Goal: Task Accomplishment & Management: Use online tool/utility

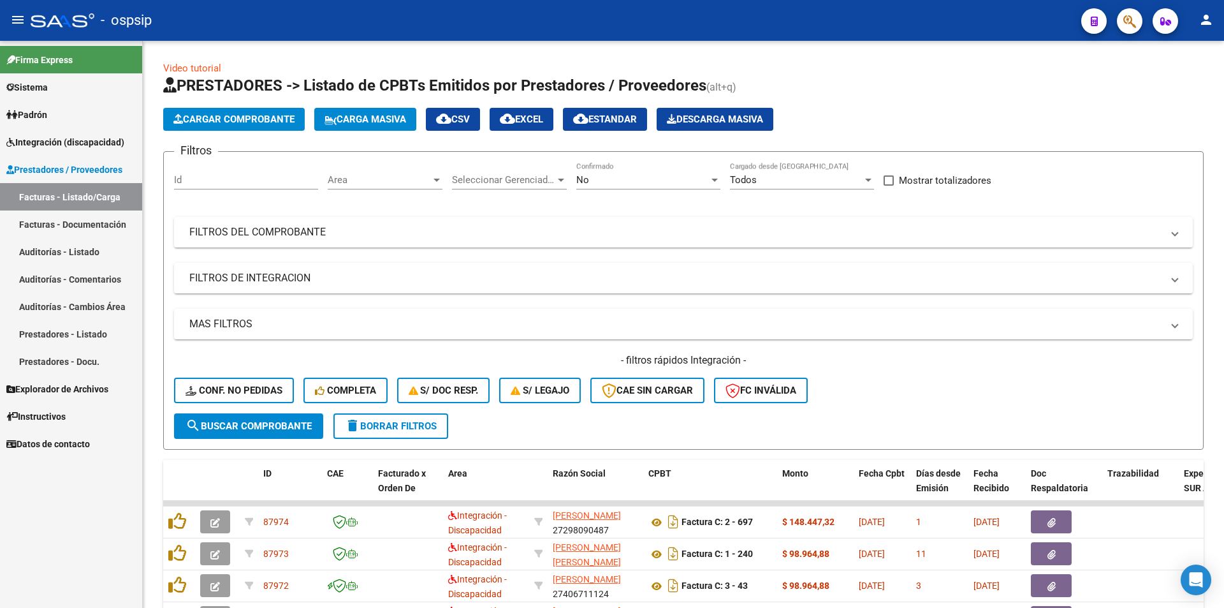
click at [101, 149] on link "Integración (discapacidad)" at bounding box center [71, 141] width 142 height 27
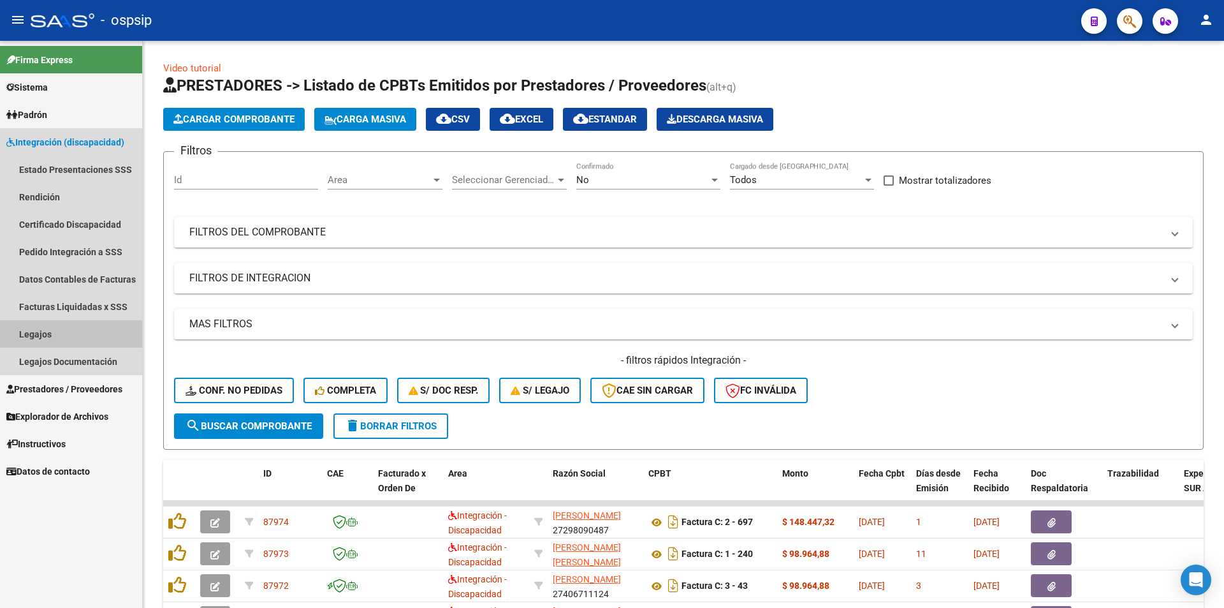
drag, startPoint x: 45, startPoint y: 337, endPoint x: 62, endPoint y: 326, distance: 20.7
click at [45, 337] on link "Legajos" at bounding box center [71, 333] width 142 height 27
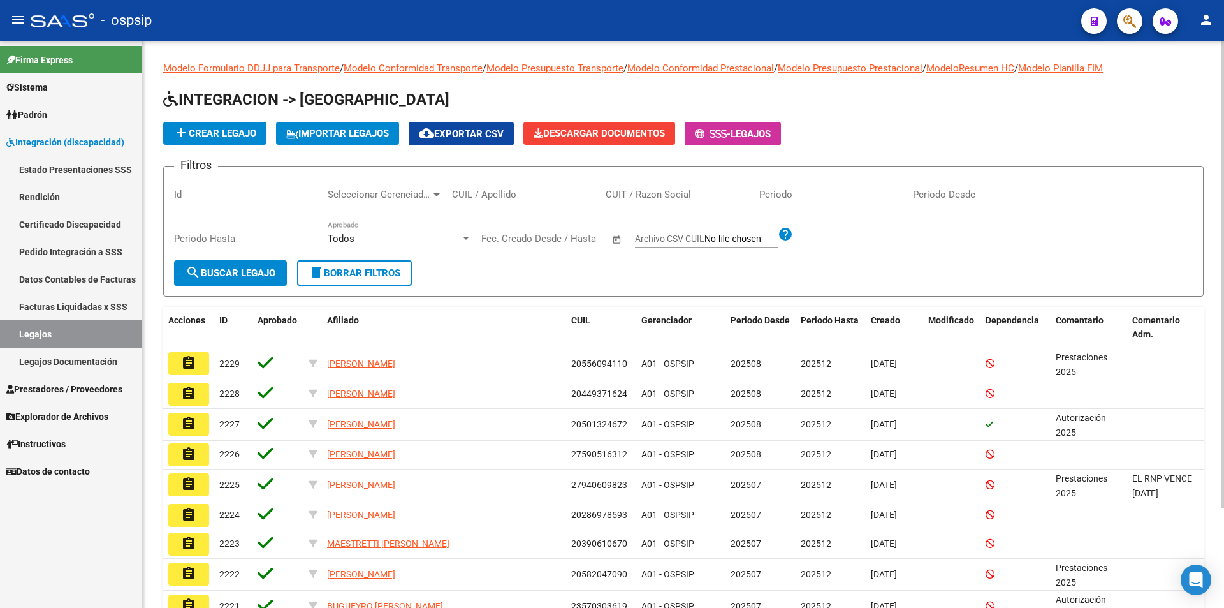
click at [495, 190] on input "CUIL / Apellido" at bounding box center [524, 194] width 144 height 11
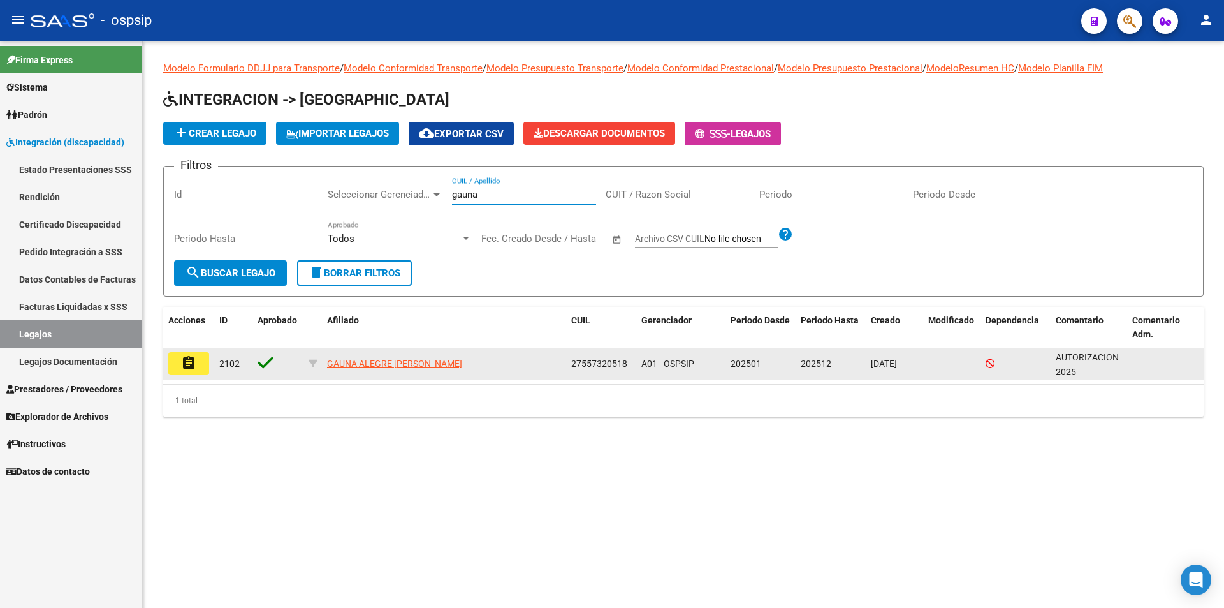
type input "gauna"
click at [189, 359] on mat-icon "assignment" at bounding box center [188, 362] width 15 height 15
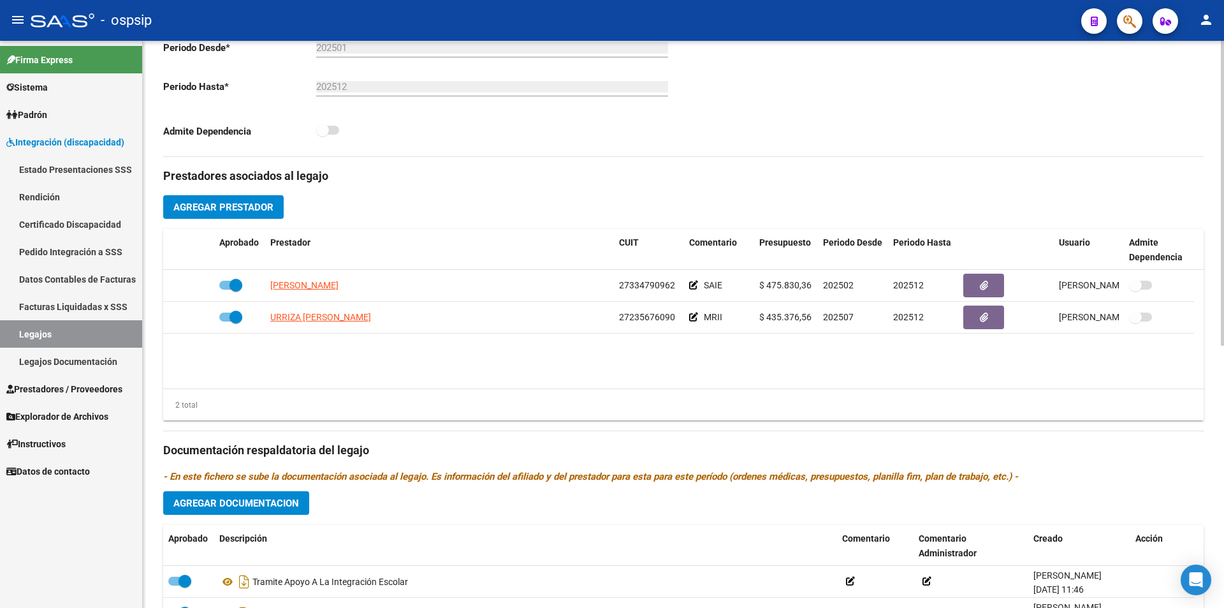
scroll to position [382, 0]
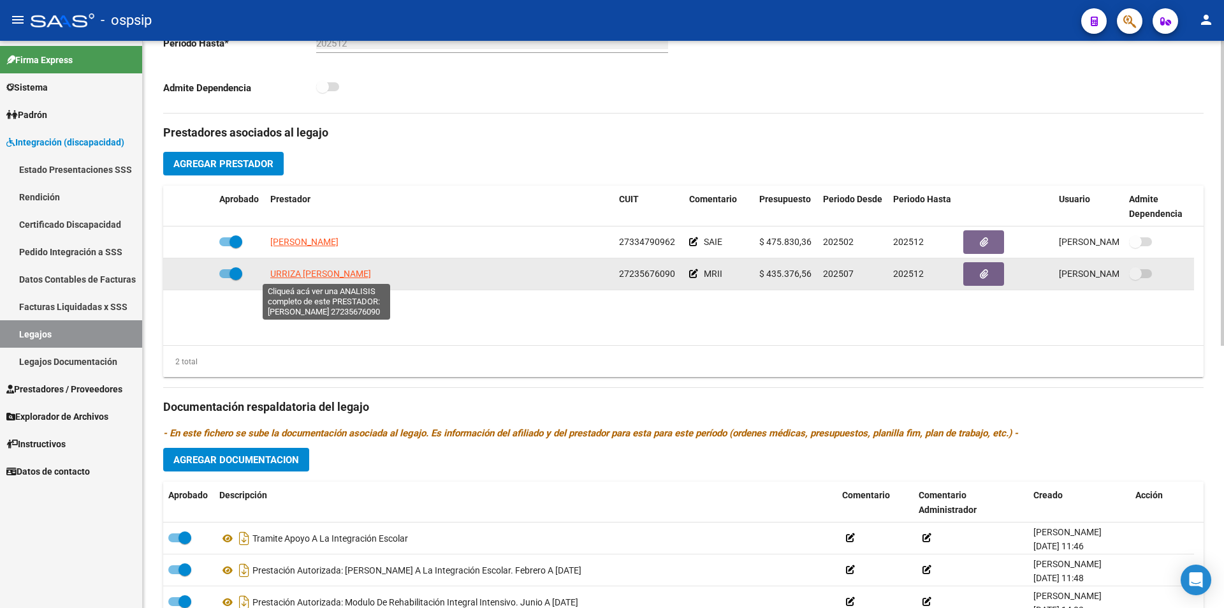
click at [324, 275] on span "URRIZA [PERSON_NAME]" at bounding box center [320, 273] width 101 height 10
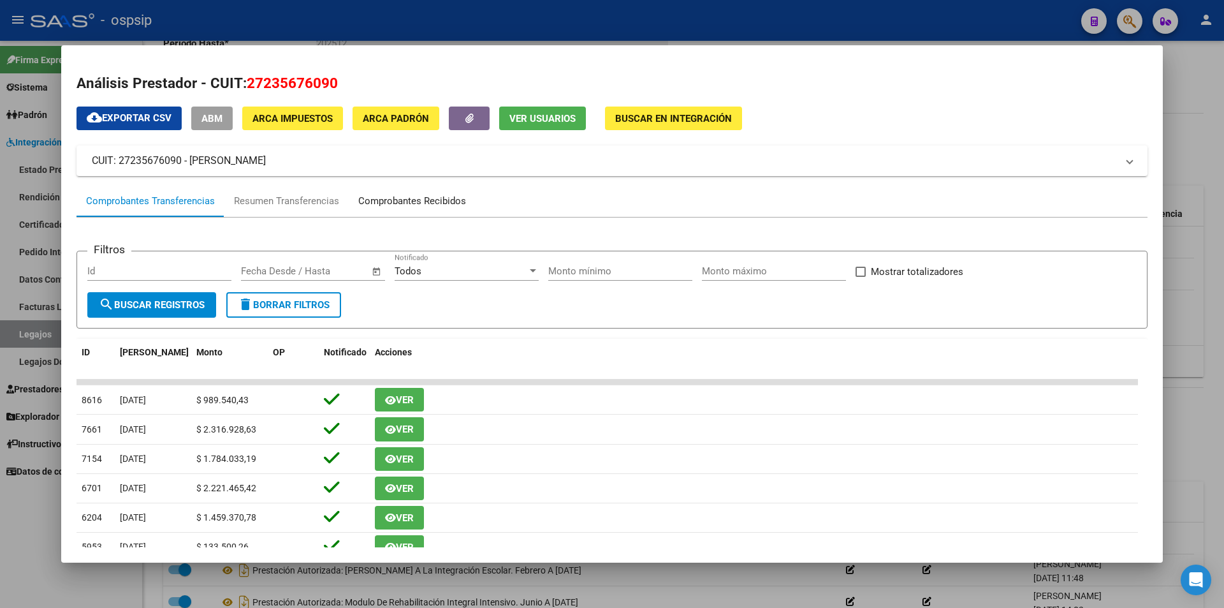
click at [437, 206] on div "Comprobantes Recibidos" at bounding box center [412, 201] width 108 height 15
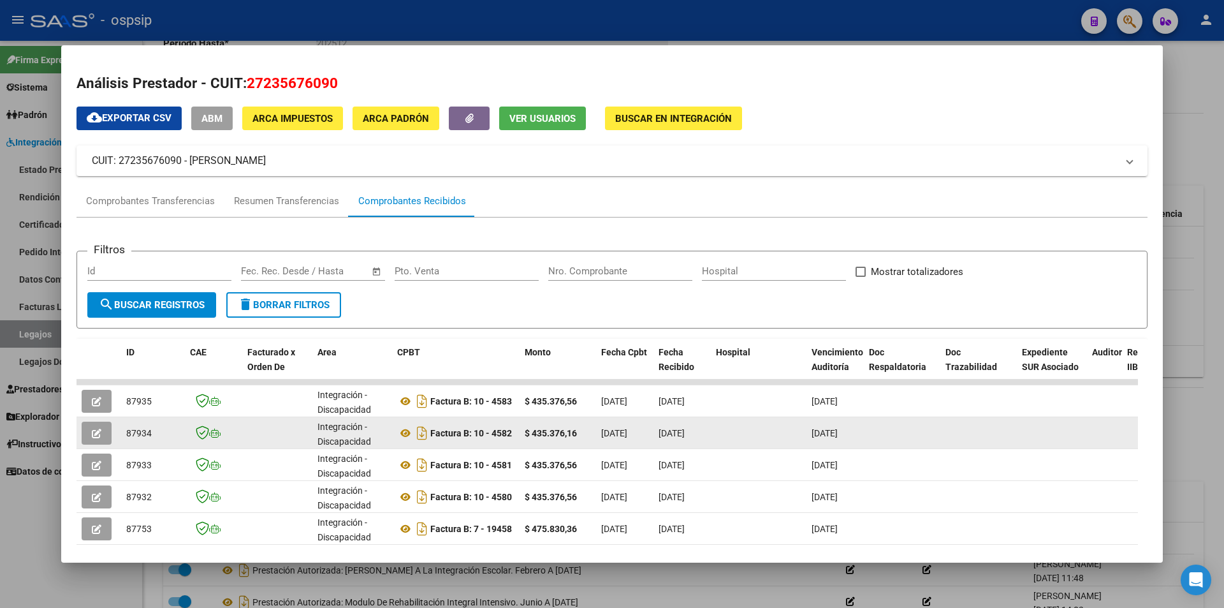
scroll to position [64, 0]
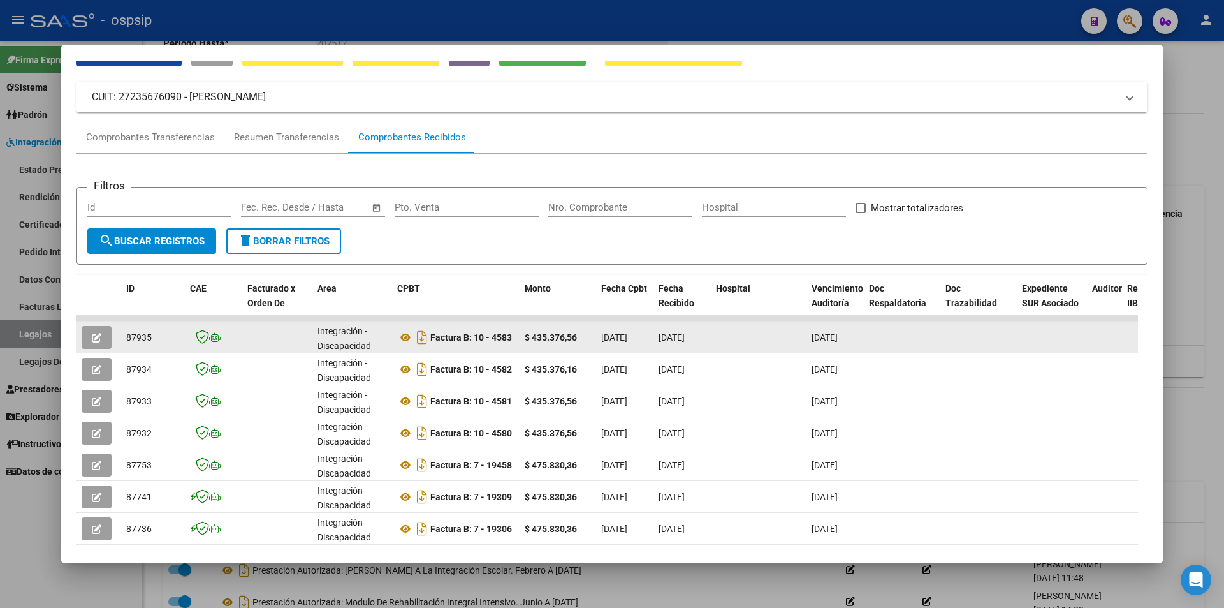
click at [96, 335] on icon "button" at bounding box center [97, 338] width 10 height 10
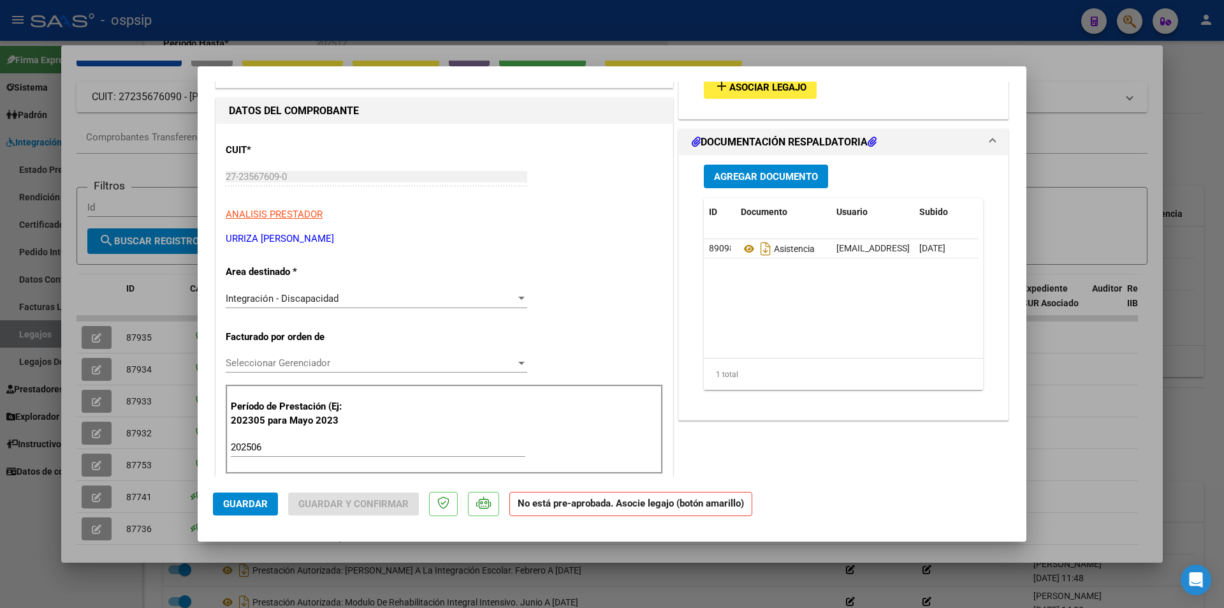
scroll to position [0, 0]
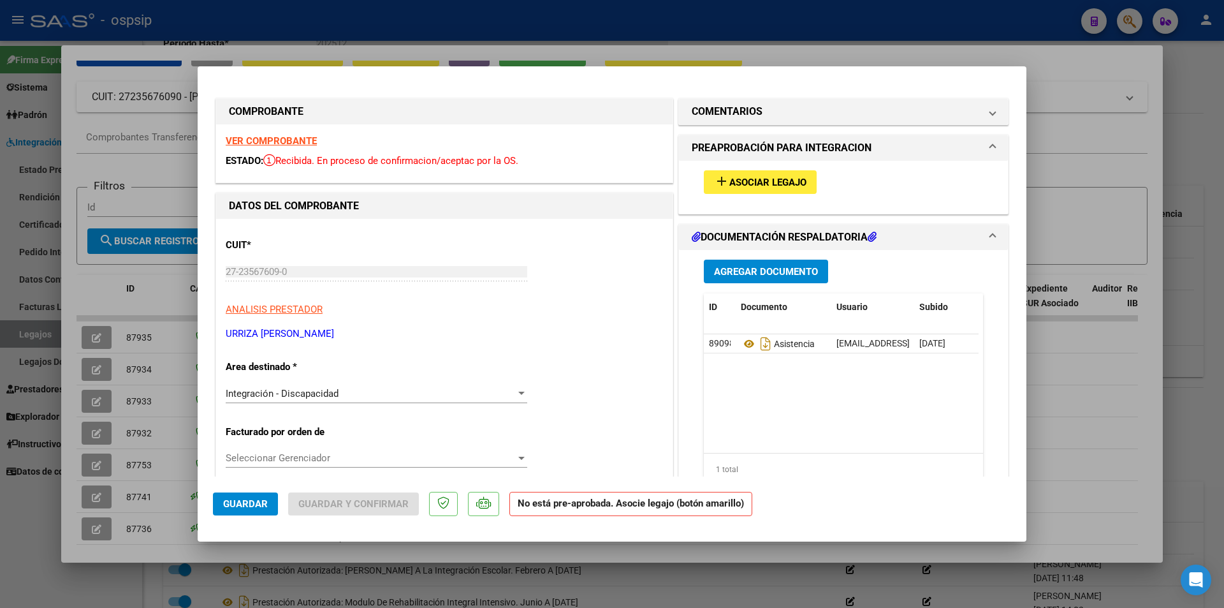
click at [267, 145] on strong "VER COMPROBANTE" at bounding box center [271, 140] width 91 height 11
click at [537, 19] on div at bounding box center [612, 304] width 1224 height 608
type input "$ 0,00"
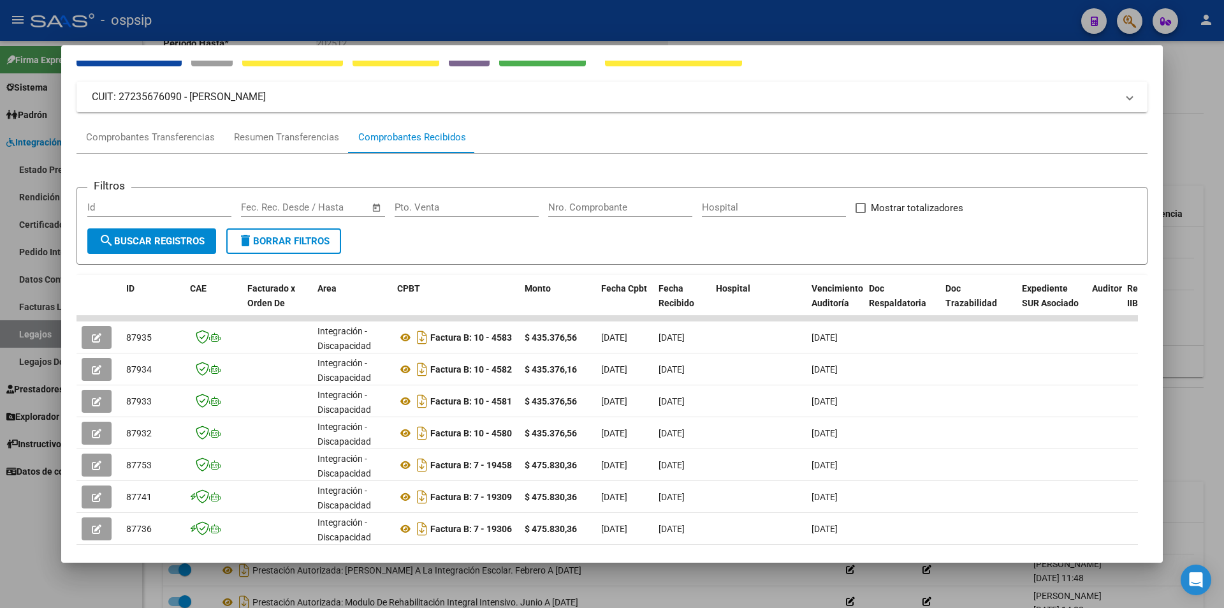
click at [535, 19] on div at bounding box center [612, 304] width 1224 height 608
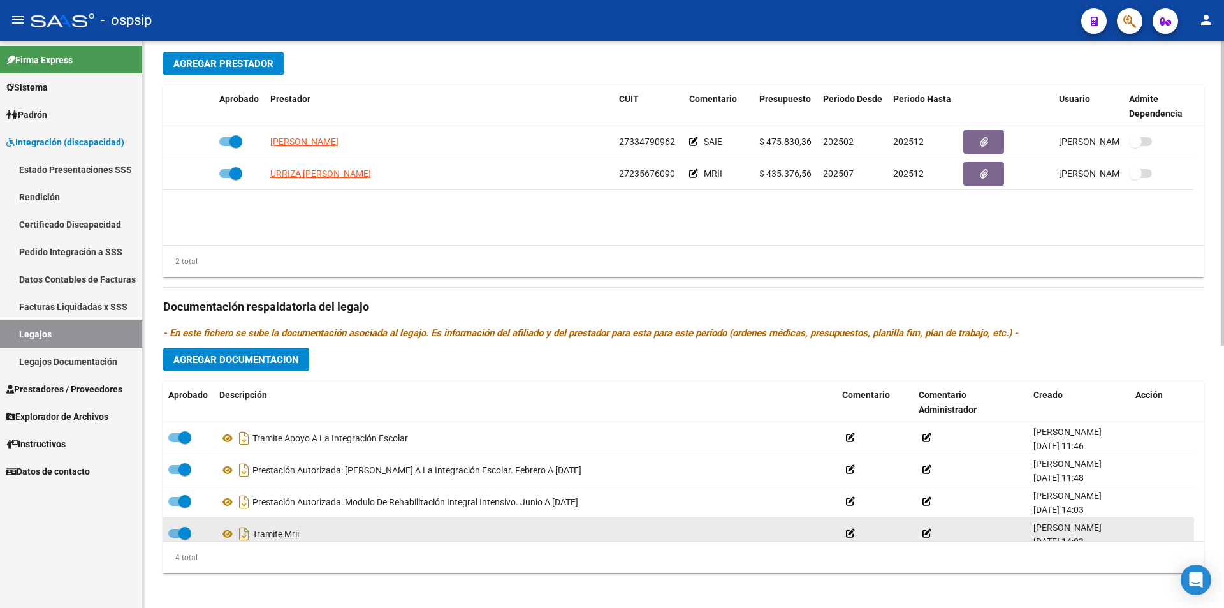
scroll to position [488, 0]
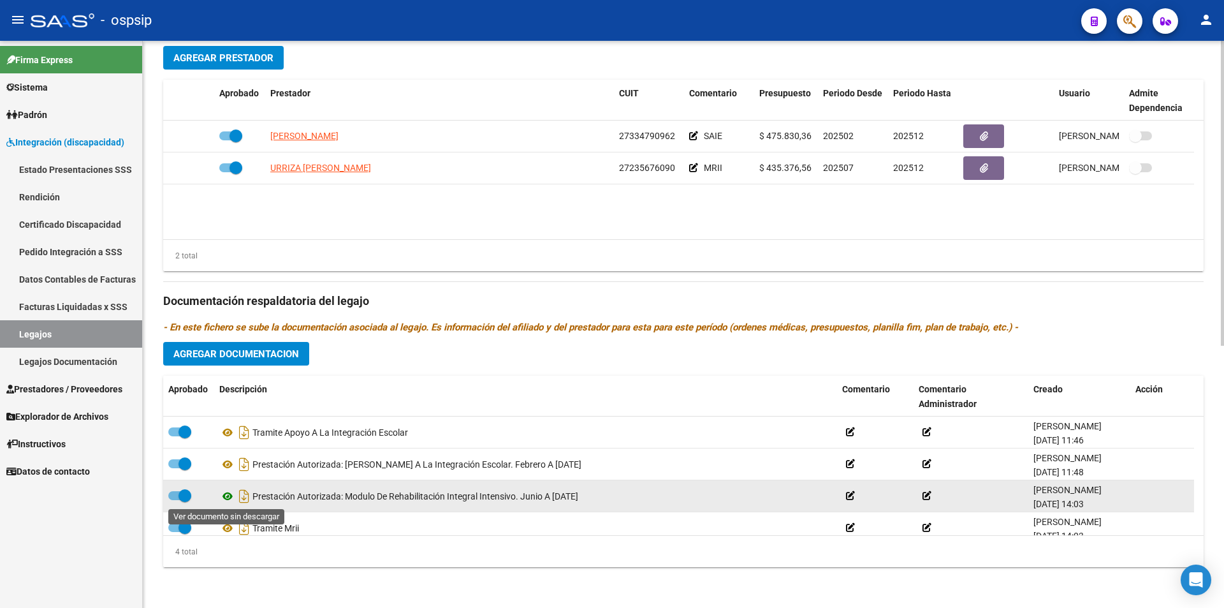
click at [228, 494] on icon at bounding box center [227, 495] width 17 height 15
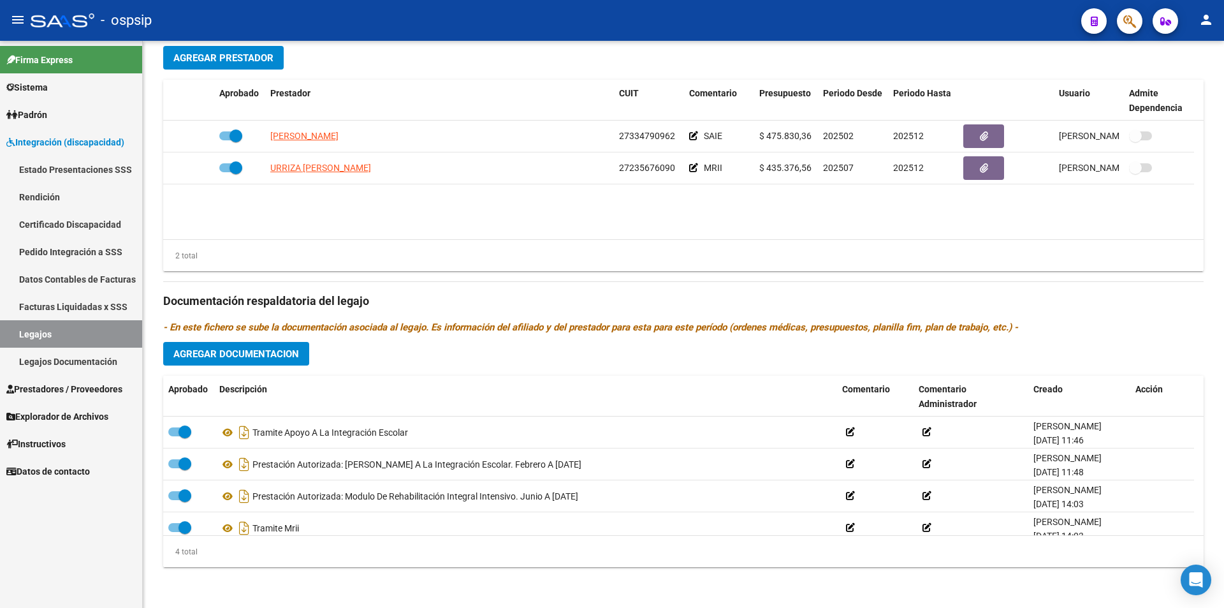
click at [62, 386] on span "Prestadores / Proveedores" at bounding box center [64, 389] width 116 height 14
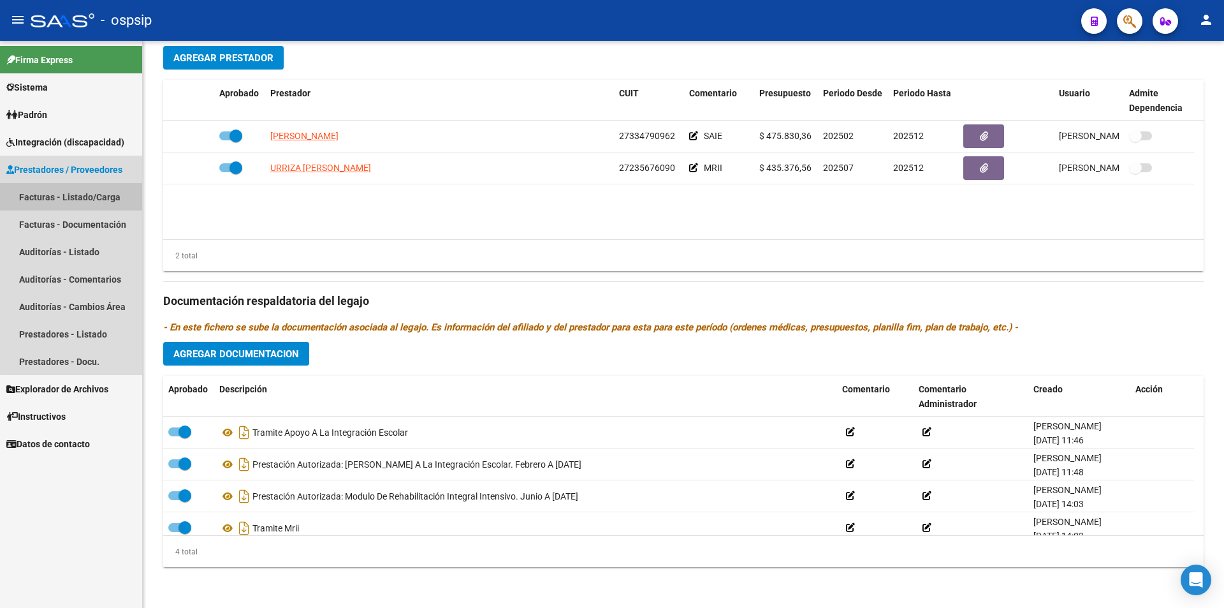
click at [98, 203] on link "Facturas - Listado/Carga" at bounding box center [71, 196] width 142 height 27
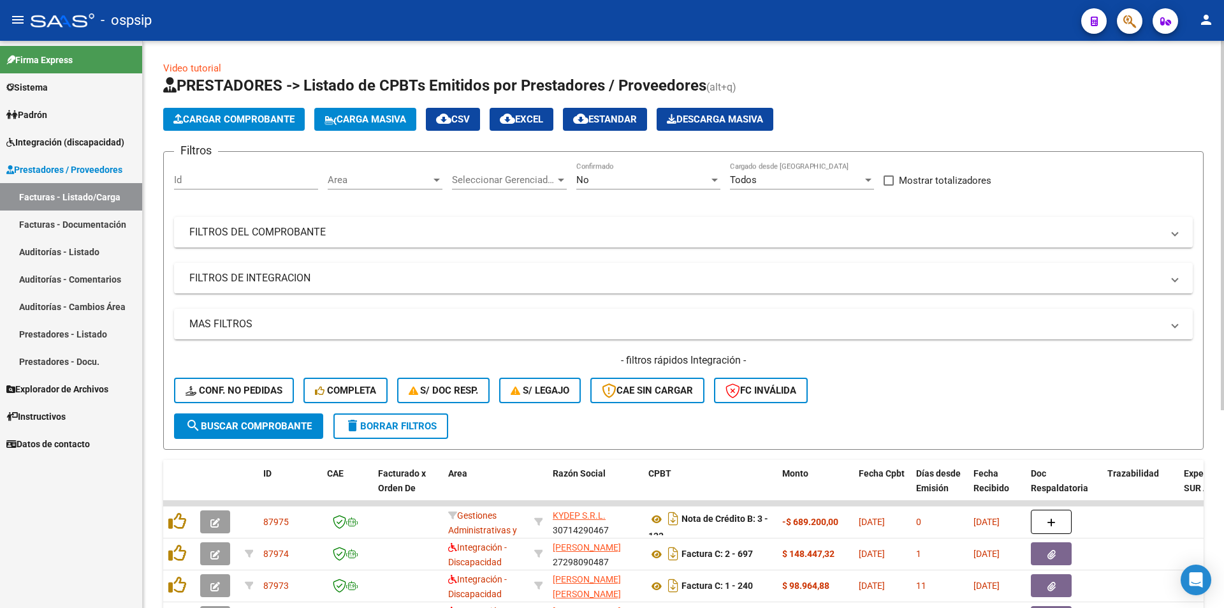
click at [641, 193] on div "No Confirmado" at bounding box center [648, 182] width 144 height 40
click at [639, 189] on div "No Confirmado" at bounding box center [648, 175] width 144 height 27
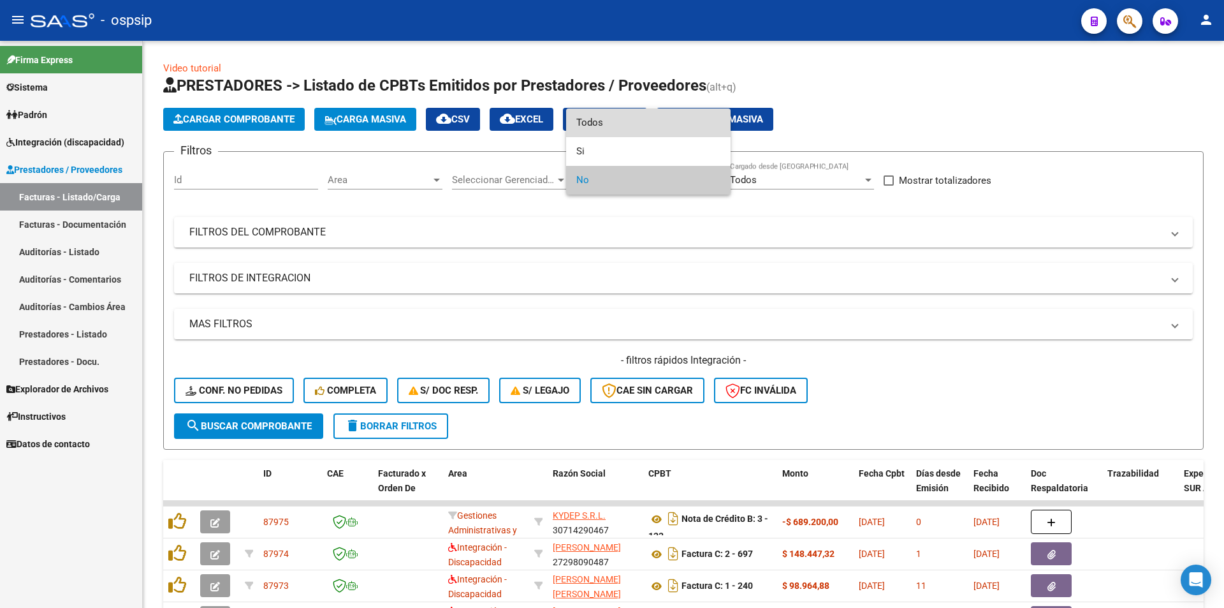
click at [618, 132] on span "Todos" at bounding box center [648, 122] width 144 height 29
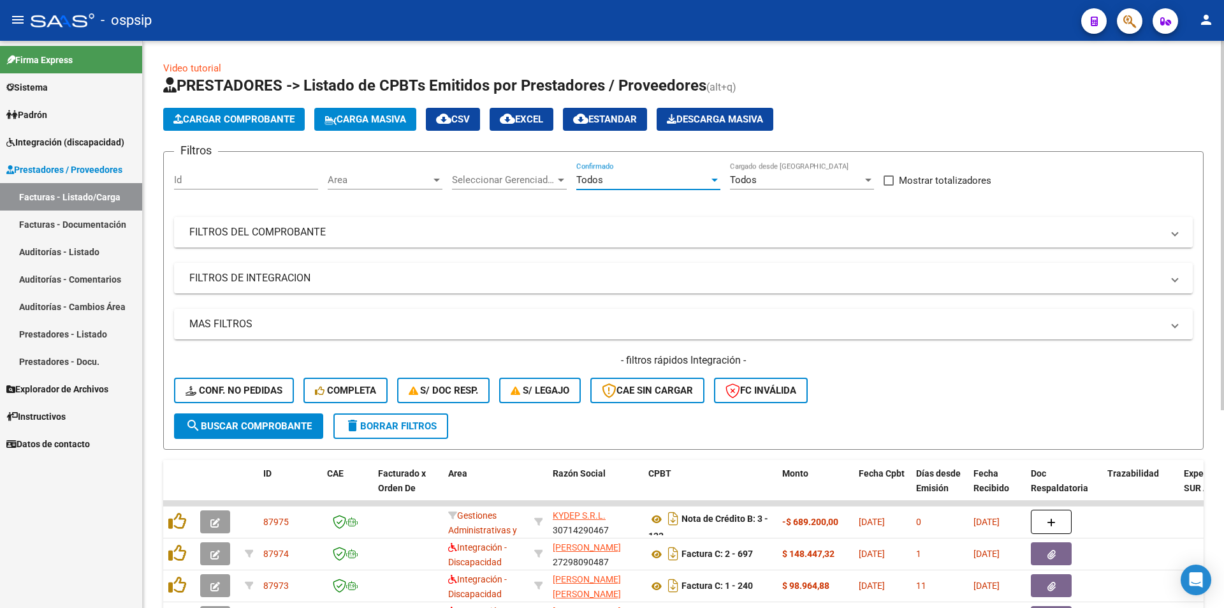
click at [217, 233] on mat-panel-title "FILTROS DEL COMPROBANTE" at bounding box center [675, 232] width 973 height 14
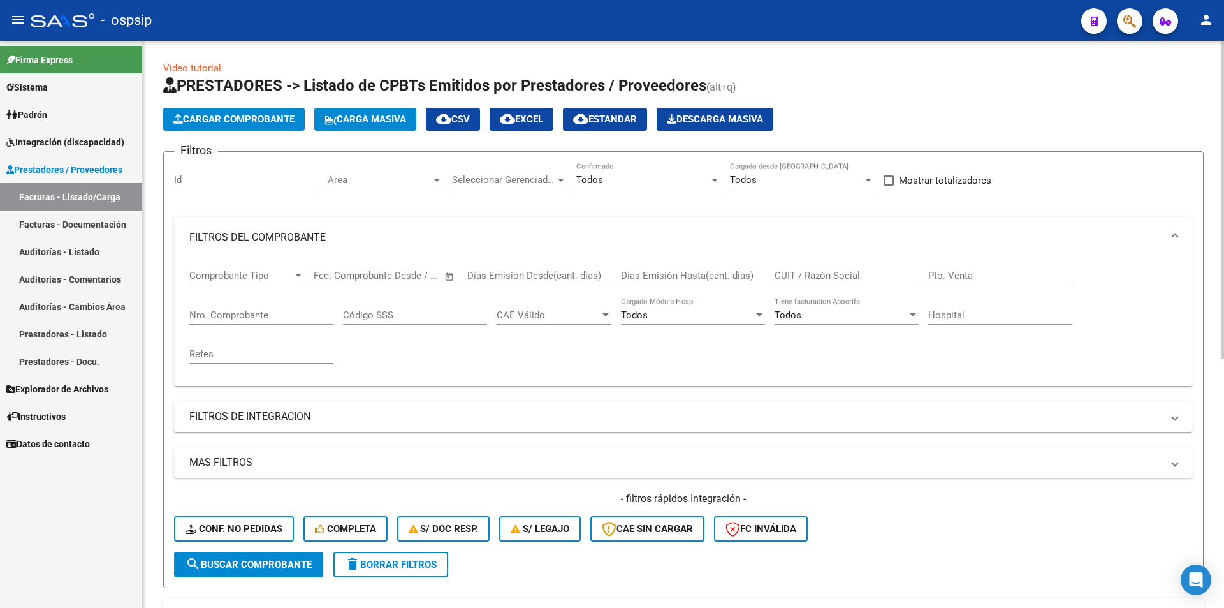
click at [197, 311] on input "Nro. Comprobante" at bounding box center [261, 314] width 144 height 11
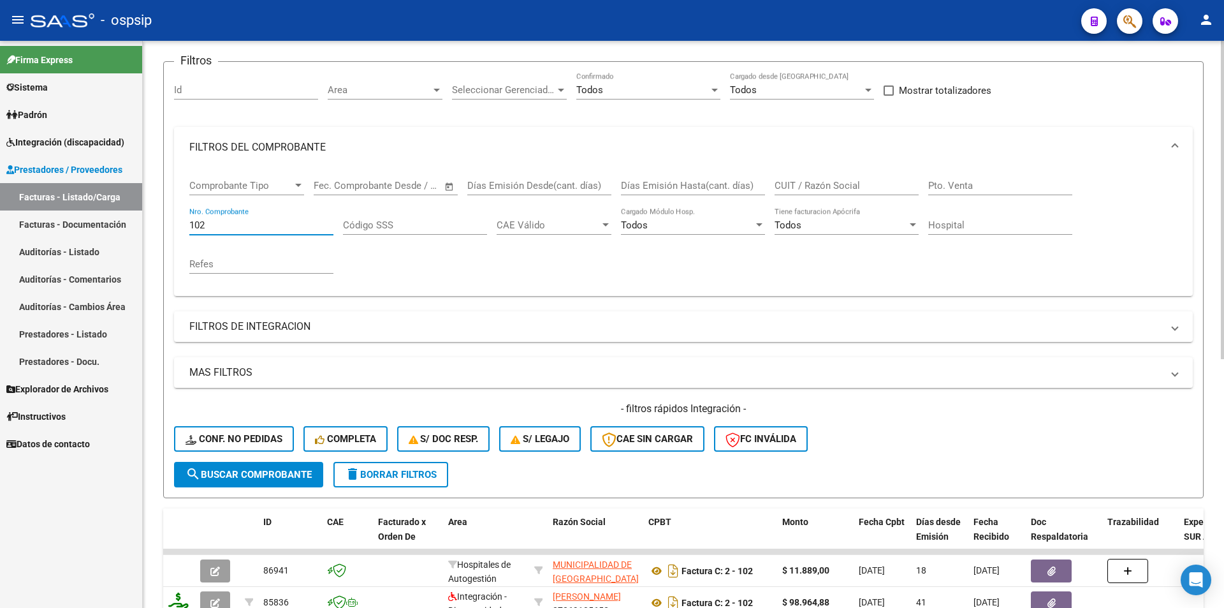
scroll to position [191, 0]
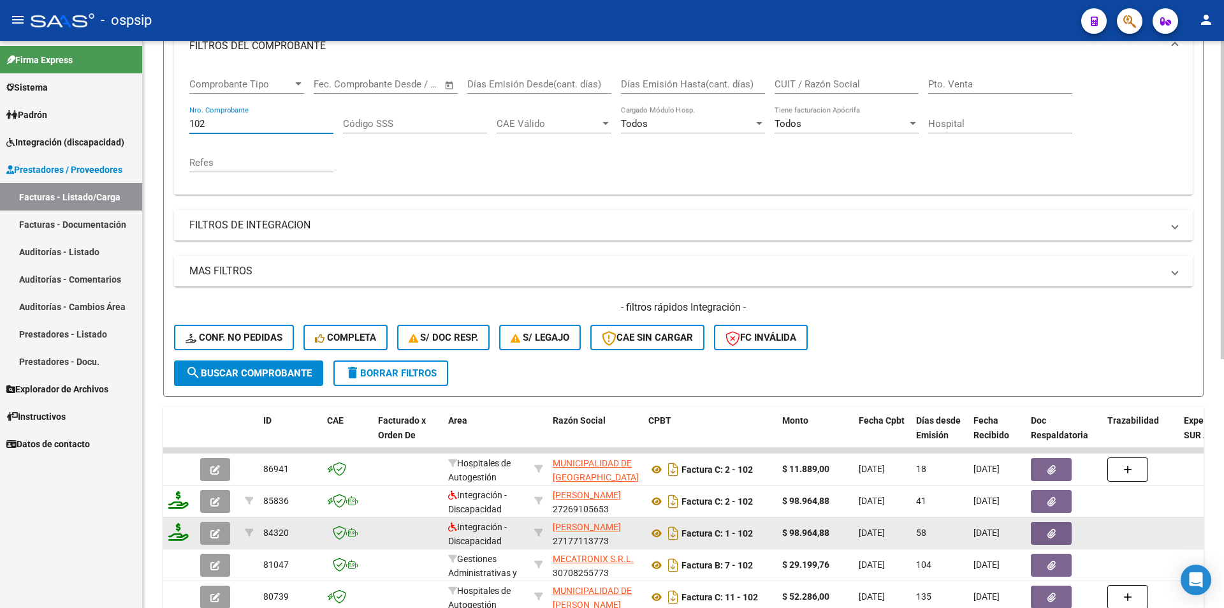
type input "102"
click at [217, 528] on span "button" at bounding box center [215, 532] width 10 height 11
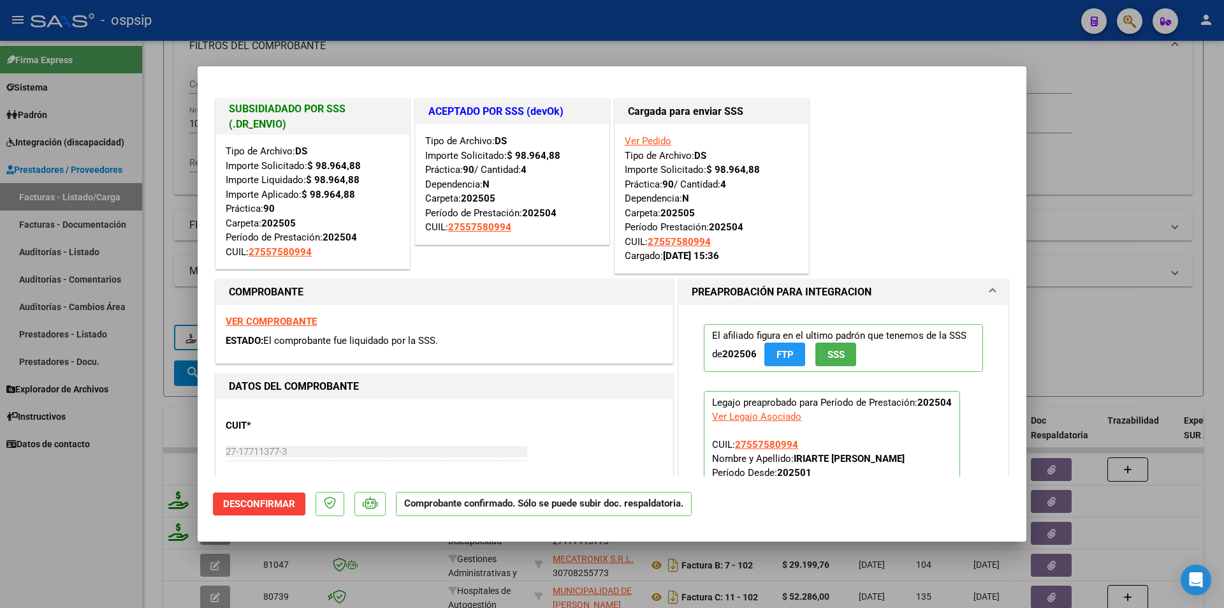
click at [138, 524] on div at bounding box center [612, 304] width 1224 height 608
type input "$ 0,00"
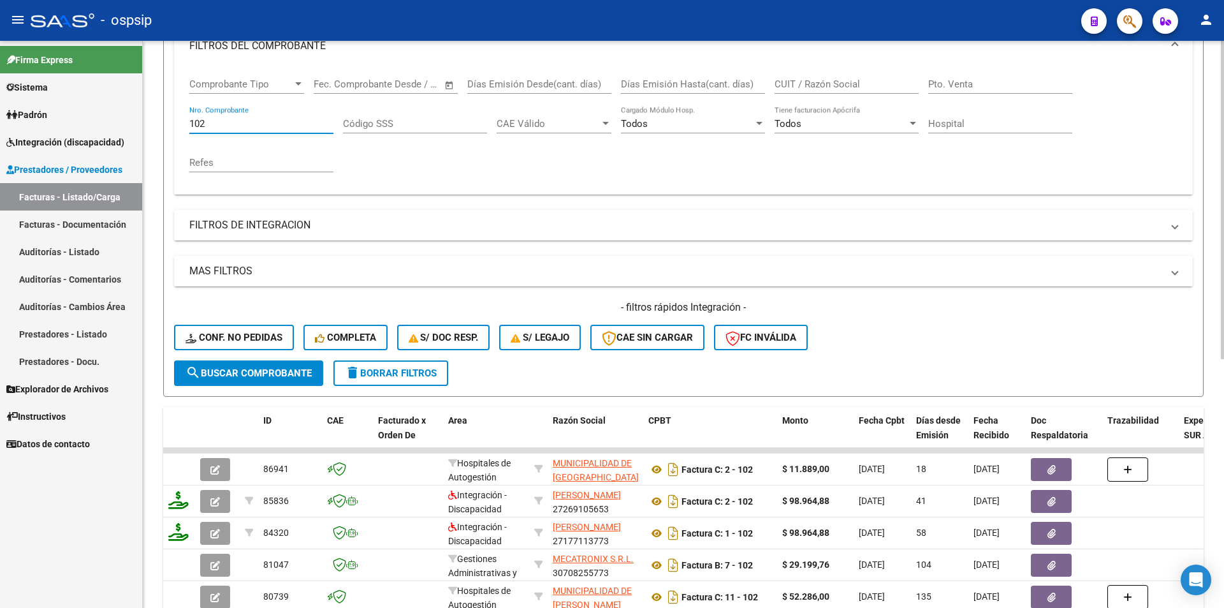
drag, startPoint x: 224, startPoint y: 121, endPoint x: 200, endPoint y: 121, distance: 24.9
click at [200, 121] on input "102" at bounding box center [261, 123] width 144 height 11
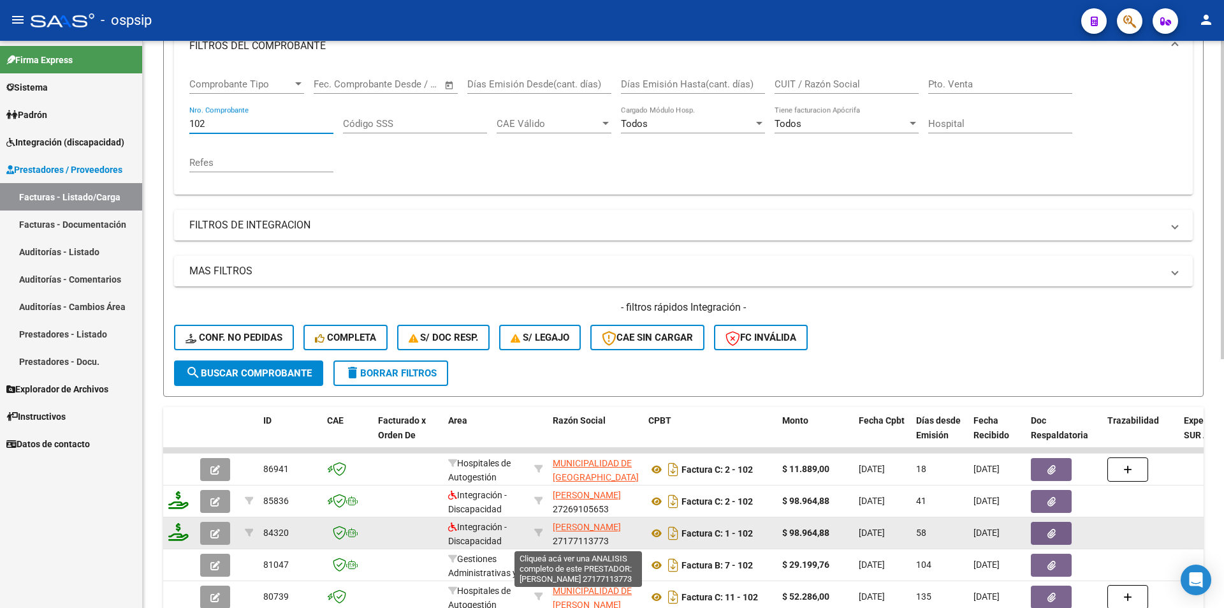
click at [569, 529] on span "[PERSON_NAME]" at bounding box center [587, 526] width 68 height 10
type textarea "27177113773"
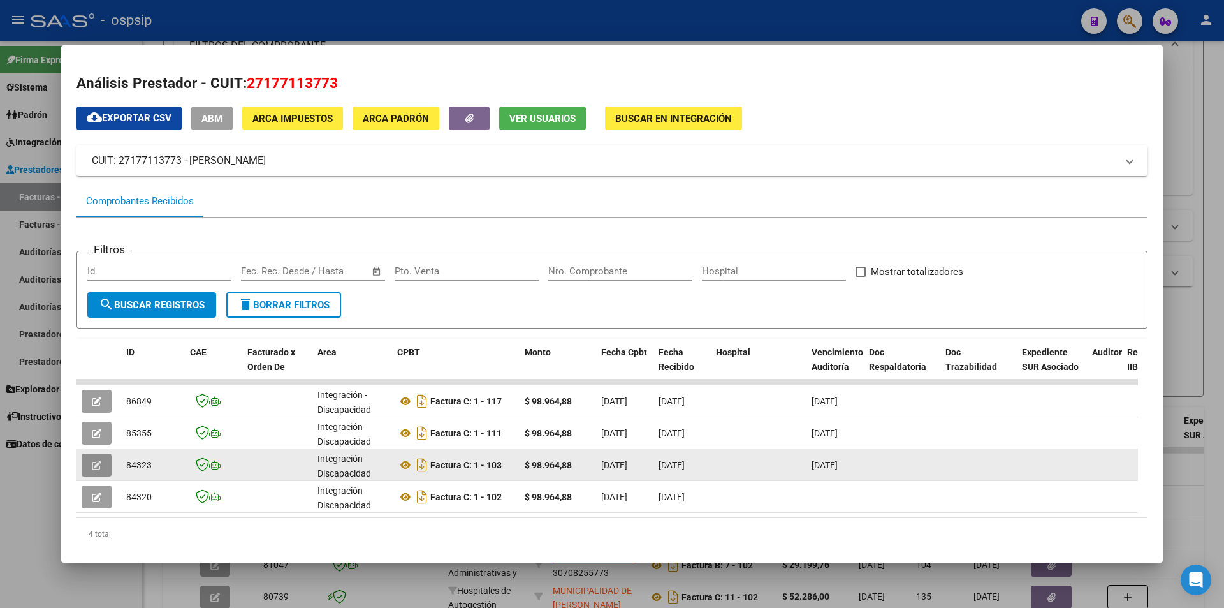
click at [98, 462] on icon "button" at bounding box center [97, 465] width 10 height 10
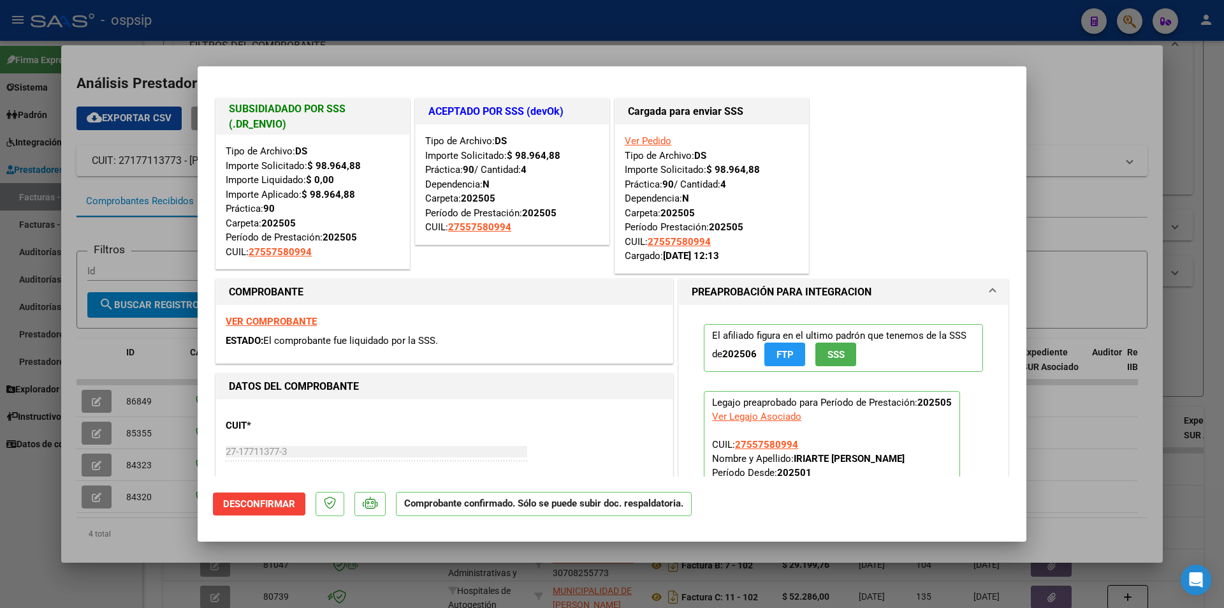
click at [78, 430] on div at bounding box center [612, 304] width 1224 height 608
type input "$ 0,00"
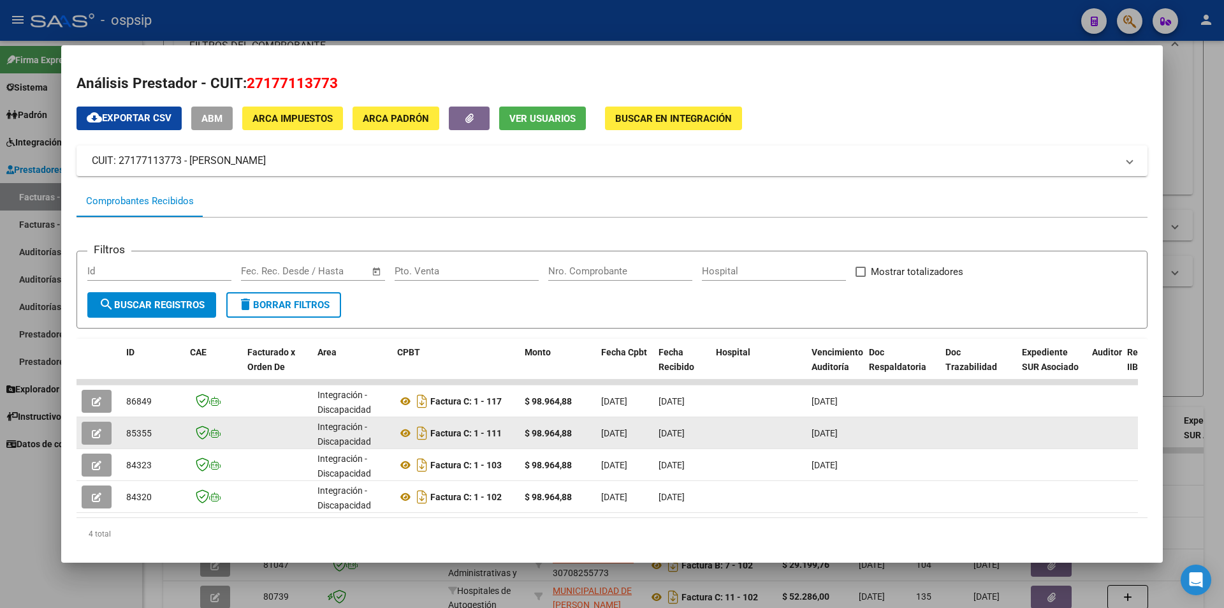
click at [105, 437] on button "button" at bounding box center [97, 432] width 30 height 23
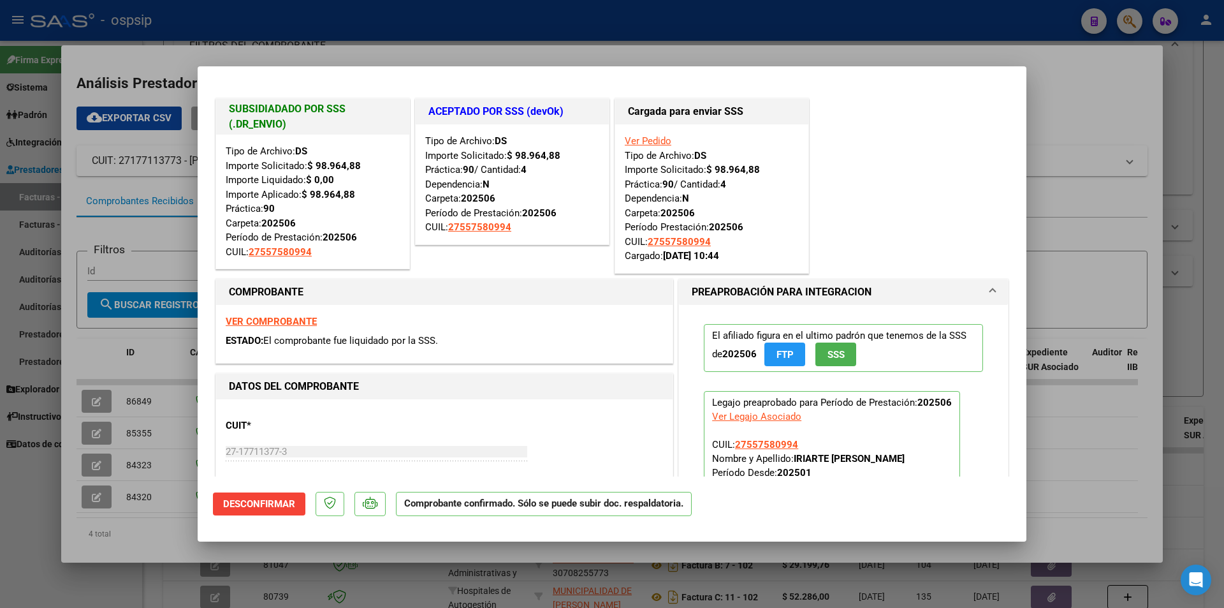
click at [68, 393] on div at bounding box center [612, 304] width 1224 height 608
type input "$ 0,00"
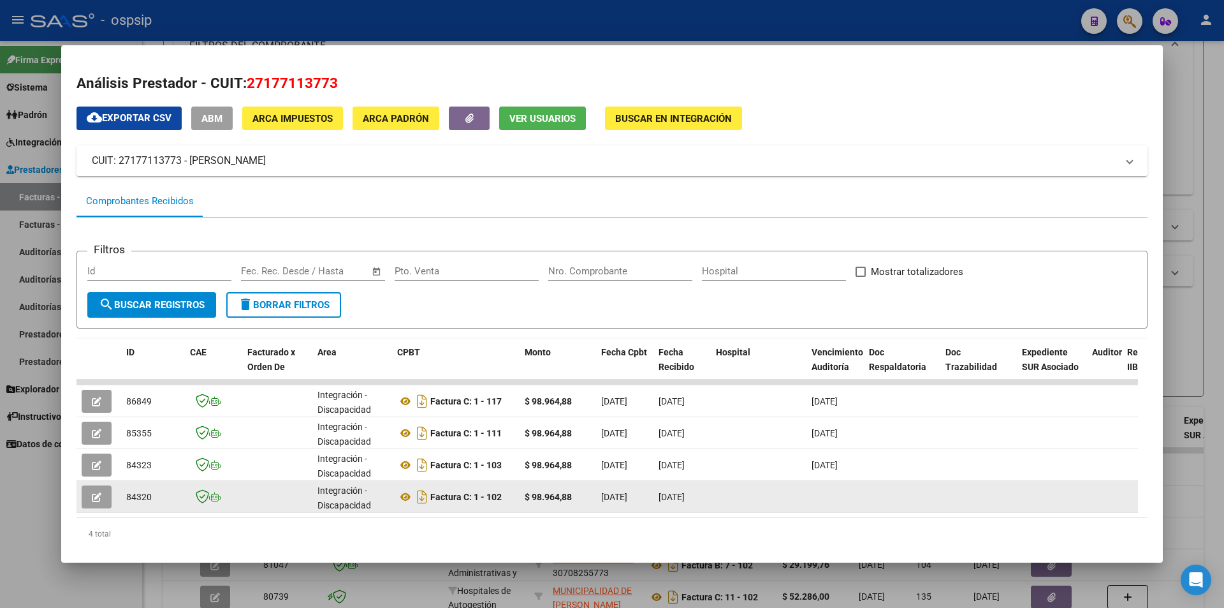
click at [97, 501] on icon "button" at bounding box center [97, 497] width 10 height 10
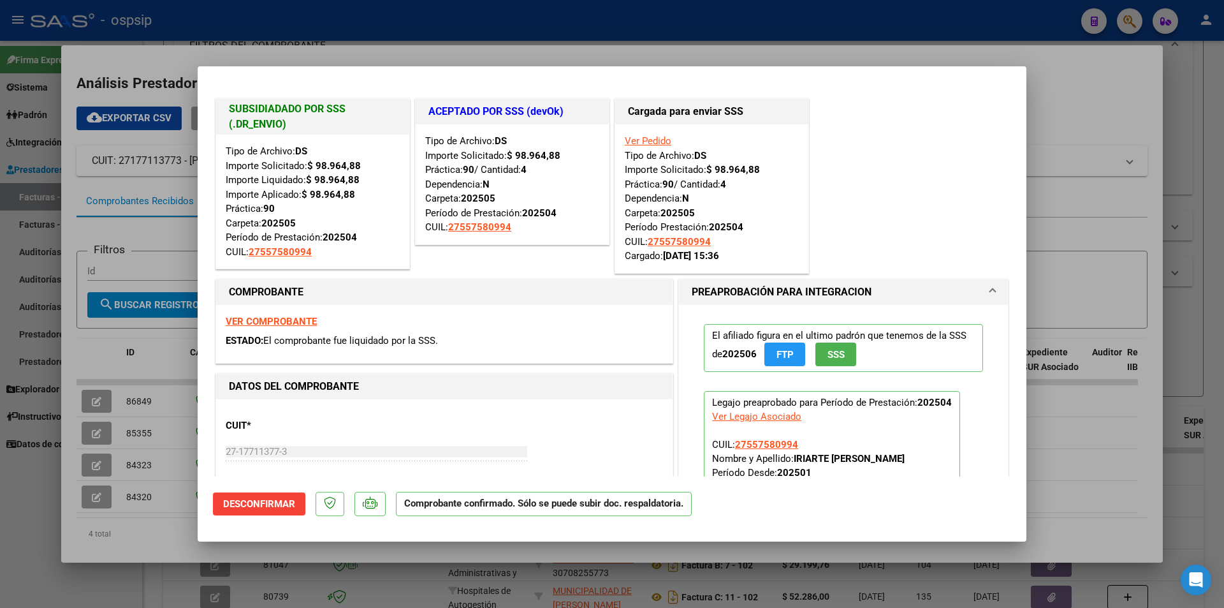
click at [38, 527] on div at bounding box center [612, 304] width 1224 height 608
type input "$ 0,00"
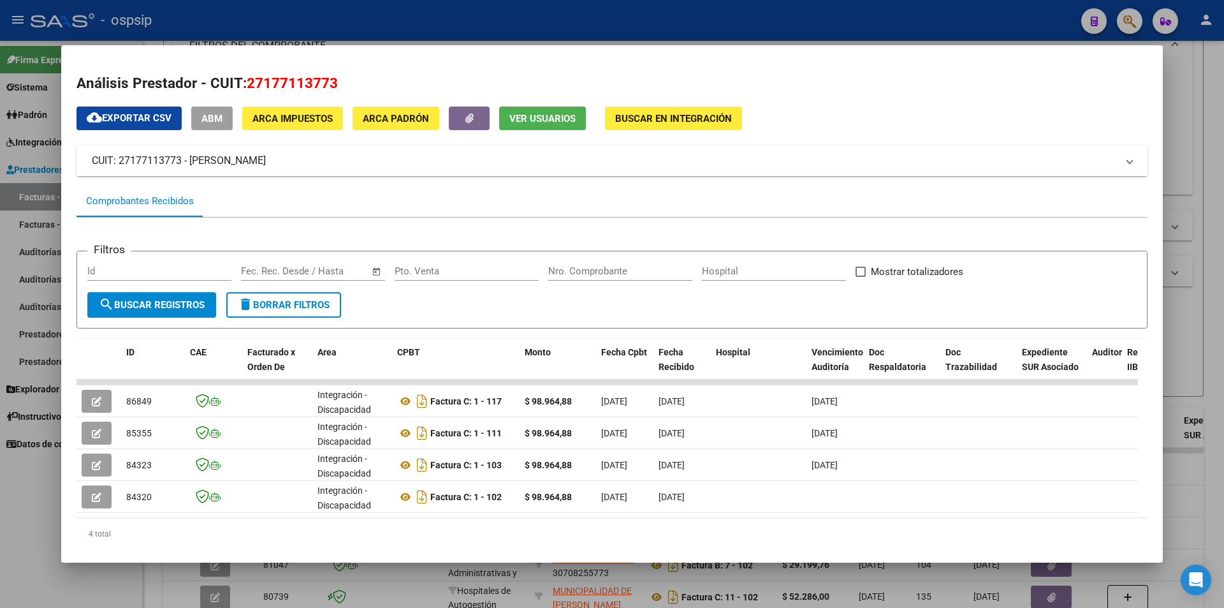
click at [38, 527] on div at bounding box center [612, 304] width 1224 height 608
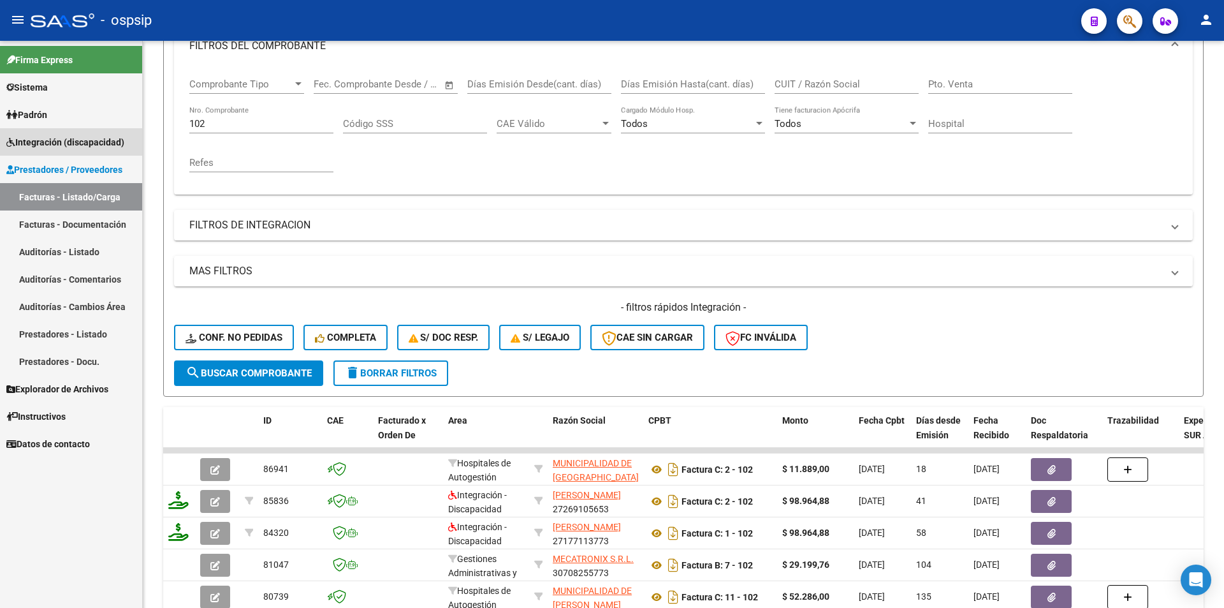
click at [110, 149] on span "Integración (discapacidad)" at bounding box center [65, 142] width 118 height 14
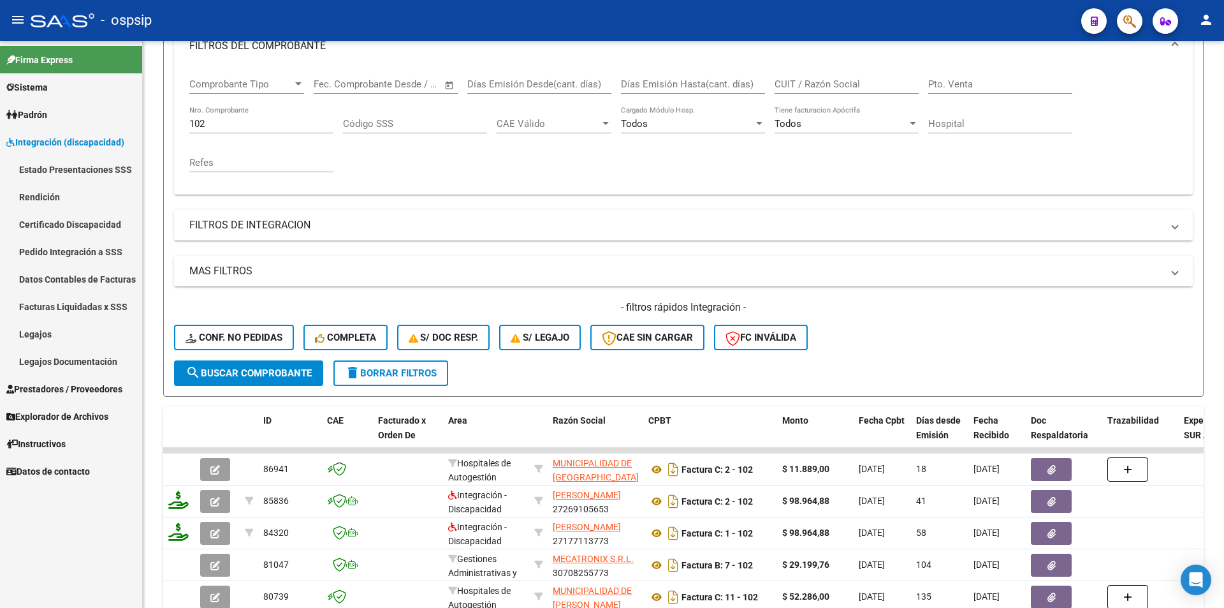
click at [108, 168] on link "Estado Presentaciones SSS" at bounding box center [71, 169] width 142 height 27
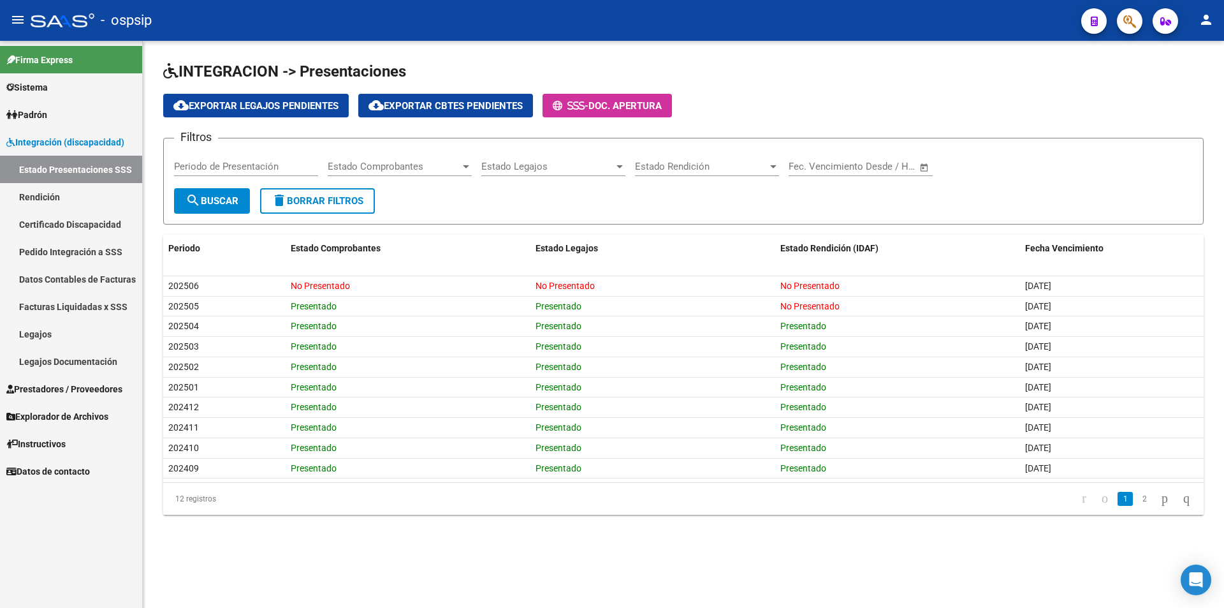
click at [108, 309] on link "Facturas Liquidadas x SSS" at bounding box center [71, 306] width 142 height 27
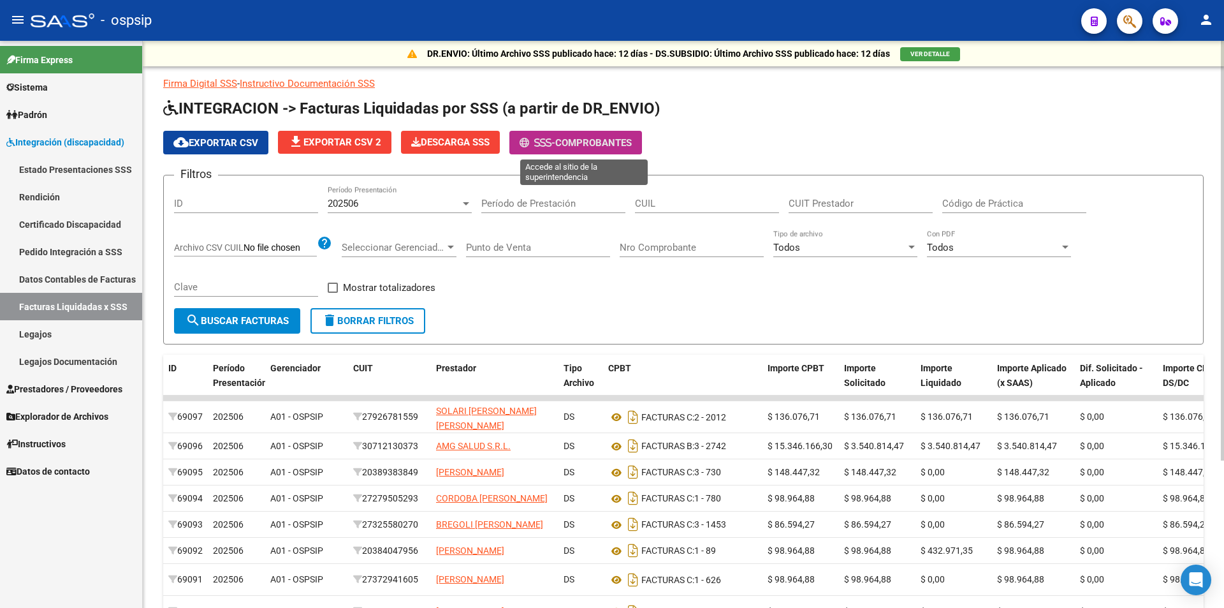
click at [617, 142] on span "Comprobantes" at bounding box center [593, 142] width 76 height 11
click at [566, 145] on span "Comprobantes" at bounding box center [593, 142] width 76 height 11
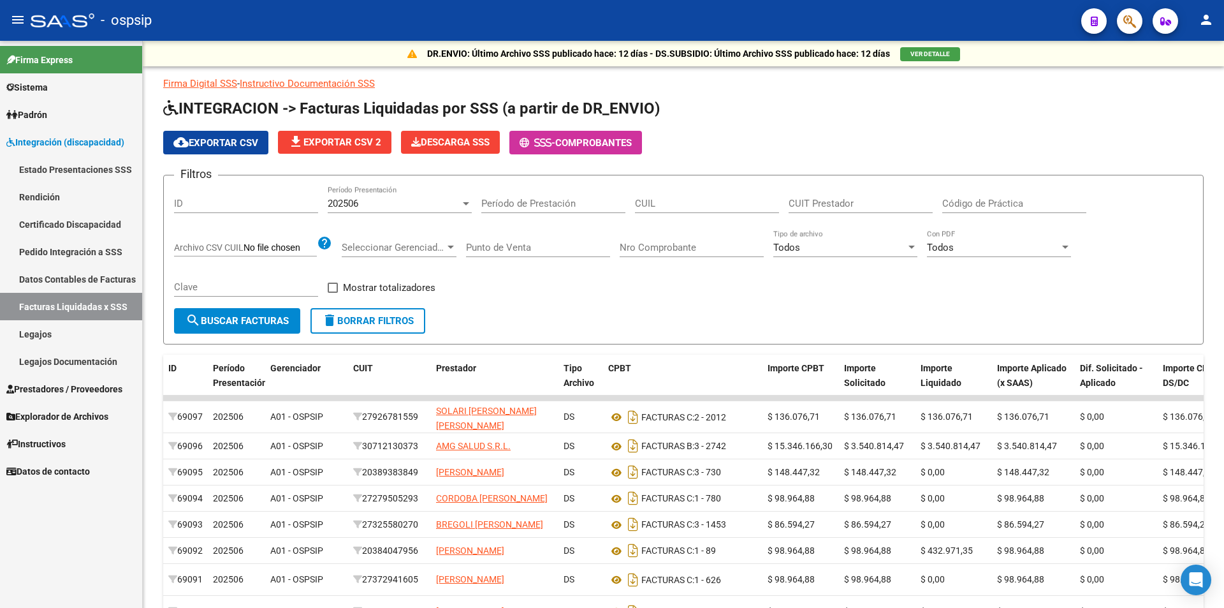
click at [85, 169] on link "Estado Presentaciones SSS" at bounding box center [71, 169] width 142 height 27
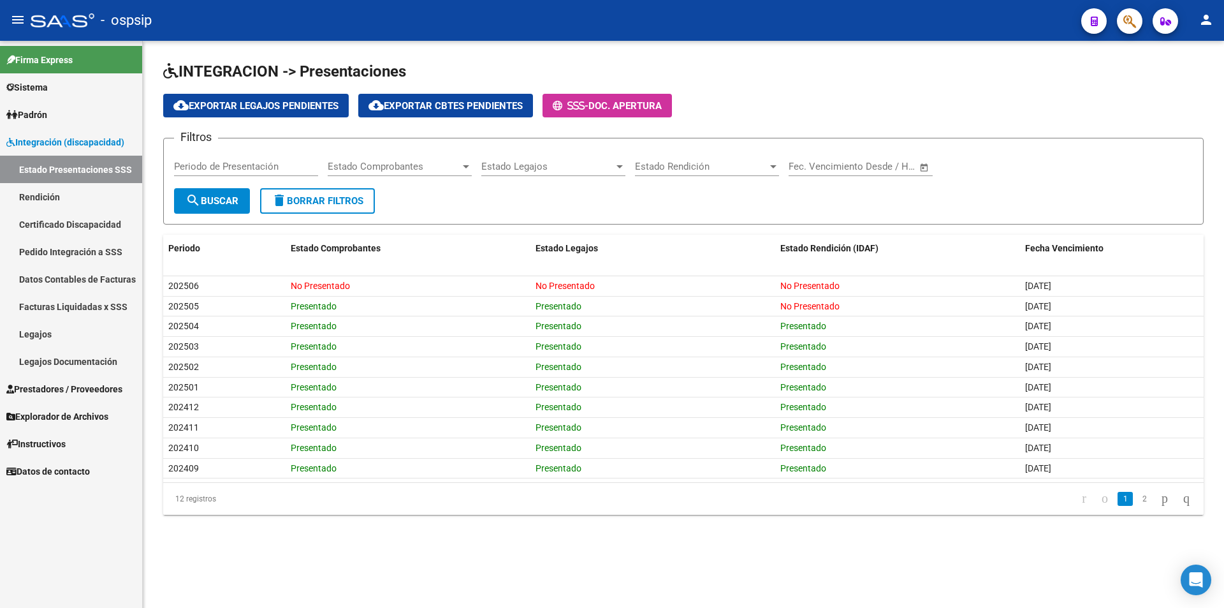
click at [110, 304] on link "Facturas Liquidadas x SSS" at bounding box center [71, 306] width 142 height 27
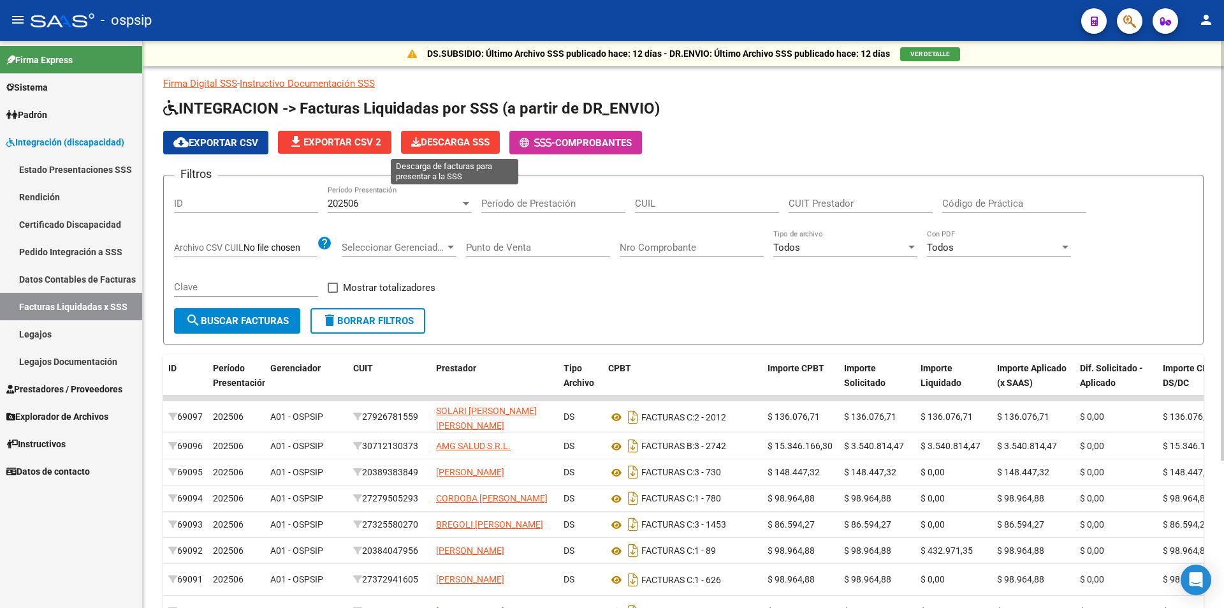
click at [470, 146] on span "Descarga SSS" at bounding box center [450, 141] width 78 height 11
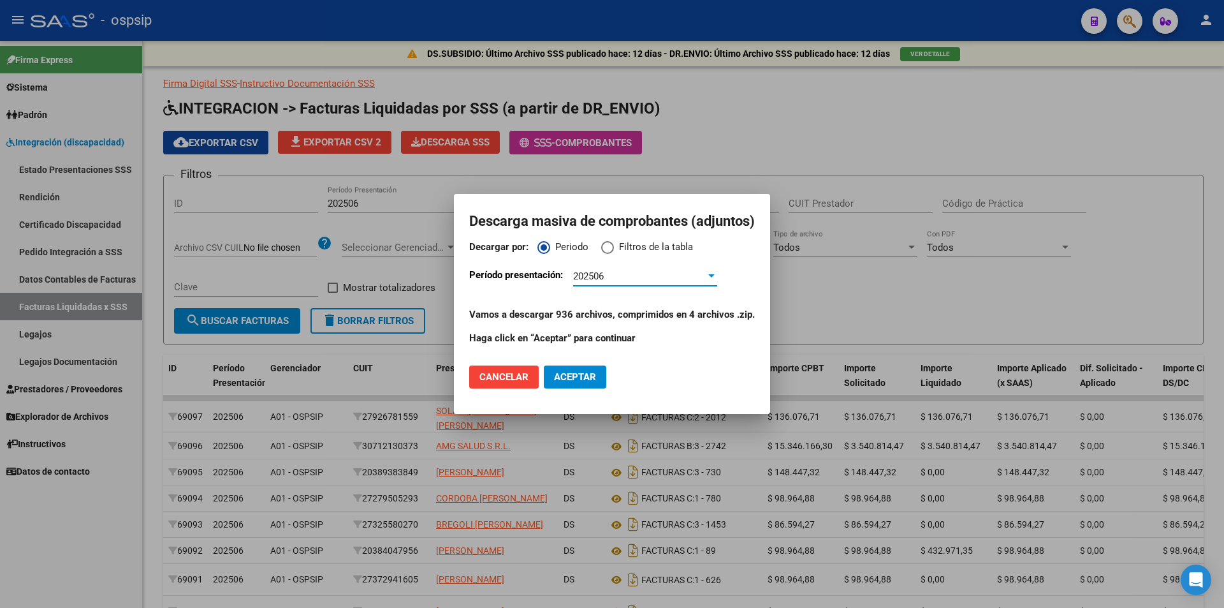
click at [581, 381] on span "Aceptar" at bounding box center [575, 376] width 42 height 11
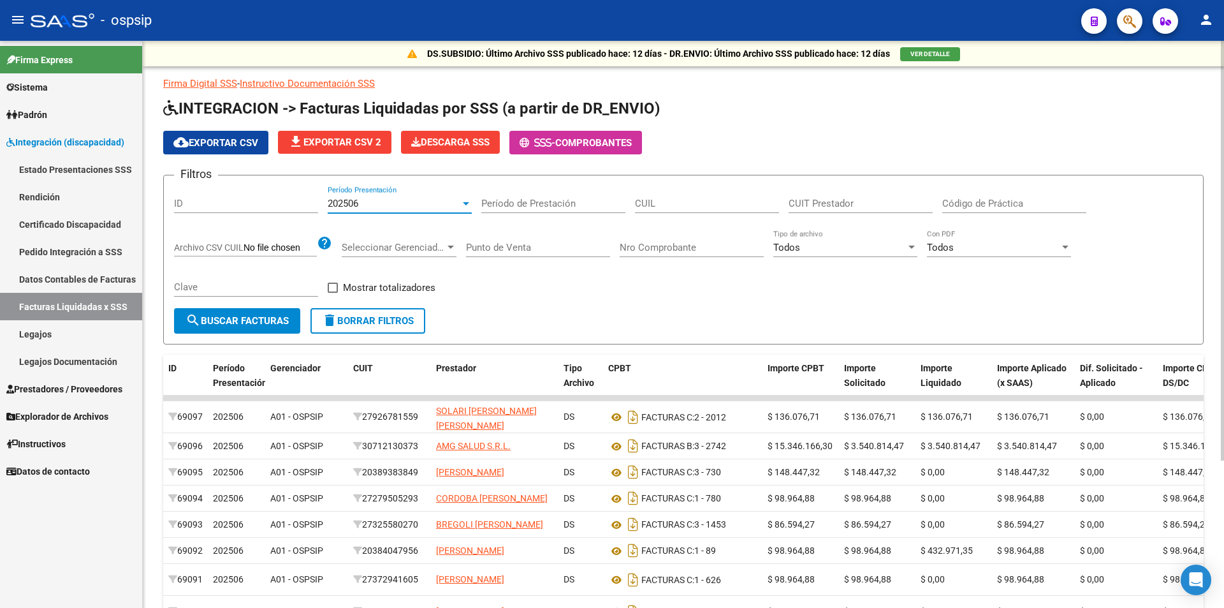
click at [398, 203] on div "202506" at bounding box center [394, 203] width 133 height 11
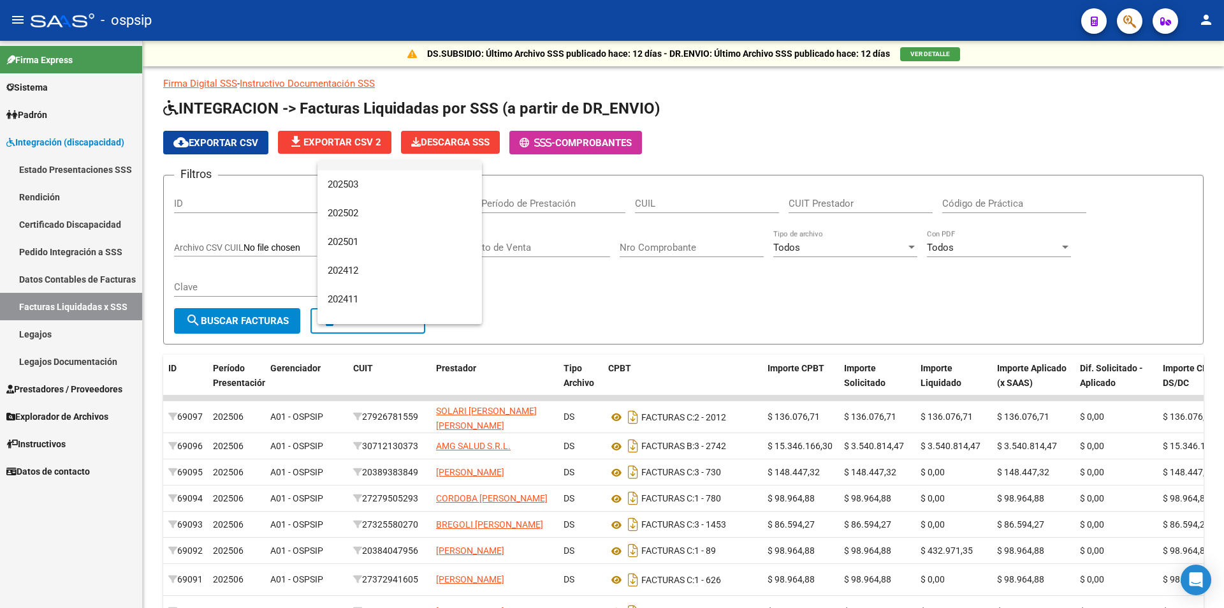
scroll to position [127, 0]
click at [362, 240] on span "202412" at bounding box center [400, 248] width 144 height 29
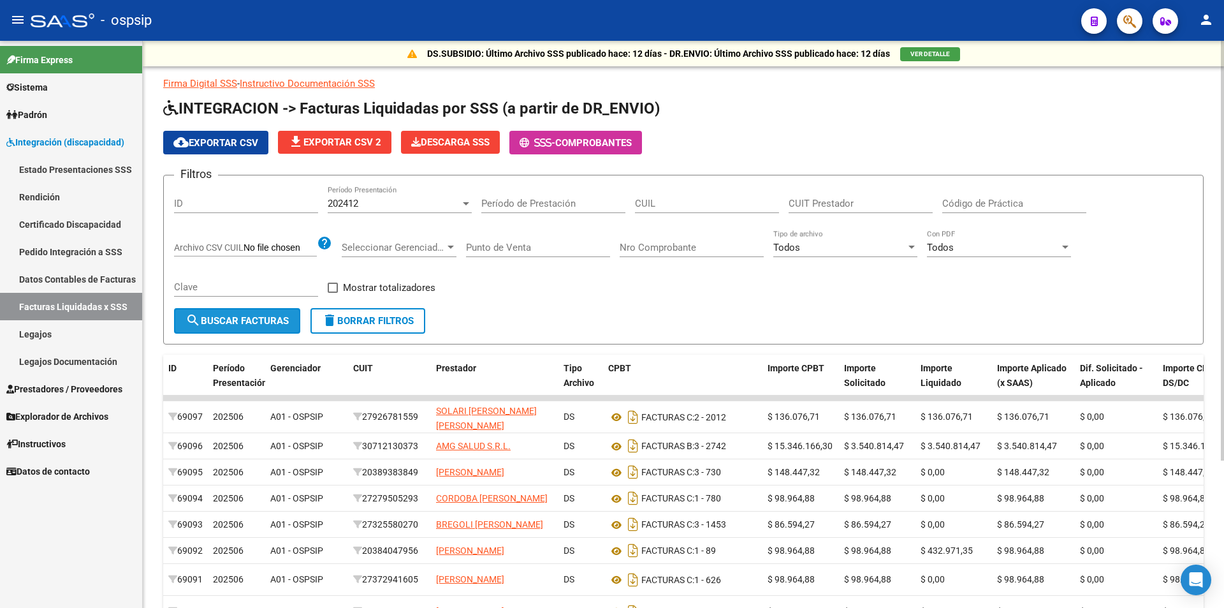
click at [245, 315] on span "search Buscar Facturas" at bounding box center [237, 320] width 103 height 11
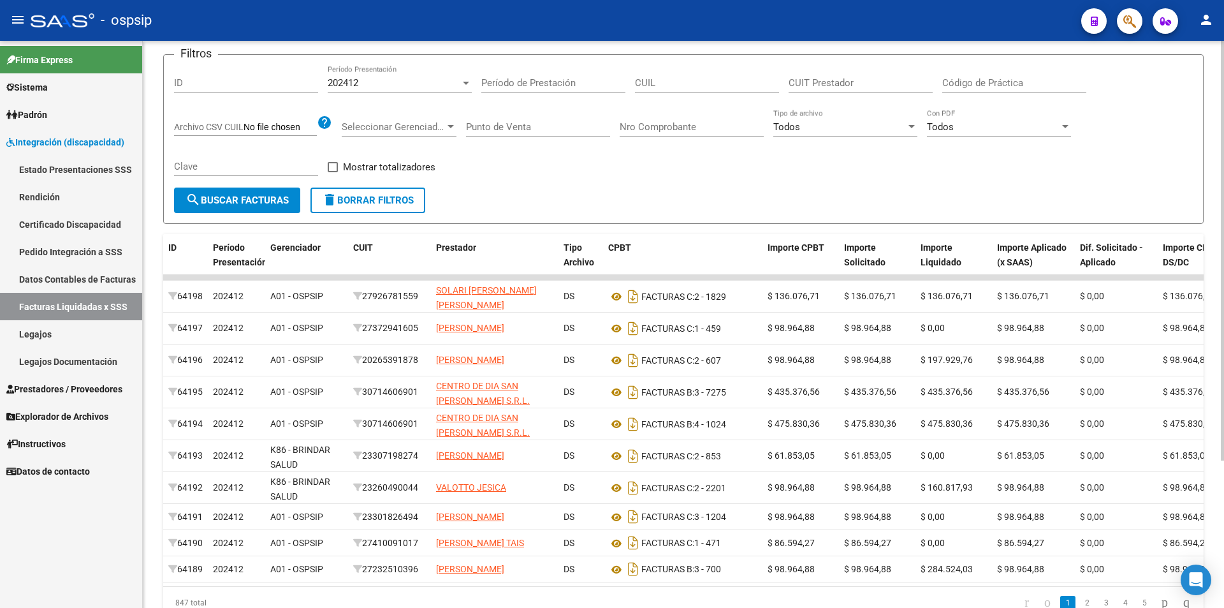
scroll to position [0, 0]
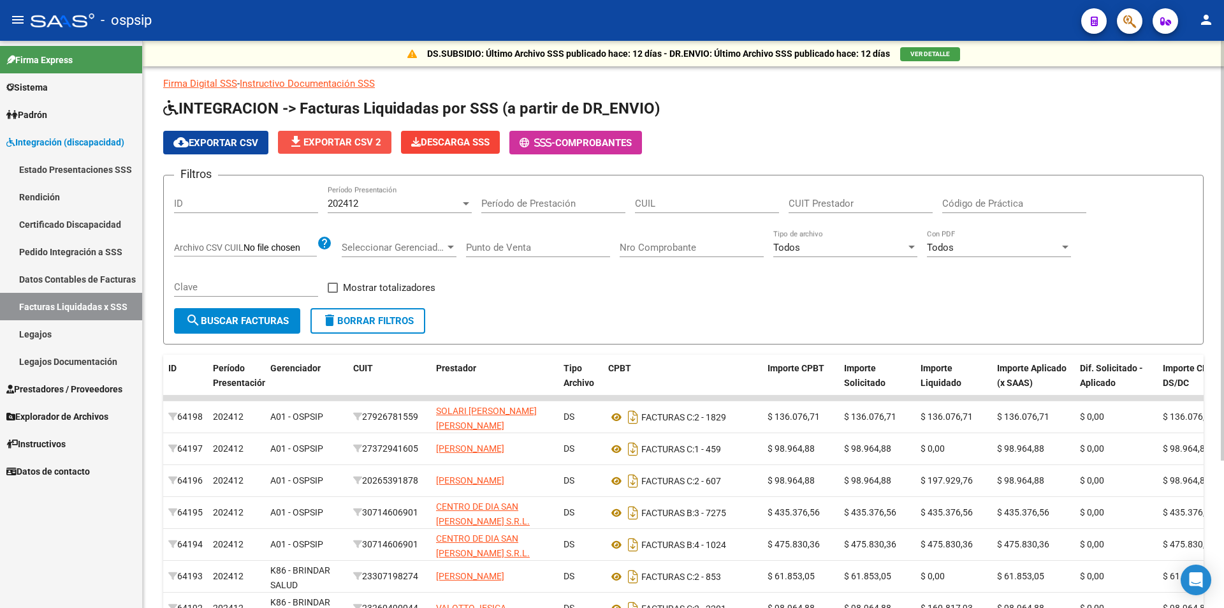
click at [360, 140] on span "file_download Exportar CSV 2" at bounding box center [334, 141] width 93 height 11
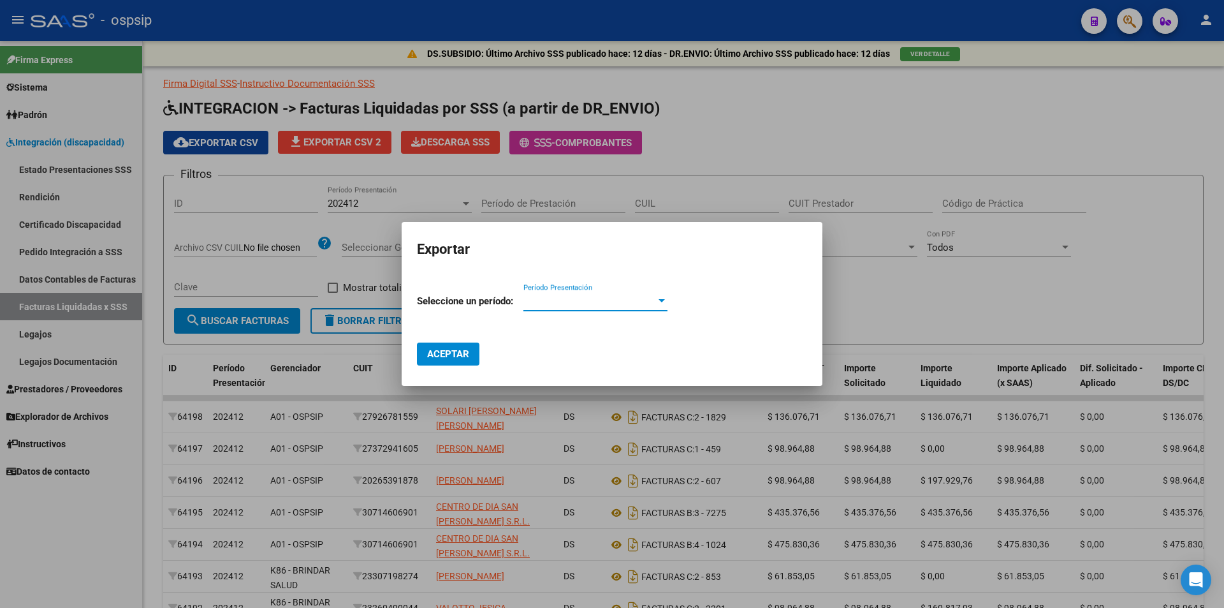
click at [307, 237] on div at bounding box center [612, 304] width 1224 height 608
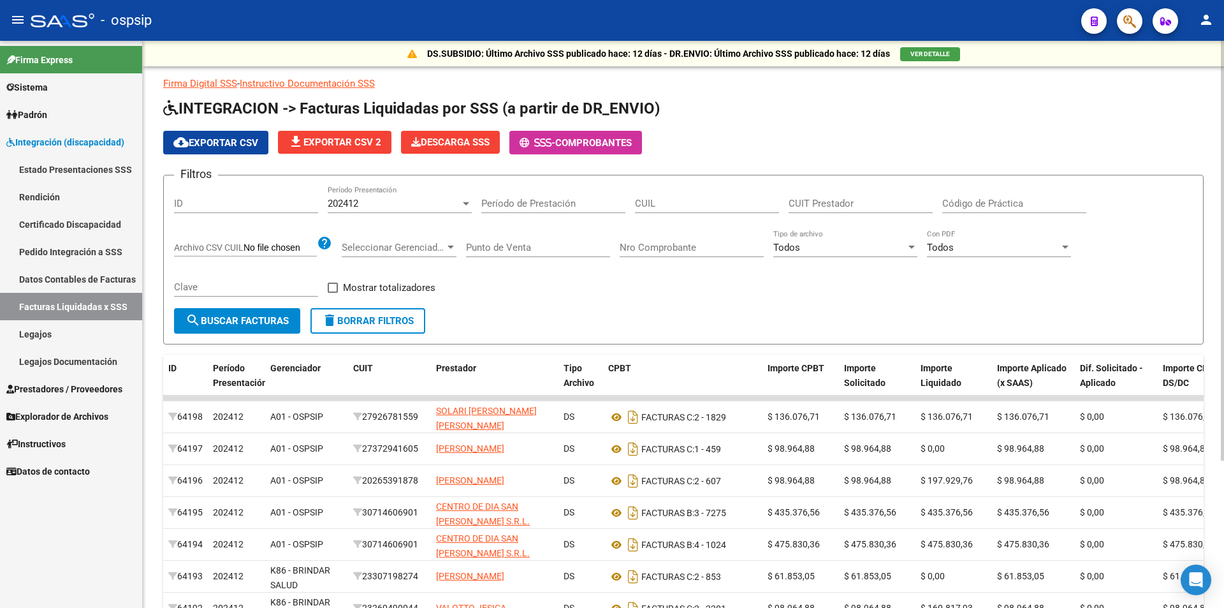
click at [217, 149] on button "cloud_download Exportar CSV" at bounding box center [215, 143] width 105 height 24
click at [397, 202] on div "202412" at bounding box center [394, 203] width 133 height 11
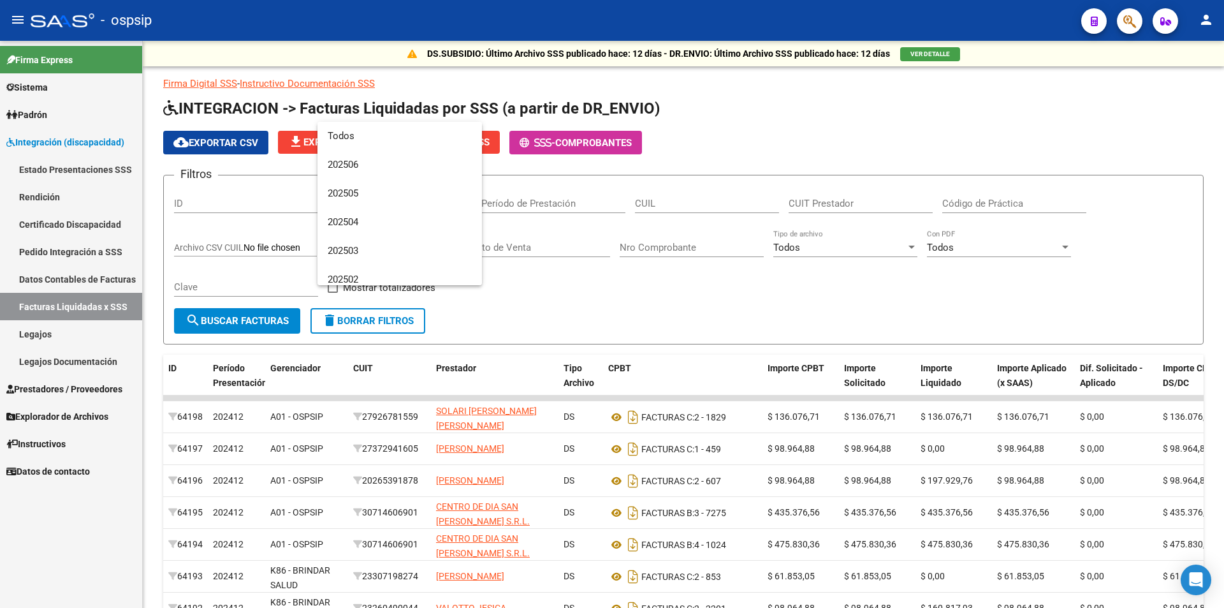
scroll to position [134, 0]
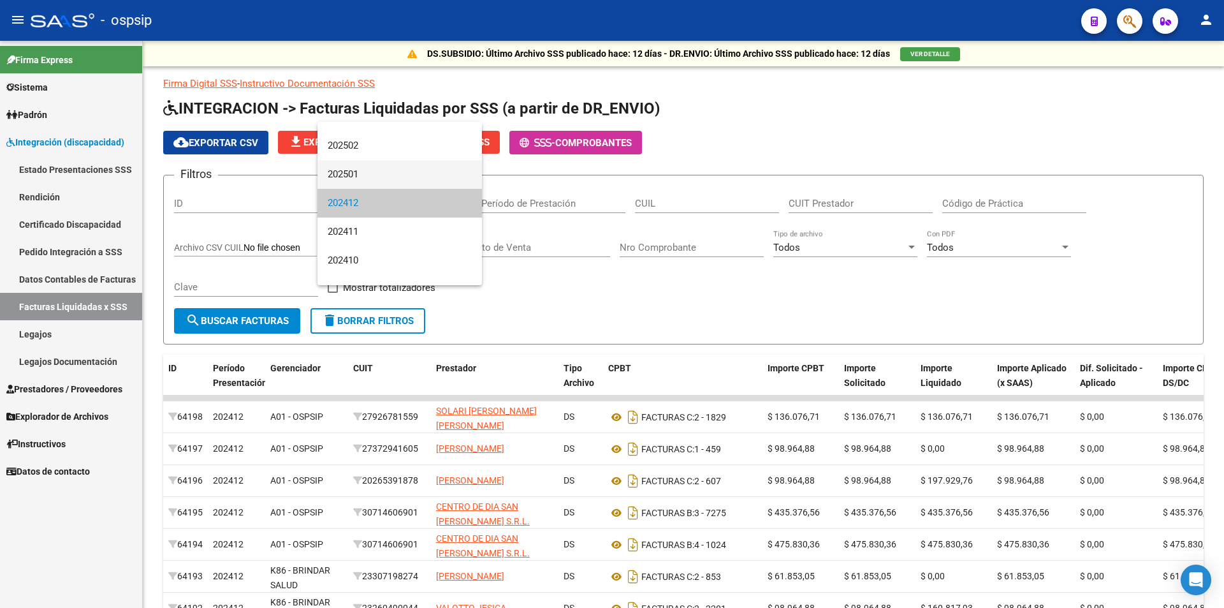
click at [355, 173] on span "202501" at bounding box center [400, 174] width 144 height 29
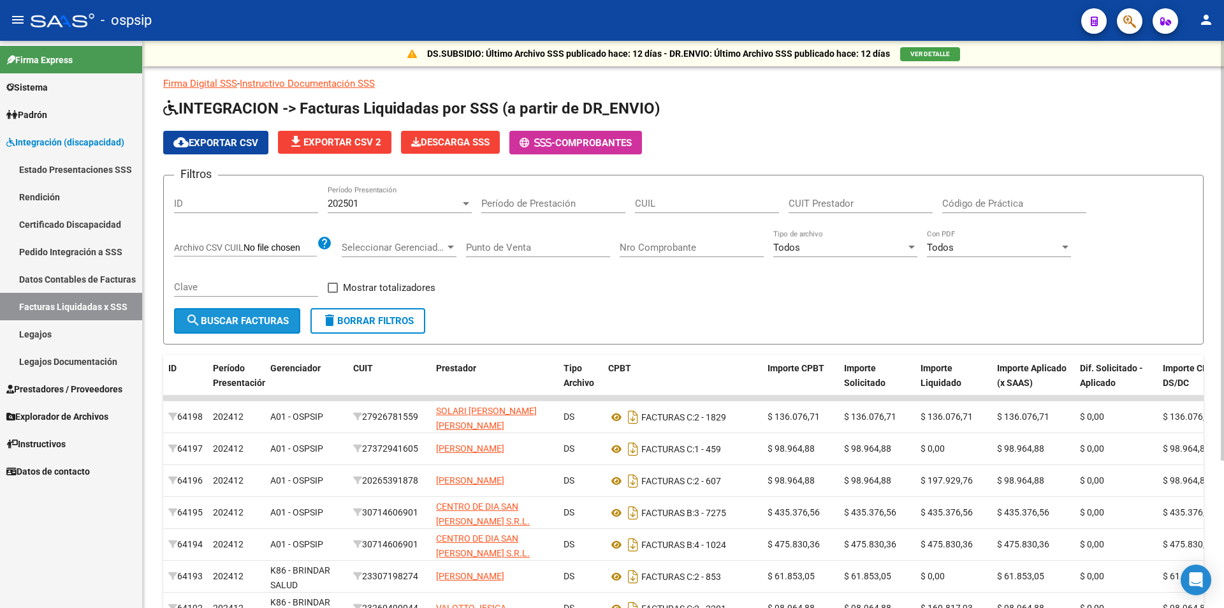
click at [287, 319] on span "search Buscar Facturas" at bounding box center [237, 320] width 103 height 11
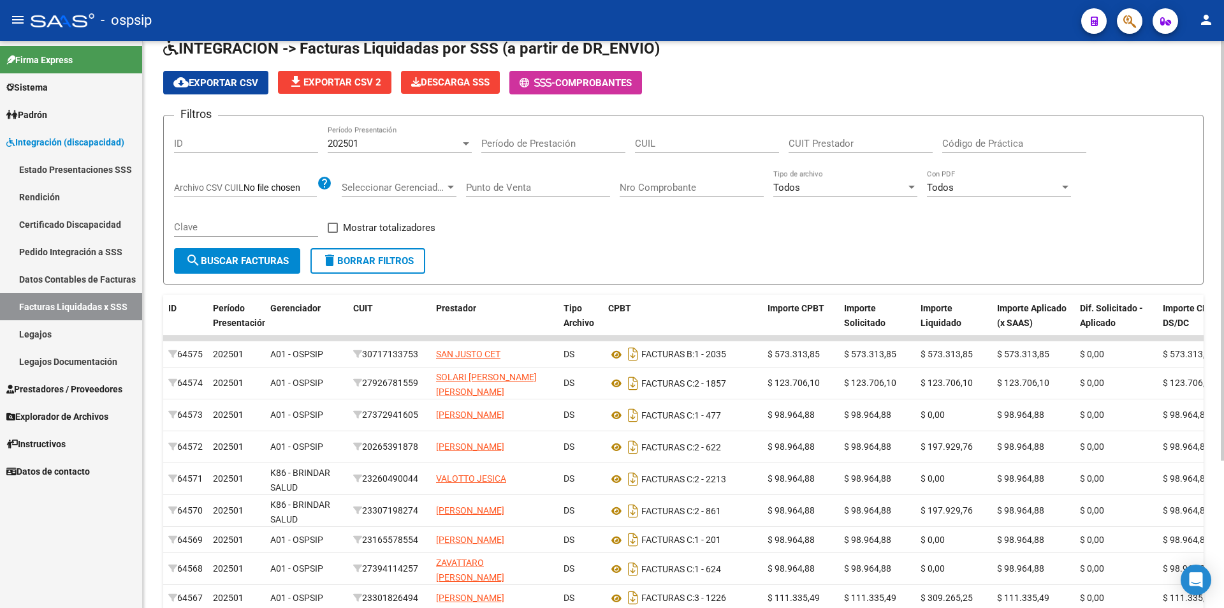
scroll to position [0, 0]
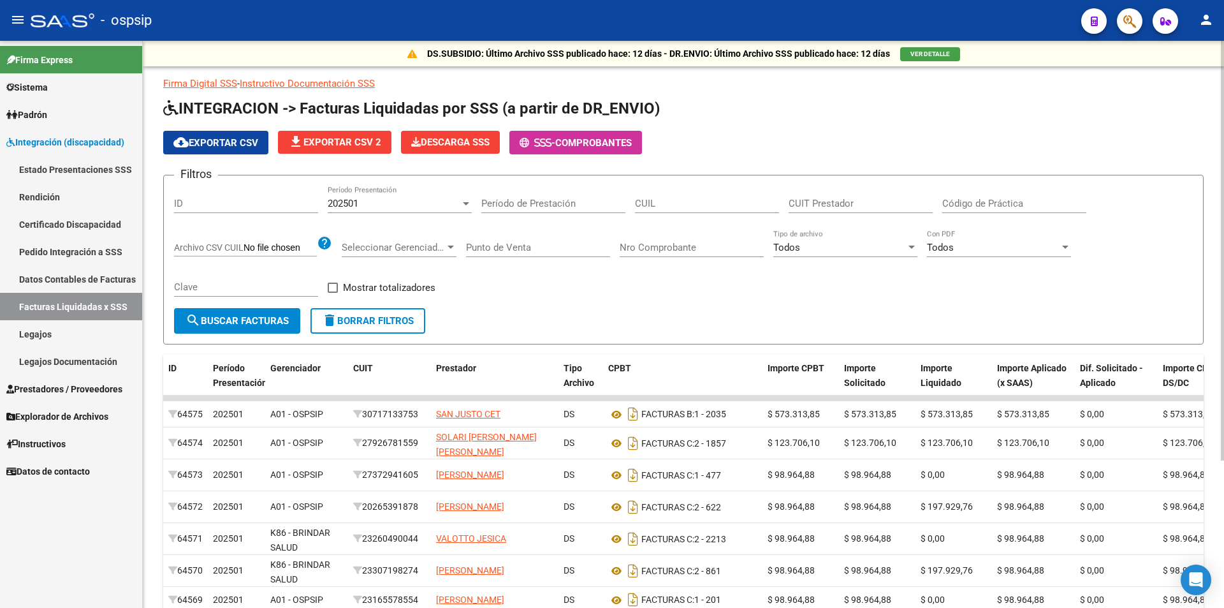
click at [237, 145] on span "cloud_download Exportar CSV" at bounding box center [215, 142] width 85 height 11
click at [783, 4] on mat-toolbar "menu - ospsip person" at bounding box center [612, 20] width 1224 height 41
click at [370, 203] on div "202501" at bounding box center [394, 203] width 133 height 11
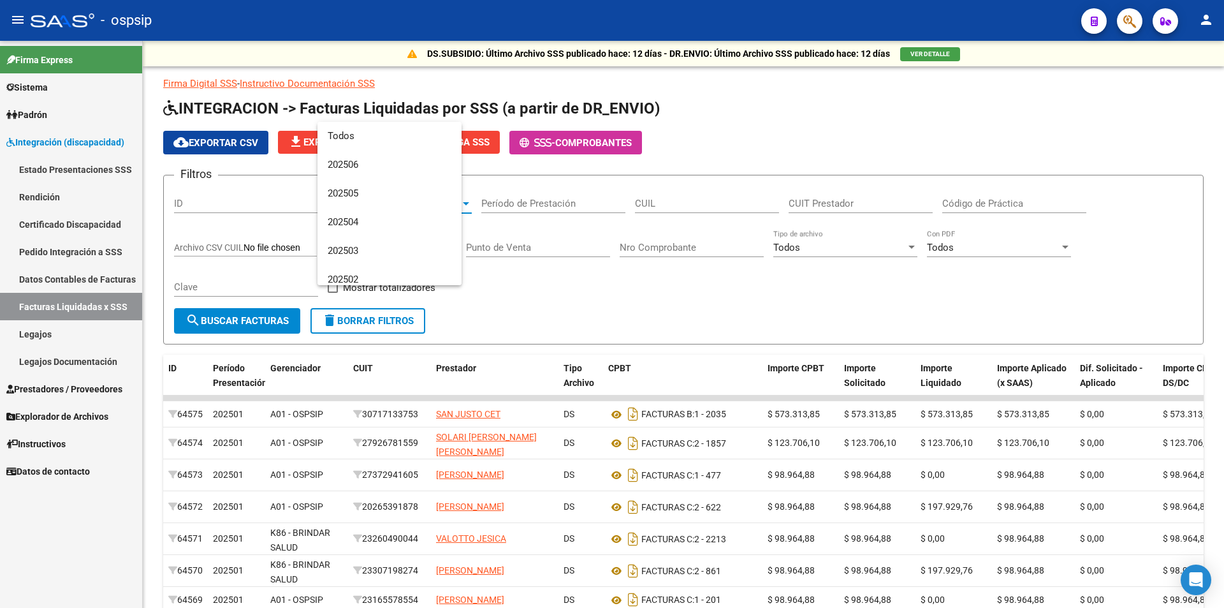
scroll to position [105, 0]
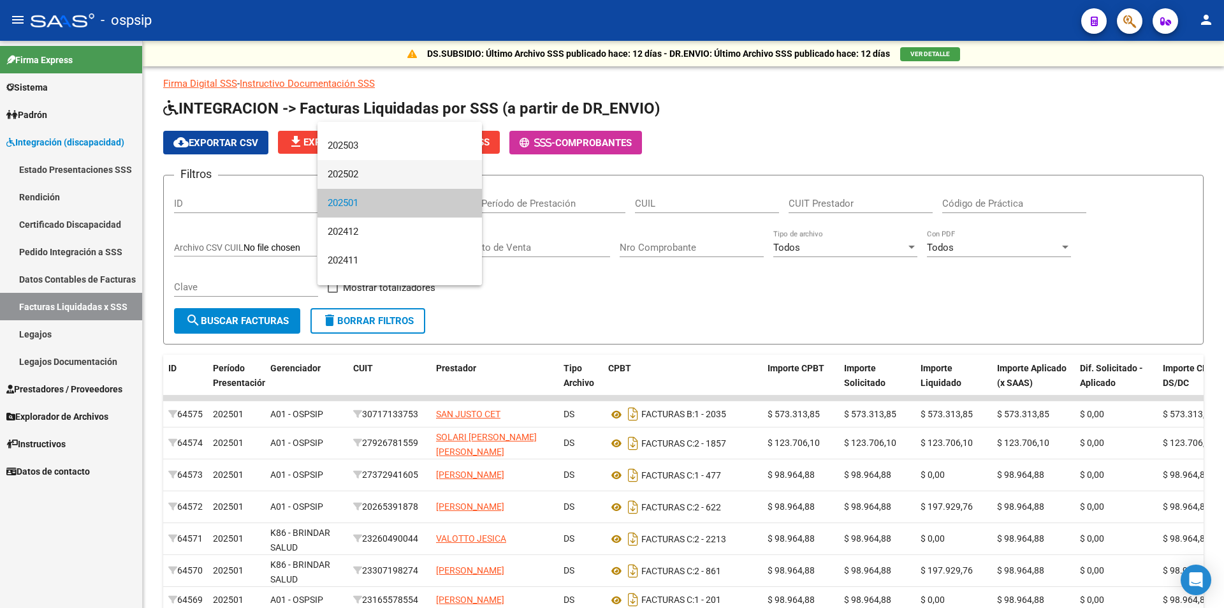
click at [356, 176] on span "202502" at bounding box center [400, 174] width 144 height 29
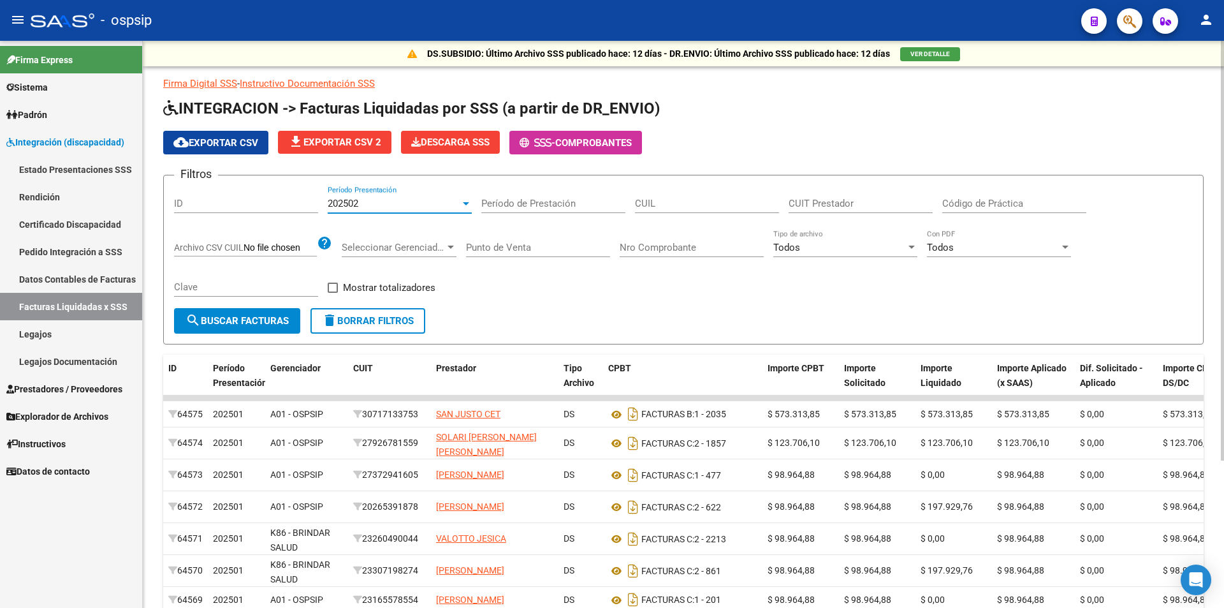
click at [267, 323] on span "search Buscar Facturas" at bounding box center [237, 320] width 103 height 11
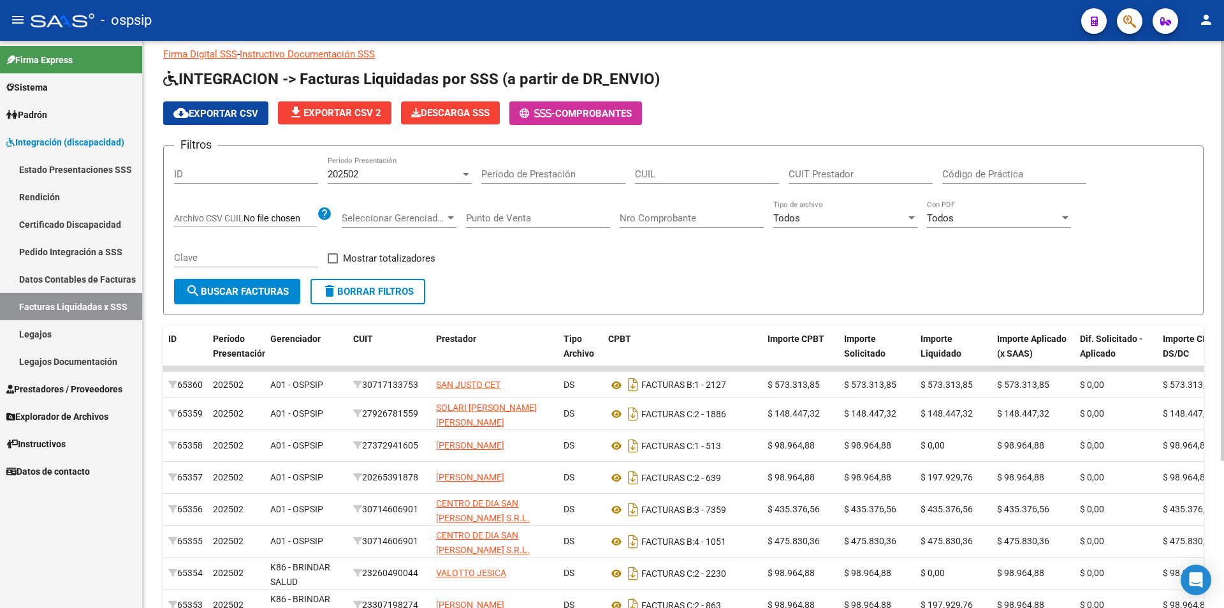
scroll to position [0, 0]
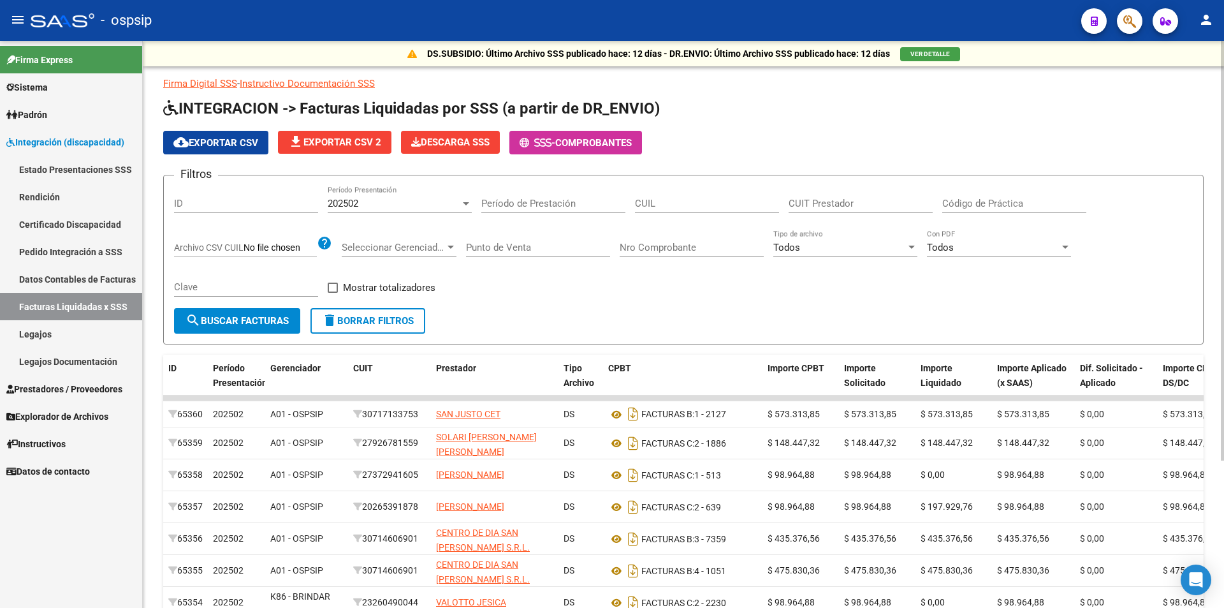
click at [225, 143] on span "cloud_download Exportar CSV" at bounding box center [215, 142] width 85 height 11
click at [422, 205] on div "202502" at bounding box center [394, 203] width 133 height 11
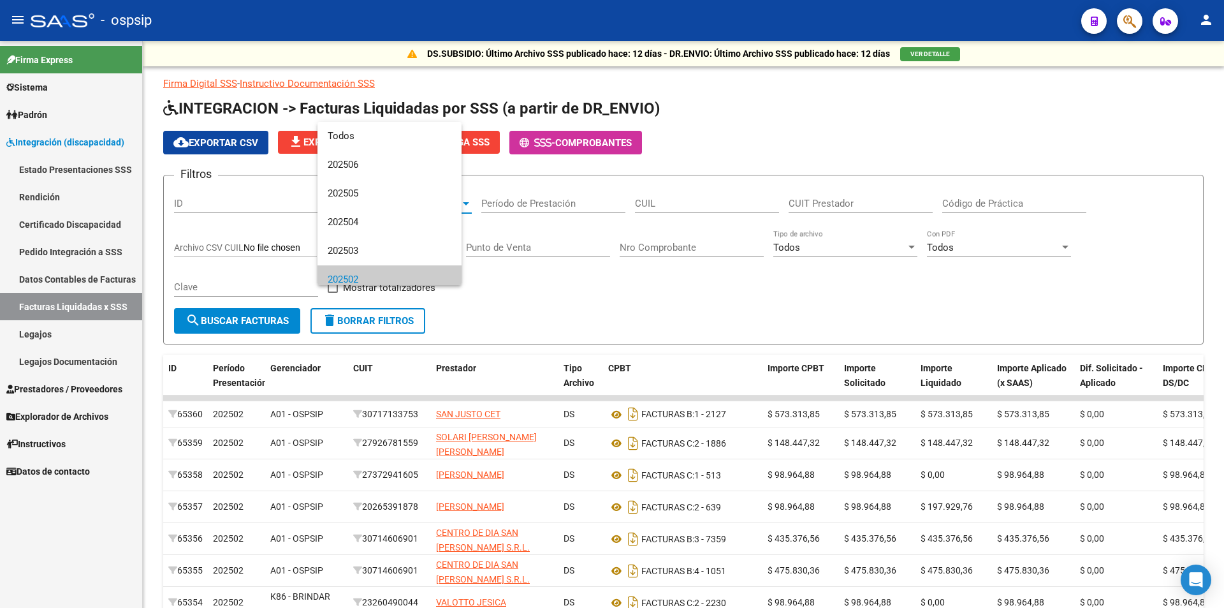
scroll to position [76, 0]
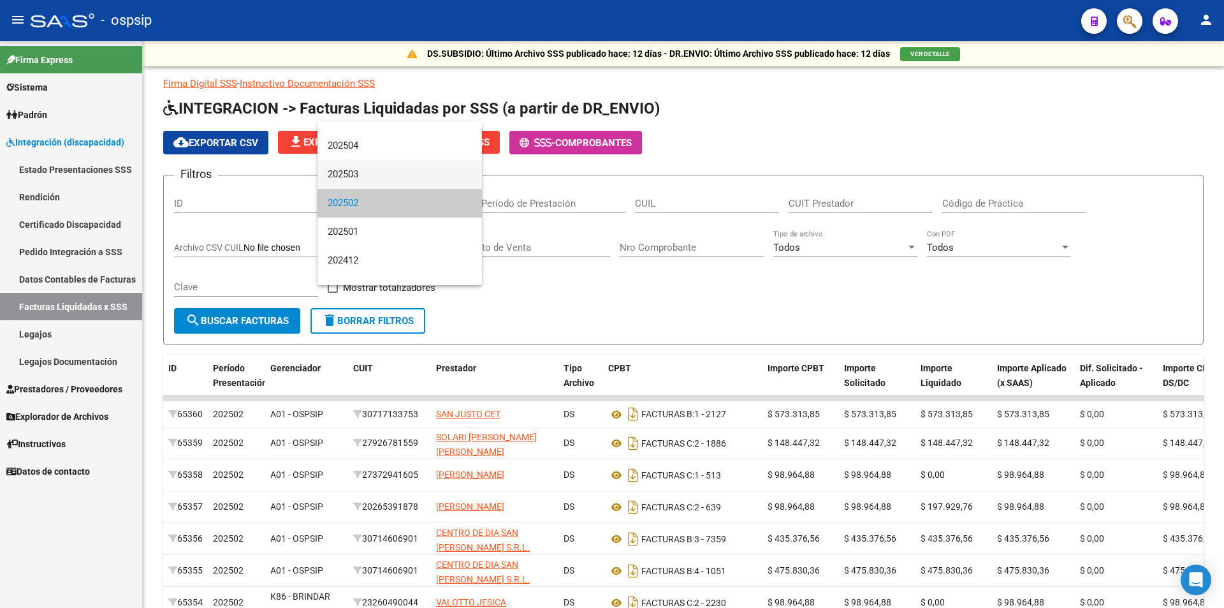
click at [365, 178] on span "202503" at bounding box center [400, 174] width 144 height 29
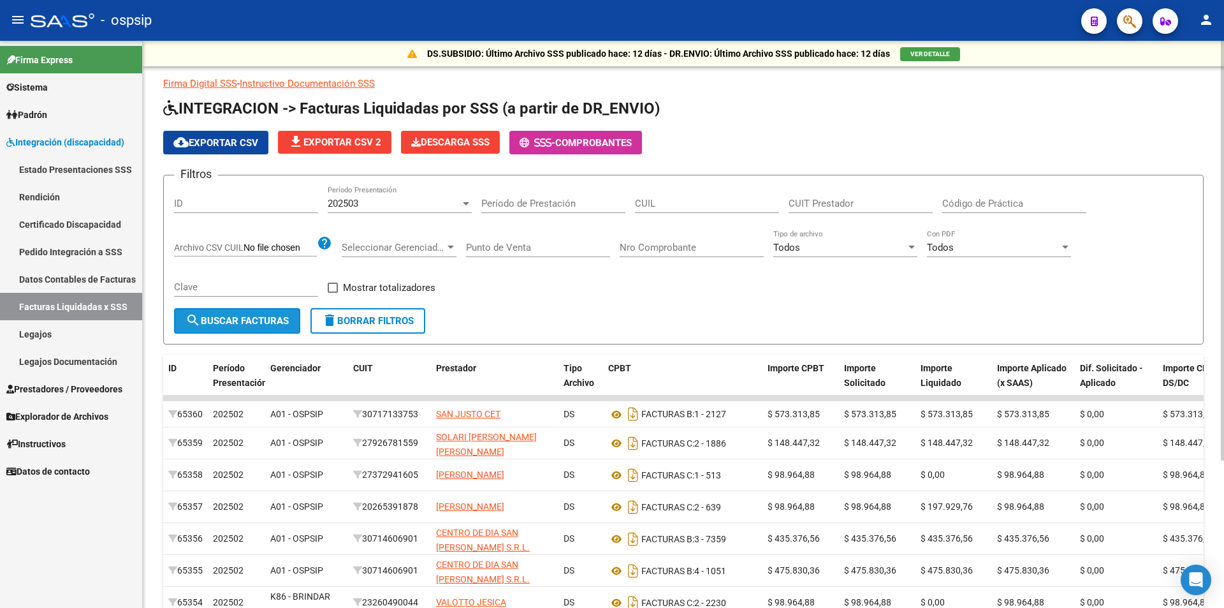
click at [276, 310] on button "search Buscar Facturas" at bounding box center [237, 320] width 126 height 25
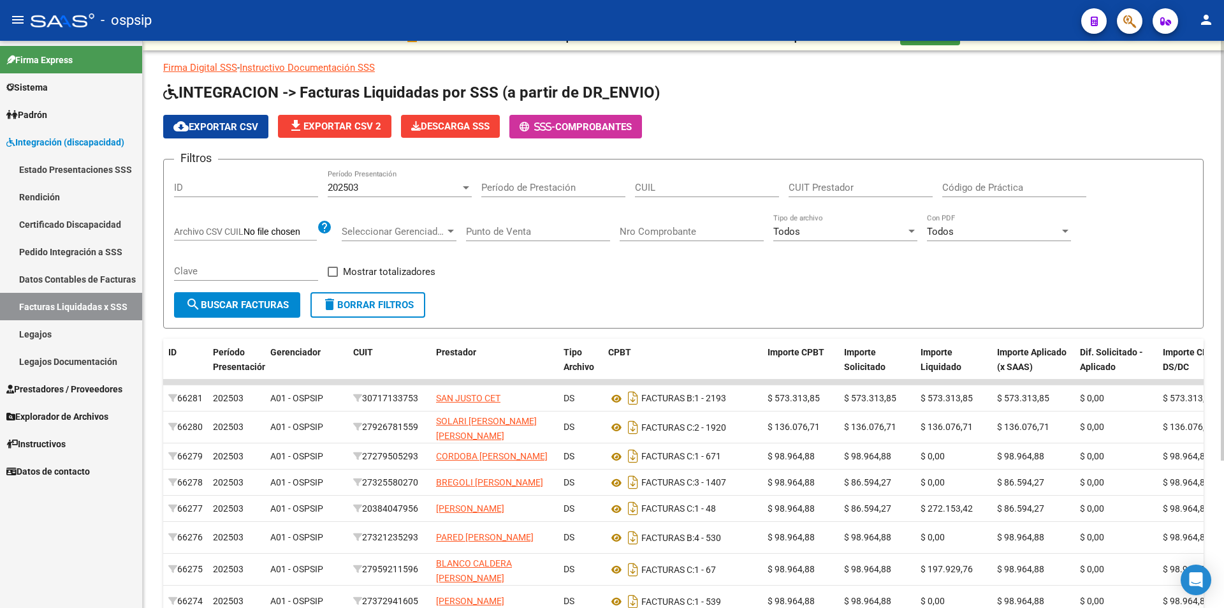
scroll to position [0, 0]
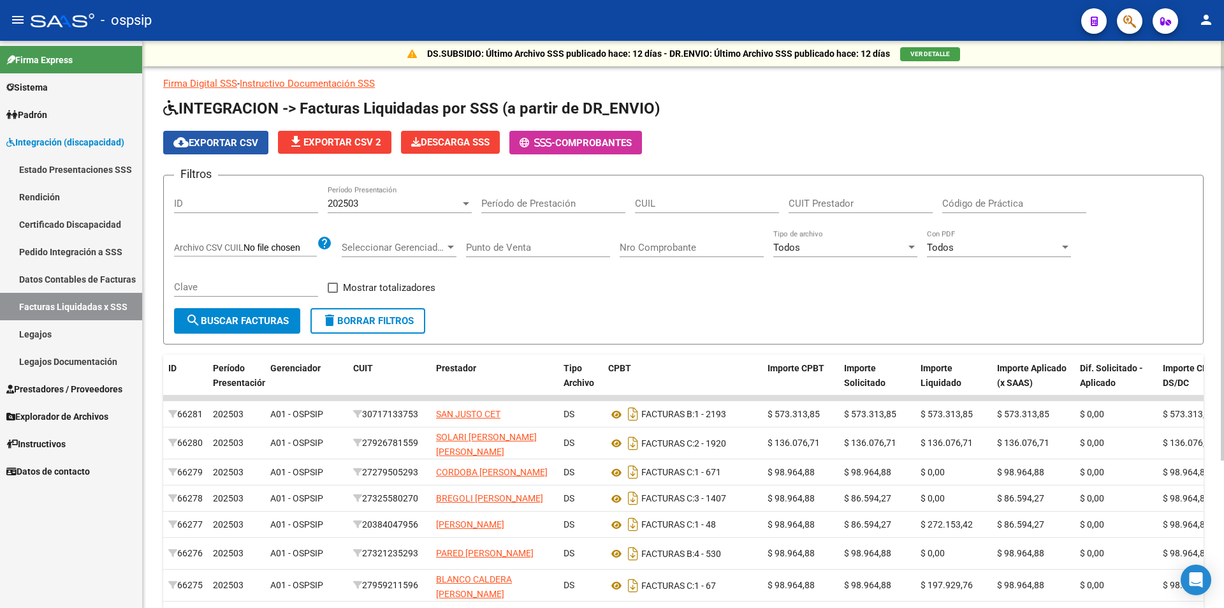
click at [240, 146] on span "cloud_download Exportar CSV" at bounding box center [215, 142] width 85 height 11
click at [426, 201] on div "202503" at bounding box center [394, 203] width 133 height 11
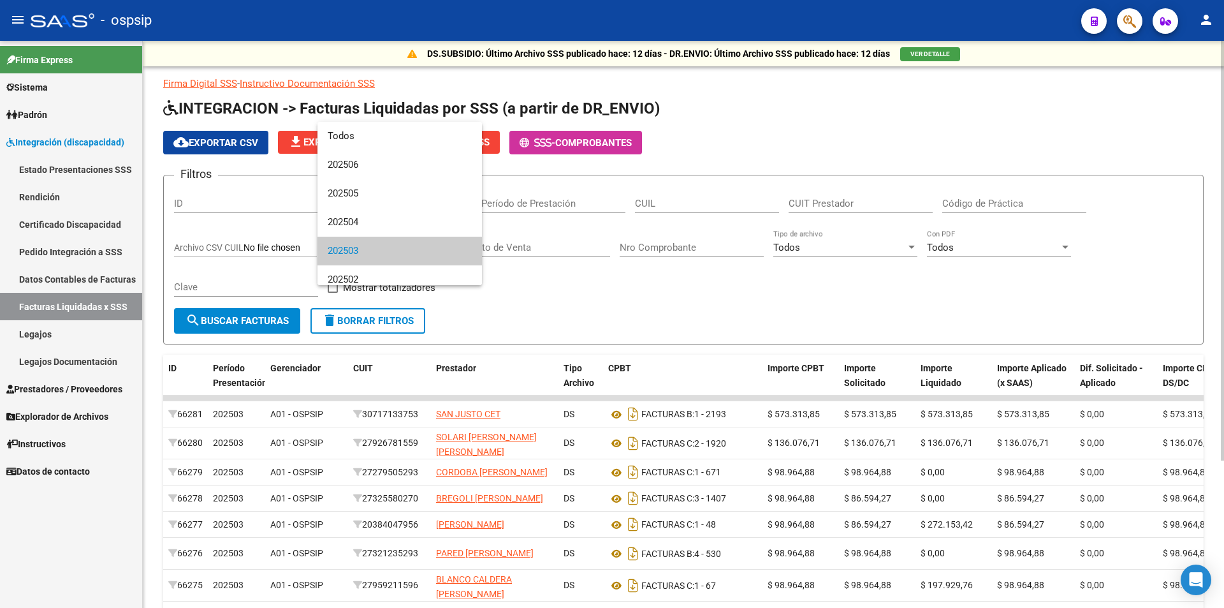
scroll to position [48, 0]
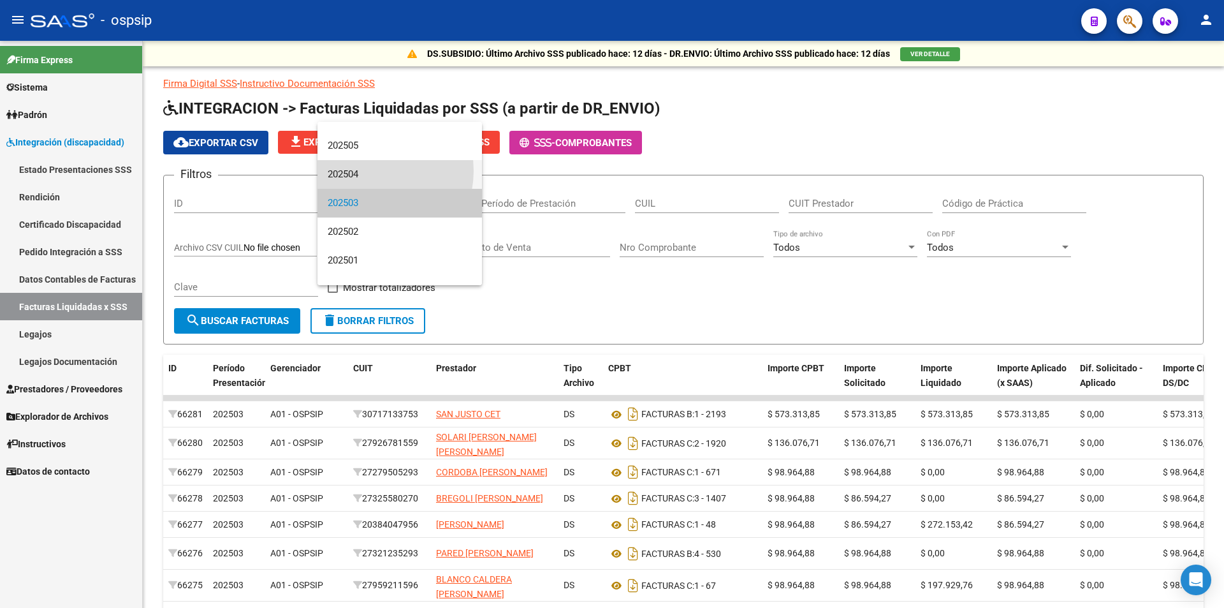
click at [368, 171] on span "202504" at bounding box center [400, 174] width 144 height 29
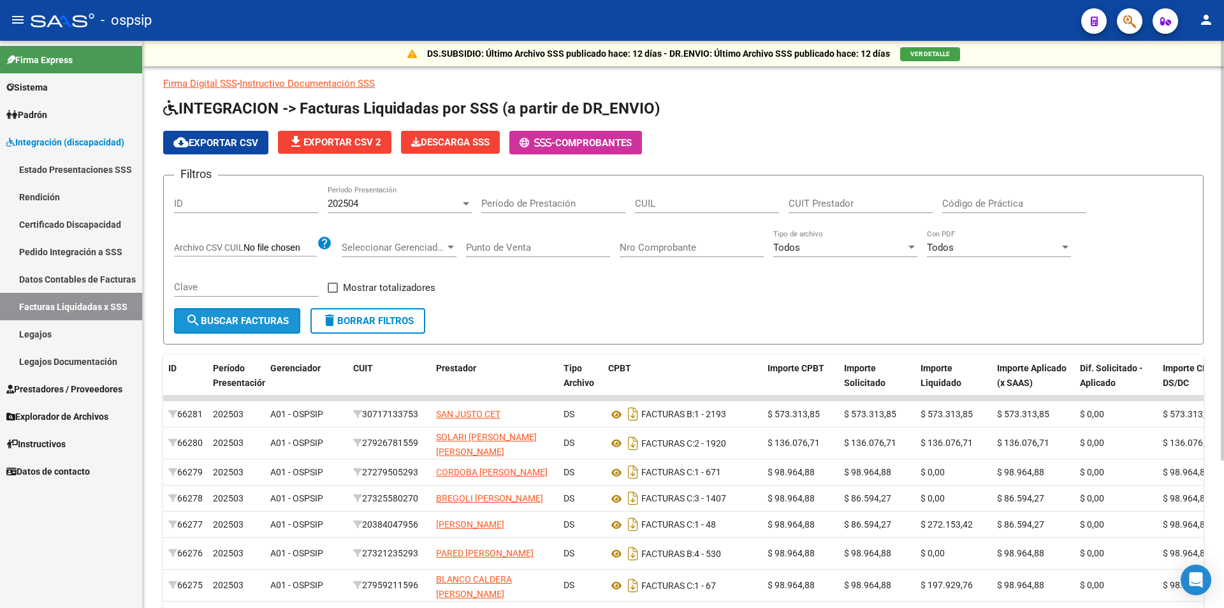
click at [254, 316] on span "search Buscar Facturas" at bounding box center [237, 320] width 103 height 11
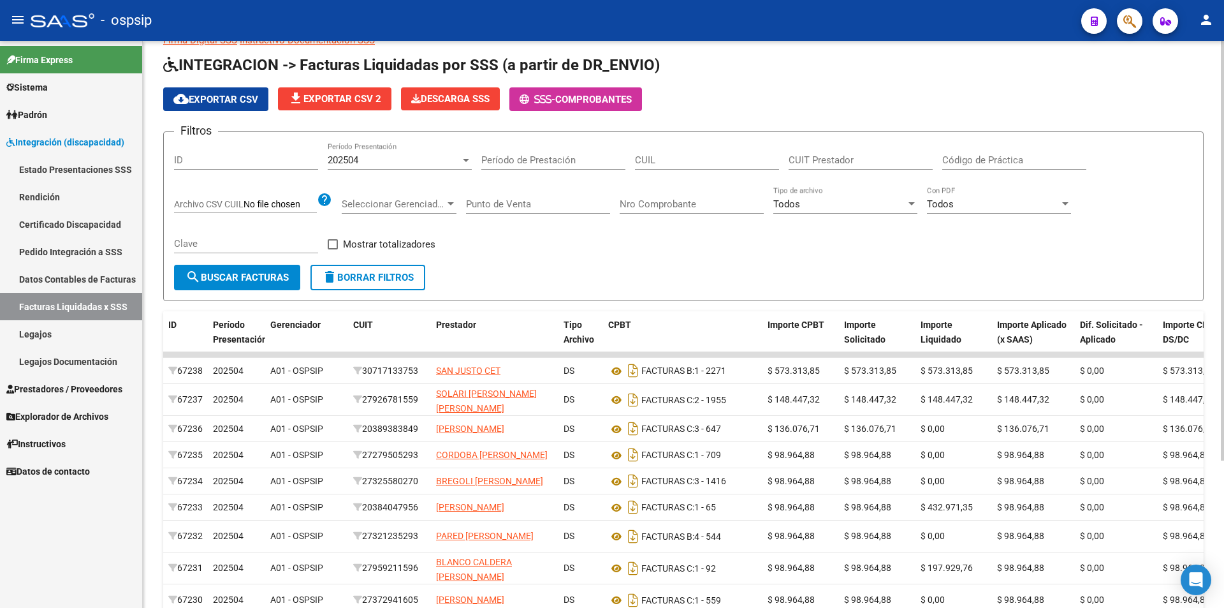
scroll to position [0, 0]
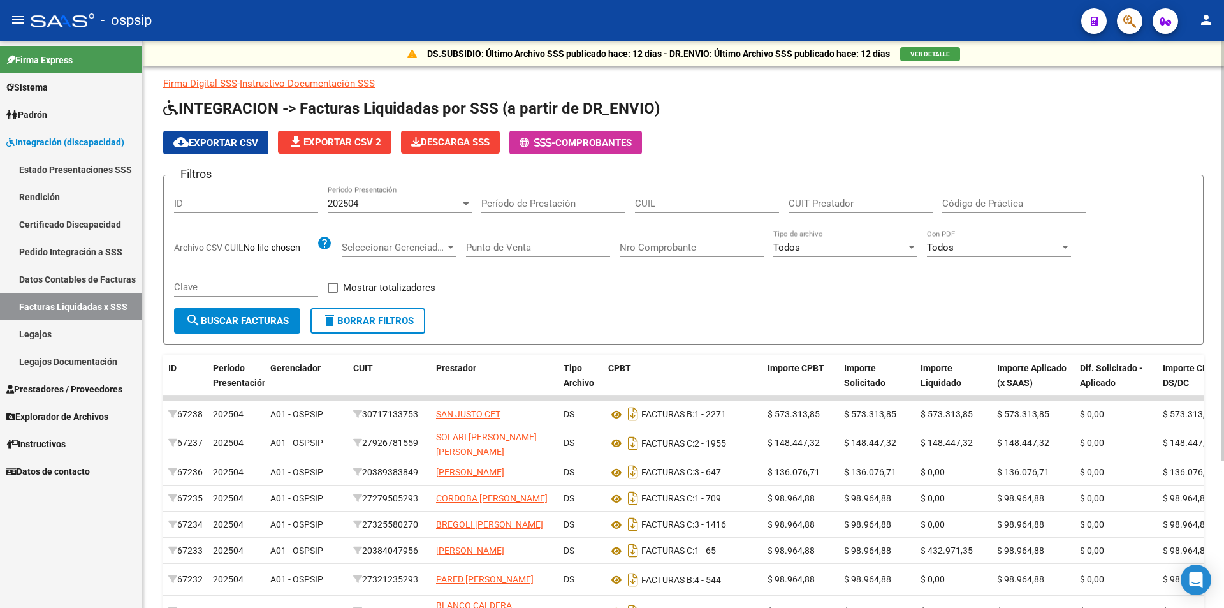
click at [226, 137] on span "cloud_download Exportar CSV" at bounding box center [215, 142] width 85 height 11
click at [384, 200] on div "202504" at bounding box center [394, 203] width 133 height 11
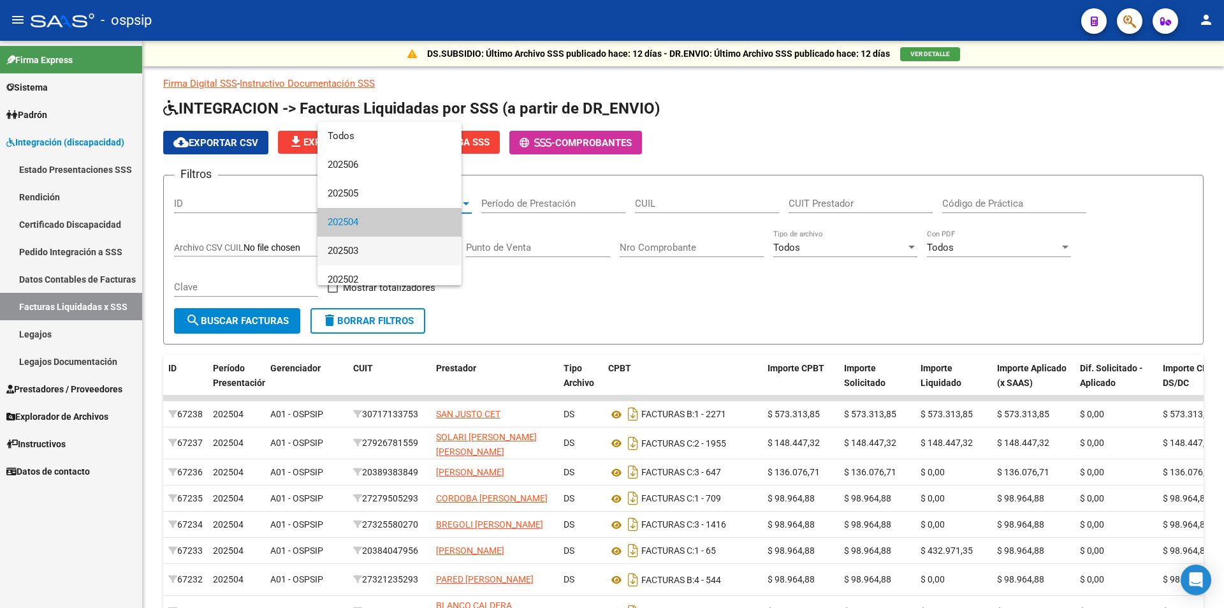
scroll to position [19, 0]
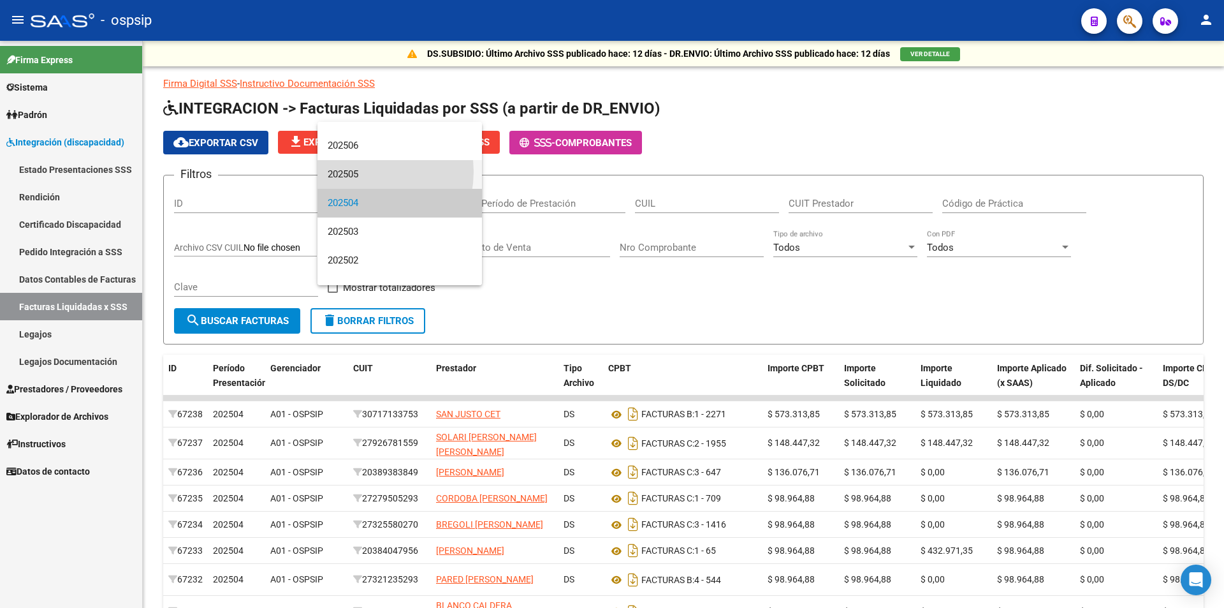
click at [356, 171] on span "202505" at bounding box center [400, 174] width 144 height 29
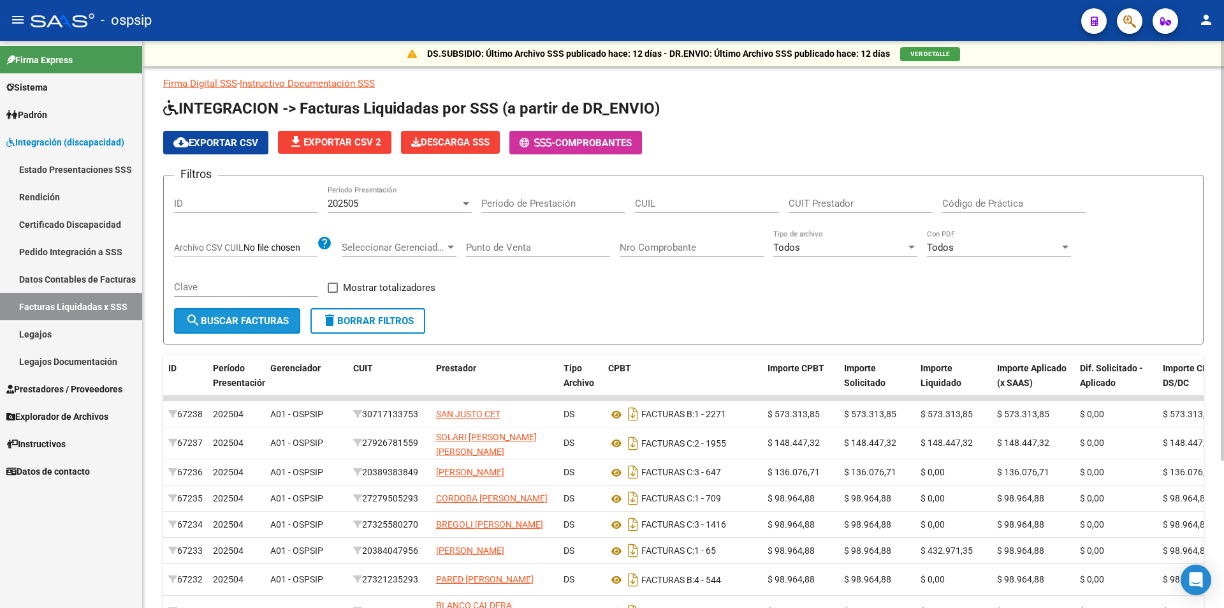
click at [286, 324] on span "search Buscar Facturas" at bounding box center [237, 320] width 103 height 11
click at [288, 324] on span "search Buscar Facturas" at bounding box center [237, 320] width 103 height 11
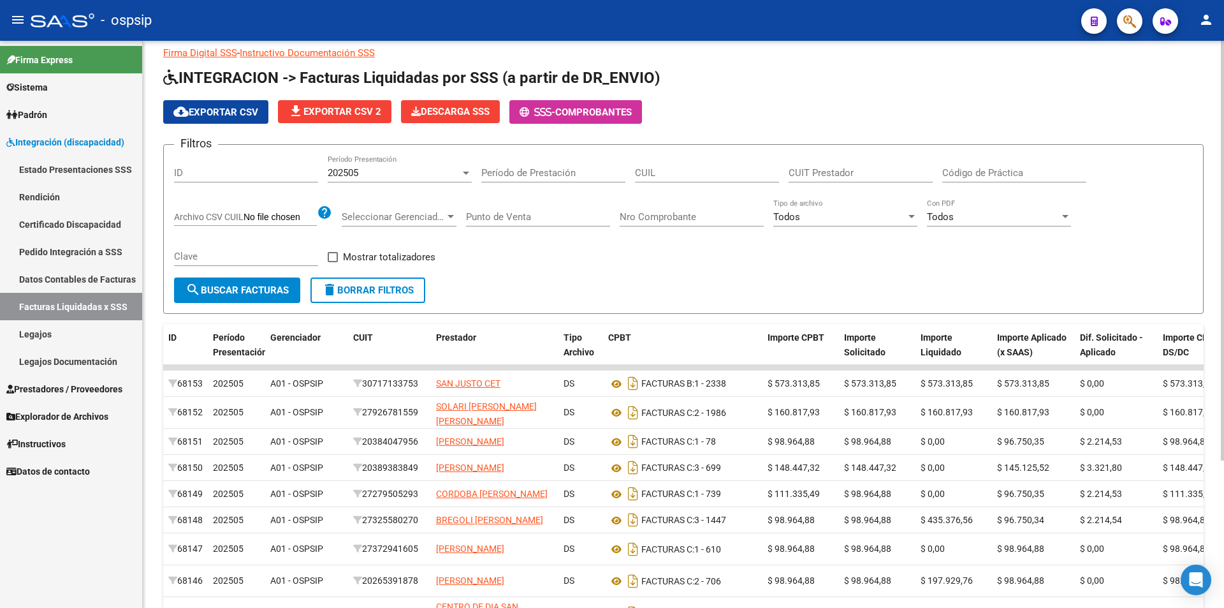
scroll to position [0, 0]
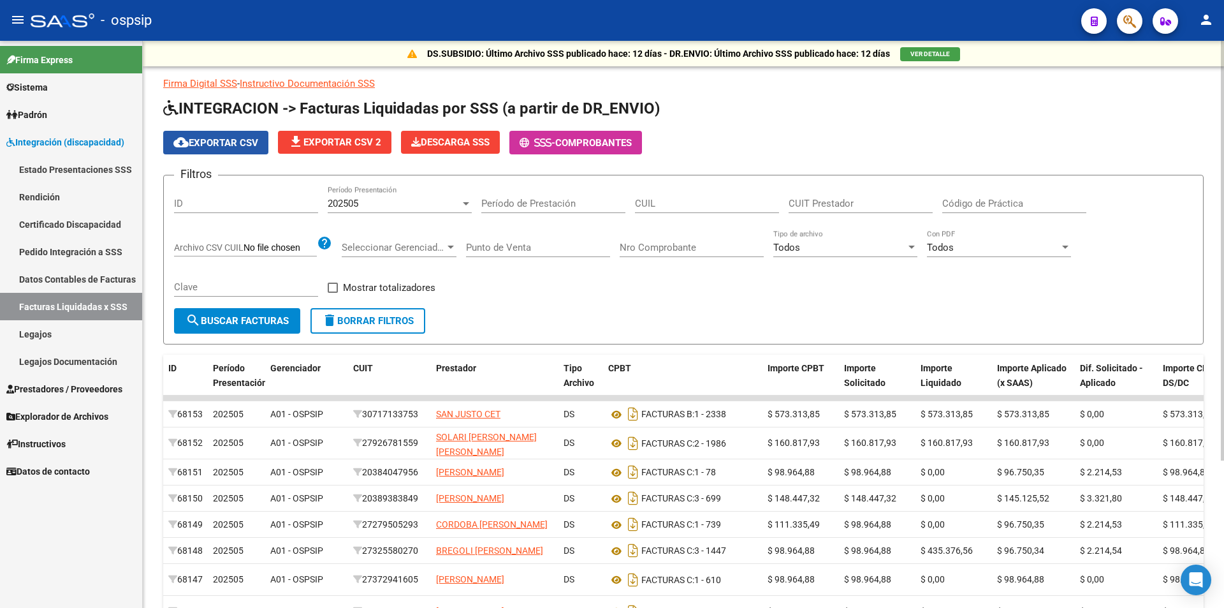
click at [243, 138] on span "cloud_download Exportar CSV" at bounding box center [215, 142] width 85 height 11
click at [400, 190] on div "202505 Período Presentación" at bounding box center [400, 199] width 144 height 27
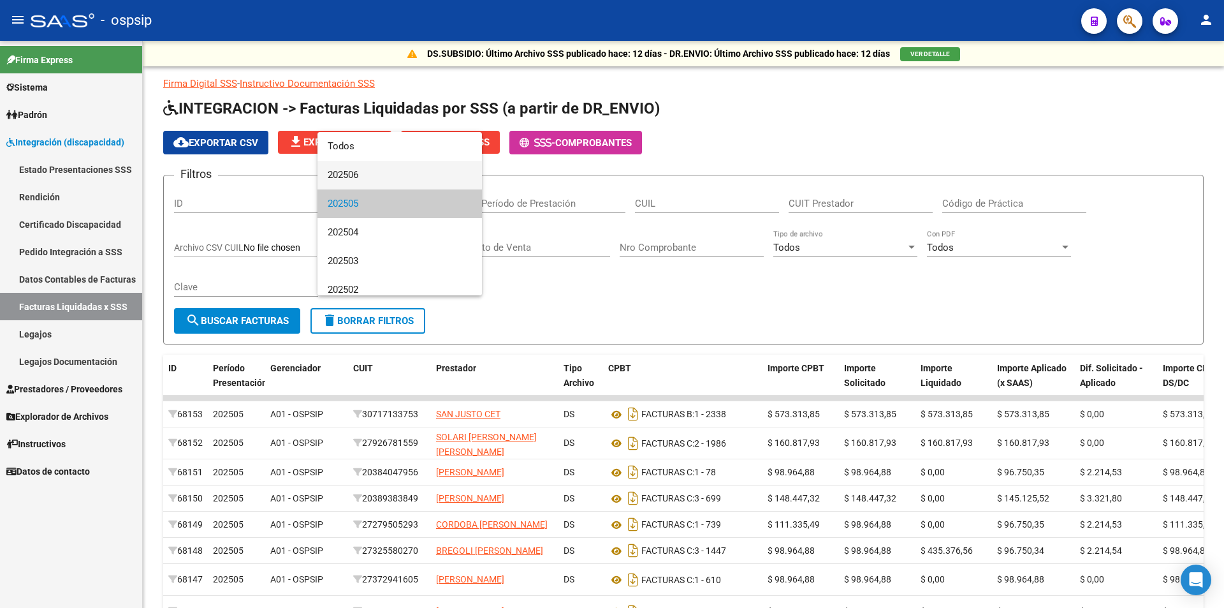
click at [362, 173] on span "202506" at bounding box center [400, 175] width 144 height 29
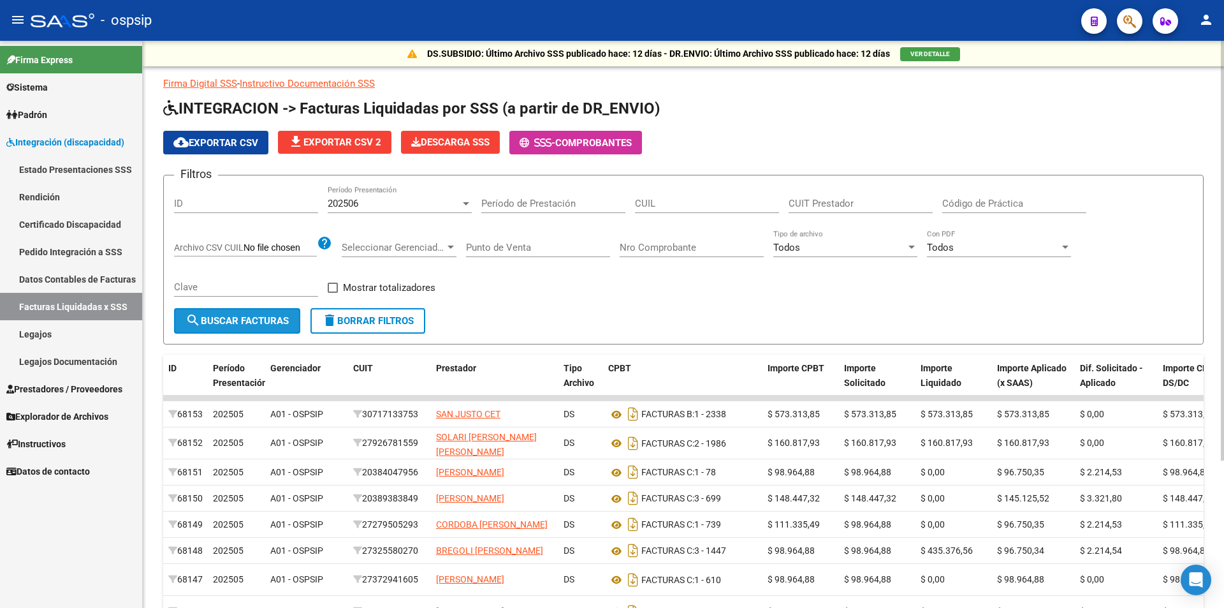
click at [277, 324] on span "search Buscar Facturas" at bounding box center [237, 320] width 103 height 11
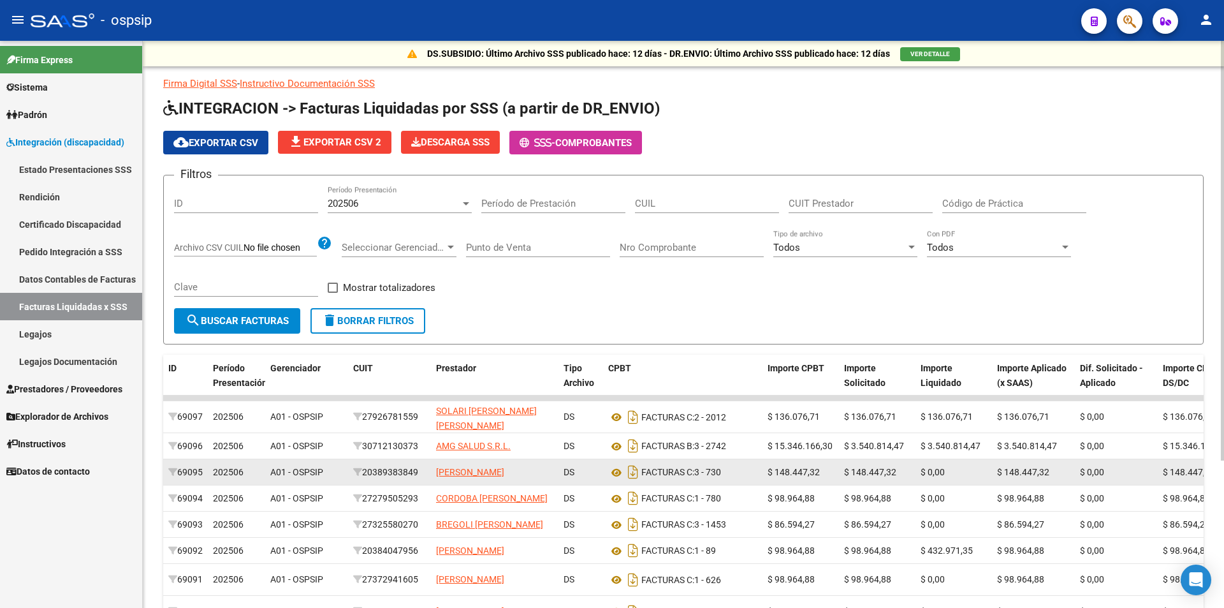
scroll to position [199, 0]
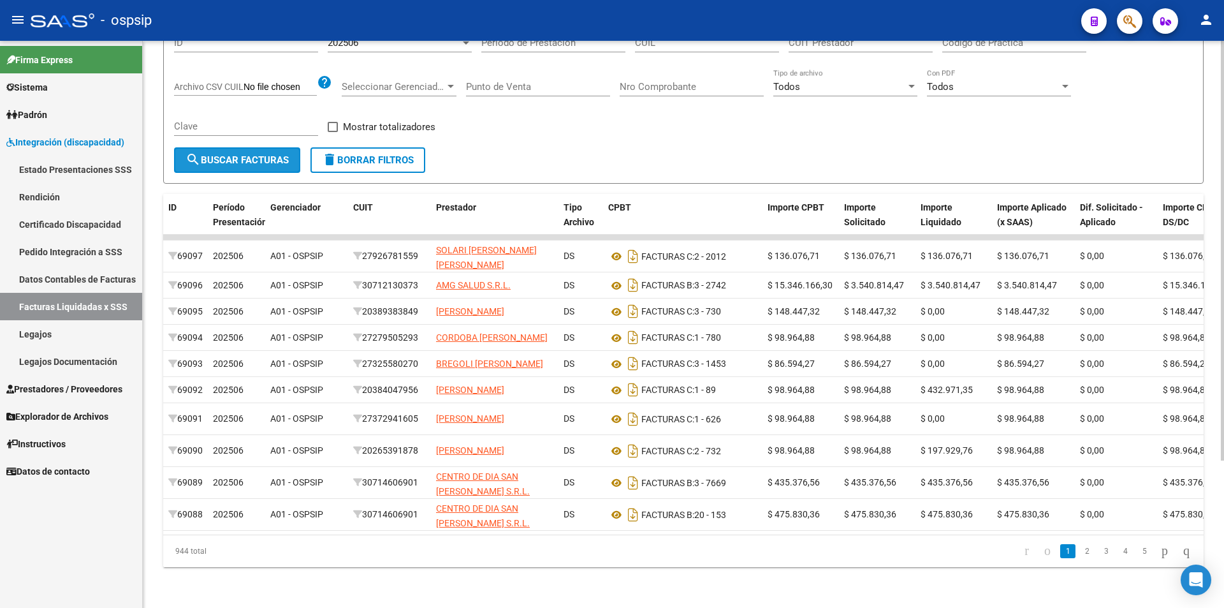
click at [235, 154] on span "search Buscar Facturas" at bounding box center [237, 159] width 103 height 11
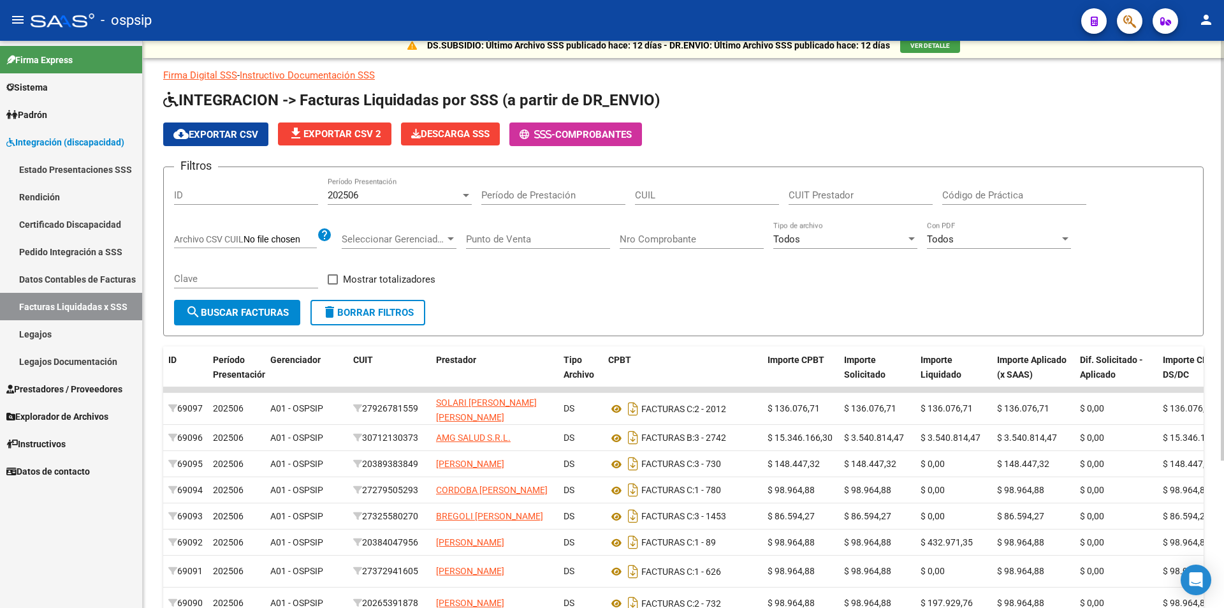
scroll to position [0, 0]
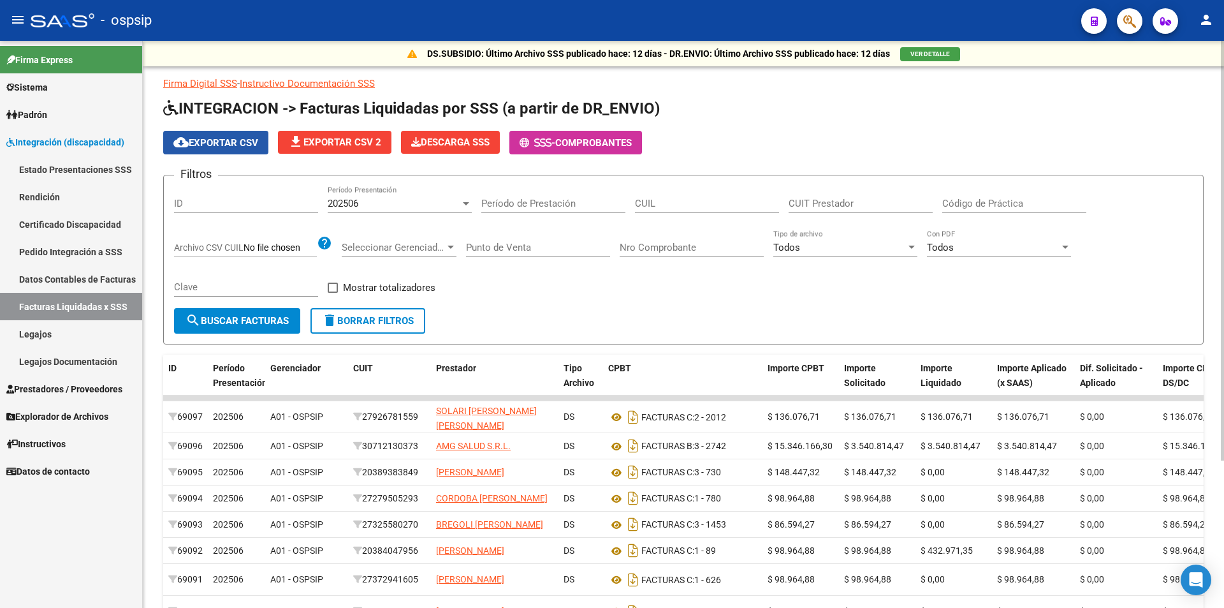
click at [231, 136] on button "cloud_download Exportar CSV" at bounding box center [215, 143] width 105 height 24
click at [45, 333] on link "Legajos" at bounding box center [71, 333] width 142 height 27
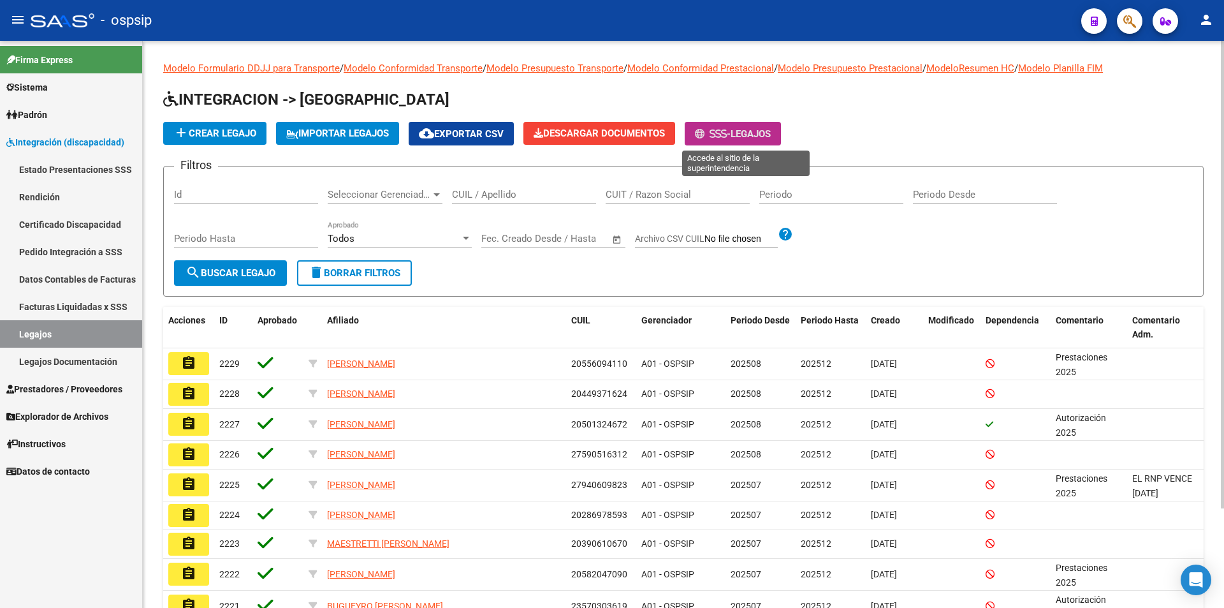
click at [731, 133] on span "-" at bounding box center [713, 133] width 36 height 11
click at [523, 197] on input "CUIL / Apellido" at bounding box center [524, 194] width 144 height 11
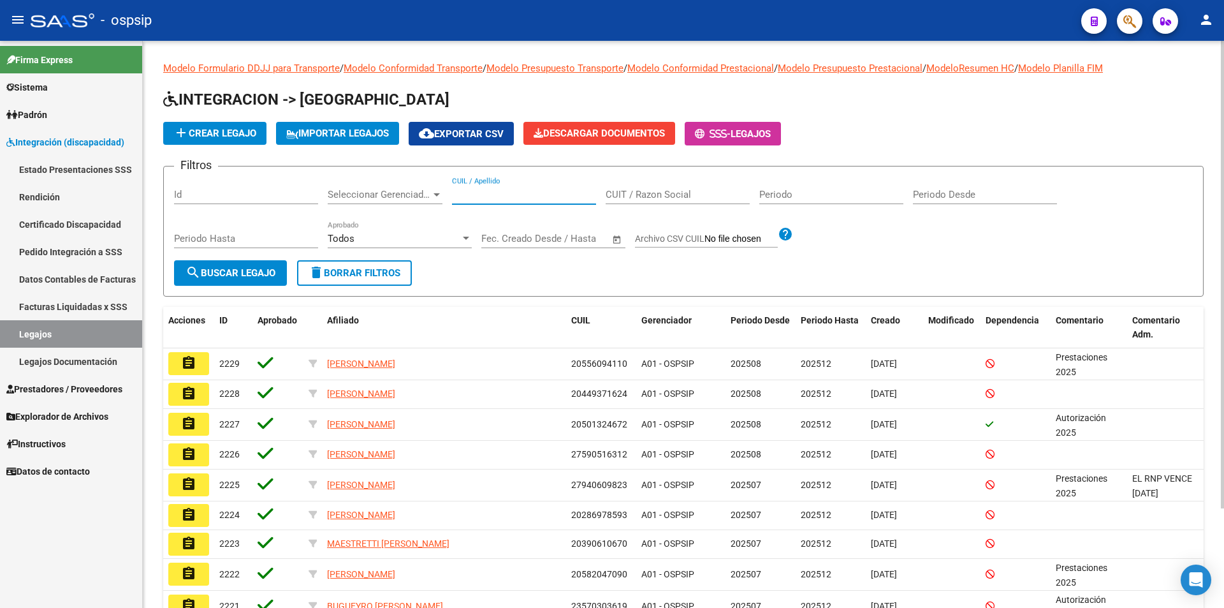
paste input "20584505118"
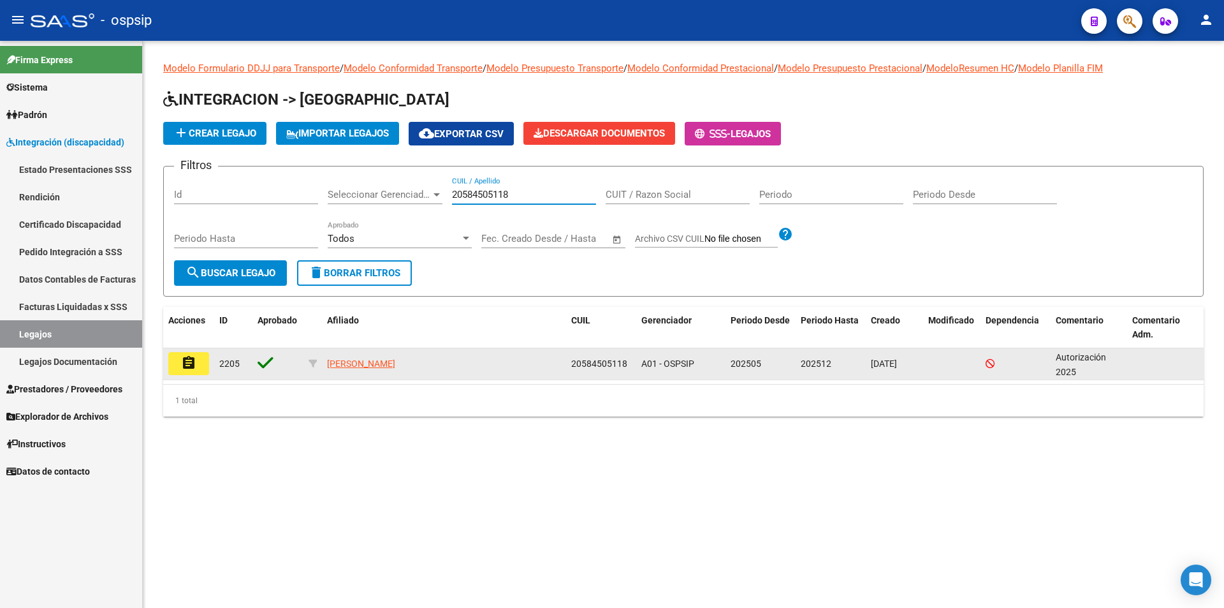
type input "20584505118"
click at [190, 363] on mat-icon "assignment" at bounding box center [188, 362] width 15 height 15
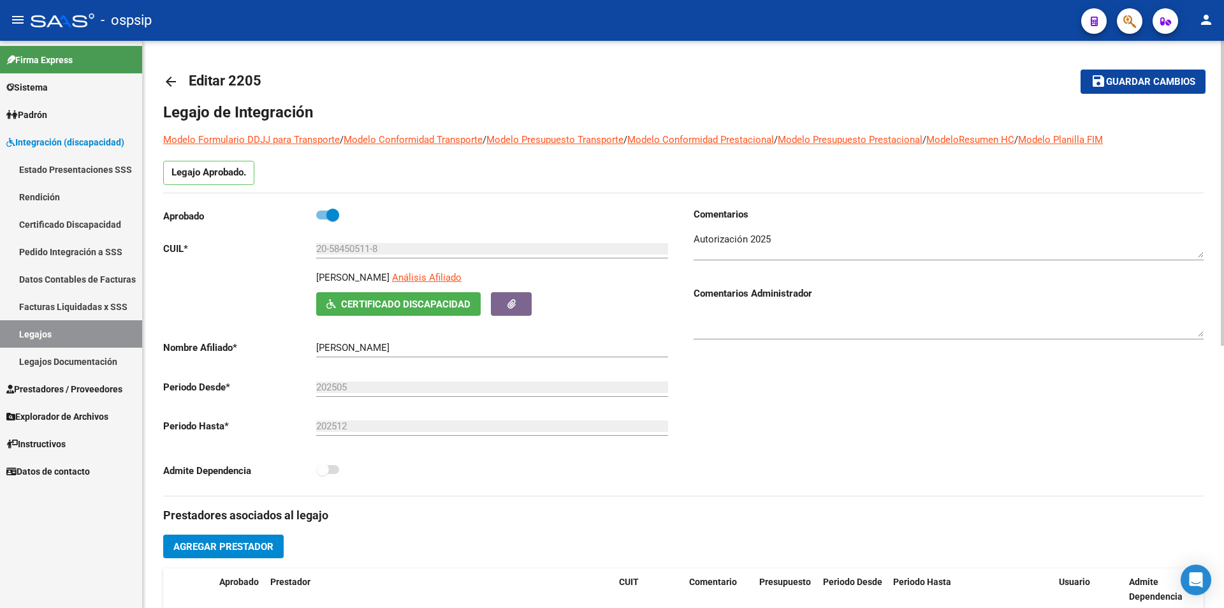
scroll to position [255, 0]
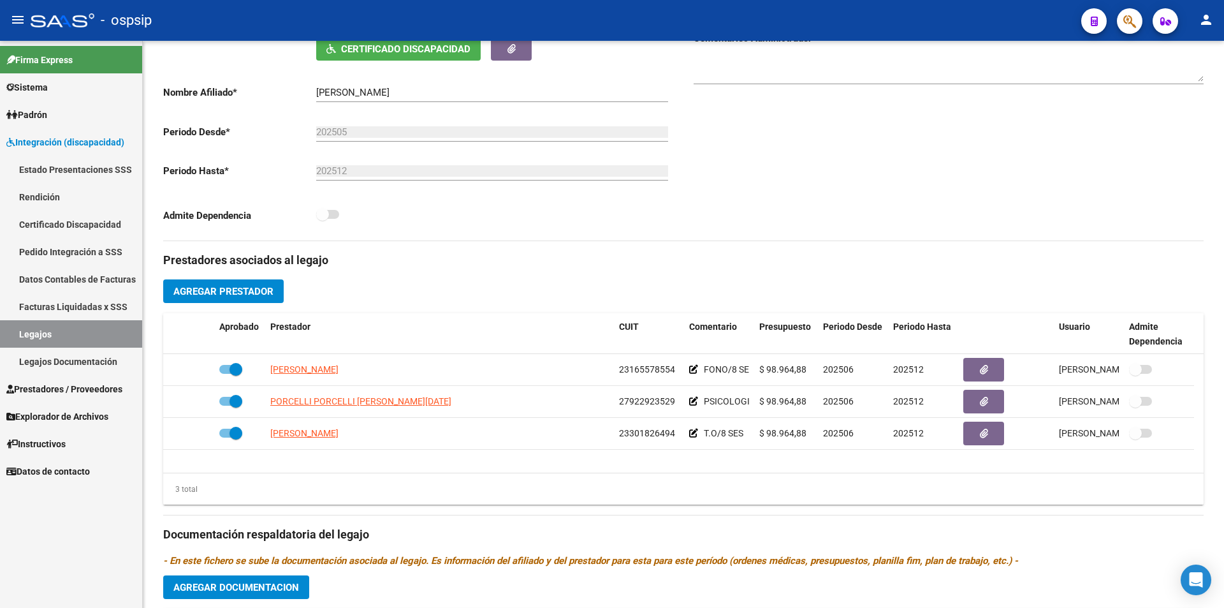
click at [107, 334] on link "Legajos" at bounding box center [71, 333] width 142 height 27
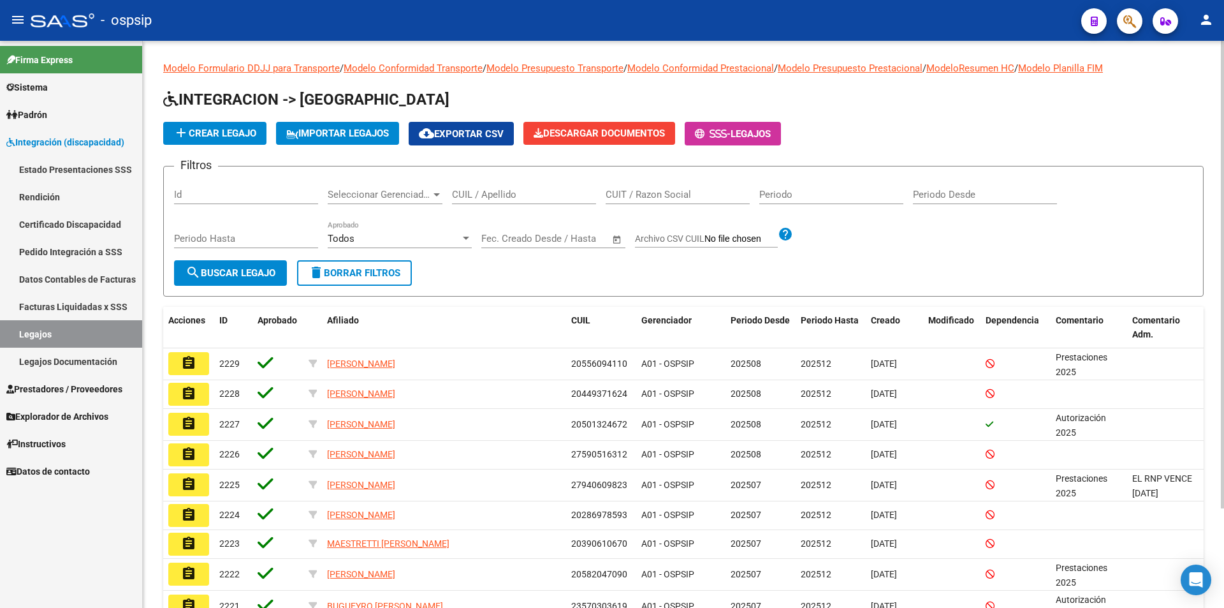
click at [479, 198] on input "CUIL / Apellido" at bounding box center [524, 194] width 144 height 11
paste input "27509278704"
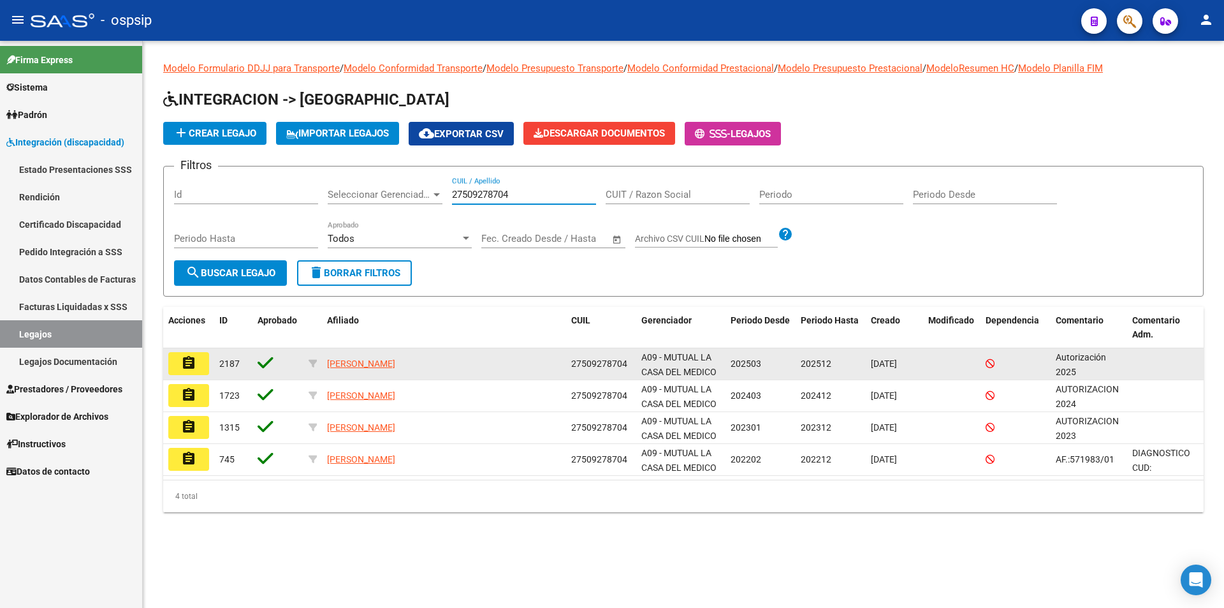
type input "27509278704"
click at [197, 368] on button "assignment" at bounding box center [188, 363] width 41 height 23
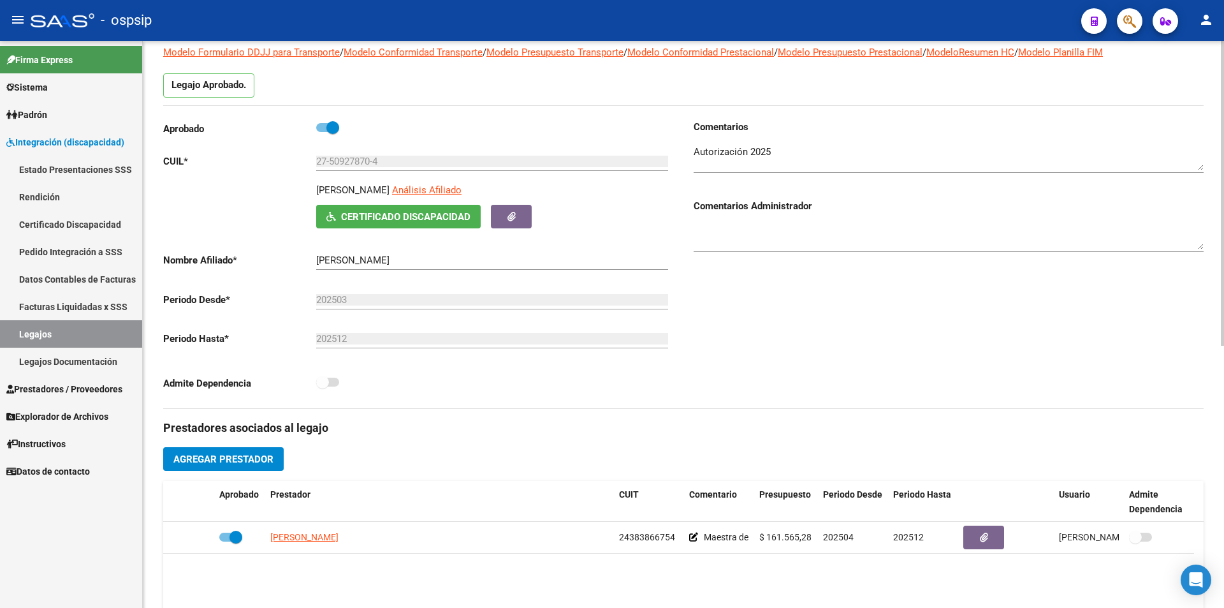
scroll to position [191, 0]
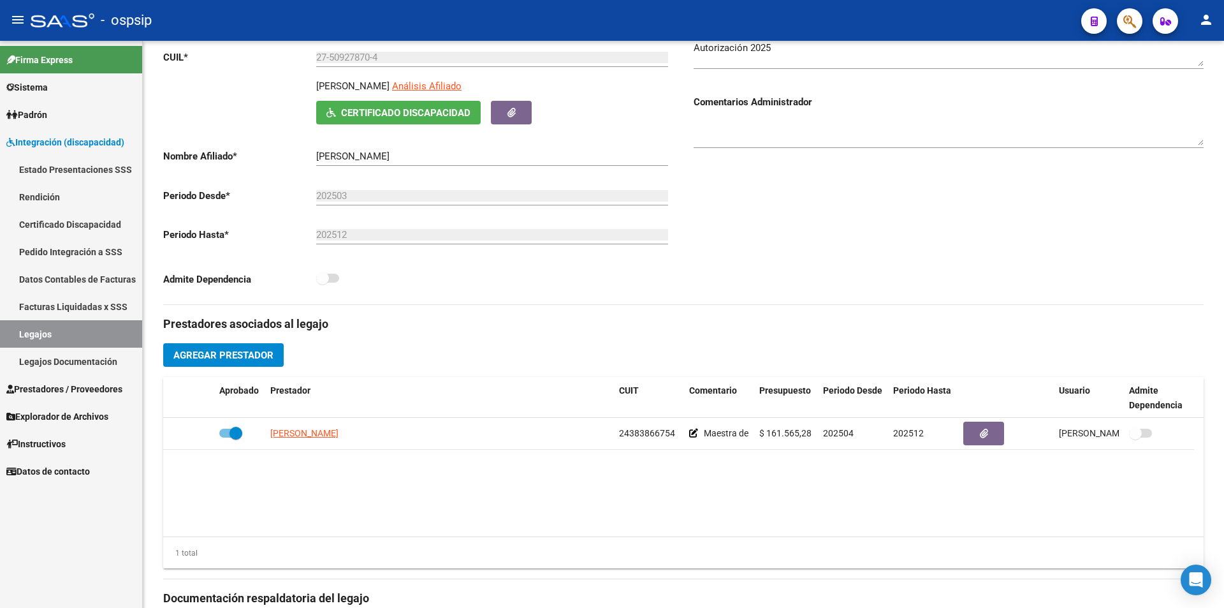
click at [109, 331] on link "Legajos" at bounding box center [71, 333] width 142 height 27
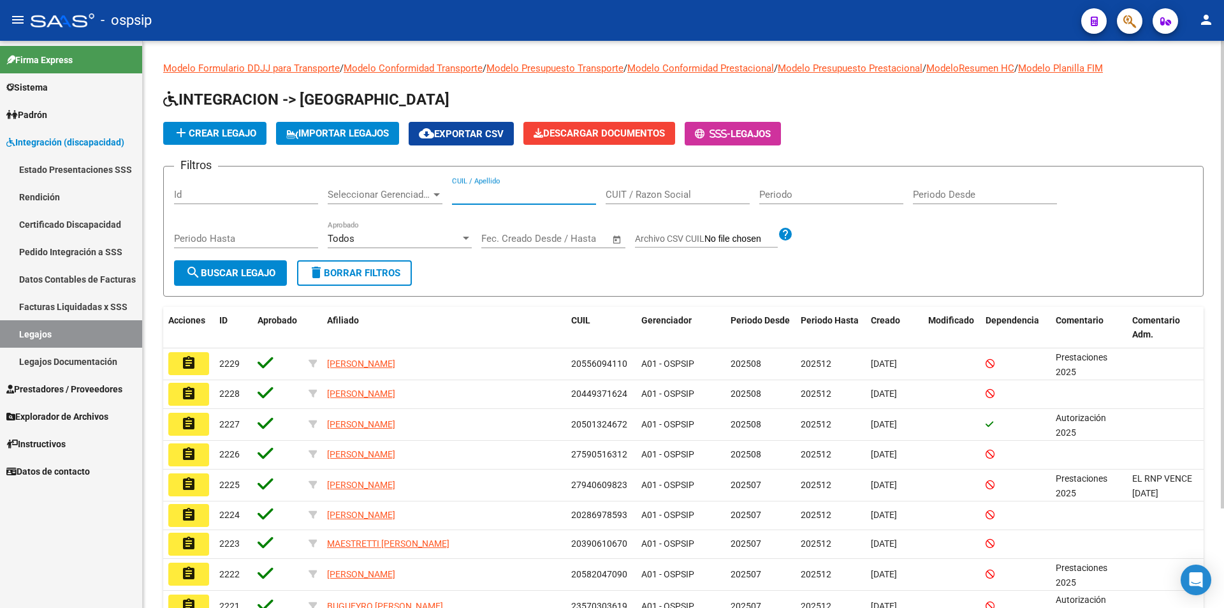
click at [520, 196] on input "CUIL / Apellido" at bounding box center [524, 194] width 144 height 11
paste input "20381667163"
type input "20381667163"
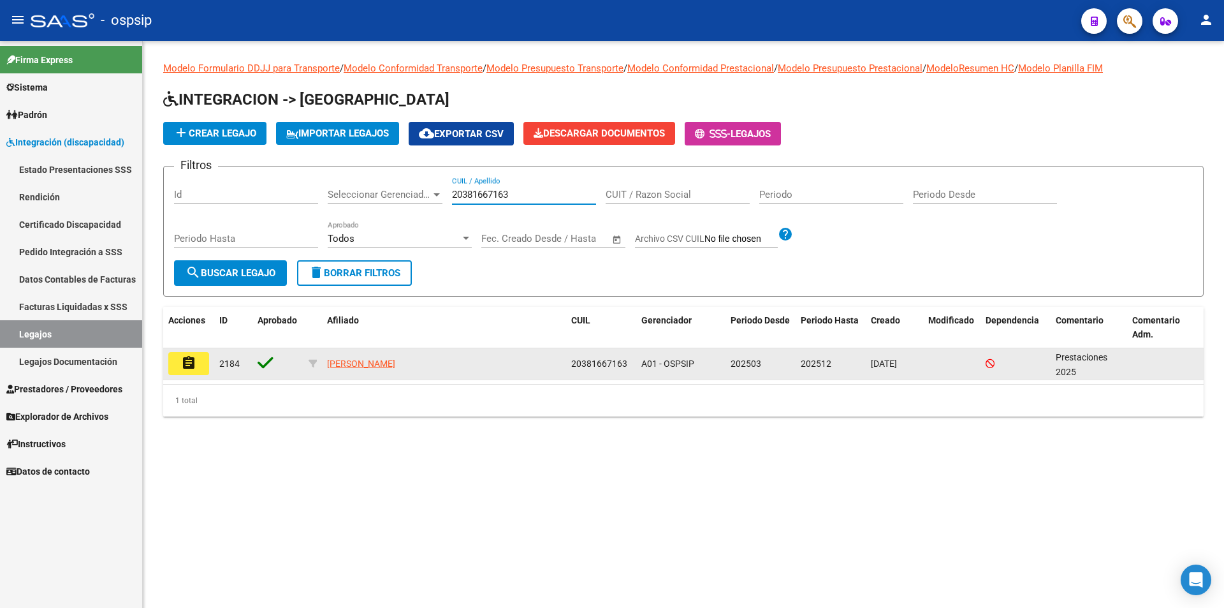
click at [184, 360] on mat-icon "assignment" at bounding box center [188, 362] width 15 height 15
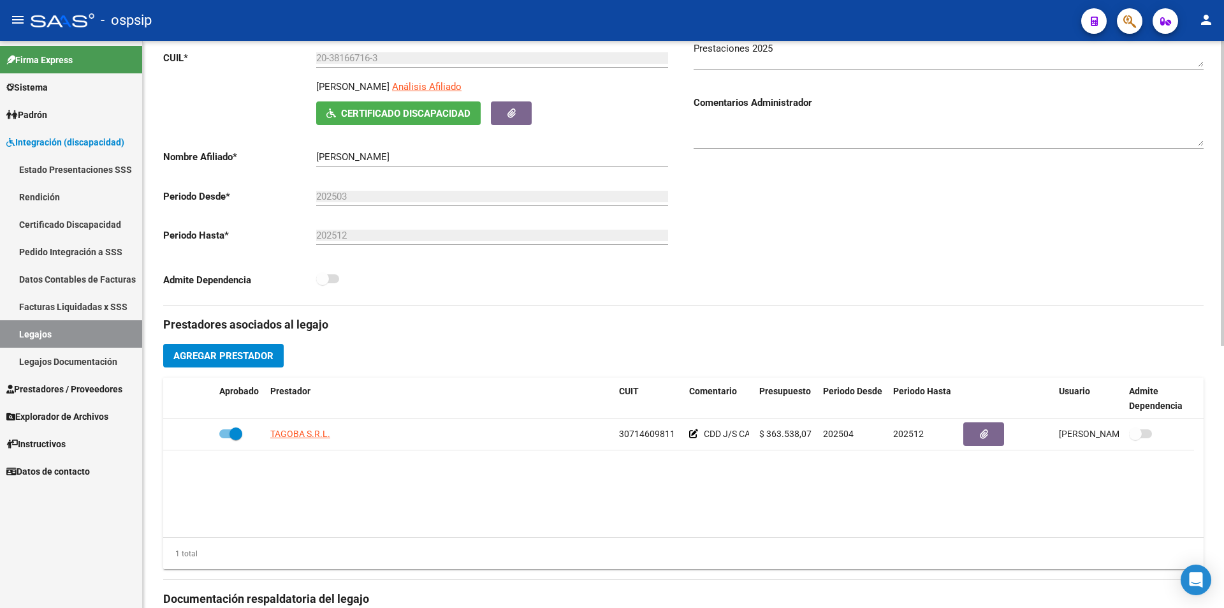
scroll to position [191, 0]
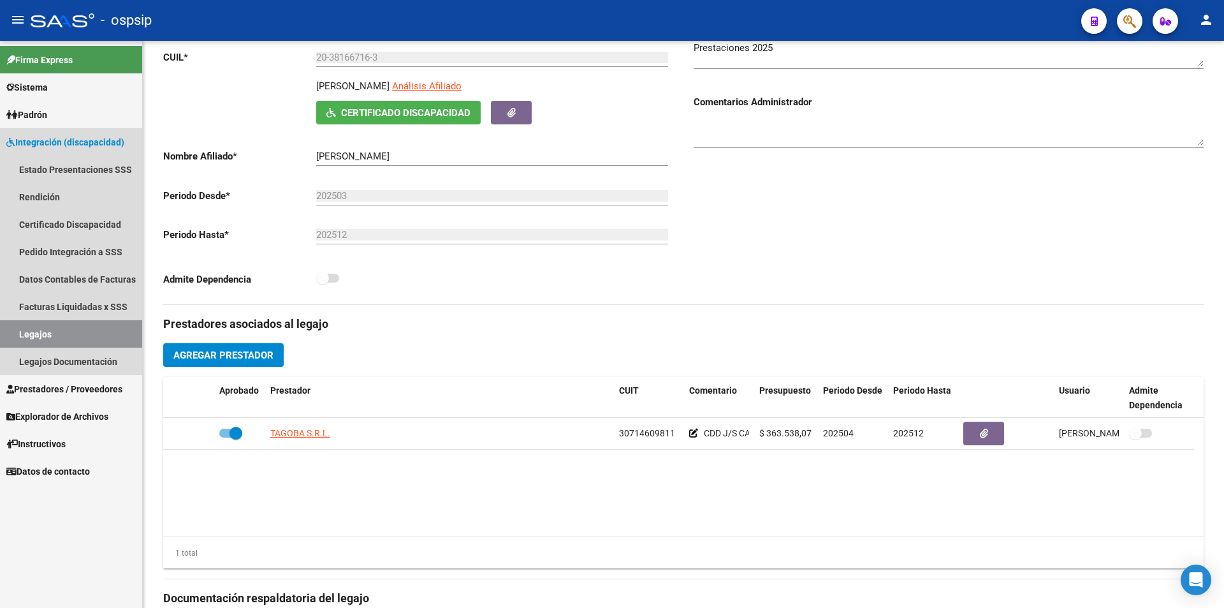
click at [118, 328] on link "Legajos" at bounding box center [71, 333] width 142 height 27
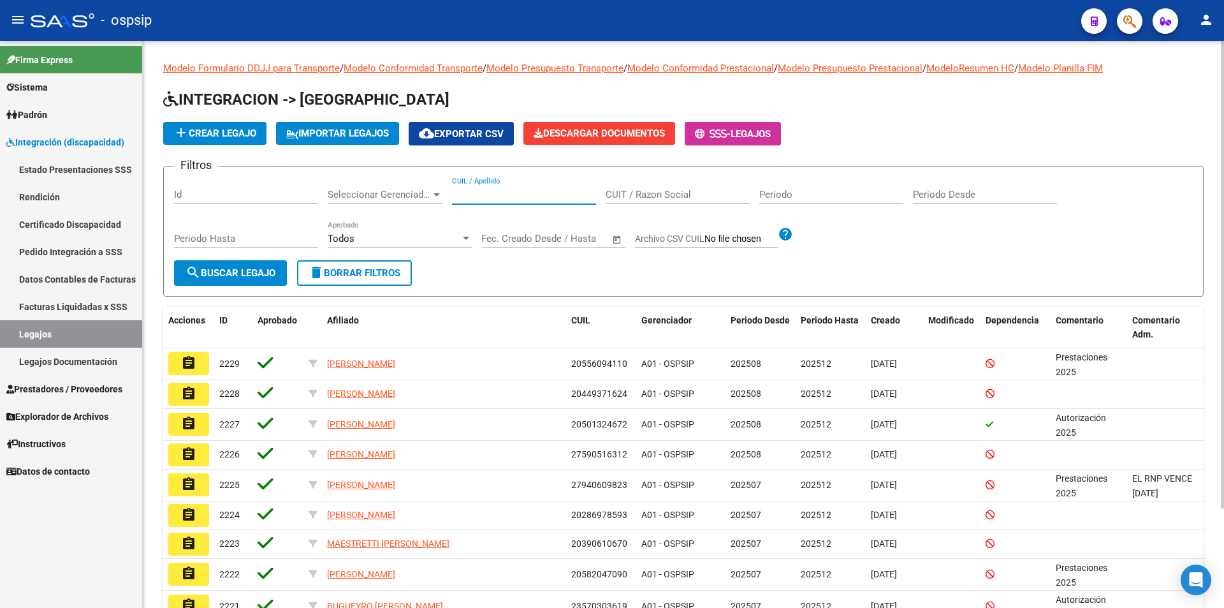
click at [530, 199] on input "CUIL / Apellido" at bounding box center [524, 194] width 144 height 11
paste input "20539156811"
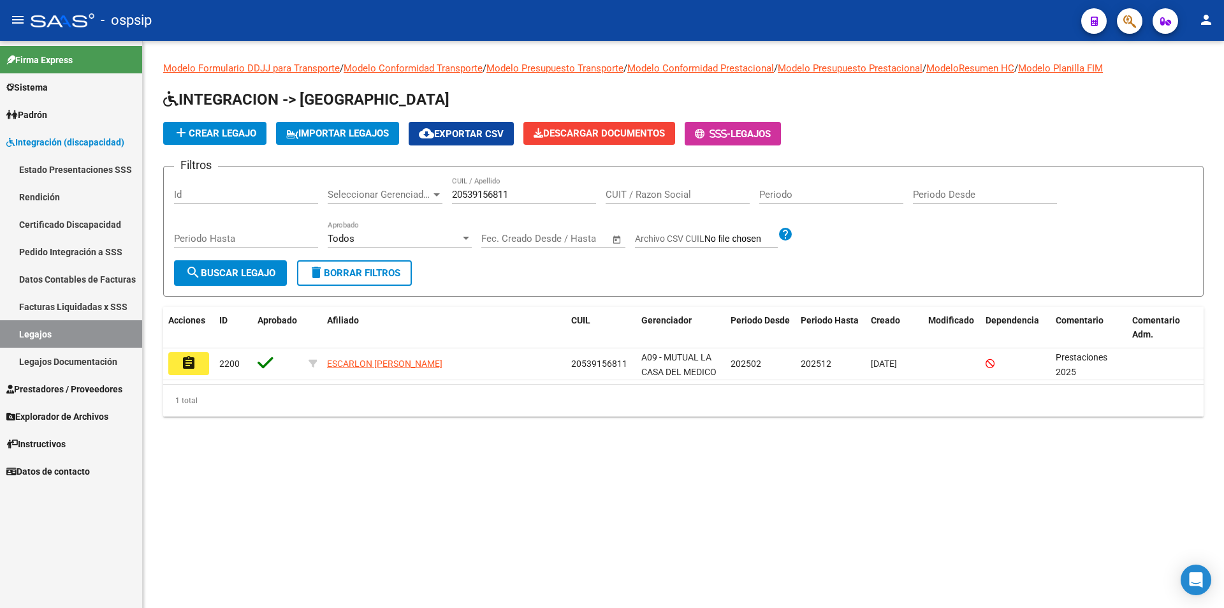
drag, startPoint x: 532, startPoint y: 187, endPoint x: 417, endPoint y: 187, distance: 115.4
click at [417, 187] on div "Filtros Id Seleccionar Gerenciador Seleccionar Gerenciador 20539156811 CUIL / A…" at bounding box center [683, 219] width 1019 height 84
click at [522, 188] on div "20539156811 CUIL / Apellido" at bounding box center [524, 190] width 144 height 27
drag, startPoint x: 522, startPoint y: 191, endPoint x: 421, endPoint y: 192, distance: 100.7
click at [421, 192] on div "Filtros Id Seleccionar Gerenciador Seleccionar Gerenciador 20539156811 CUIL / A…" at bounding box center [683, 219] width 1019 height 84
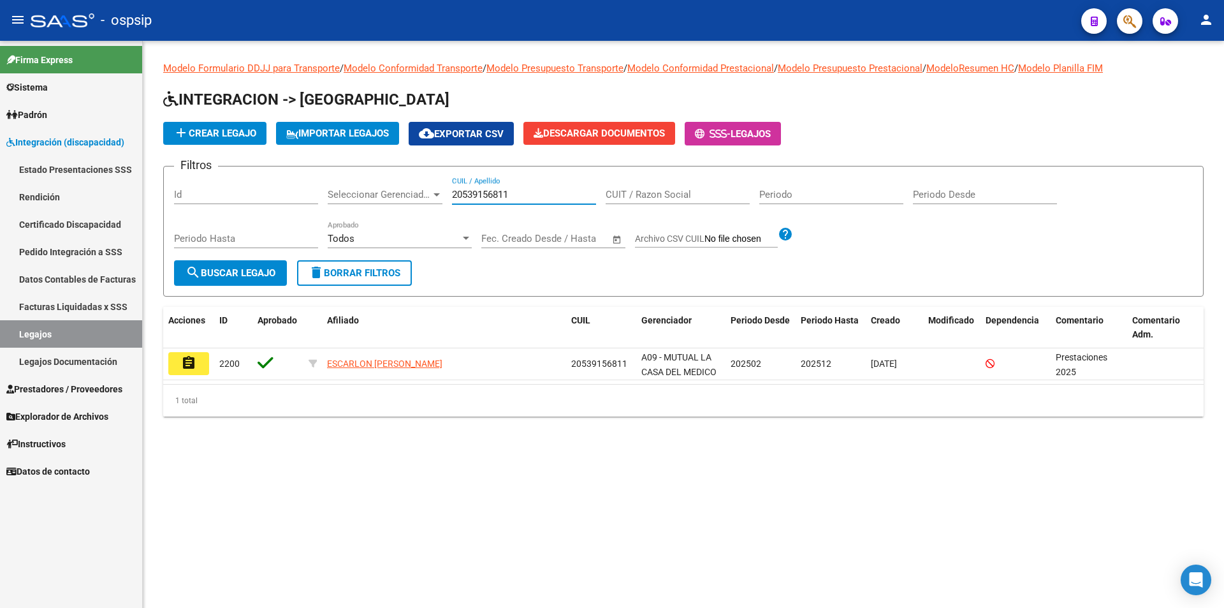
paste input "44403142"
drag, startPoint x: 444, startPoint y: 197, endPoint x: 411, endPoint y: 197, distance: 33.8
click at [411, 197] on div "Filtros Id Seleccionar Gerenciador Seleccionar Gerenciador 20544403142 CUIL / A…" at bounding box center [683, 219] width 1019 height 84
paste input "7436610314"
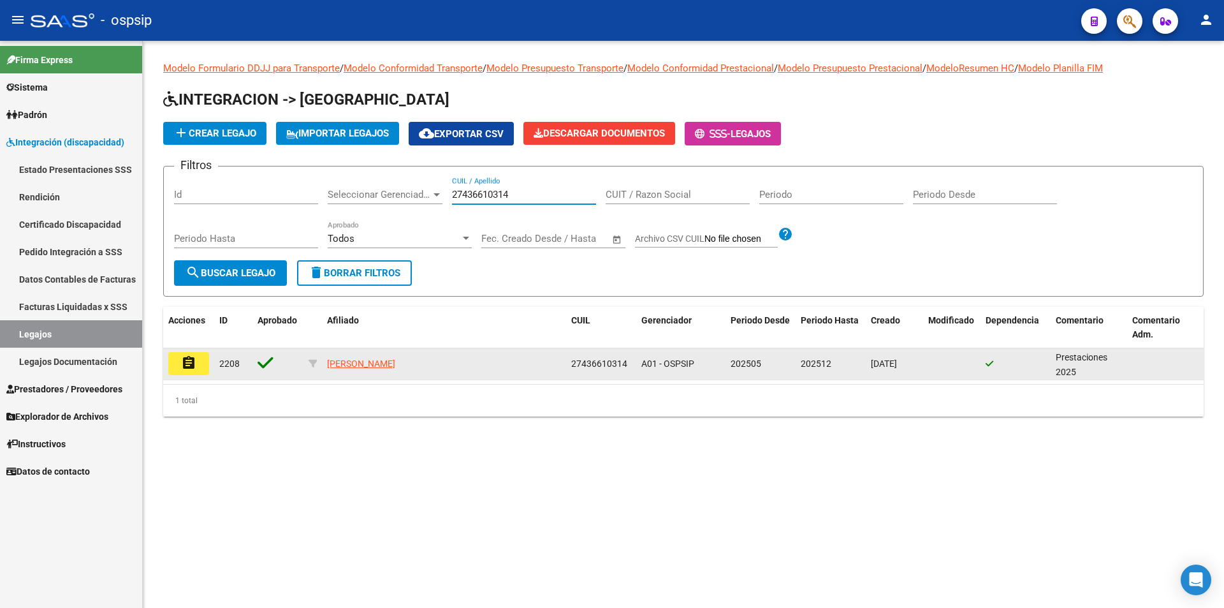
type input "27436610314"
click at [190, 363] on mat-icon "assignment" at bounding box center [188, 362] width 15 height 15
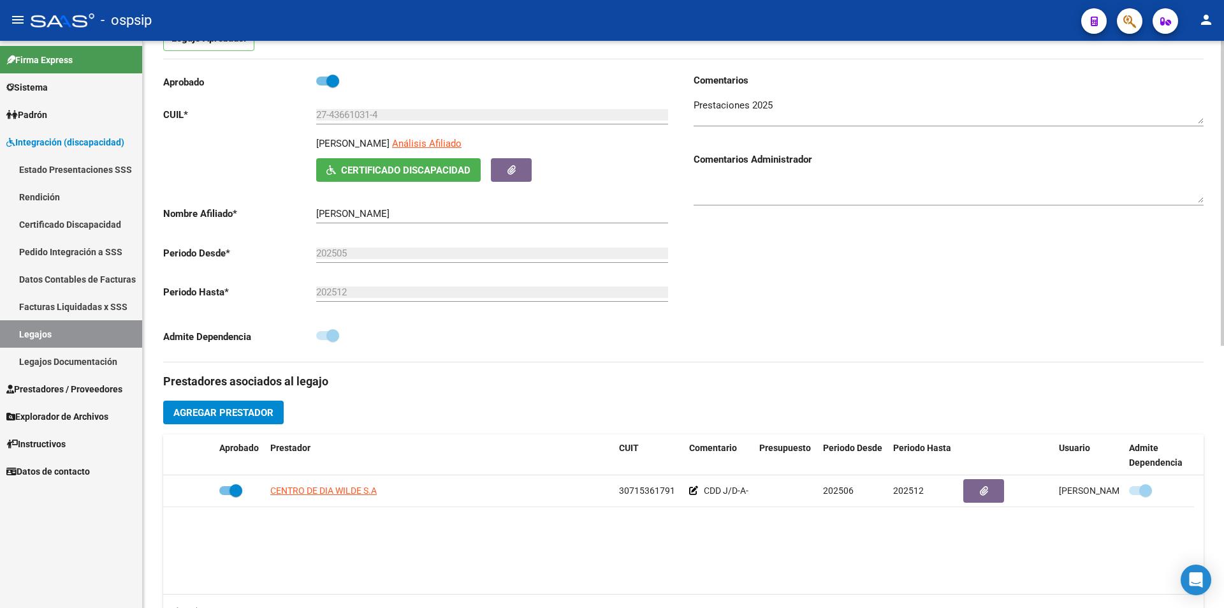
scroll to position [191, 0]
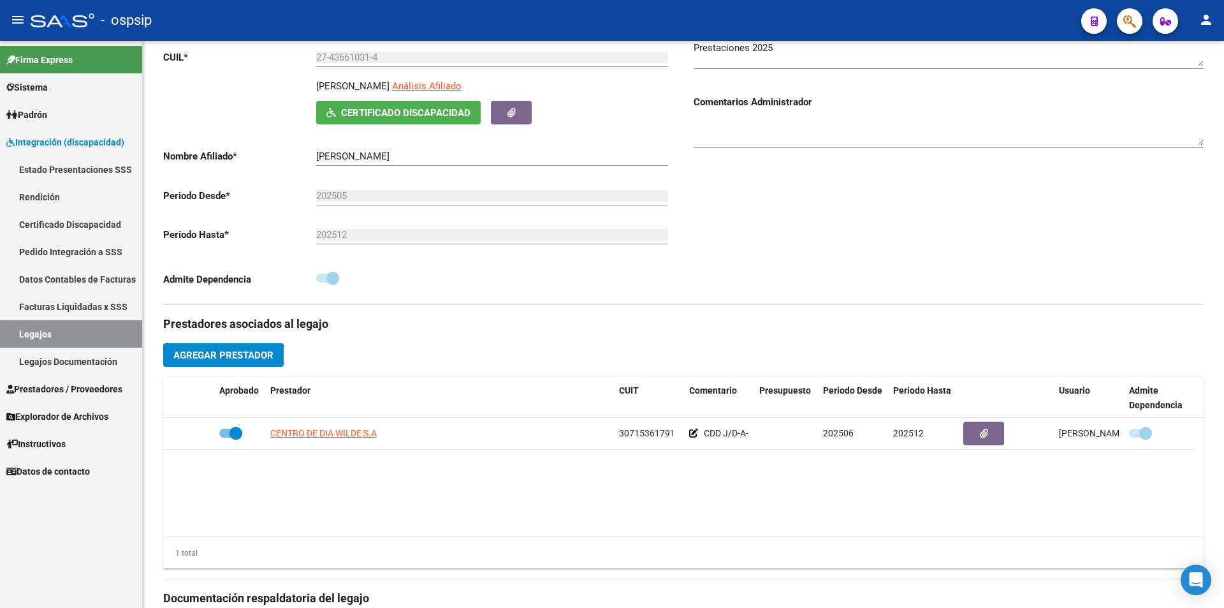
click at [112, 329] on link "Legajos" at bounding box center [71, 333] width 142 height 27
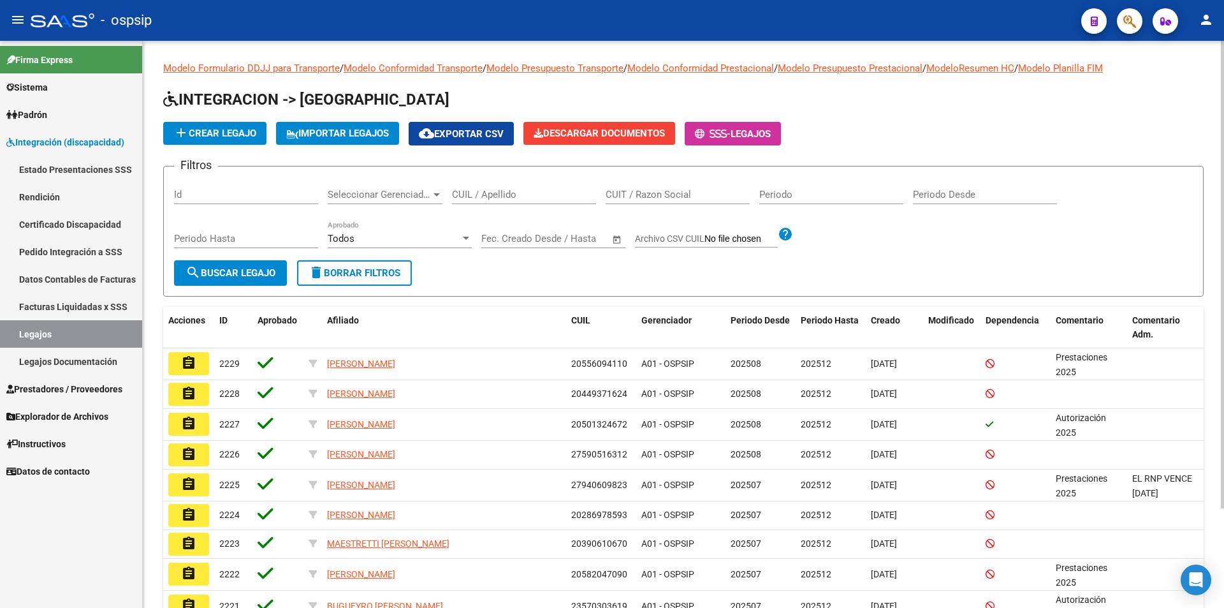
click at [497, 189] on input "CUIL / Apellido" at bounding box center [524, 194] width 144 height 11
paste input "20509744069"
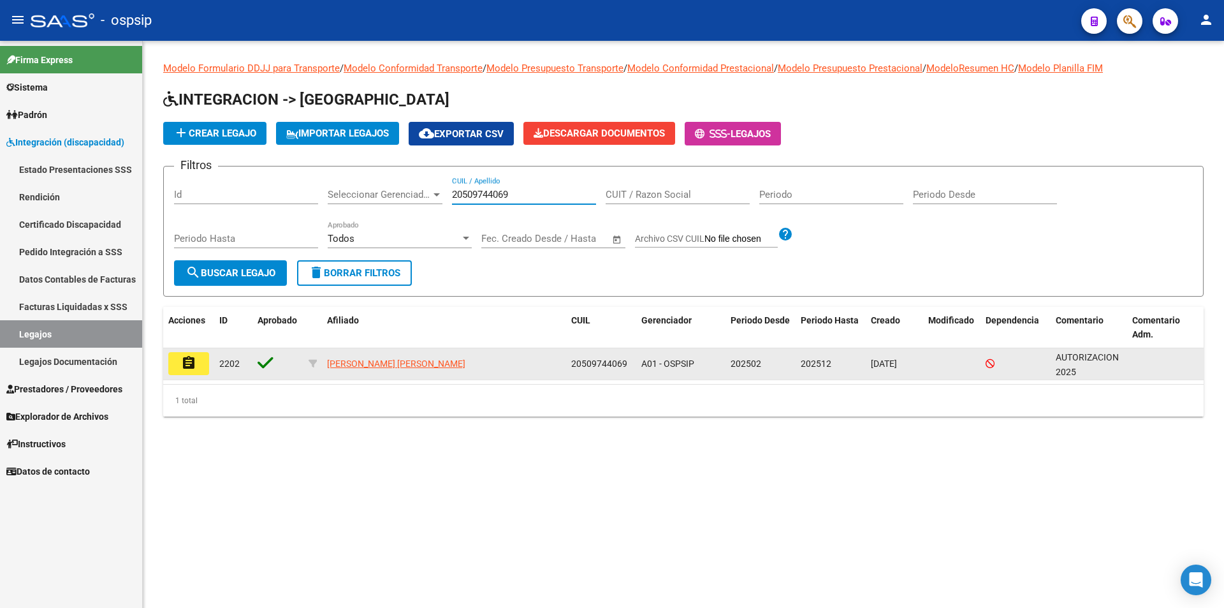
type input "20509744069"
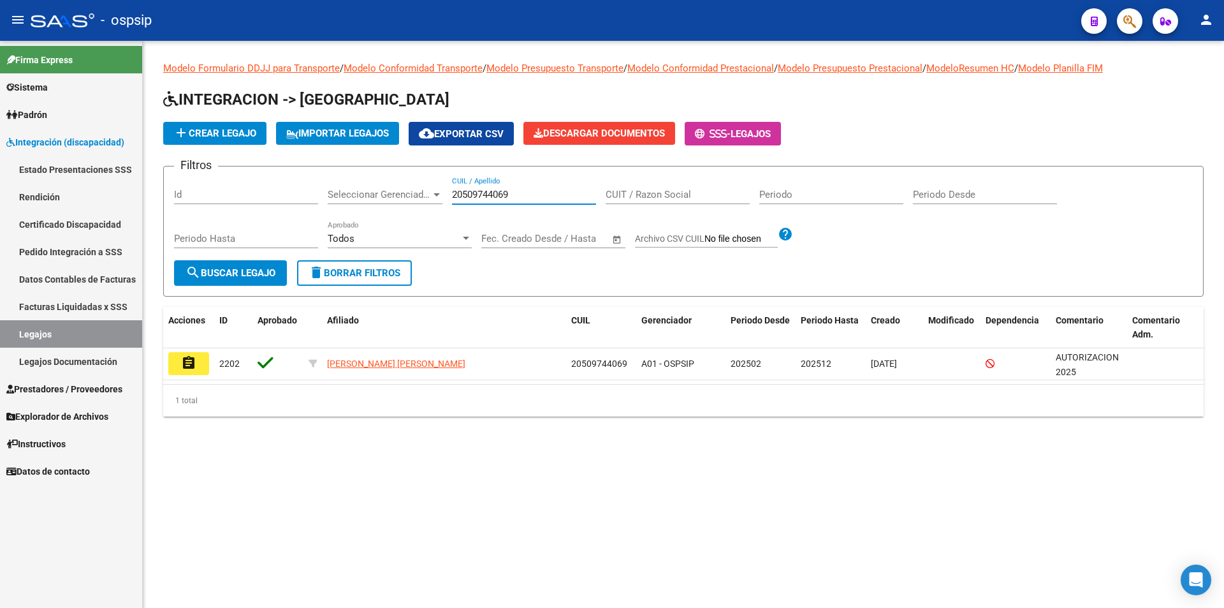
click at [196, 364] on button "assignment" at bounding box center [188, 363] width 41 height 23
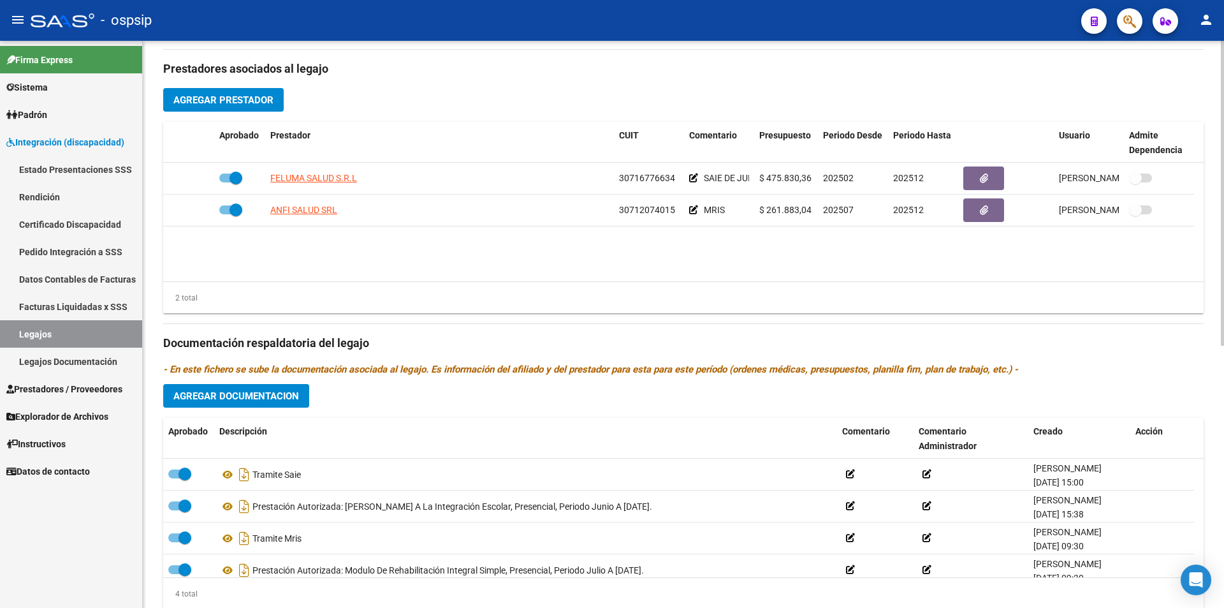
scroll to position [488, 0]
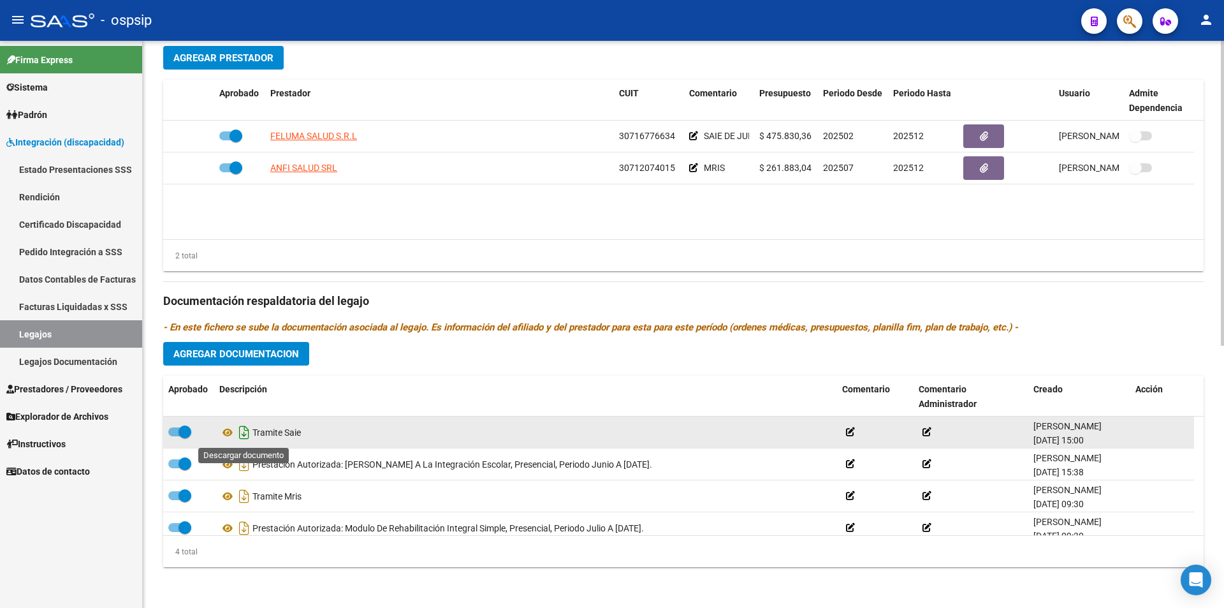
click at [241, 433] on icon "Descargar documento" at bounding box center [244, 432] width 17 height 20
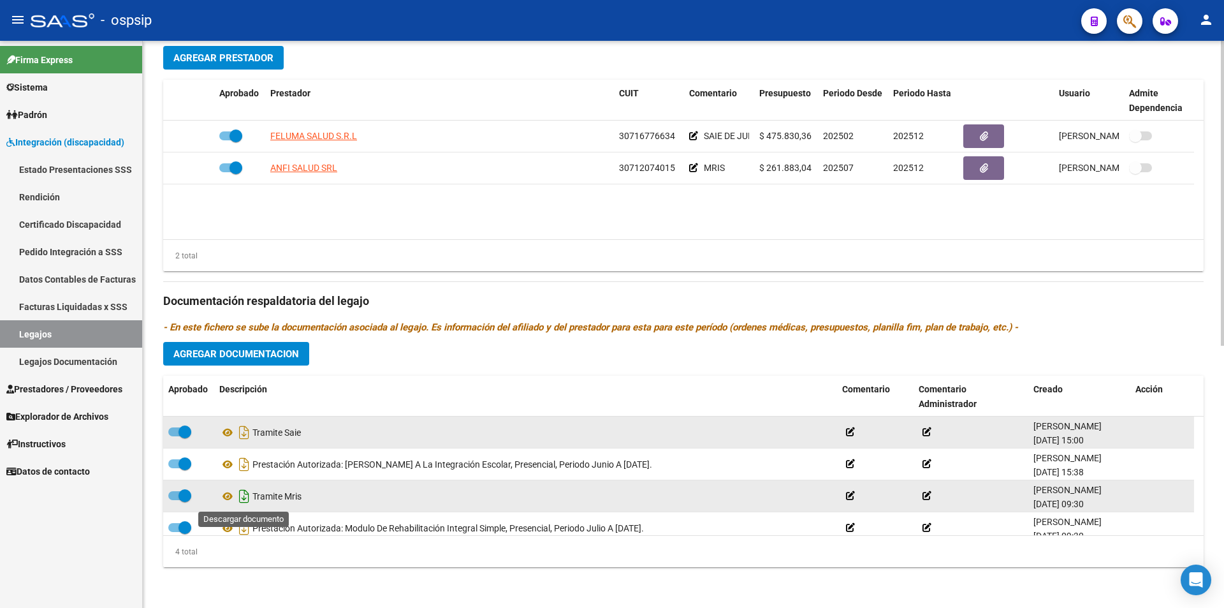
click at [242, 497] on icon "Descargar documento" at bounding box center [244, 496] width 17 height 20
click at [99, 334] on link "Legajos" at bounding box center [71, 333] width 142 height 27
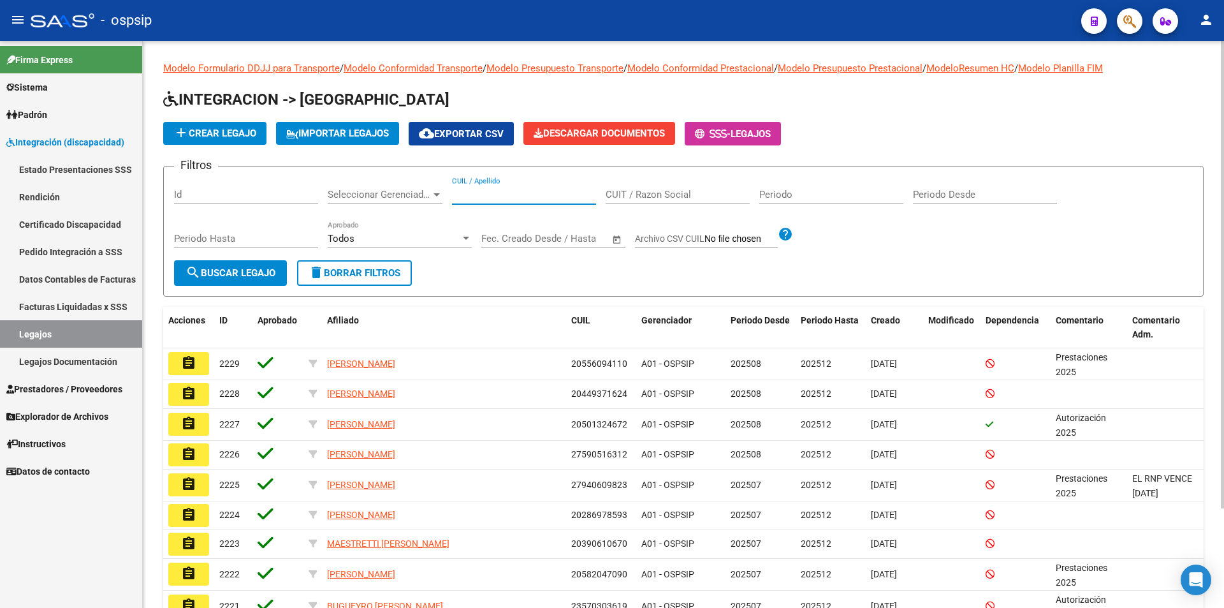
click at [491, 198] on input "CUIL / Apellido" at bounding box center [524, 194] width 144 height 11
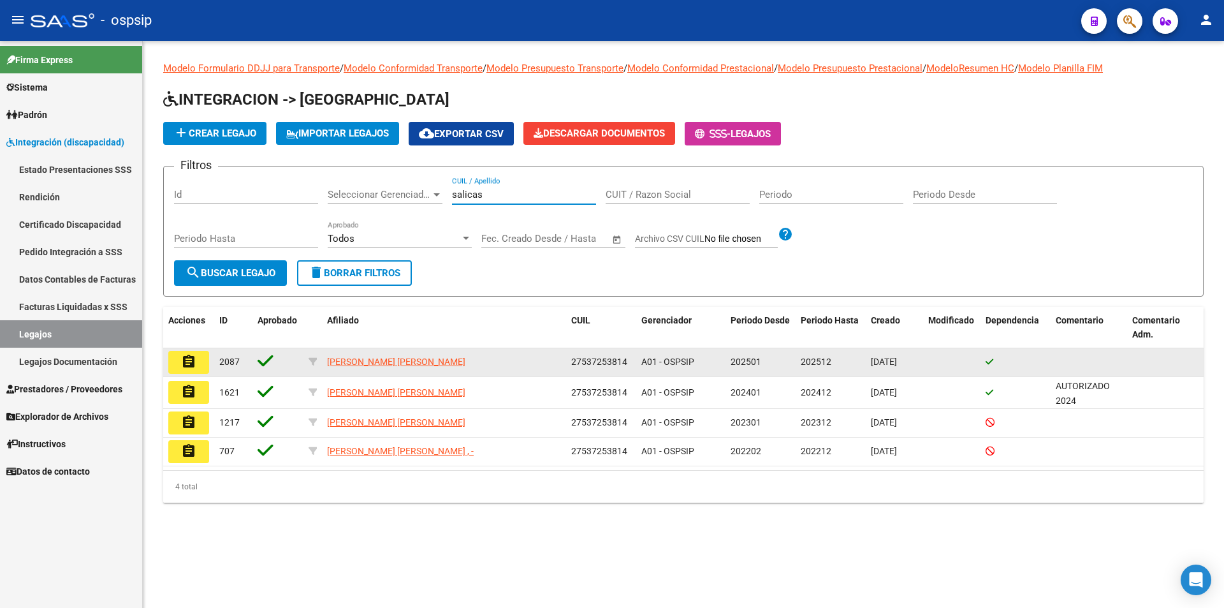
type input "salicas"
drag, startPoint x: 632, startPoint y: 358, endPoint x: 567, endPoint y: 364, distance: 65.3
click at [567, 364] on datatable-body-cell "27537253814" at bounding box center [601, 362] width 70 height 28
copy span "27537253814"
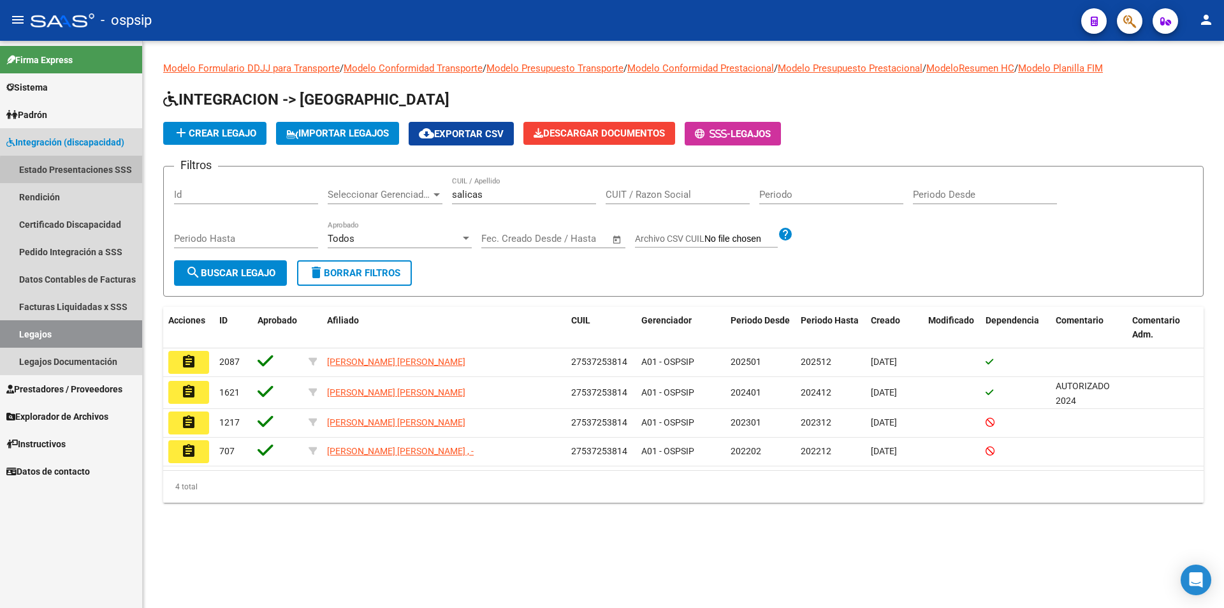
click at [84, 171] on link "Estado Presentaciones SSS" at bounding box center [71, 169] width 142 height 27
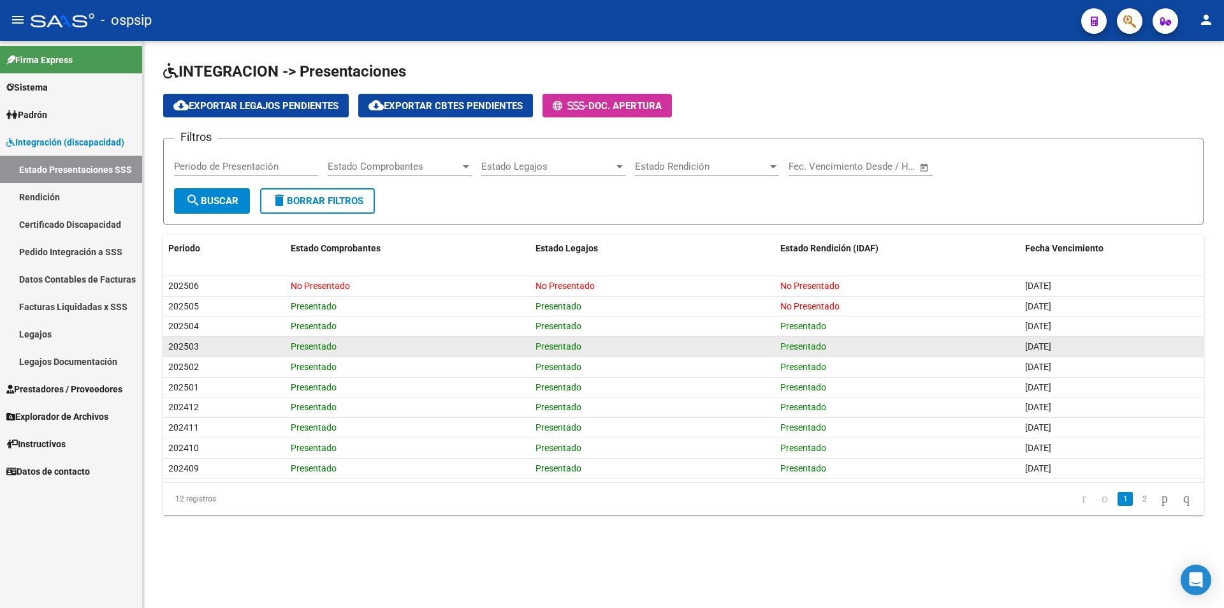
click at [457, 347] on div "Presentado" at bounding box center [408, 346] width 235 height 15
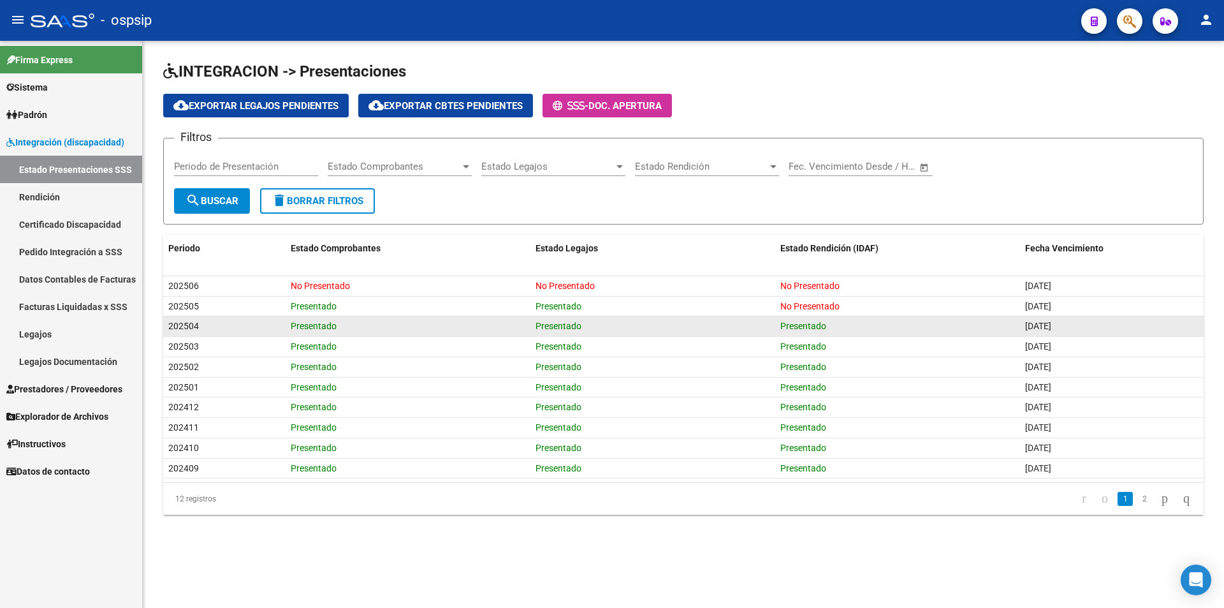
click at [439, 317] on datatable-body-cell "Presentado" at bounding box center [408, 326] width 245 height 20
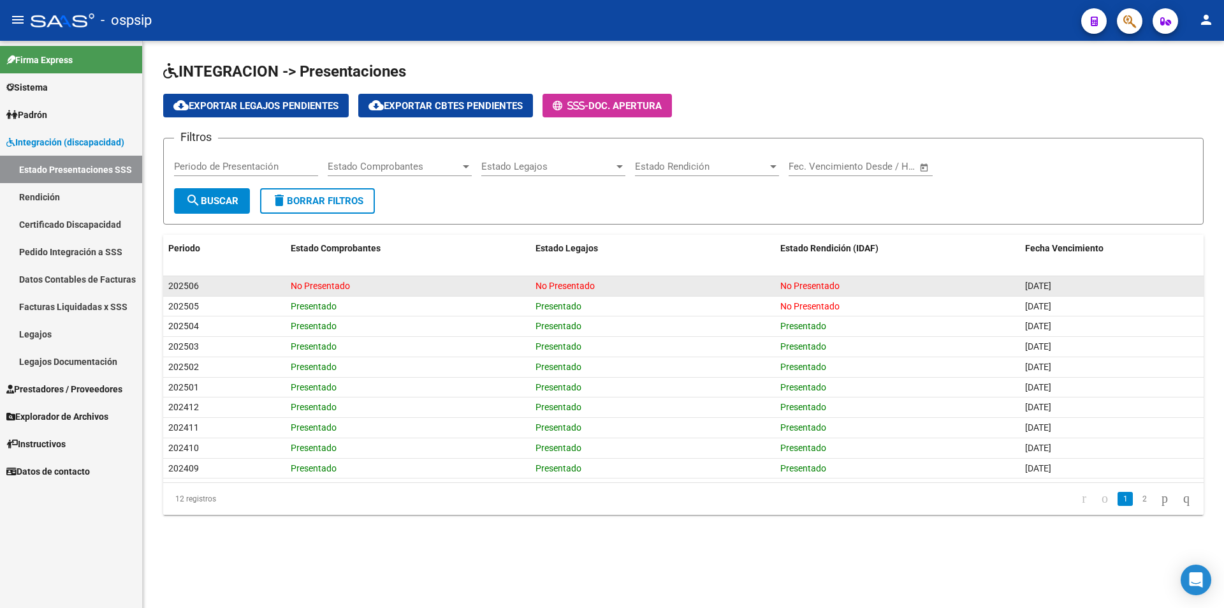
drag, startPoint x: 187, startPoint y: 476, endPoint x: 165, endPoint y: 283, distance: 194.4
click at [165, 283] on datatable-scroller "202506 No Presentado No Presentado No Presentado [DATE] 202505 Presentado Prese…" at bounding box center [683, 377] width 1040 height 203
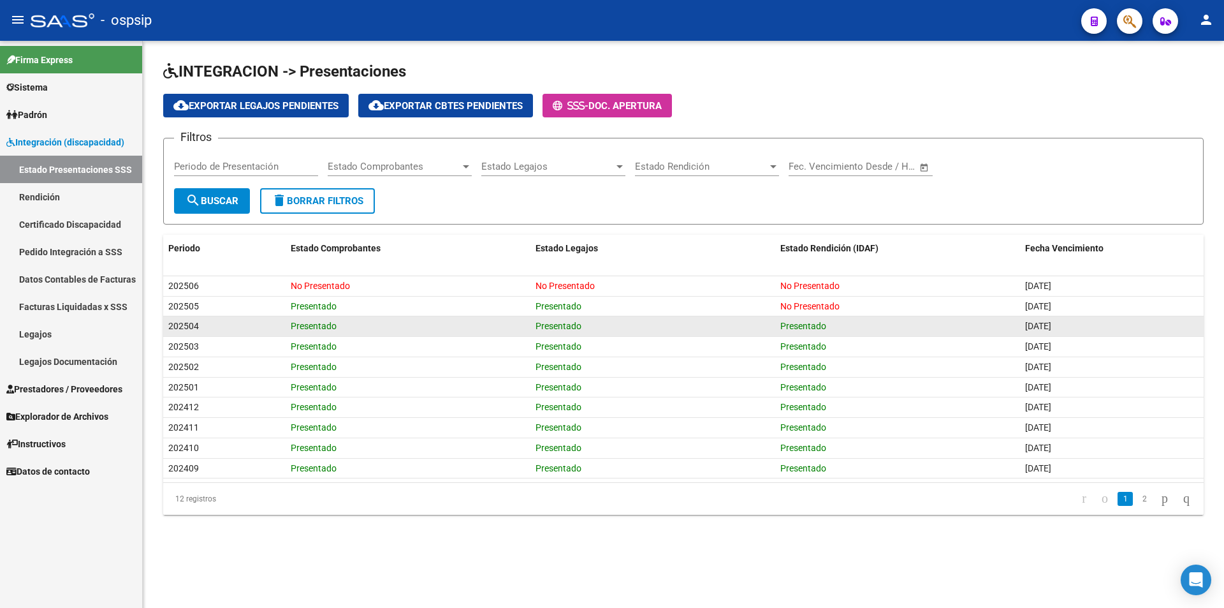
copy datatable-scroller "202506 No Presentado No Presentado No Presentado [DATE] 202505 Presentado Prese…"
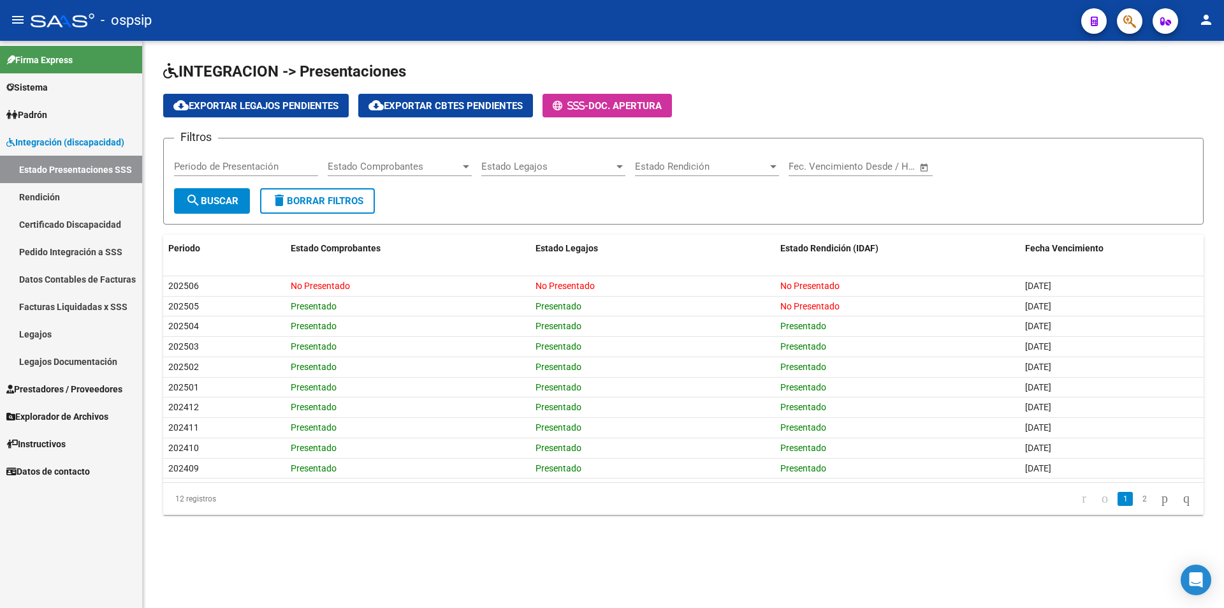
click at [472, 567] on mat-sidenav-content "INTEGRACION -> Presentaciones cloud_download Exportar Legajos Pendientes cloud_…" at bounding box center [683, 324] width 1081 height 567
click at [64, 393] on span "Prestadores / Proveedores" at bounding box center [64, 389] width 116 height 14
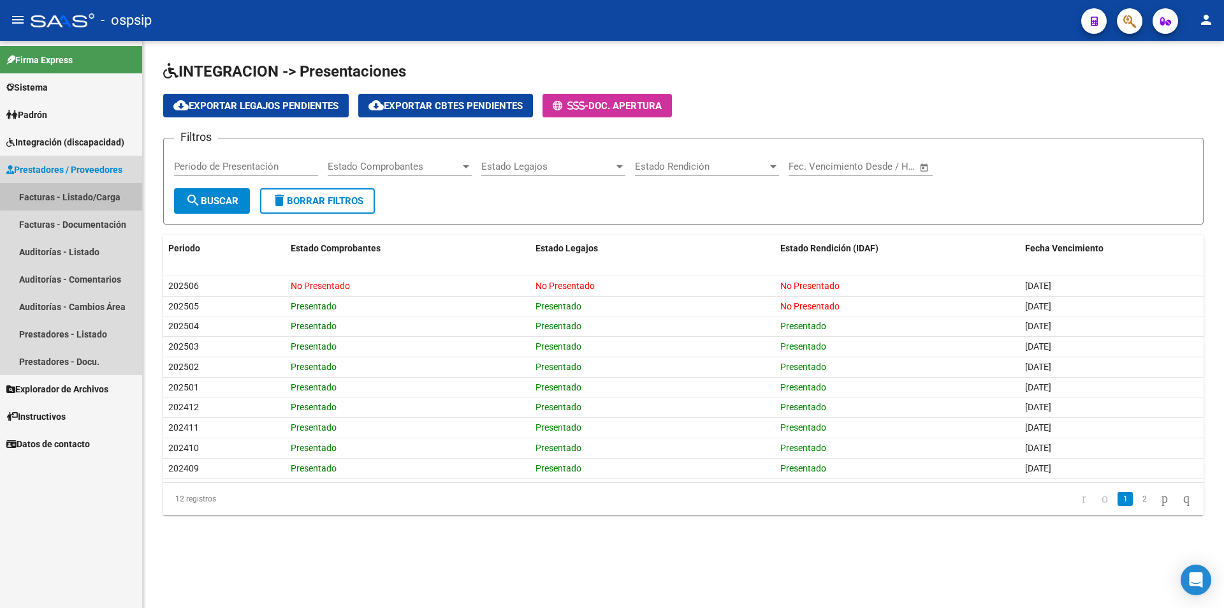
click at [89, 193] on link "Facturas - Listado/Carga" at bounding box center [71, 196] width 142 height 27
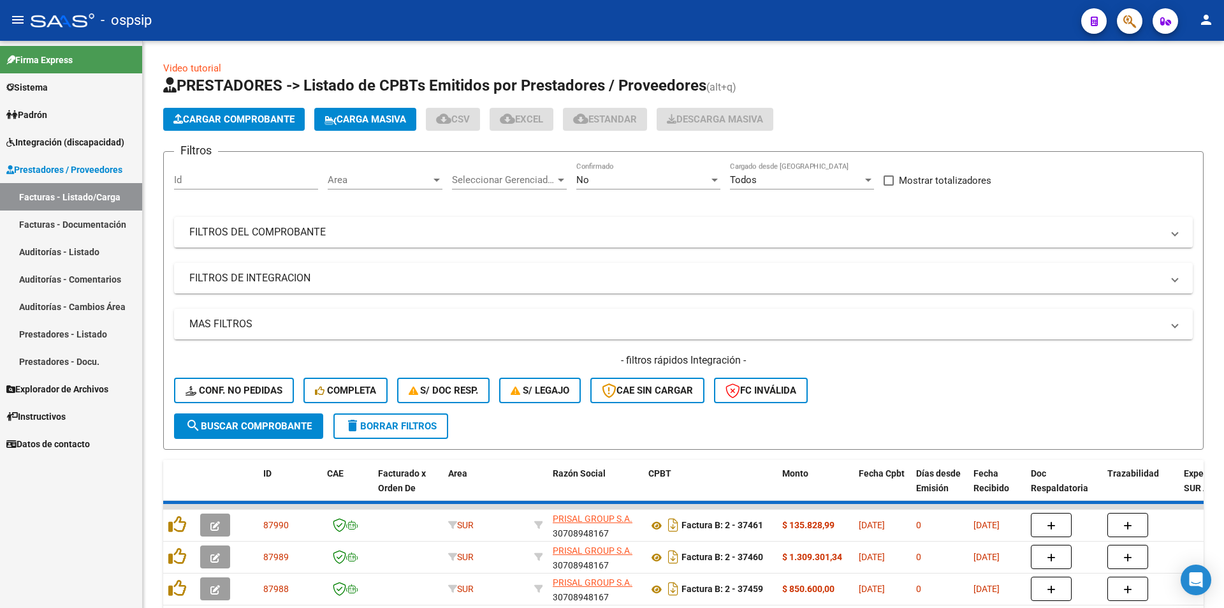
click at [594, 170] on div "No Confirmado" at bounding box center [648, 175] width 144 height 27
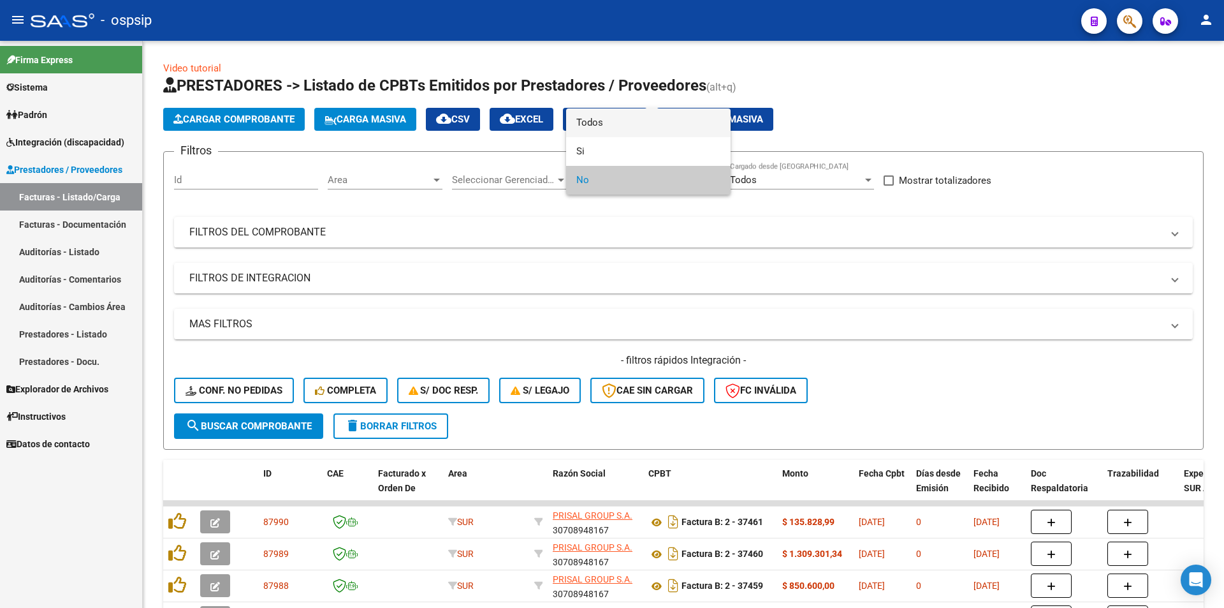
click at [599, 124] on span "Todos" at bounding box center [648, 122] width 144 height 29
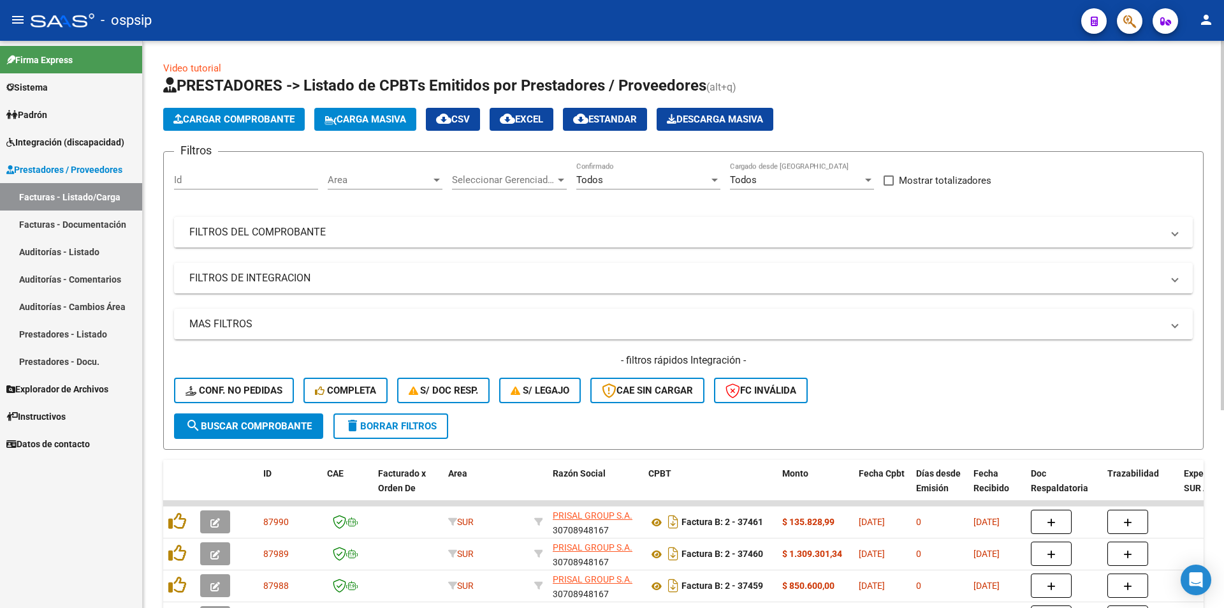
click at [378, 237] on mat-panel-title "FILTROS DEL COMPROBANTE" at bounding box center [675, 232] width 973 height 14
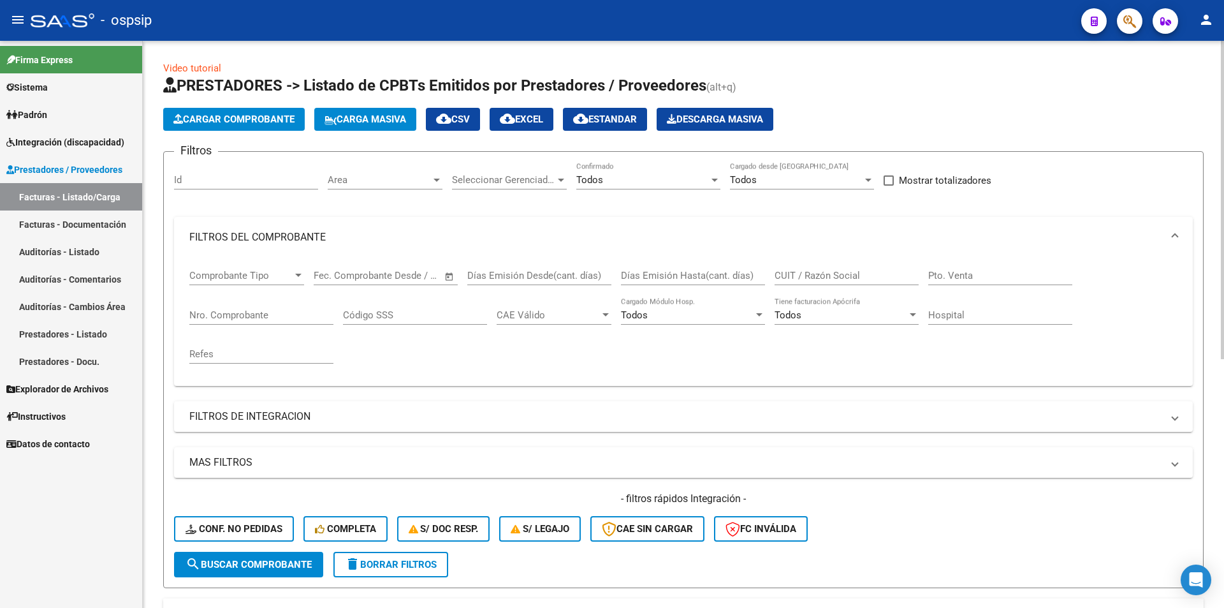
click at [297, 319] on input "Nro. Comprobante" at bounding box center [261, 314] width 144 height 11
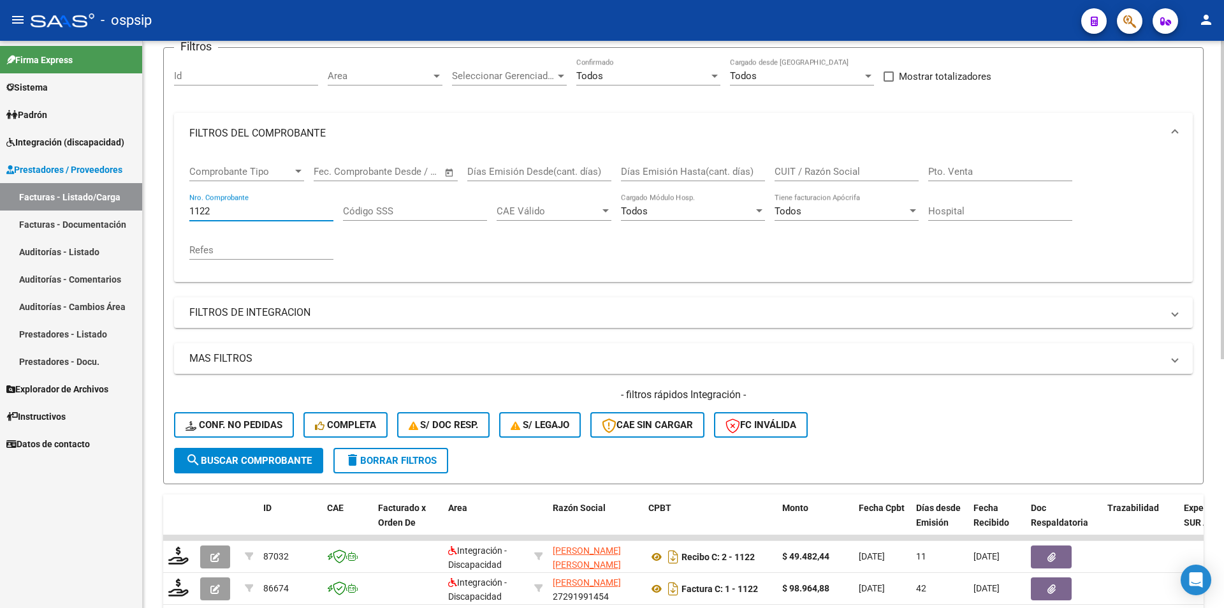
scroll to position [255, 0]
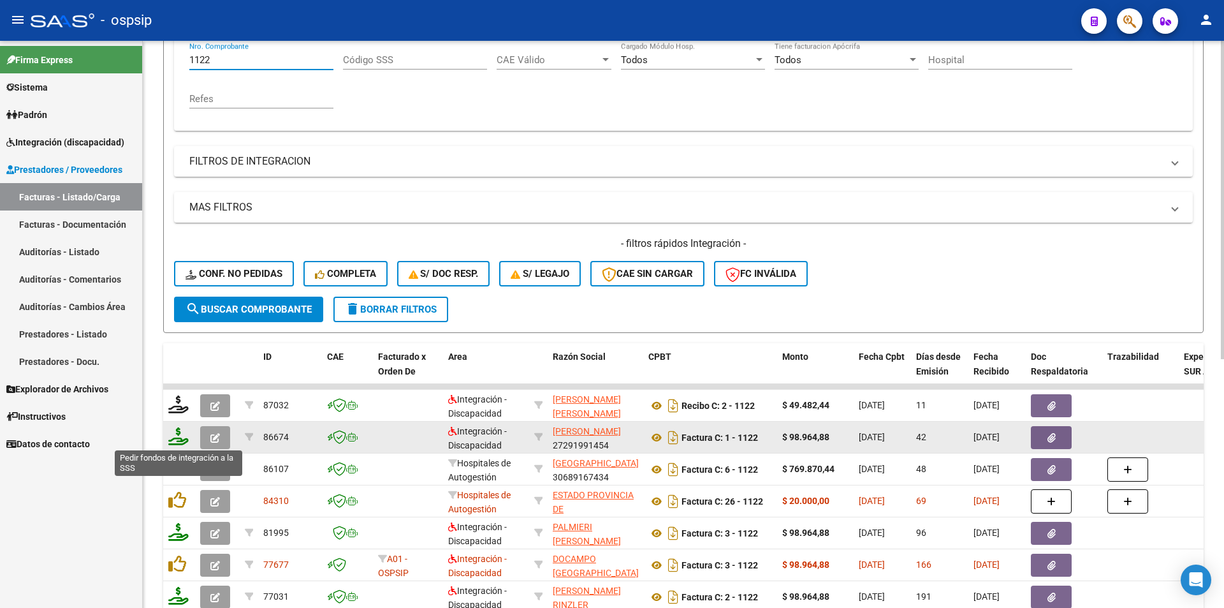
type input "1122"
click at [176, 436] on icon at bounding box center [178, 436] width 20 height 18
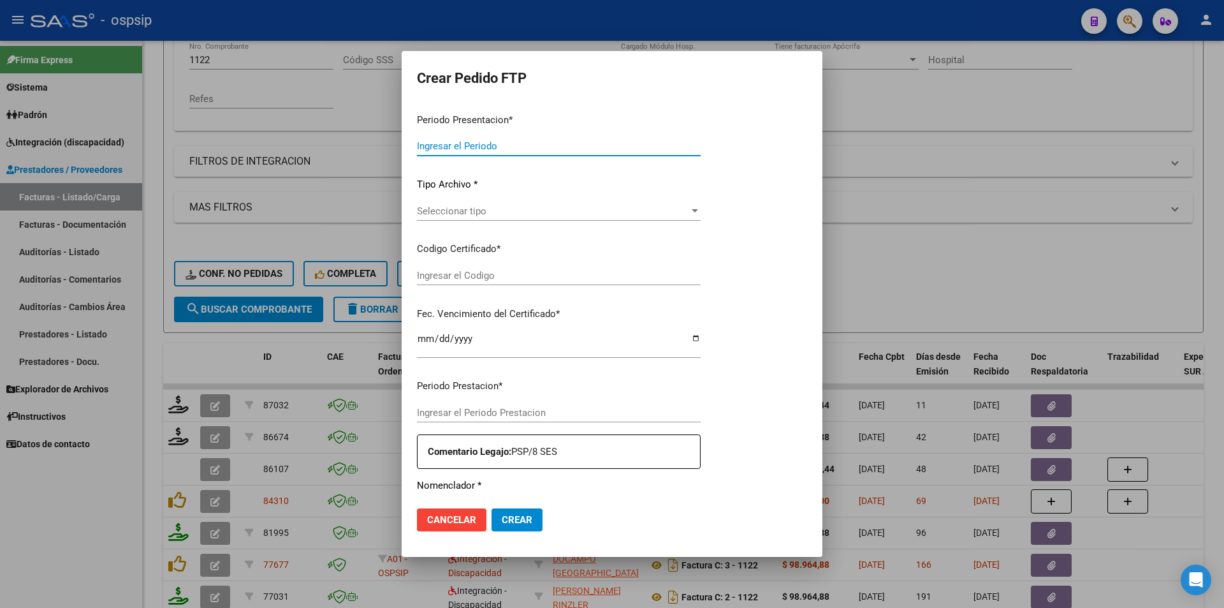
type input "202507"
type input "$ 98.964,88"
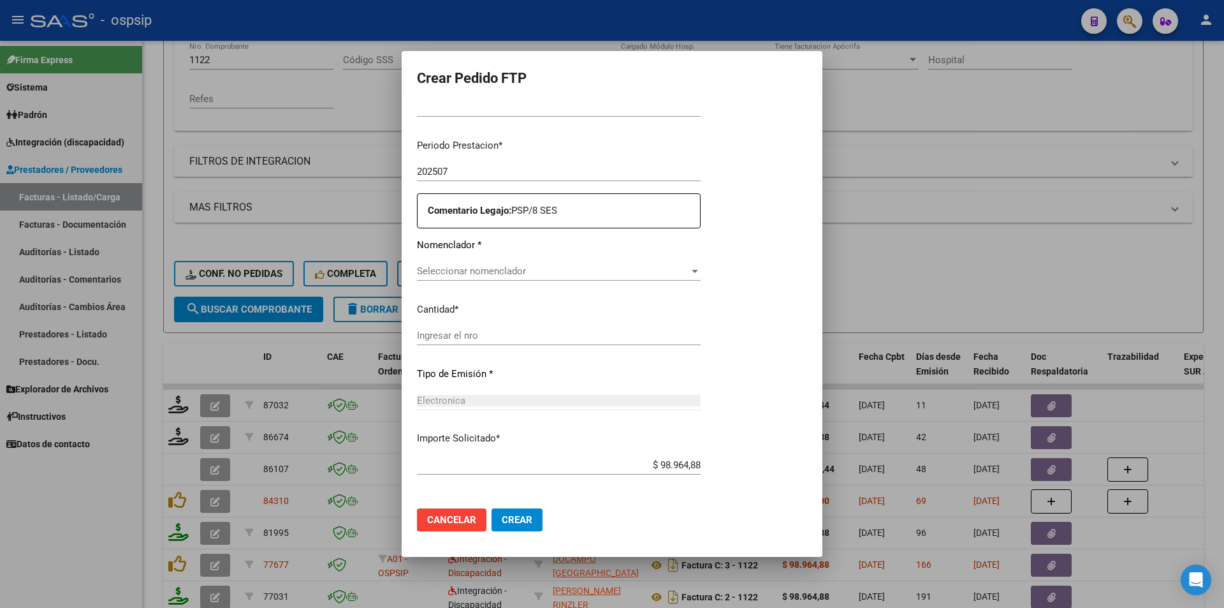
type input "020005737881420240320-20270320"
type input "[DATE]"
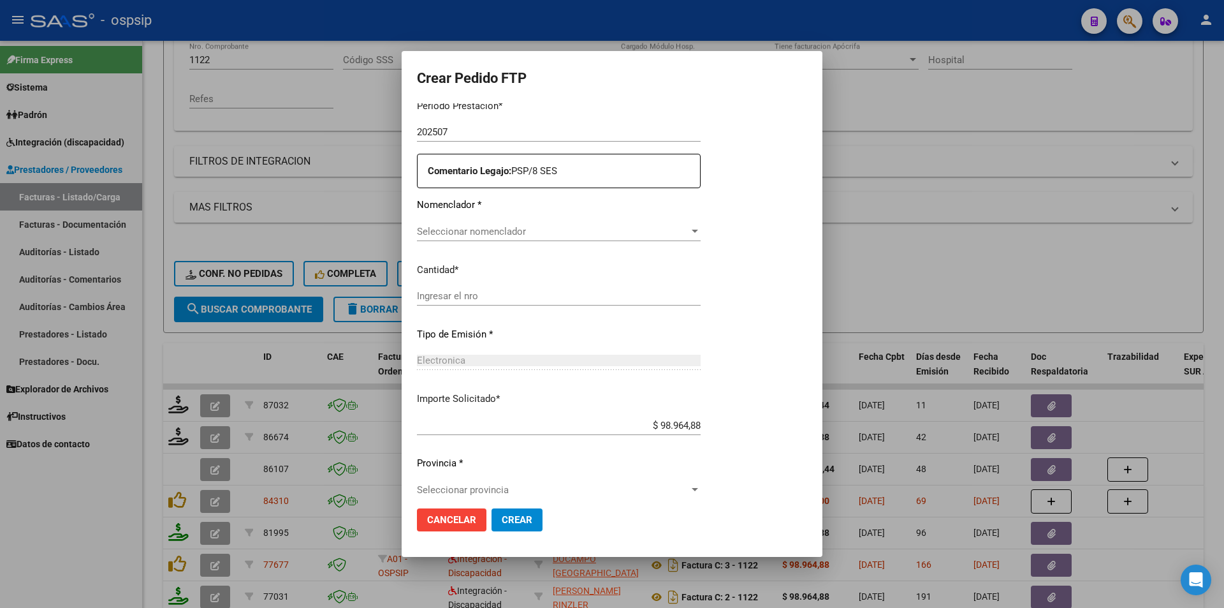
scroll to position [431, 0]
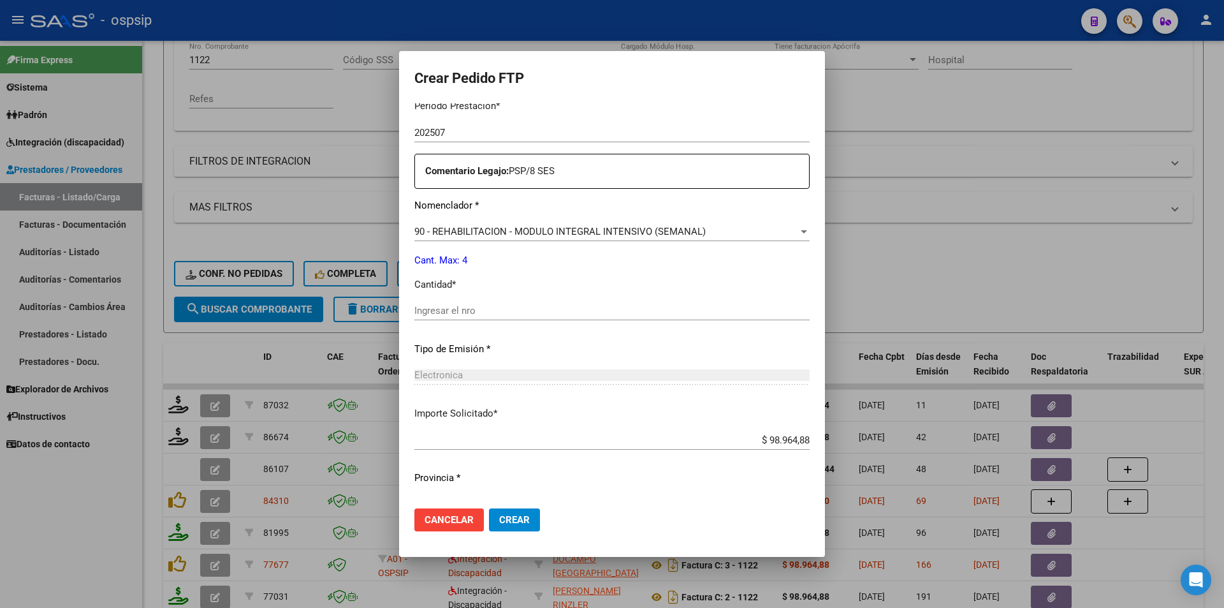
click at [437, 316] on input "Ingresar el nro" at bounding box center [611, 310] width 395 height 11
type input "4"
click at [499, 523] on span "Crear" at bounding box center [514, 519] width 31 height 11
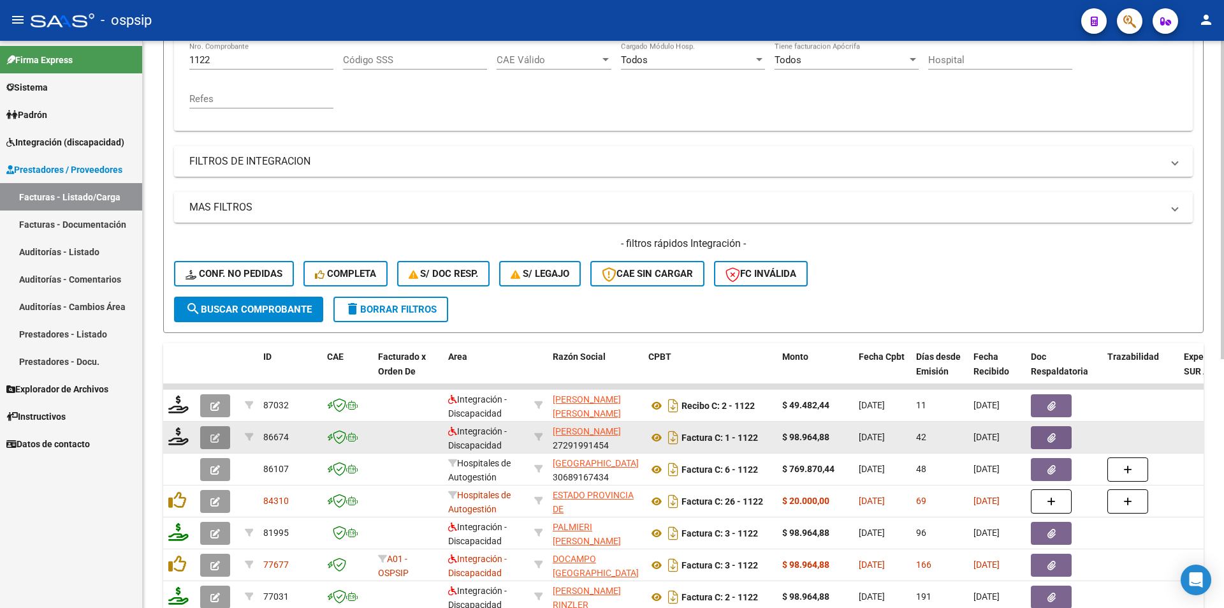
click at [226, 435] on button "button" at bounding box center [215, 437] width 30 height 23
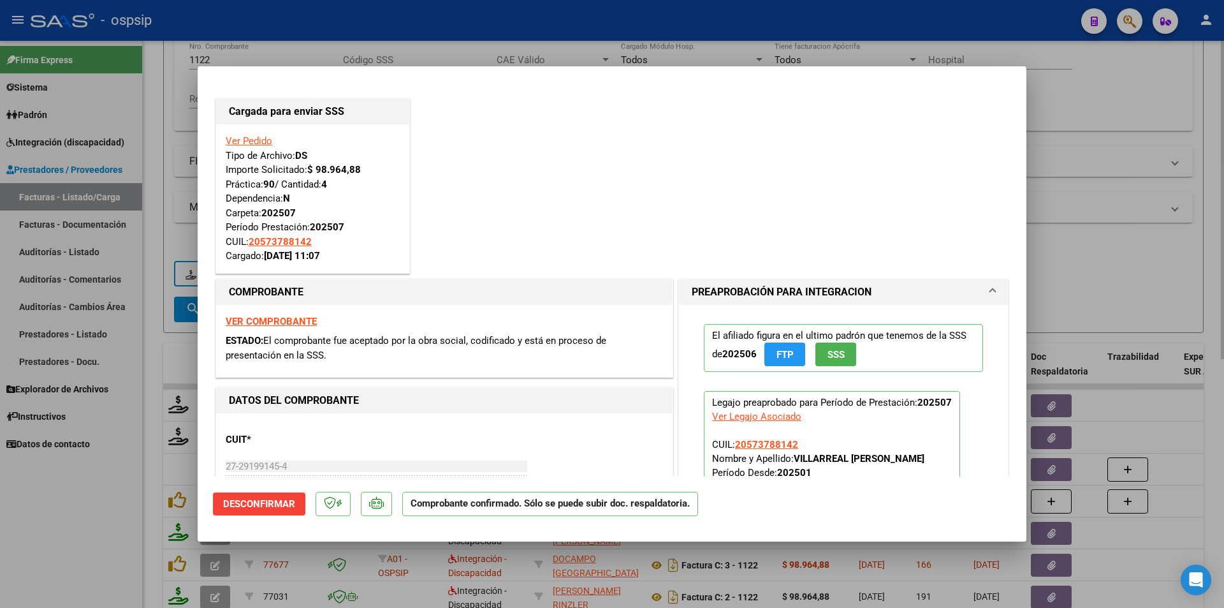
drag, startPoint x: 163, startPoint y: 161, endPoint x: 189, endPoint y: 106, distance: 60.5
click at [166, 157] on div at bounding box center [612, 304] width 1224 height 608
type input "$ 0,00"
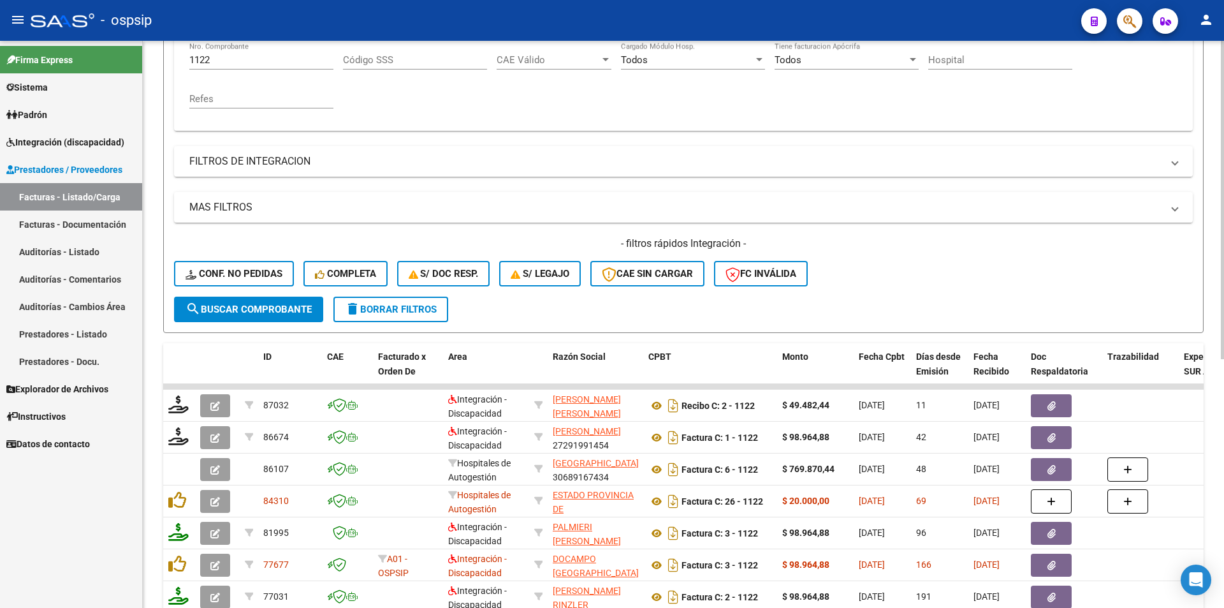
drag, startPoint x: 216, startPoint y: 61, endPoint x: 197, endPoint y: 56, distance: 19.8
click at [197, 56] on input "1122" at bounding box center [261, 59] width 144 height 11
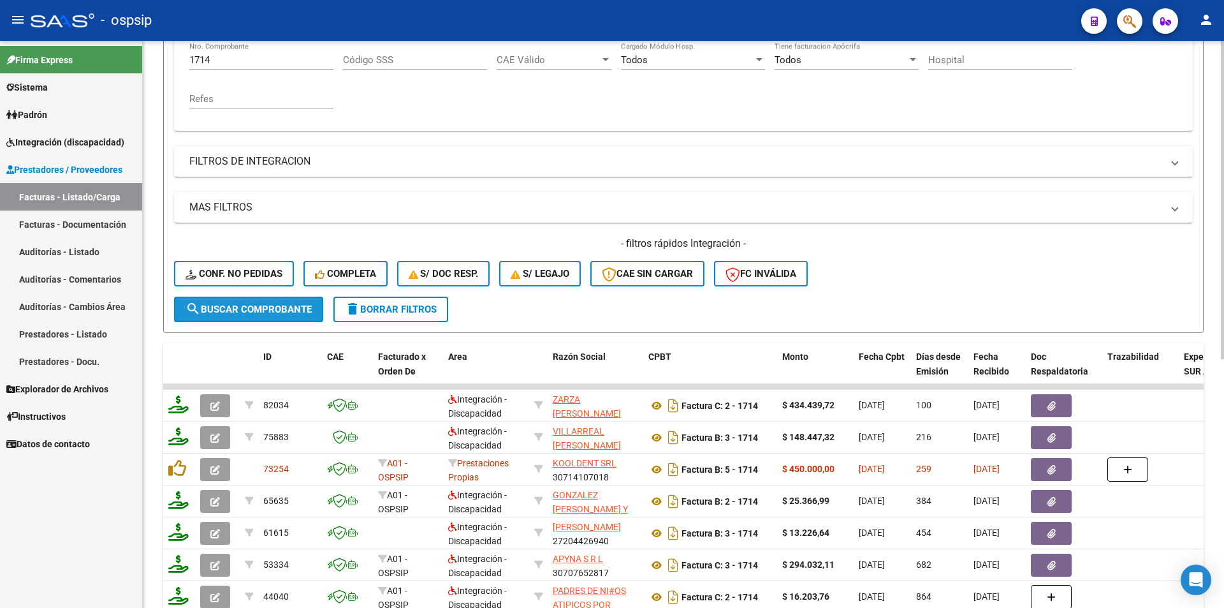
click at [254, 308] on span "search Buscar Comprobante" at bounding box center [249, 308] width 126 height 11
click at [192, 57] on input "1714" at bounding box center [261, 59] width 144 height 11
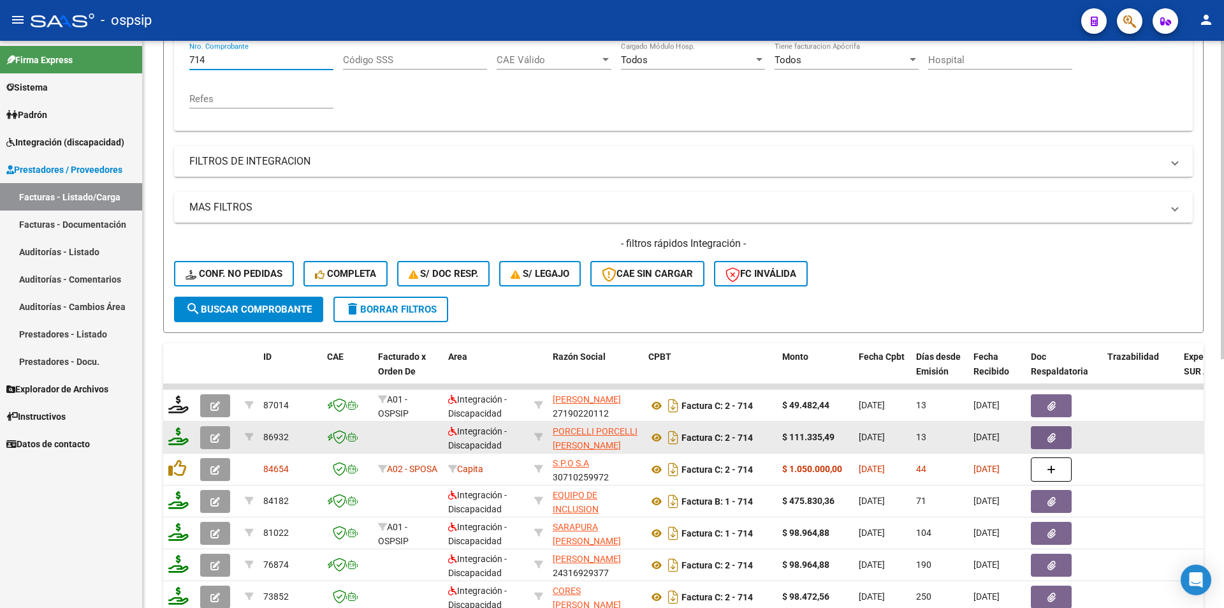
type input "714"
click at [177, 439] on icon at bounding box center [178, 436] width 20 height 18
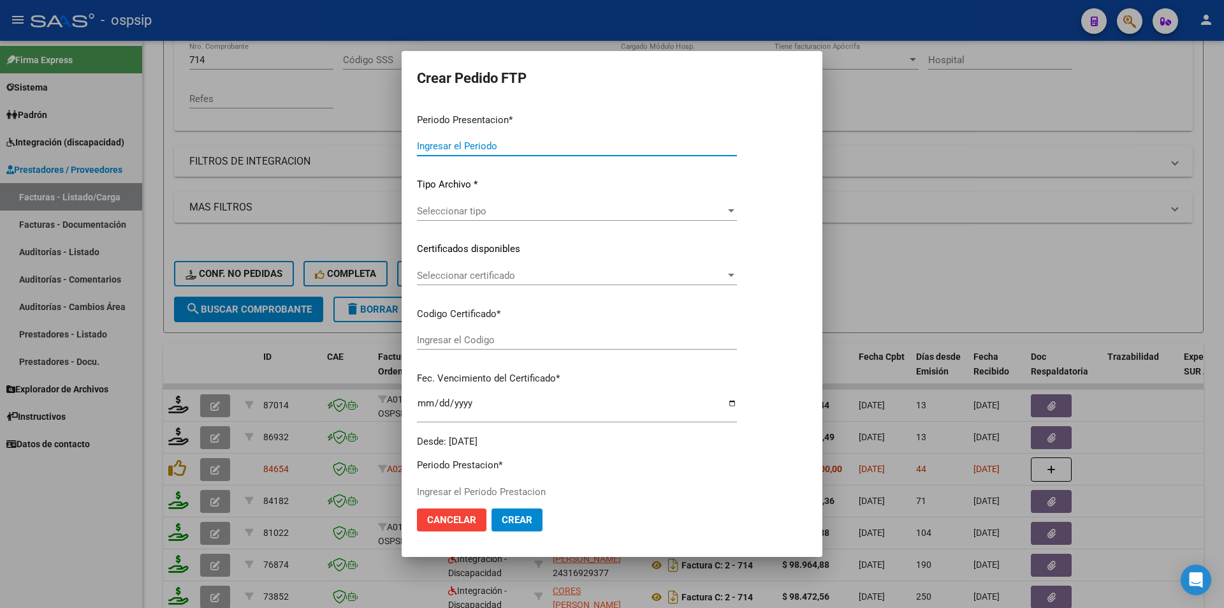
type input "202507"
type input "$ 111.335,49"
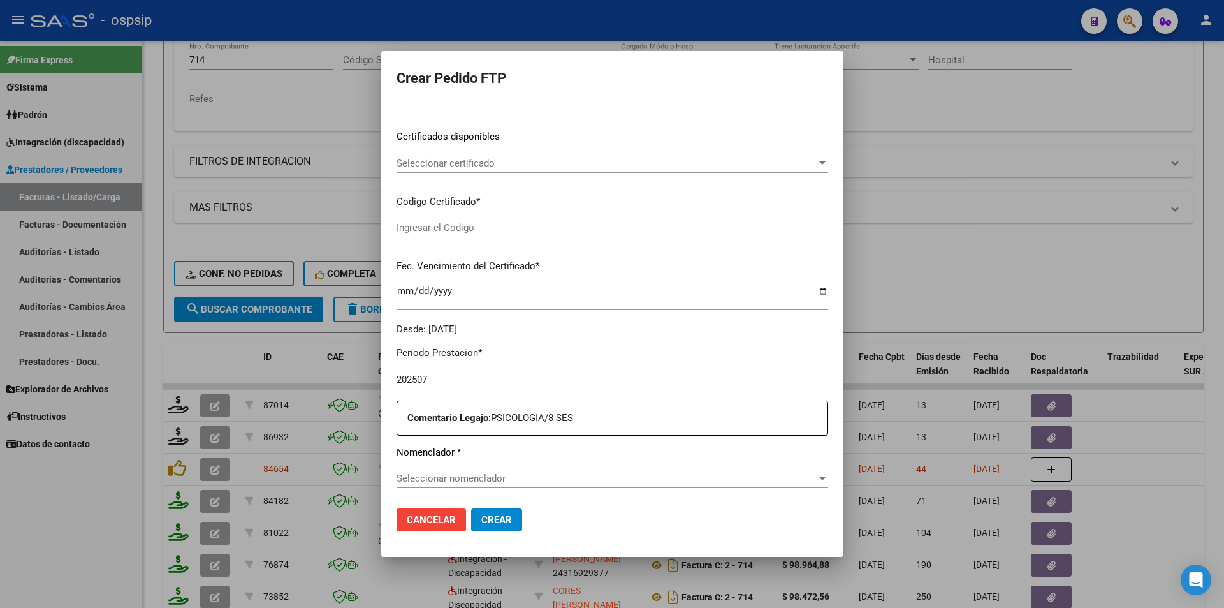
type input "2224128906"
type input "[DATE]"
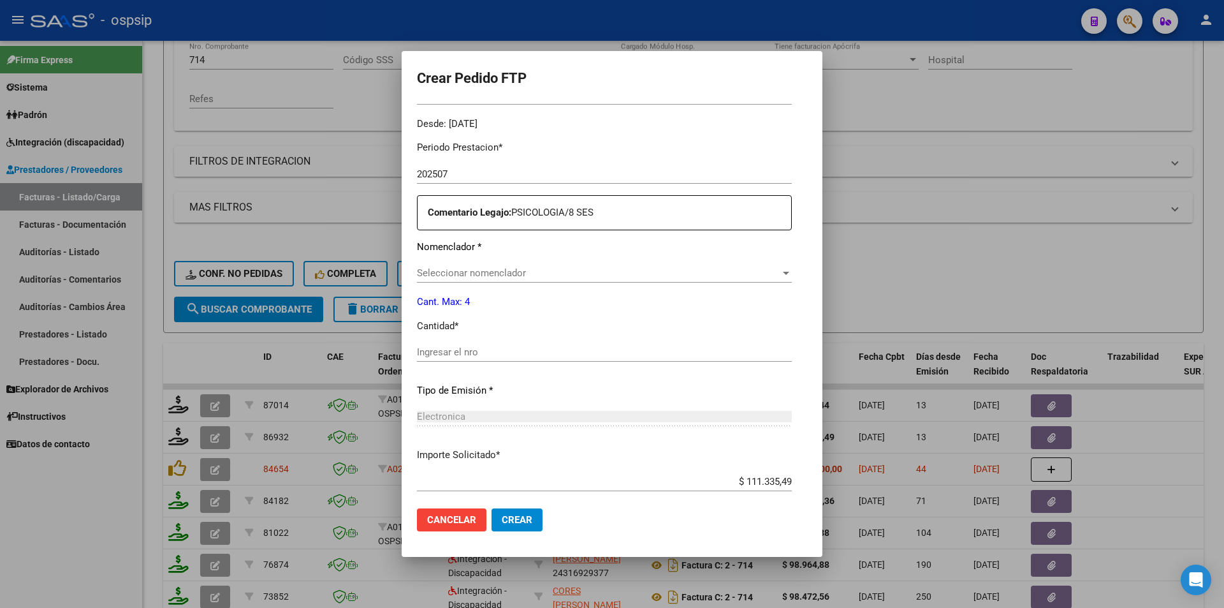
scroll to position [459, 0]
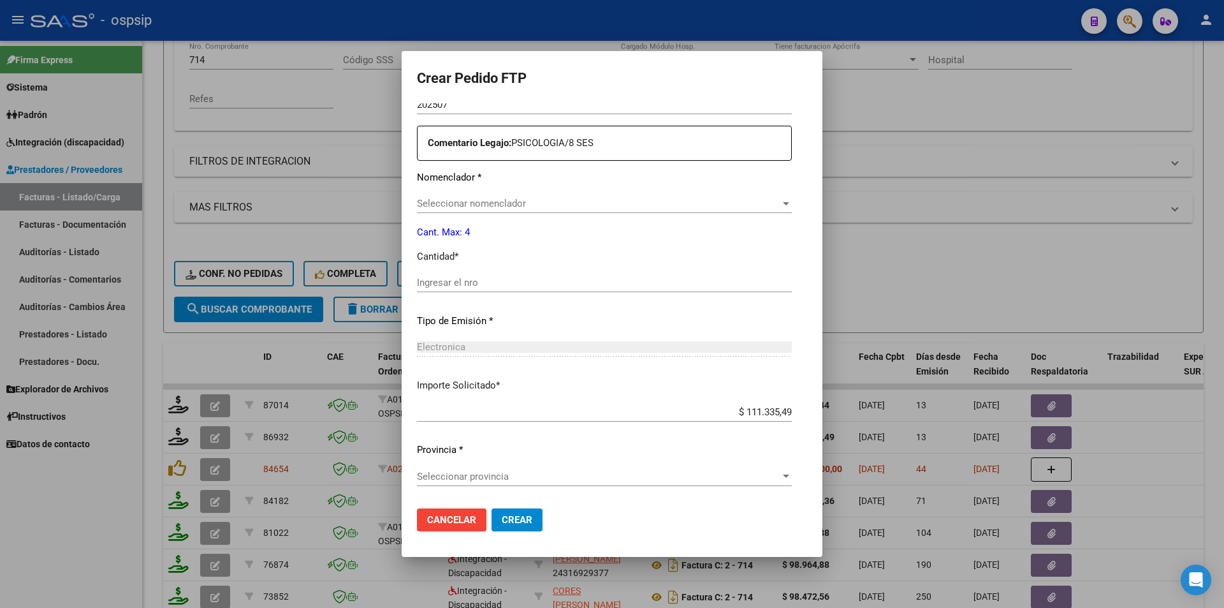
click at [424, 208] on span "Seleccionar nomenclador" at bounding box center [598, 203] width 363 height 11
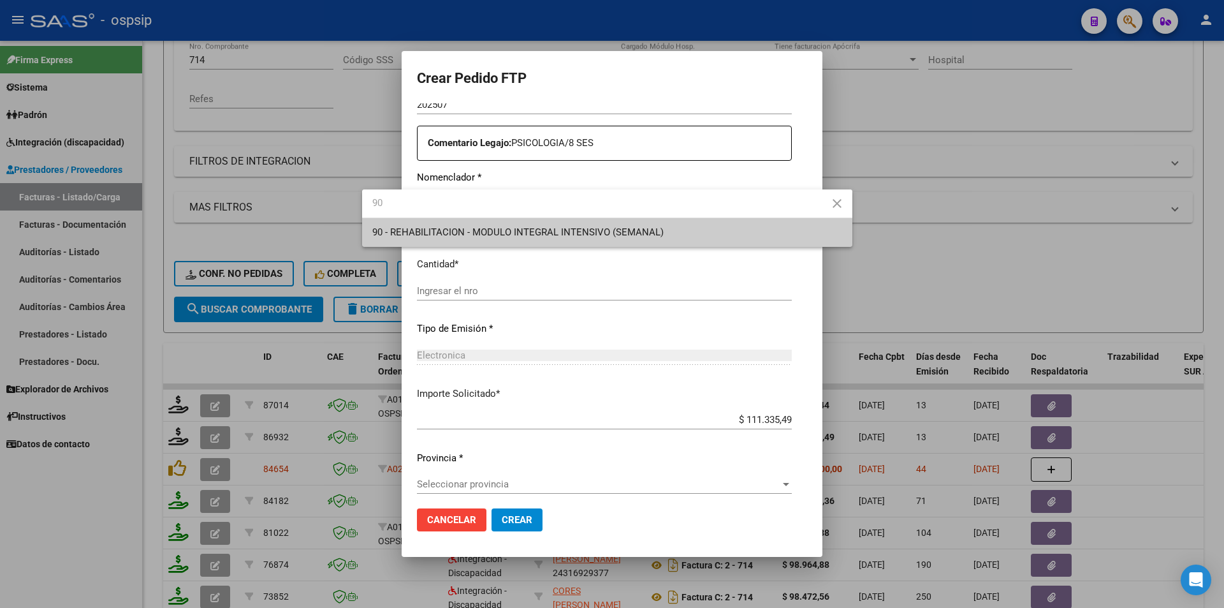
type input "90"
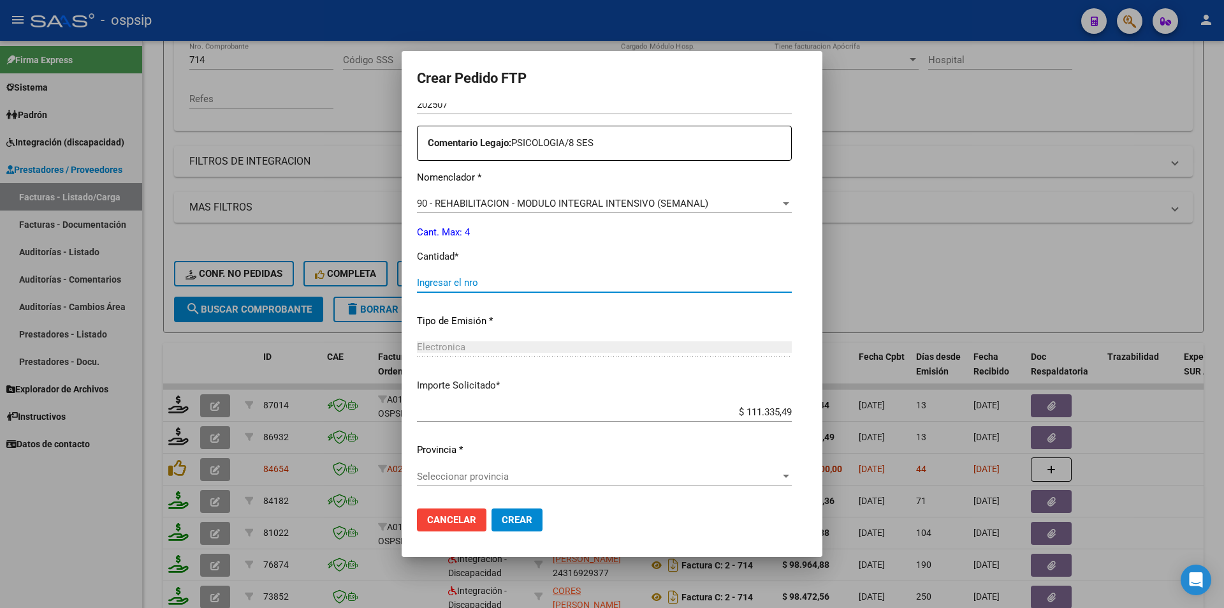
click at [417, 278] on input "Ingresar el nro" at bounding box center [604, 282] width 375 height 11
type input "4"
drag, startPoint x: 792, startPoint y: 412, endPoint x: 871, endPoint y: 427, distance: 80.4
click at [871, 427] on div "Crear Pedido FTP VER COMPROBANTE ARCA Padrón Afiliado: [PERSON_NAME]: 205845051…" at bounding box center [612, 304] width 1224 height 608
type input "$ 98.964,88"
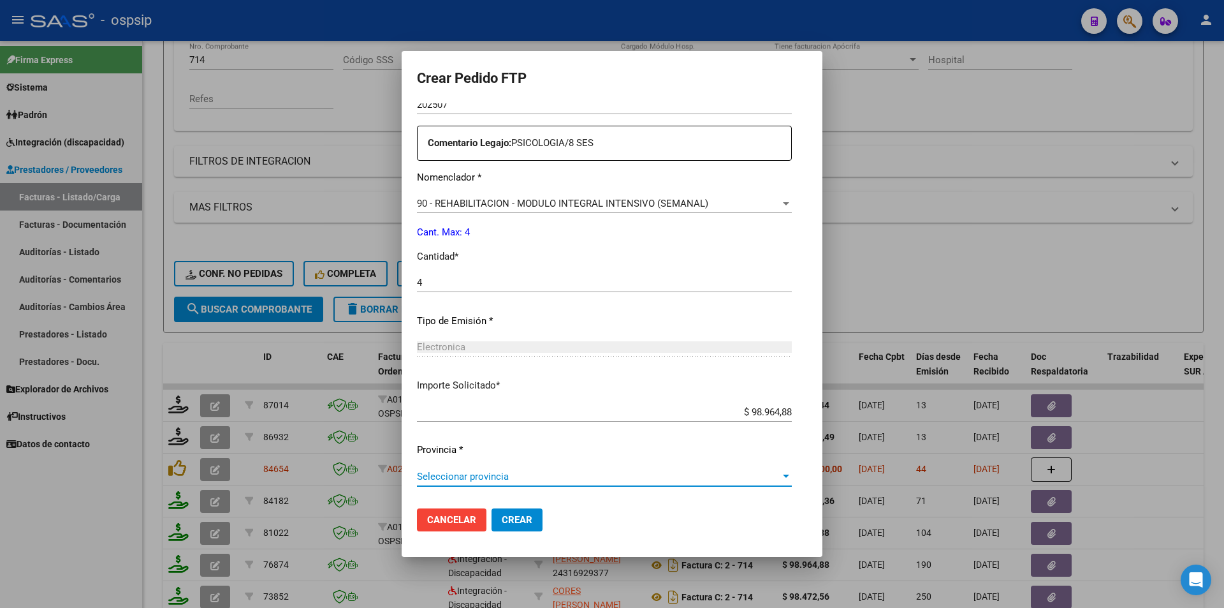
click at [472, 477] on span "Seleccionar provincia" at bounding box center [598, 475] width 363 height 11
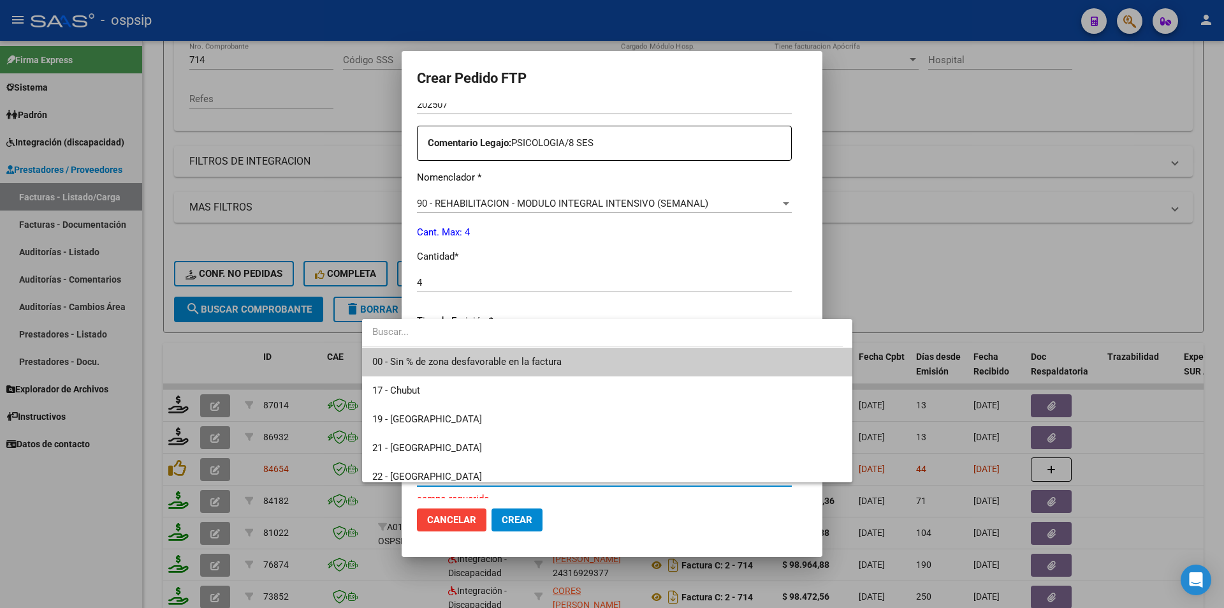
click at [521, 370] on span "00 - Sin % de zona desfavorable en la factura" at bounding box center [607, 361] width 470 height 29
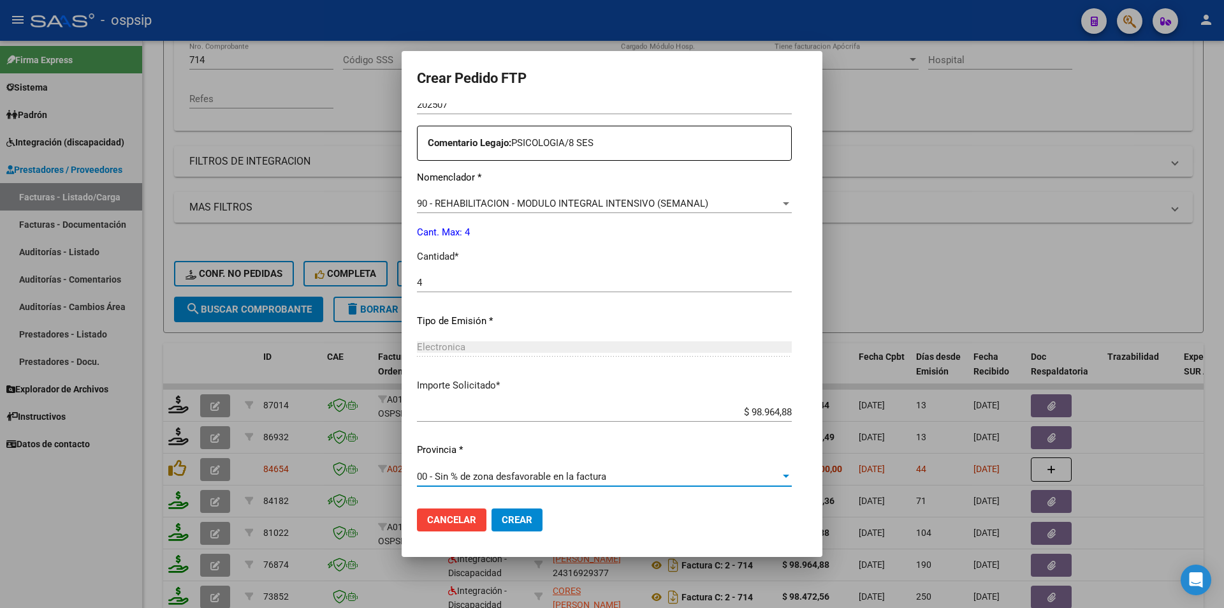
click at [502, 523] on span "Crear" at bounding box center [517, 519] width 31 height 11
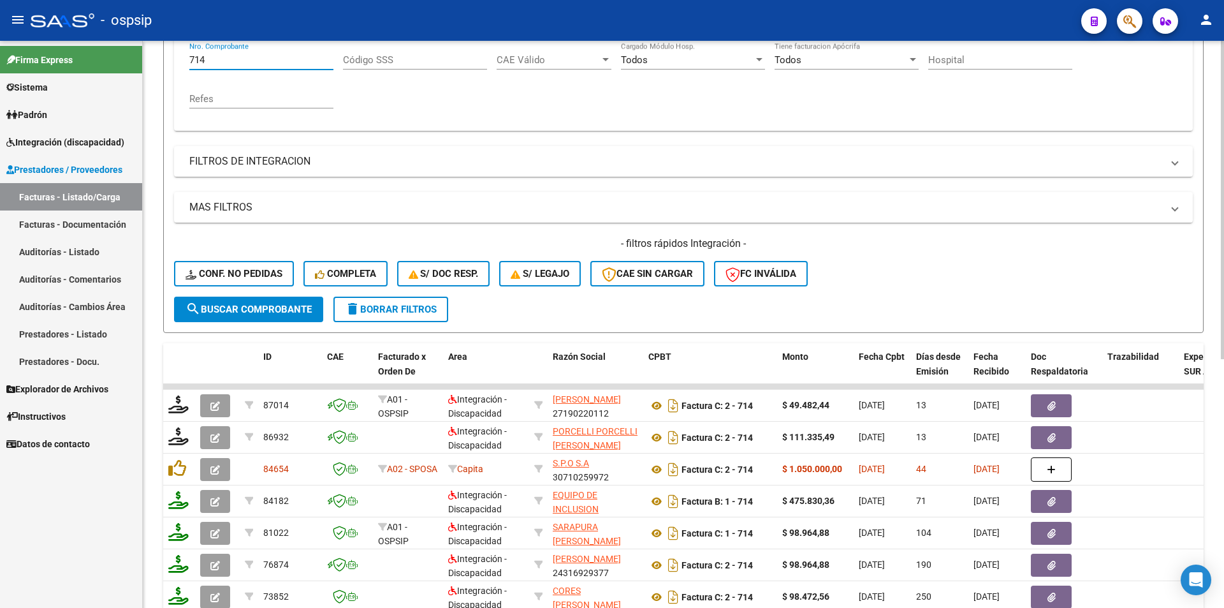
scroll to position [169, 0]
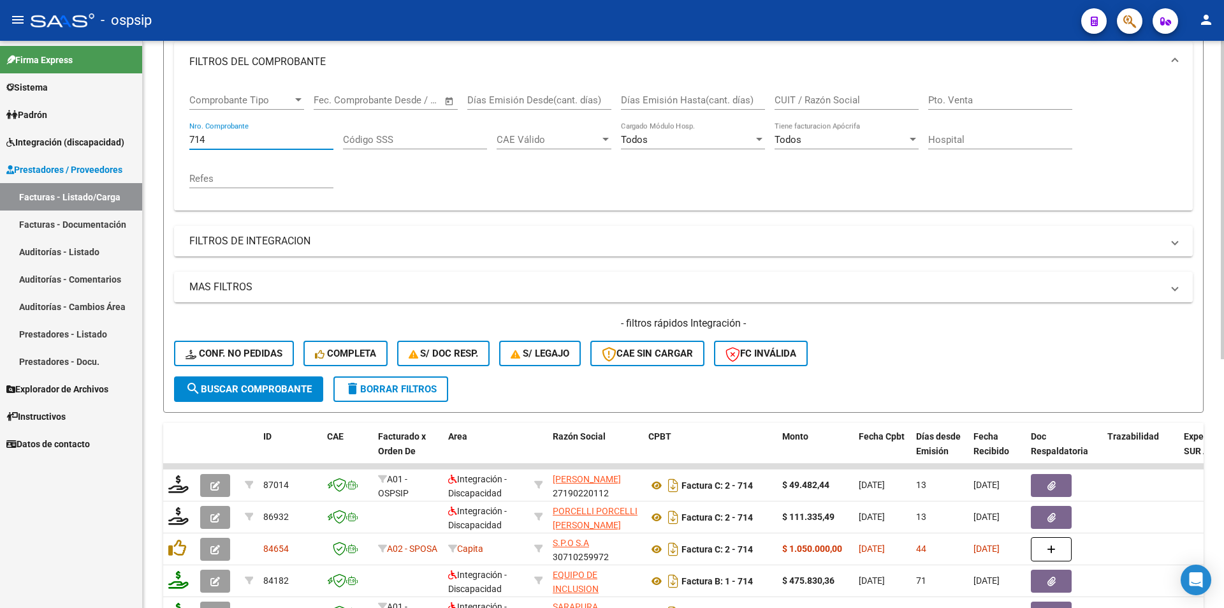
drag, startPoint x: 215, startPoint y: 58, endPoint x: 160, endPoint y: 47, distance: 56.6
click at [160, 47] on div "Video tutorial PRESTADORES -> Listado de CPBTs Emitidos por Prestadores / Prove…" at bounding box center [683, 365] width 1081 height 1000
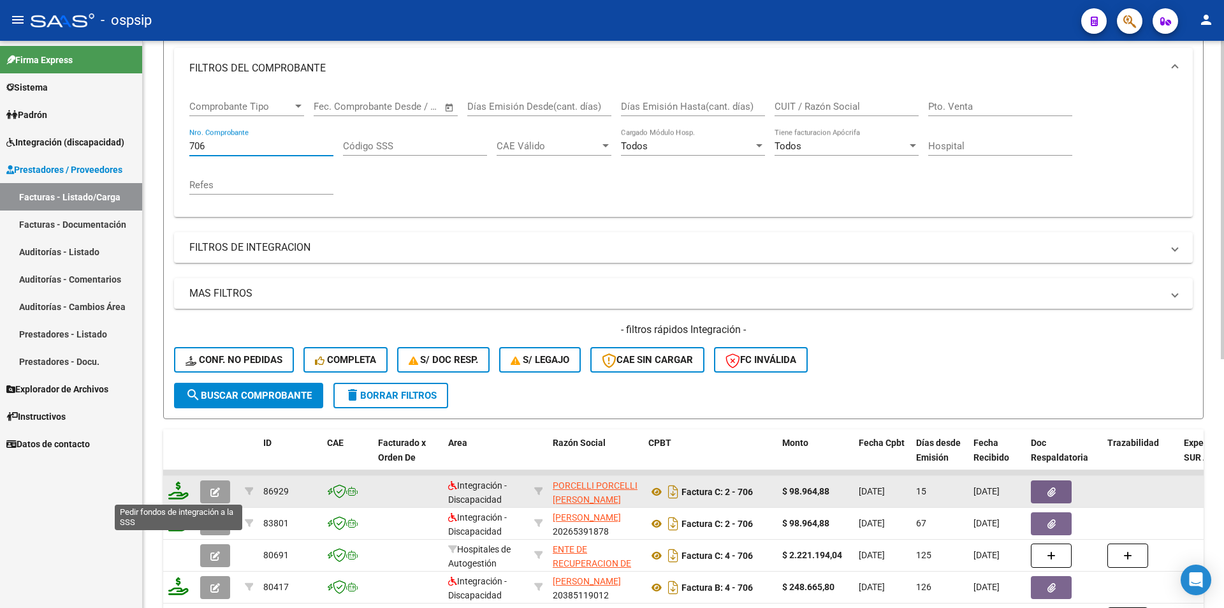
type input "706"
click at [176, 493] on icon at bounding box center [178, 490] width 20 height 18
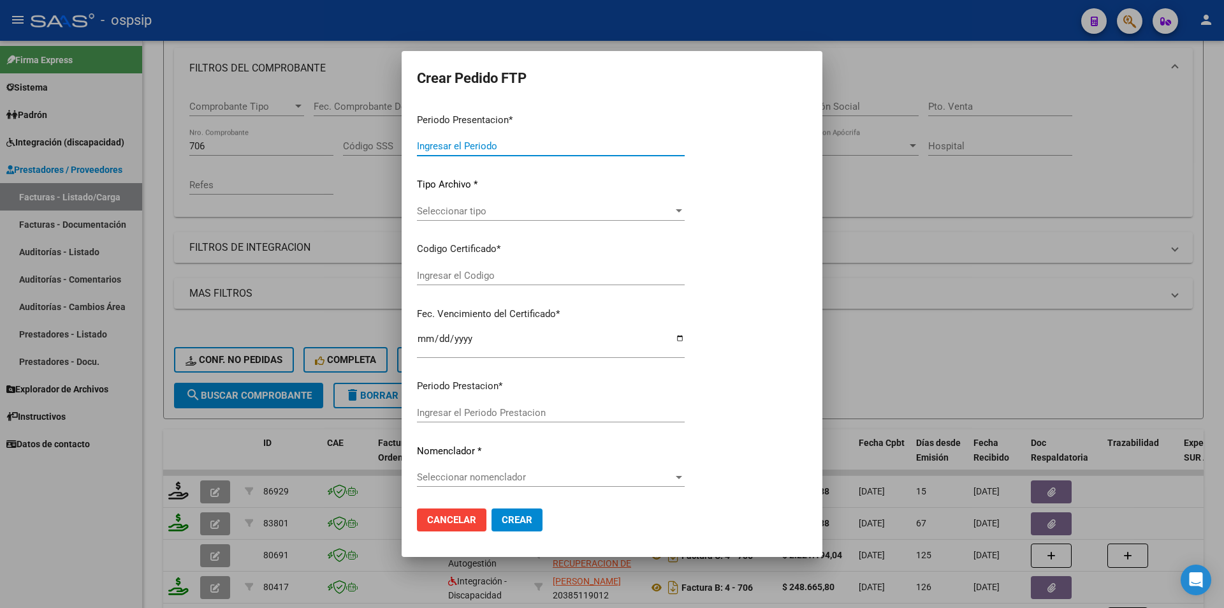
type input "202507"
type input "202506"
type input "$ 98.964,88"
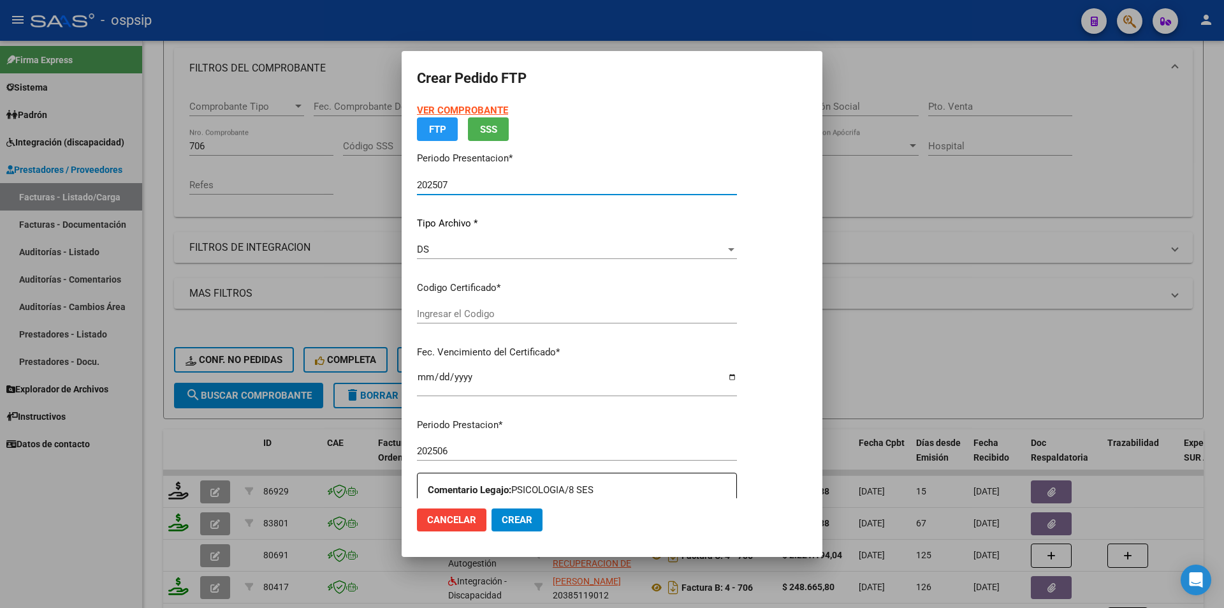
type input "2224128906"
type input "[DATE]"
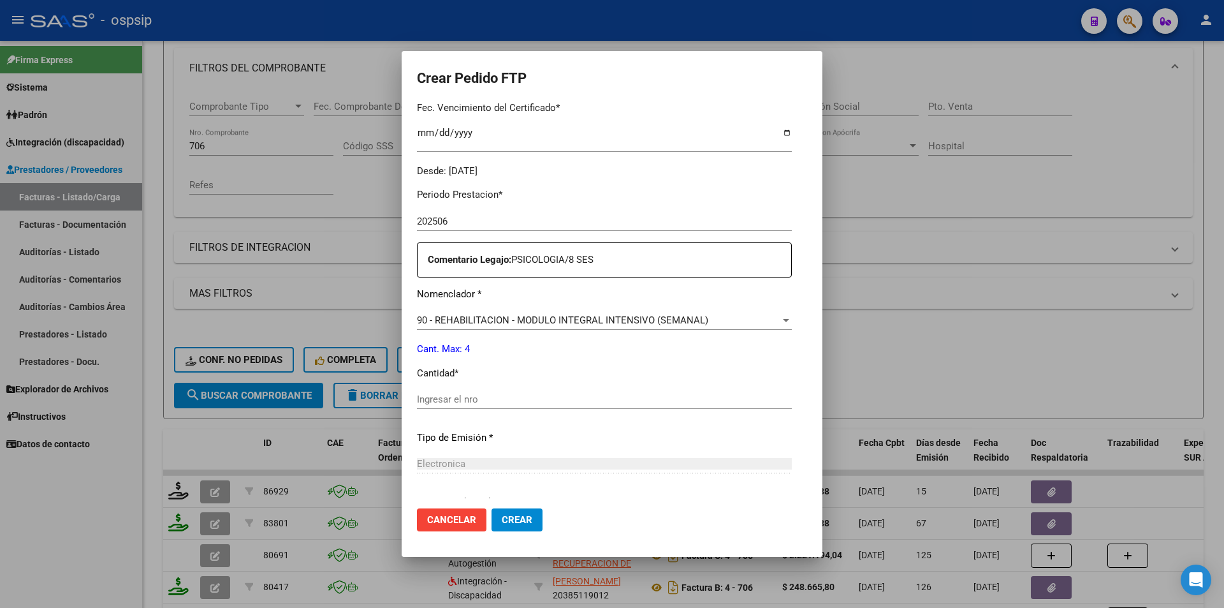
scroll to position [353, 0]
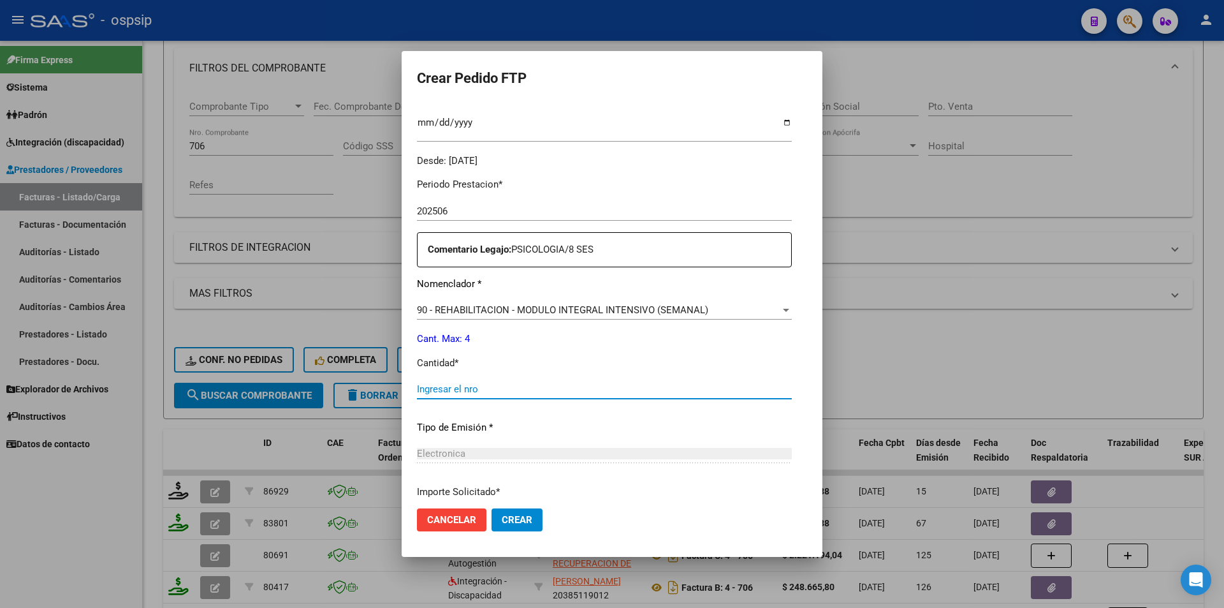
click at [417, 390] on input "Ingresar el nro" at bounding box center [604, 388] width 375 height 11
type input "4"
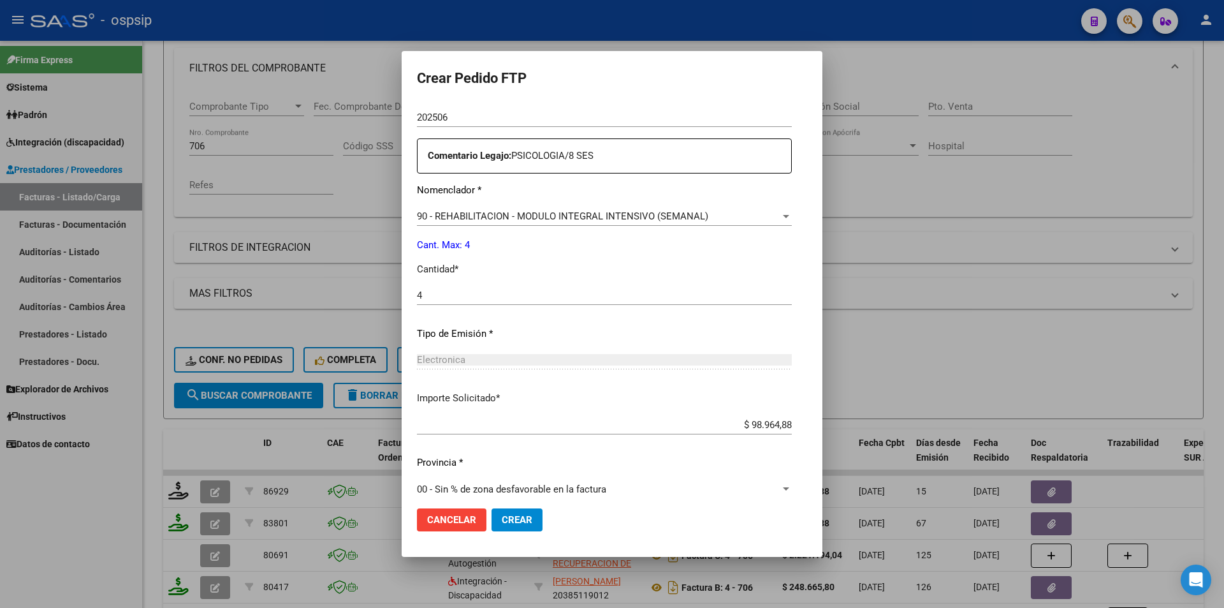
scroll to position [459, 0]
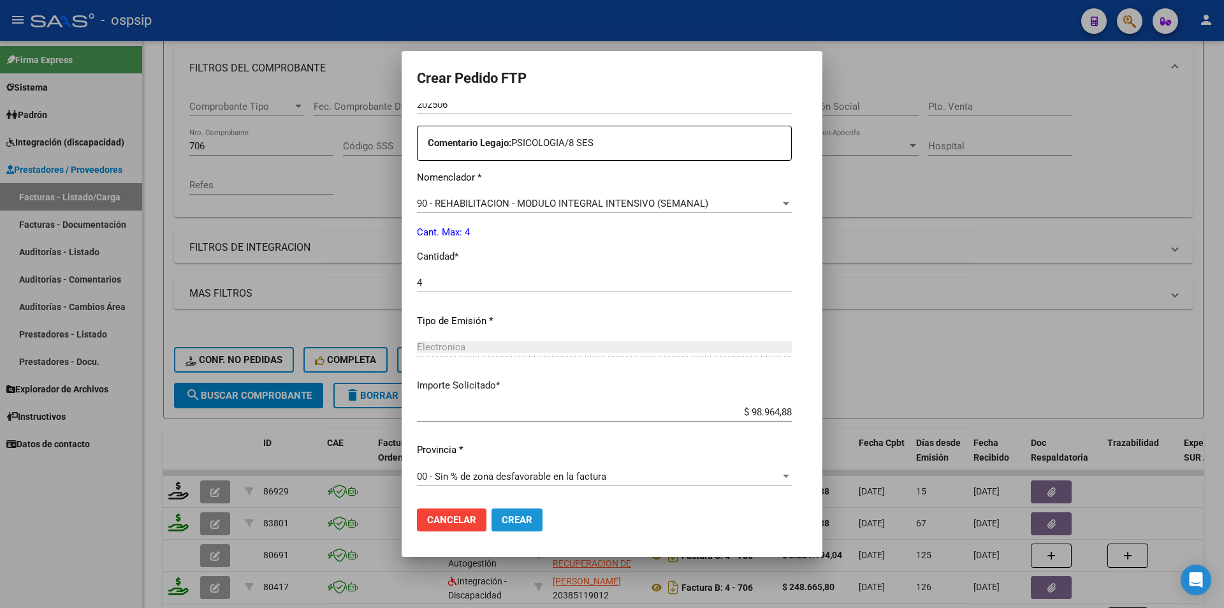
click at [502, 517] on span "Crear" at bounding box center [517, 519] width 31 height 11
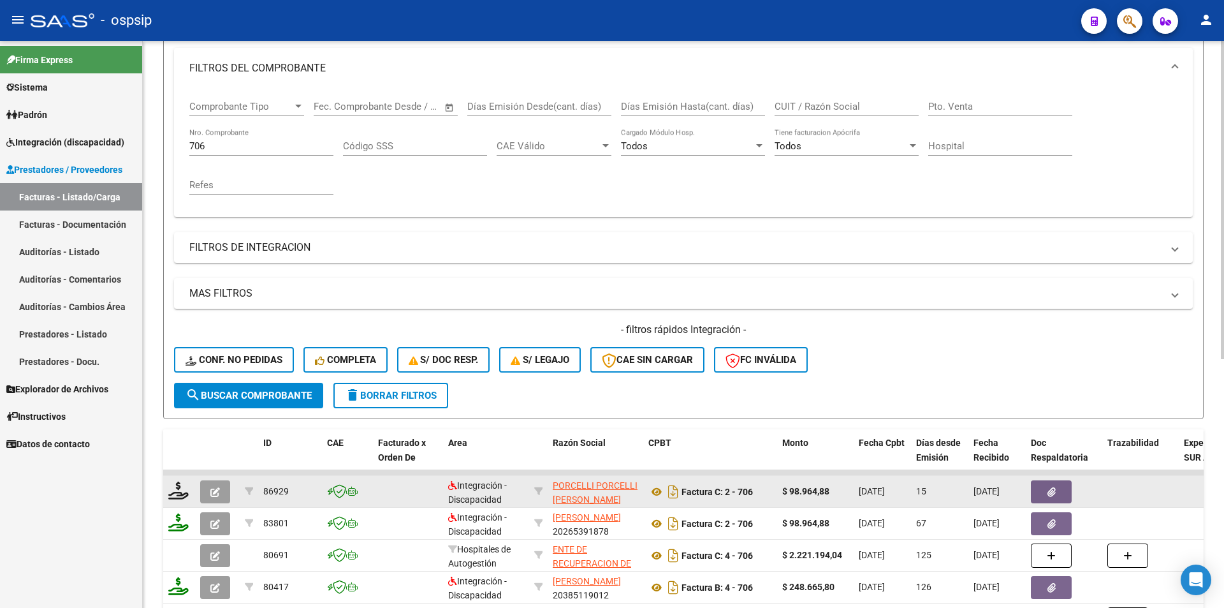
click at [219, 501] on button "button" at bounding box center [215, 491] width 30 height 23
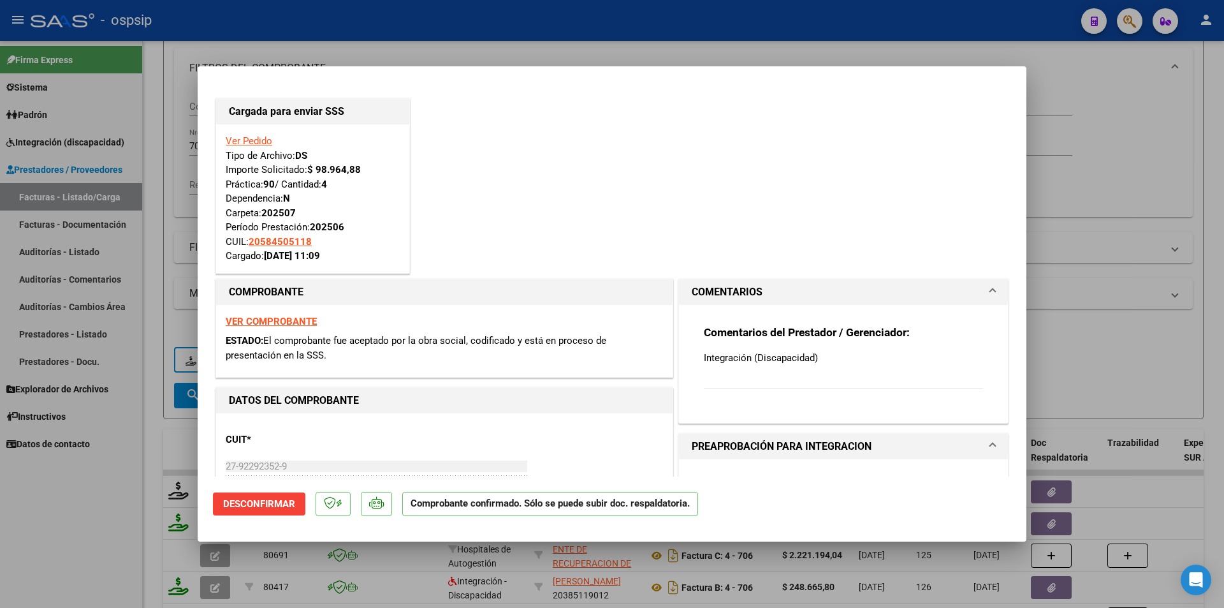
click at [110, 451] on div at bounding box center [612, 304] width 1224 height 608
type input "$ 0,00"
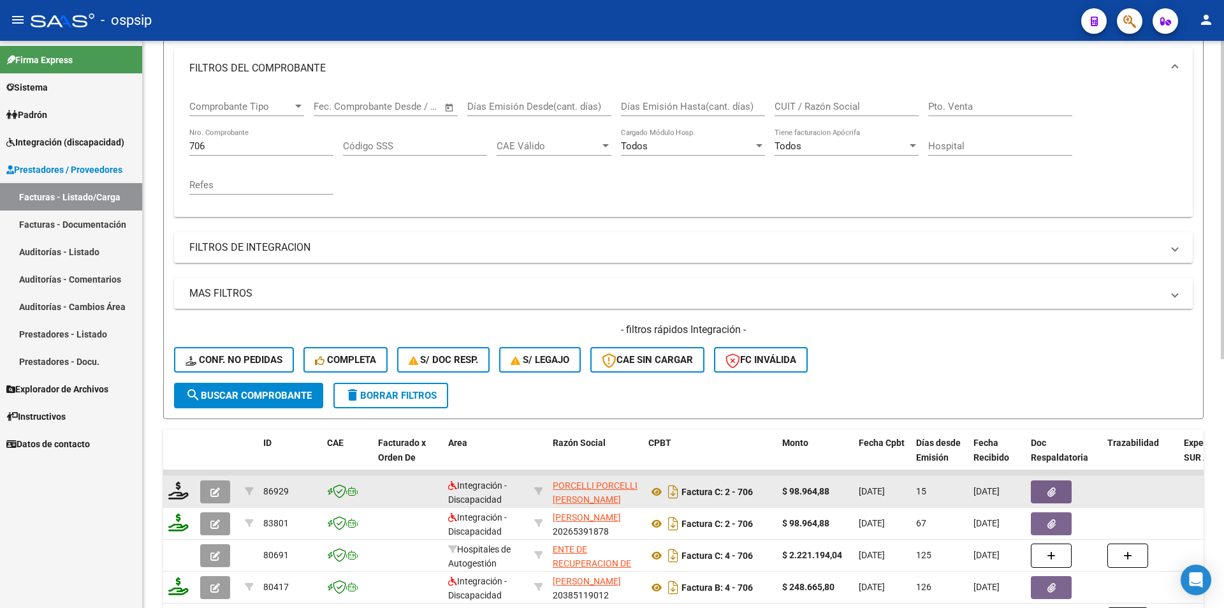
click at [218, 488] on icon "button" at bounding box center [215, 492] width 10 height 10
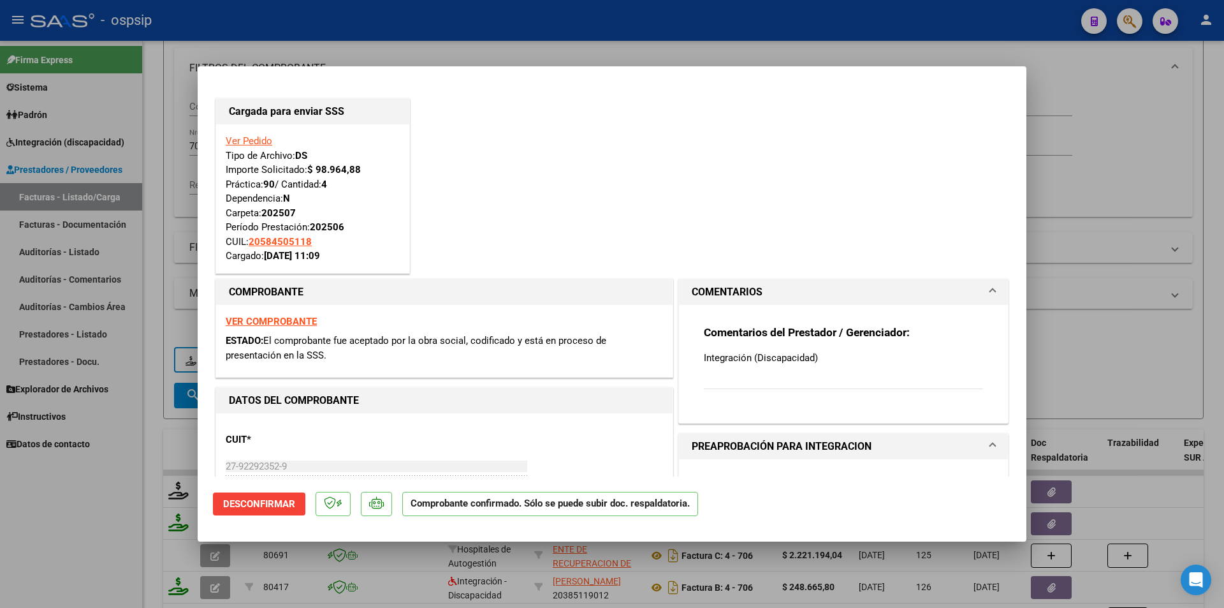
click at [120, 514] on div at bounding box center [612, 304] width 1224 height 608
type input "$ 0,00"
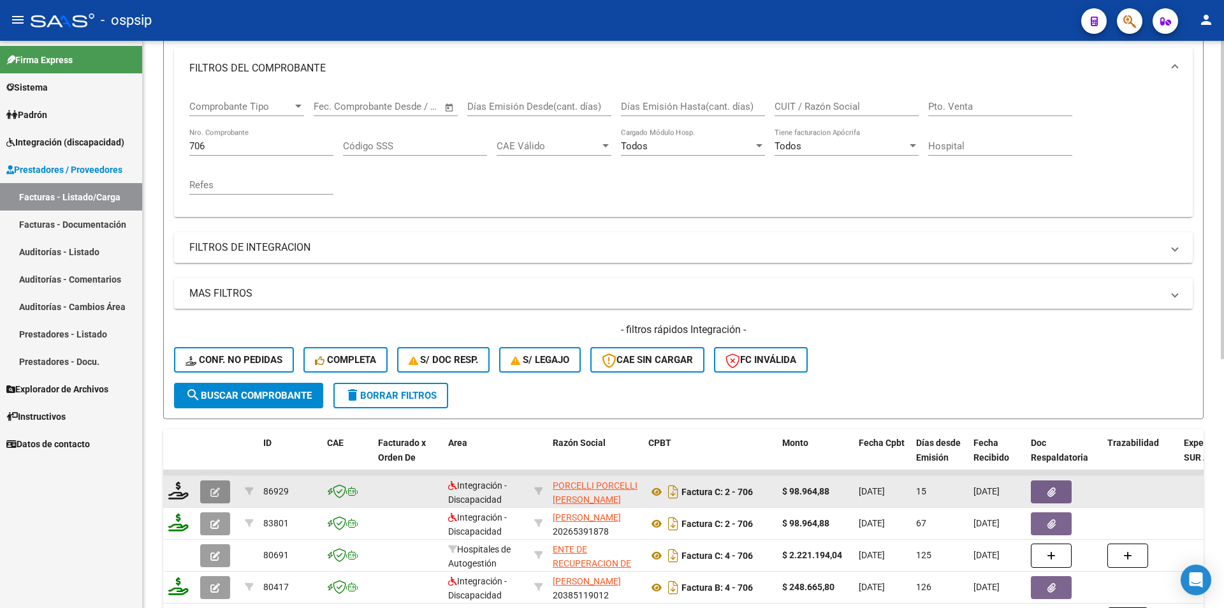
click at [217, 495] on icon "button" at bounding box center [215, 492] width 10 height 10
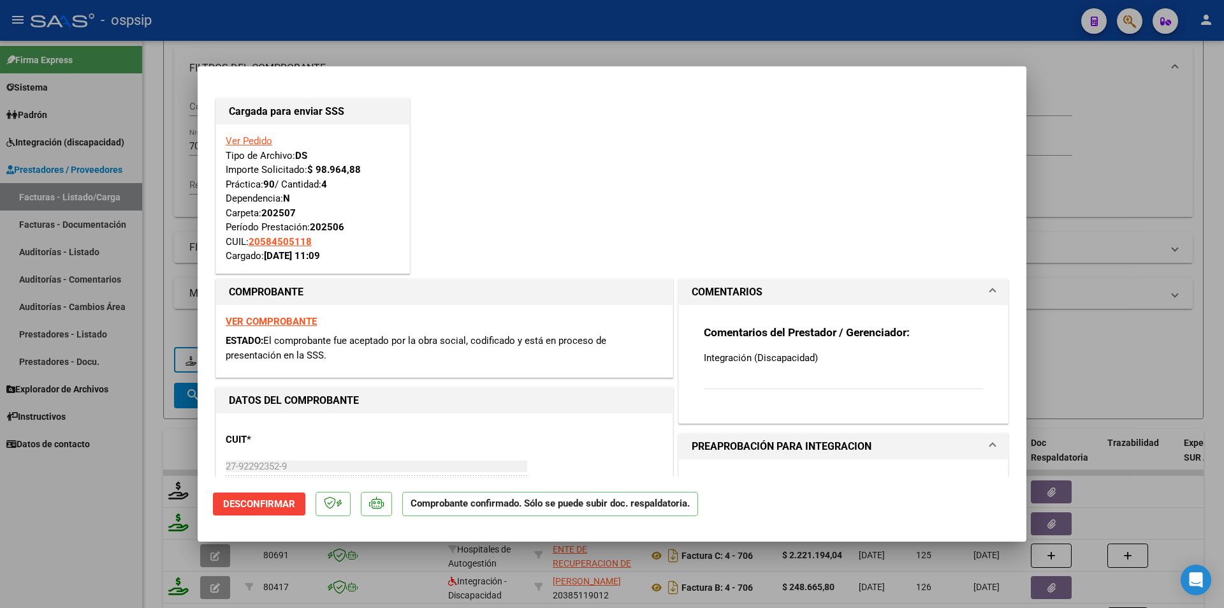
click at [60, 535] on div at bounding box center [612, 304] width 1224 height 608
type input "$ 0,00"
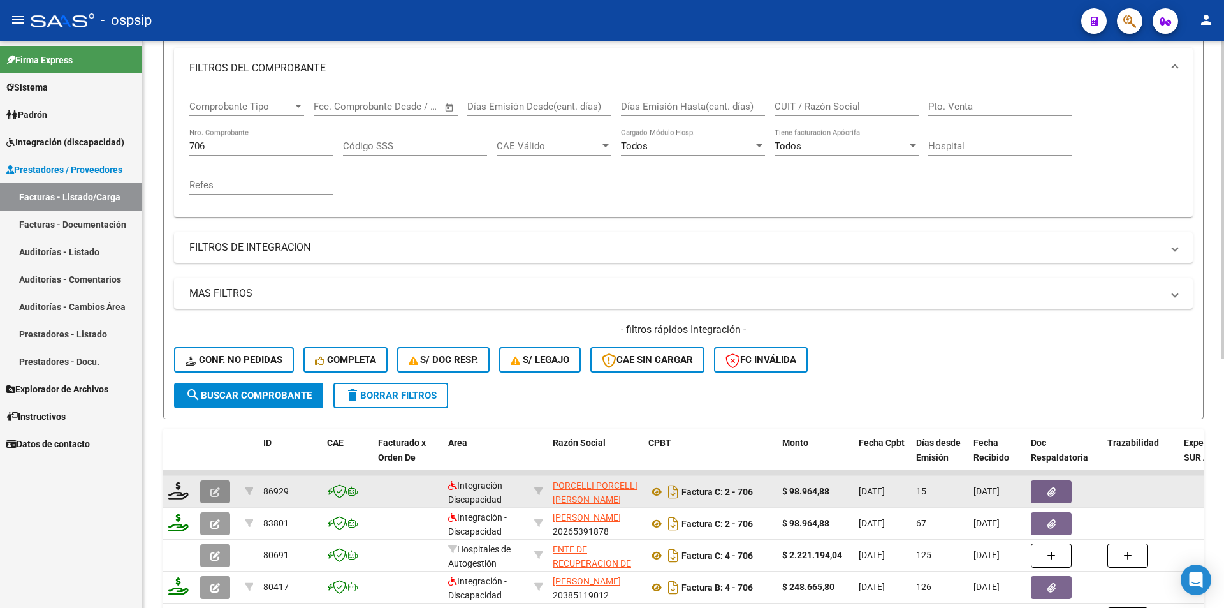
click at [216, 495] on icon "button" at bounding box center [215, 492] width 10 height 10
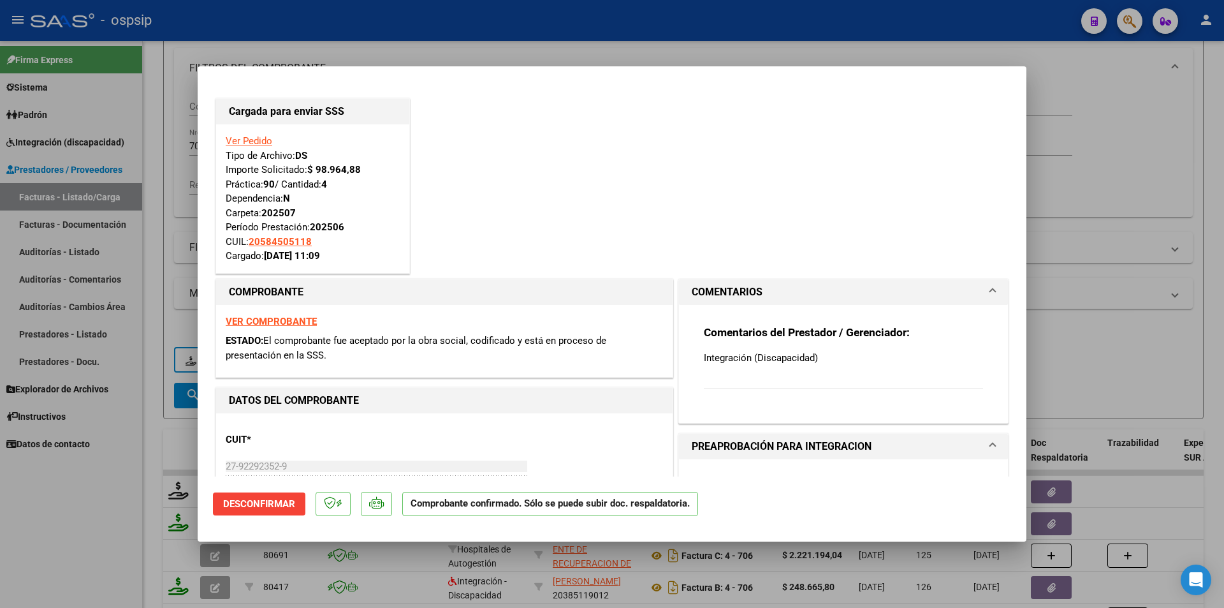
click at [120, 530] on div at bounding box center [612, 304] width 1224 height 608
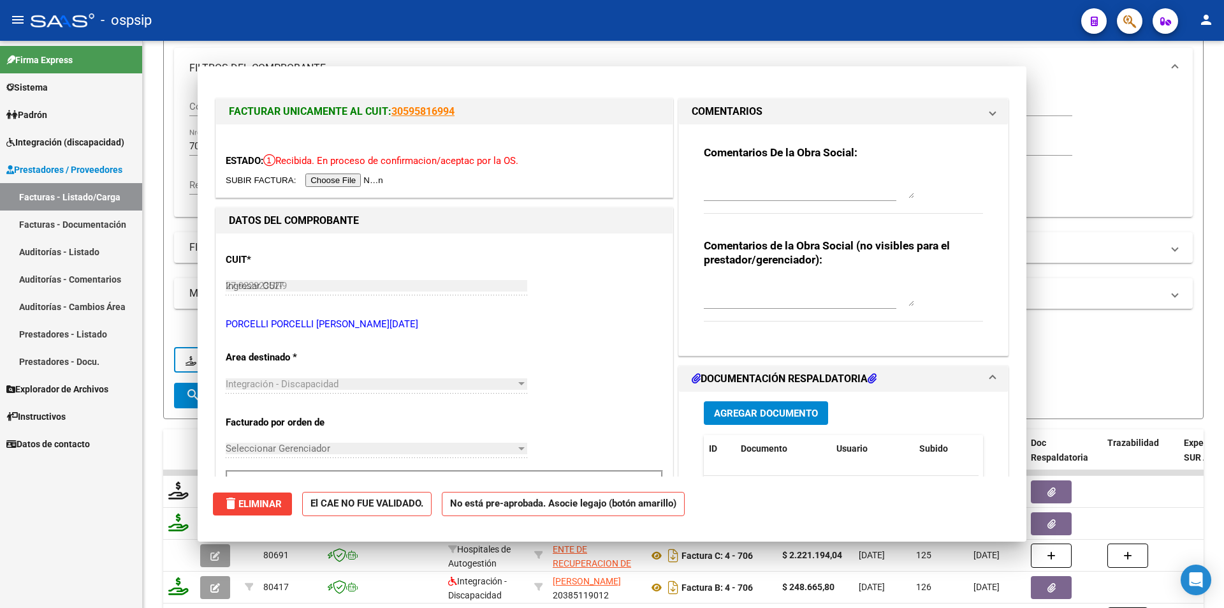
type input "$ 0,00"
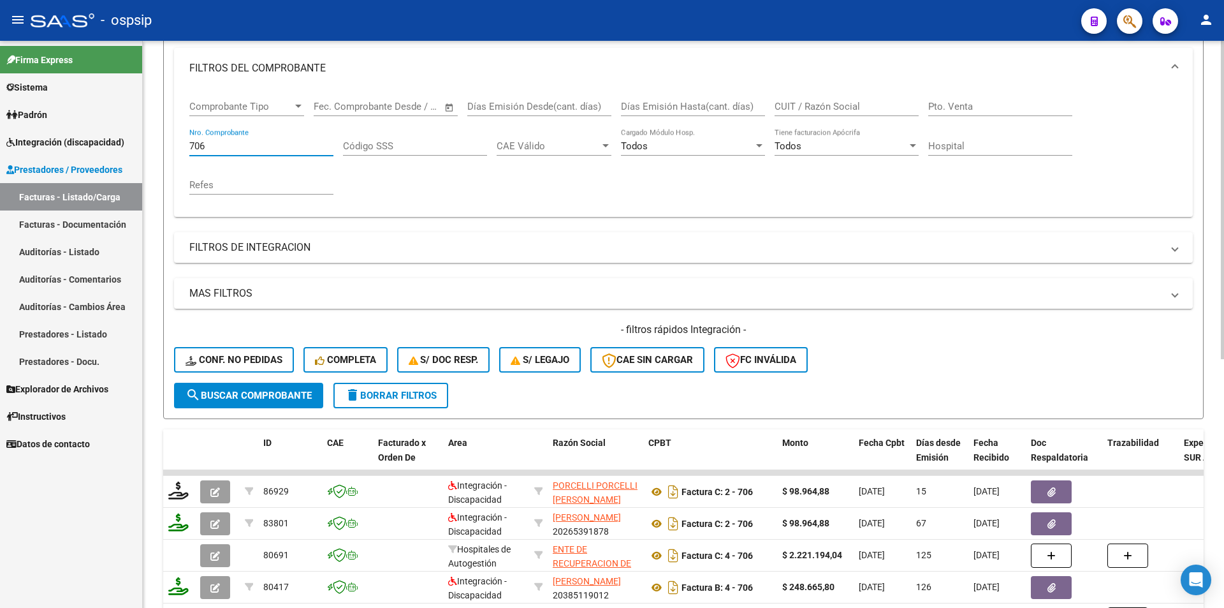
drag, startPoint x: 209, startPoint y: 147, endPoint x: 187, endPoint y: 143, distance: 22.0
click at [187, 143] on div "Comprobante Tipo Comprobante Tipo Start date – End date Fec. Comprobante Desde …" at bounding box center [683, 153] width 1019 height 128
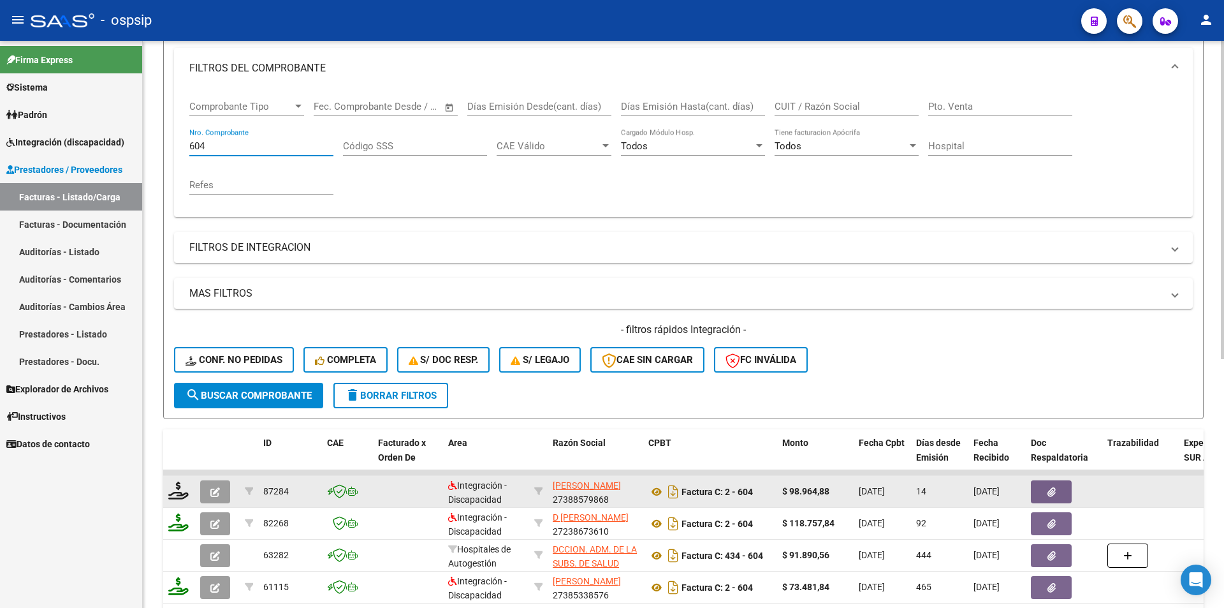
type input "604"
click at [219, 495] on icon "button" at bounding box center [215, 492] width 10 height 10
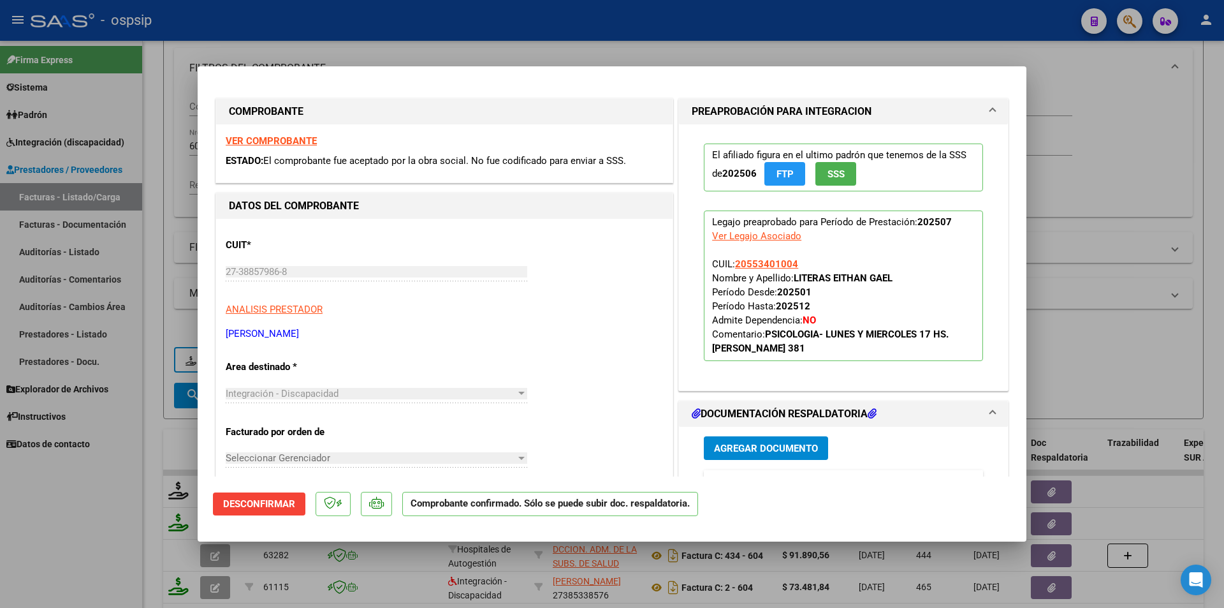
click at [120, 515] on div at bounding box center [612, 304] width 1224 height 608
type input "$ 0,00"
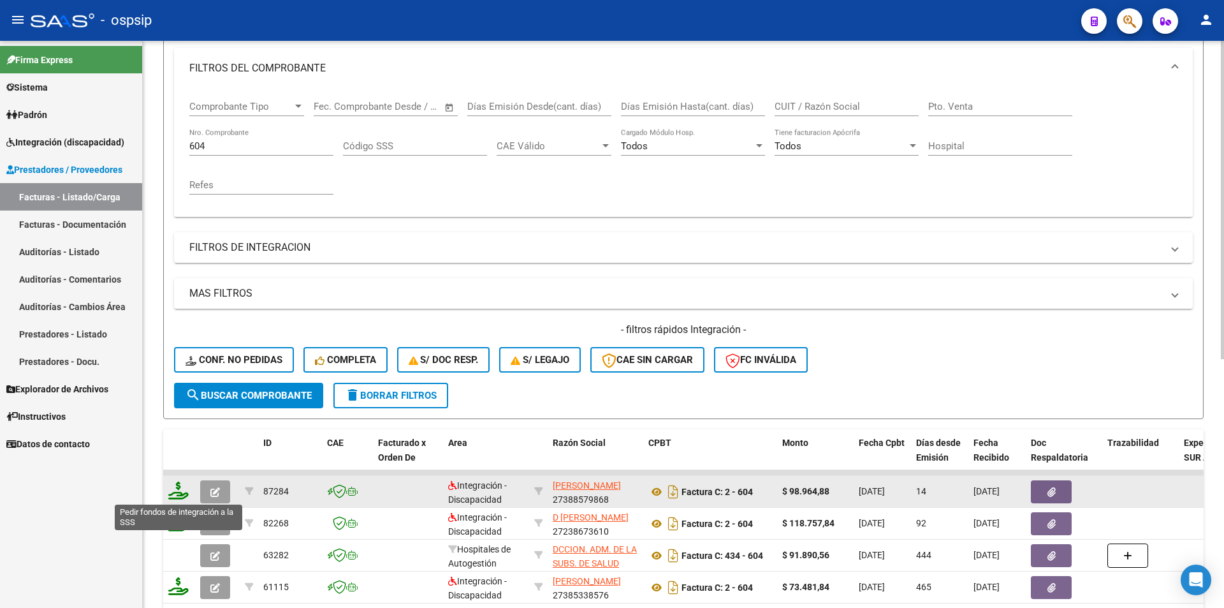
click at [180, 488] on icon at bounding box center [178, 490] width 20 height 18
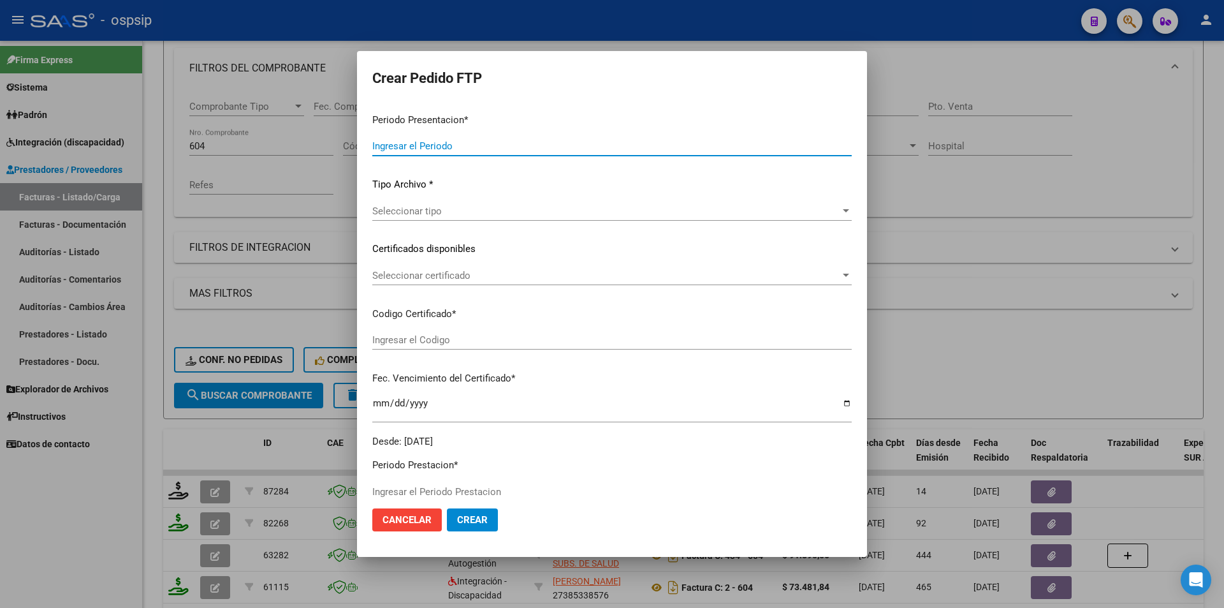
type input "202507"
type input "$ 98.964,88"
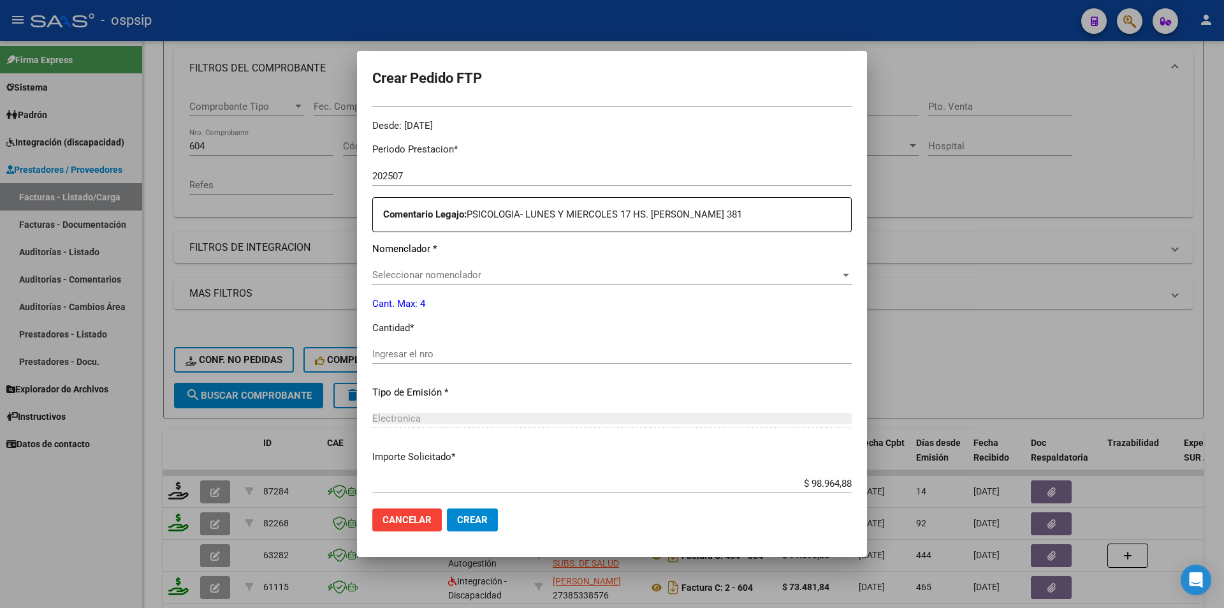
scroll to position [391, 0]
type input "ARG02000553401002023121120261211BUE315"
type input "[DATE]"
click at [413, 353] on input "Ingresar el nro" at bounding box center [611, 350] width 479 height 11
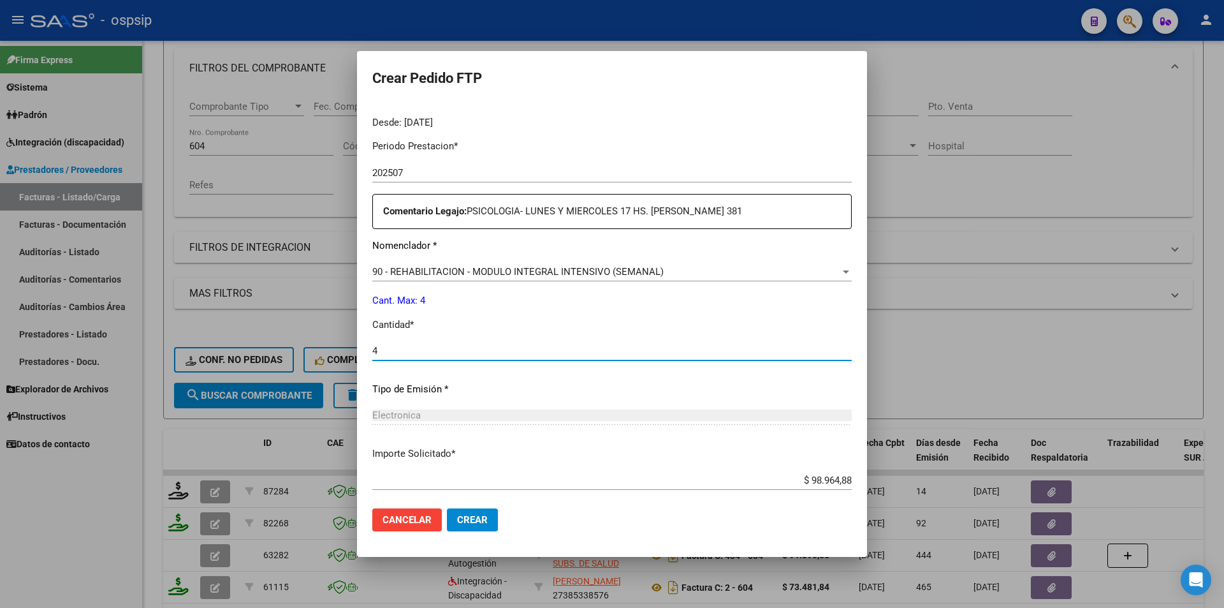
type input "4"
click at [468, 519] on span "Crear" at bounding box center [472, 519] width 31 height 11
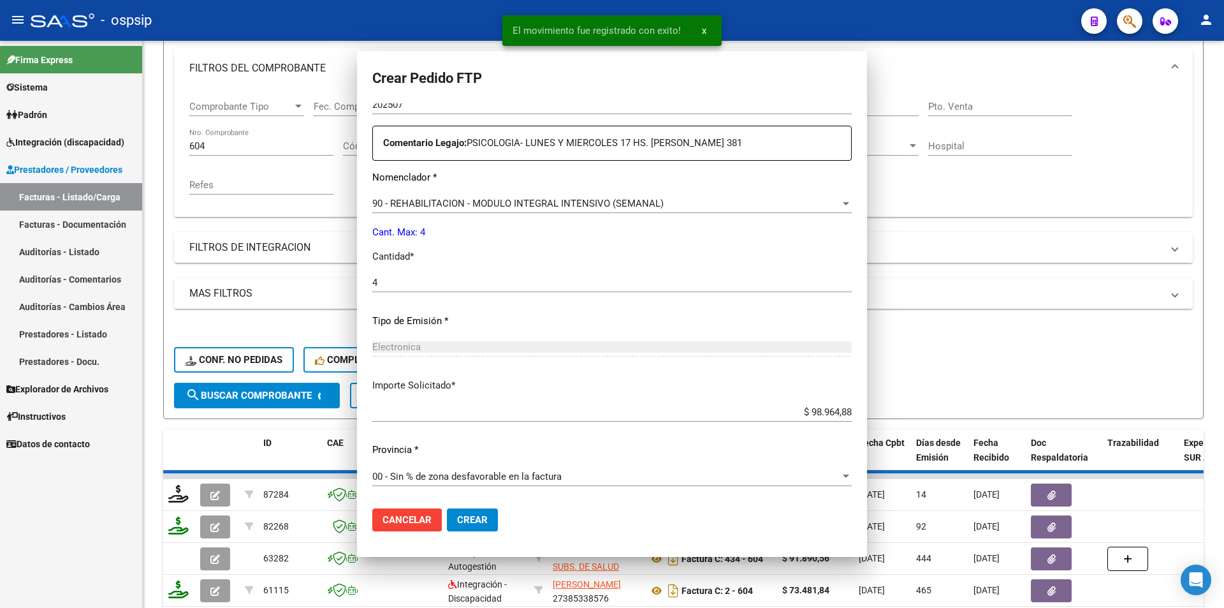
scroll to position [319, 0]
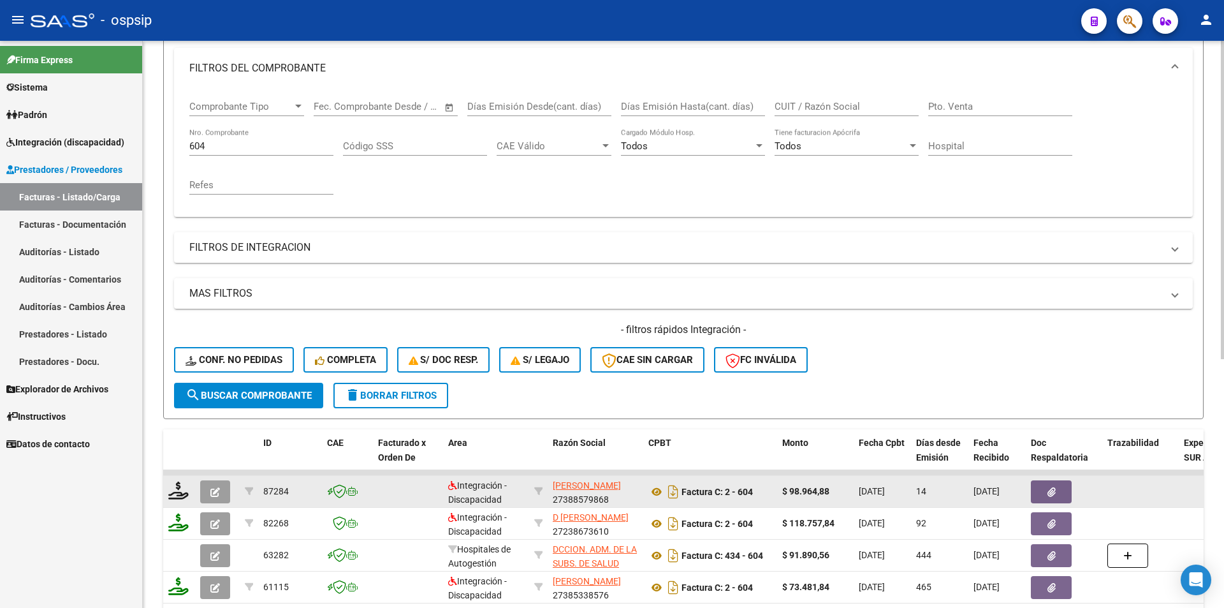
click at [210, 492] on icon "button" at bounding box center [215, 492] width 10 height 10
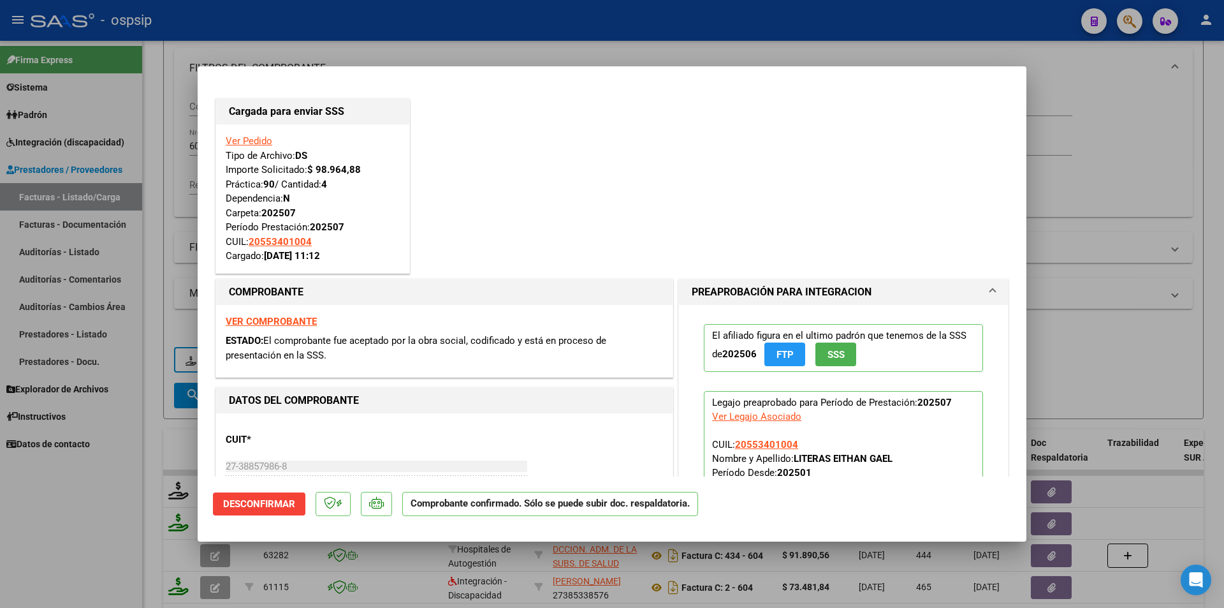
click at [138, 491] on div at bounding box center [612, 304] width 1224 height 608
type input "$ 0,00"
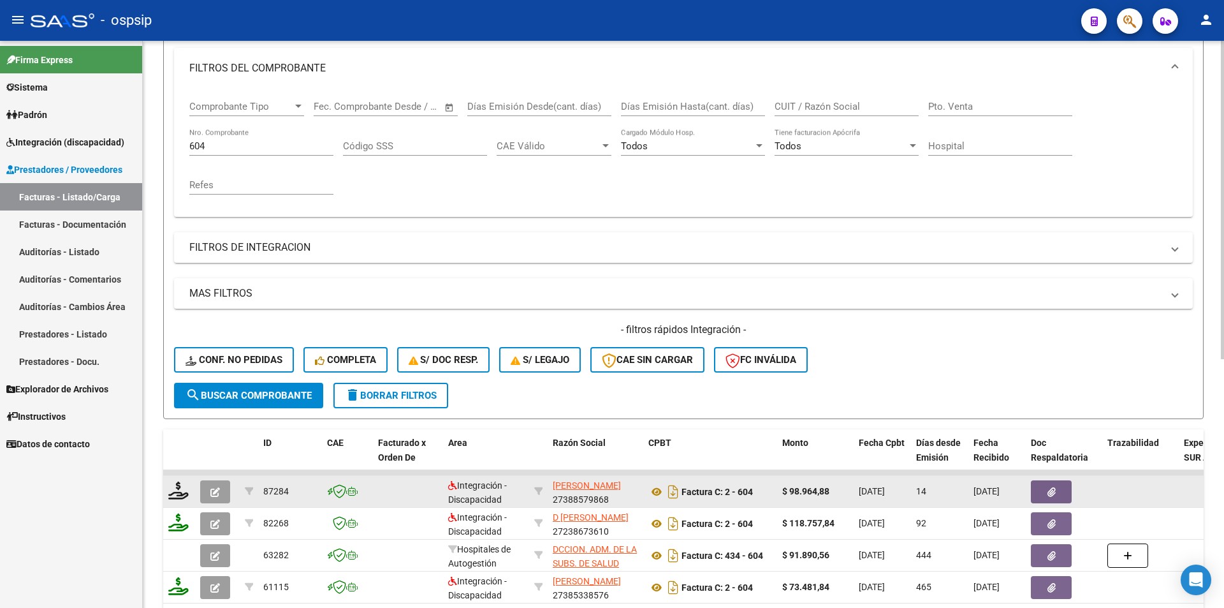
click at [219, 493] on icon "button" at bounding box center [215, 492] width 10 height 10
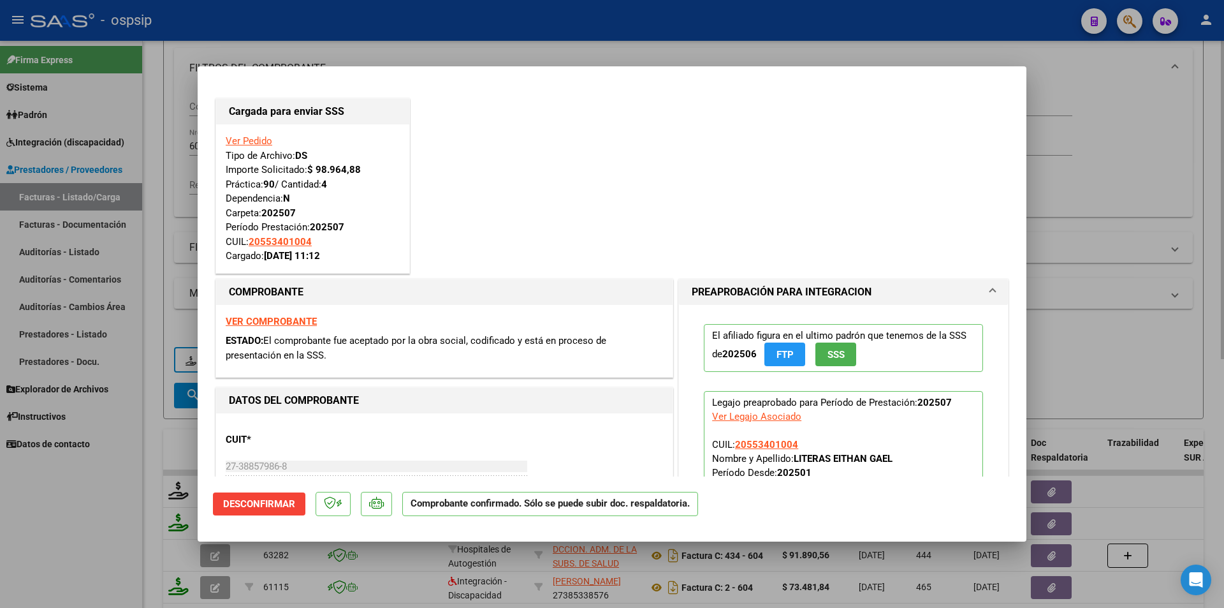
drag, startPoint x: 128, startPoint y: 507, endPoint x: 161, endPoint y: 252, distance: 257.1
click at [128, 506] on div at bounding box center [612, 304] width 1224 height 608
type input "$ 0,00"
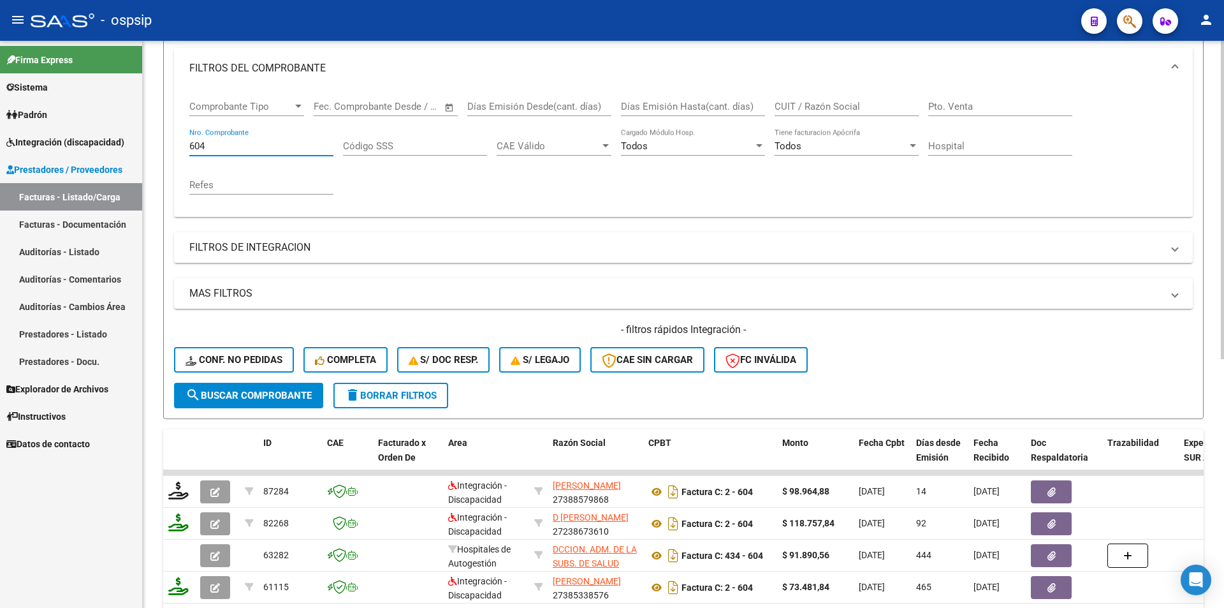
drag, startPoint x: 216, startPoint y: 149, endPoint x: 173, endPoint y: 145, distance: 42.9
click at [173, 145] on form "Filtros Id Area Area Seleccionar Gerenciador Seleccionar Gerenciador Todos Conf…" at bounding box center [683, 200] width 1040 height 437
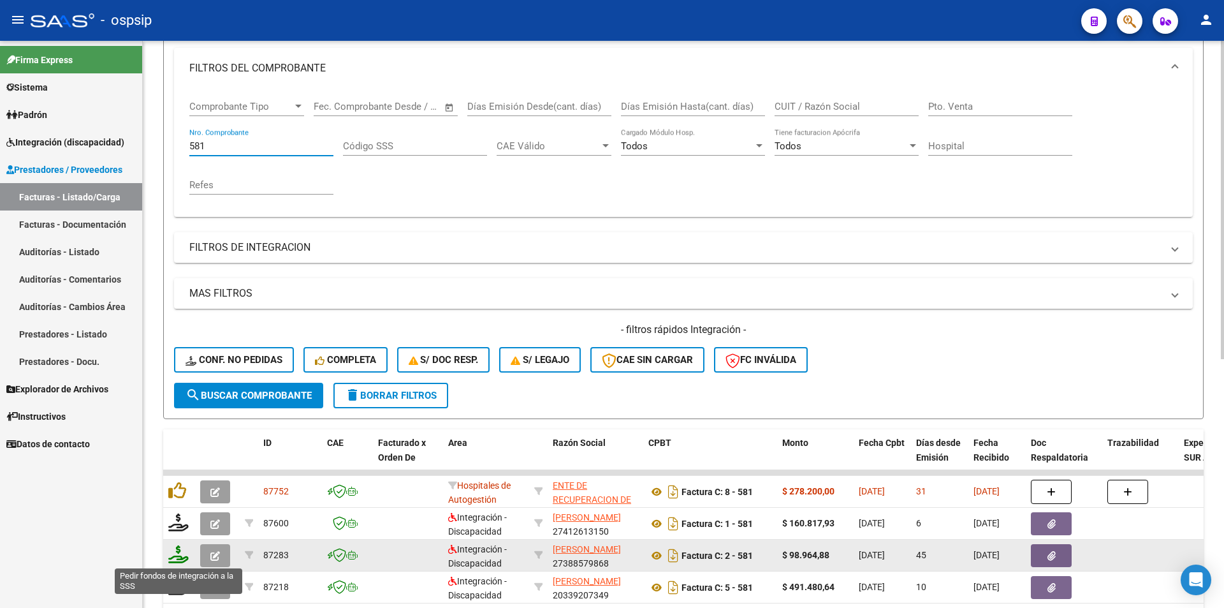
type input "581"
click at [178, 555] on icon at bounding box center [178, 554] width 20 height 18
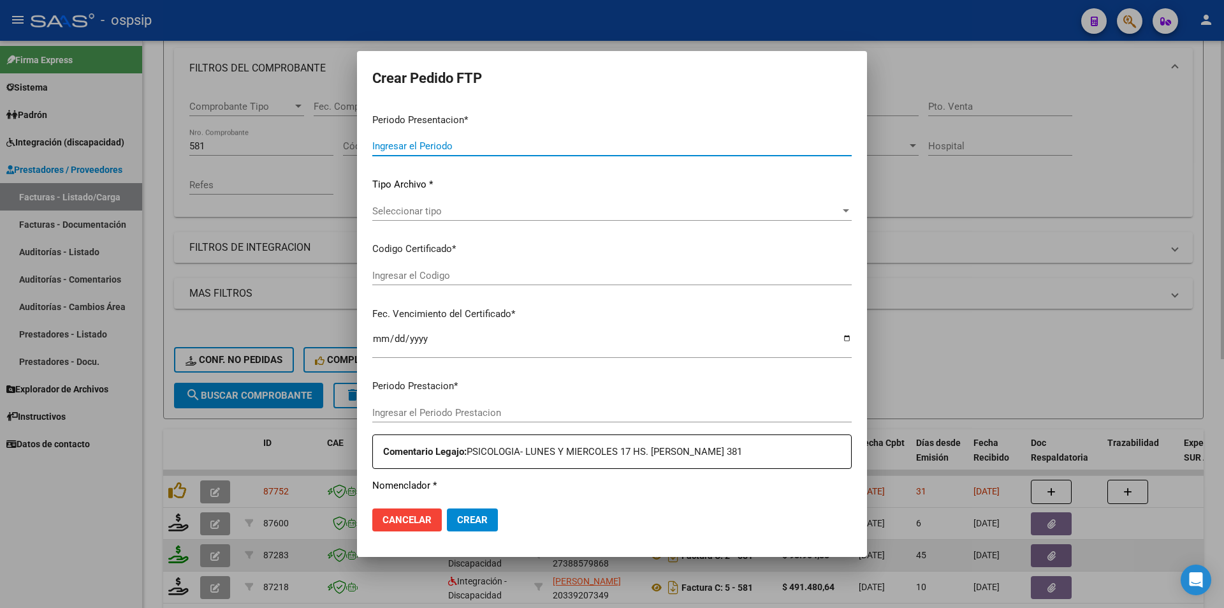
type input "202507"
type input "202506"
type input "$ 98.964,88"
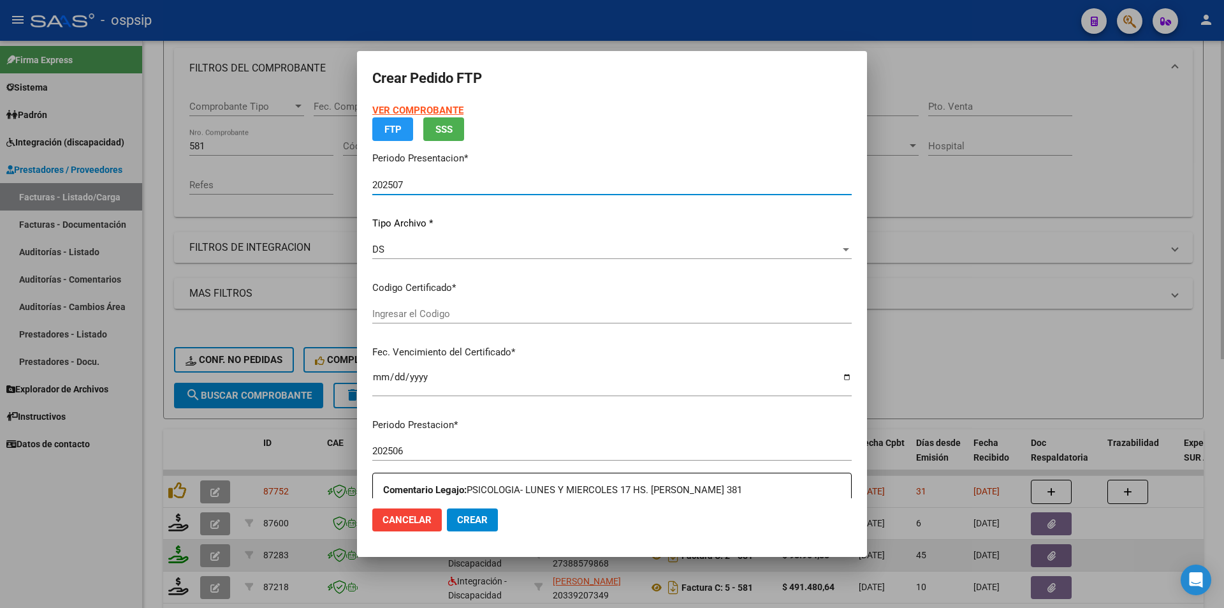
type input "ARG02000553401002023121120261211BUE315"
type input "[DATE]"
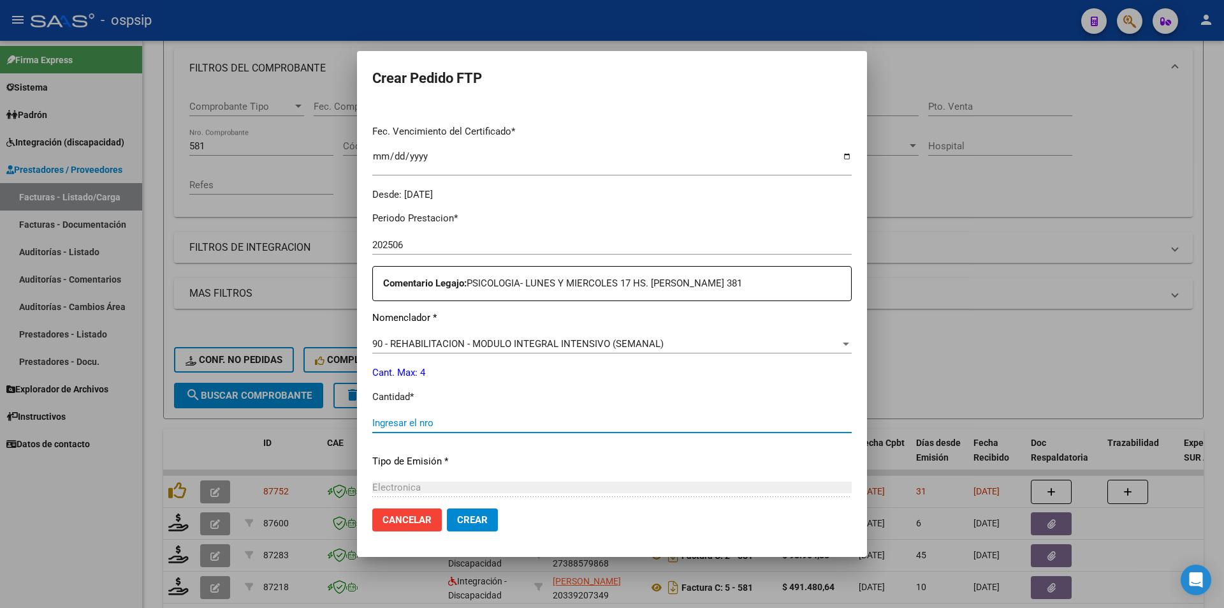
click at [442, 422] on input "Ingresar el nro" at bounding box center [611, 422] width 479 height 11
type input "4"
click at [474, 523] on span "Crear" at bounding box center [472, 519] width 31 height 11
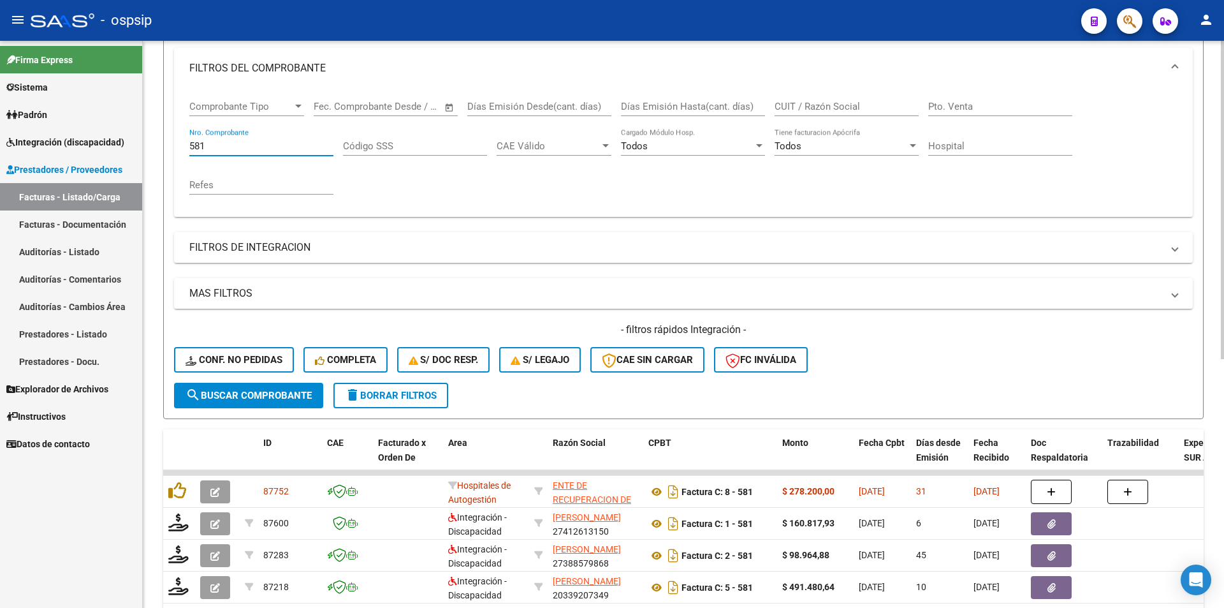
drag, startPoint x: 212, startPoint y: 146, endPoint x: 154, endPoint y: 144, distance: 58.0
click at [154, 144] on div "Video tutorial PRESTADORES -> Listado de CPBTs Emitidos por Prestadores / Prove…" at bounding box center [683, 372] width 1081 height 1000
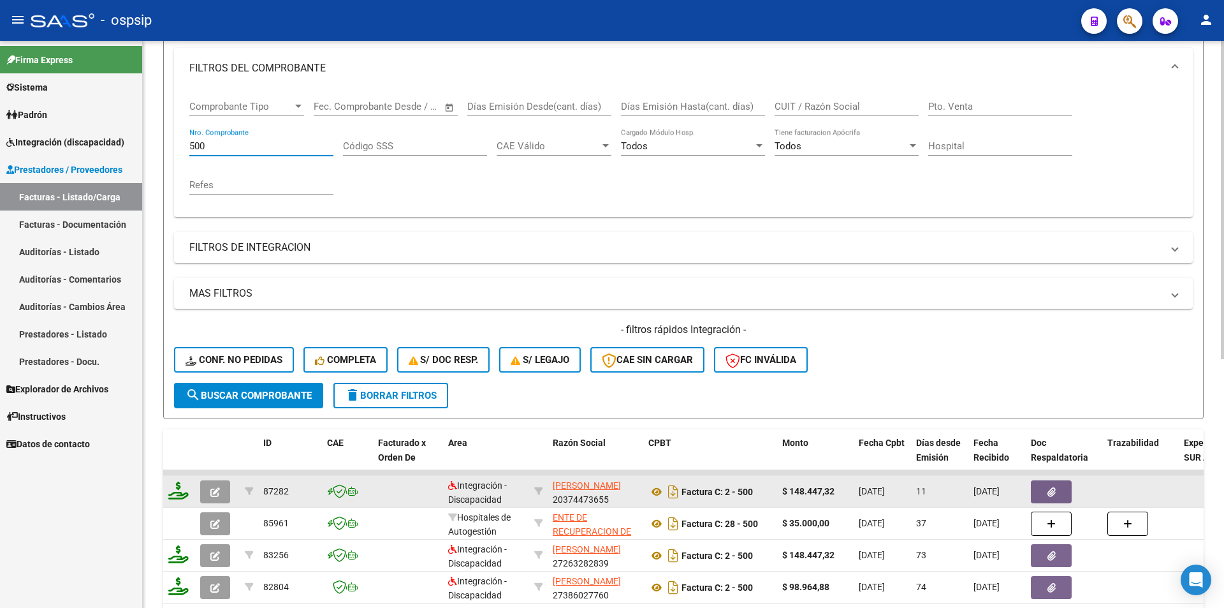
type input "500"
click at [178, 488] on icon at bounding box center [178, 490] width 20 height 18
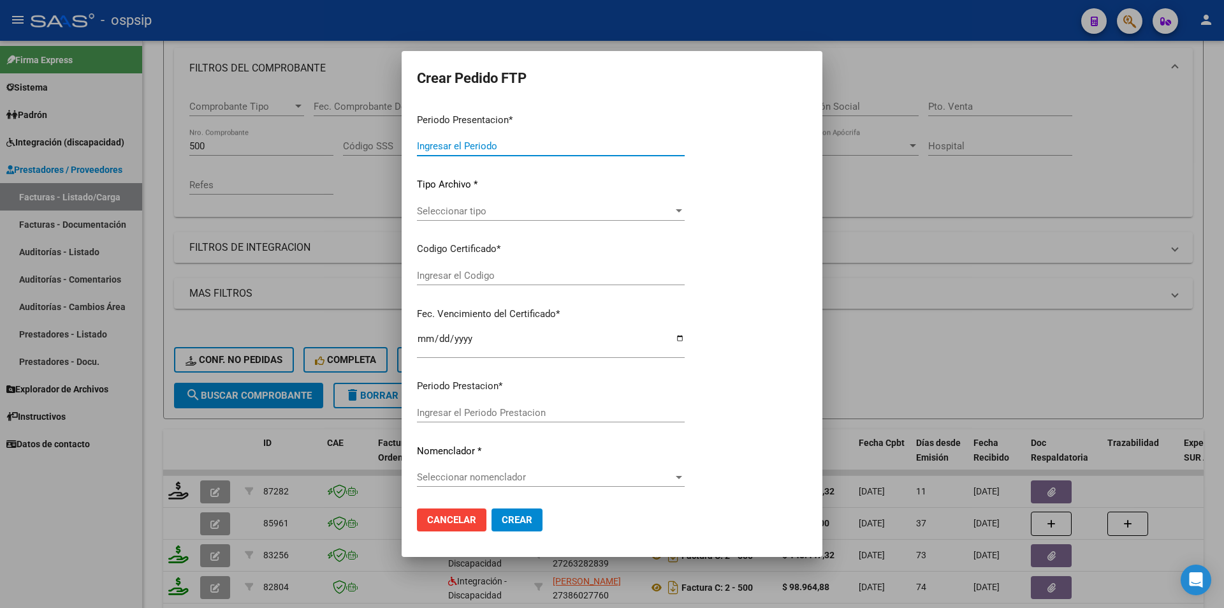
type input "202507"
type input "$ 148.447,32"
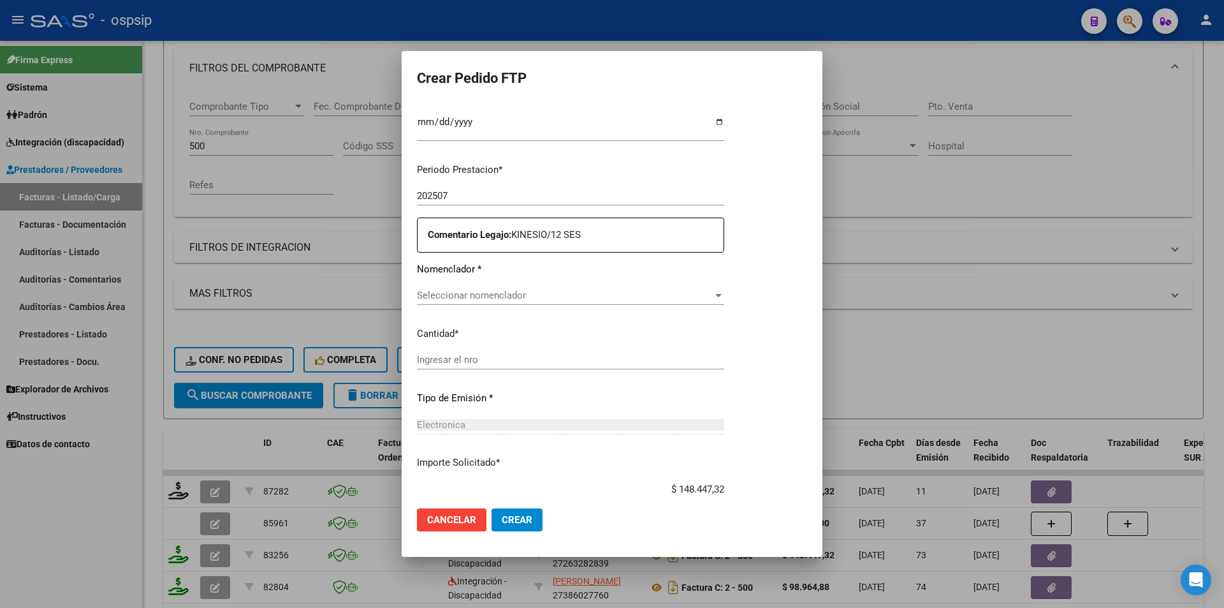
type input "5954044845"
type input "[DATE]"
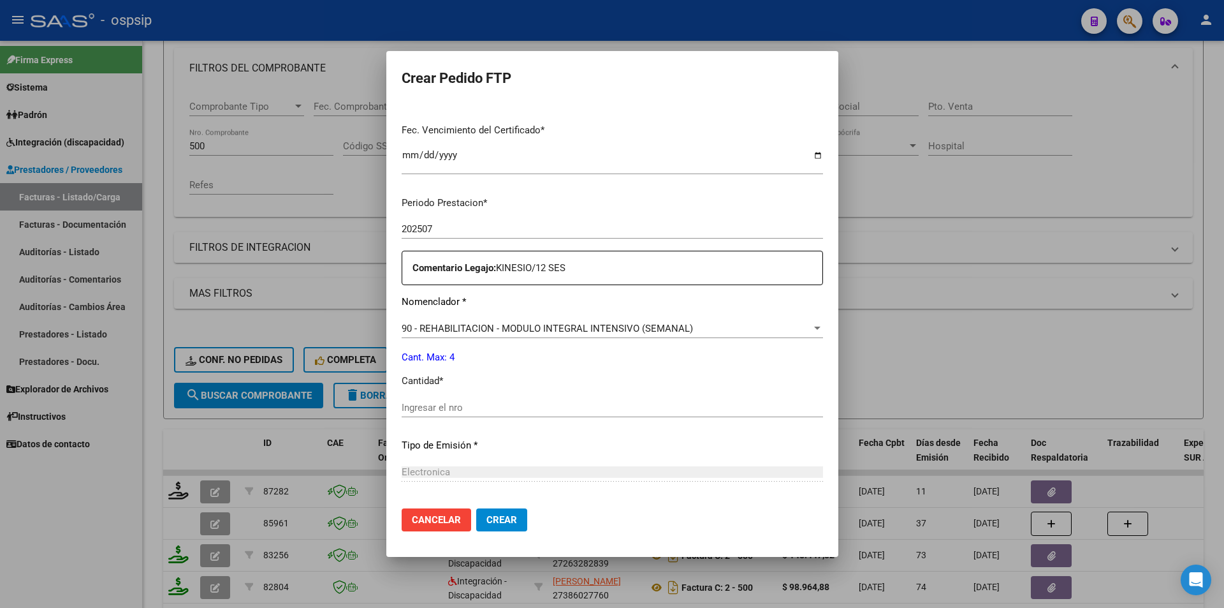
scroll to position [353, 0]
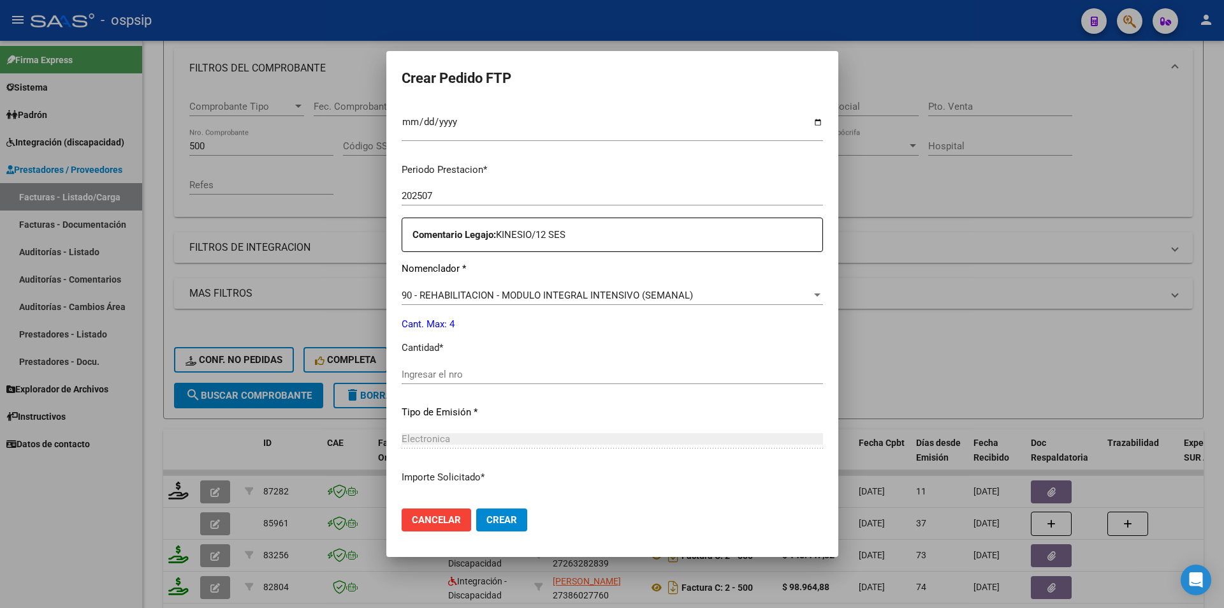
click at [441, 377] on input "Ingresar el nro" at bounding box center [612, 373] width 421 height 11
type input "4"
click at [489, 516] on span "Crear" at bounding box center [501, 519] width 31 height 11
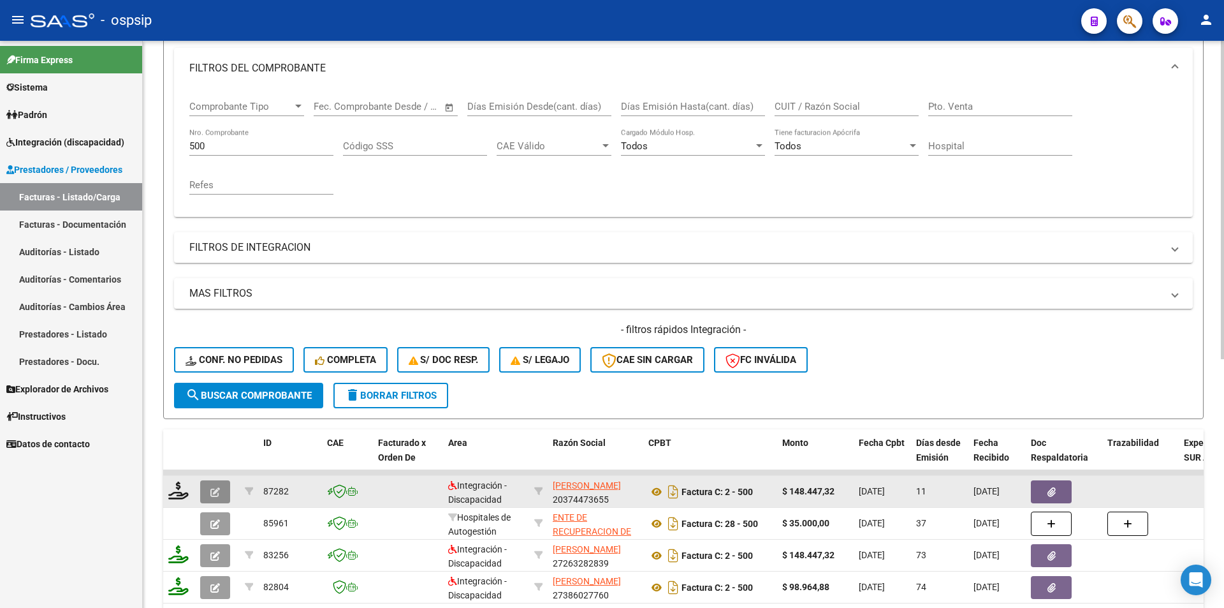
click at [217, 490] on icon "button" at bounding box center [215, 492] width 10 height 10
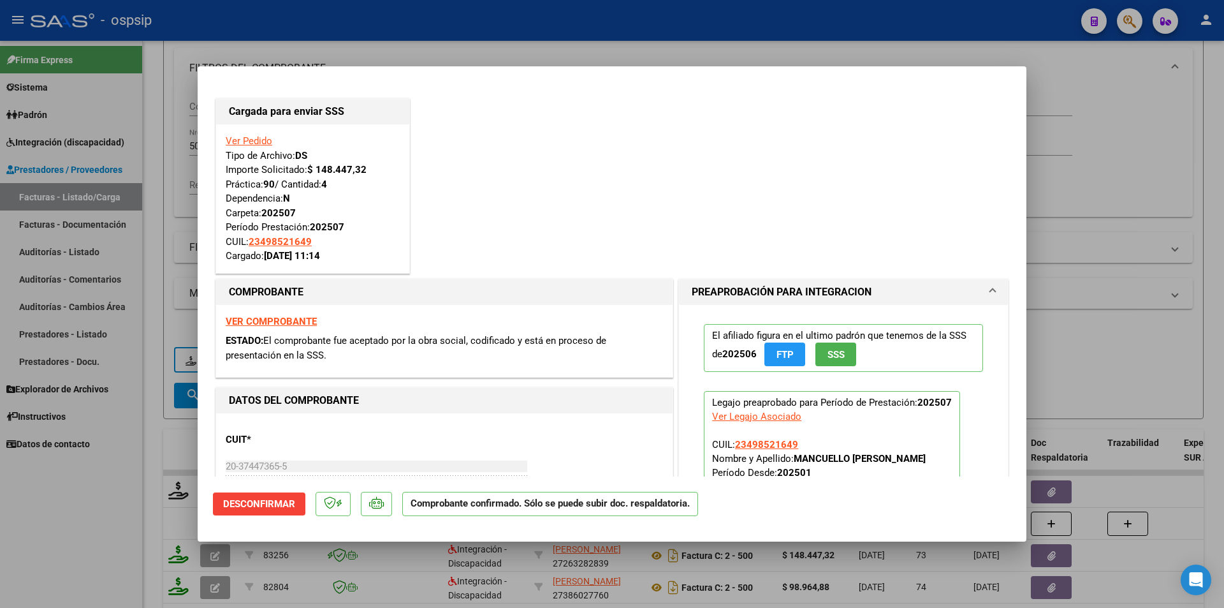
click at [126, 473] on div at bounding box center [612, 304] width 1224 height 608
type input "$ 0,00"
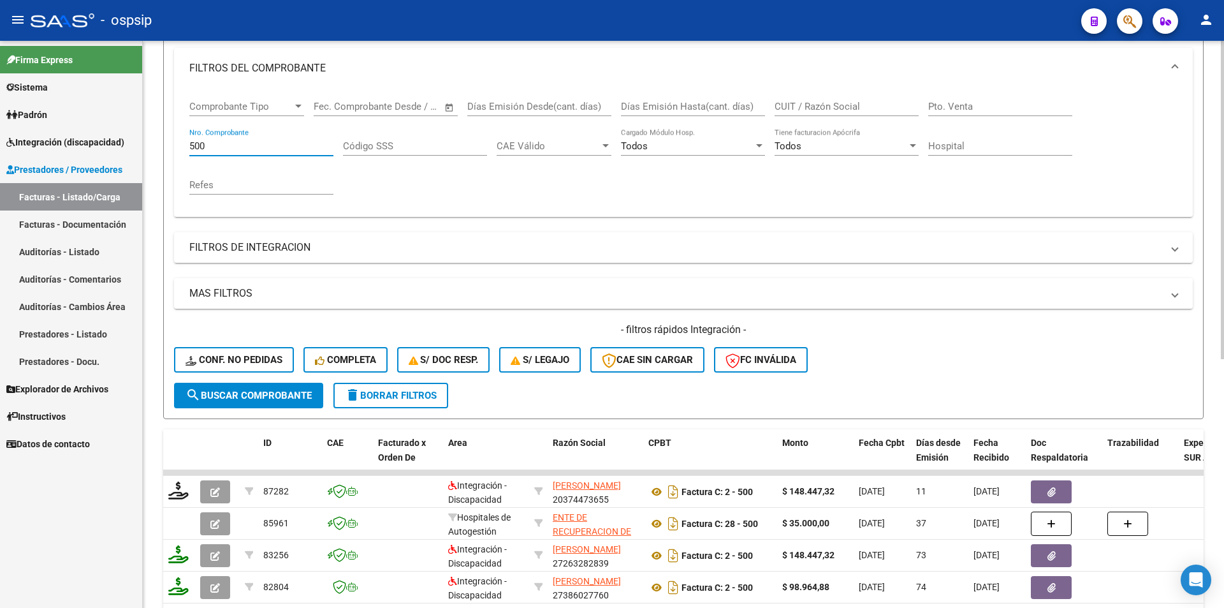
drag, startPoint x: 211, startPoint y: 140, endPoint x: 145, endPoint y: 138, distance: 66.3
click at [145, 138] on div "Video tutorial PRESTADORES -> Listado de CPBTs Emitidos por Prestadores / Prove…" at bounding box center [683, 372] width 1081 height 1000
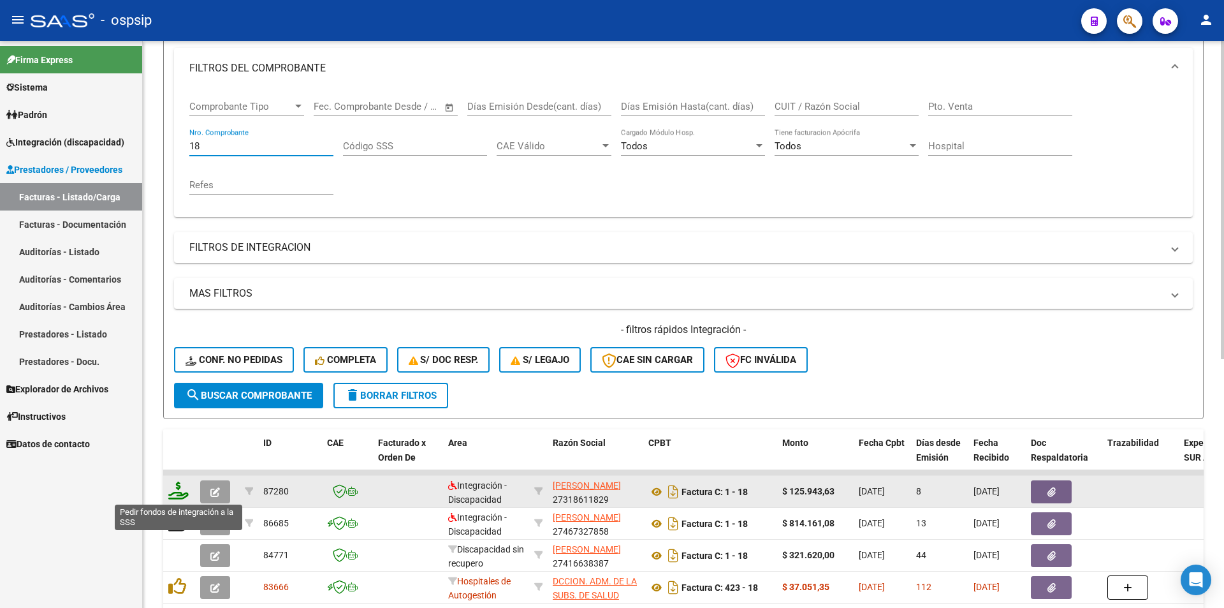
type input "18"
click at [169, 499] on div at bounding box center [179, 491] width 22 height 20
click at [177, 495] on icon at bounding box center [178, 490] width 20 height 18
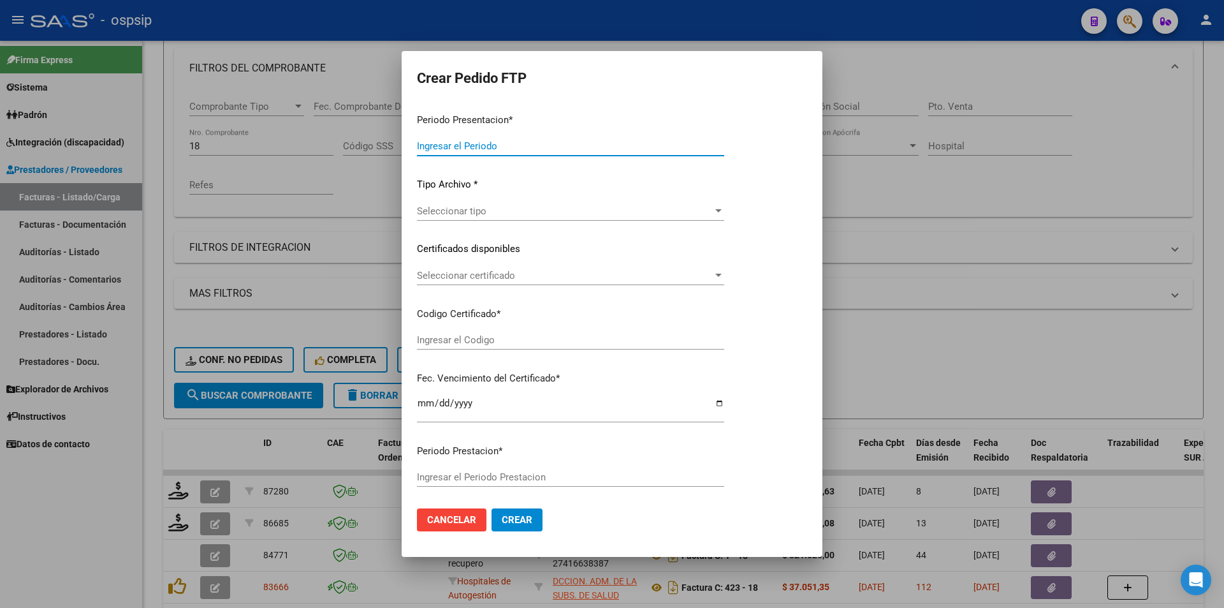
type input "202507"
type input "$ 125.943,63"
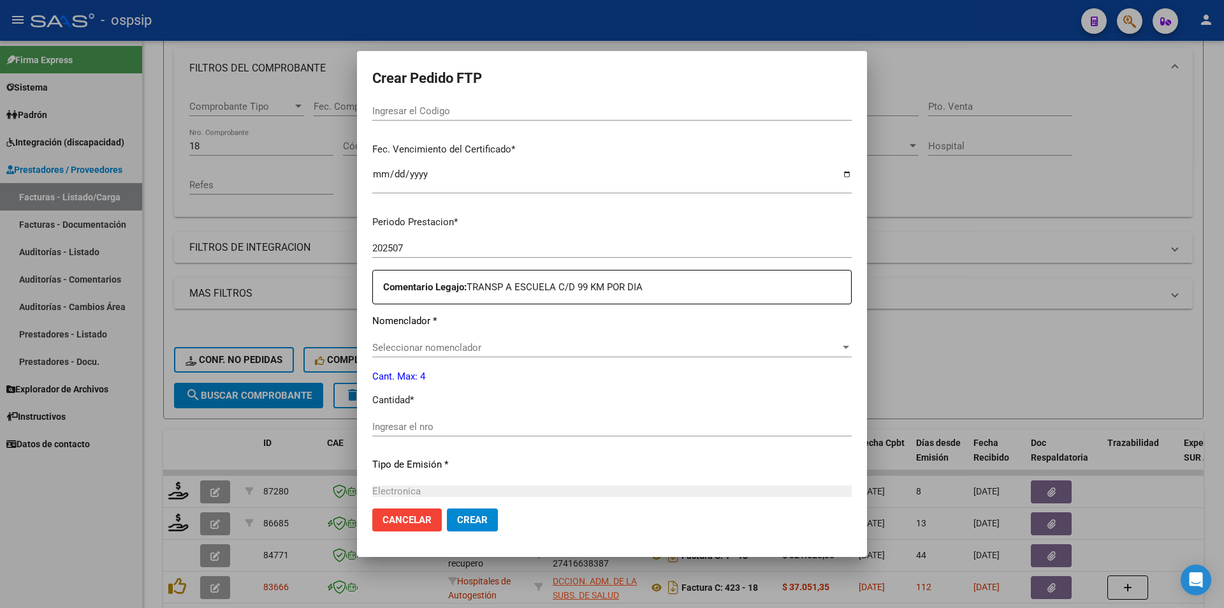
type input "ARG01000537253812023051720330517BS10725"
type input "[DATE]"
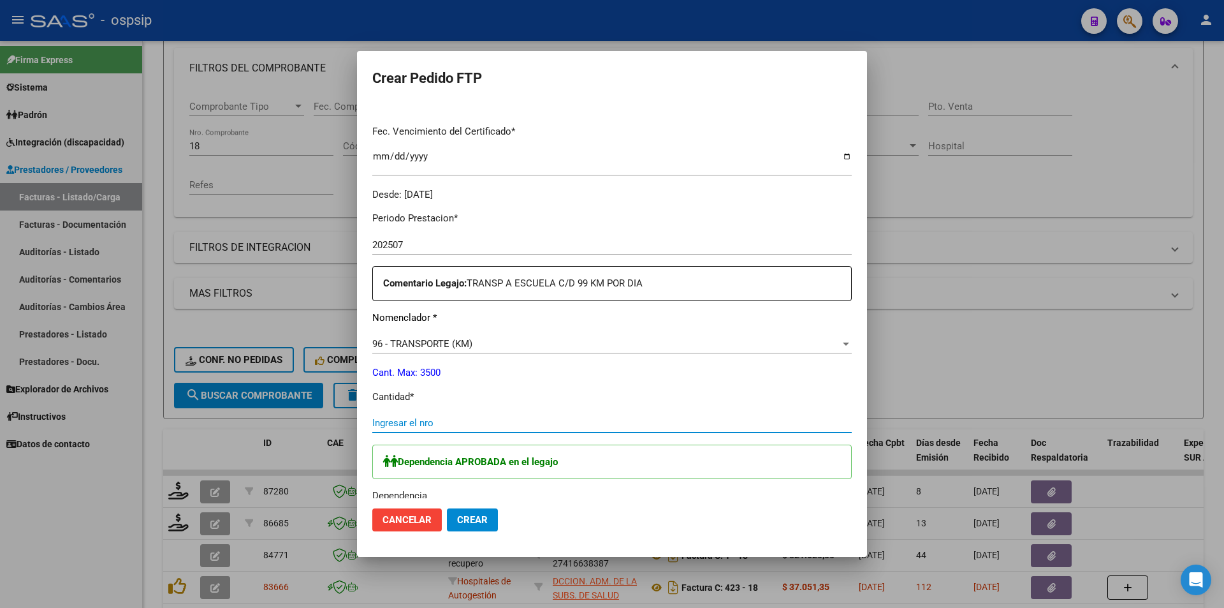
click at [440, 423] on input "Ingresar el nro" at bounding box center [611, 422] width 479 height 11
type input "173"
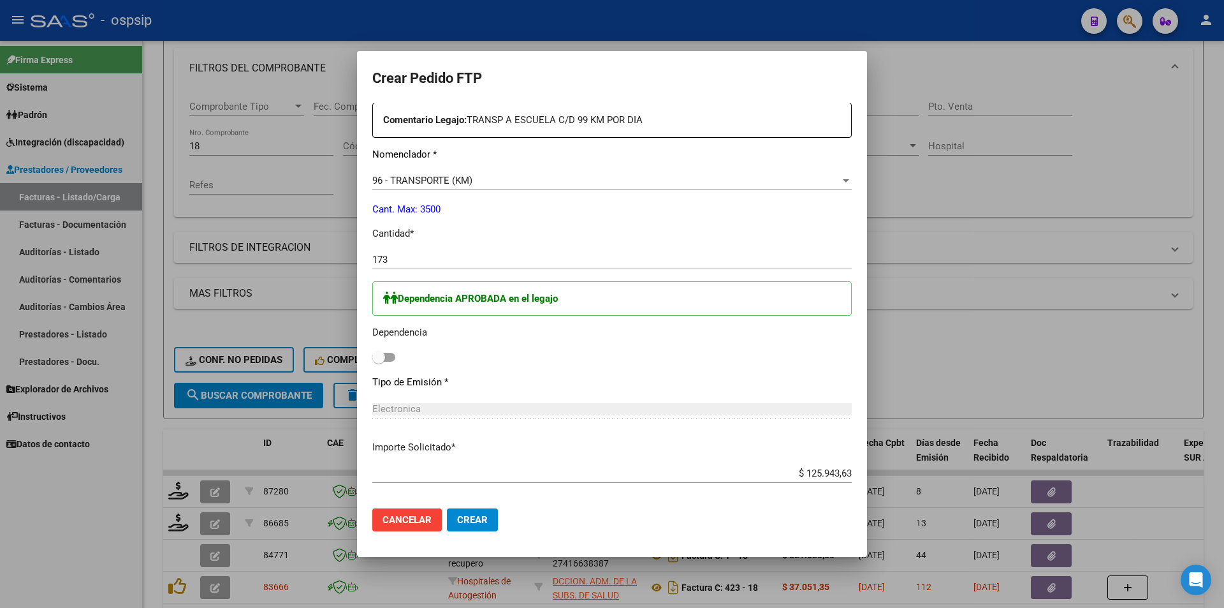
scroll to position [510, 0]
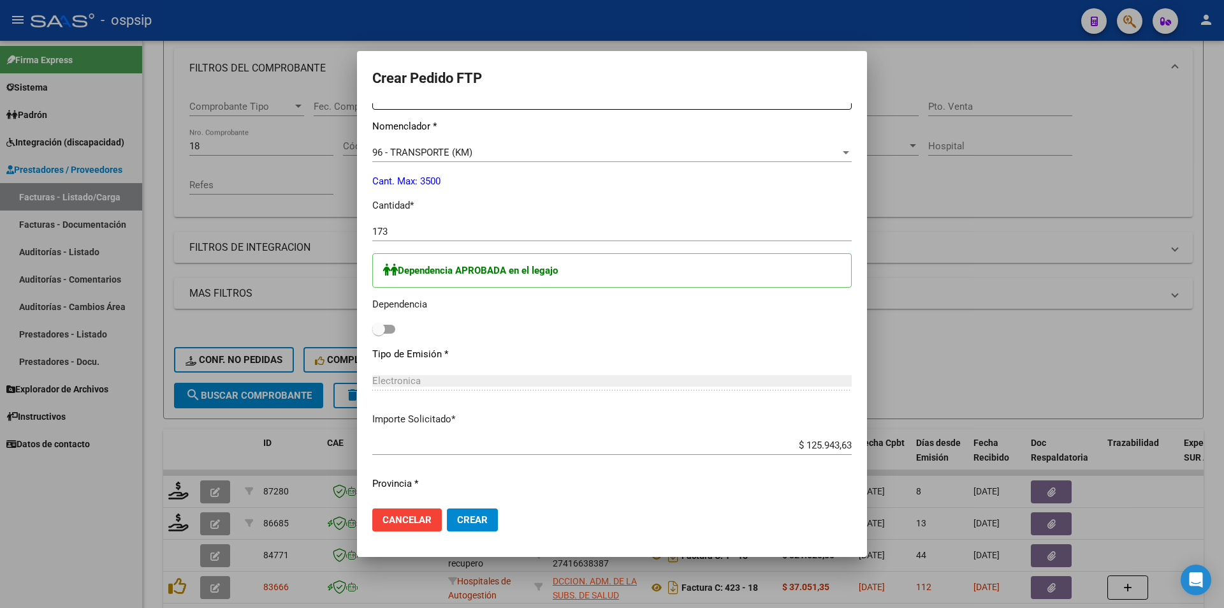
click at [386, 330] on span at bounding box center [383, 328] width 23 height 9
click at [379, 333] on input "checkbox" at bounding box center [378, 333] width 1 height 1
checkbox input "true"
click at [475, 523] on span "Crear" at bounding box center [472, 519] width 31 height 11
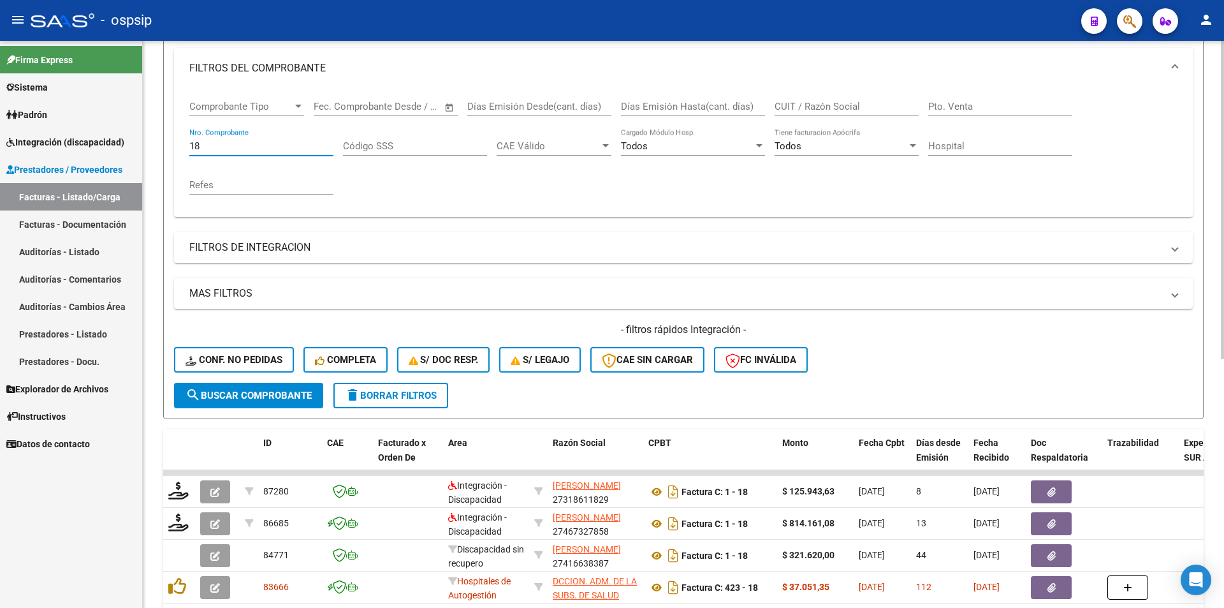
drag, startPoint x: 201, startPoint y: 143, endPoint x: 158, endPoint y: 138, distance: 43.6
click at [158, 138] on div "Video tutorial PRESTADORES -> Listado de CPBTs Emitidos por Prestadores / Prove…" at bounding box center [683, 372] width 1081 height 1000
type input "18"
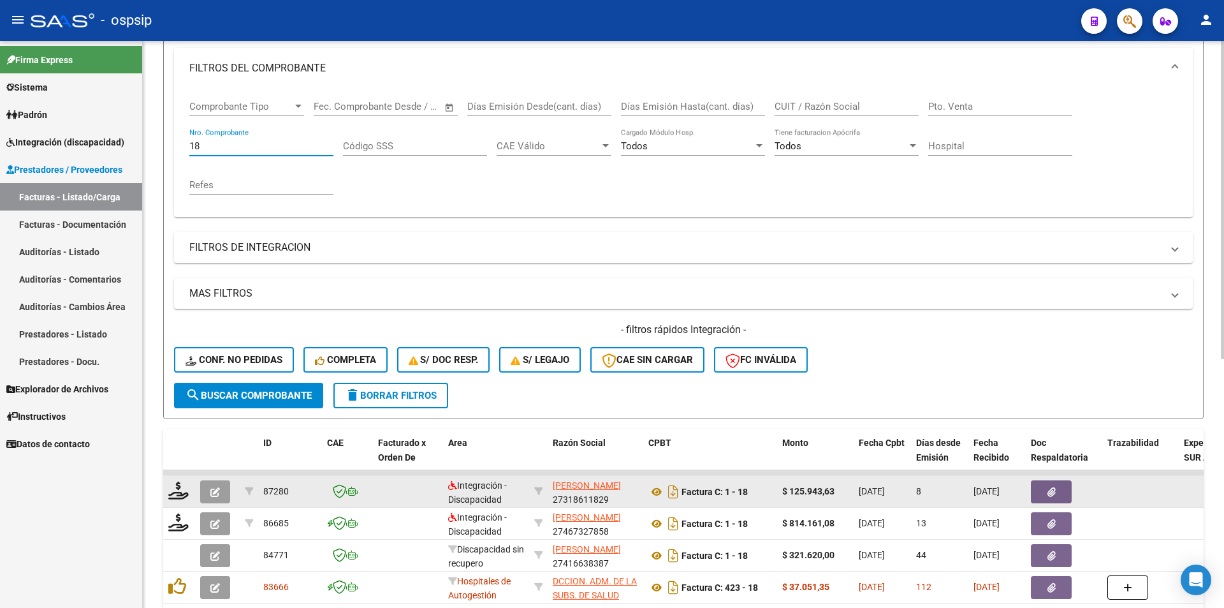
click at [219, 500] on button "button" at bounding box center [215, 491] width 30 height 23
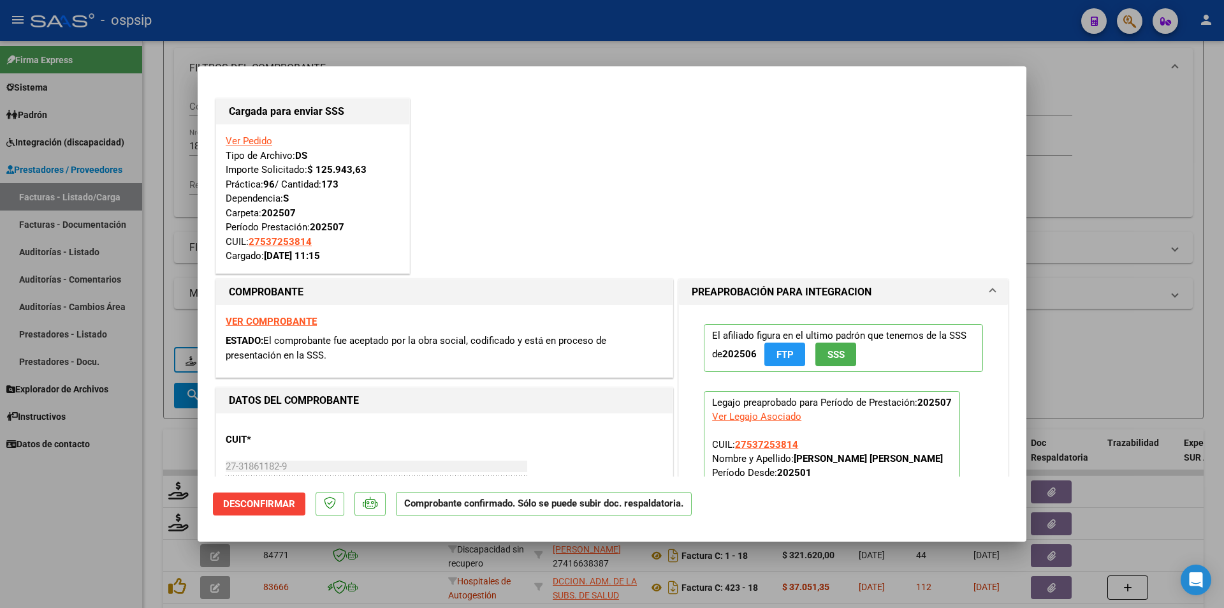
drag, startPoint x: 105, startPoint y: 525, endPoint x: 98, endPoint y: 523, distance: 7.8
click at [105, 525] on div at bounding box center [612, 304] width 1224 height 608
type input "$ 0,00"
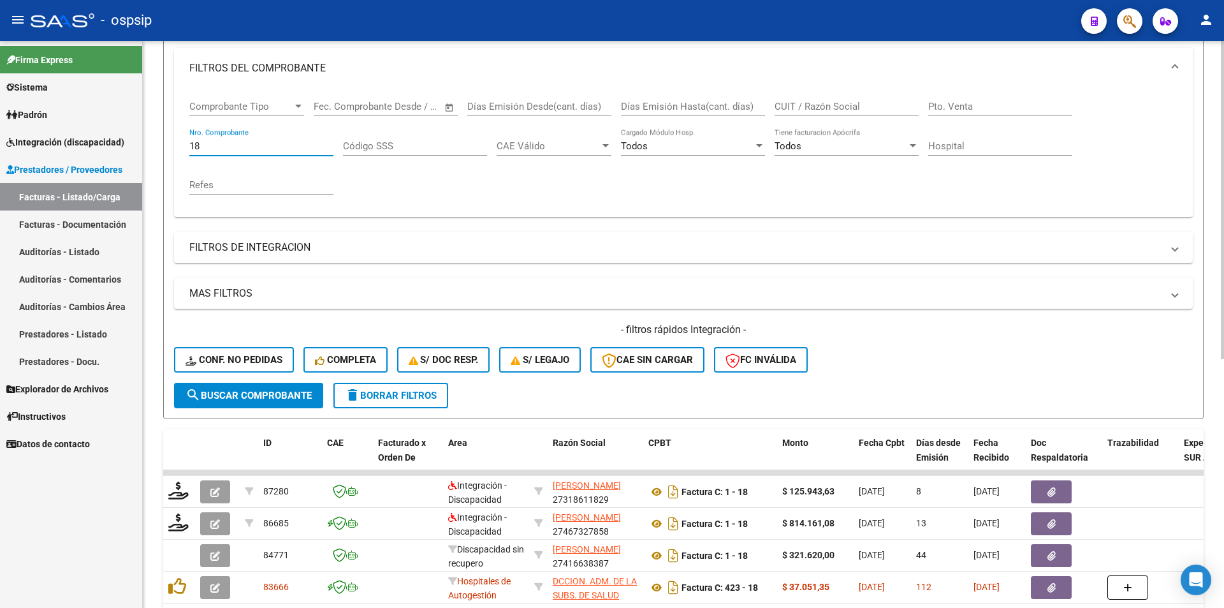
click at [200, 147] on input "18" at bounding box center [261, 145] width 144 height 11
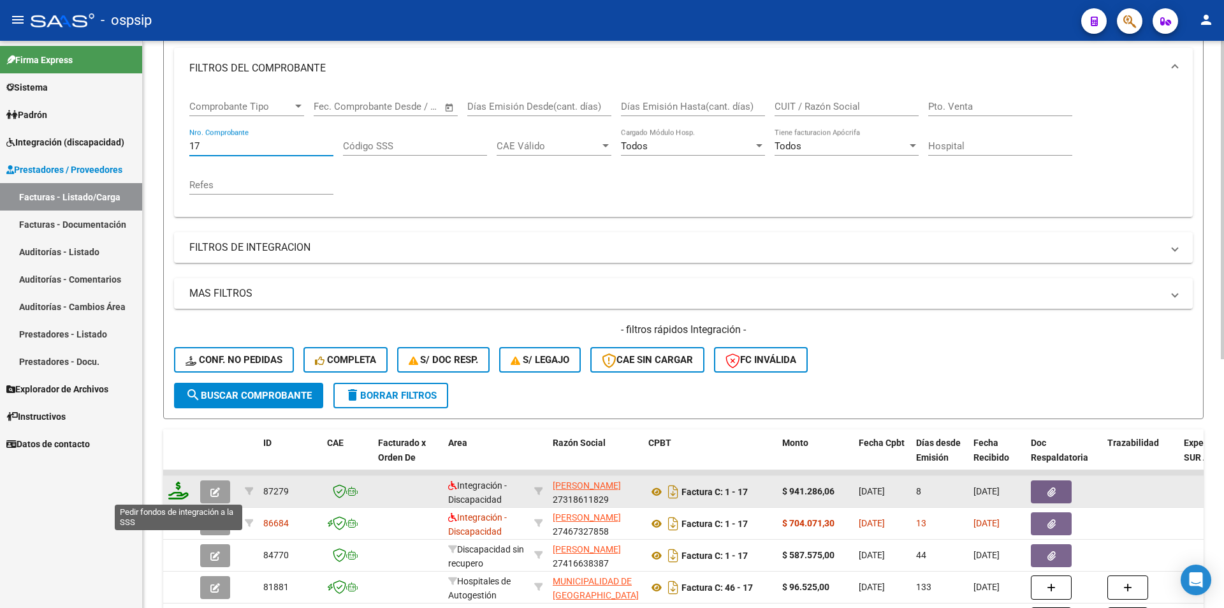
type input "17"
click at [183, 491] on icon at bounding box center [178, 490] width 20 height 18
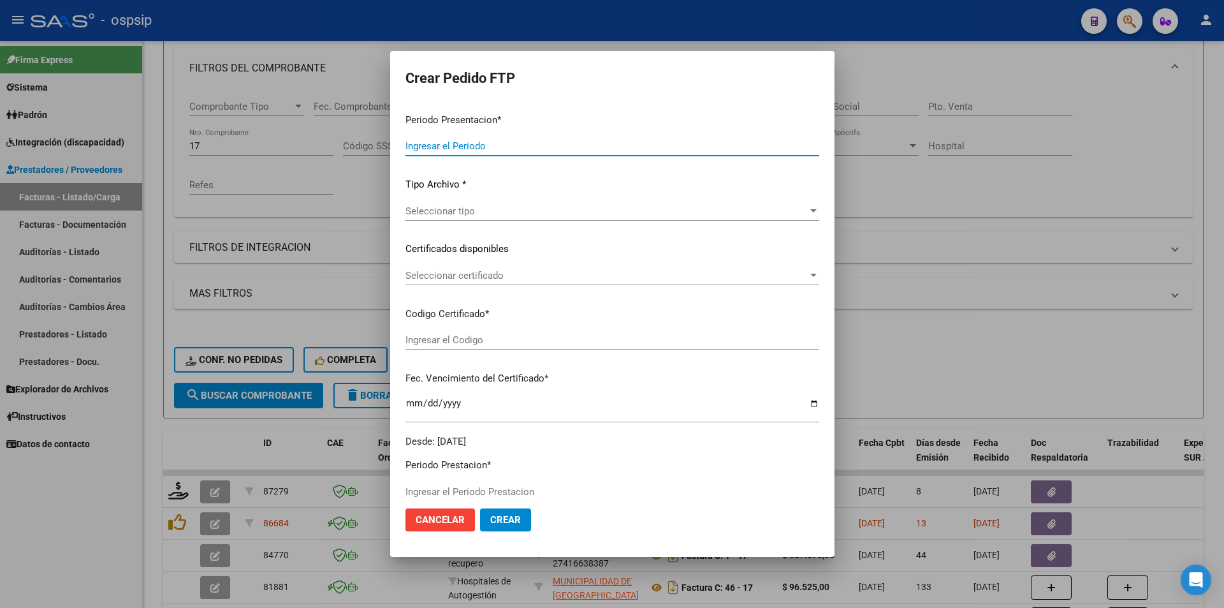
type input "202507"
type input "$ 941.286,06"
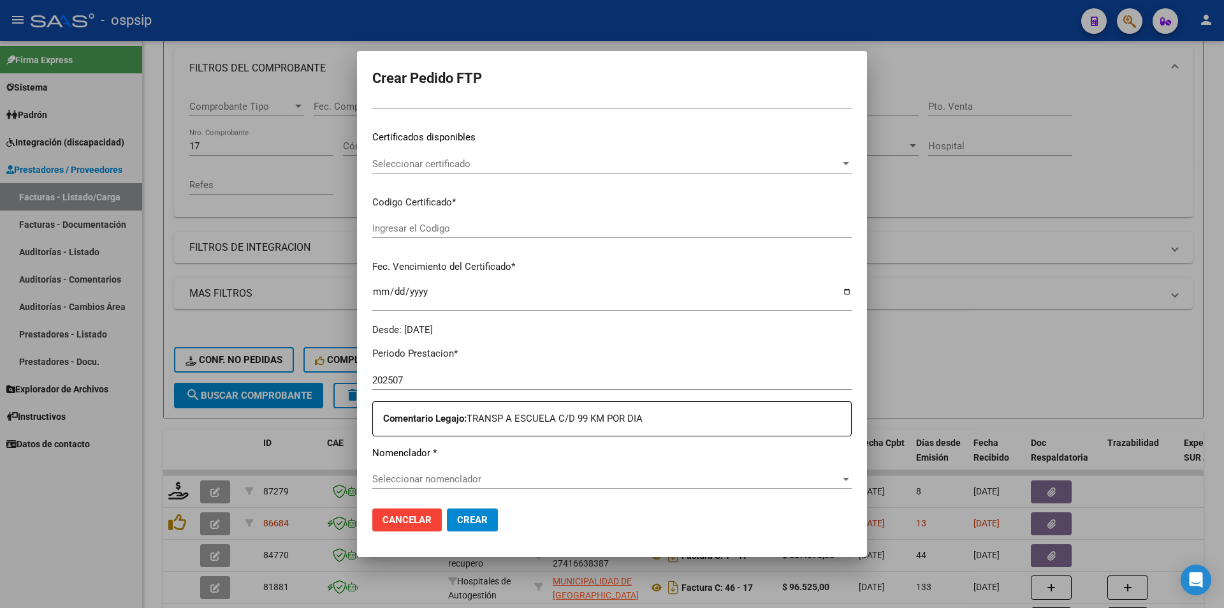
type input "ARG01000537253812023051720330517BS10725"
type input "[DATE]"
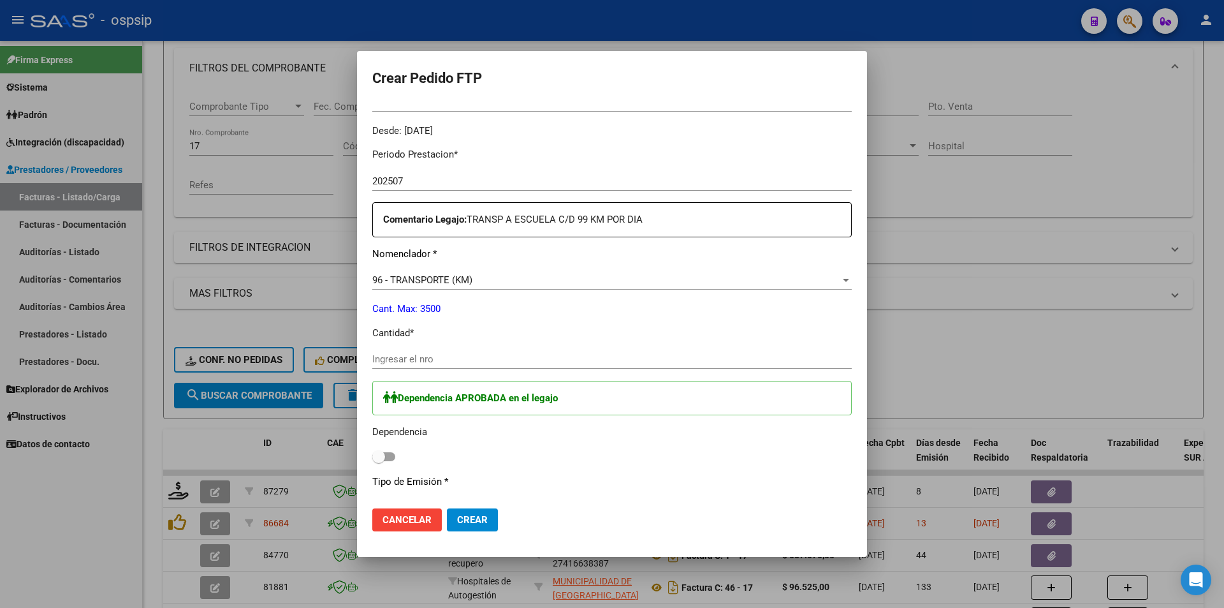
click at [393, 359] on input "Ingresar el nro" at bounding box center [611, 358] width 479 height 11
type input "1287"
click at [391, 453] on span at bounding box center [383, 456] width 23 height 9
click at [379, 461] on input "checkbox" at bounding box center [378, 461] width 1 height 1
checkbox input "true"
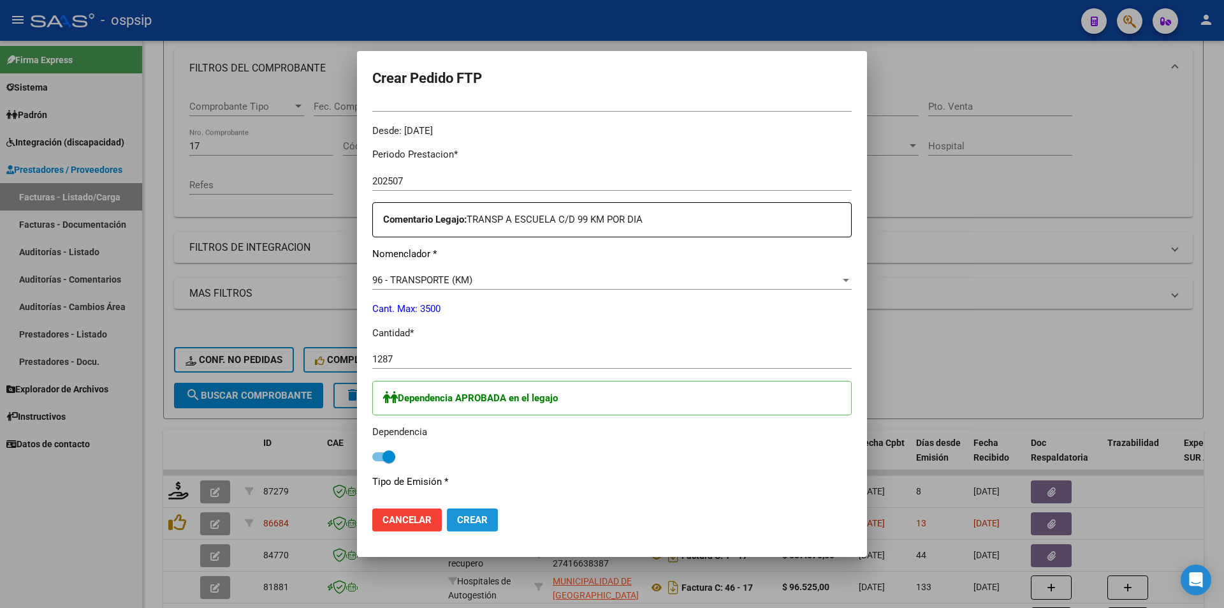
click at [488, 520] on button "Crear" at bounding box center [472, 519] width 51 height 23
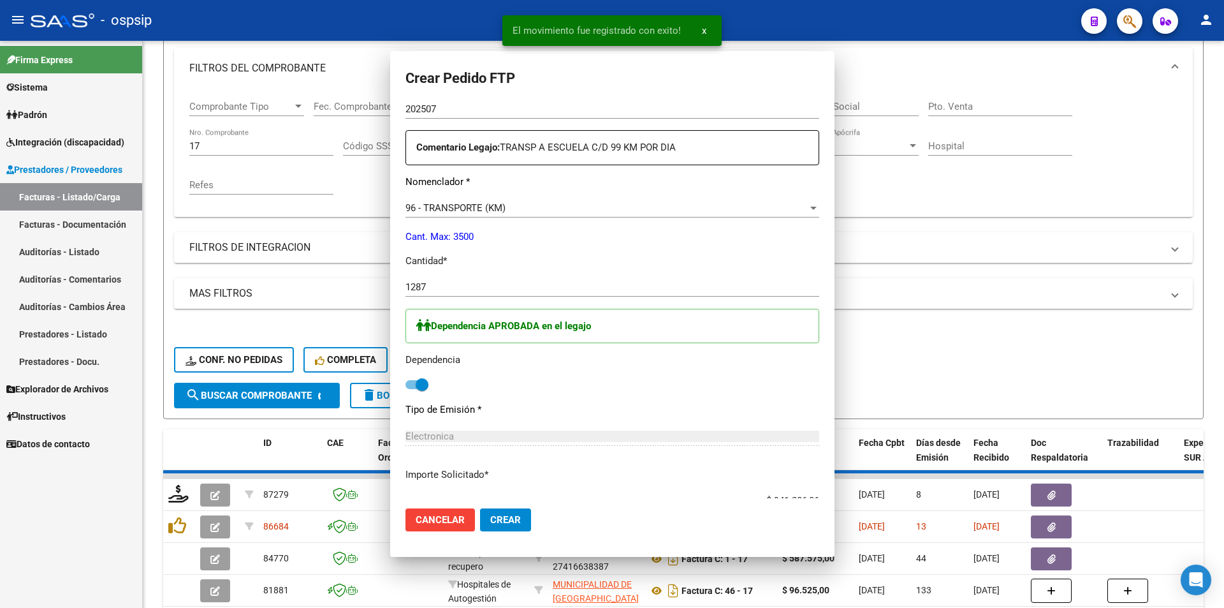
scroll to position [0, 0]
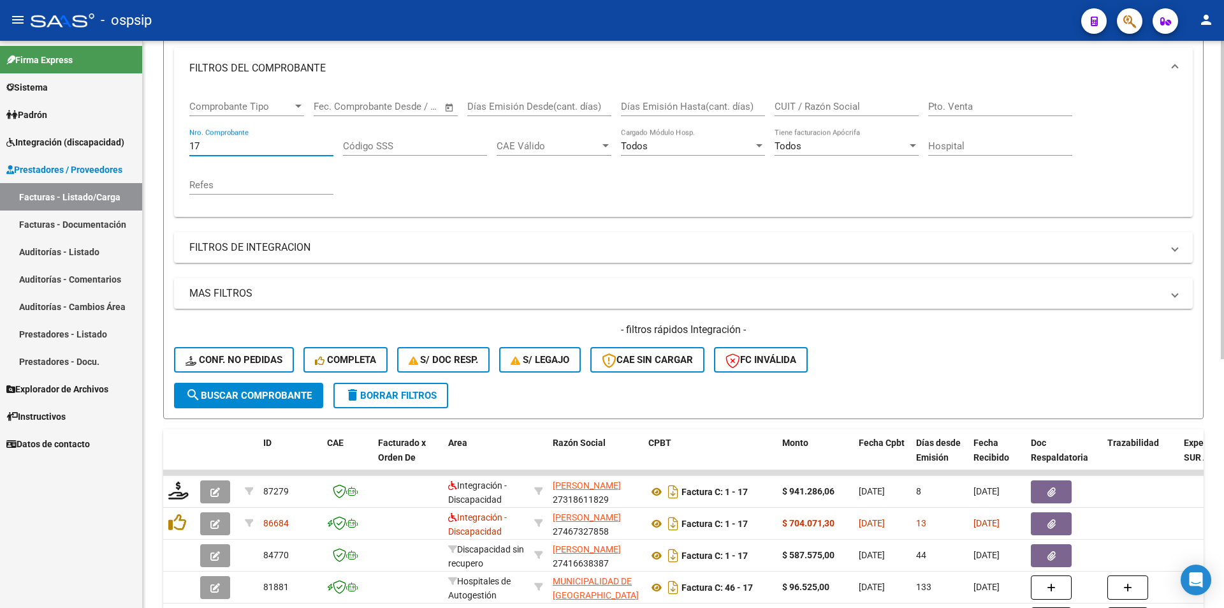
drag, startPoint x: 196, startPoint y: 148, endPoint x: 203, endPoint y: 149, distance: 7.0
click at [203, 149] on input "17" at bounding box center [261, 145] width 144 height 11
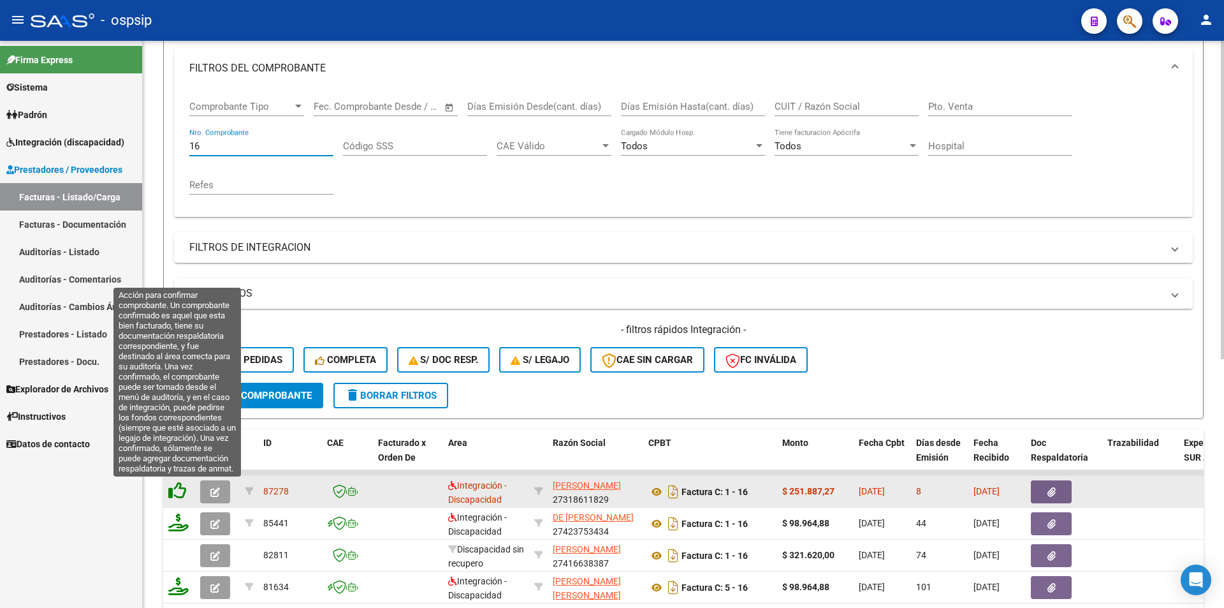
type input "16"
click at [175, 493] on icon at bounding box center [177, 490] width 18 height 18
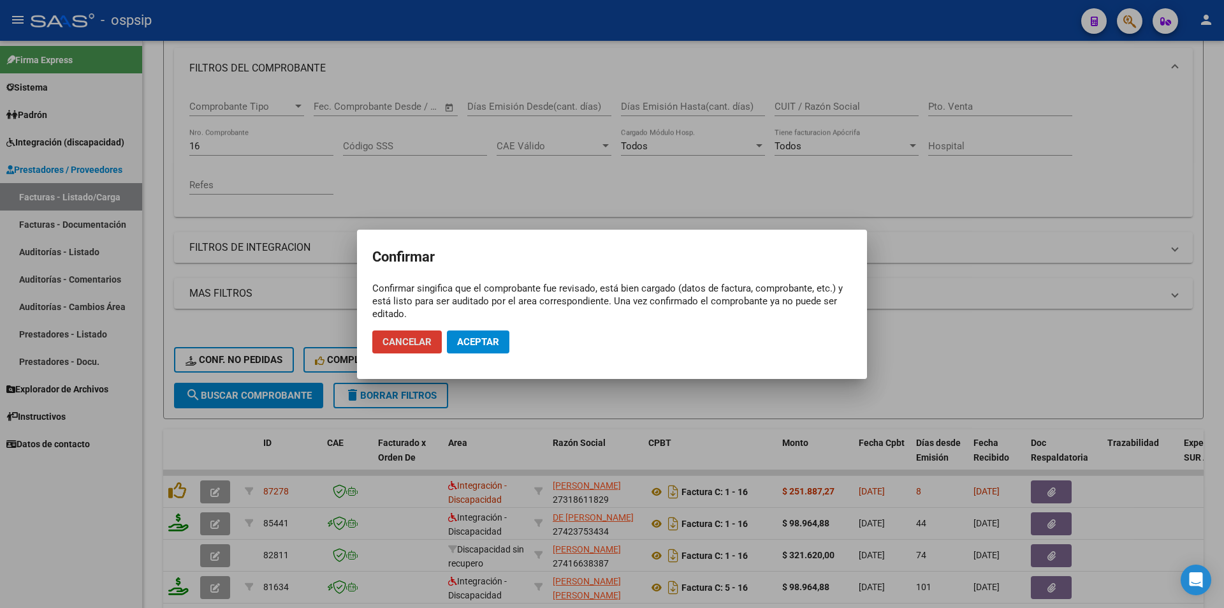
click at [465, 351] on button "Aceptar" at bounding box center [478, 341] width 62 height 23
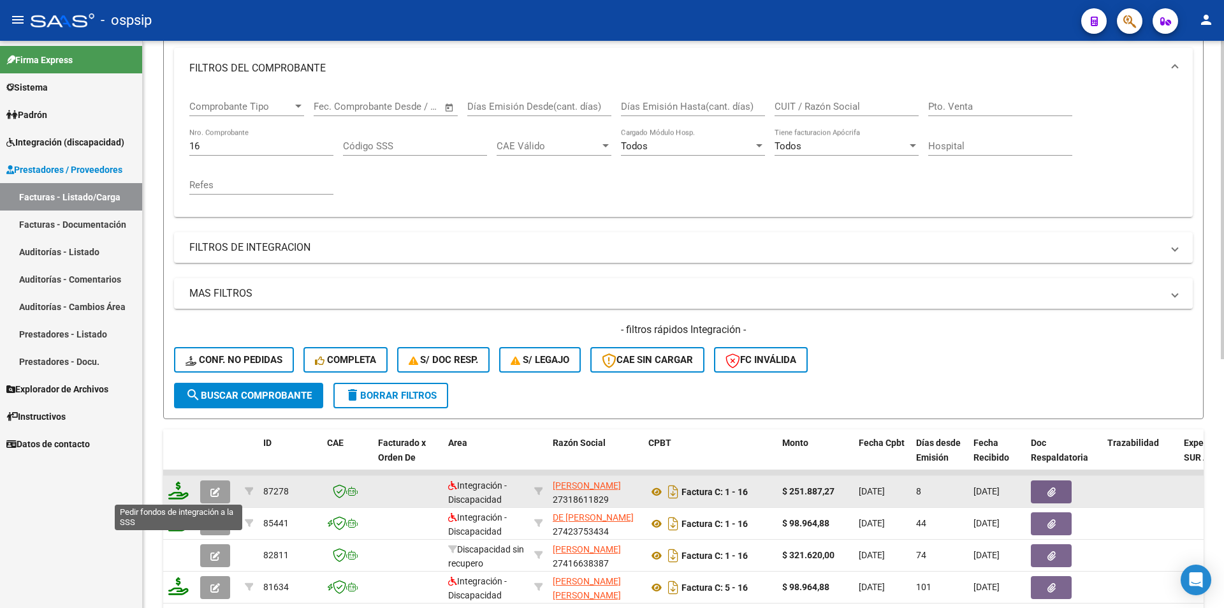
click at [175, 498] on icon at bounding box center [178, 490] width 20 height 18
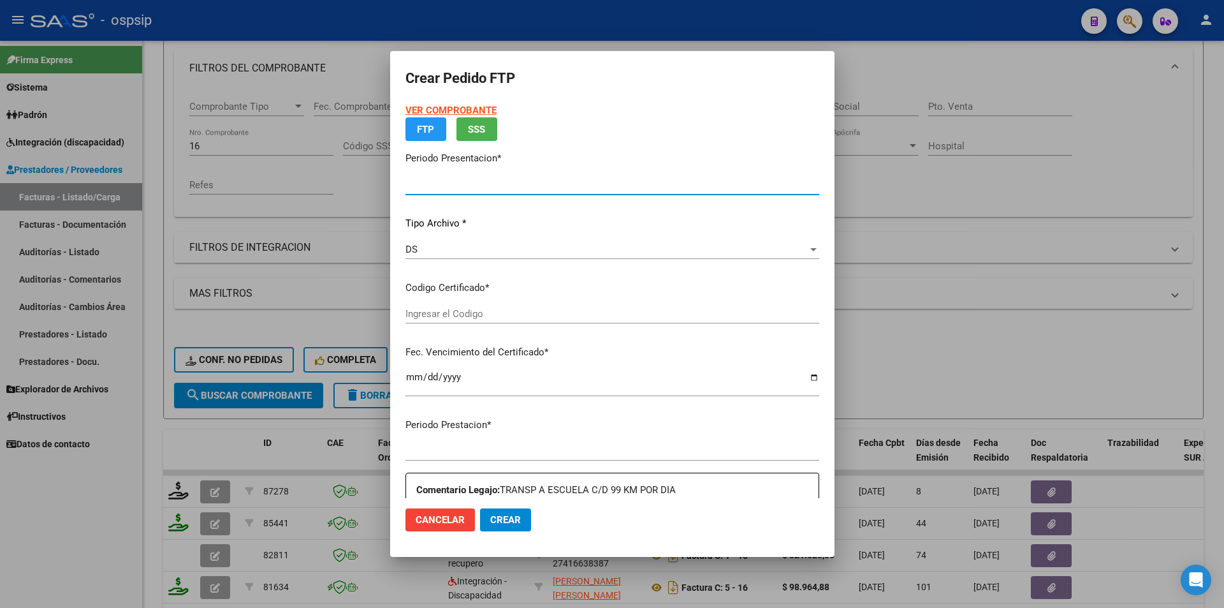
type input "202507"
type input "202505"
type input "$ 251.887,27"
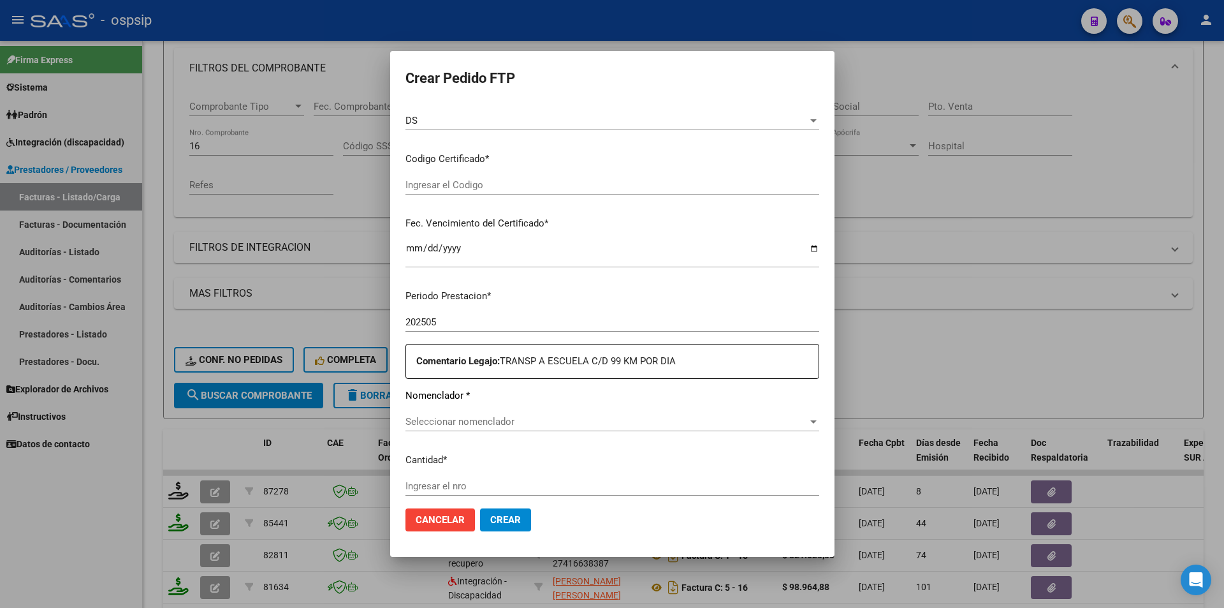
type input "ARG01000537253812023051720330517BS10725"
type input "[DATE]"
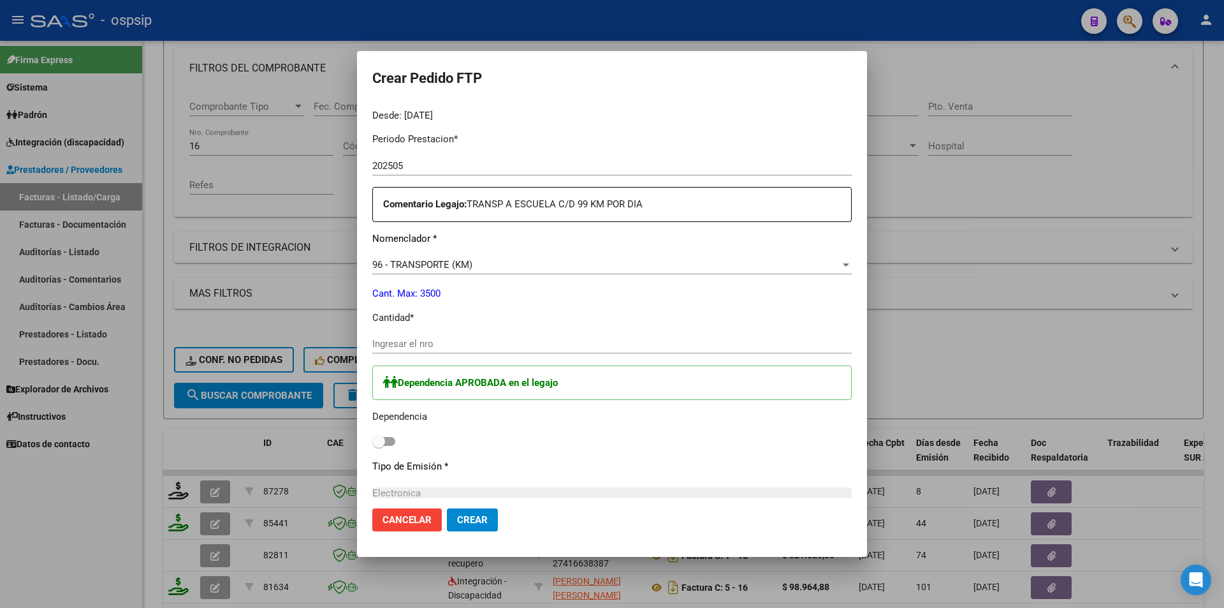
scroll to position [431, 0]
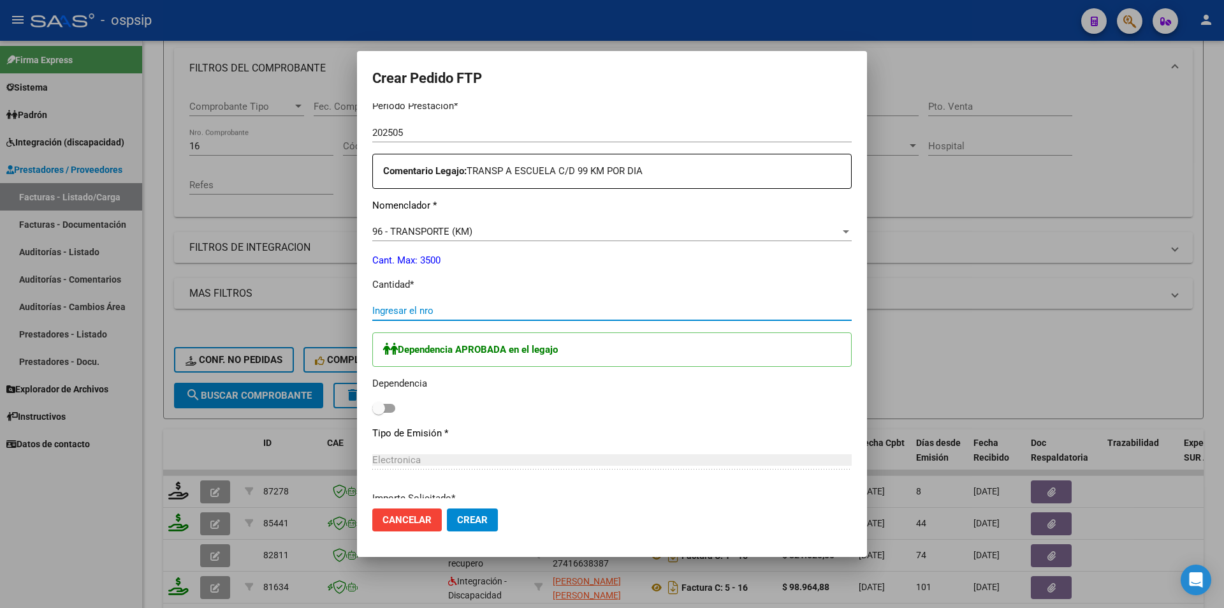
click at [437, 309] on input "Ingresar el nro" at bounding box center [611, 310] width 479 height 11
type input "345"
click at [391, 407] on span at bounding box center [383, 408] width 23 height 9
click at [379, 412] on input "checkbox" at bounding box center [378, 412] width 1 height 1
checkbox input "true"
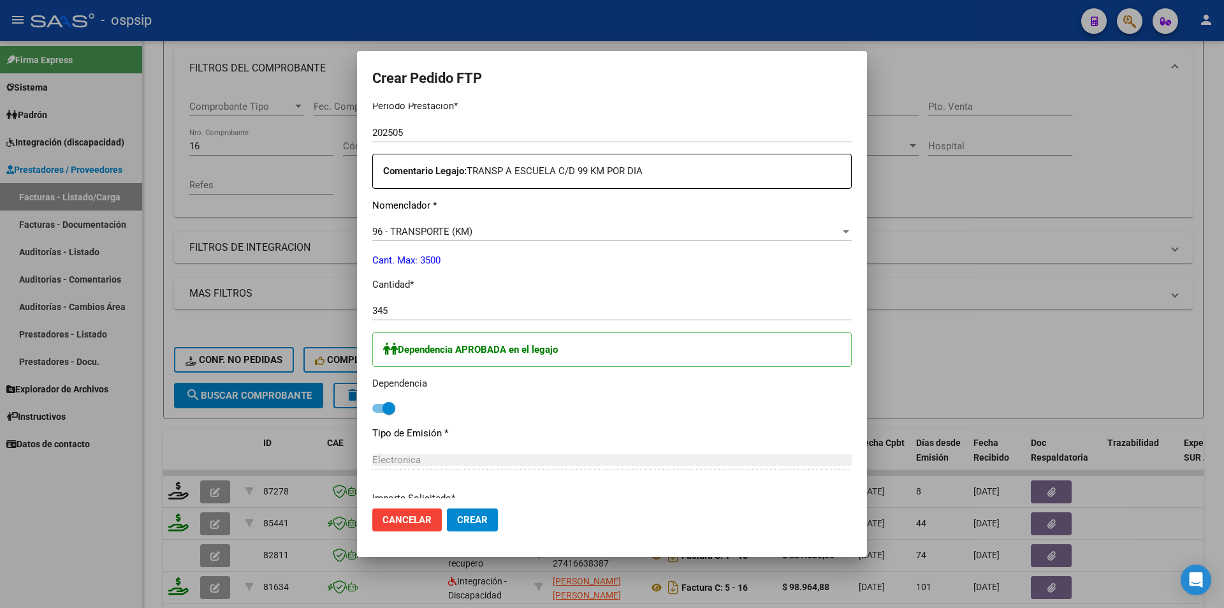
click at [466, 523] on span "Crear" at bounding box center [472, 519] width 31 height 11
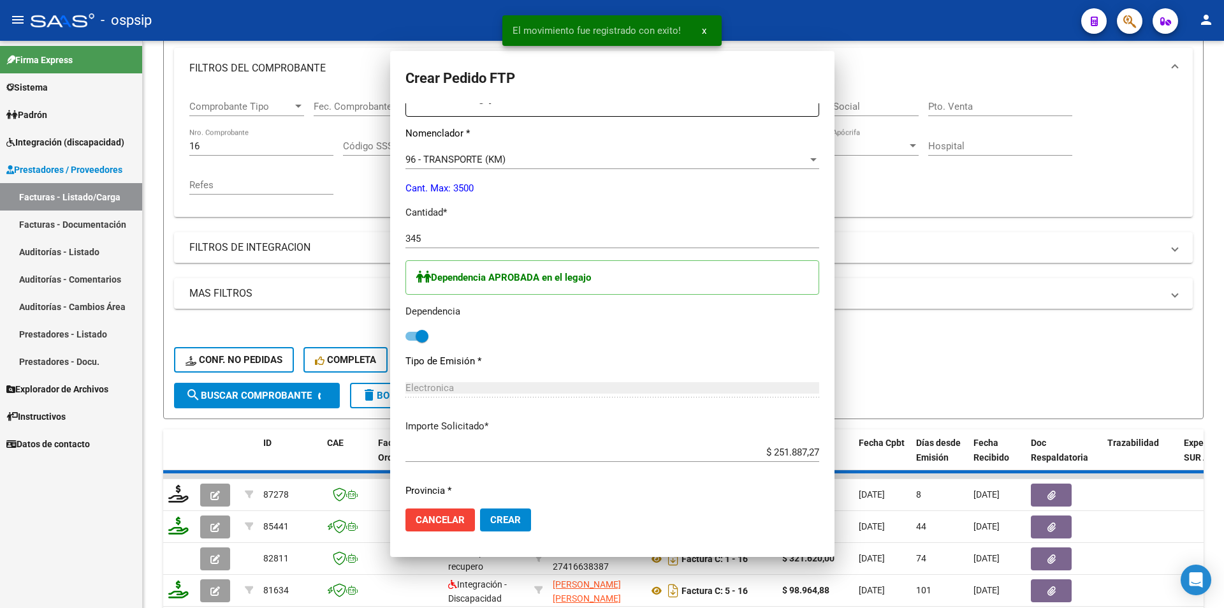
scroll to position [0, 0]
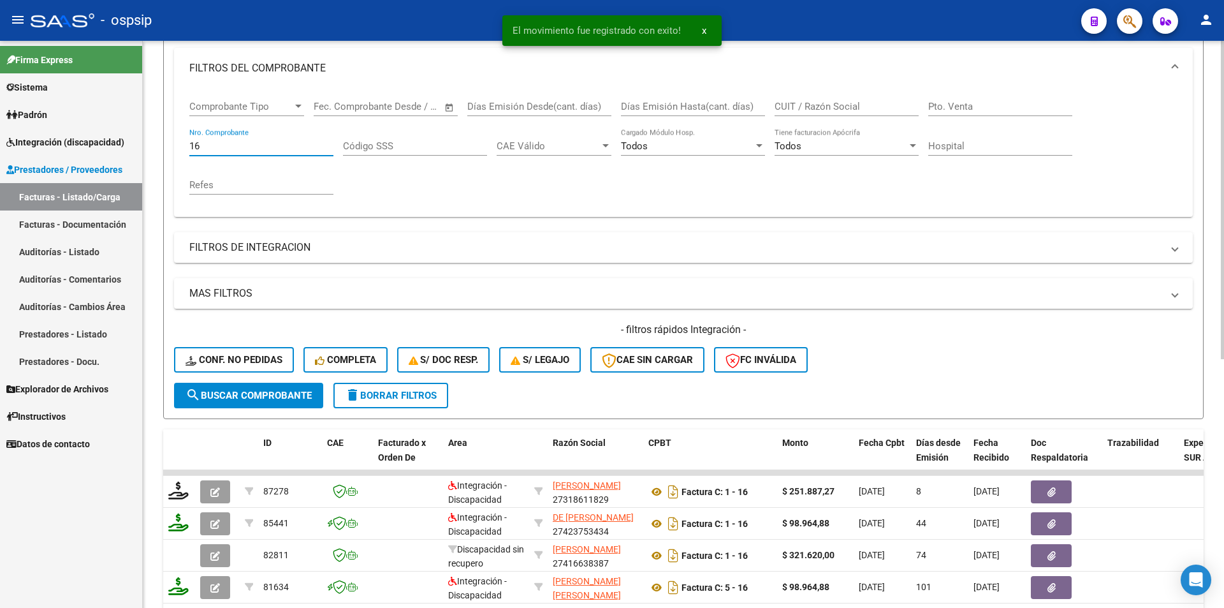
drag, startPoint x: 209, startPoint y: 149, endPoint x: 184, endPoint y: 149, distance: 25.5
click at [184, 149] on div "Comprobante Tipo Comprobante Tipo Start date – End date Fec. Comprobante Desde …" at bounding box center [683, 153] width 1019 height 128
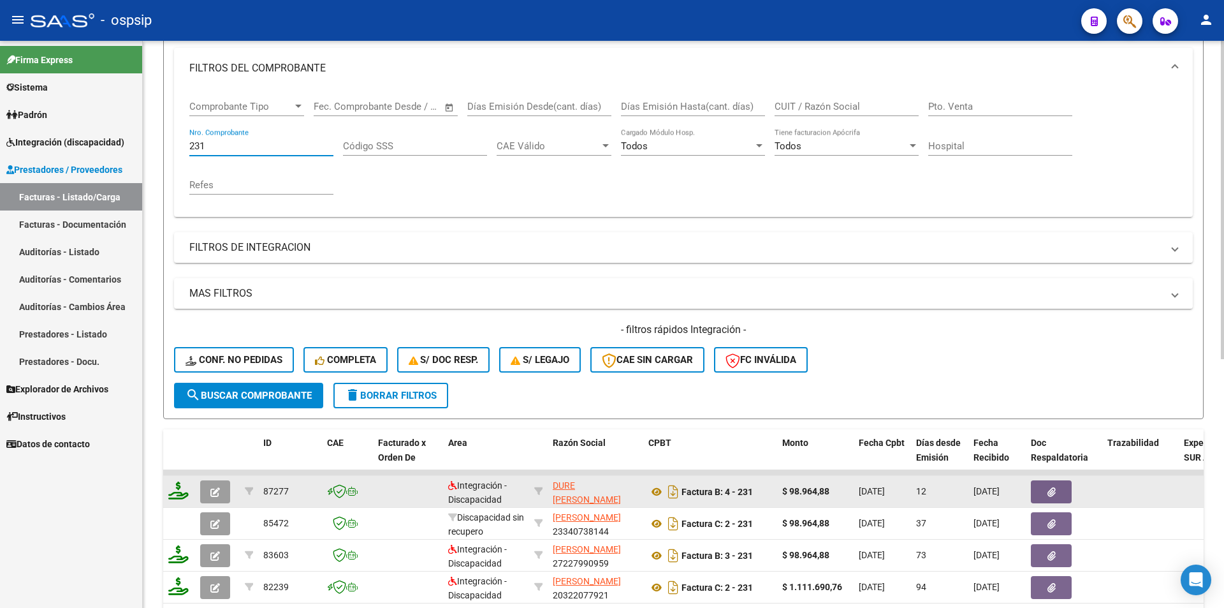
type input "231"
click at [177, 489] on icon at bounding box center [178, 490] width 20 height 18
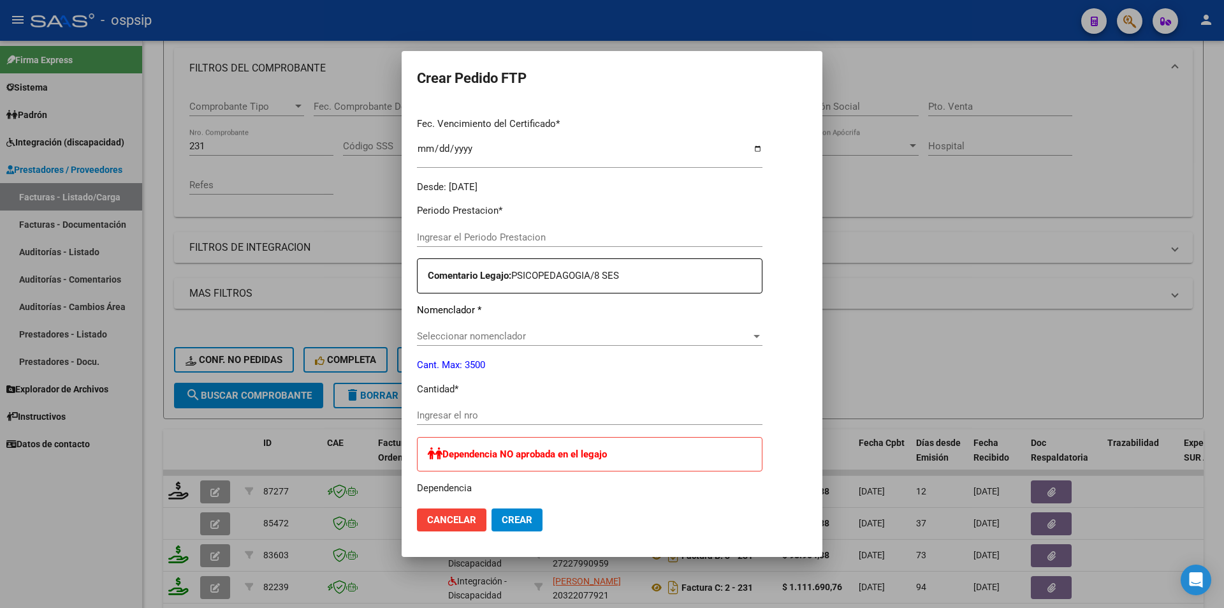
type input "202507"
type input "$ 98.964,88"
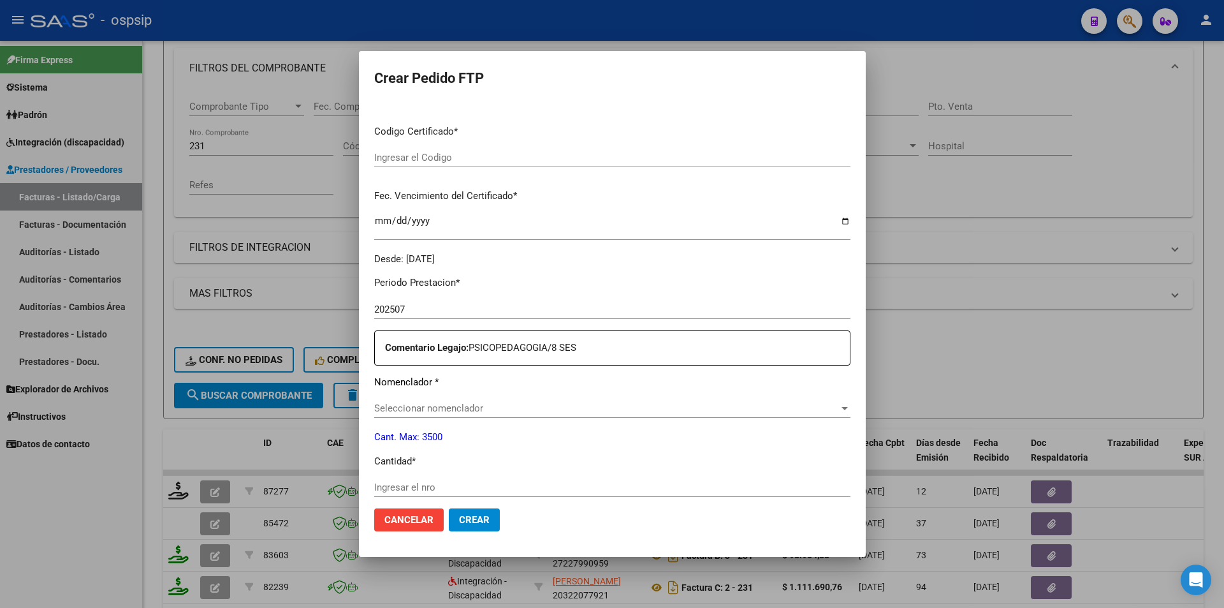
scroll to position [327, 0]
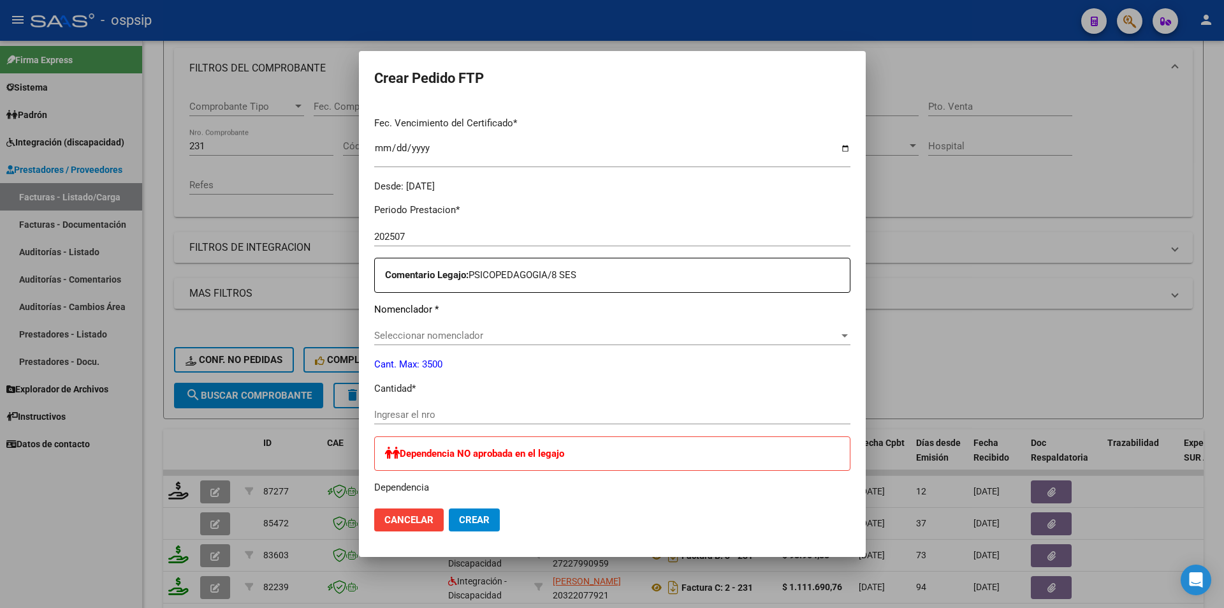
type input "105382695"
type input "[DATE]"
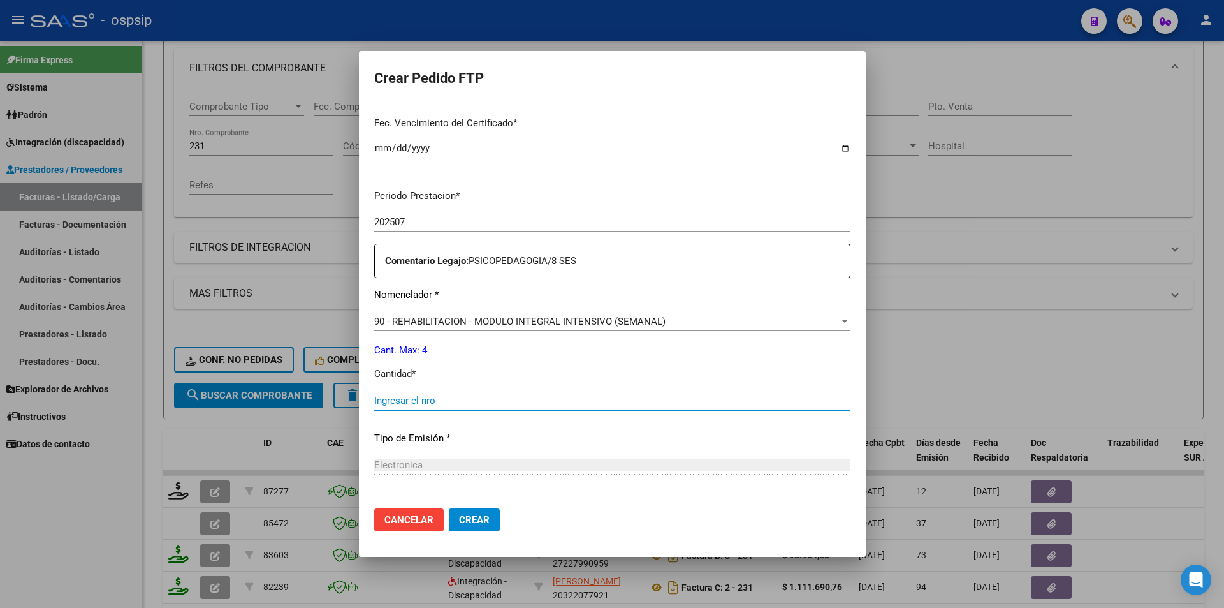
click at [407, 397] on input "Ingresar el nro" at bounding box center [612, 400] width 476 height 11
type input "4"
click at [481, 523] on span "Crear" at bounding box center [474, 519] width 31 height 11
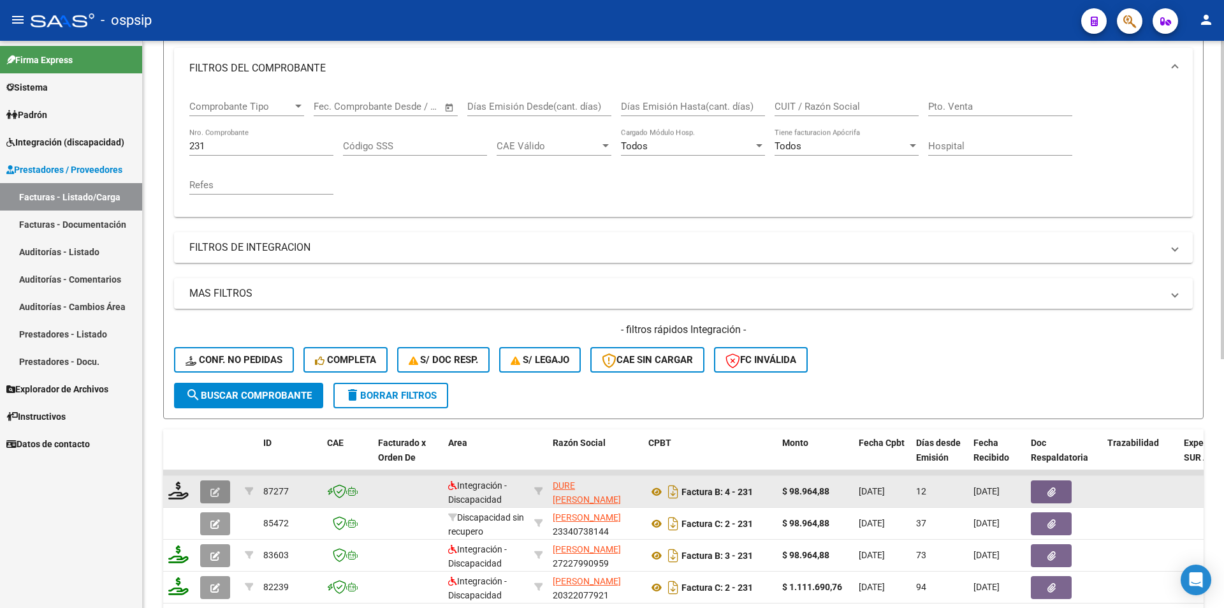
click at [209, 493] on button "button" at bounding box center [215, 491] width 30 height 23
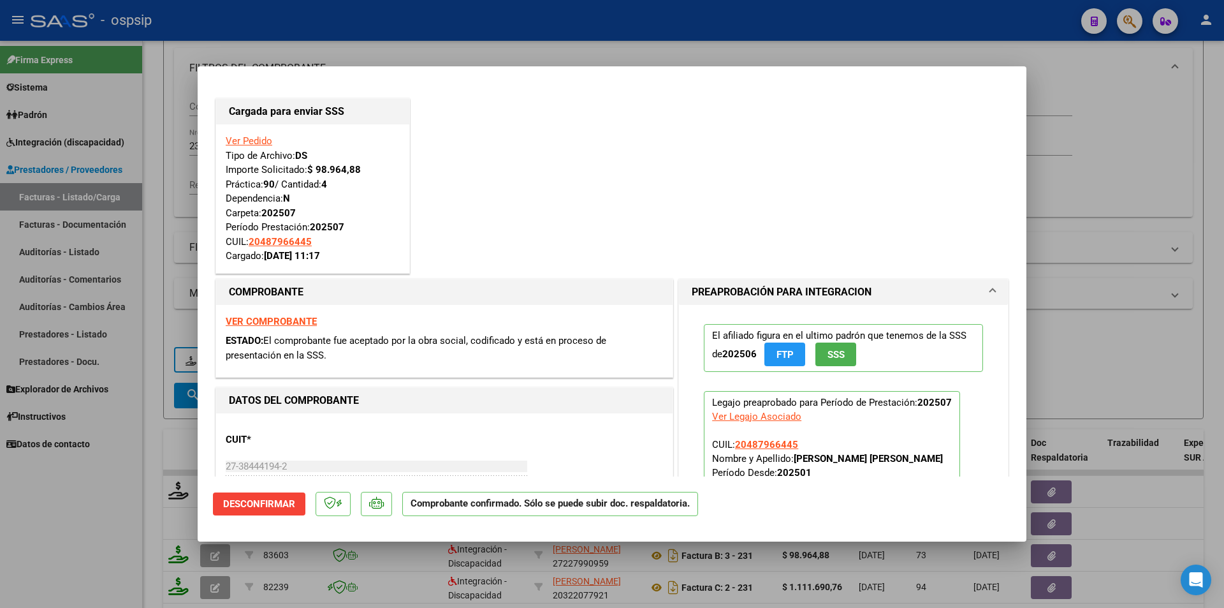
drag, startPoint x: 180, startPoint y: 185, endPoint x: 208, endPoint y: 149, distance: 45.8
click at [180, 183] on div at bounding box center [612, 304] width 1224 height 608
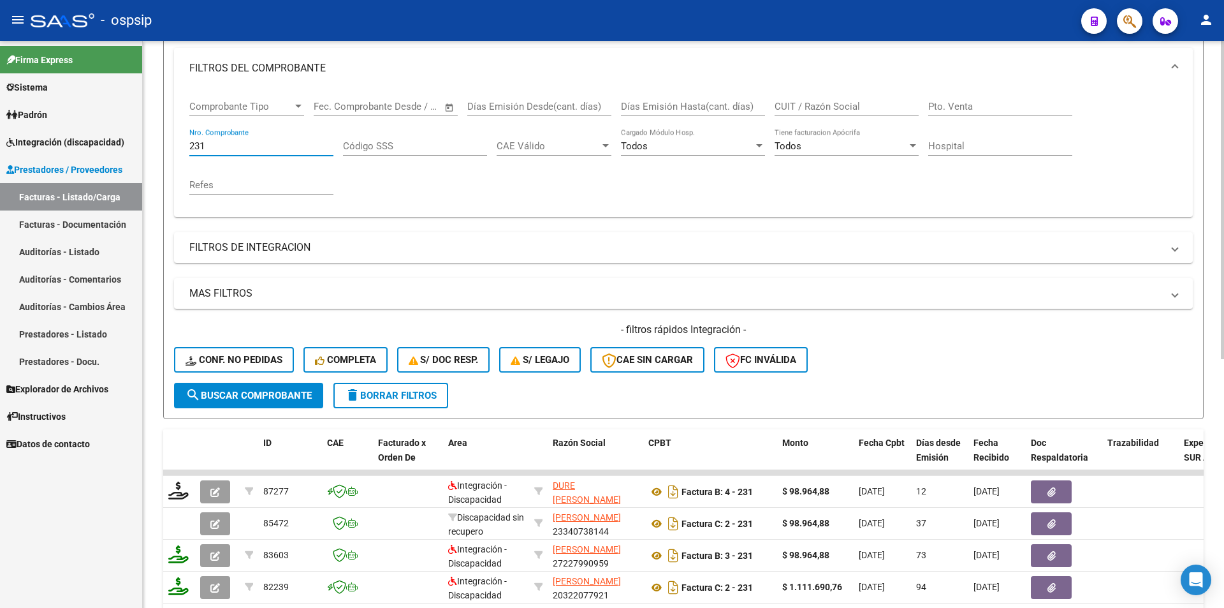
click at [172, 136] on form "Filtros Id Area Area Seleccionar Gerenciador Seleccionar Gerenciador Todos Conf…" at bounding box center [683, 200] width 1040 height 437
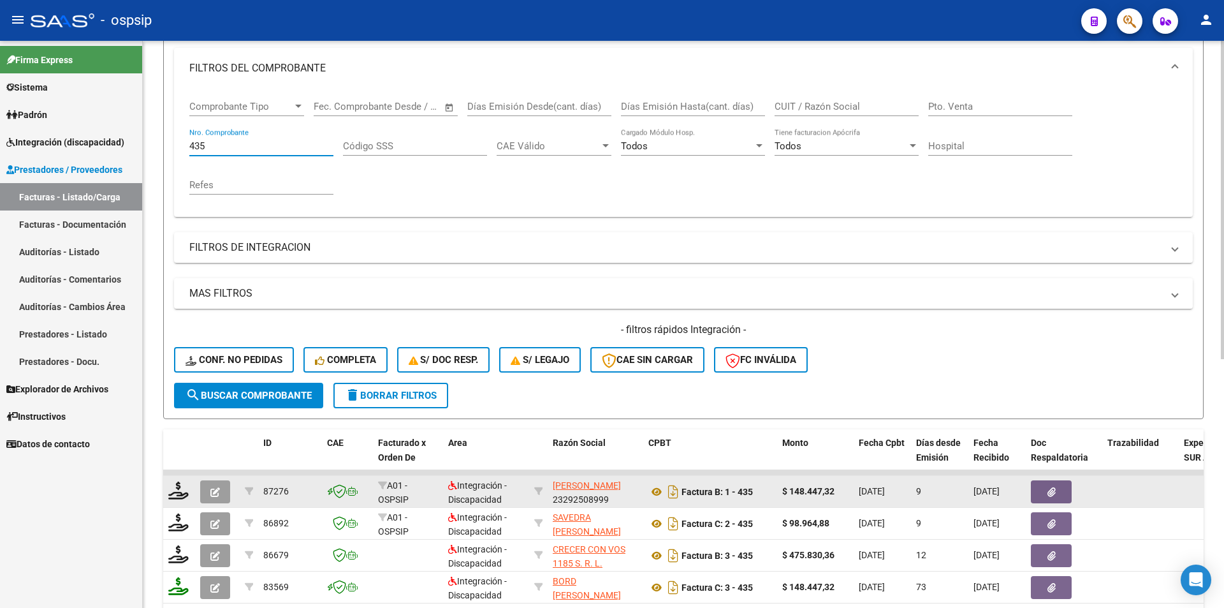
click at [209, 492] on button "button" at bounding box center [215, 491] width 30 height 23
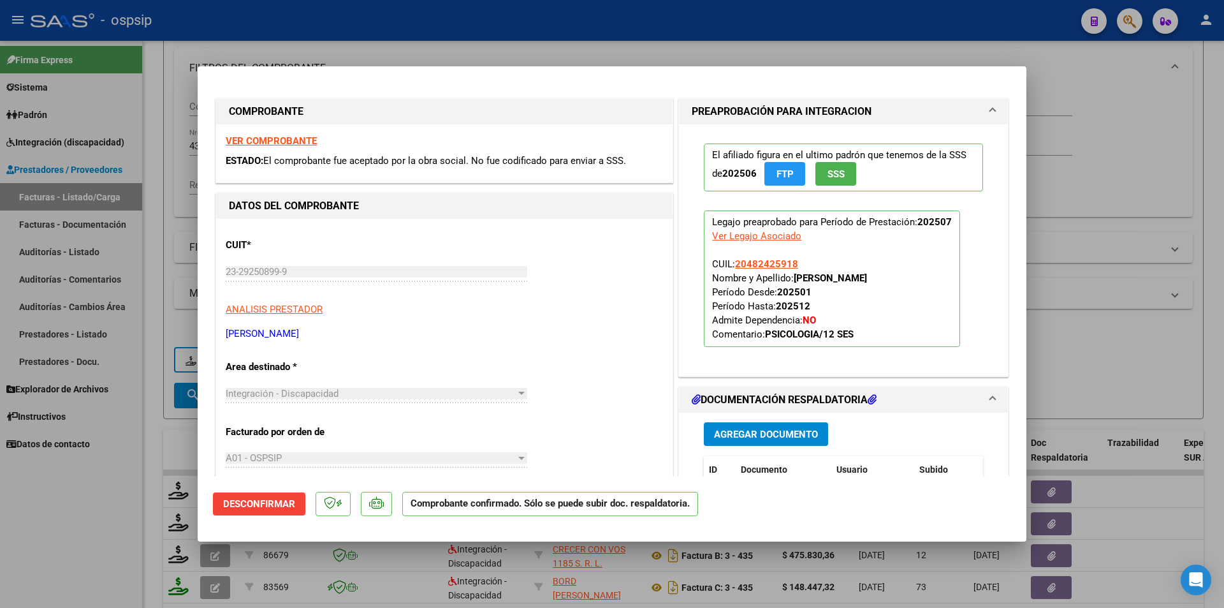
click at [182, 497] on div at bounding box center [612, 304] width 1224 height 608
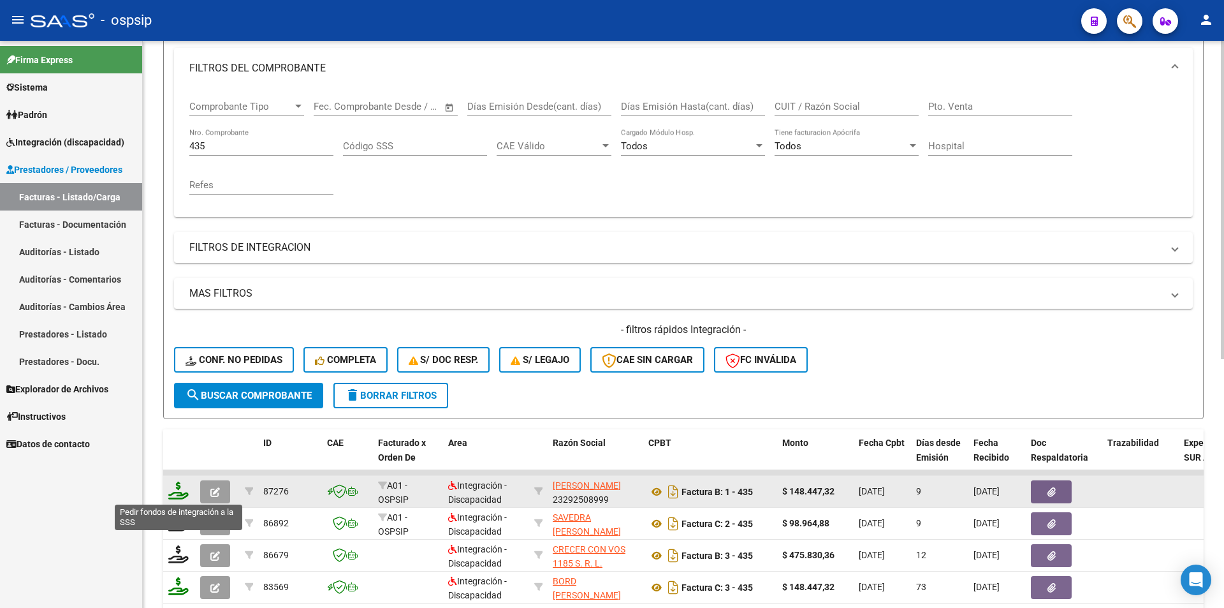
click at [182, 491] on icon at bounding box center [178, 490] width 20 height 18
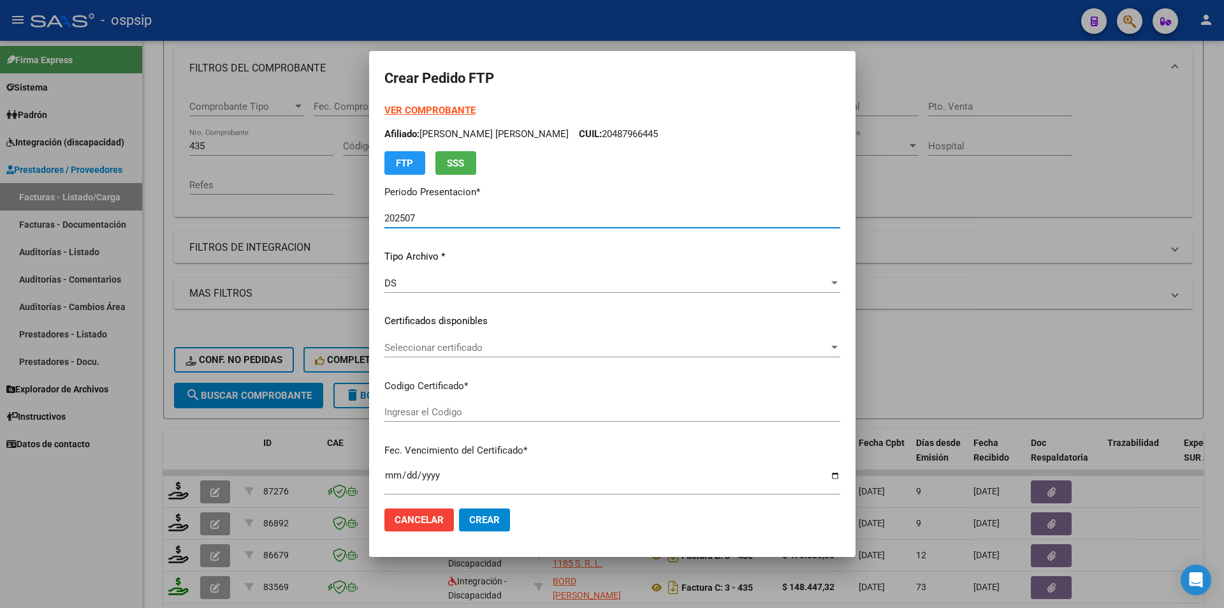
scroll to position [319, 0]
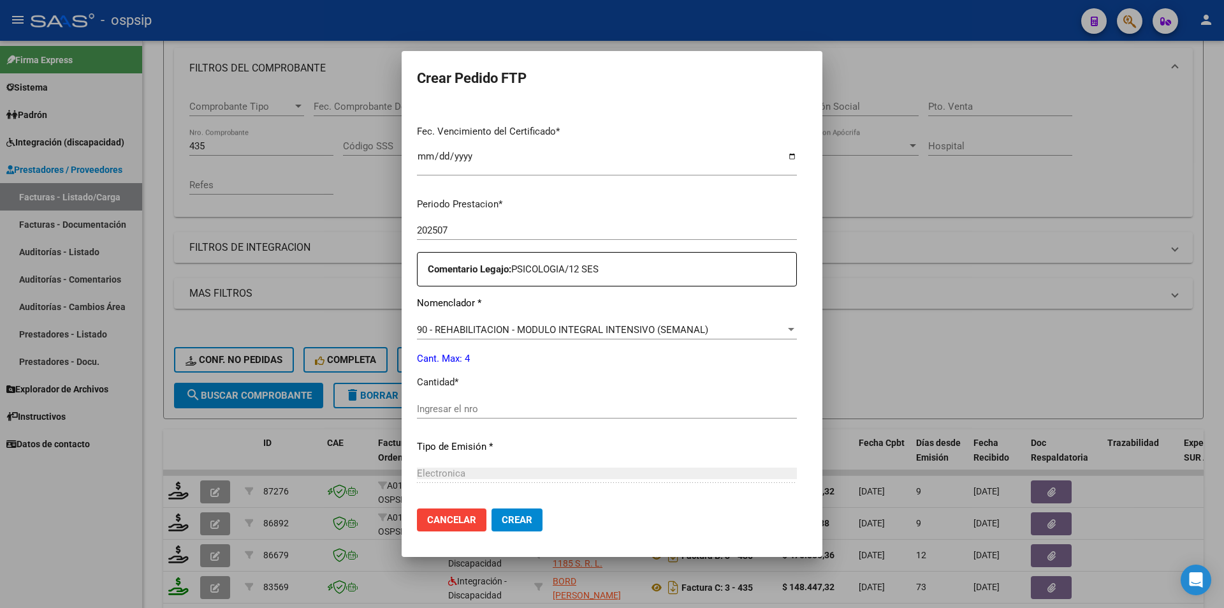
click at [417, 409] on input "Ingresar el nro" at bounding box center [607, 408] width 380 height 11
click at [491, 512] on button "Crear" at bounding box center [516, 519] width 51 height 23
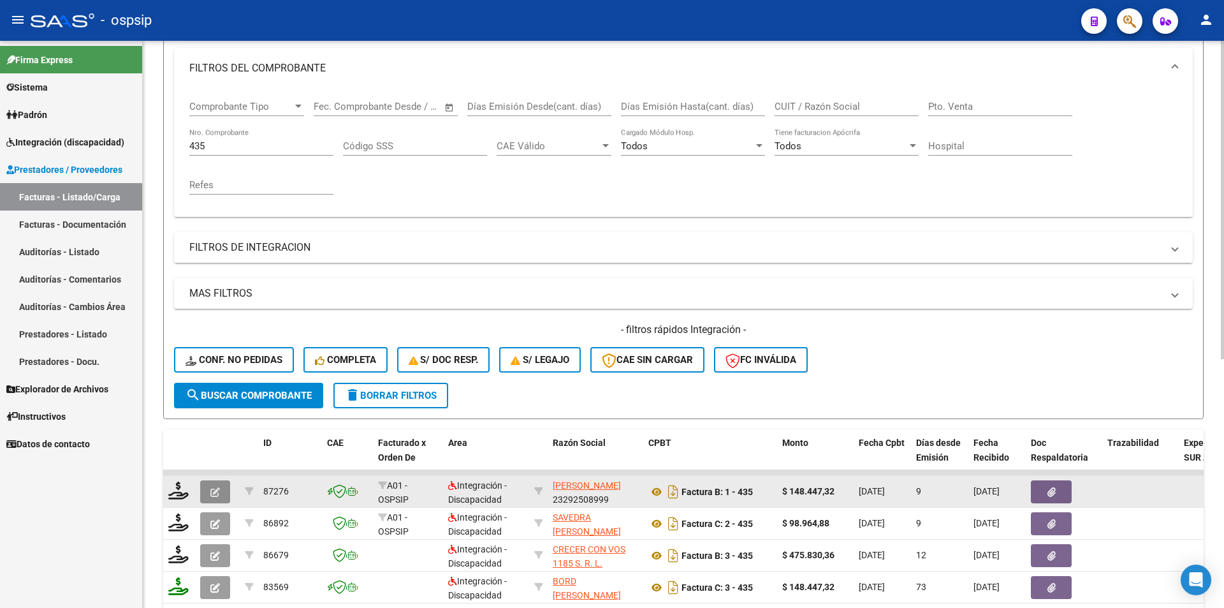
click at [208, 496] on button "button" at bounding box center [215, 491] width 30 height 23
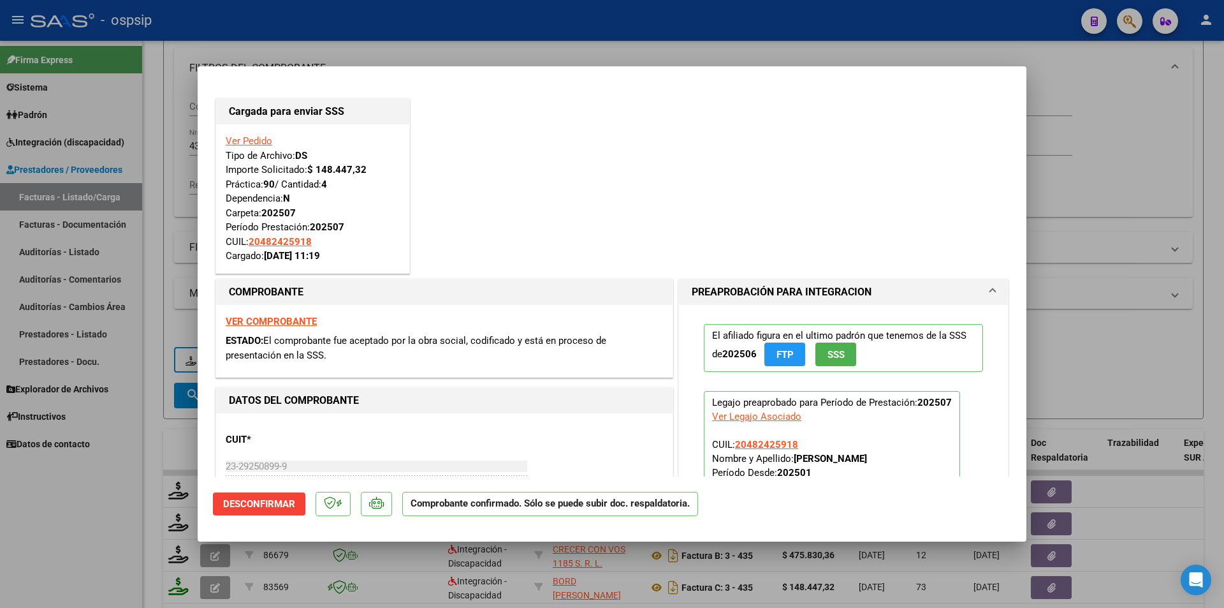
click at [117, 488] on div at bounding box center [612, 304] width 1224 height 608
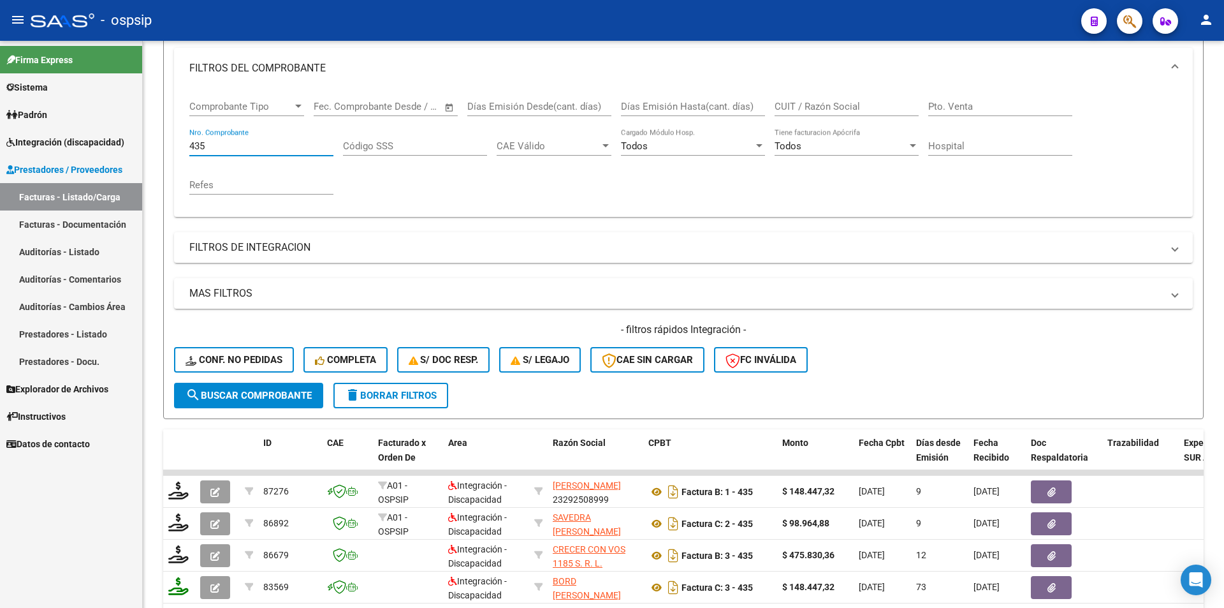
drag, startPoint x: 221, startPoint y: 148, endPoint x: 129, endPoint y: 149, distance: 91.8
click at [129, 147] on mat-sidenav-container "Firma Express Sistema Usuarios Todos los Usuarios Padrón Afiliados Empadronados…" at bounding box center [612, 324] width 1224 height 567
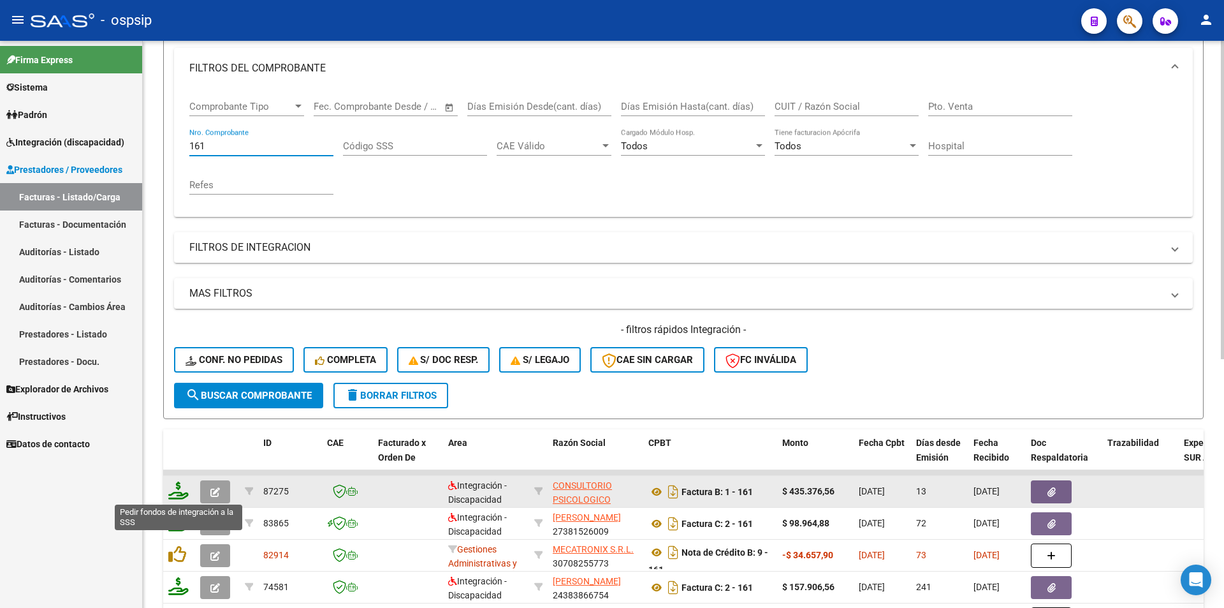
click at [172, 490] on icon at bounding box center [178, 490] width 20 height 18
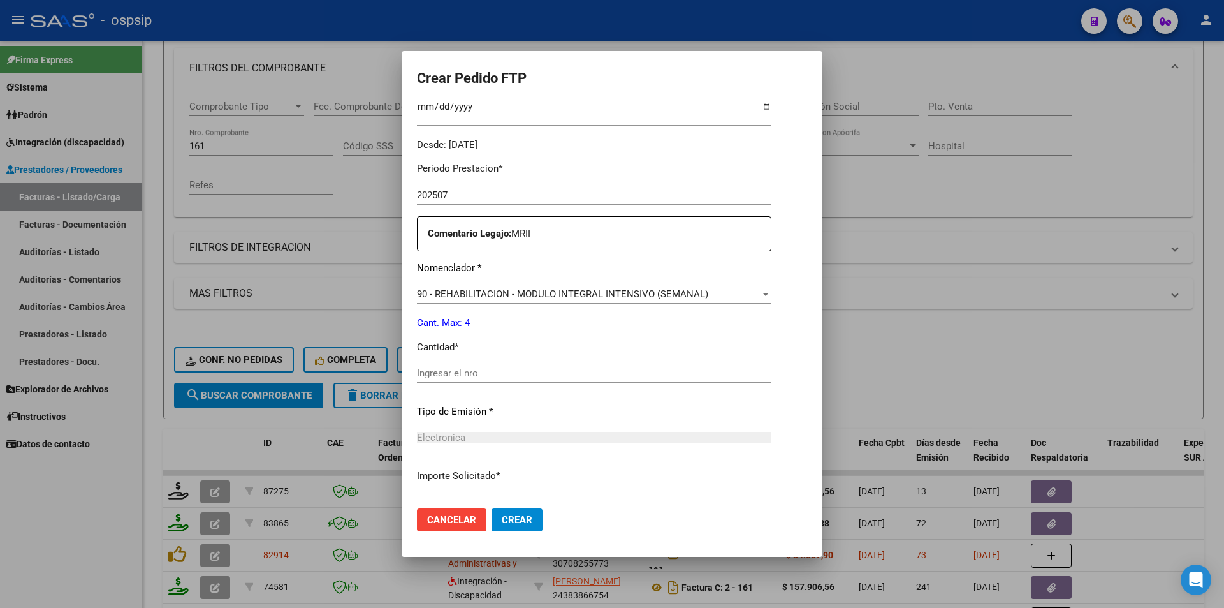
scroll to position [382, 0]
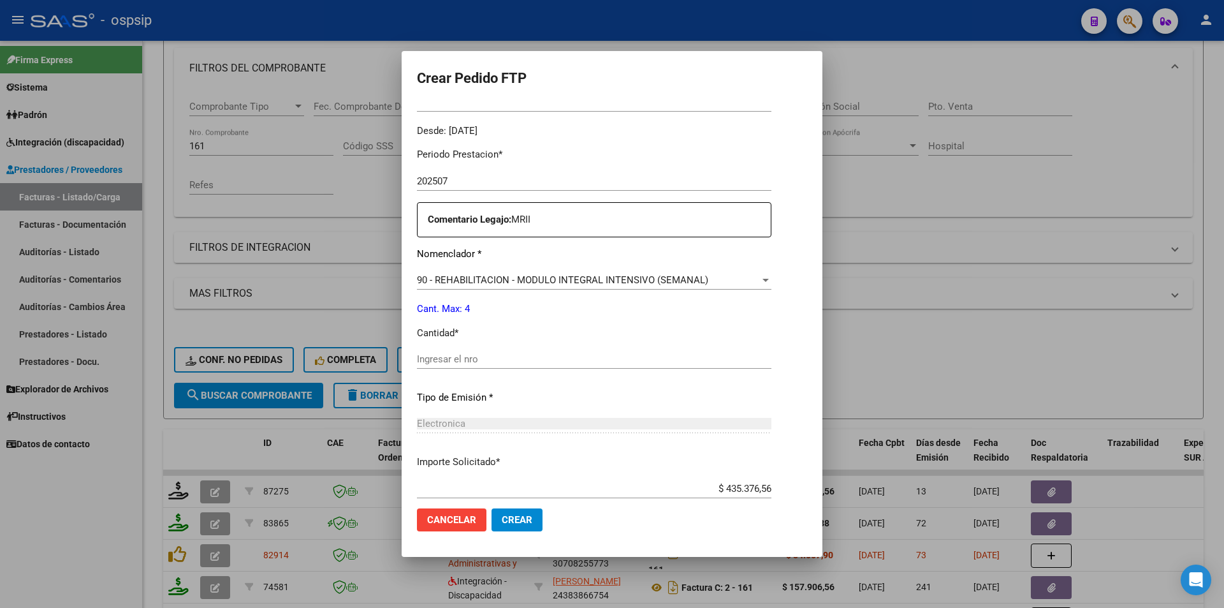
click at [451, 354] on input "Ingresar el nro" at bounding box center [594, 358] width 354 height 11
click at [524, 520] on span "Crear" at bounding box center [517, 519] width 31 height 11
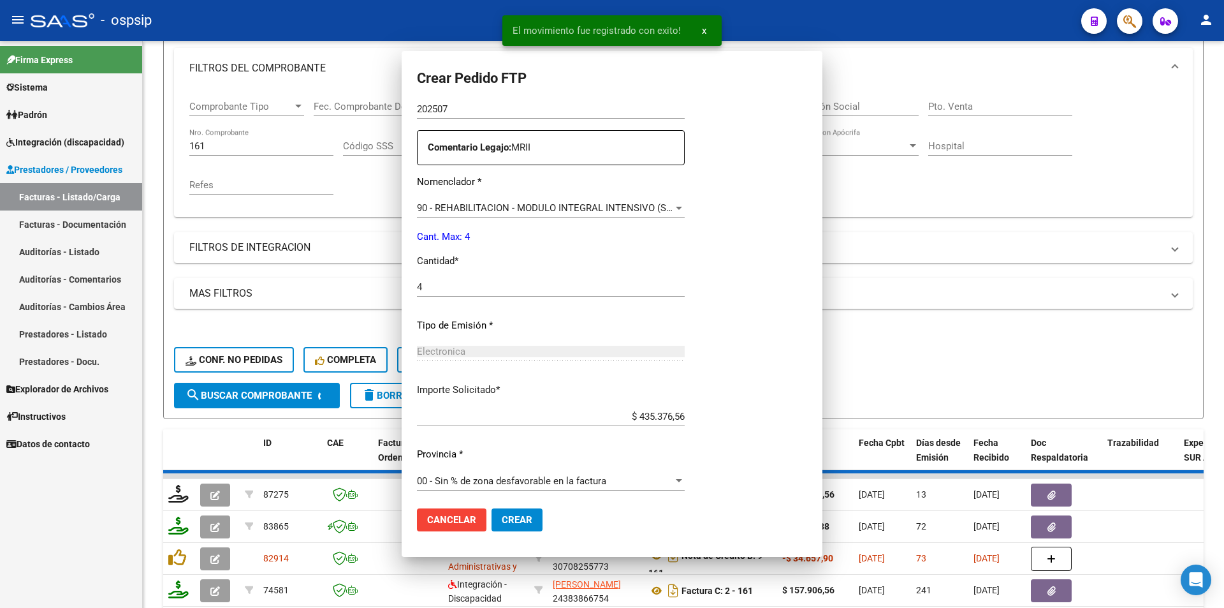
scroll to position [0, 0]
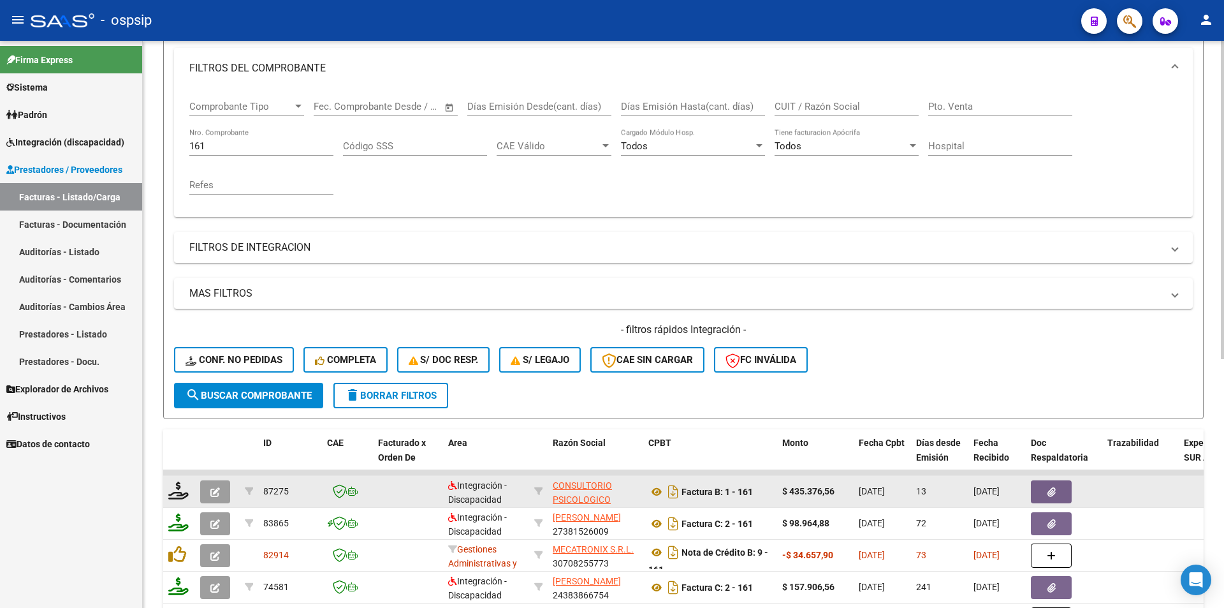
click at [201, 489] on button "button" at bounding box center [215, 491] width 30 height 23
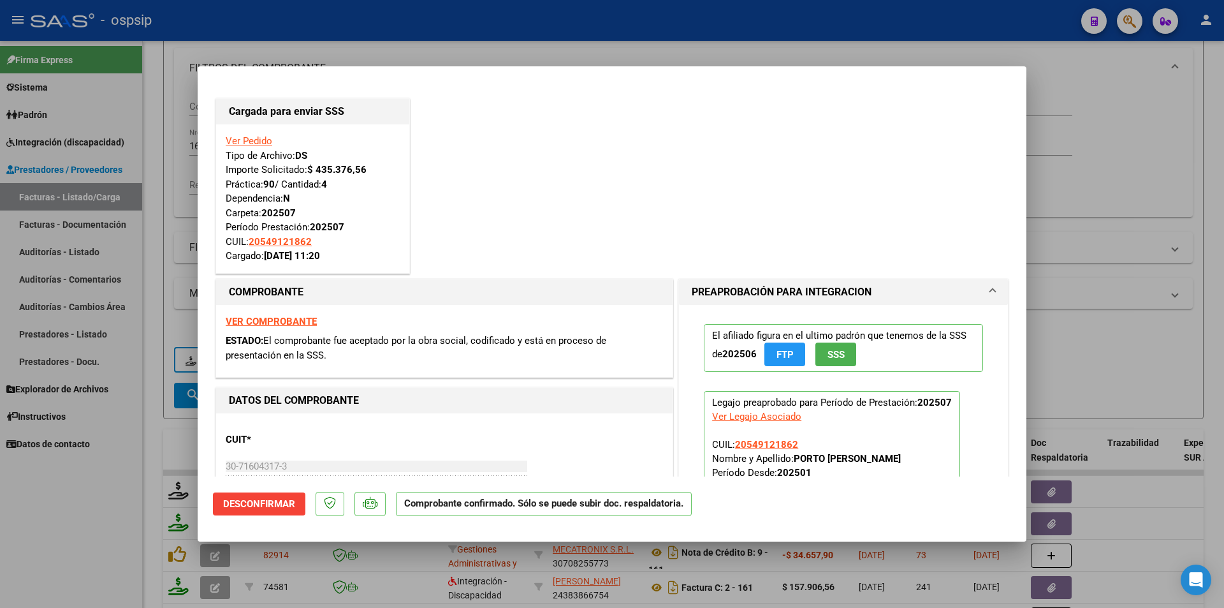
click at [140, 495] on div at bounding box center [612, 304] width 1224 height 608
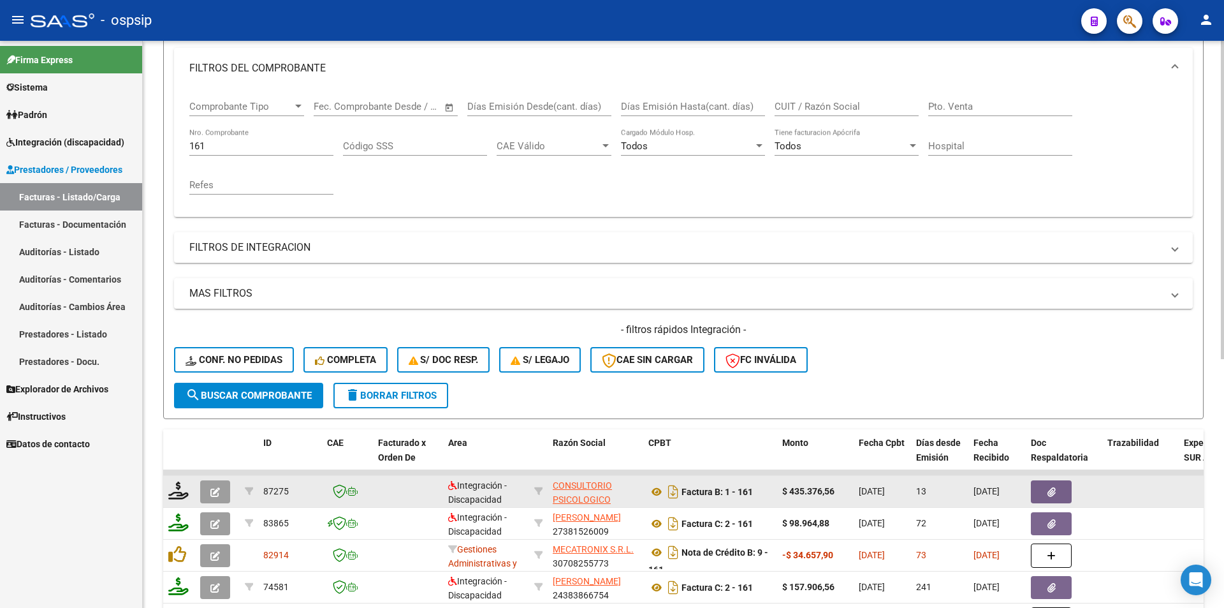
click at [214, 490] on icon "button" at bounding box center [215, 492] width 10 height 10
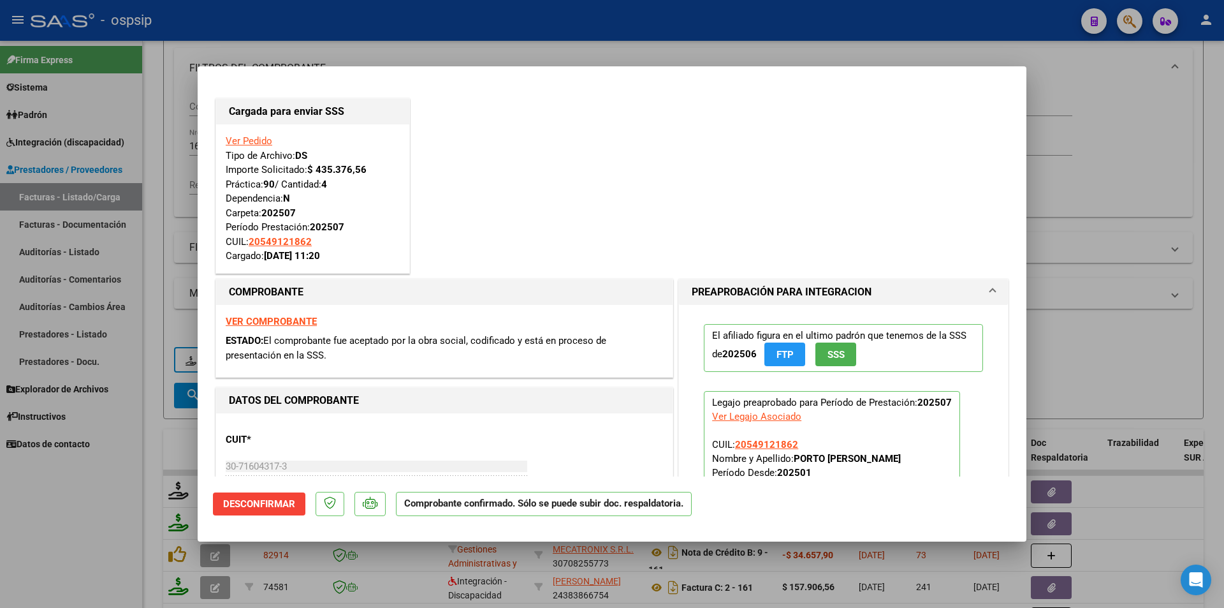
click at [171, 210] on div at bounding box center [612, 304] width 1224 height 608
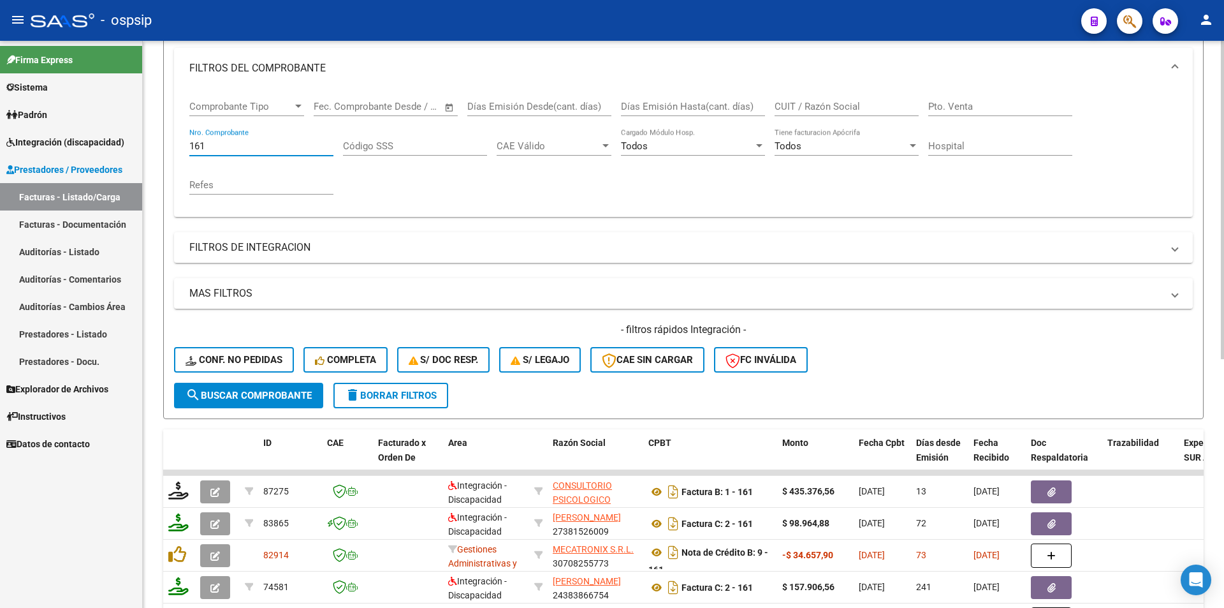
drag, startPoint x: 217, startPoint y: 142, endPoint x: 169, endPoint y: 141, distance: 47.8
click at [169, 141] on form "Filtros Id Area Area Seleccionar Gerenciador Seleccionar Gerenciador Todos Conf…" at bounding box center [683, 200] width 1040 height 437
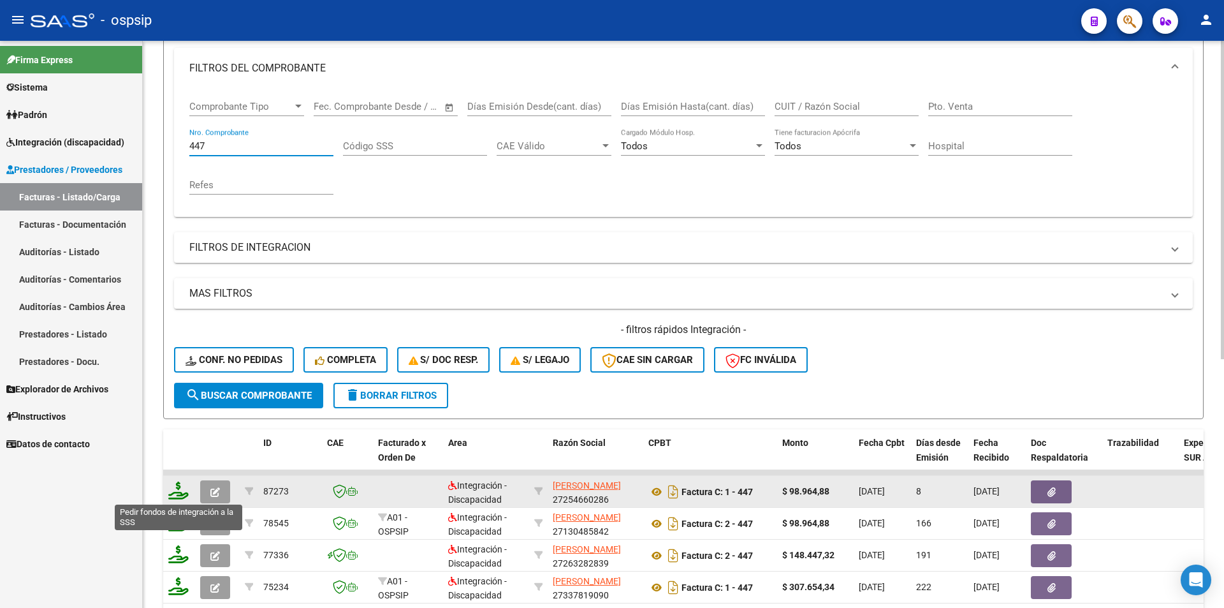
click at [174, 488] on icon at bounding box center [178, 490] width 20 height 18
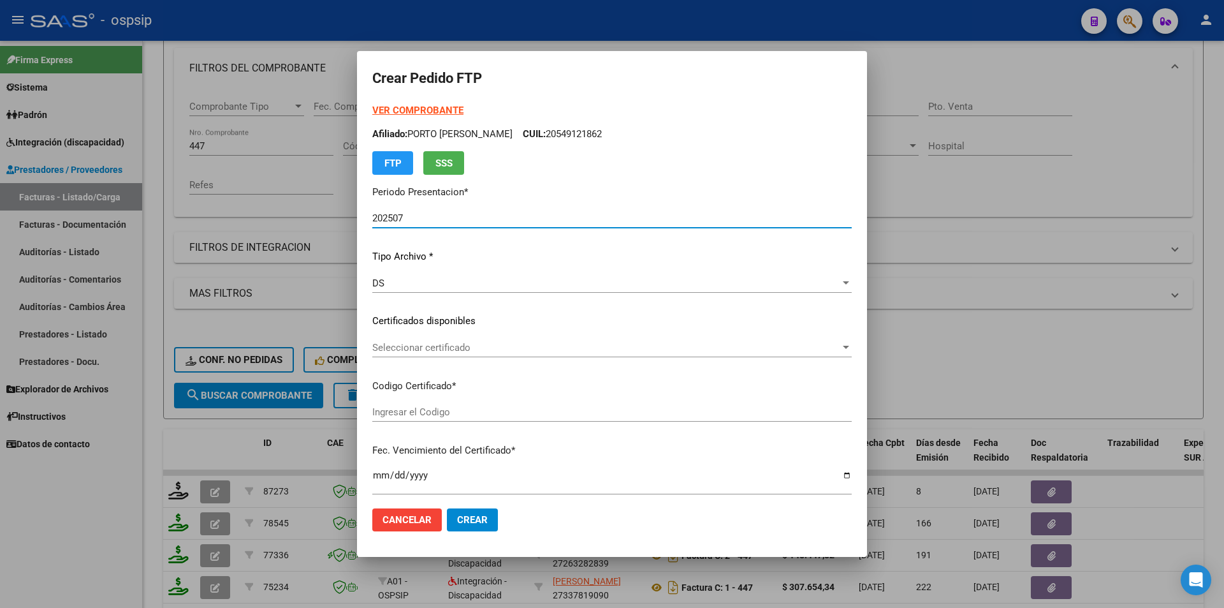
scroll to position [455, 0]
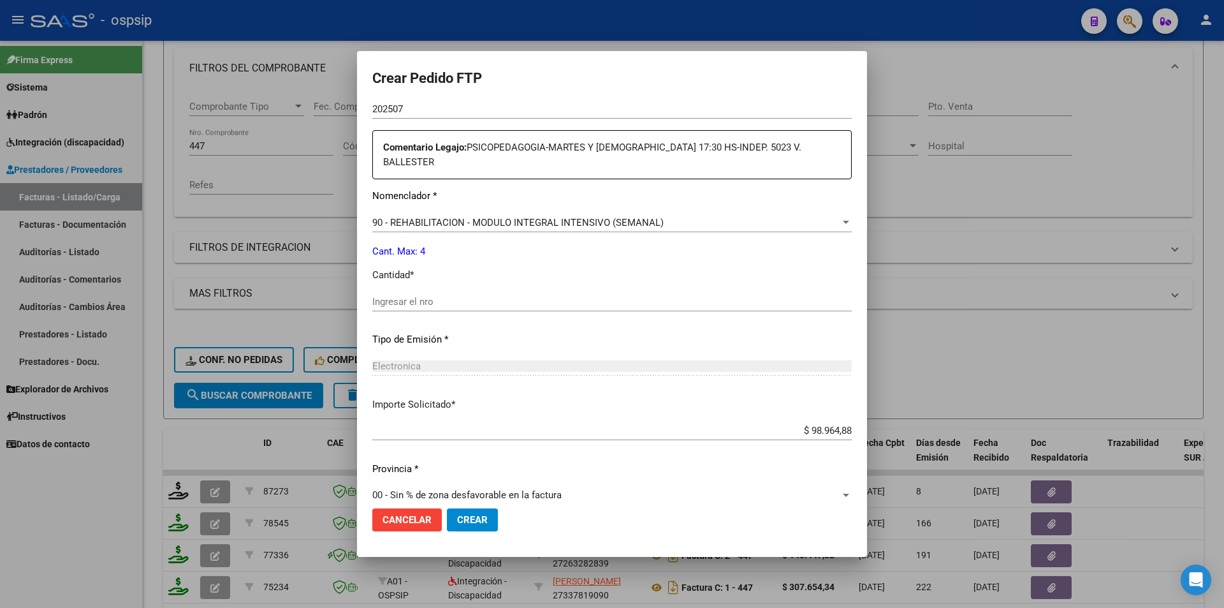
click at [423, 296] on input "Ingresar el nro" at bounding box center [611, 301] width 479 height 11
click at [483, 514] on span "Crear" at bounding box center [472, 519] width 31 height 11
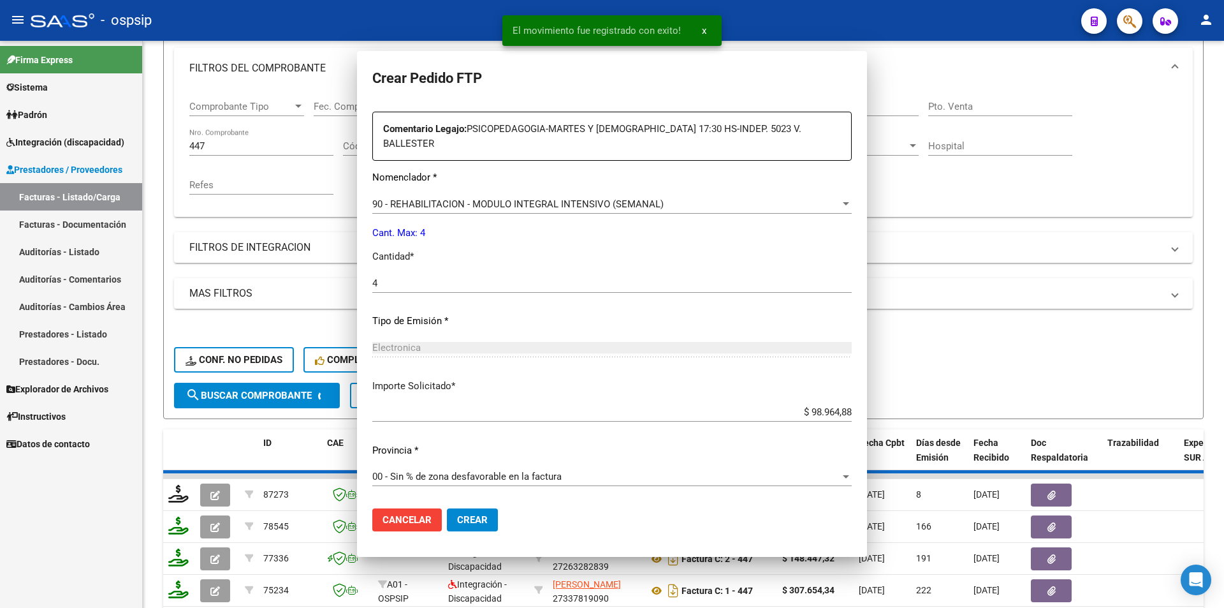
scroll to position [0, 0]
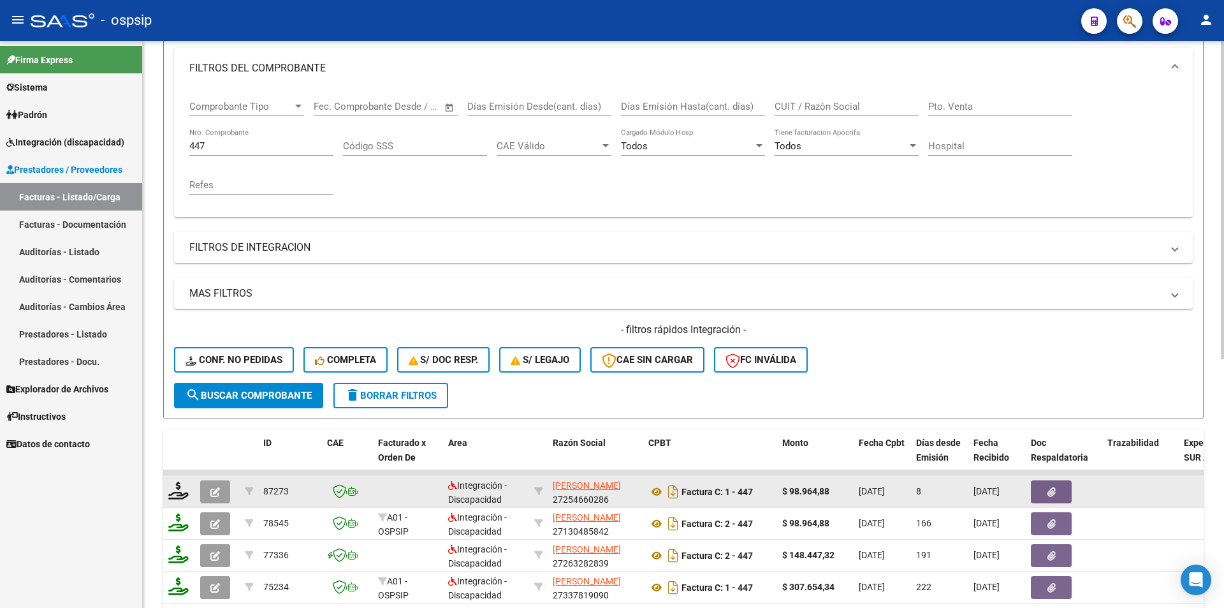
click at [215, 497] on icon "button" at bounding box center [215, 492] width 10 height 10
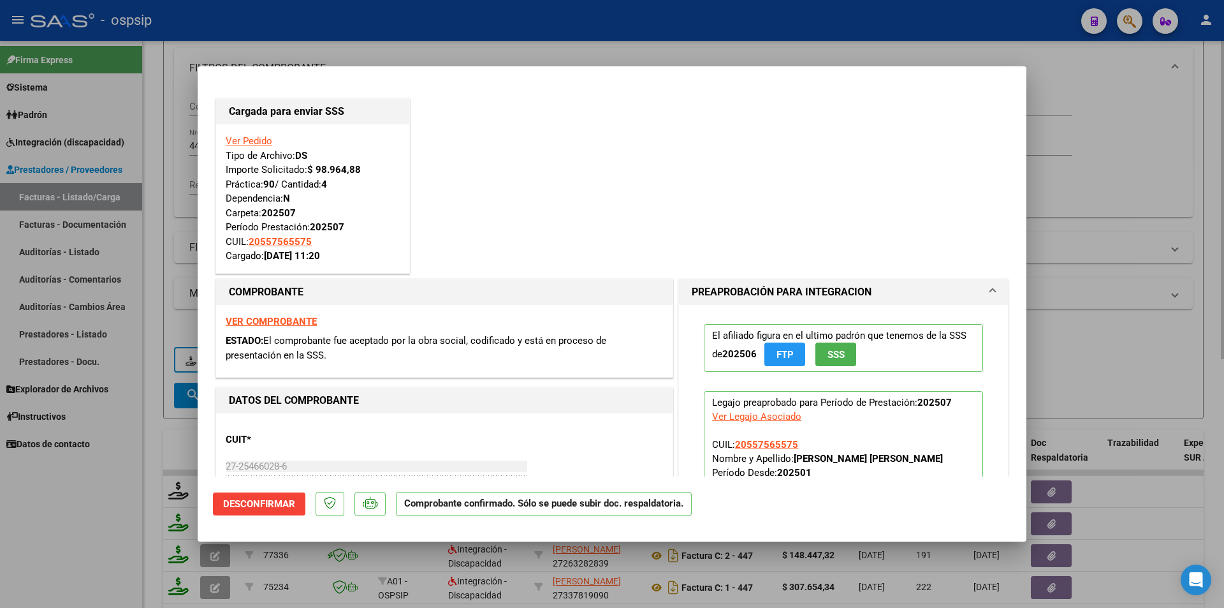
drag, startPoint x: 177, startPoint y: 296, endPoint x: 216, endPoint y: 166, distance: 135.7
click at [178, 282] on div at bounding box center [612, 304] width 1224 height 608
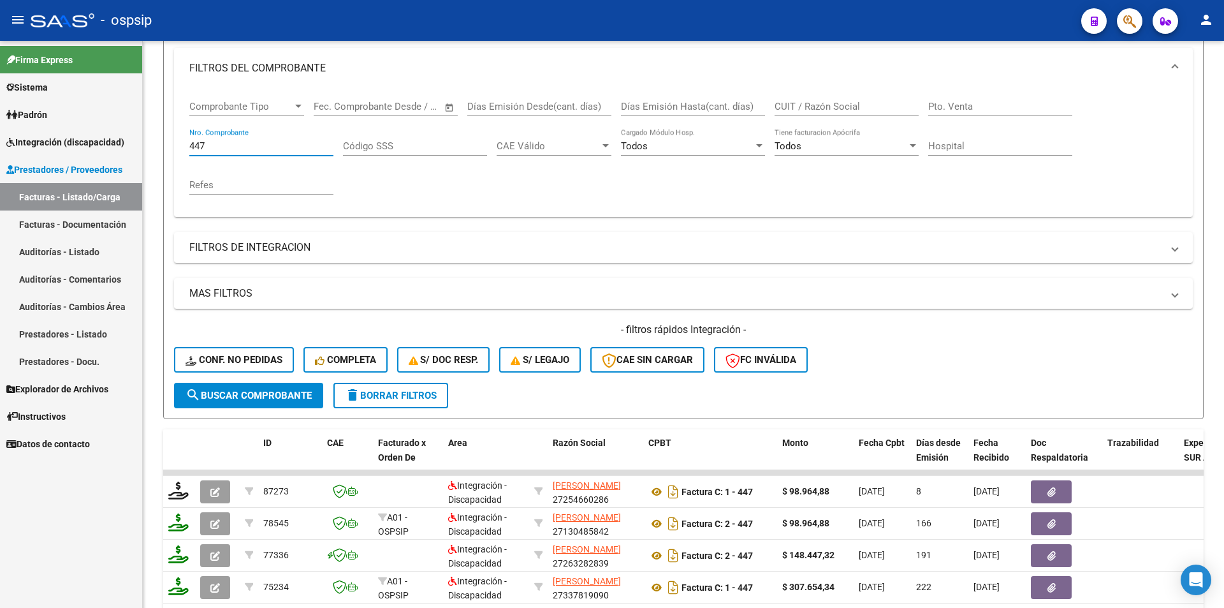
drag, startPoint x: 212, startPoint y: 143, endPoint x: 120, endPoint y: 133, distance: 92.4
click at [120, 133] on mat-sidenav-container "Firma Express Sistema Usuarios Todos los Usuarios Padrón Afiliados Empadronados…" at bounding box center [612, 324] width 1224 height 567
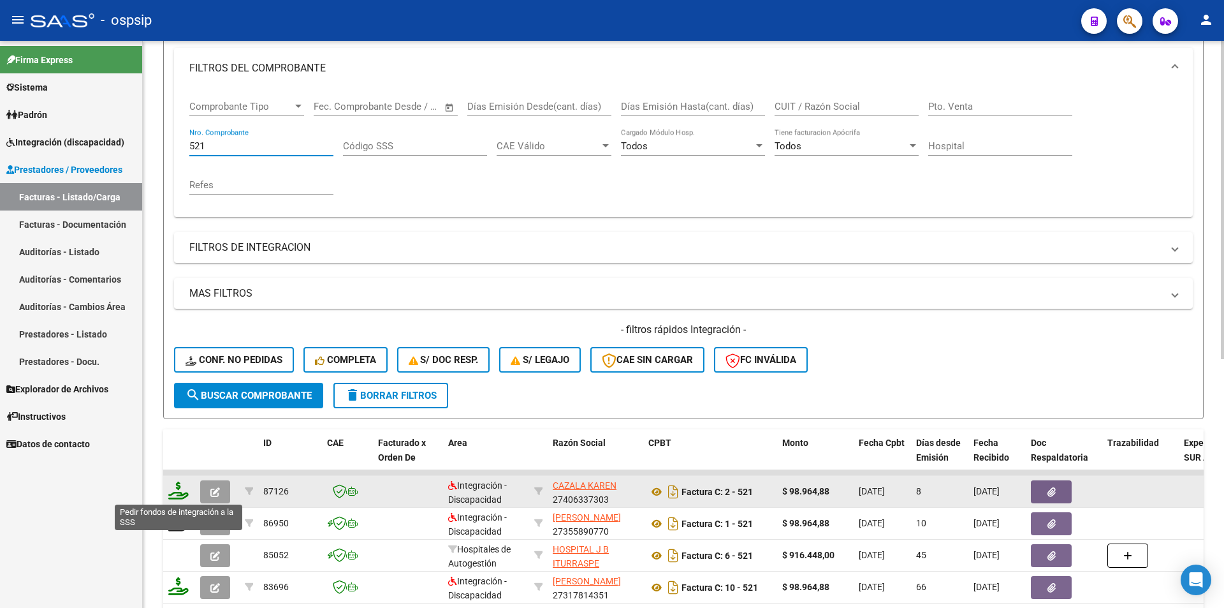
click at [179, 492] on icon at bounding box center [178, 490] width 20 height 18
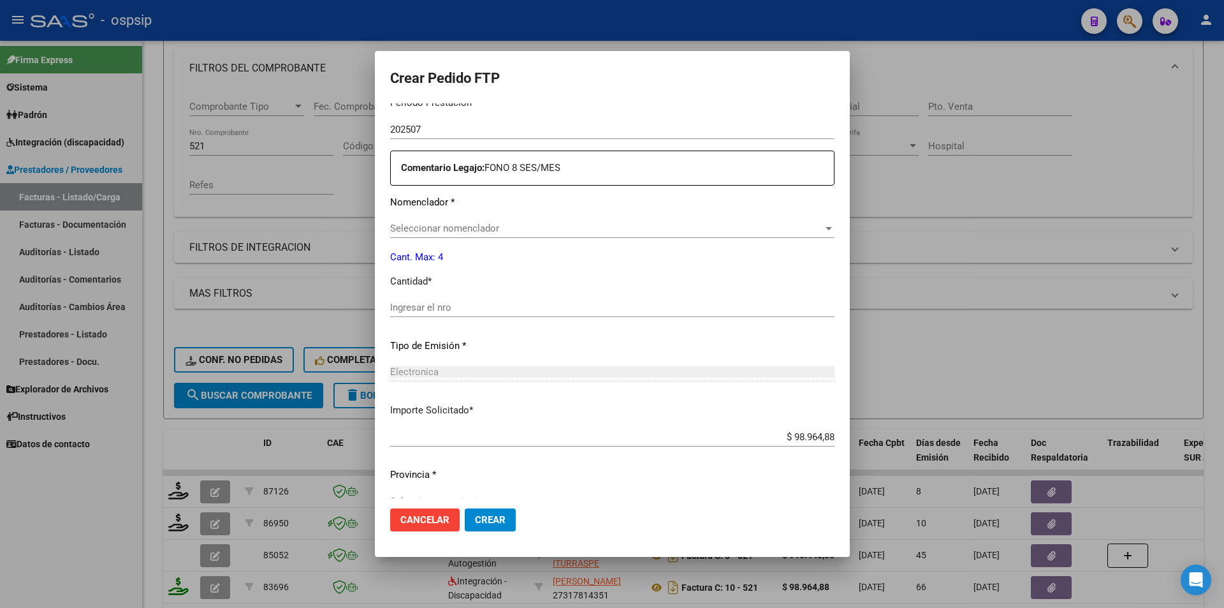
scroll to position [455, 0]
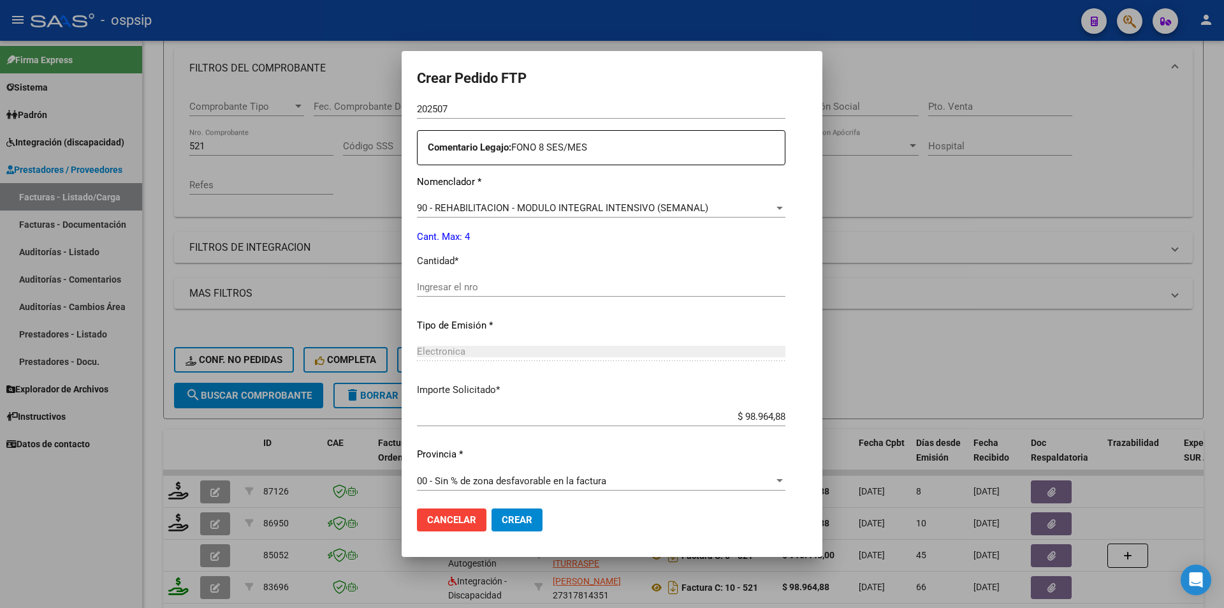
click at [420, 286] on input "Ingresar el nro" at bounding box center [601, 286] width 368 height 11
click at [518, 525] on button "Crear" at bounding box center [516, 519] width 51 height 23
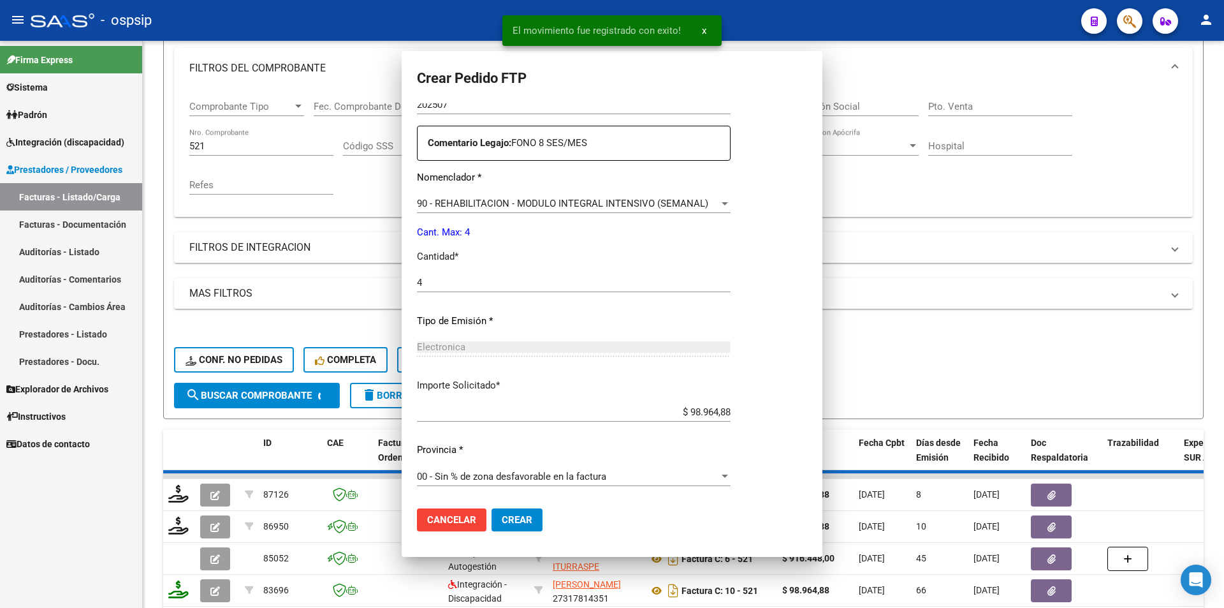
scroll to position [0, 0]
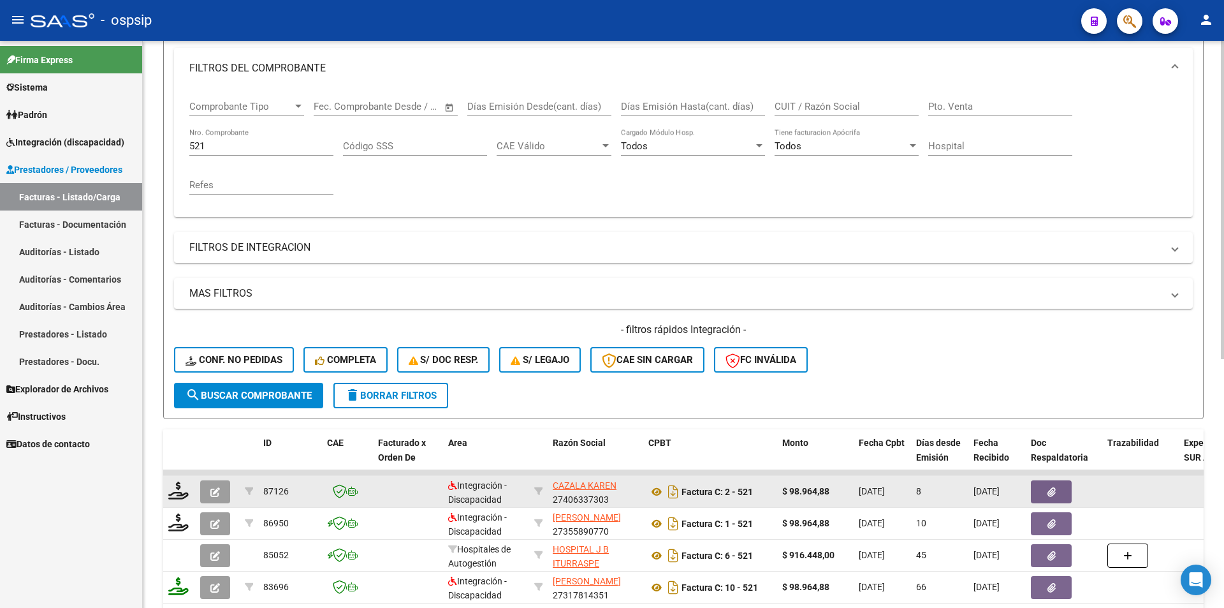
click at [217, 493] on icon "button" at bounding box center [215, 492] width 10 height 10
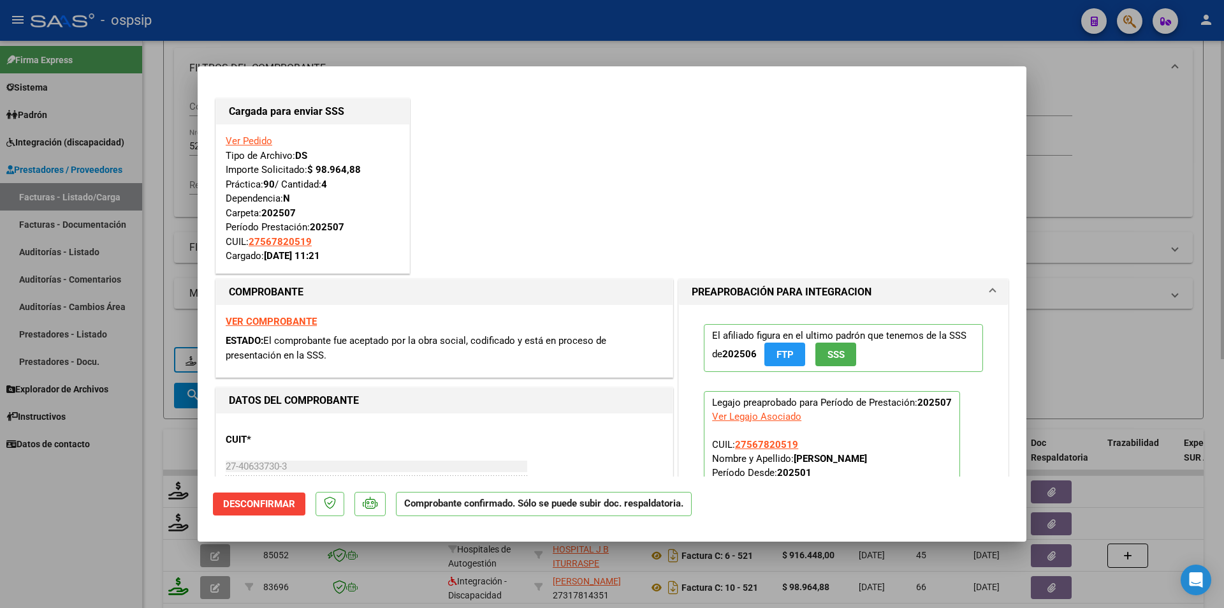
drag, startPoint x: 136, startPoint y: 191, endPoint x: 177, endPoint y: 153, distance: 55.9
click at [136, 191] on div at bounding box center [612, 304] width 1224 height 608
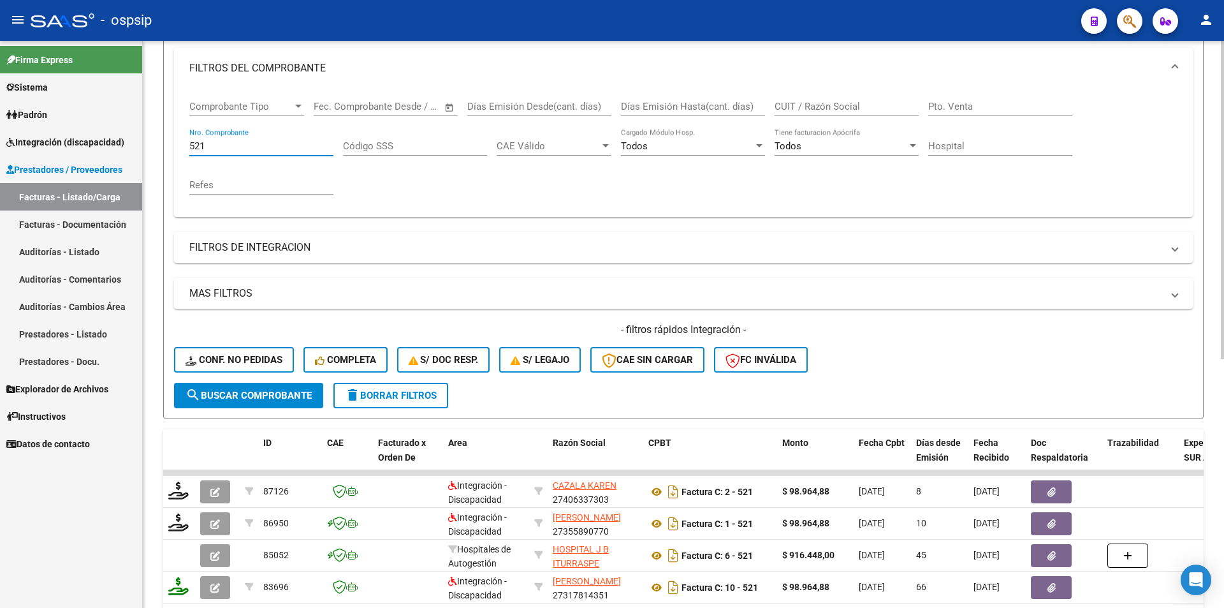
drag, startPoint x: 207, startPoint y: 147, endPoint x: 180, endPoint y: 141, distance: 28.1
click at [180, 141] on div "Comprobante Tipo Comprobante Tipo Start date – End date Fec. Comprobante Desde …" at bounding box center [683, 153] width 1019 height 128
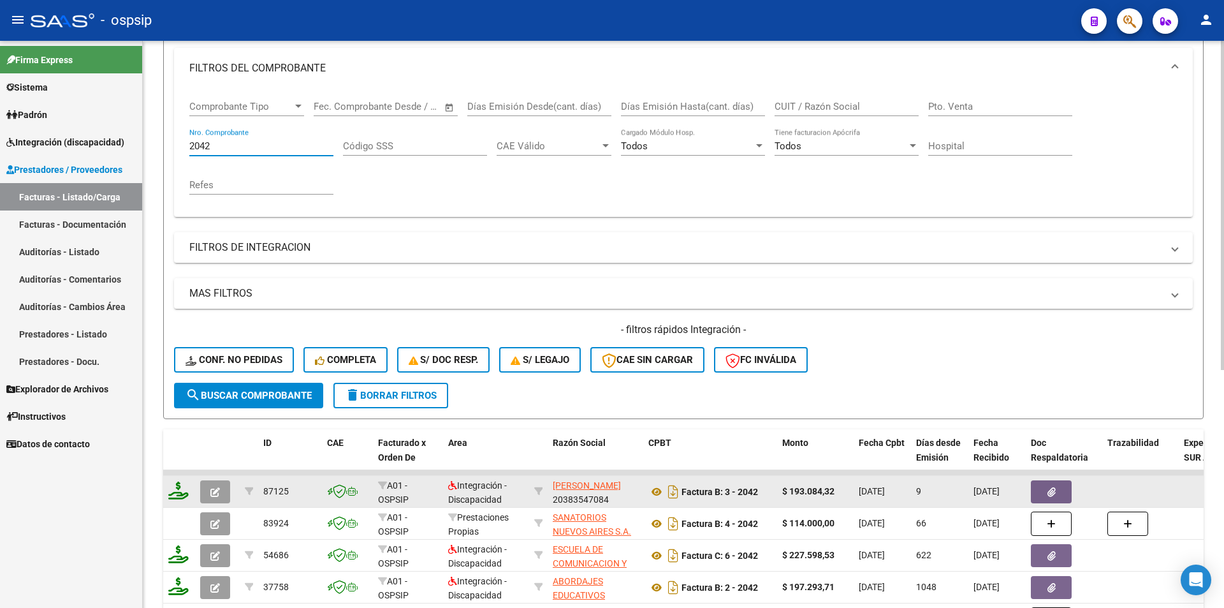
click at [182, 494] on icon at bounding box center [178, 490] width 20 height 18
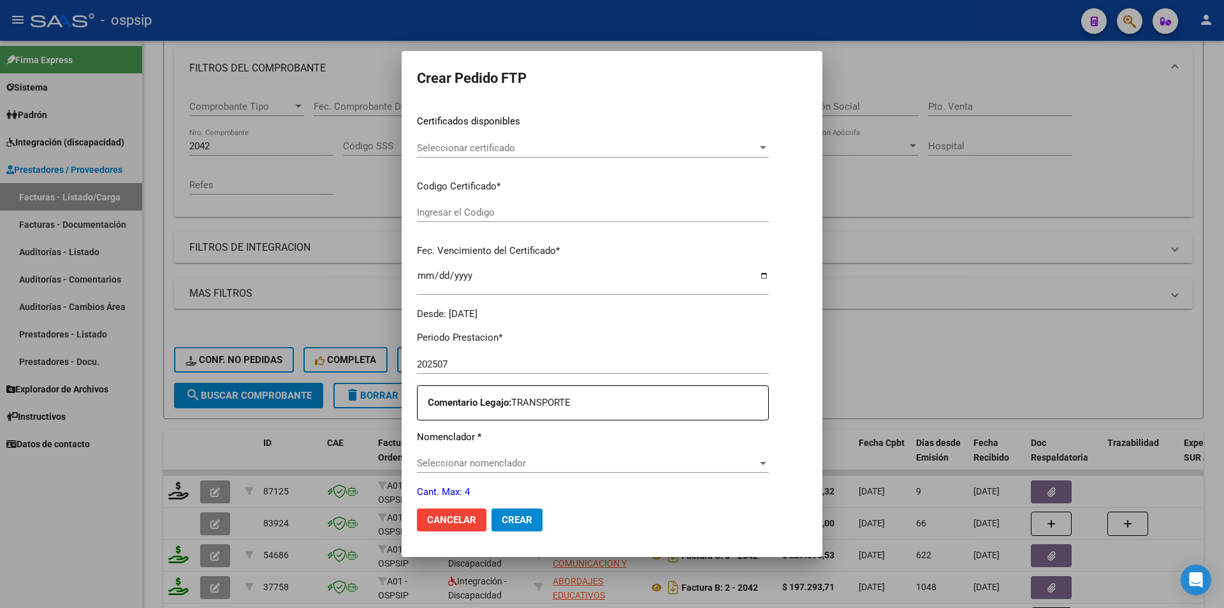
scroll to position [455, 0]
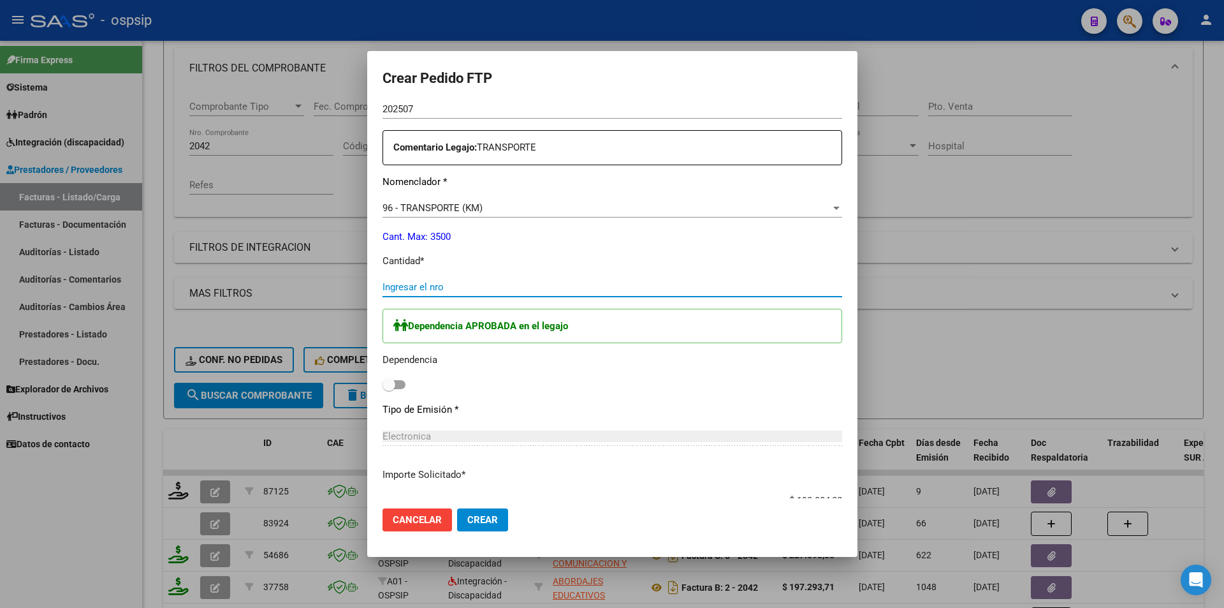
click at [418, 283] on input "Ingresar el nro" at bounding box center [612, 286] width 460 height 11
click at [390, 384] on span at bounding box center [393, 384] width 23 height 9
click at [389, 389] on input "checkbox" at bounding box center [388, 389] width 1 height 1
click at [479, 520] on span "Crear" at bounding box center [482, 519] width 31 height 11
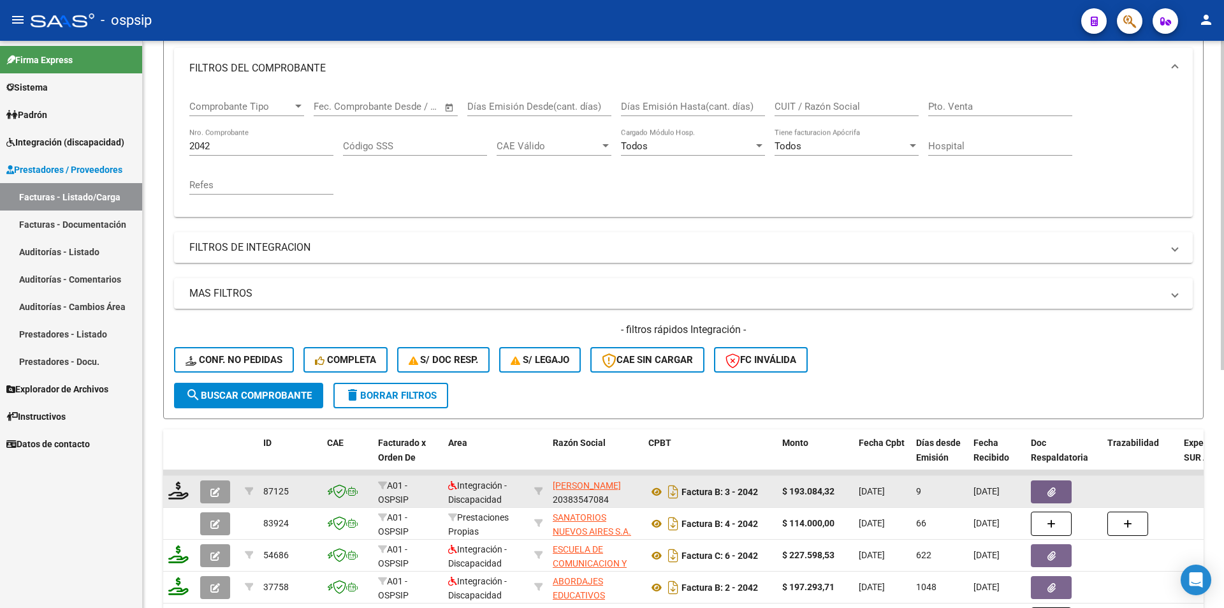
click at [214, 491] on icon "button" at bounding box center [215, 492] width 10 height 10
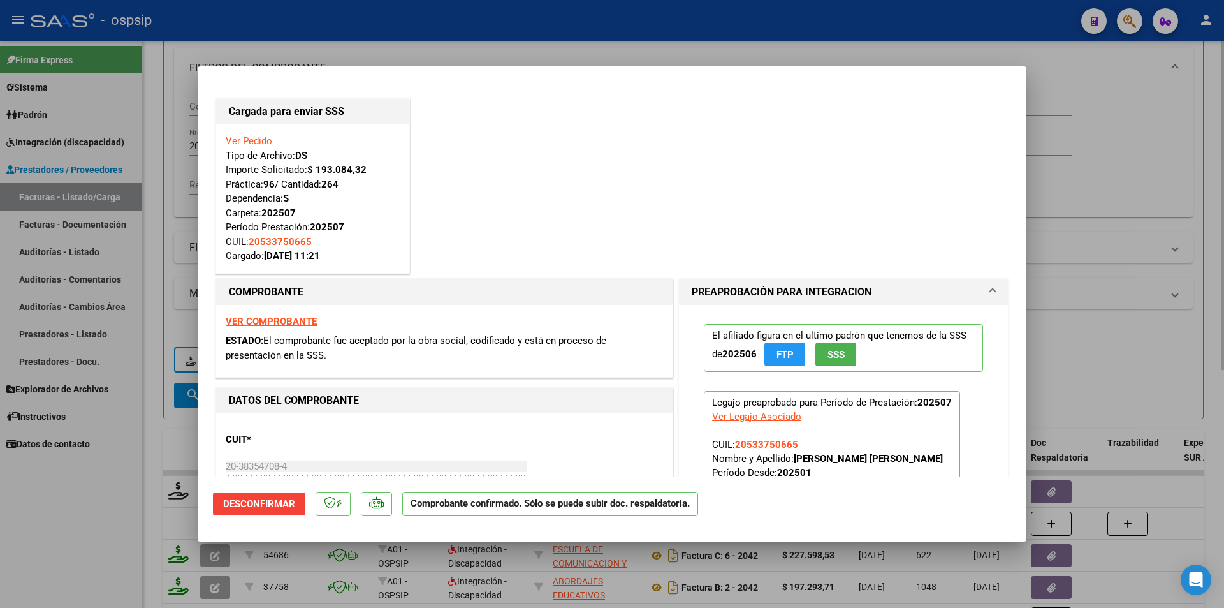
drag, startPoint x: 143, startPoint y: 497, endPoint x: 205, endPoint y: 222, distance: 281.6
click at [145, 493] on div at bounding box center [612, 304] width 1224 height 608
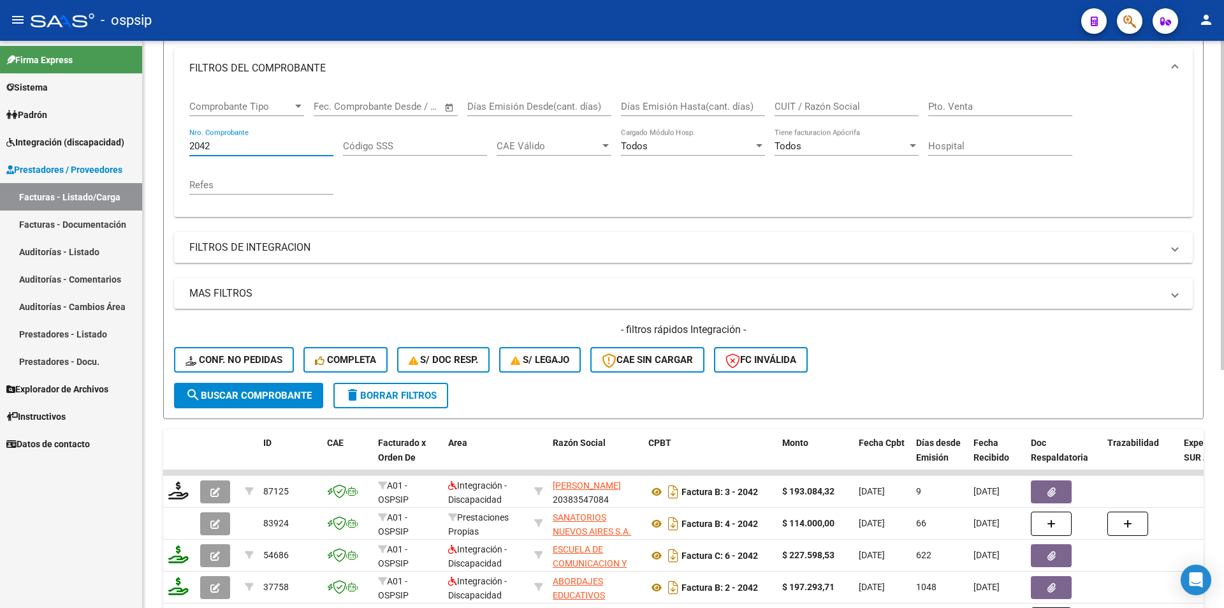
drag, startPoint x: 224, startPoint y: 149, endPoint x: 157, endPoint y: 140, distance: 68.1
click at [155, 139] on div "Video tutorial PRESTADORES -> Listado de CPBTs Emitidos por Prestadores / Prove…" at bounding box center [683, 356] width 1081 height 968
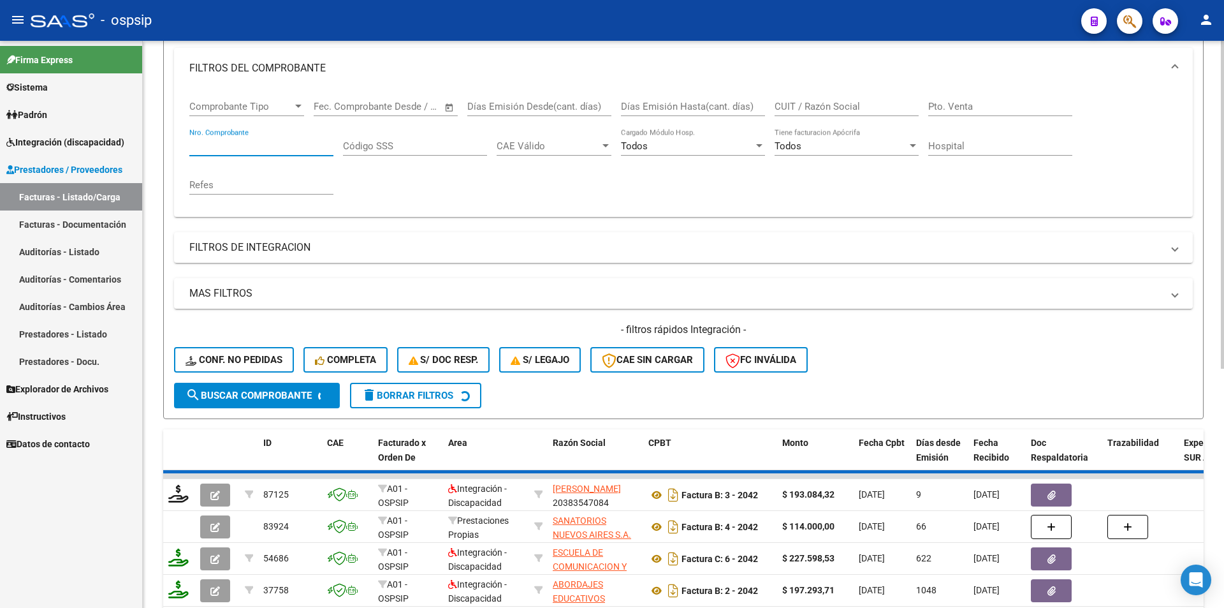
scroll to position [156, 0]
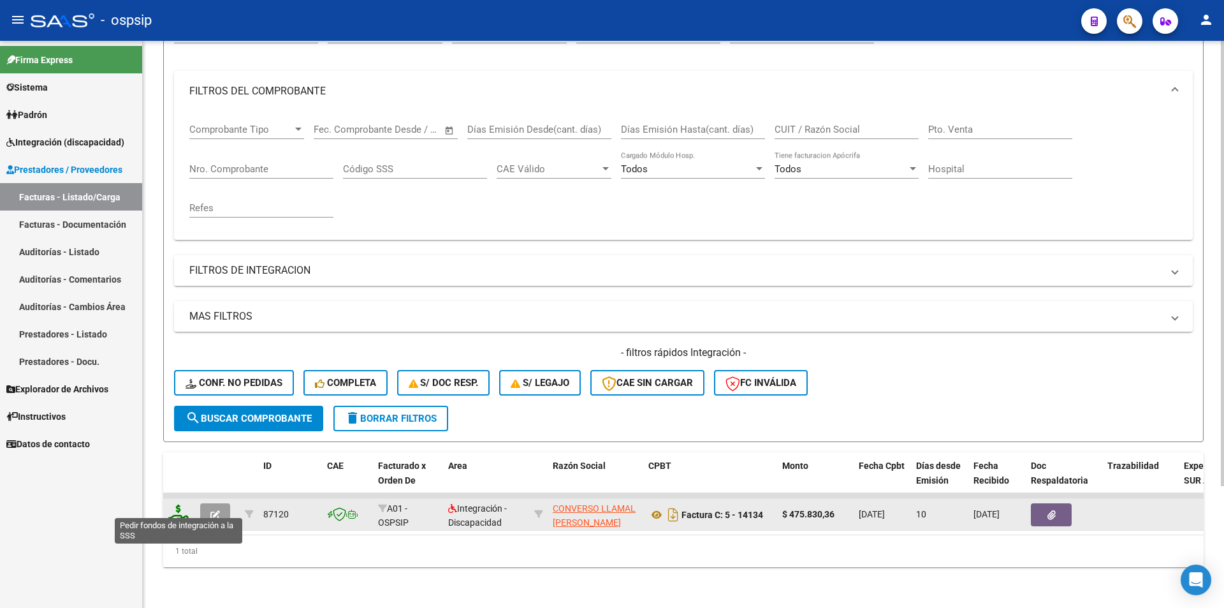
click at [180, 507] on icon at bounding box center [178, 513] width 20 height 18
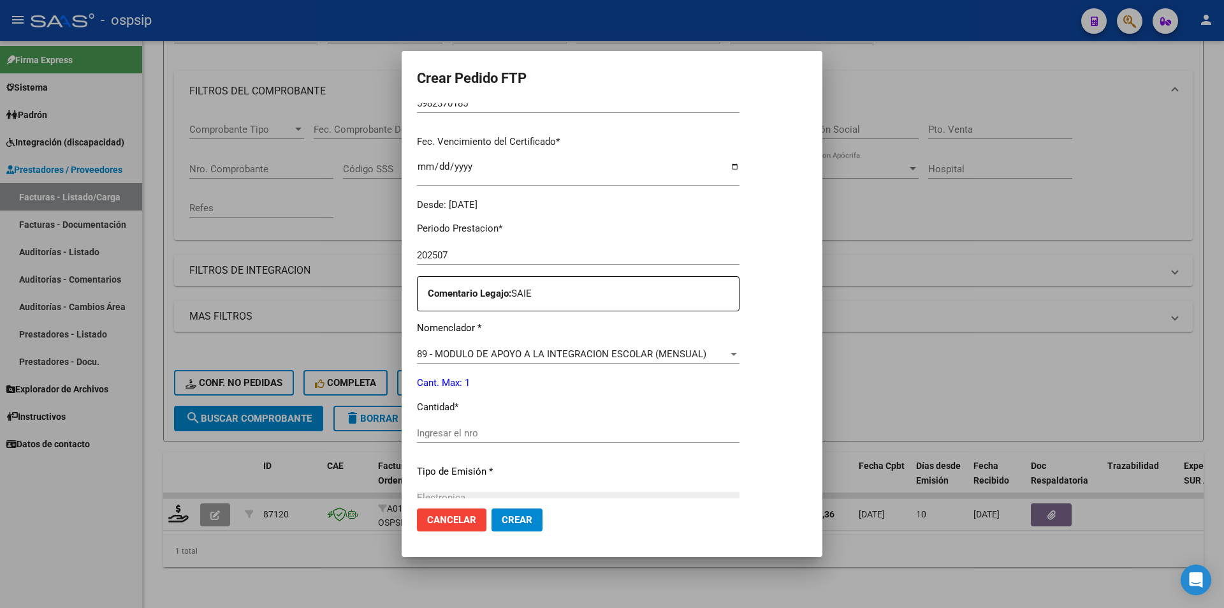
scroll to position [319, 0]
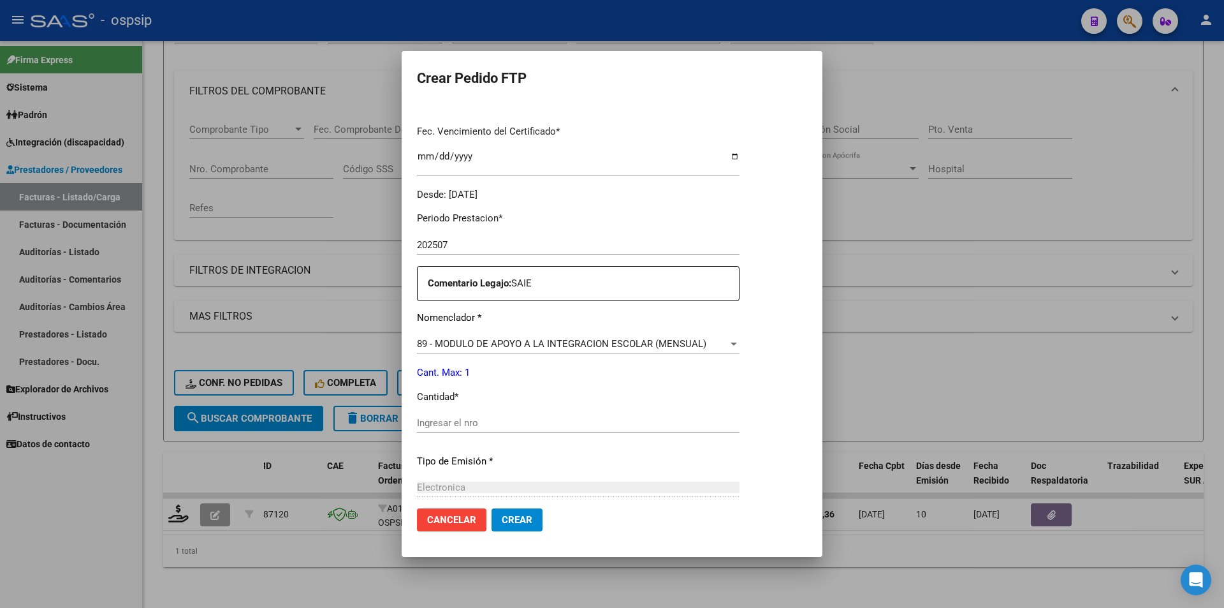
click at [434, 426] on input "Ingresar el nro" at bounding box center [578, 422] width 323 height 11
click at [497, 527] on button "Crear" at bounding box center [516, 519] width 51 height 23
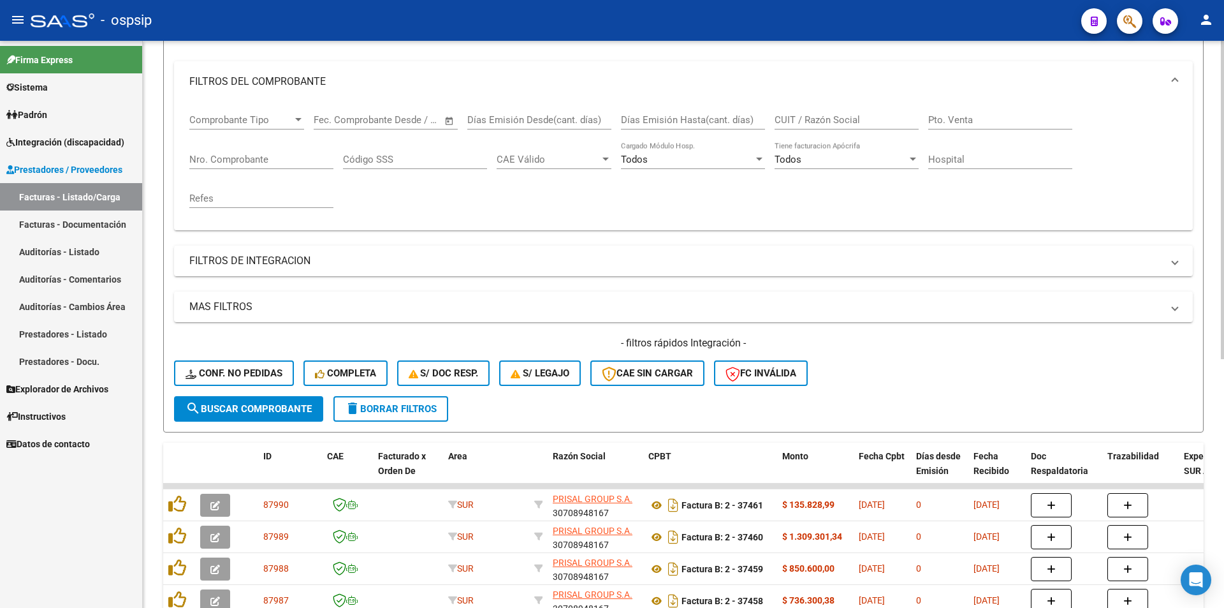
click at [253, 166] on div "Nro. Comprobante" at bounding box center [261, 155] width 144 height 27
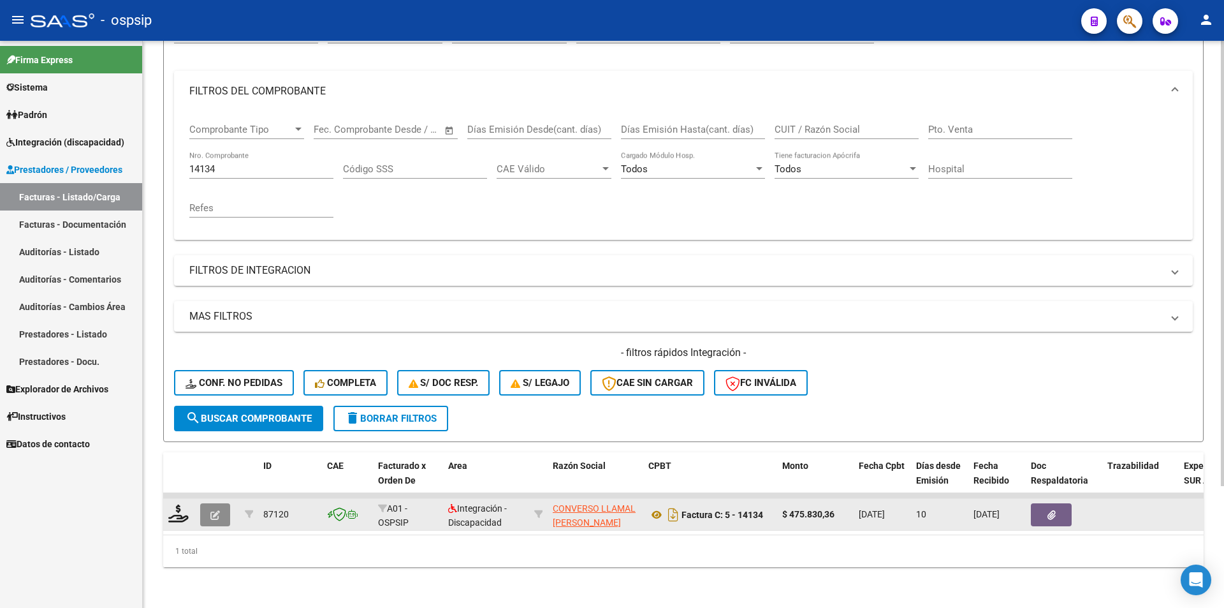
click at [203, 507] on button "button" at bounding box center [215, 514] width 30 height 23
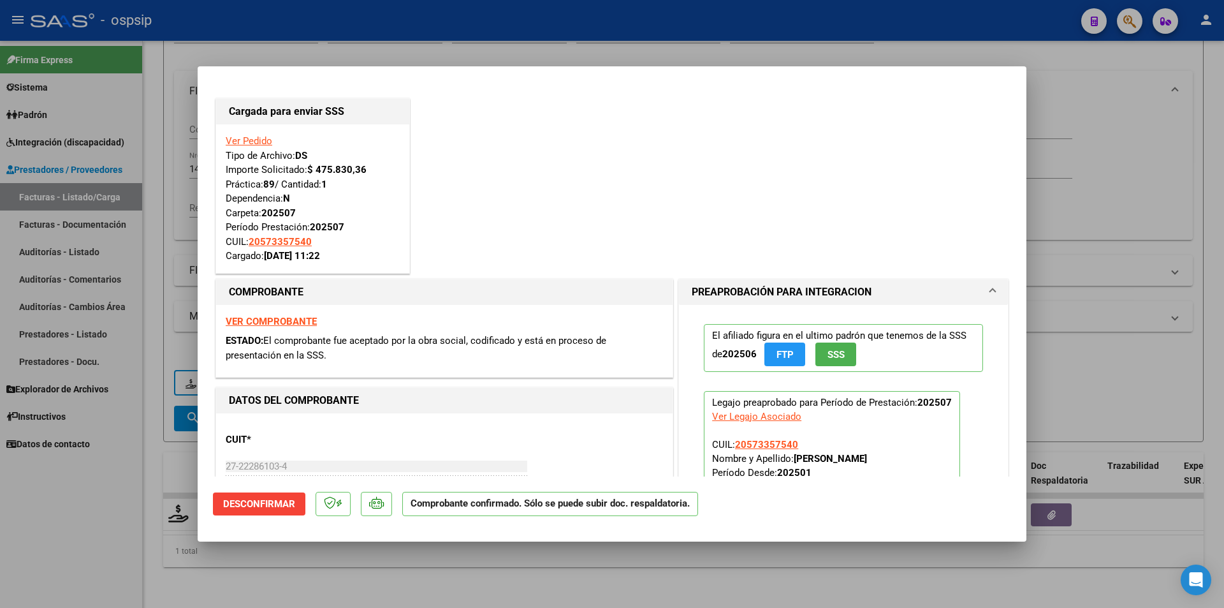
click at [85, 521] on div at bounding box center [612, 304] width 1224 height 608
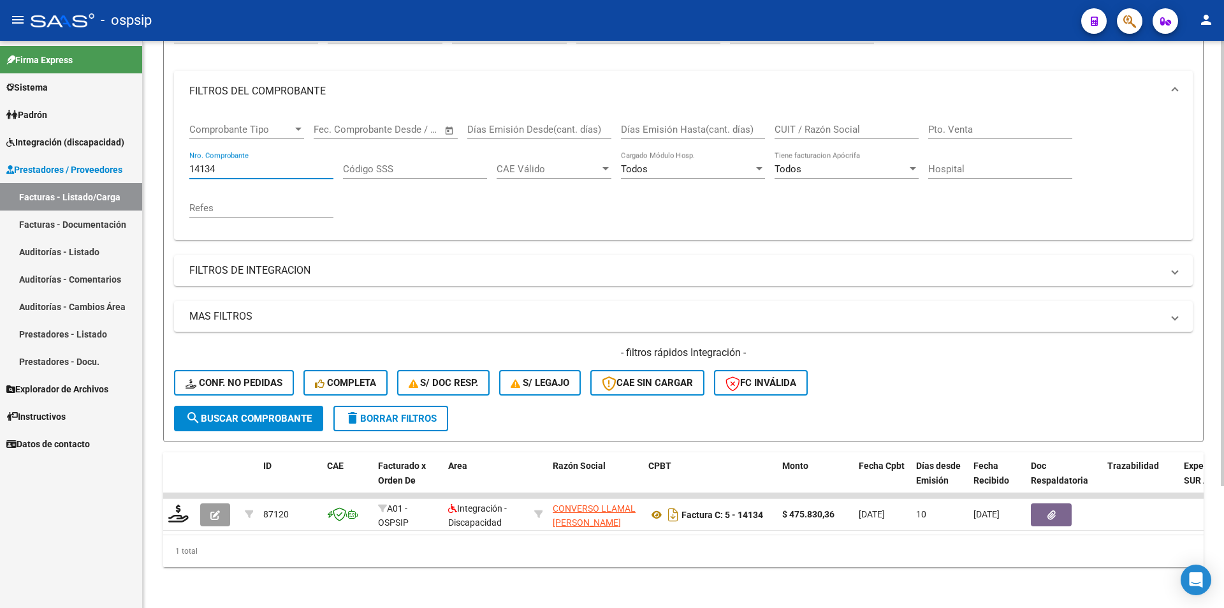
drag, startPoint x: 226, startPoint y: 163, endPoint x: 145, endPoint y: 155, distance: 80.7
click at [145, 155] on div "Video tutorial PRESTADORES -> Listado de CPBTs Emitidos por Prestadores / Prove…" at bounding box center [683, 251] width 1081 height 713
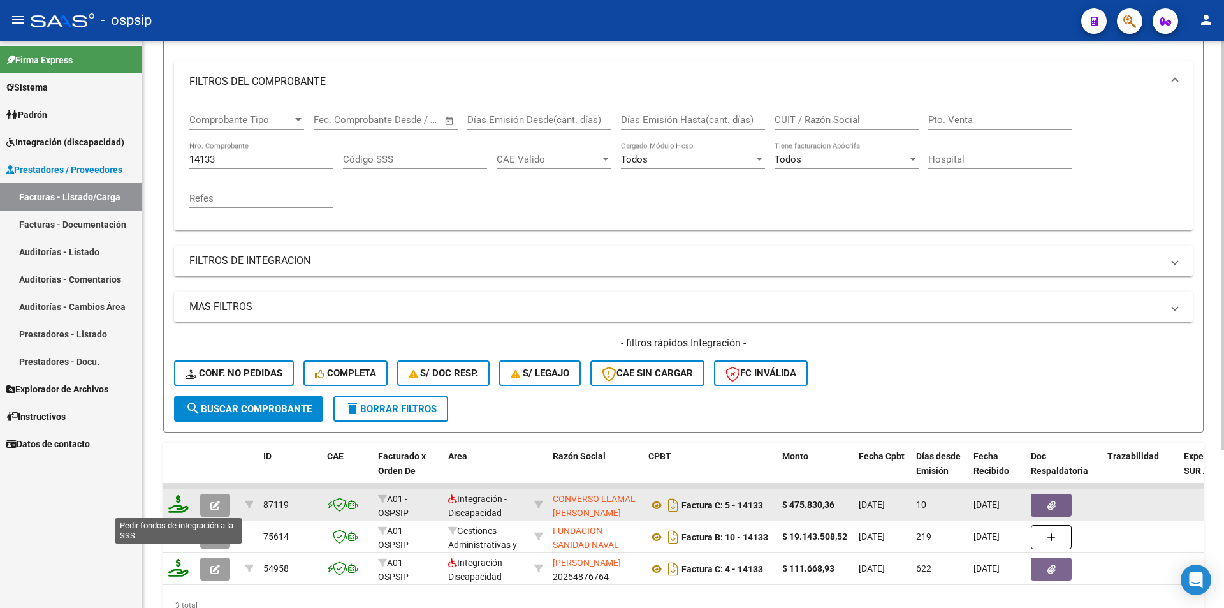
click at [183, 506] on icon at bounding box center [178, 504] width 20 height 18
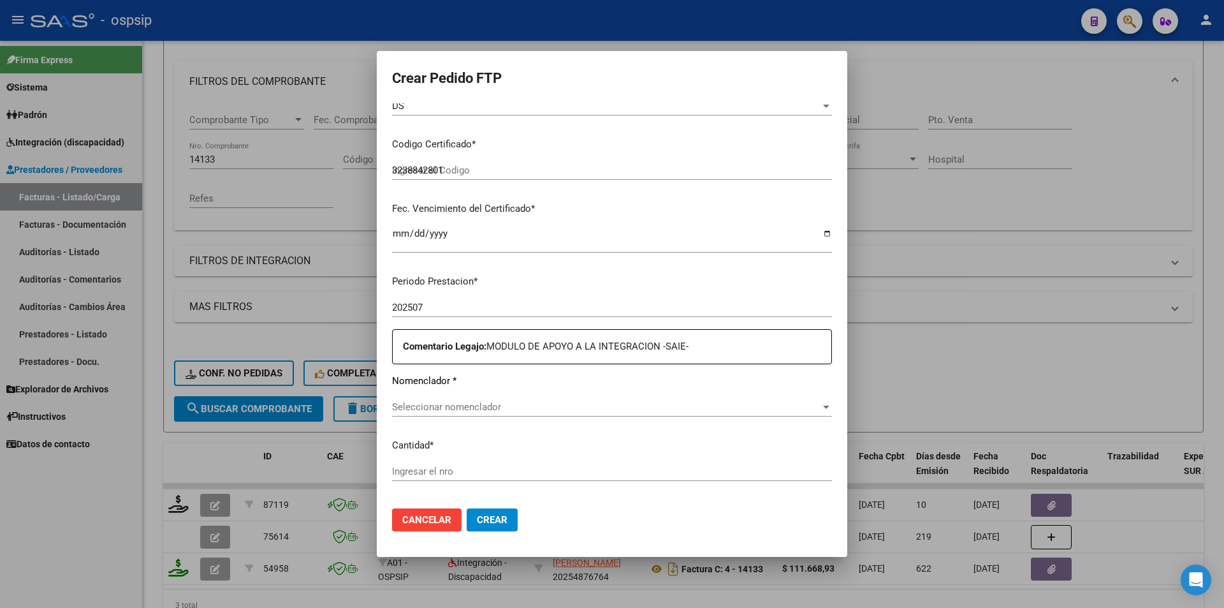
scroll to position [352, 0]
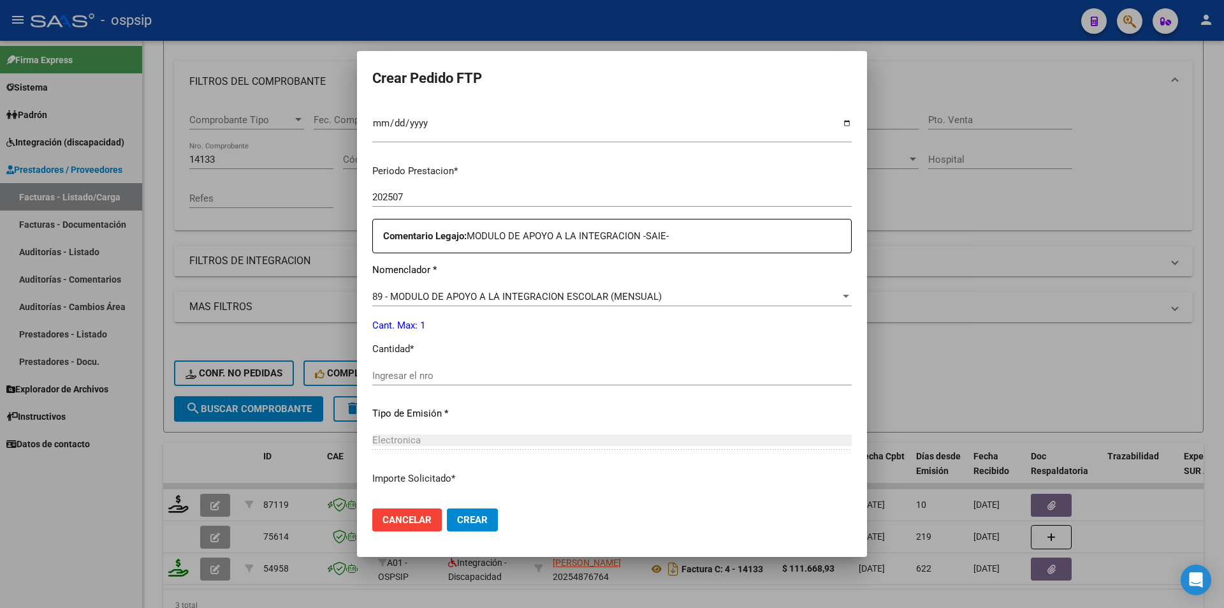
click at [441, 381] on div "Ingresar el nro" at bounding box center [611, 375] width 479 height 19
click at [481, 509] on button "Crear" at bounding box center [472, 519] width 51 height 23
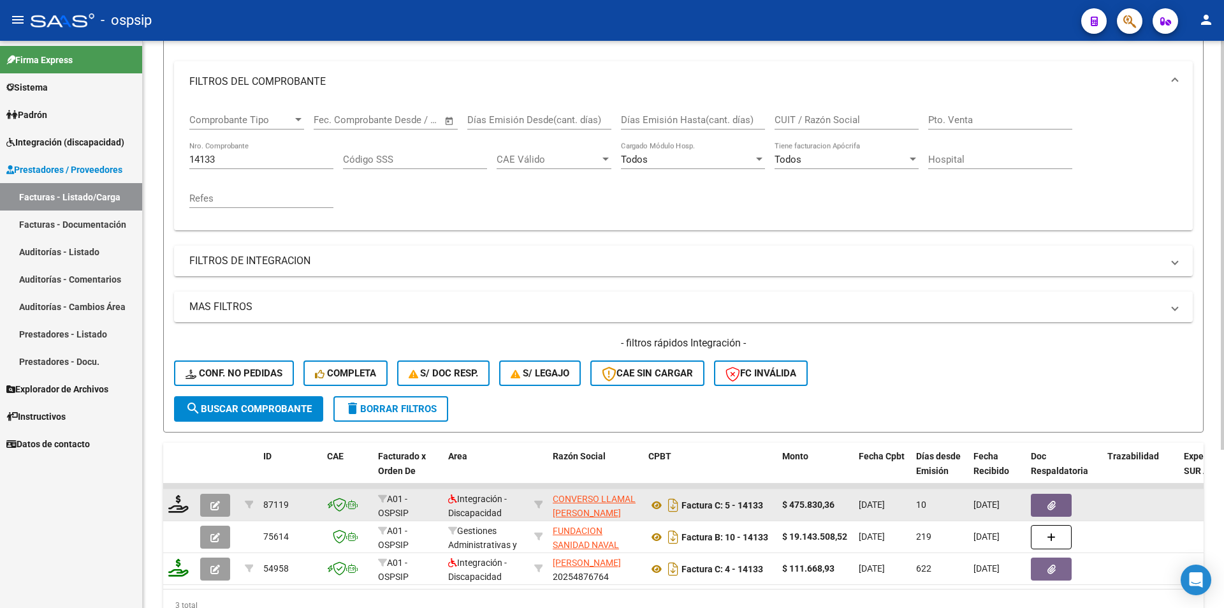
click at [213, 506] on icon "button" at bounding box center [215, 505] width 10 height 10
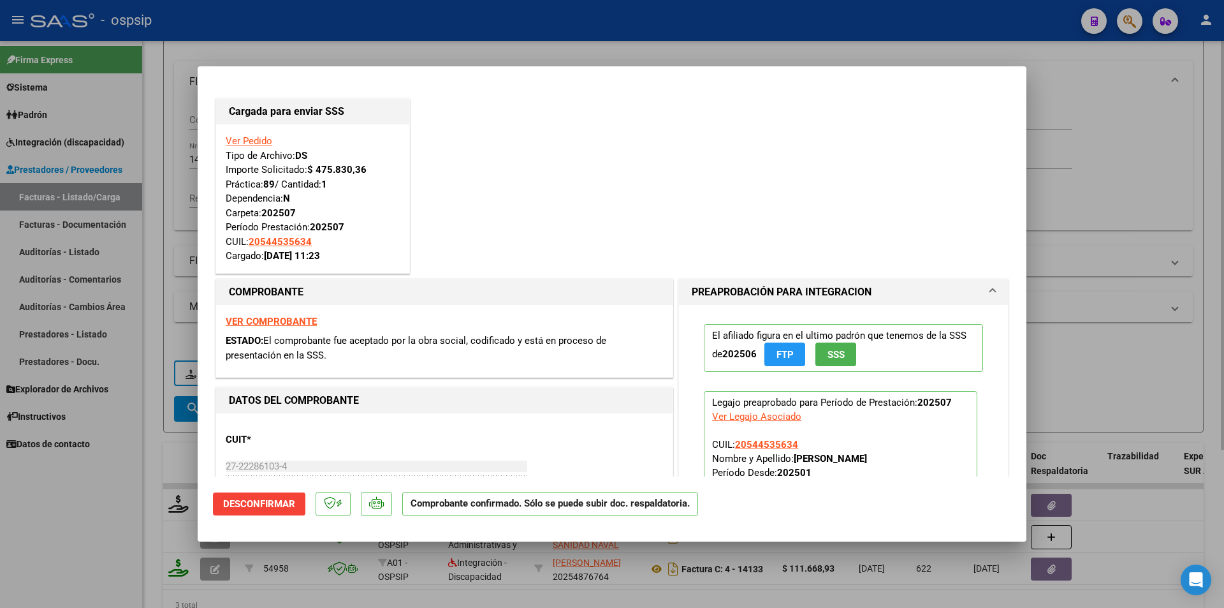
drag, startPoint x: 174, startPoint y: 176, endPoint x: 179, endPoint y: 161, distance: 15.5
click at [175, 171] on div at bounding box center [612, 304] width 1224 height 608
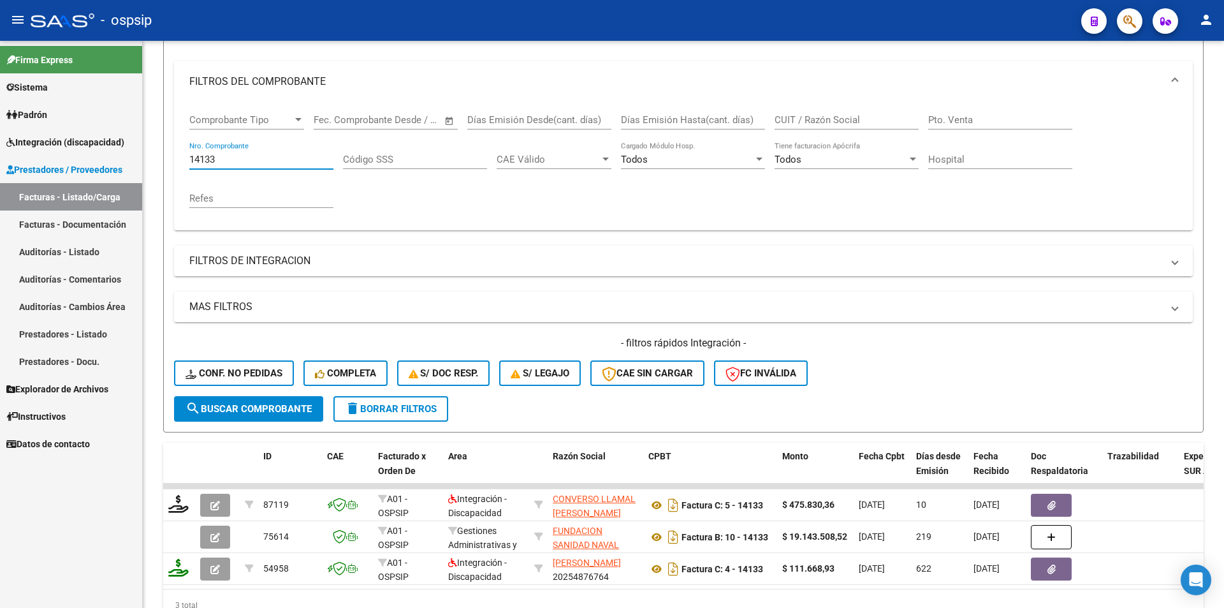
drag, startPoint x: 147, startPoint y: 145, endPoint x: 121, endPoint y: 144, distance: 26.1
click at [121, 144] on mat-sidenav-container "Firma Express Sistema Usuarios Todos los Usuarios Padrón Afiliados Empadronados…" at bounding box center [612, 324] width 1224 height 567
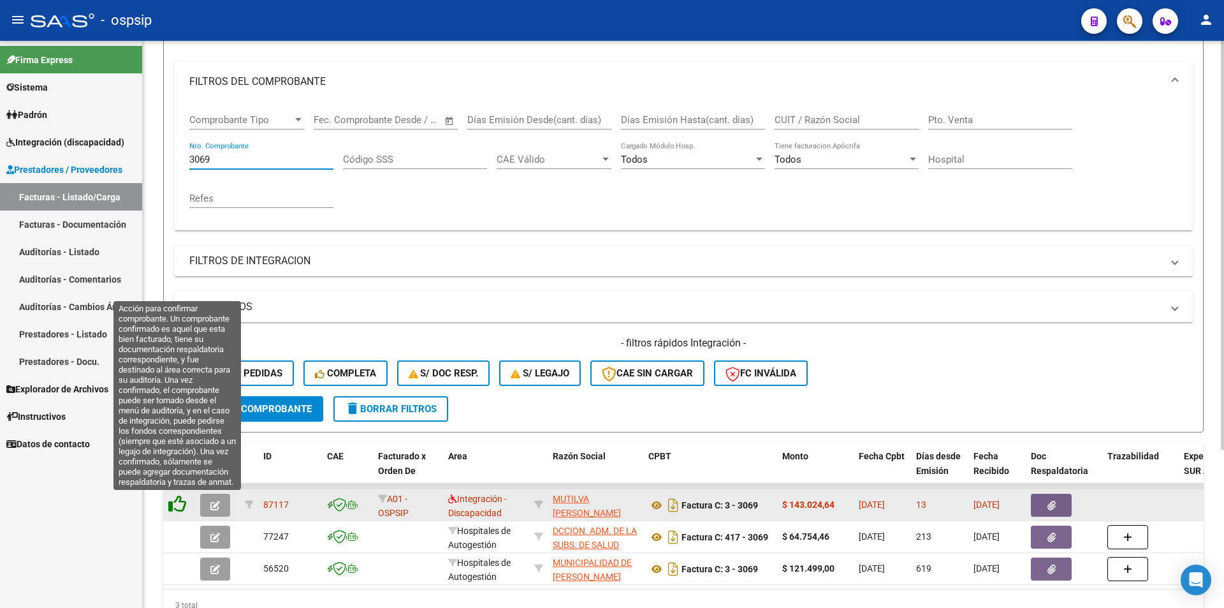
click at [180, 502] on icon at bounding box center [177, 504] width 18 height 18
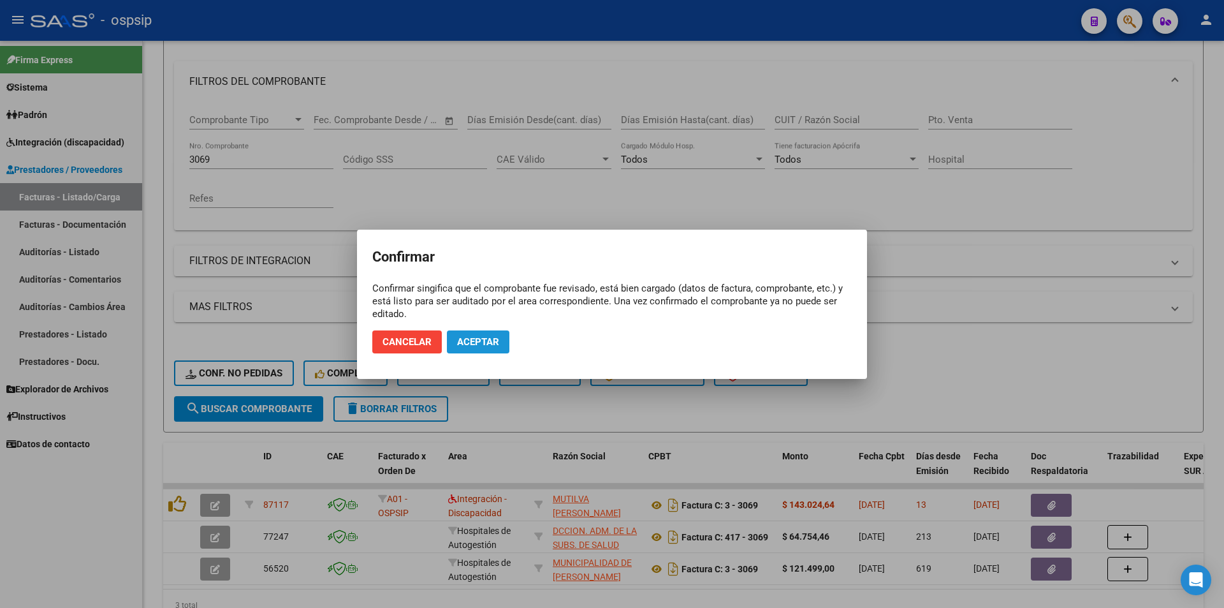
click at [480, 338] on span "Aceptar" at bounding box center [478, 341] width 42 height 11
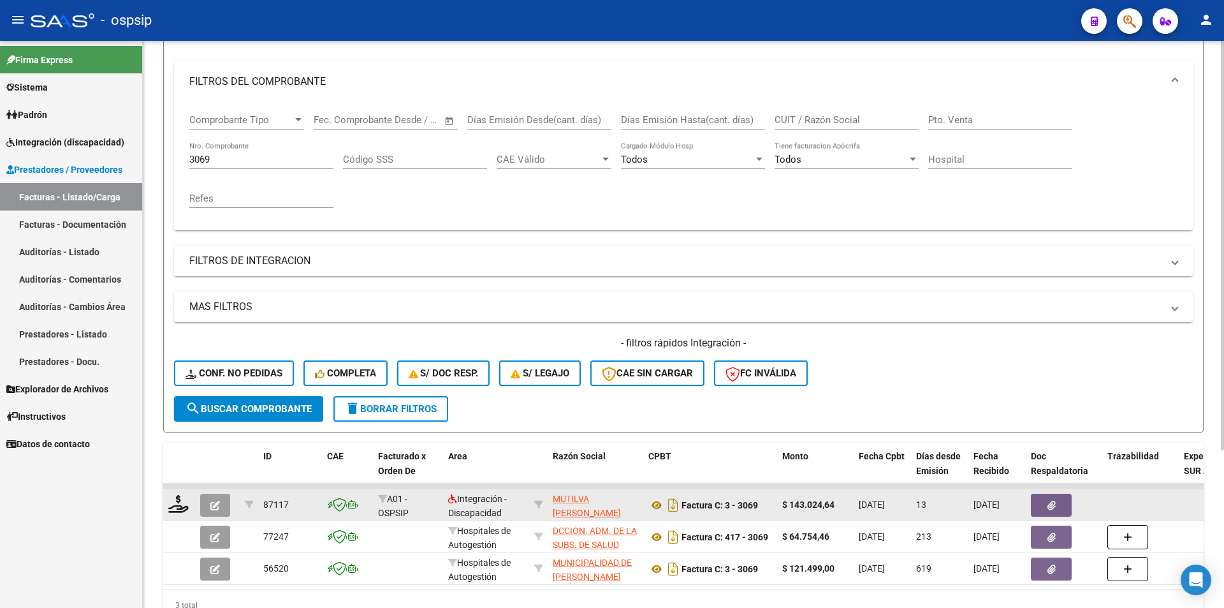
click at [177, 513] on div at bounding box center [179, 505] width 22 height 20
click at [171, 509] on icon at bounding box center [178, 504] width 20 height 18
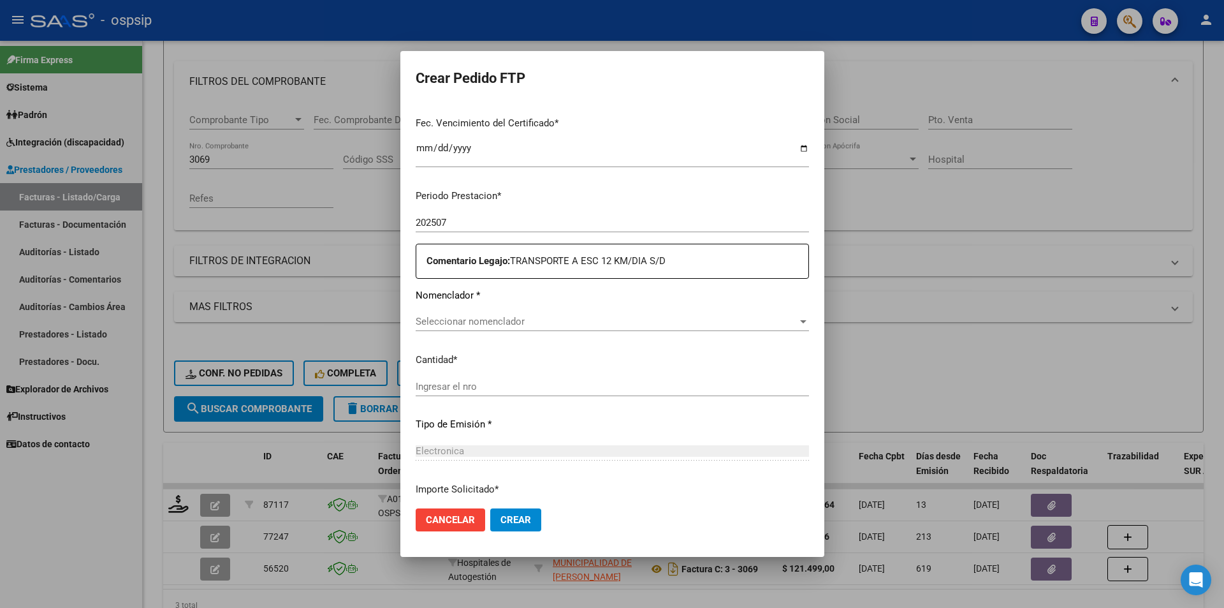
scroll to position [391, 0]
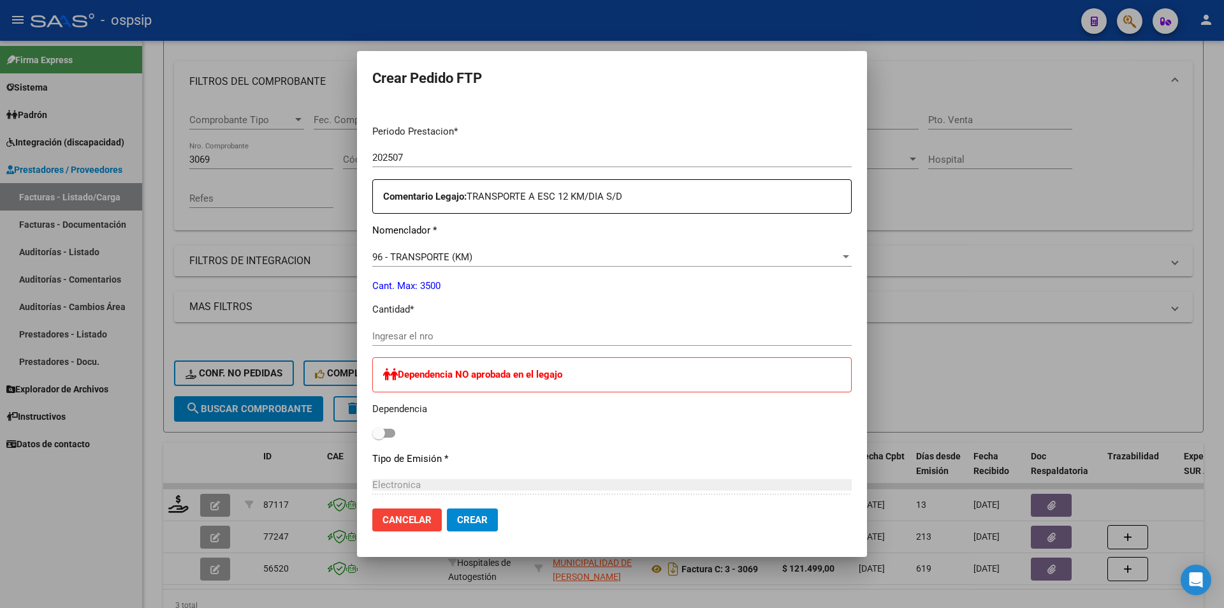
click at [425, 337] on input "Ingresar el nro" at bounding box center [611, 335] width 479 height 11
click at [478, 336] on input "Ingresar el nro" at bounding box center [611, 335] width 479 height 11
click at [470, 522] on span "Crear" at bounding box center [472, 519] width 31 height 11
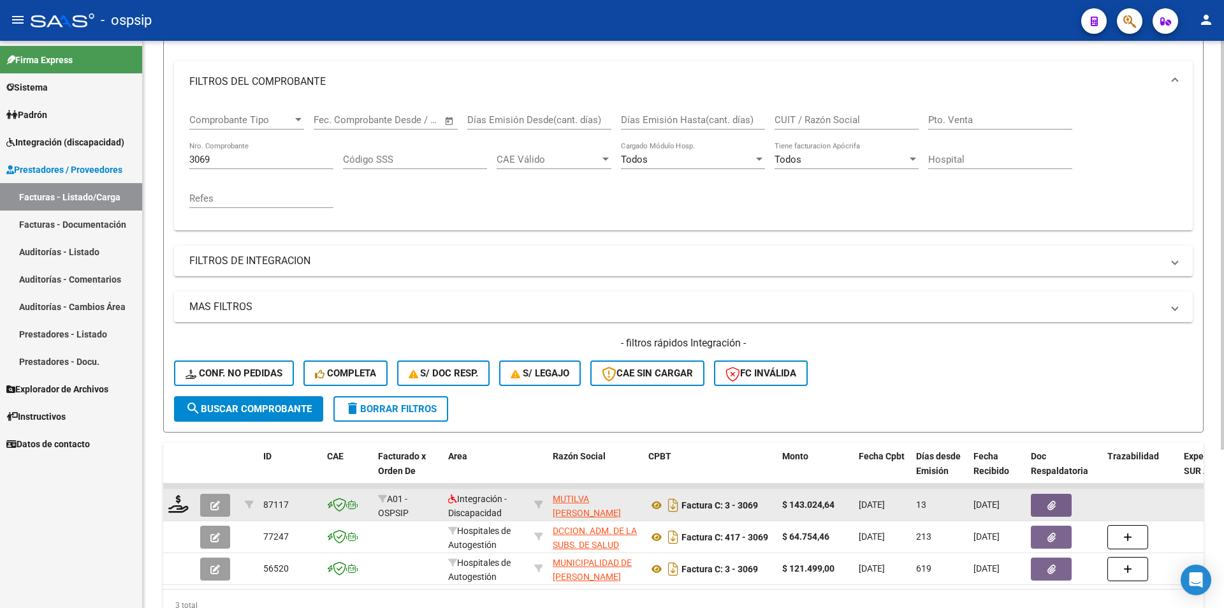
click at [210, 504] on icon "button" at bounding box center [215, 505] width 10 height 10
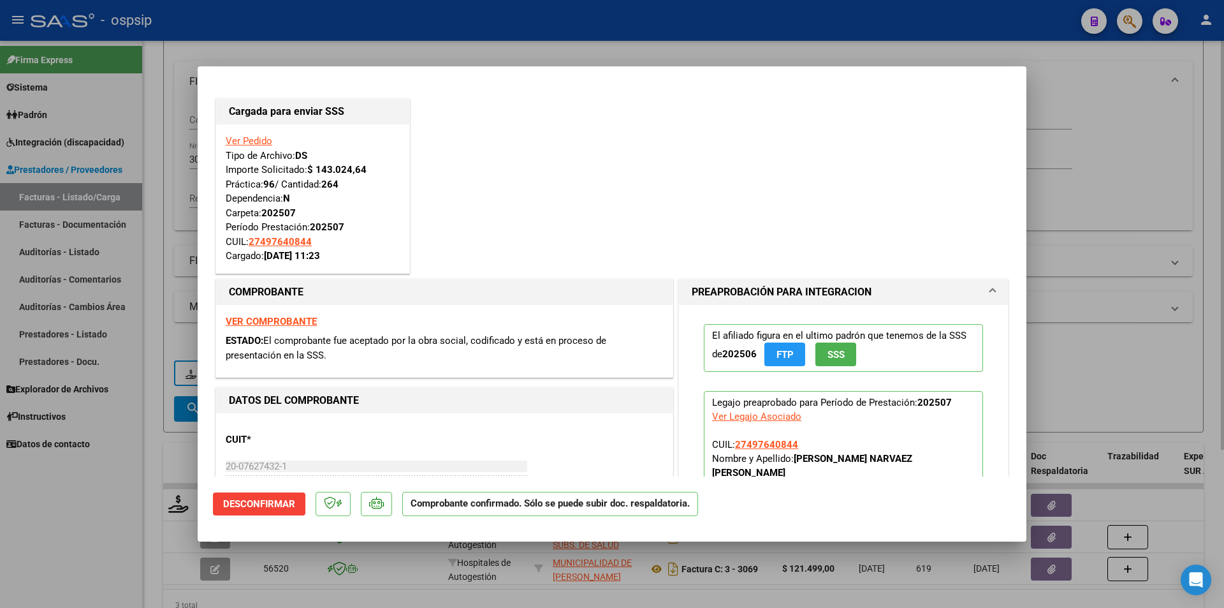
drag, startPoint x: 93, startPoint y: 514, endPoint x: 166, endPoint y: 271, distance: 253.5
click at [94, 504] on div at bounding box center [612, 304] width 1224 height 608
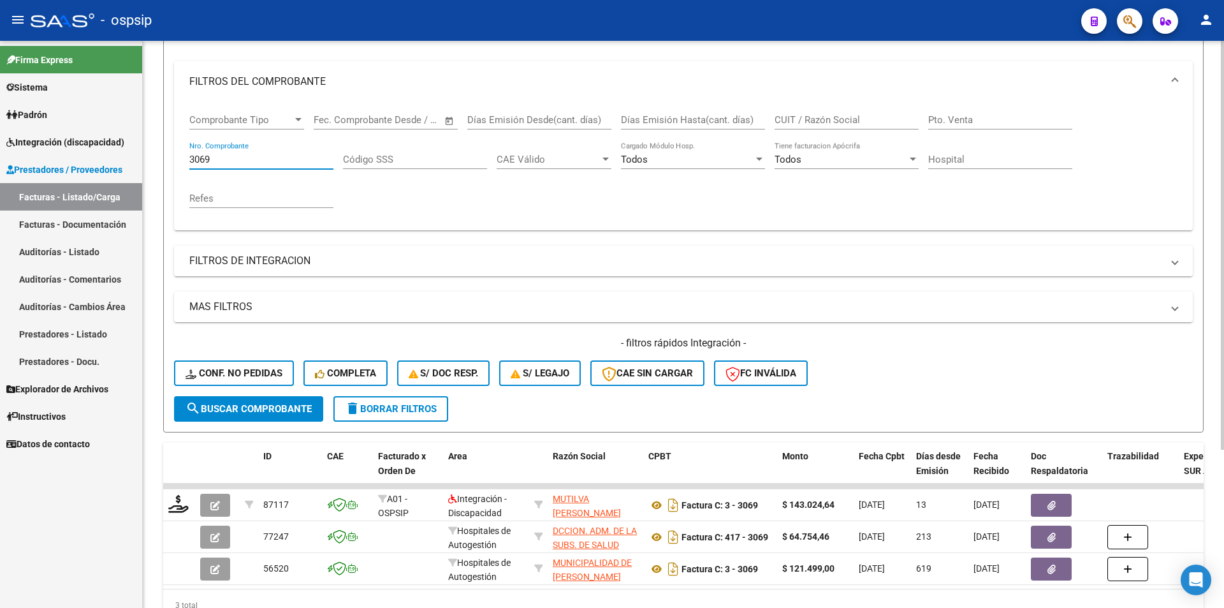
drag, startPoint x: 209, startPoint y: 155, endPoint x: 162, endPoint y: 155, distance: 47.2
click at [162, 155] on div "Video tutorial PRESTADORES -> Listado de CPBTs Emitidos por Prestadores / Prove…" at bounding box center [683, 273] width 1081 height 776
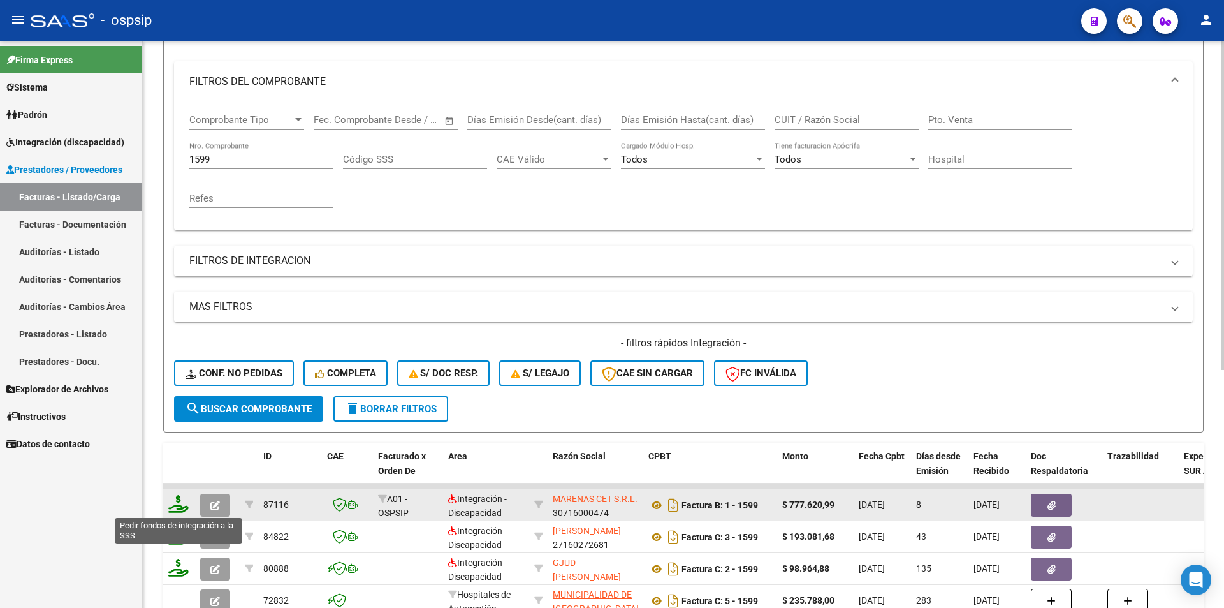
click at [170, 507] on icon at bounding box center [178, 504] width 20 height 18
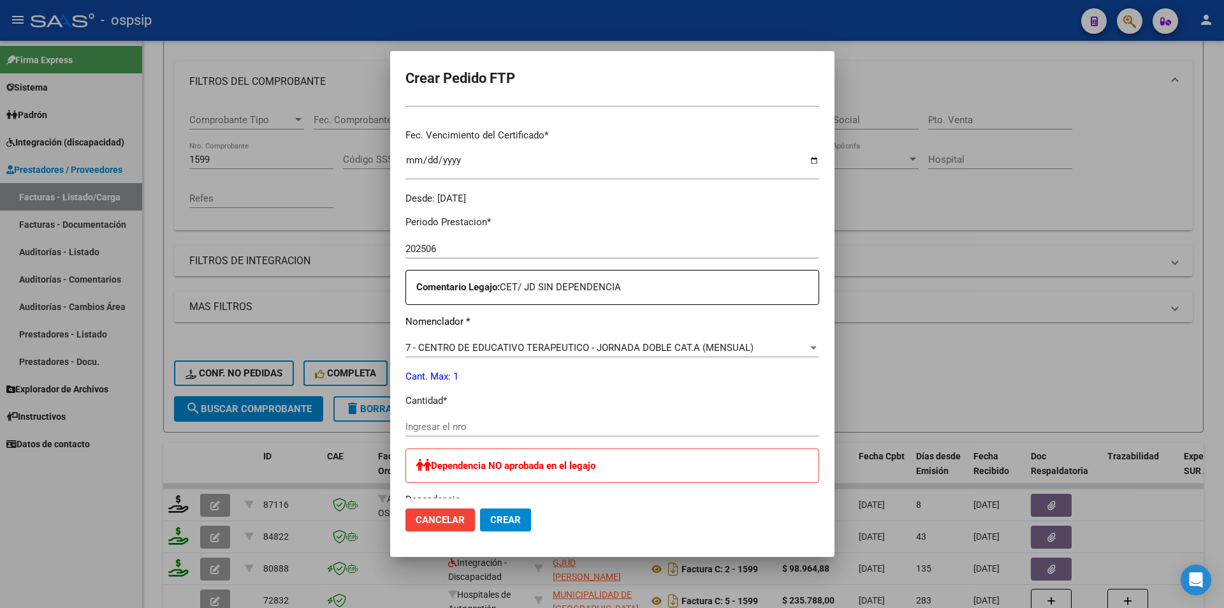
scroll to position [319, 0]
click at [430, 431] on div "Ingresar el nro" at bounding box center [612, 422] width 414 height 19
click at [490, 523] on span "Crear" at bounding box center [505, 519] width 31 height 11
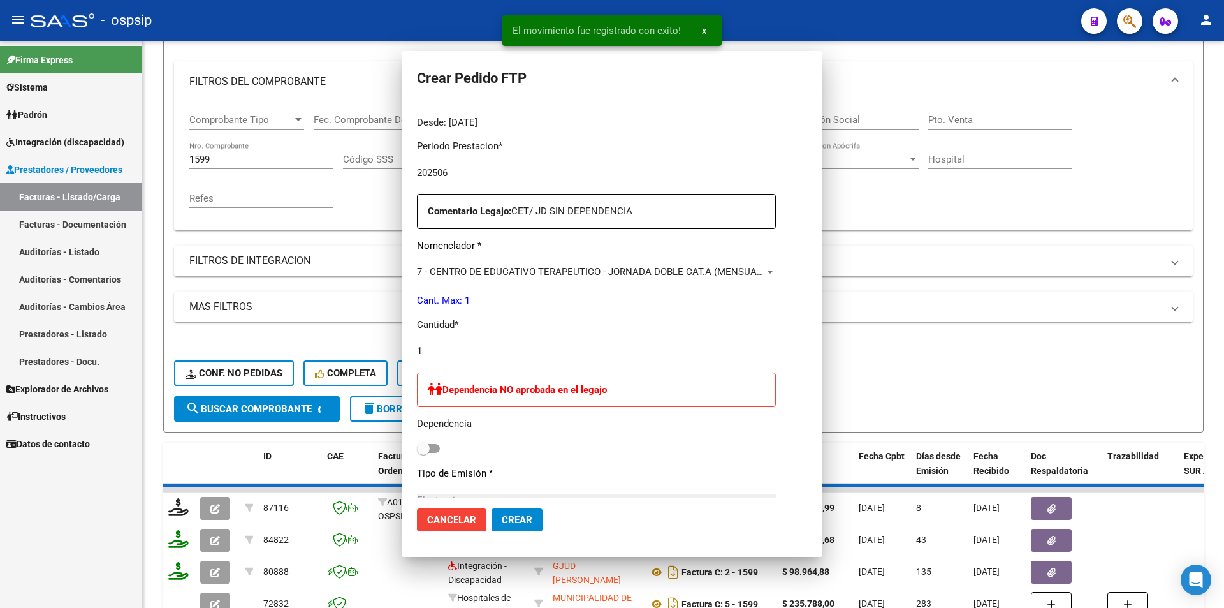
scroll to position [247, 0]
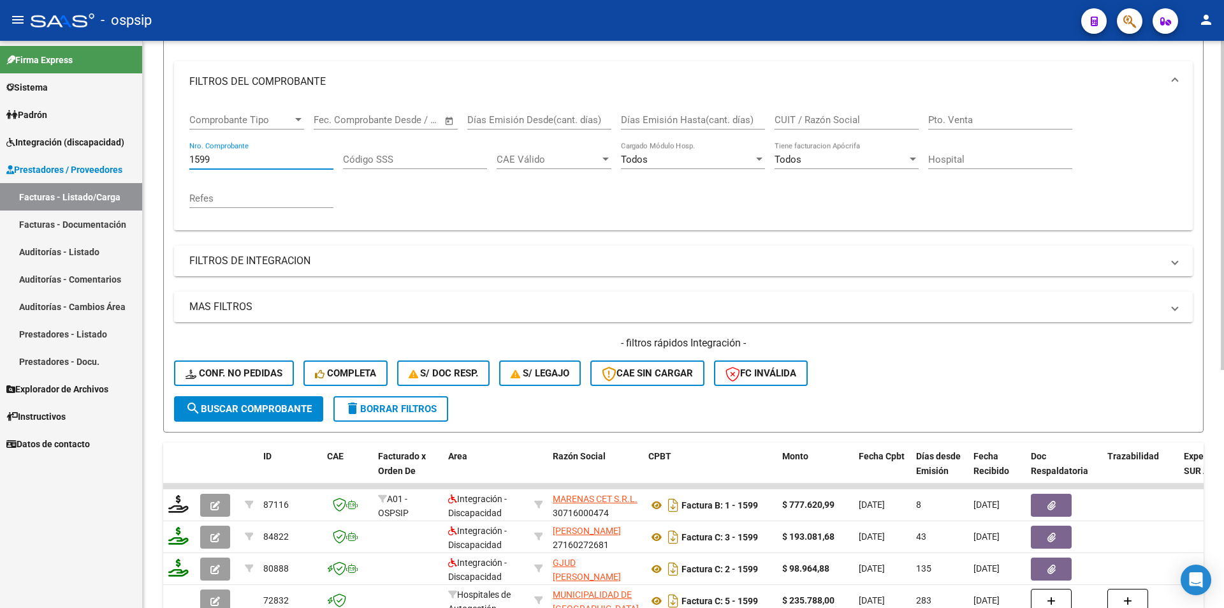
drag, startPoint x: 201, startPoint y: 158, endPoint x: 230, endPoint y: 158, distance: 28.7
click at [226, 162] on input "1599" at bounding box center [261, 159] width 144 height 11
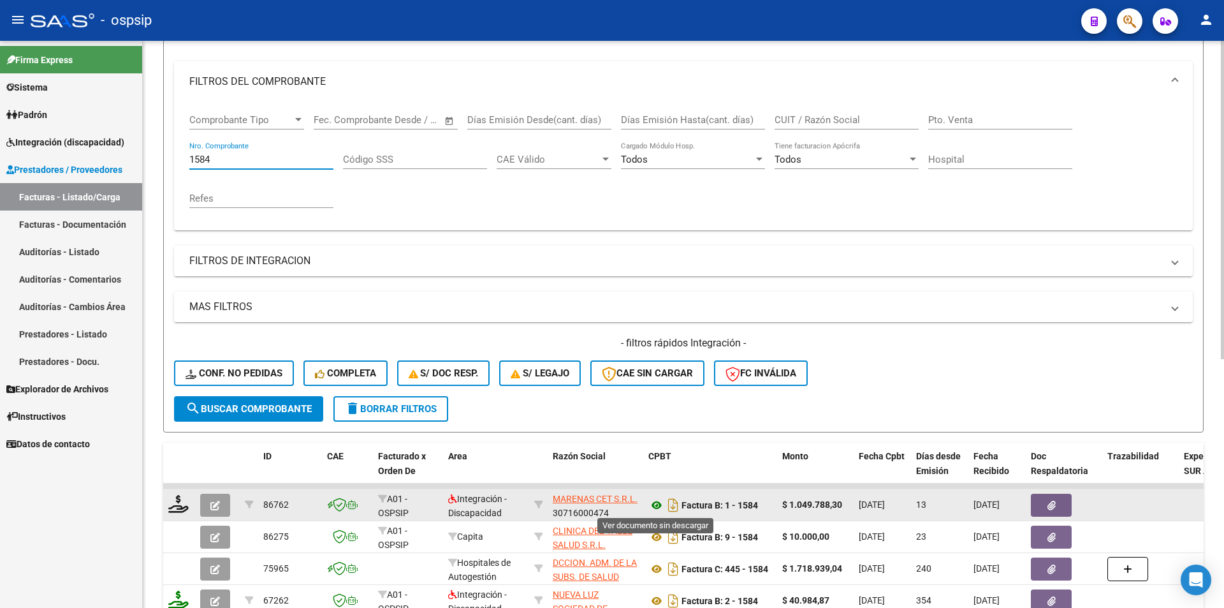
click at [655, 504] on icon at bounding box center [656, 504] width 17 height 15
click at [217, 504] on icon "button" at bounding box center [215, 505] width 10 height 10
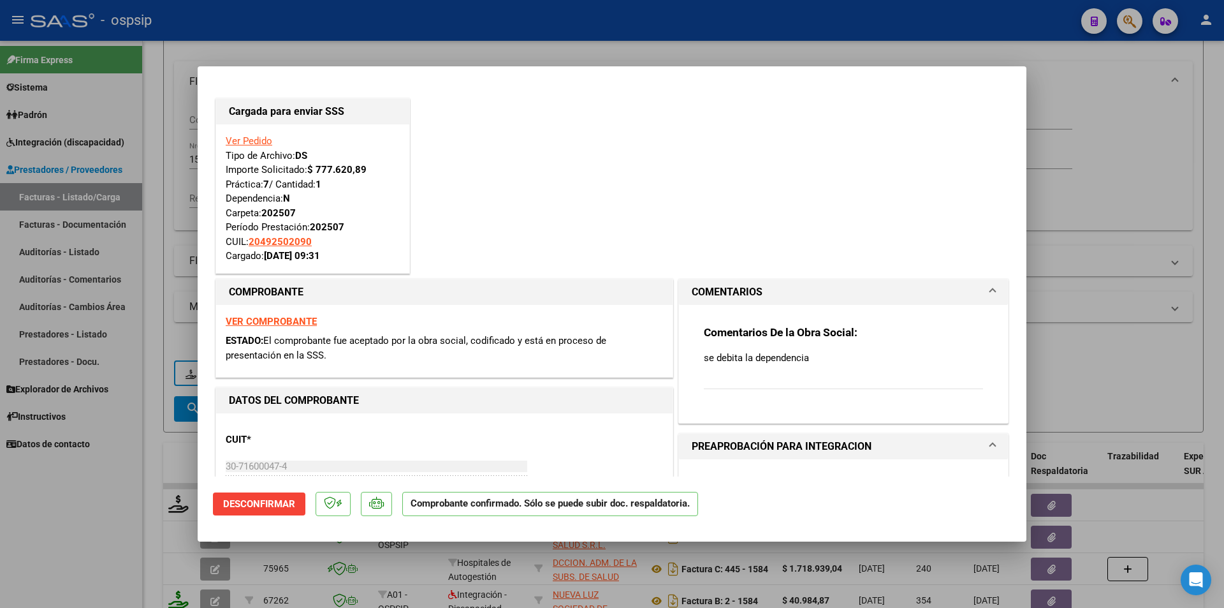
click at [112, 504] on div at bounding box center [612, 304] width 1224 height 608
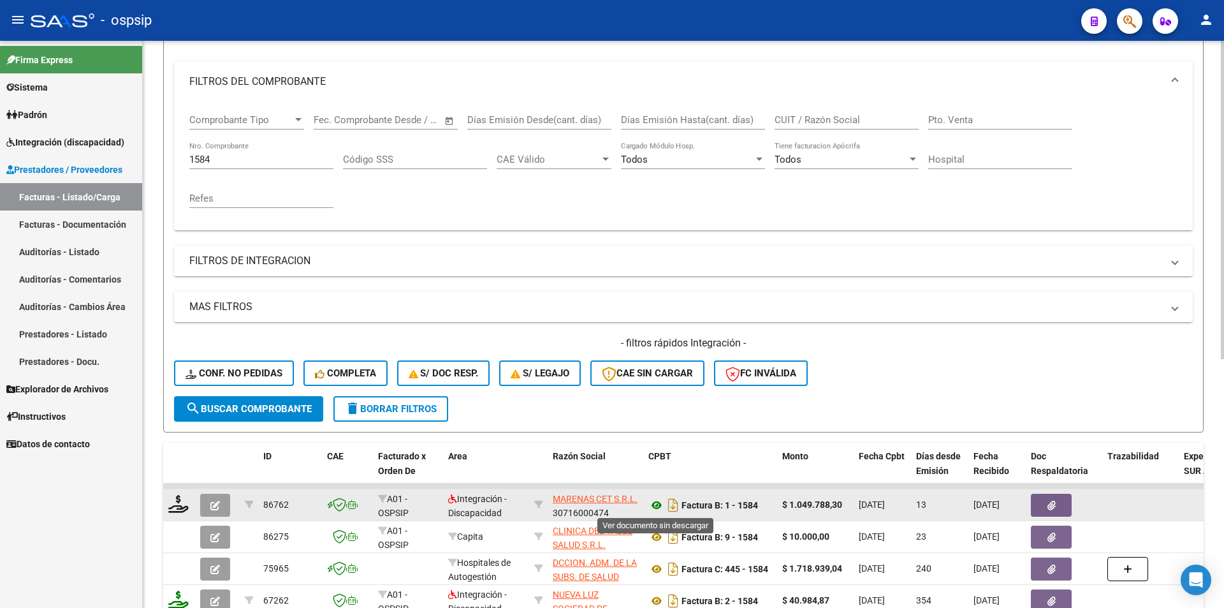
click at [654, 506] on icon at bounding box center [656, 504] width 17 height 15
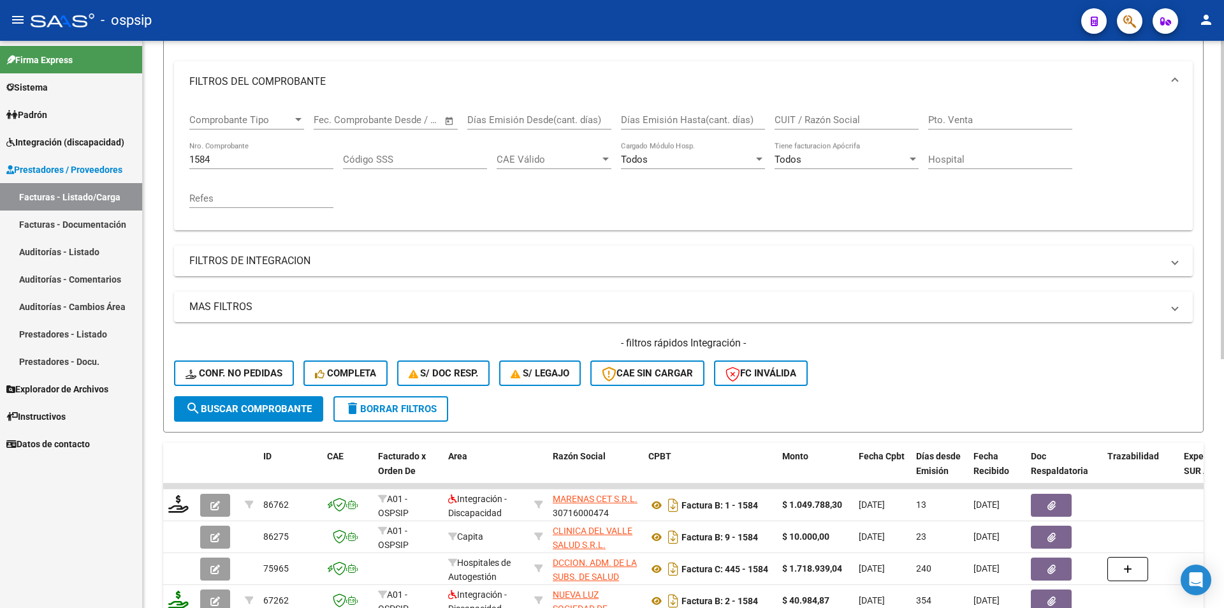
drag, startPoint x: 240, startPoint y: 165, endPoint x: 177, endPoint y: 152, distance: 64.4
click at [177, 152] on div "Comprobante Tipo Comprobante Tipo Start date – End date Fec. Comprobante Desde …" at bounding box center [683, 166] width 1019 height 128
click at [225, 163] on input "1584" at bounding box center [261, 159] width 144 height 11
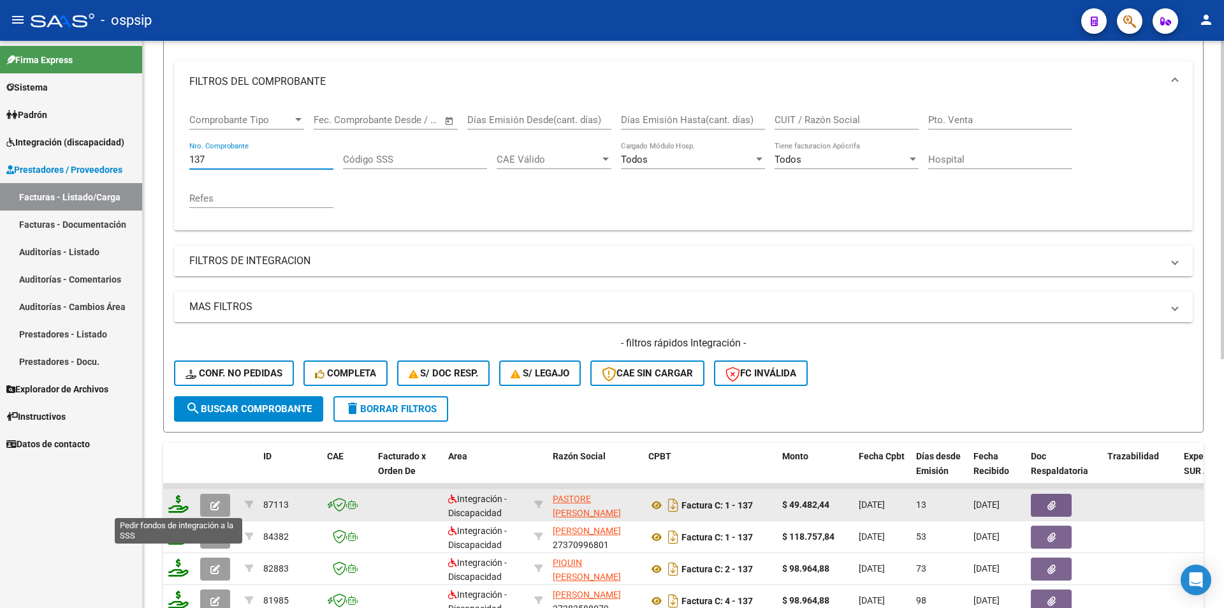
click at [174, 506] on icon at bounding box center [178, 504] width 20 height 18
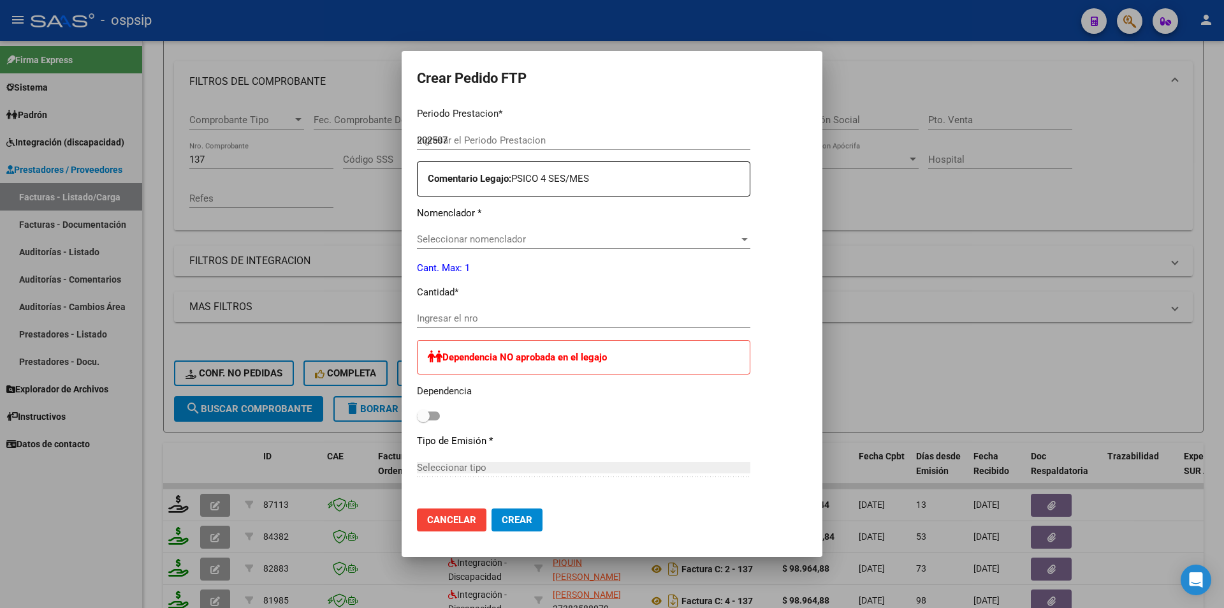
scroll to position [455, 0]
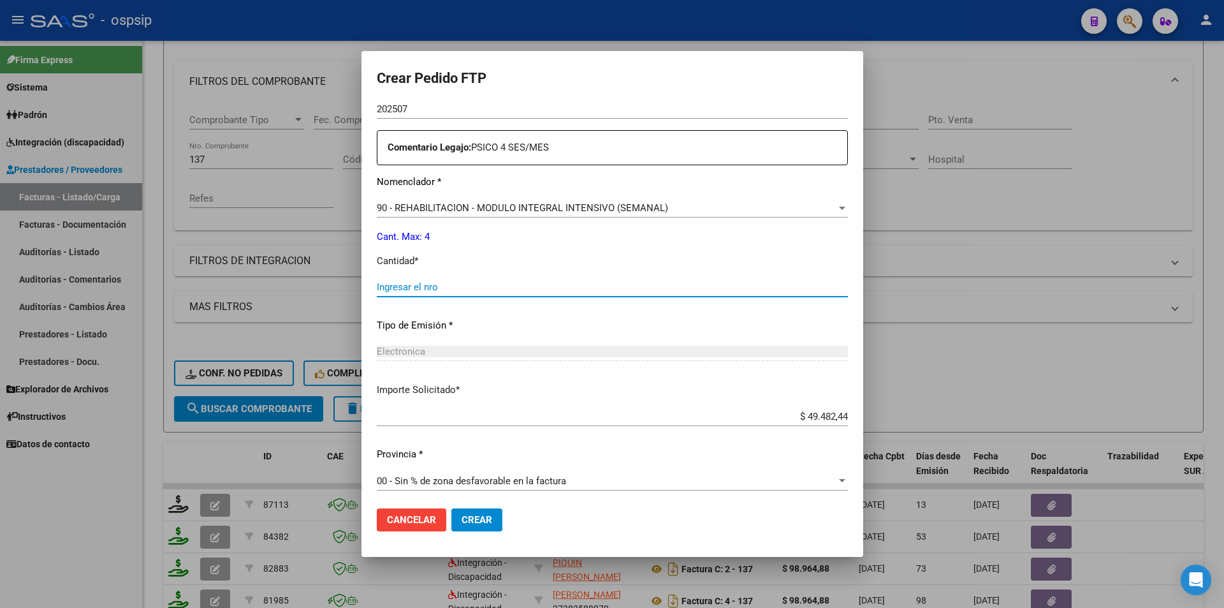
drag, startPoint x: 452, startPoint y: 285, endPoint x: 435, endPoint y: 282, distance: 16.9
click at [451, 285] on input "Ingresar el nro" at bounding box center [612, 286] width 471 height 11
click at [491, 520] on span "Crear" at bounding box center [477, 519] width 31 height 11
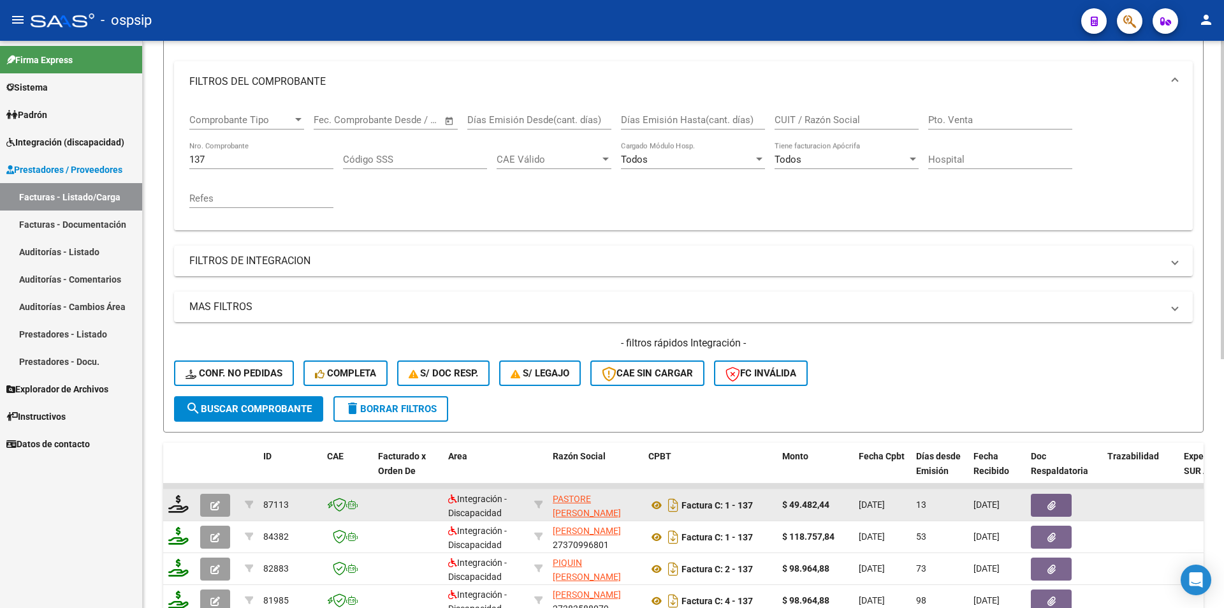
click at [210, 504] on button "button" at bounding box center [215, 504] width 30 height 23
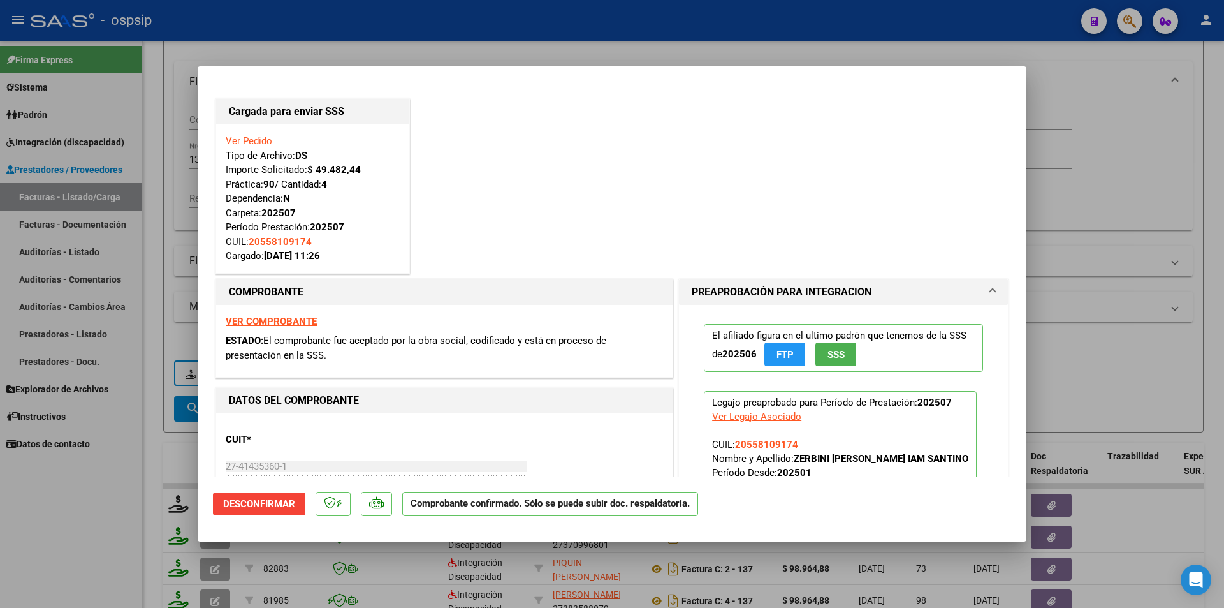
click at [110, 481] on div at bounding box center [612, 304] width 1224 height 608
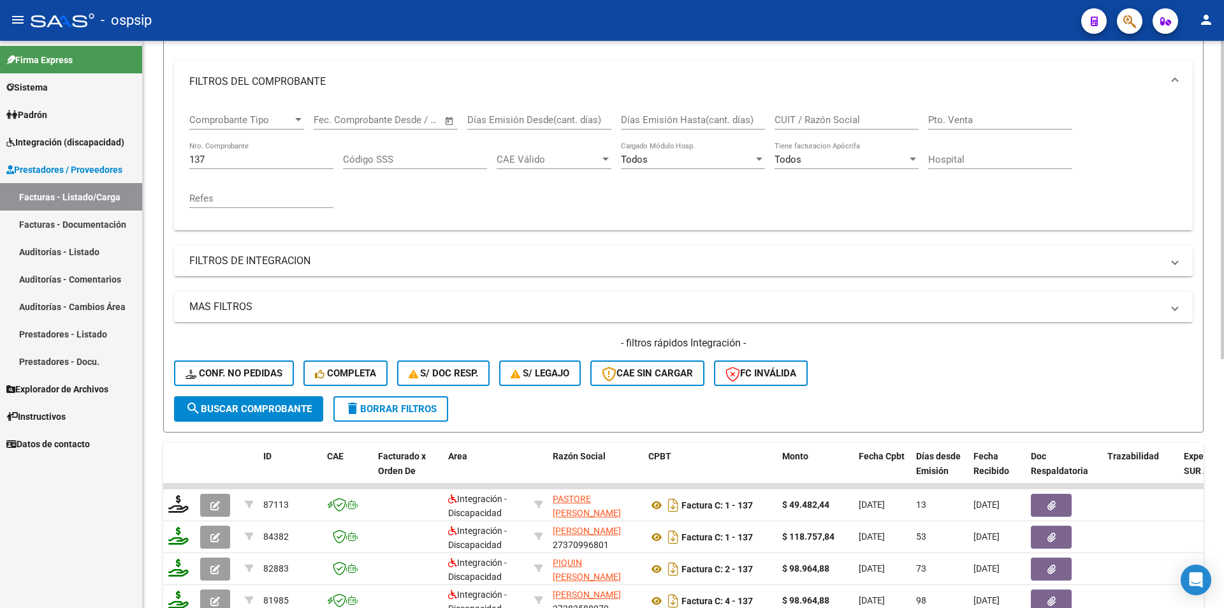
click at [202, 157] on input "137" at bounding box center [261, 159] width 144 height 11
drag, startPoint x: 207, startPoint y: 158, endPoint x: 180, endPoint y: 156, distance: 26.9
click at [180, 156] on div "Comprobante Tipo Comprobante Tipo Start date – End date Fec. Comprobante Desde …" at bounding box center [683, 166] width 1019 height 128
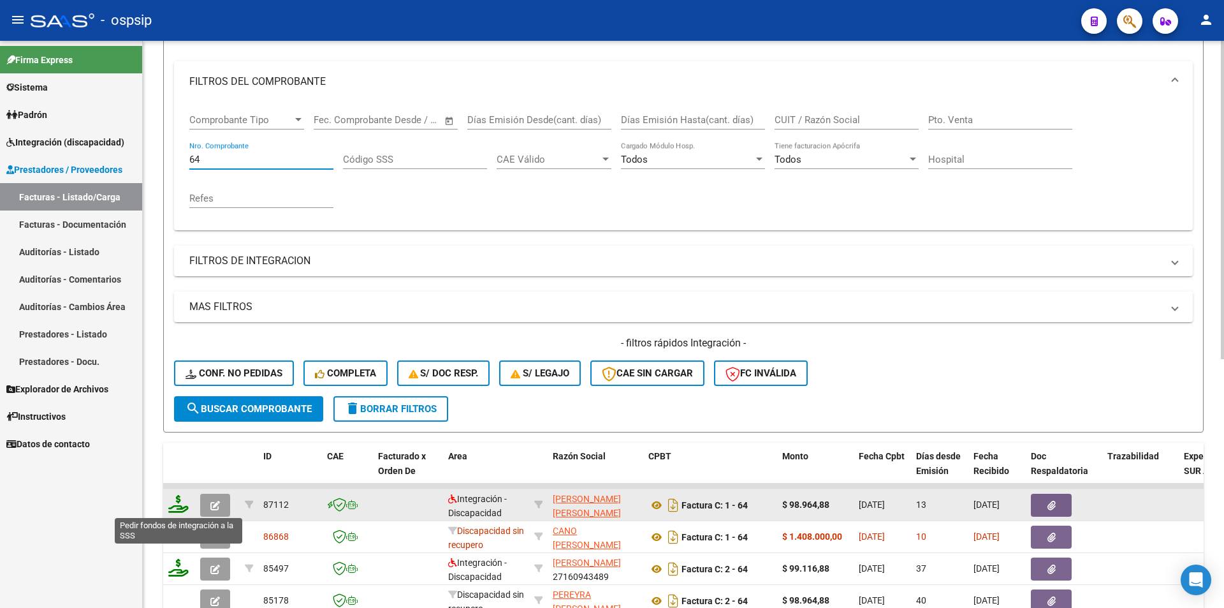
click at [175, 502] on icon at bounding box center [178, 504] width 20 height 18
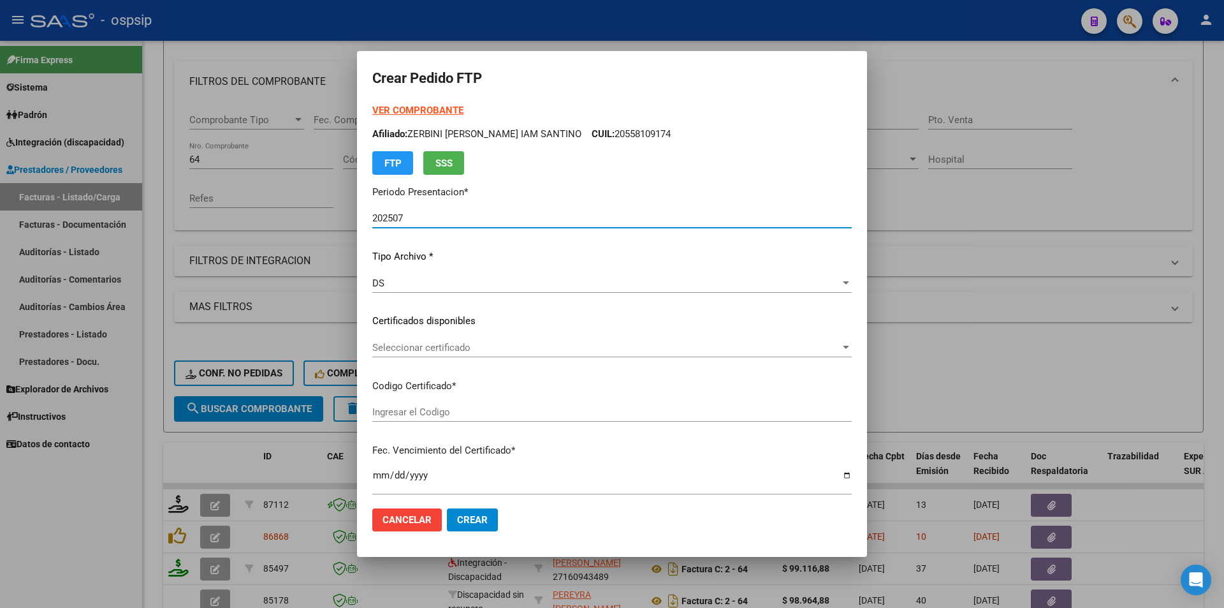
scroll to position [319, 0]
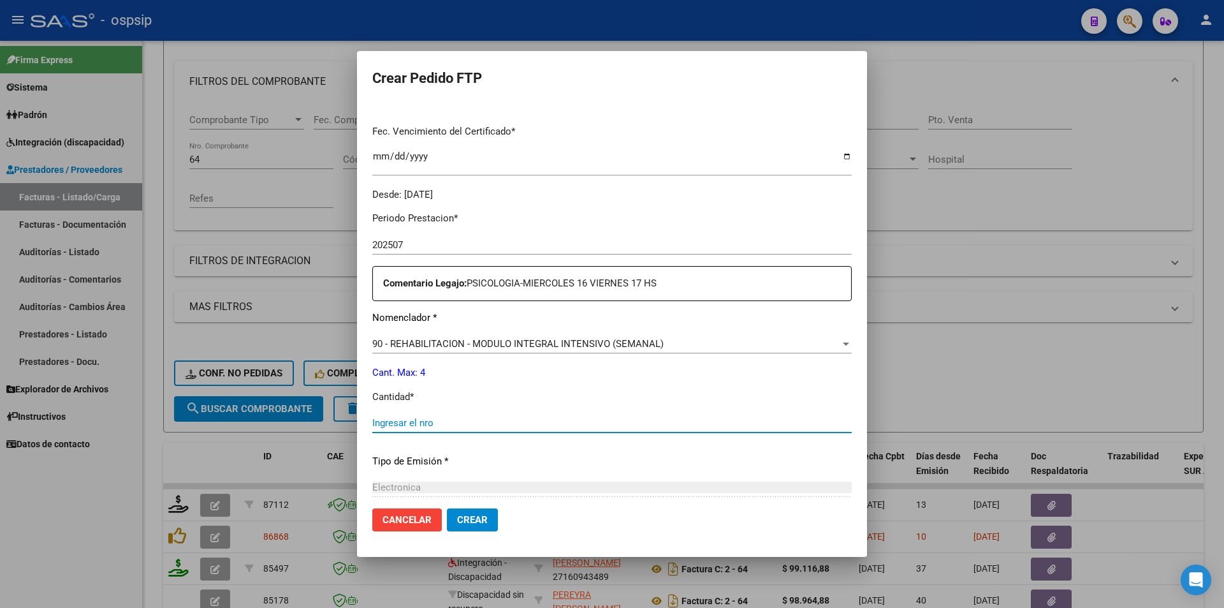
click at [409, 425] on input "Ingresar el nro" at bounding box center [611, 422] width 479 height 11
click at [488, 520] on button "Crear" at bounding box center [472, 519] width 51 height 23
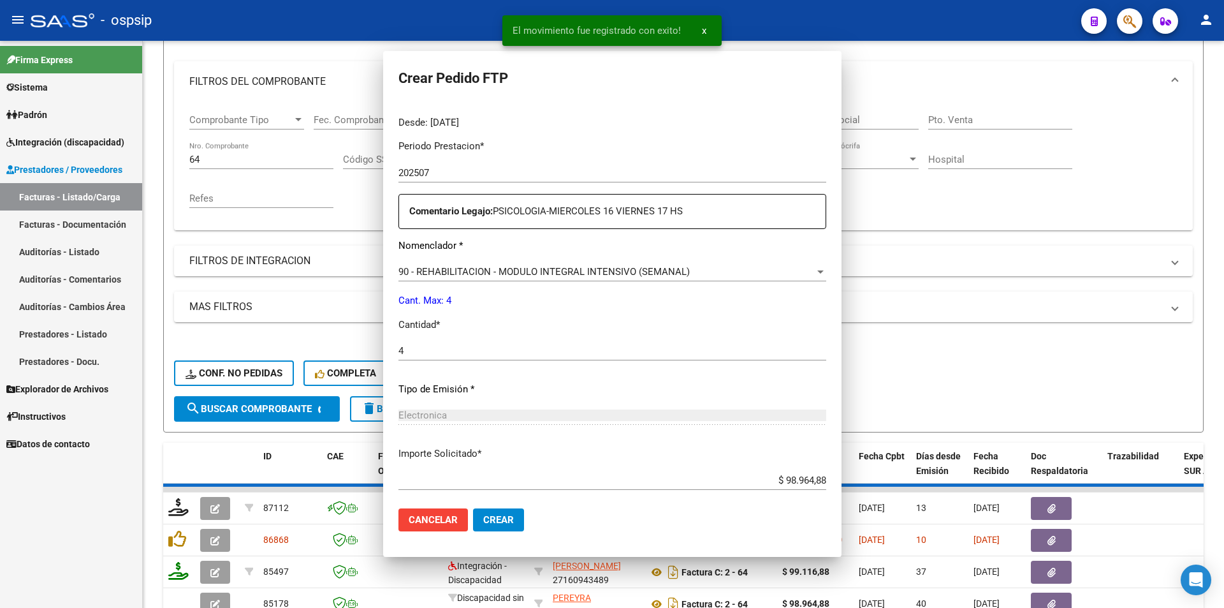
scroll to position [0, 0]
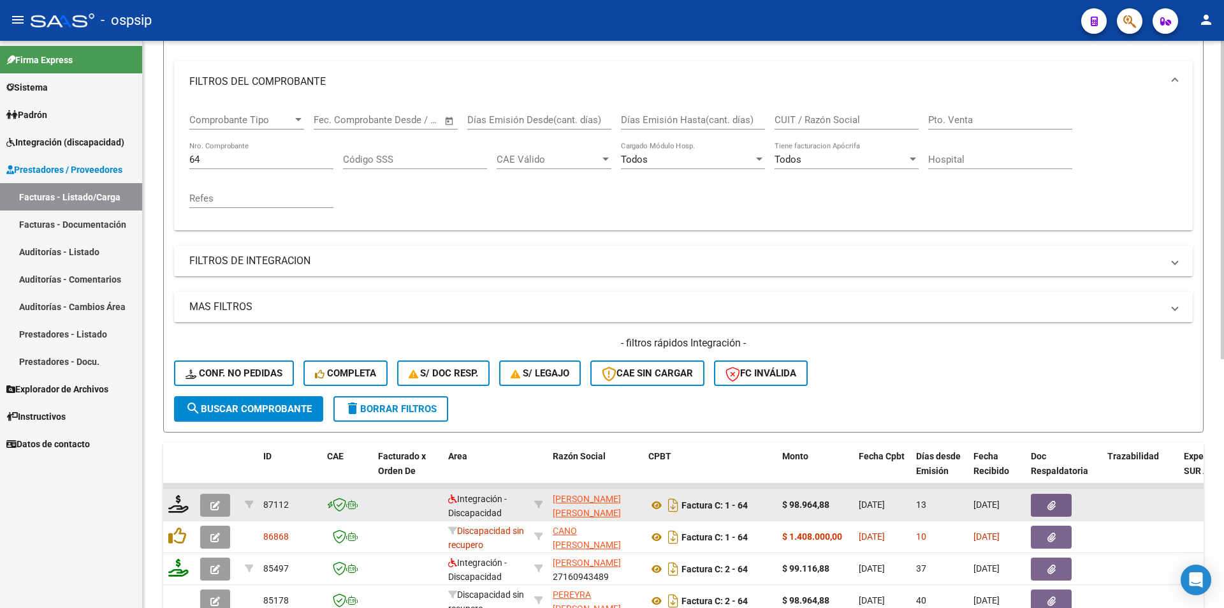
click at [214, 506] on icon "button" at bounding box center [215, 505] width 10 height 10
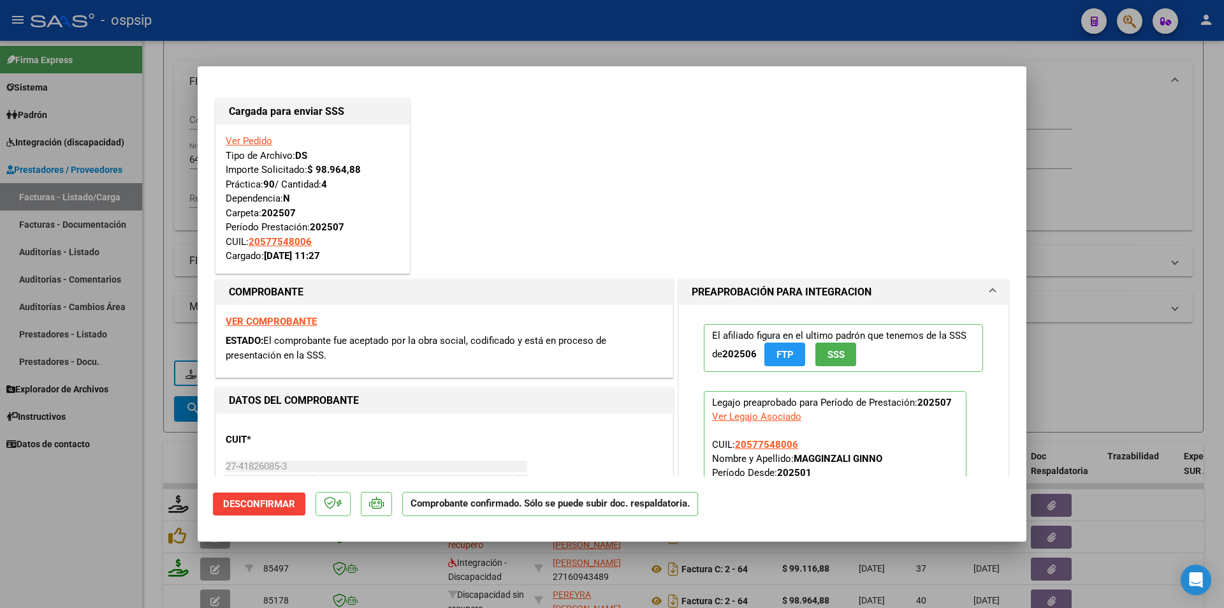
click at [136, 500] on div at bounding box center [612, 304] width 1224 height 608
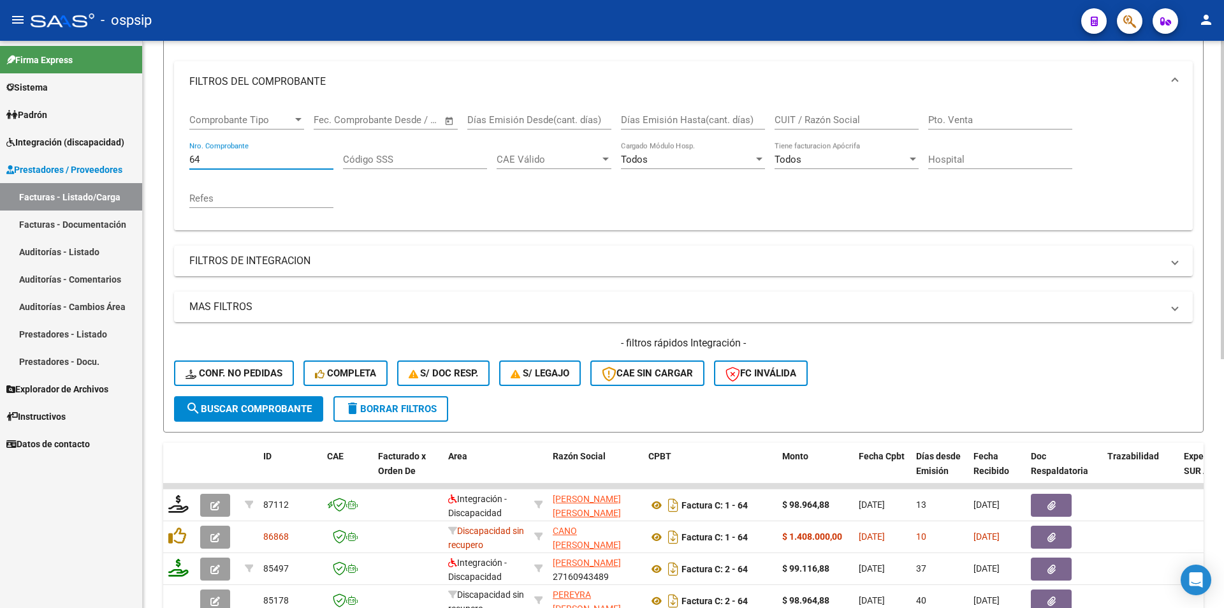
drag, startPoint x: 202, startPoint y: 159, endPoint x: 159, endPoint y: 157, distance: 43.4
click at [163, 156] on div "Video tutorial PRESTADORES -> Listado de CPBTs Emitidos por Prestadores / Prove…" at bounding box center [683, 385] width 1081 height 1000
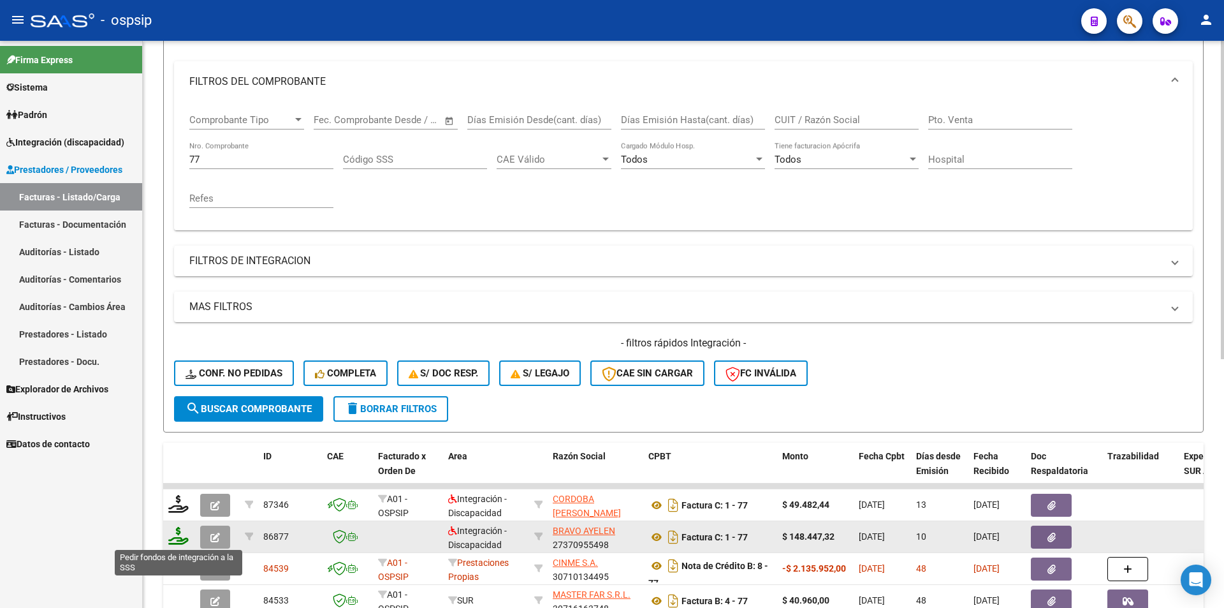
click at [169, 537] on icon at bounding box center [178, 536] width 20 height 18
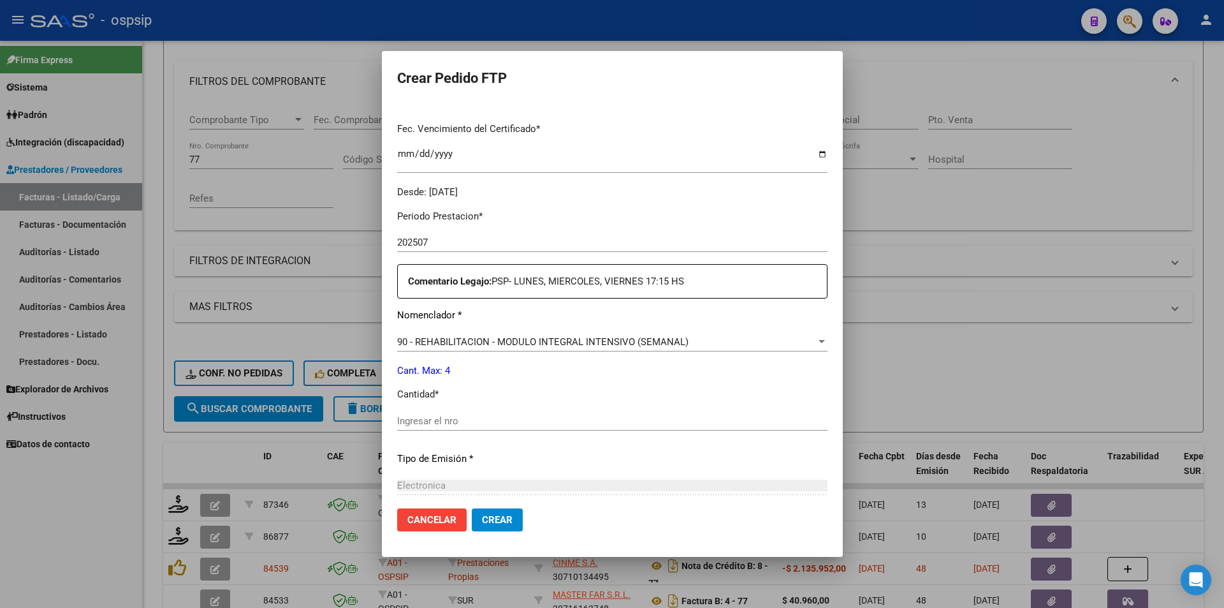
scroll to position [289, 0]
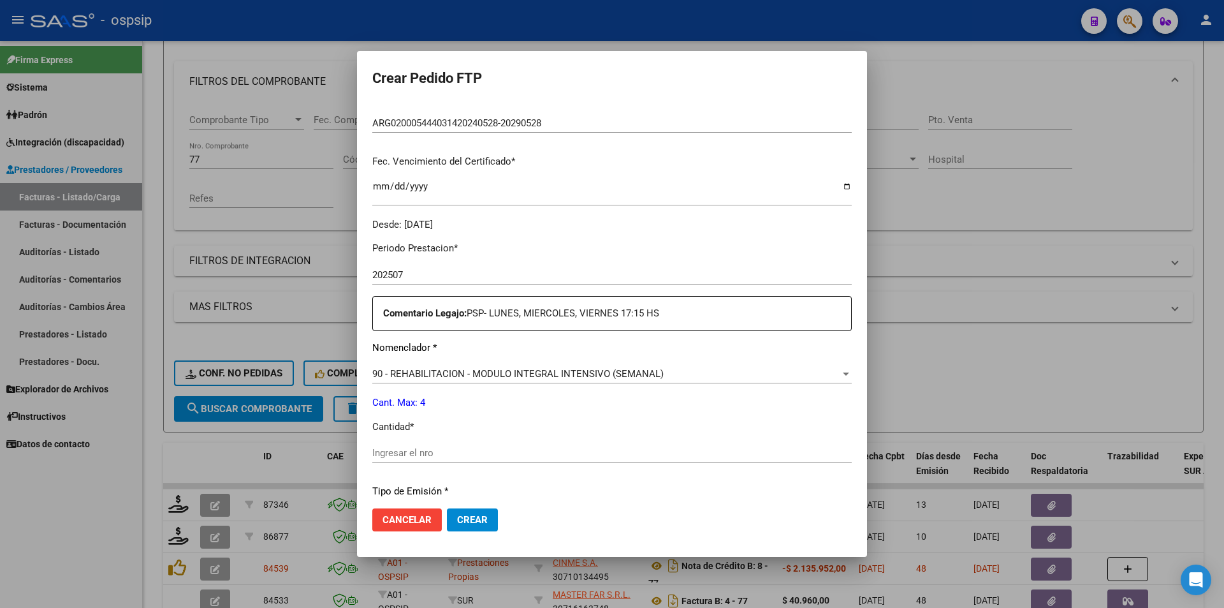
click at [395, 452] on input "Ingresar el nro" at bounding box center [611, 452] width 479 height 11
click at [476, 523] on span "Crear" at bounding box center [472, 519] width 31 height 11
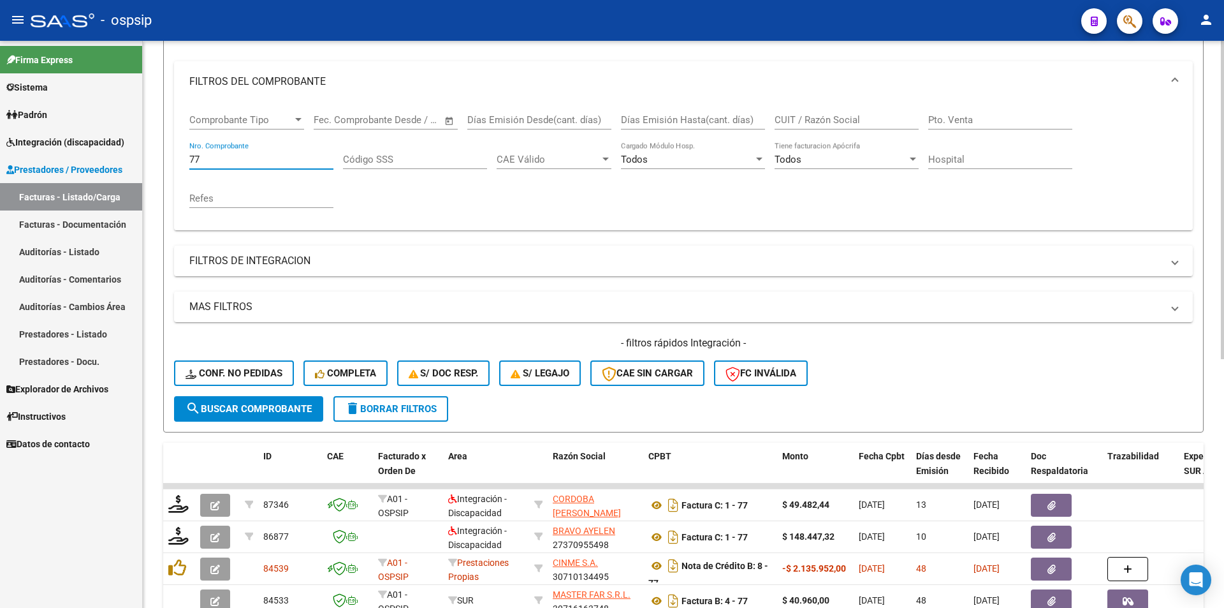
drag, startPoint x: 200, startPoint y: 157, endPoint x: 152, endPoint y: 158, distance: 47.2
click at [152, 158] on div "Video tutorial PRESTADORES -> Listado de CPBTs Emitidos por Prestadores / Prove…" at bounding box center [683, 385] width 1081 height 1000
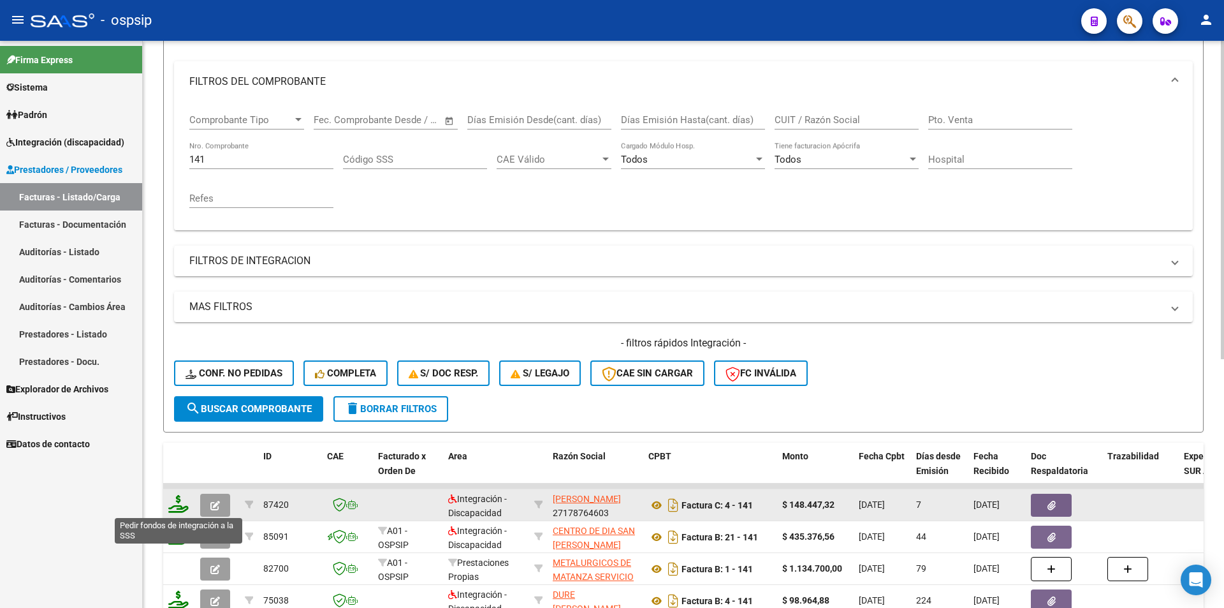
click at [173, 506] on icon at bounding box center [178, 504] width 20 height 18
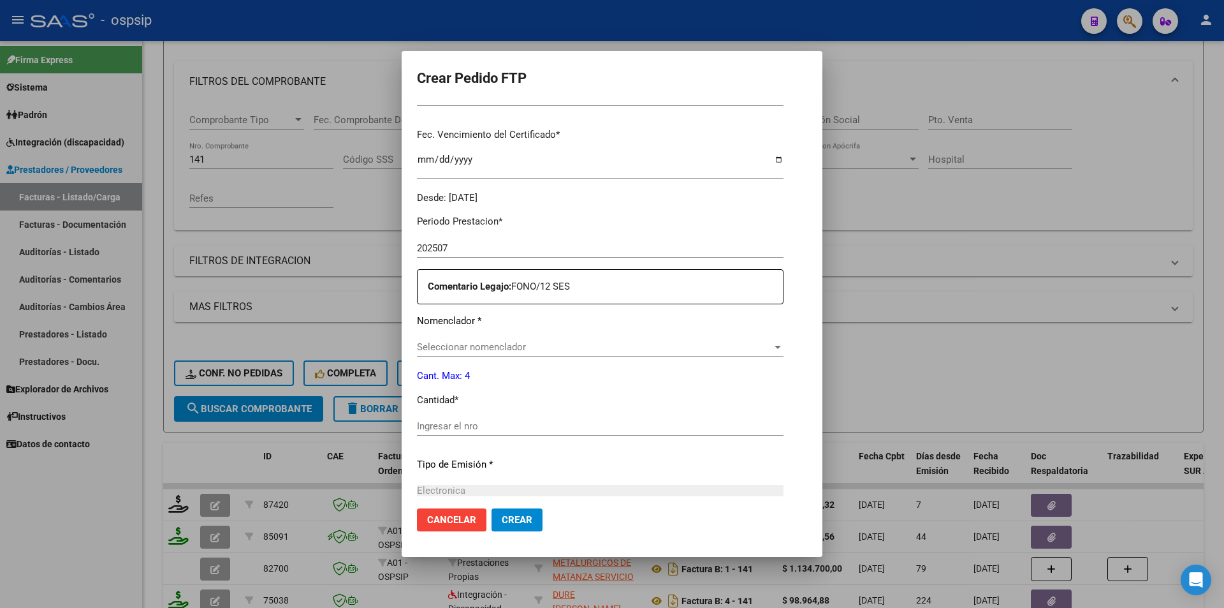
scroll to position [319, 0]
click at [463, 421] on input "Ingresar el nro" at bounding box center [592, 422] width 351 height 11
click at [504, 520] on span "Crear" at bounding box center [517, 519] width 31 height 11
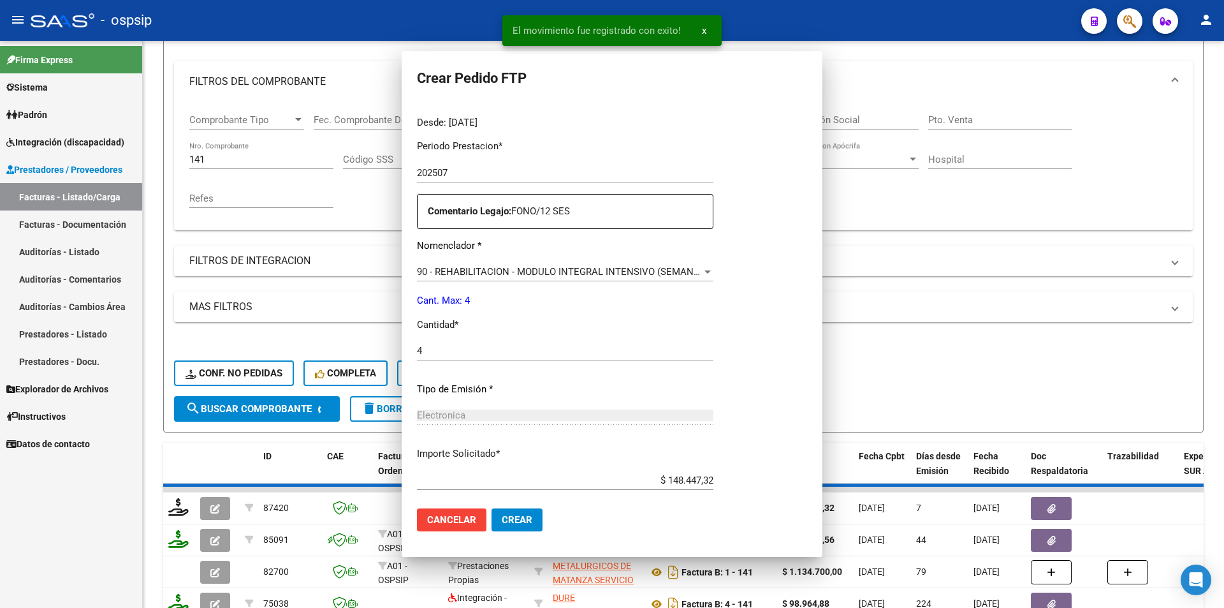
scroll to position [0, 0]
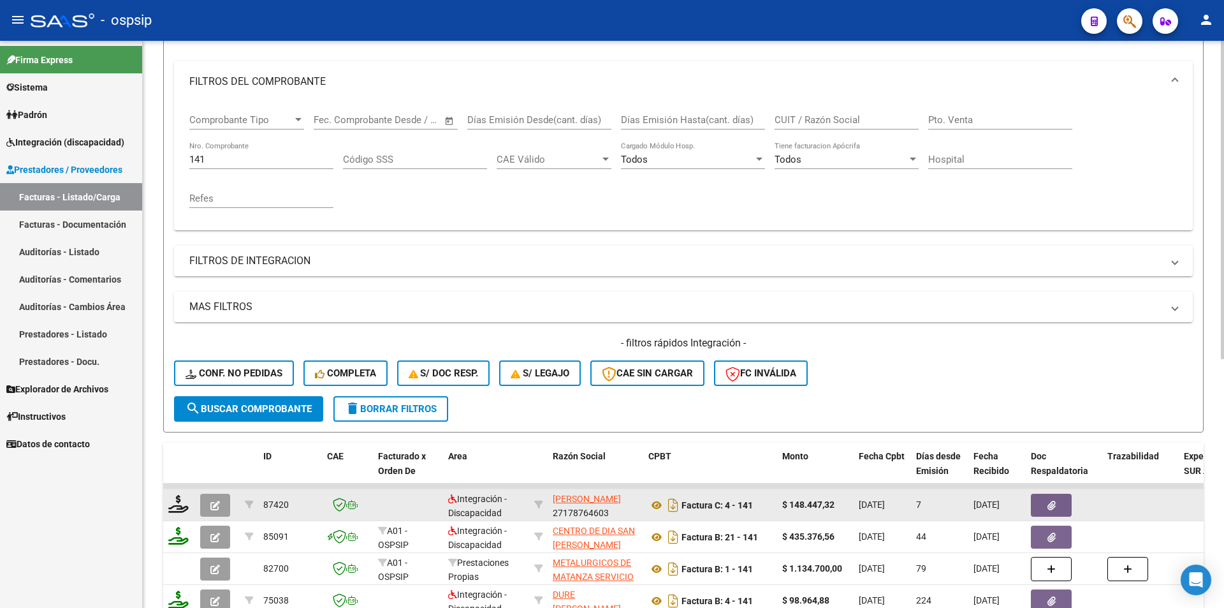
click at [221, 507] on button "button" at bounding box center [215, 504] width 30 height 23
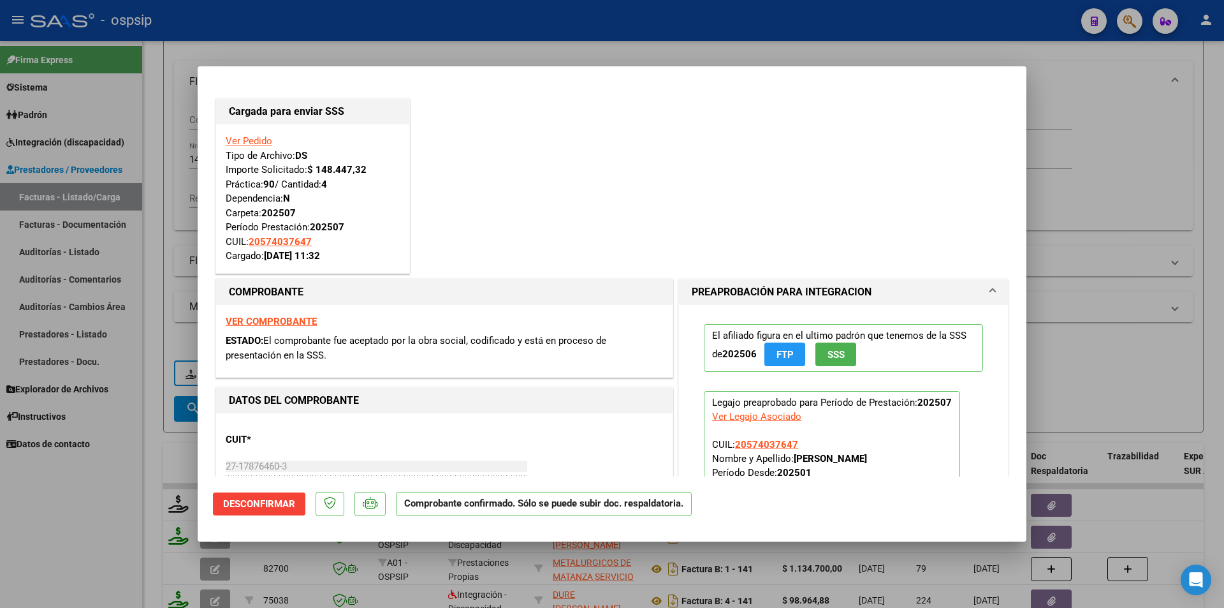
click at [129, 497] on div at bounding box center [612, 304] width 1224 height 608
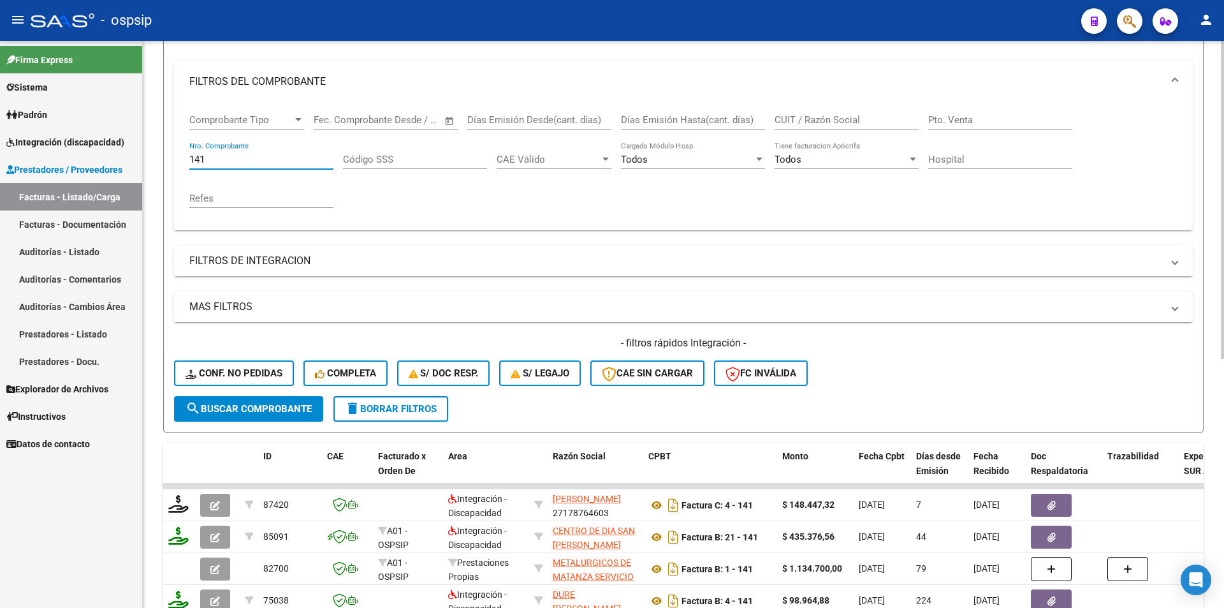
drag, startPoint x: 214, startPoint y: 155, endPoint x: 170, endPoint y: 154, distance: 44.6
click at [171, 154] on form "Filtros Id Area Area Seleccionar Gerenciador Seleccionar Gerenciador Todos Conf…" at bounding box center [683, 214] width 1040 height 437
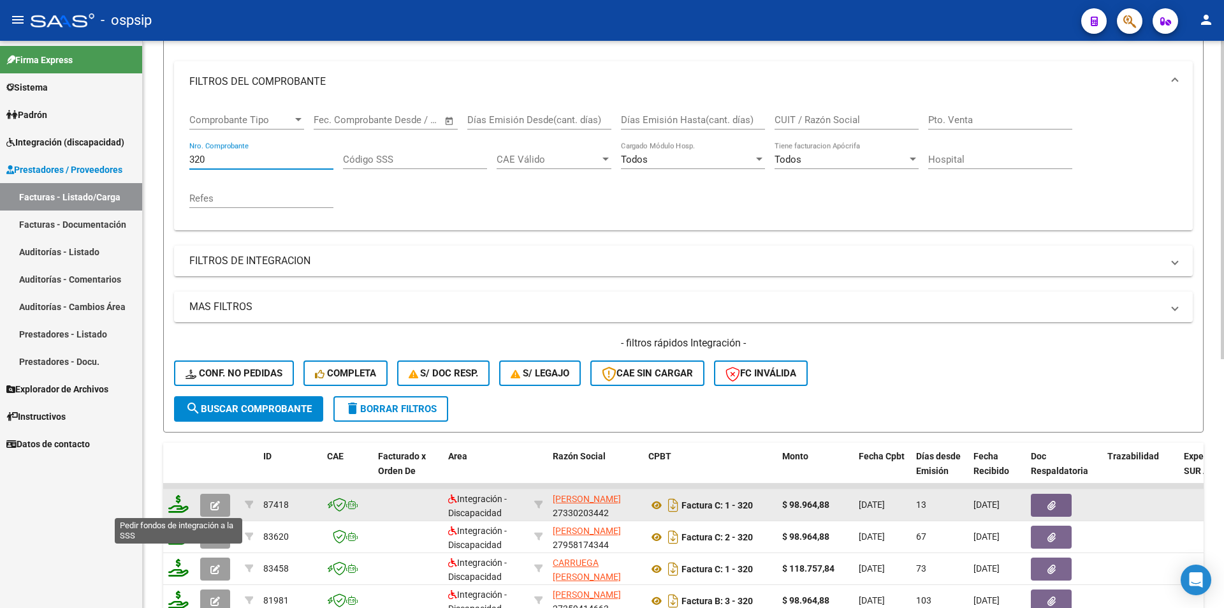
click at [177, 507] on icon at bounding box center [178, 504] width 20 height 18
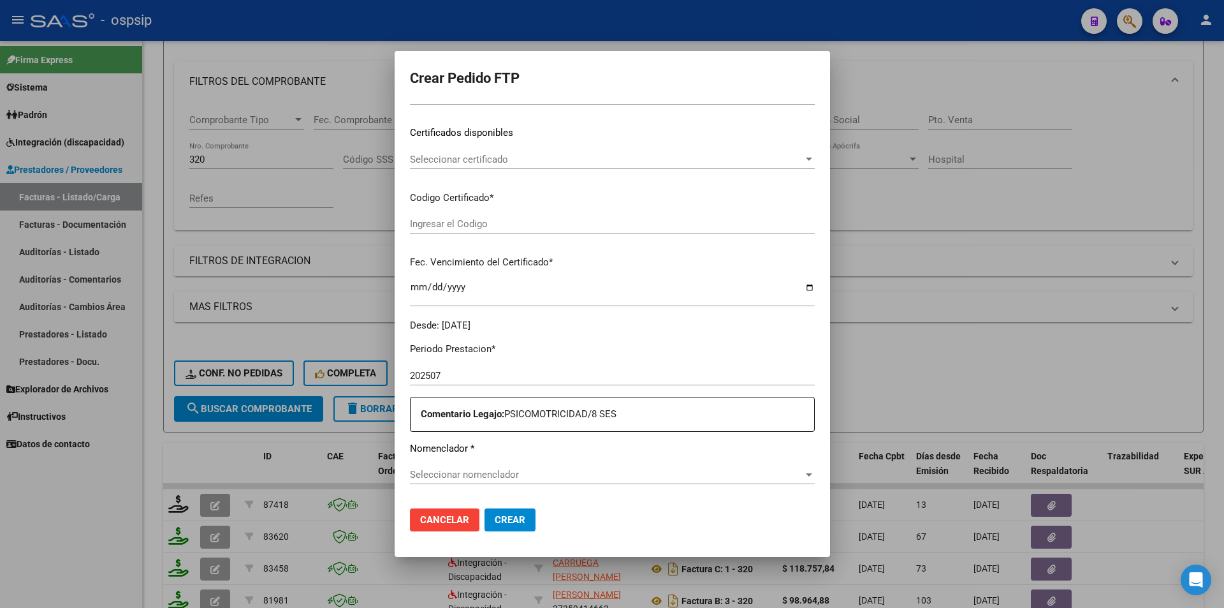
scroll to position [455, 0]
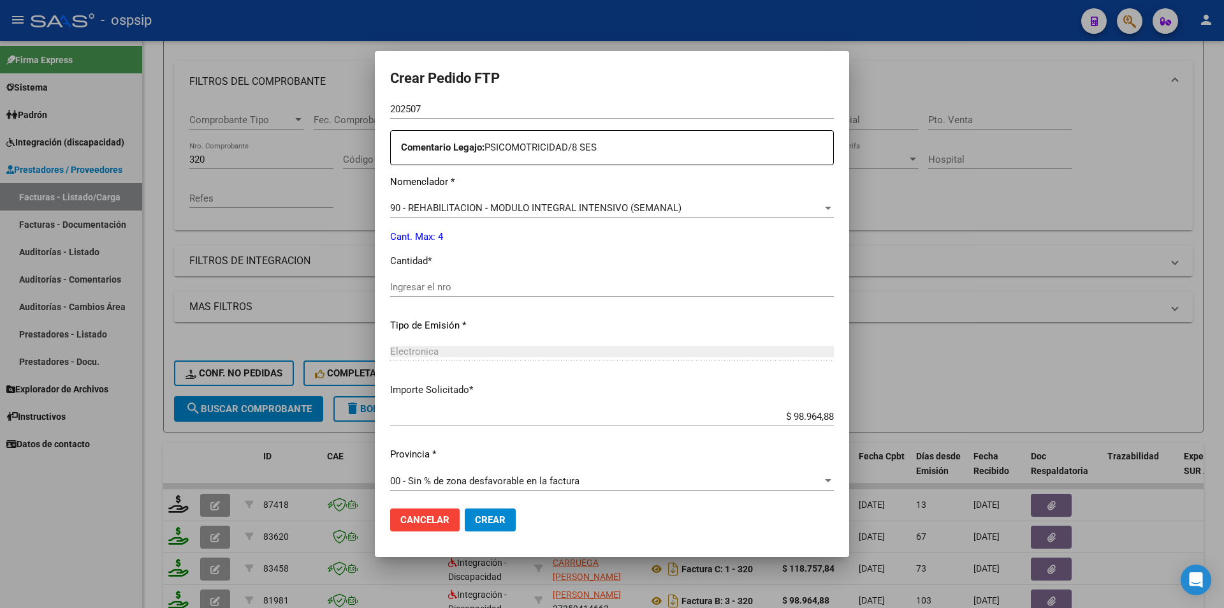
click at [401, 296] on div "Ingresar el nro" at bounding box center [612, 286] width 444 height 19
click at [478, 521] on span "Crear" at bounding box center [490, 519] width 31 height 11
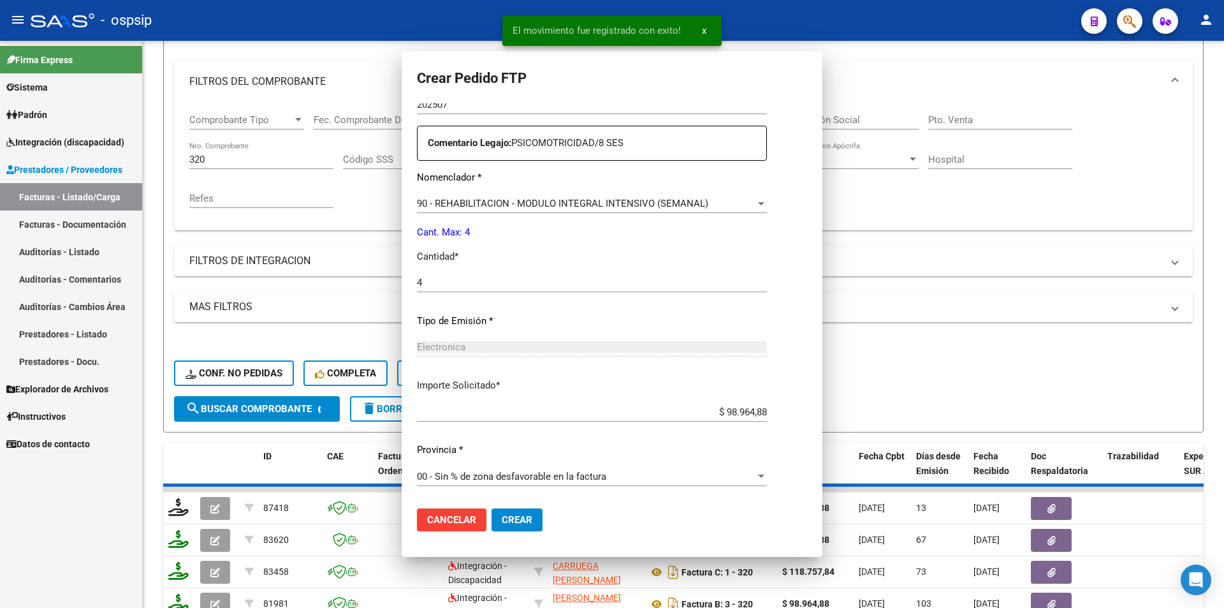
scroll to position [0, 0]
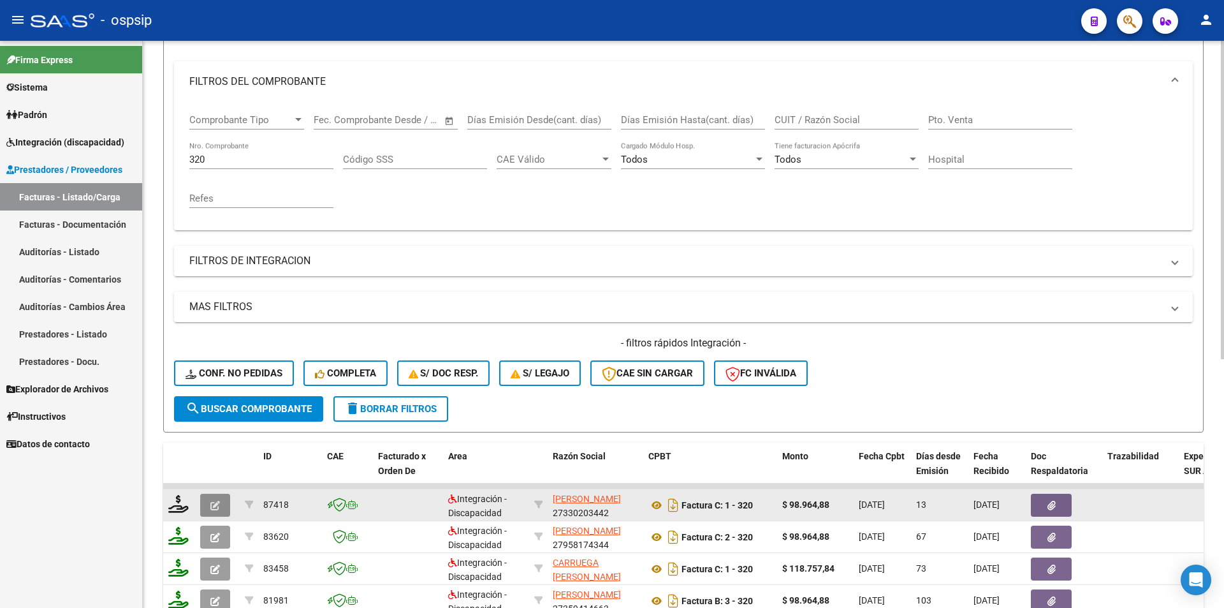
click at [214, 508] on icon "button" at bounding box center [215, 505] width 10 height 10
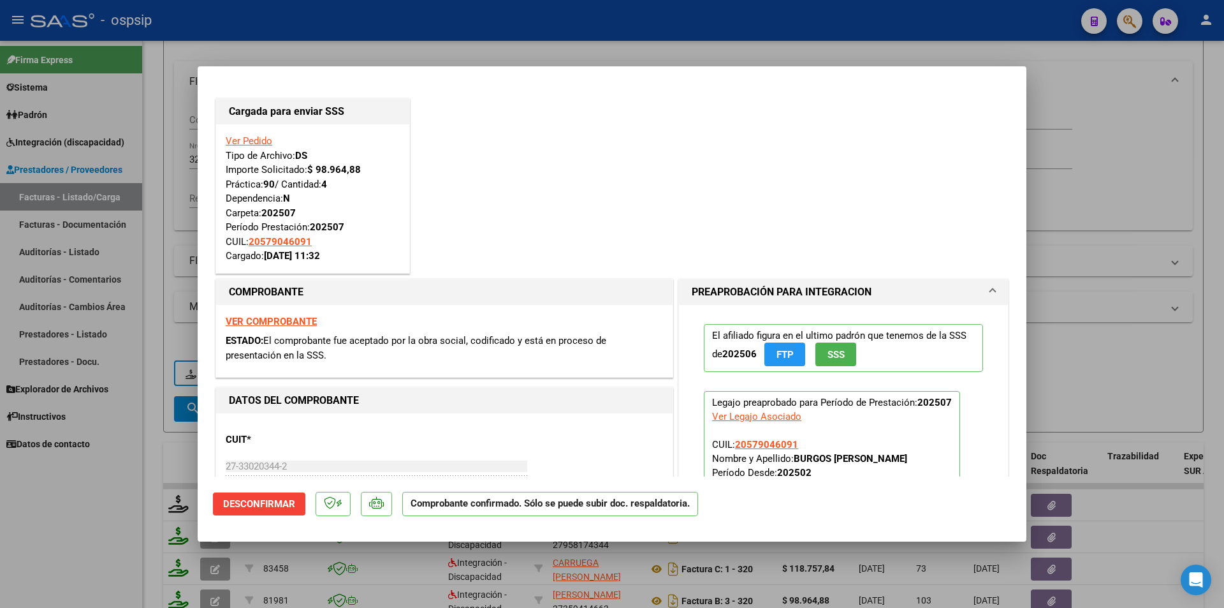
click at [88, 510] on div at bounding box center [612, 304] width 1224 height 608
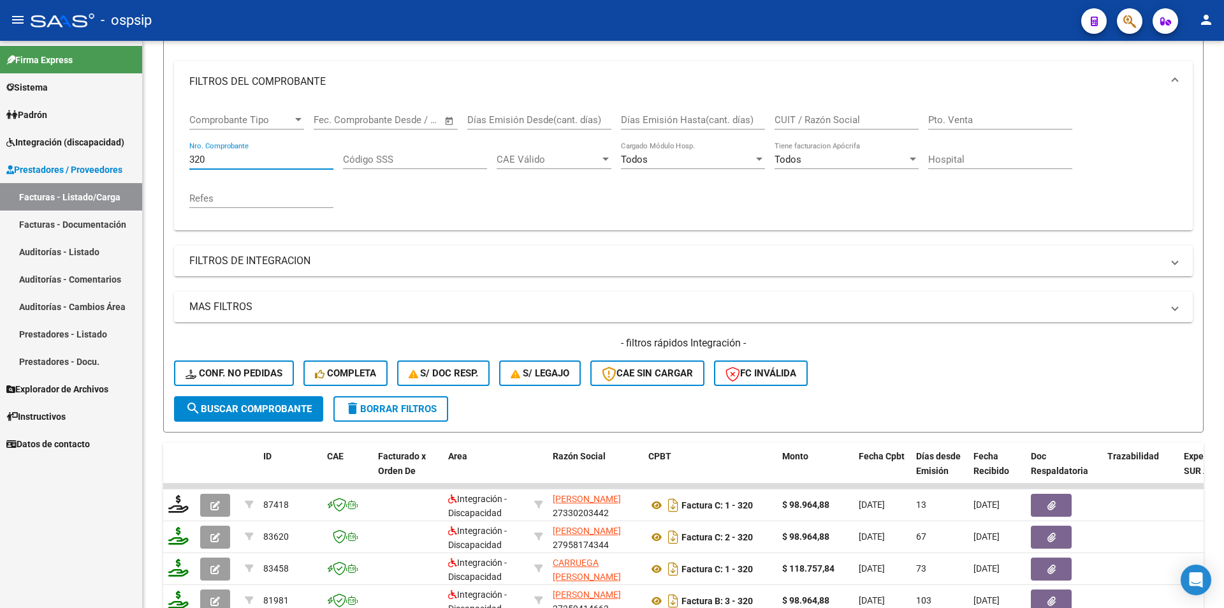
drag, startPoint x: 217, startPoint y: 164, endPoint x: 106, endPoint y: 150, distance: 111.3
click at [106, 161] on mat-sidenav-container "Firma Express Sistema Usuarios Todos los Usuarios Padrón Afiliados Empadronados…" at bounding box center [612, 324] width 1224 height 567
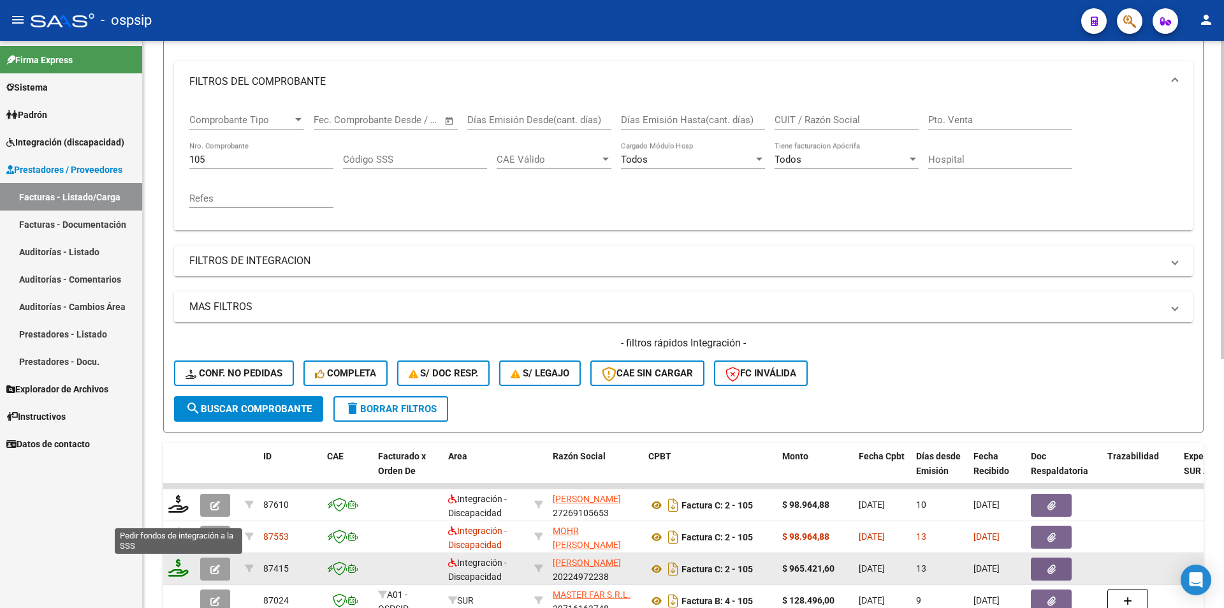
click at [176, 569] on icon at bounding box center [178, 567] width 20 height 18
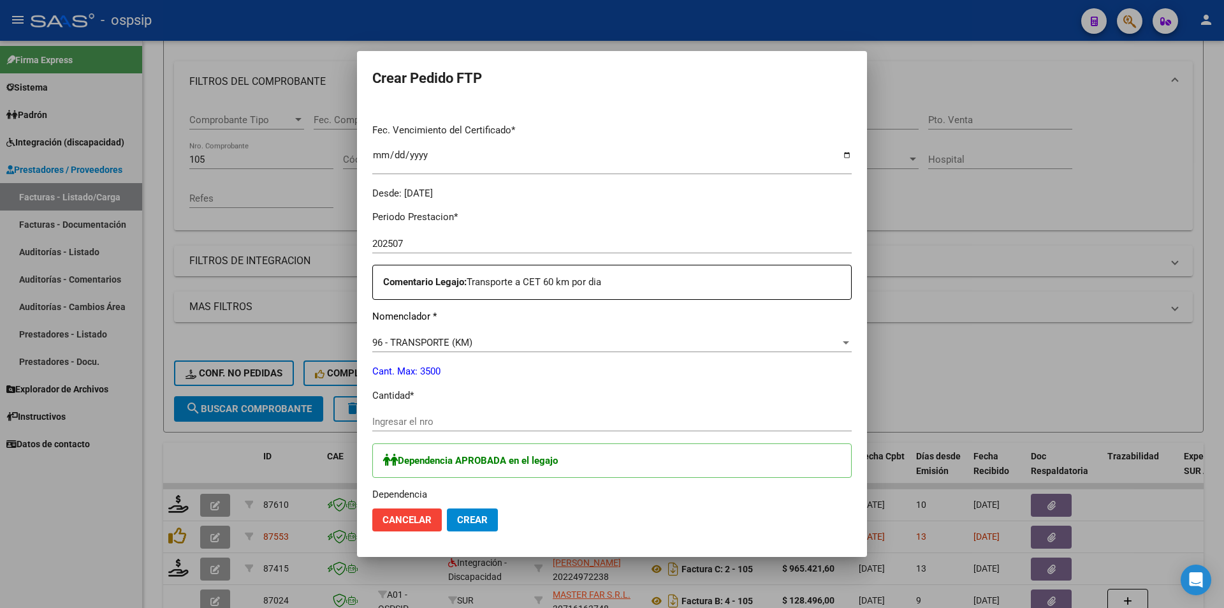
scroll to position [353, 0]
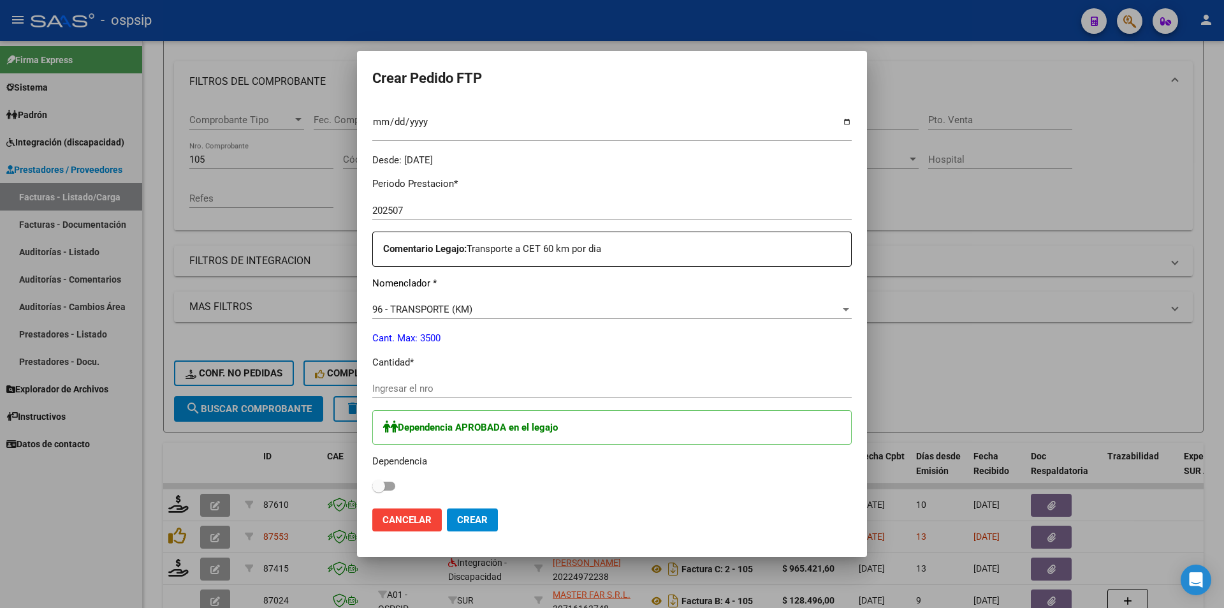
drag, startPoint x: 439, startPoint y: 382, endPoint x: 432, endPoint y: 381, distance: 6.4
click at [436, 382] on div "Ingresar el nro" at bounding box center [611, 388] width 479 height 19
click at [392, 487] on span at bounding box center [383, 485] width 23 height 9
click at [379, 490] on input "checkbox" at bounding box center [378, 490] width 1 height 1
click at [493, 519] on button "Crear" at bounding box center [472, 519] width 51 height 23
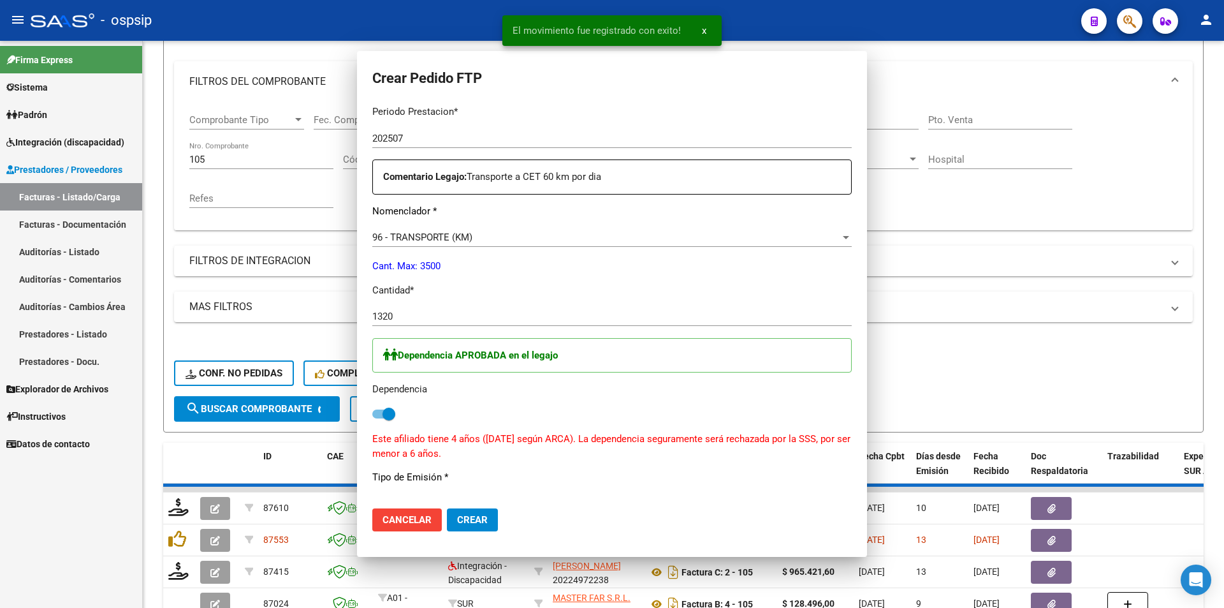
scroll to position [281, 0]
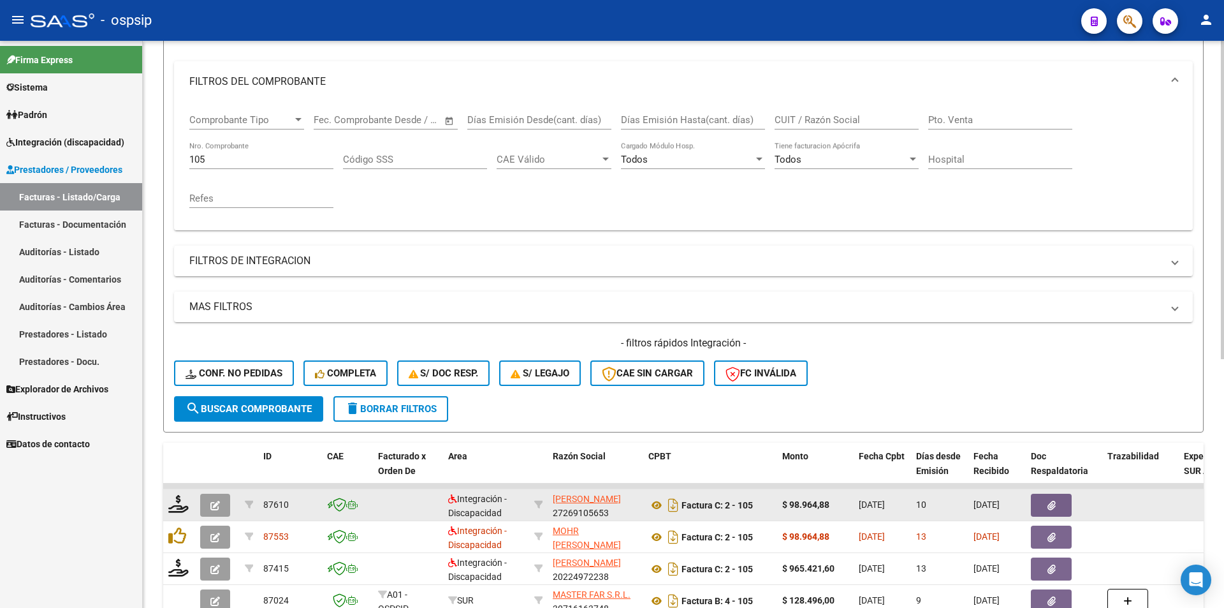
click at [208, 504] on button "button" at bounding box center [215, 504] width 30 height 23
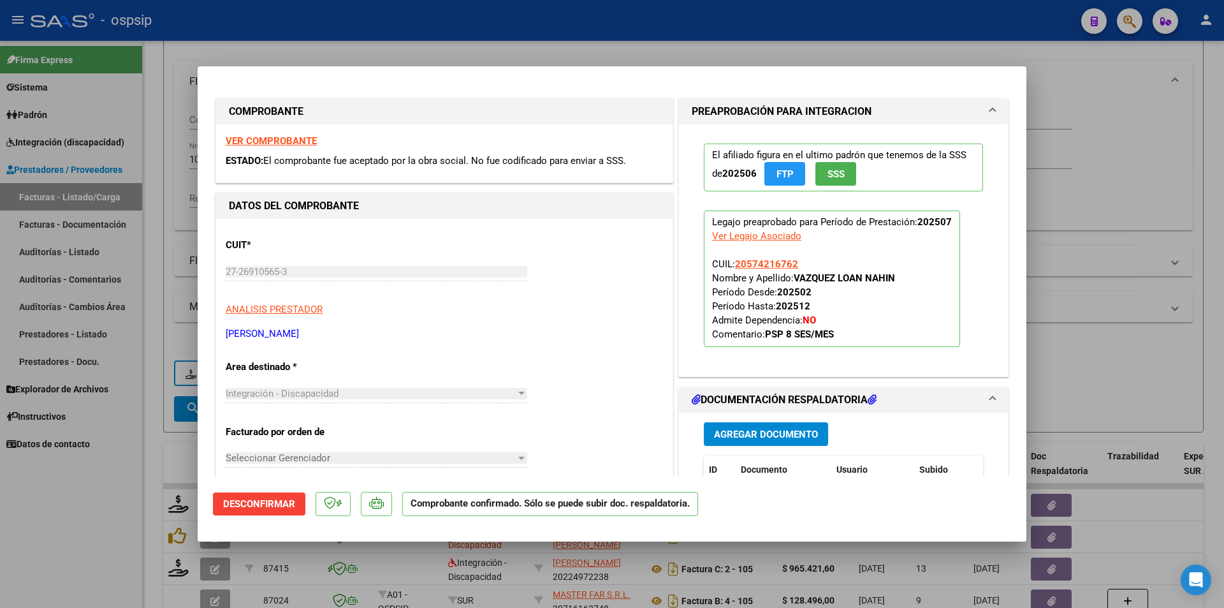
click at [141, 540] on div at bounding box center [612, 304] width 1224 height 608
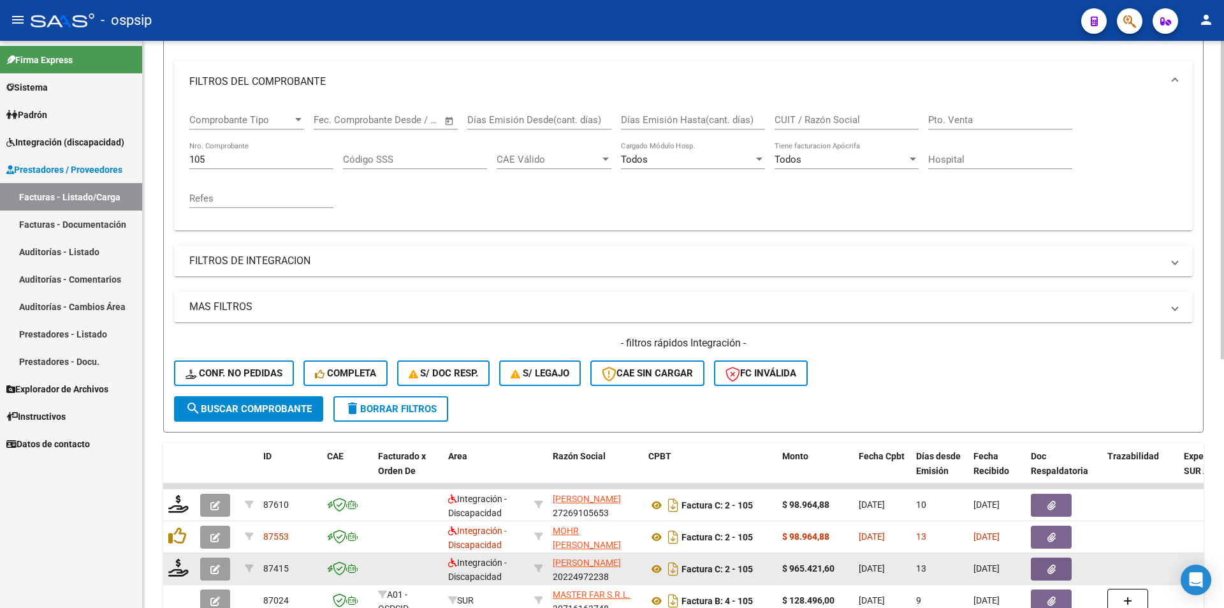
click at [217, 571] on icon "button" at bounding box center [215, 569] width 10 height 10
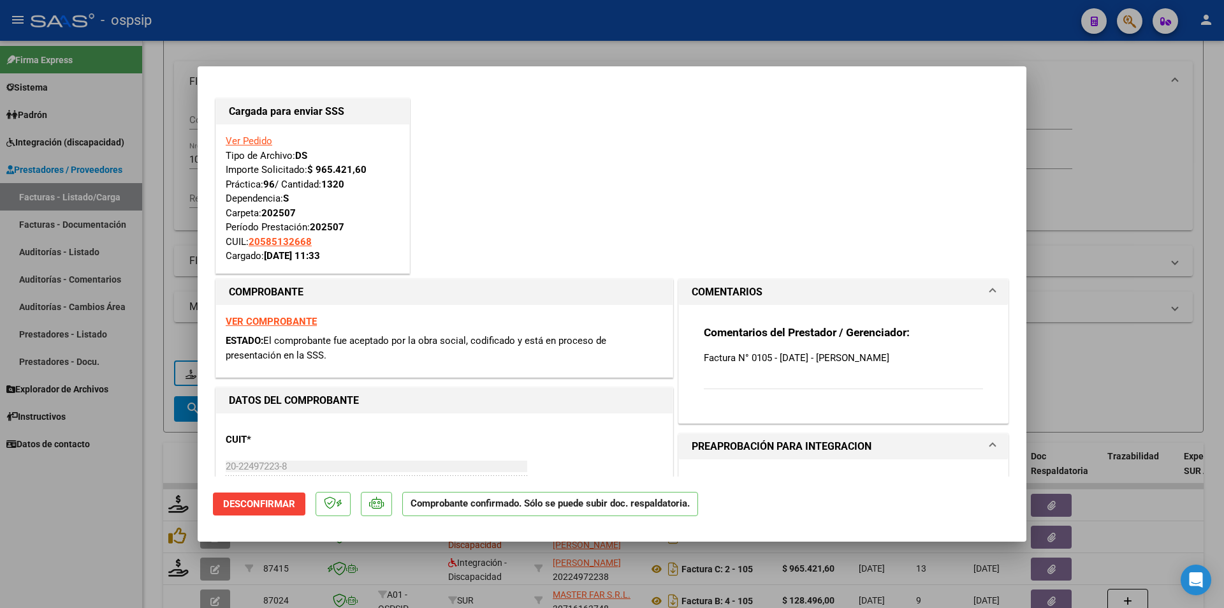
click at [105, 572] on div at bounding box center [612, 304] width 1224 height 608
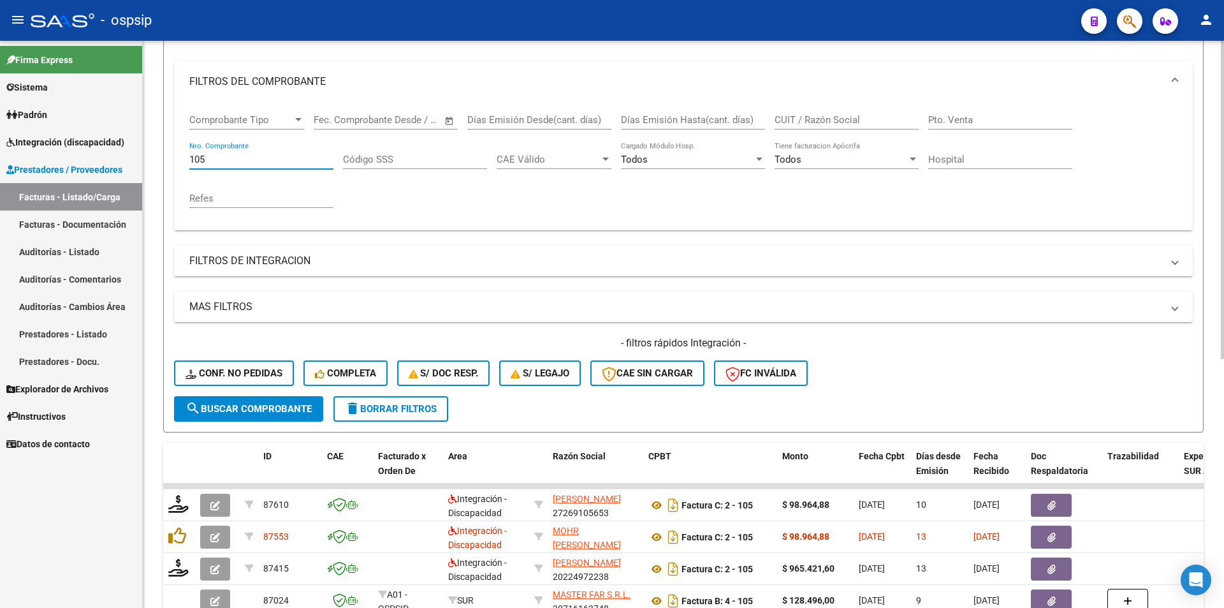
drag, startPoint x: 211, startPoint y: 157, endPoint x: 184, endPoint y: 154, distance: 26.9
click at [184, 154] on div "Comprobante Tipo Comprobante Tipo Start date – End date Fec. Comprobante Desde …" at bounding box center [683, 166] width 1019 height 128
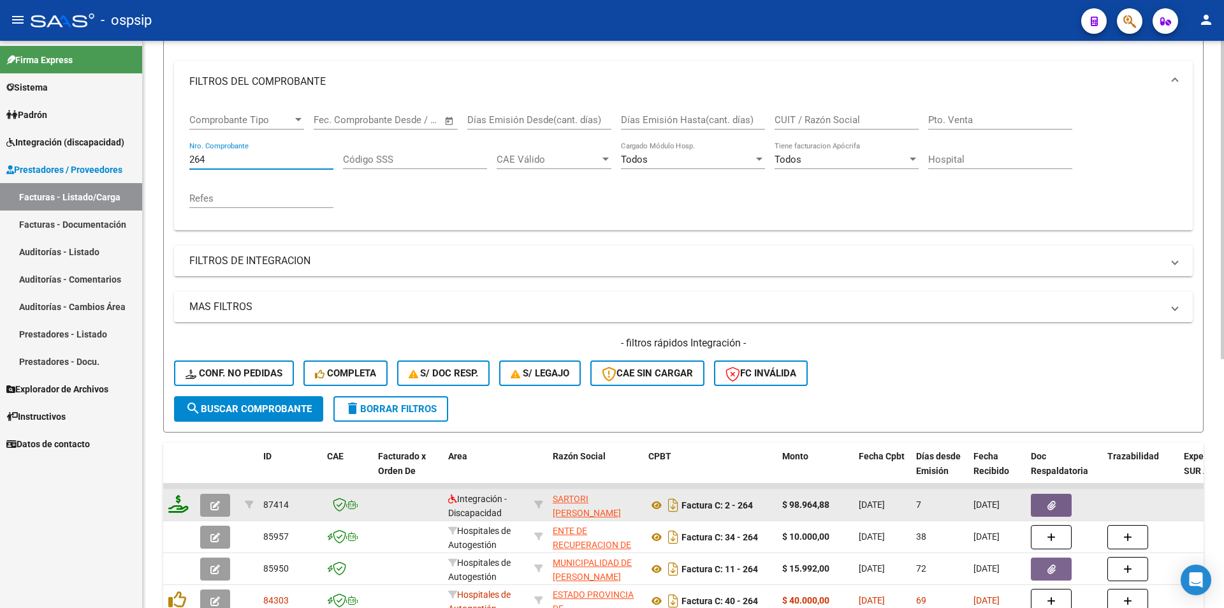
click at [178, 509] on icon at bounding box center [178, 504] width 20 height 18
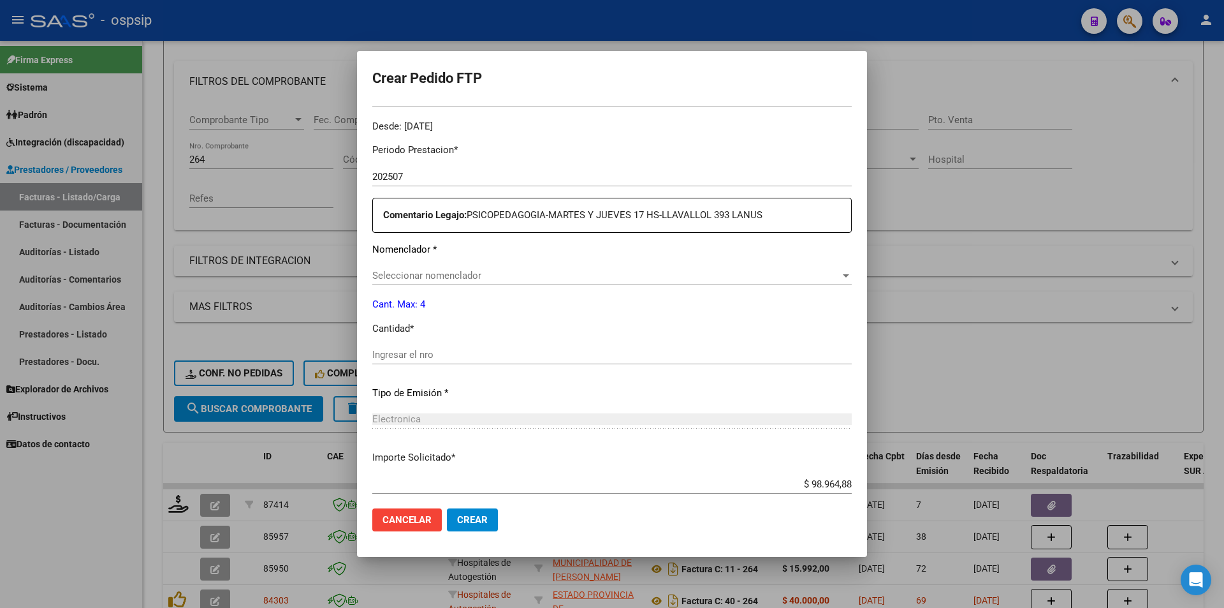
scroll to position [391, 0]
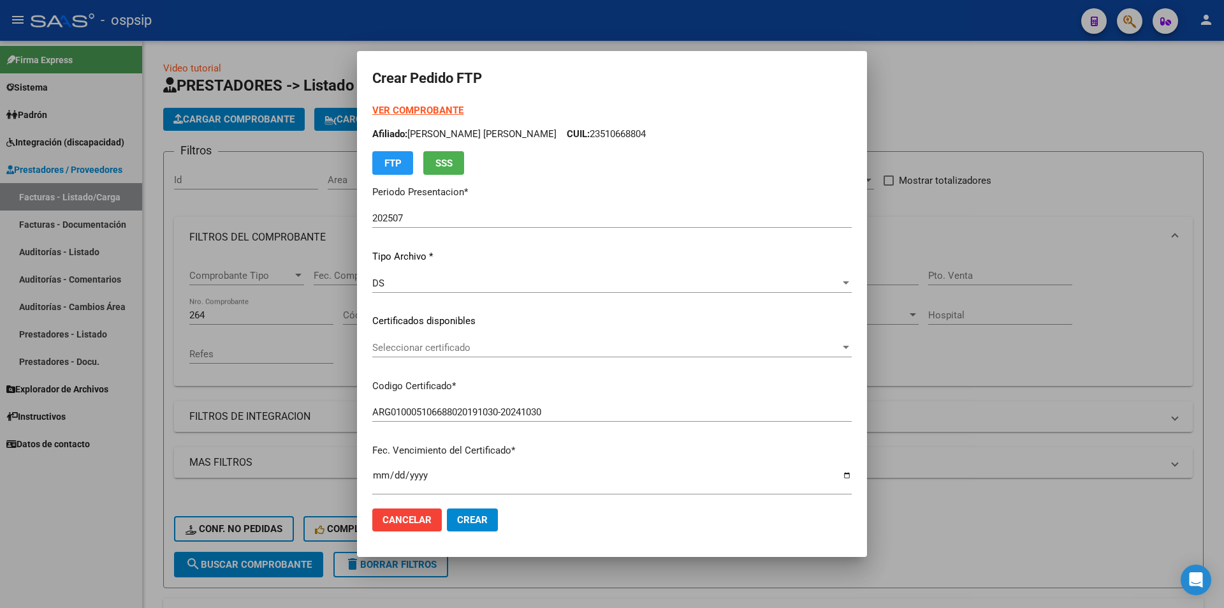
scroll to position [391, 0]
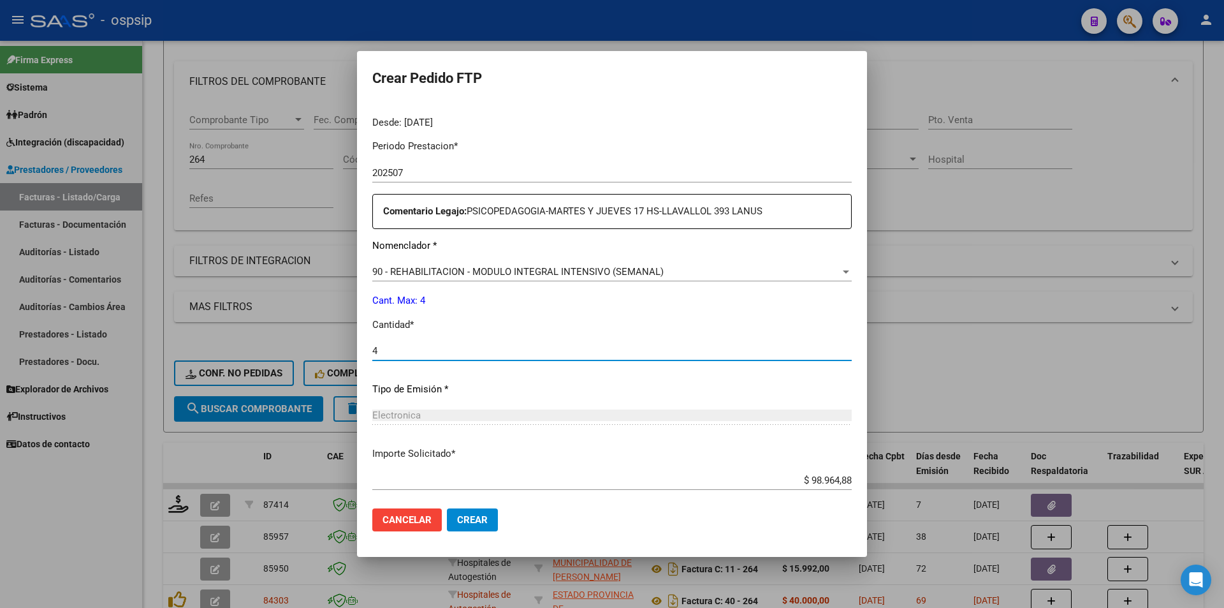
type input "4"
click at [470, 523] on span "Crear" at bounding box center [472, 519] width 31 height 11
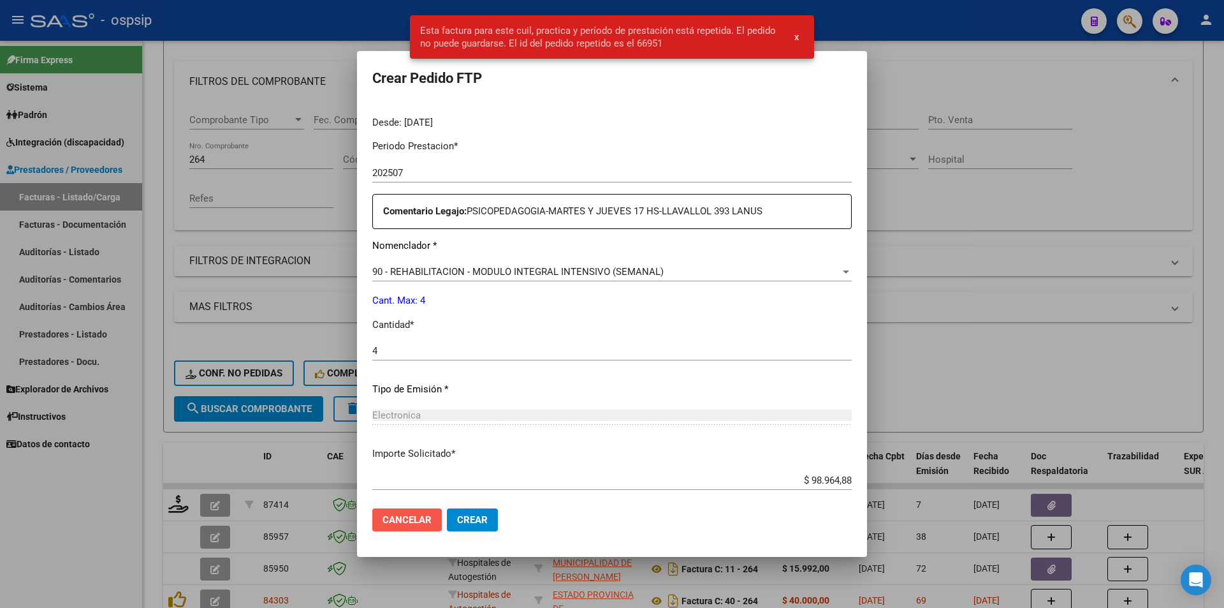
drag, startPoint x: 415, startPoint y: 521, endPoint x: 263, endPoint y: 539, distance: 153.4
click at [416, 521] on span "Cancelar" at bounding box center [406, 519] width 49 height 11
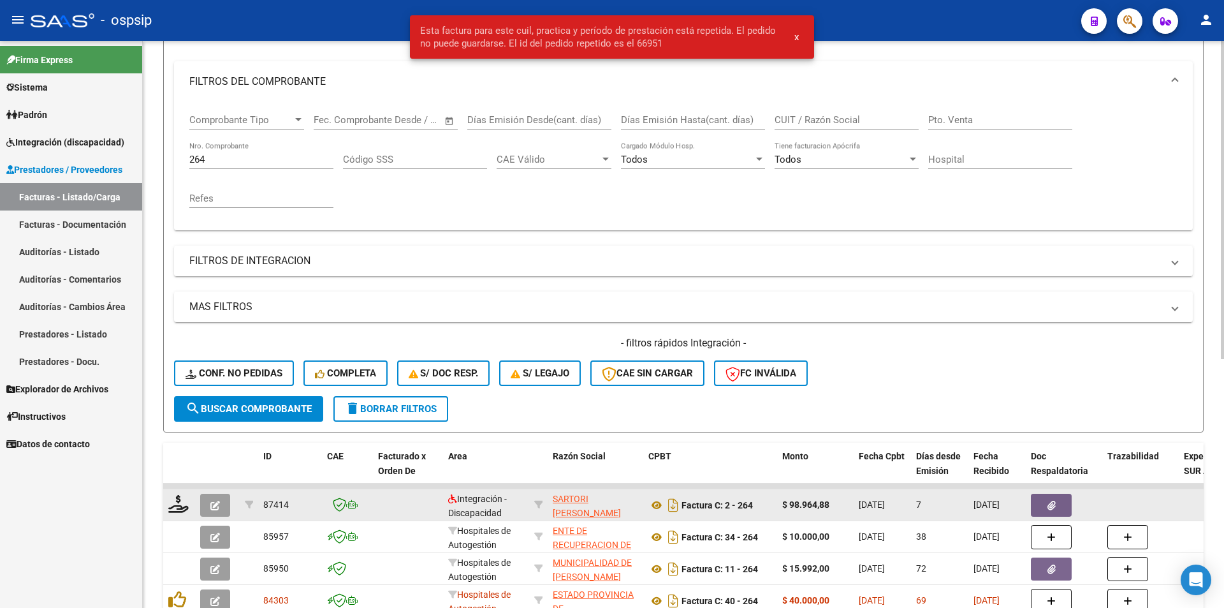
click at [222, 504] on button "button" at bounding box center [215, 504] width 30 height 23
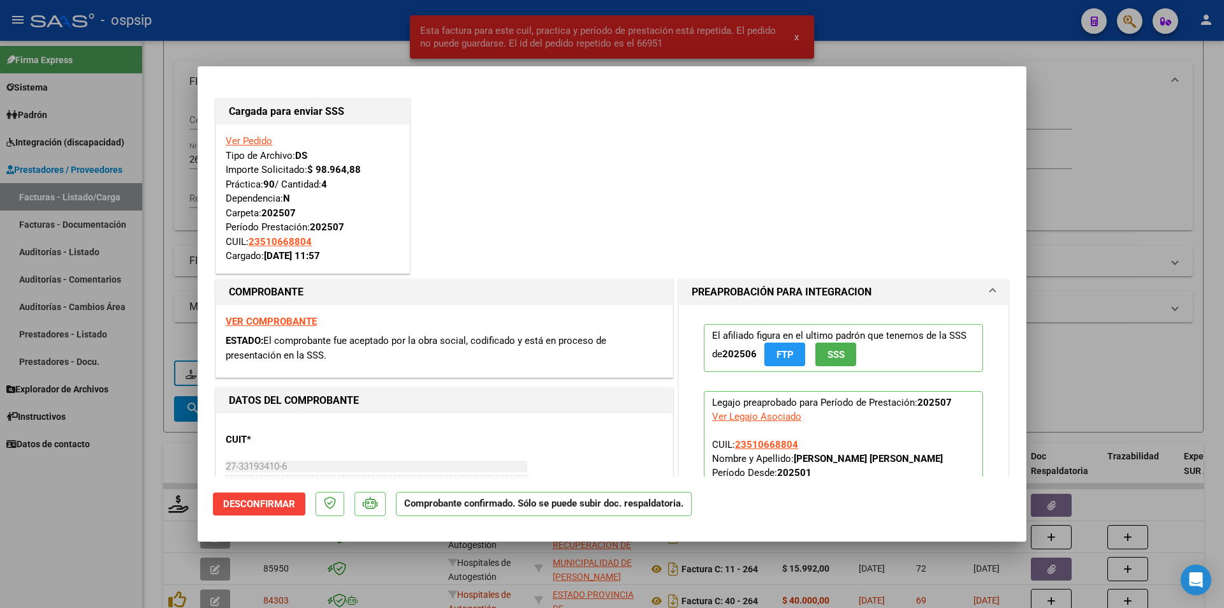
click at [80, 499] on div at bounding box center [612, 304] width 1224 height 608
type input "$ 0,00"
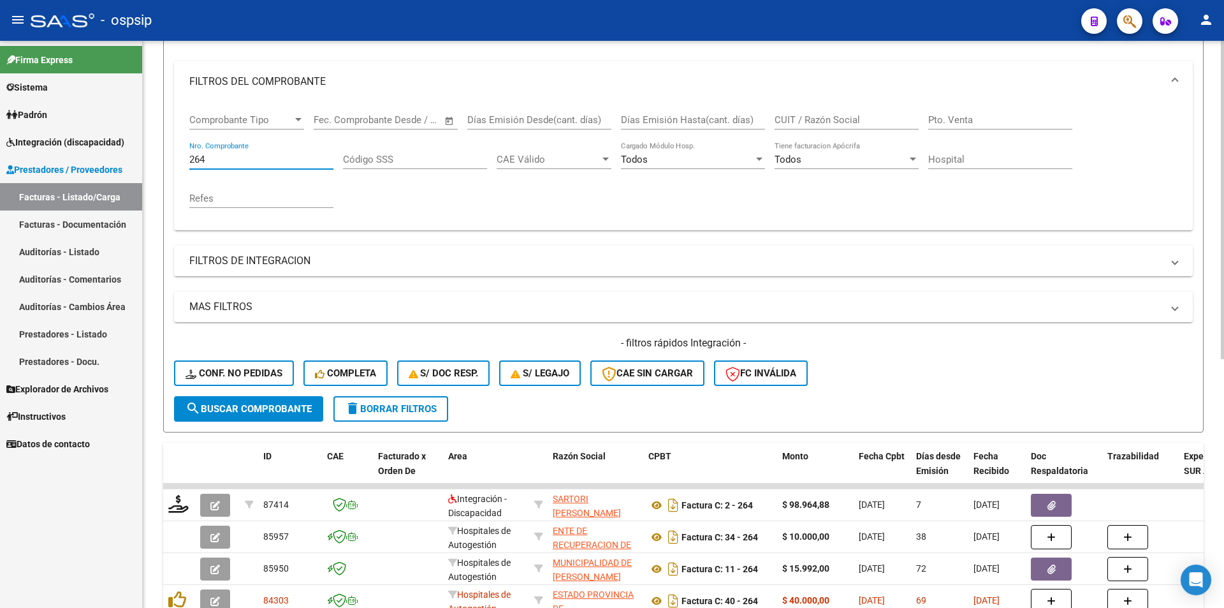
drag, startPoint x: 209, startPoint y: 162, endPoint x: 159, endPoint y: 167, distance: 50.6
click at [159, 166] on div "Video tutorial PRESTADORES -> Listado de CPBTs Emitidos por Prestadores / Prove…" at bounding box center [683, 385] width 1081 height 1000
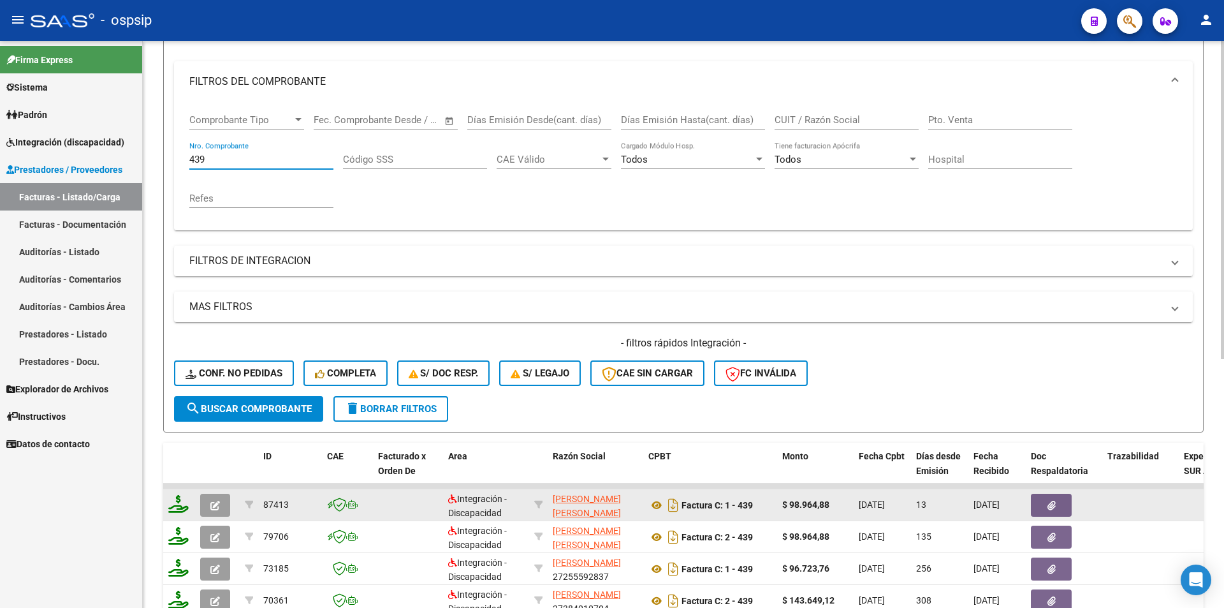
type input "439"
click at [180, 504] on icon at bounding box center [178, 504] width 20 height 18
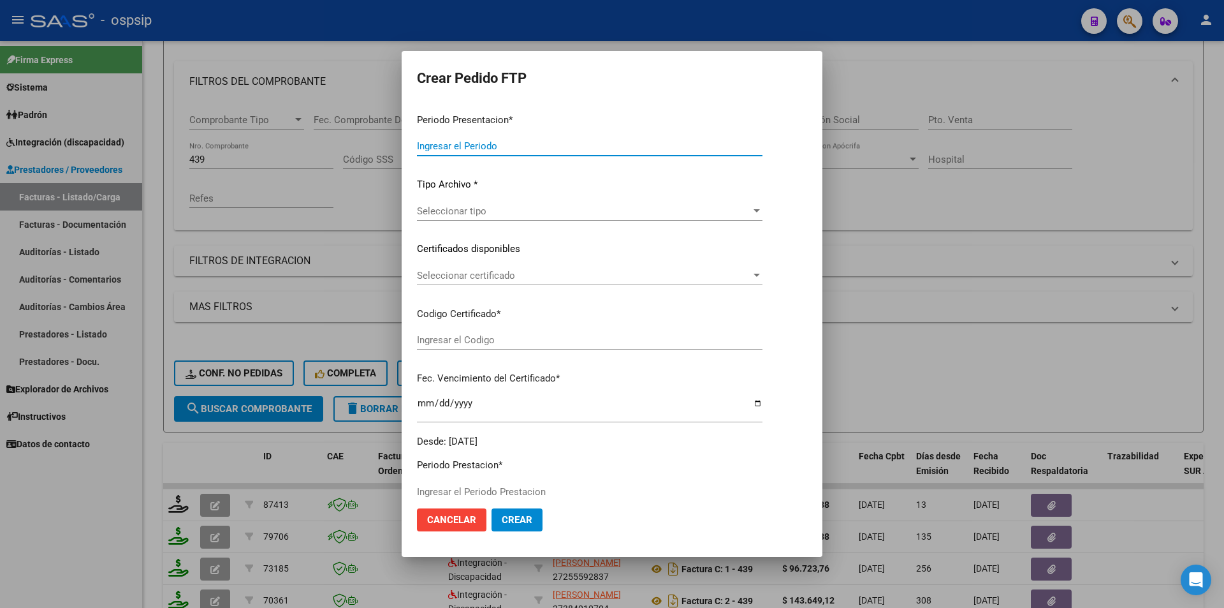
type input "202507"
type input "$ 98.964,88"
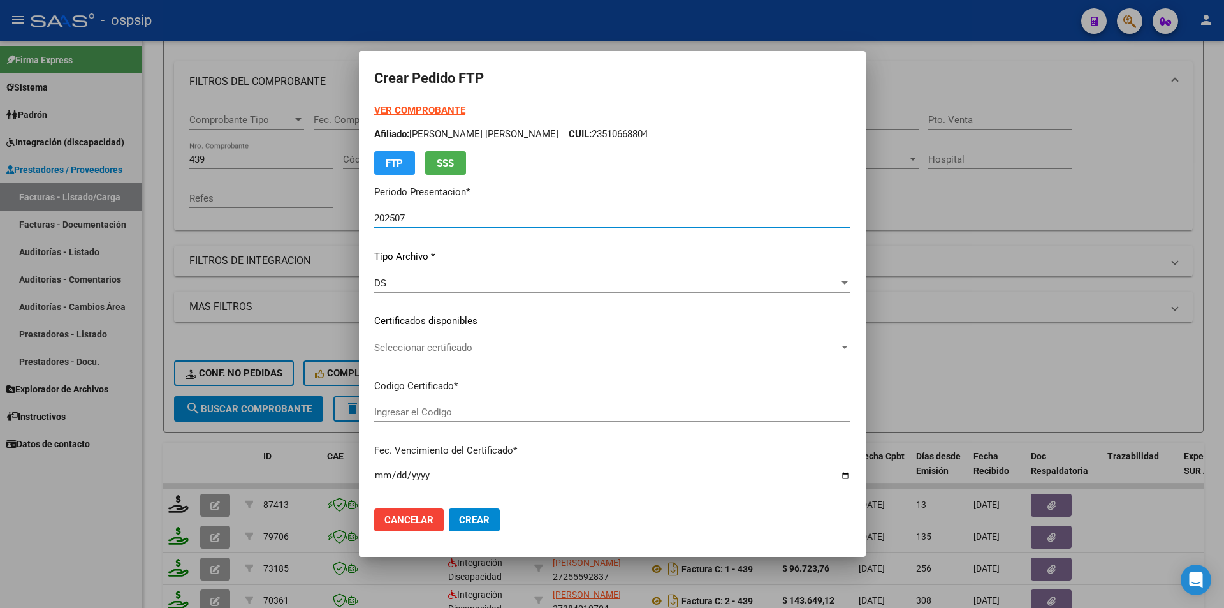
type input "ARG02000579046092023121920261219BS AS427"
type input "[DATE]"
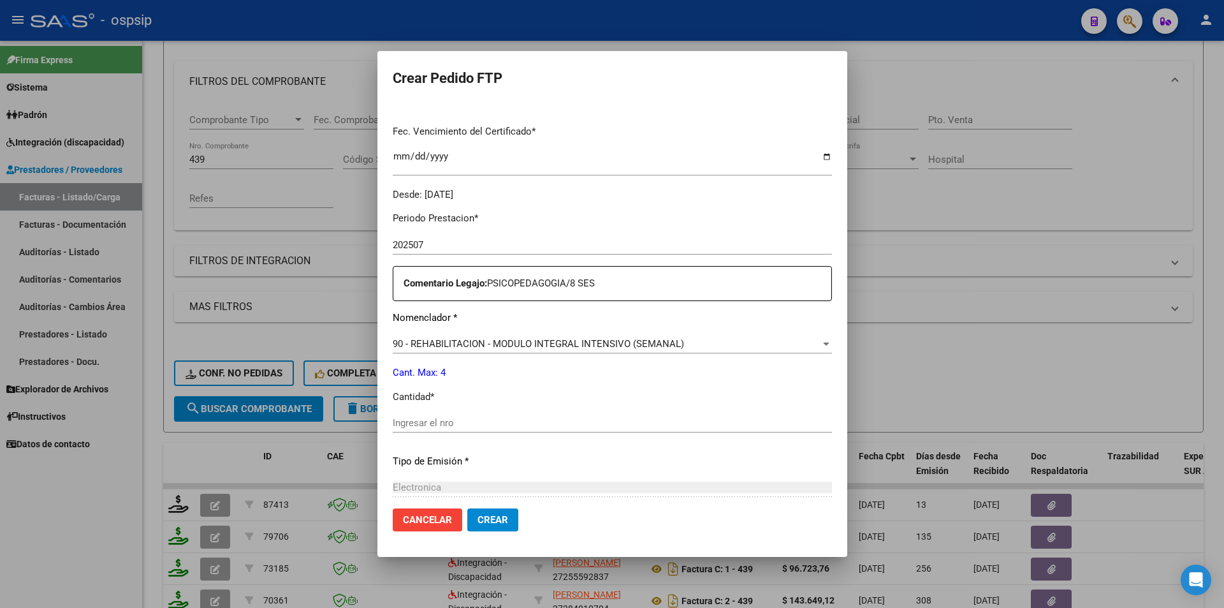
click at [412, 429] on div "Ingresar el nro" at bounding box center [612, 422] width 439 height 19
type input "4"
click at [493, 522] on span "Crear" at bounding box center [492, 519] width 31 height 11
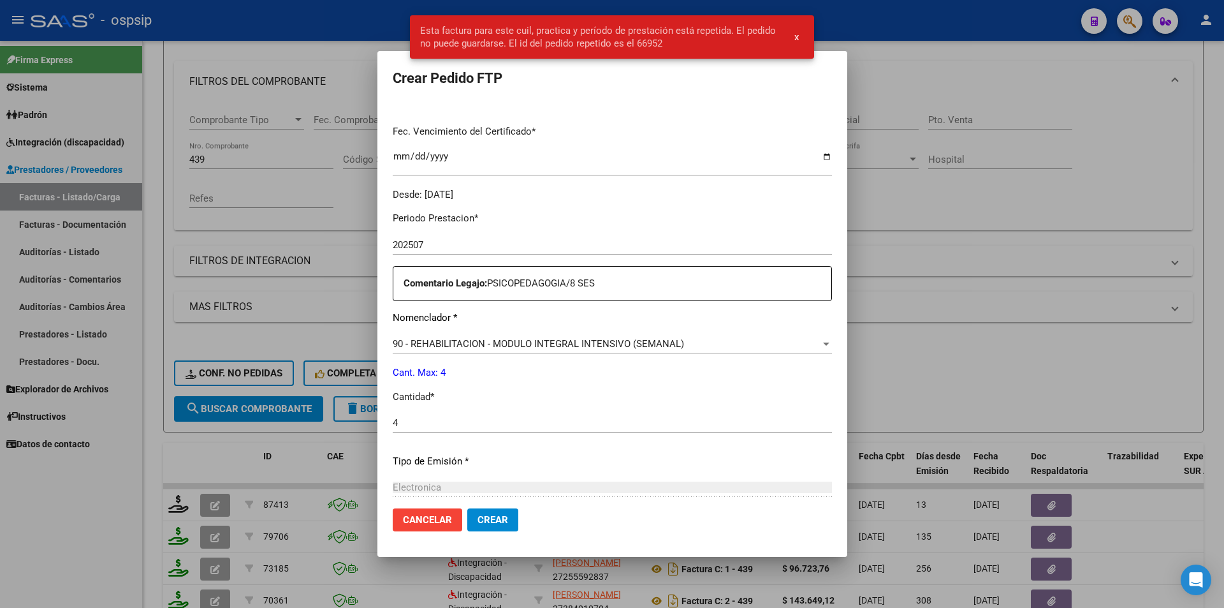
click at [425, 516] on span "Cancelar" at bounding box center [427, 519] width 49 height 11
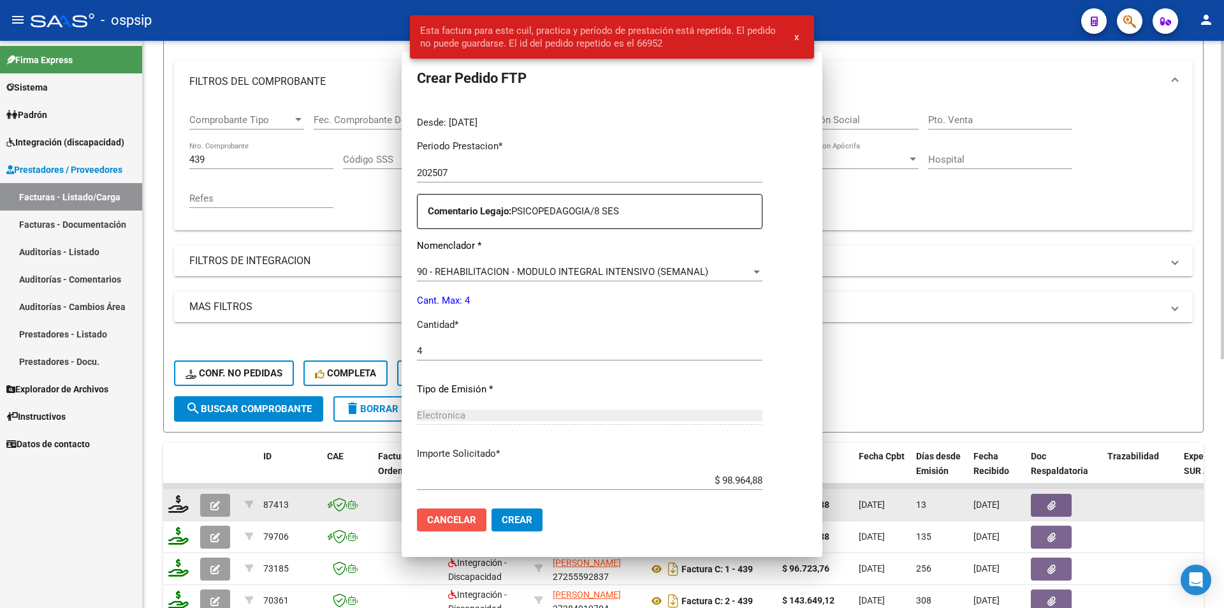
scroll to position [247, 0]
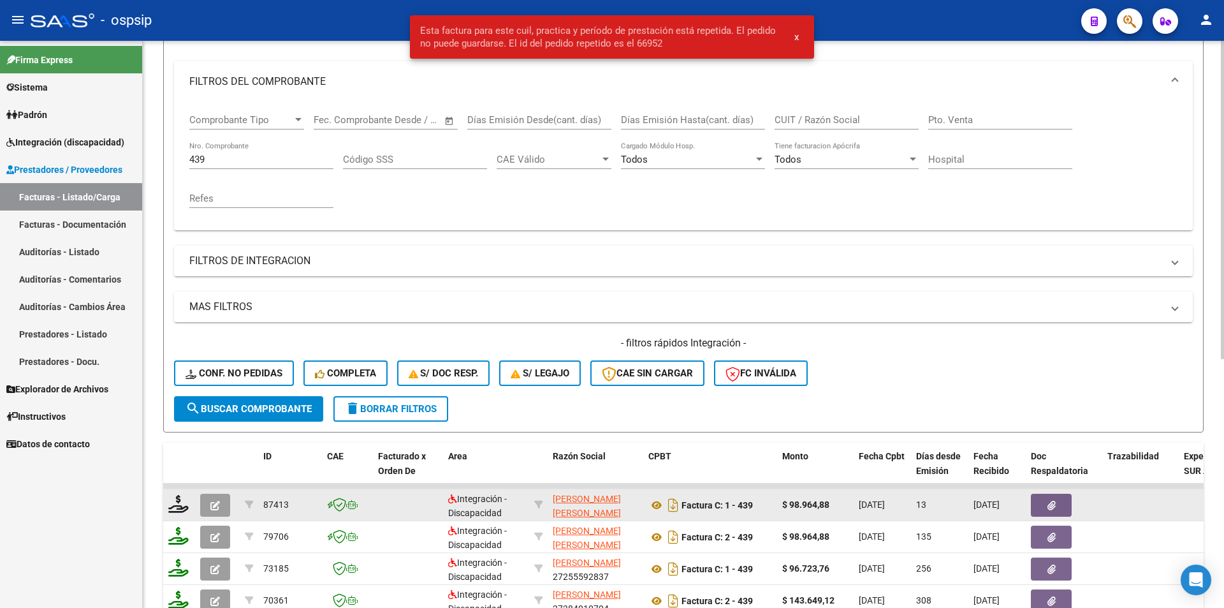
click at [215, 504] on icon "button" at bounding box center [215, 505] width 10 height 10
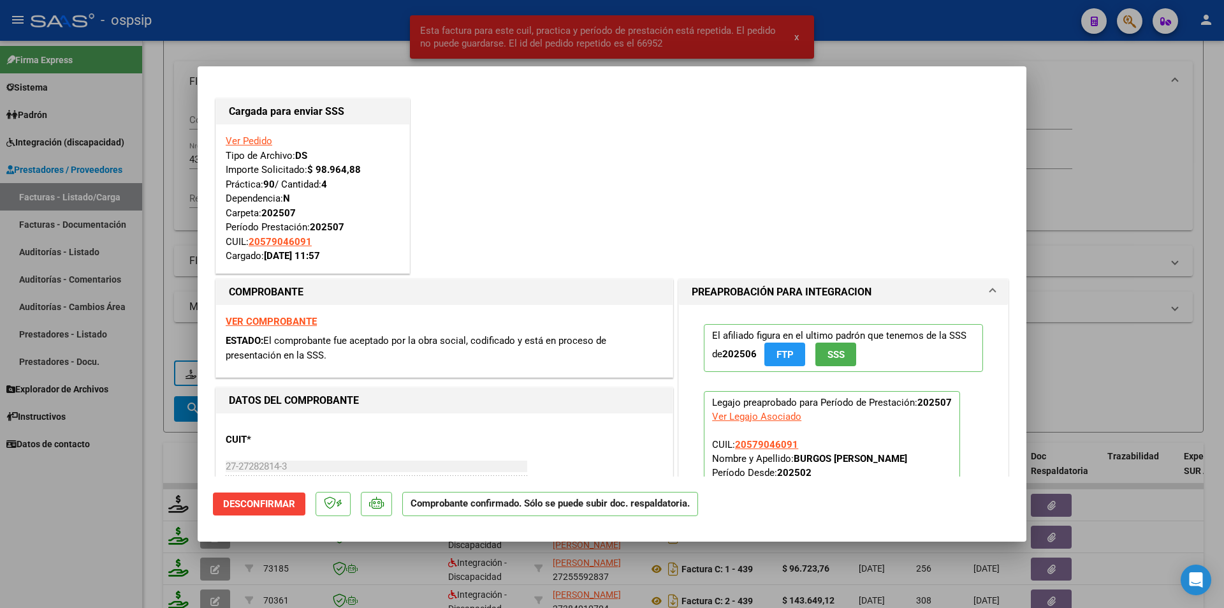
click at [125, 489] on div at bounding box center [612, 304] width 1224 height 608
type input "$ 0,00"
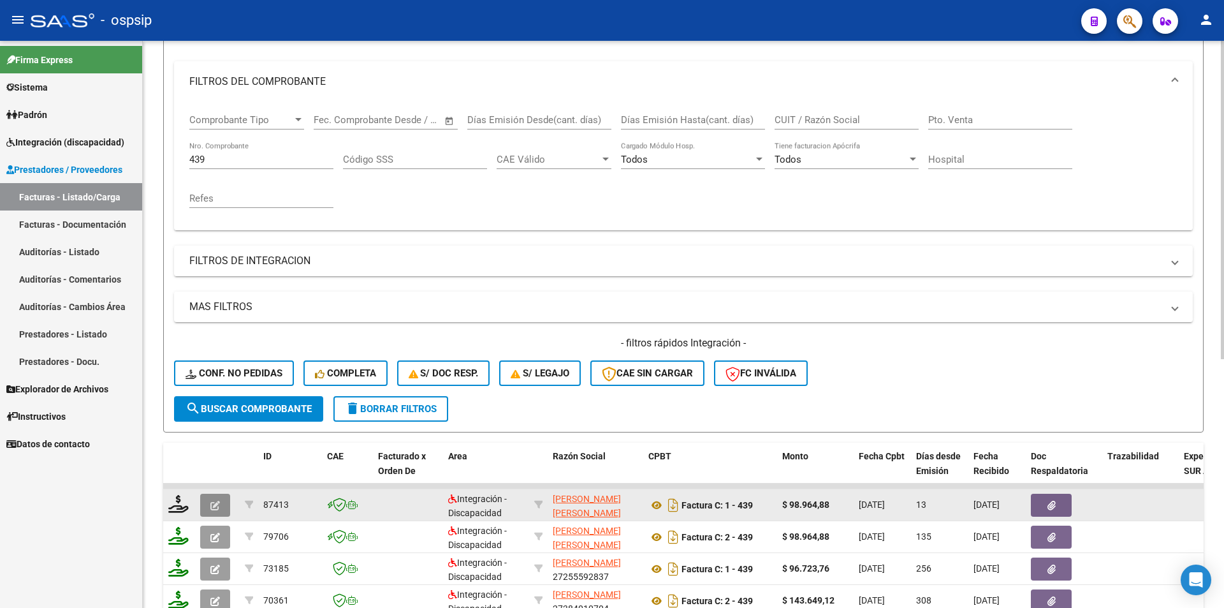
click at [207, 506] on button "button" at bounding box center [215, 504] width 30 height 23
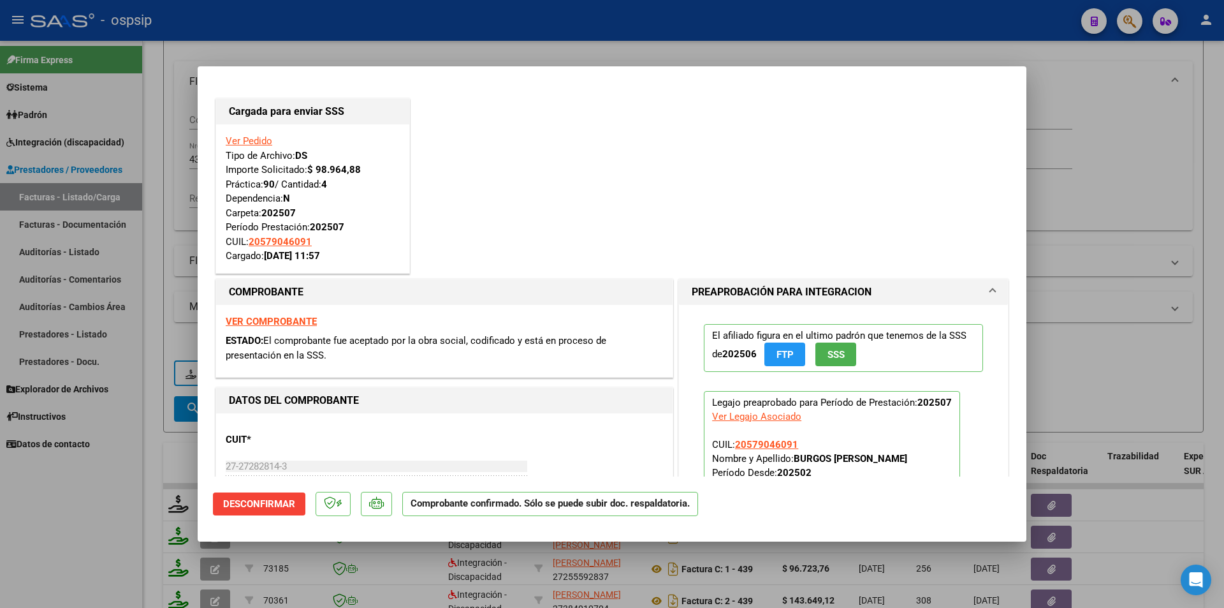
click at [85, 551] on div at bounding box center [612, 304] width 1224 height 608
type input "$ 0,00"
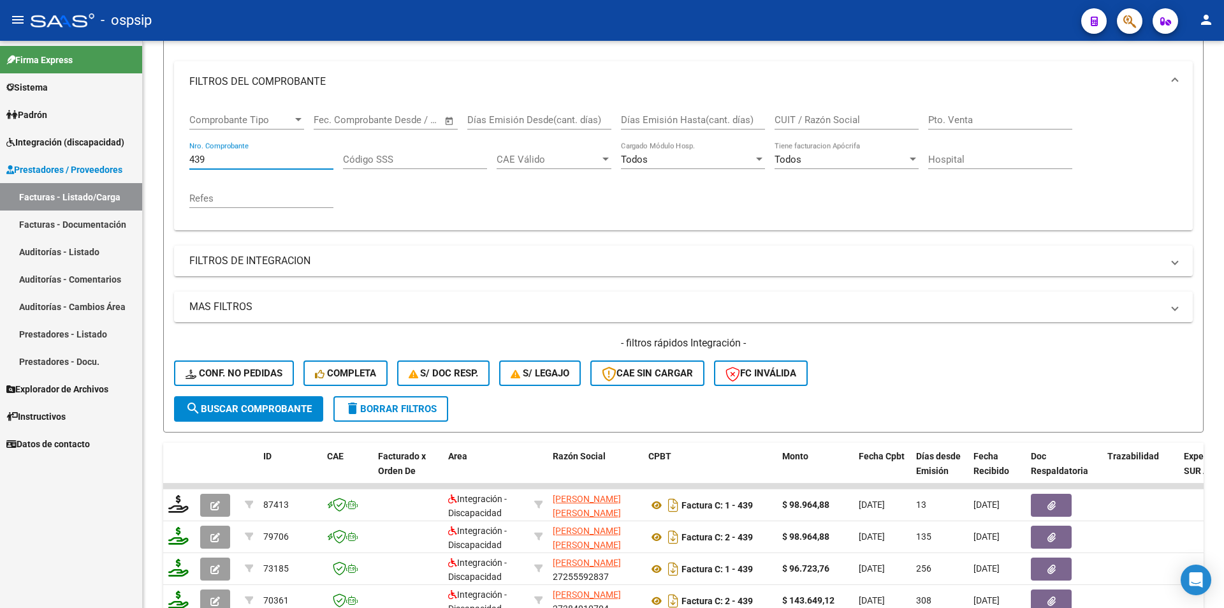
drag, startPoint x: 221, startPoint y: 160, endPoint x: 120, endPoint y: 151, distance: 101.8
click at [117, 160] on mat-sidenav-container "Firma Express Sistema Usuarios Todos los Usuarios Padrón Afiliados Empadronados…" at bounding box center [612, 324] width 1224 height 567
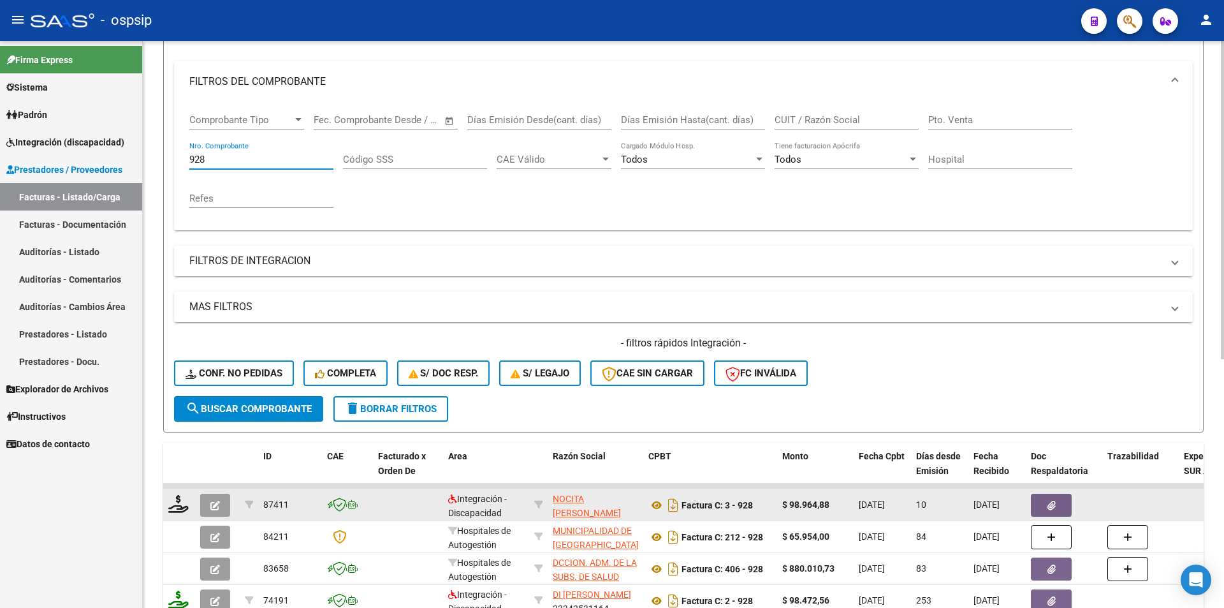
type input "928"
click at [215, 507] on icon "button" at bounding box center [215, 505] width 10 height 10
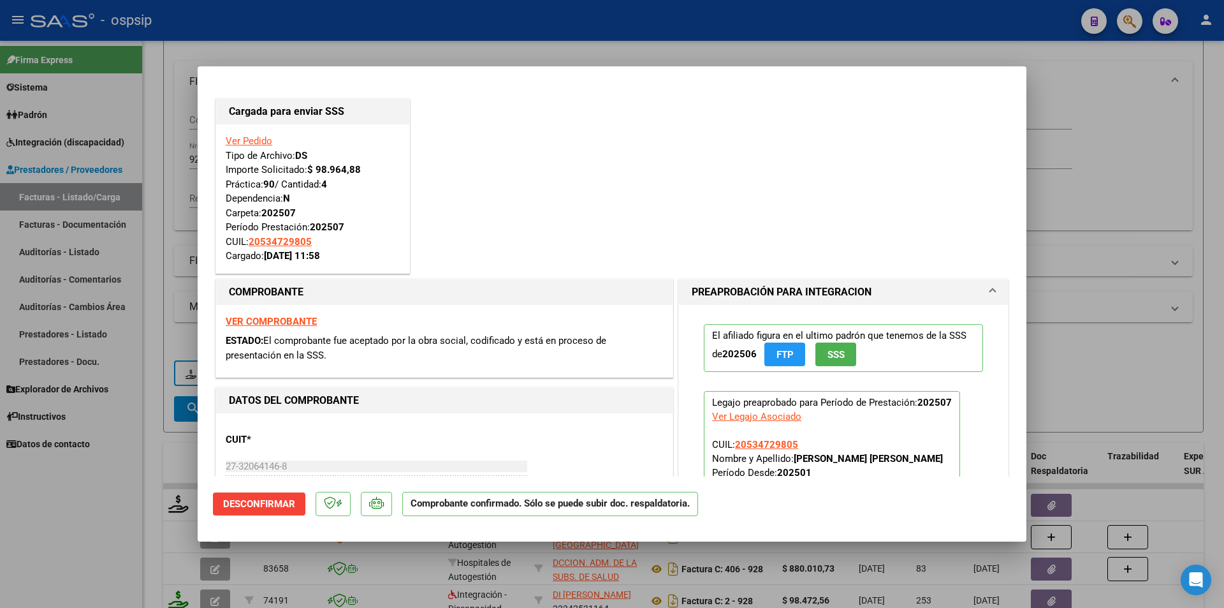
click at [125, 503] on div at bounding box center [612, 304] width 1224 height 608
type input "$ 0,00"
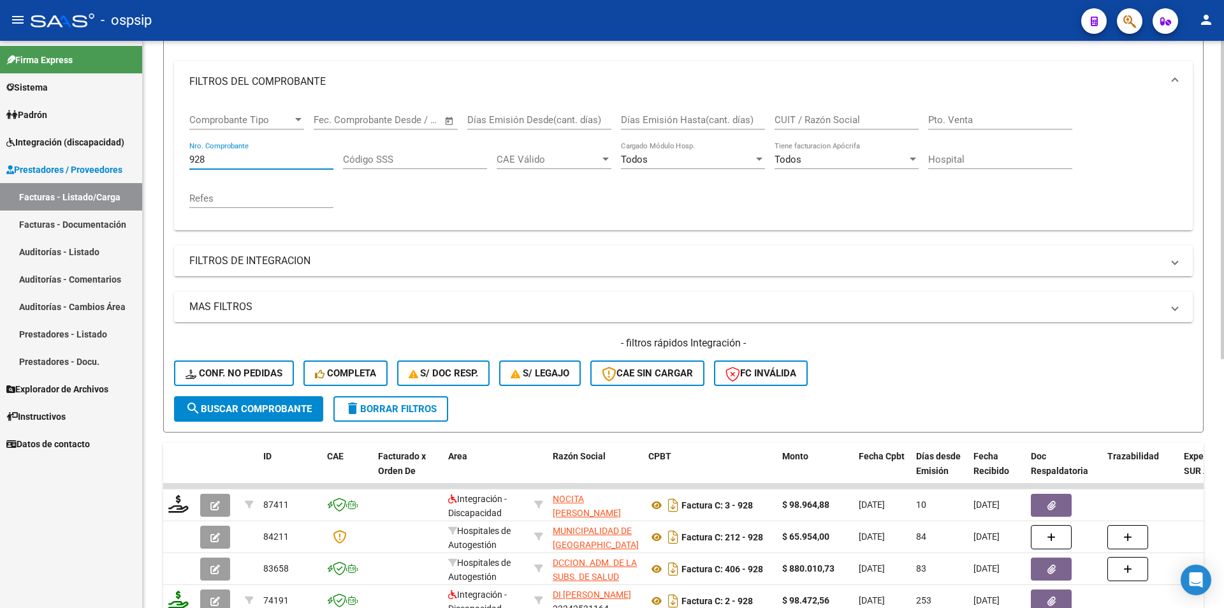
drag, startPoint x: 162, startPoint y: 161, endPoint x: 143, endPoint y: 161, distance: 18.5
click at [143, 161] on div "Video tutorial PRESTADORES -> Listado de CPBTs Emitidos por Prestadores / Prove…" at bounding box center [683, 385] width 1081 height 1000
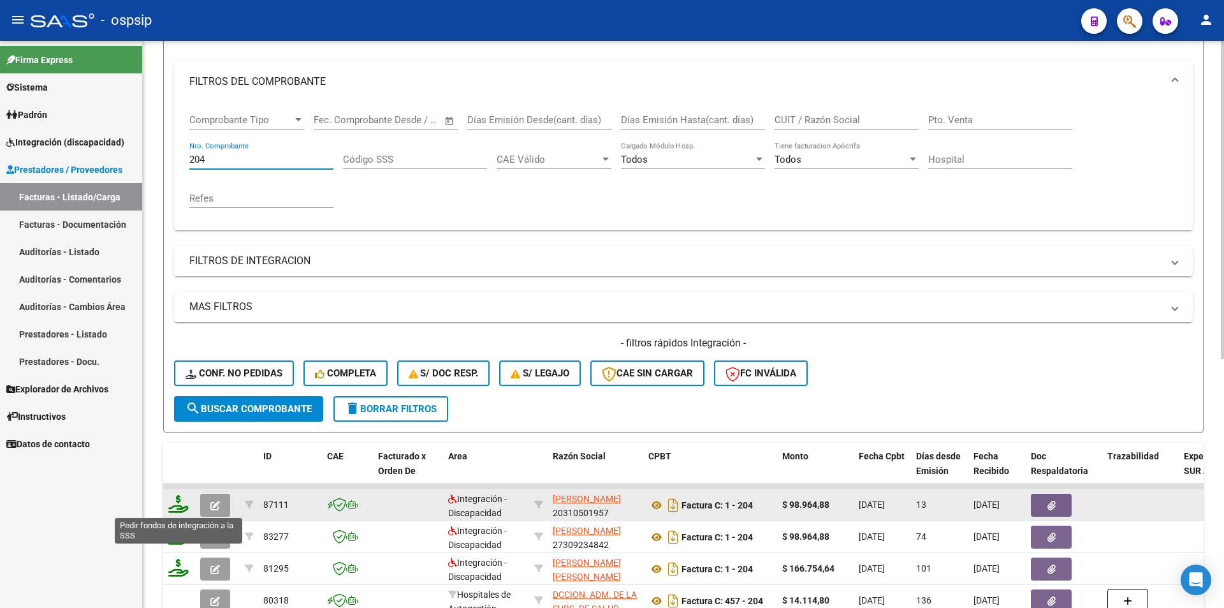
type input "204"
click at [182, 509] on icon at bounding box center [178, 504] width 20 height 18
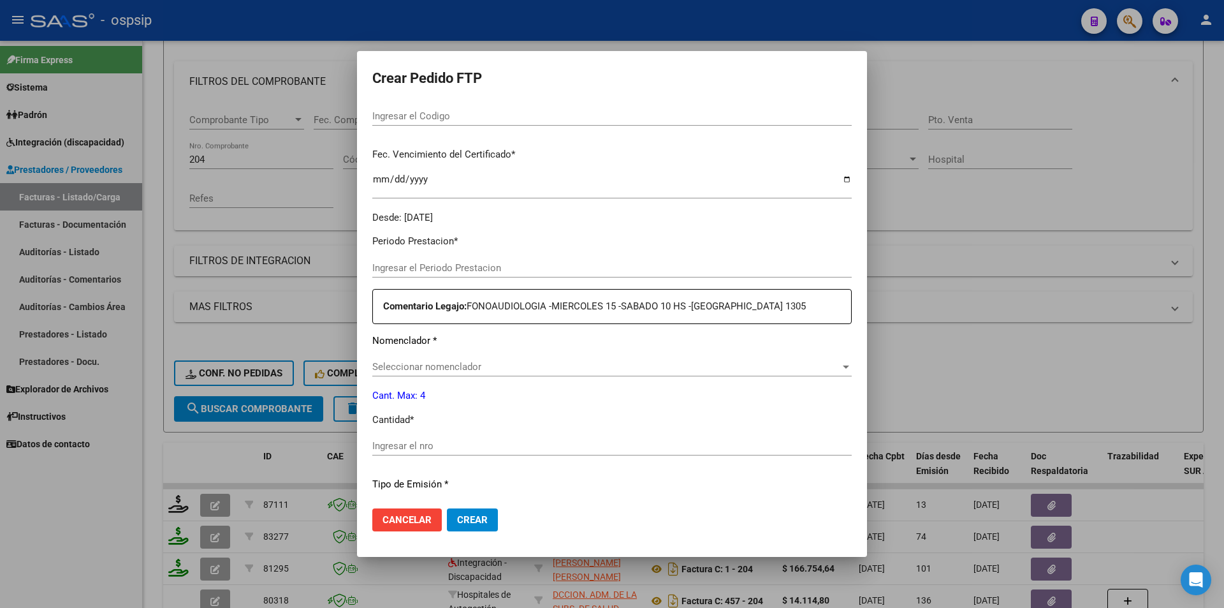
type input "202507"
type input "$ 98.964,88"
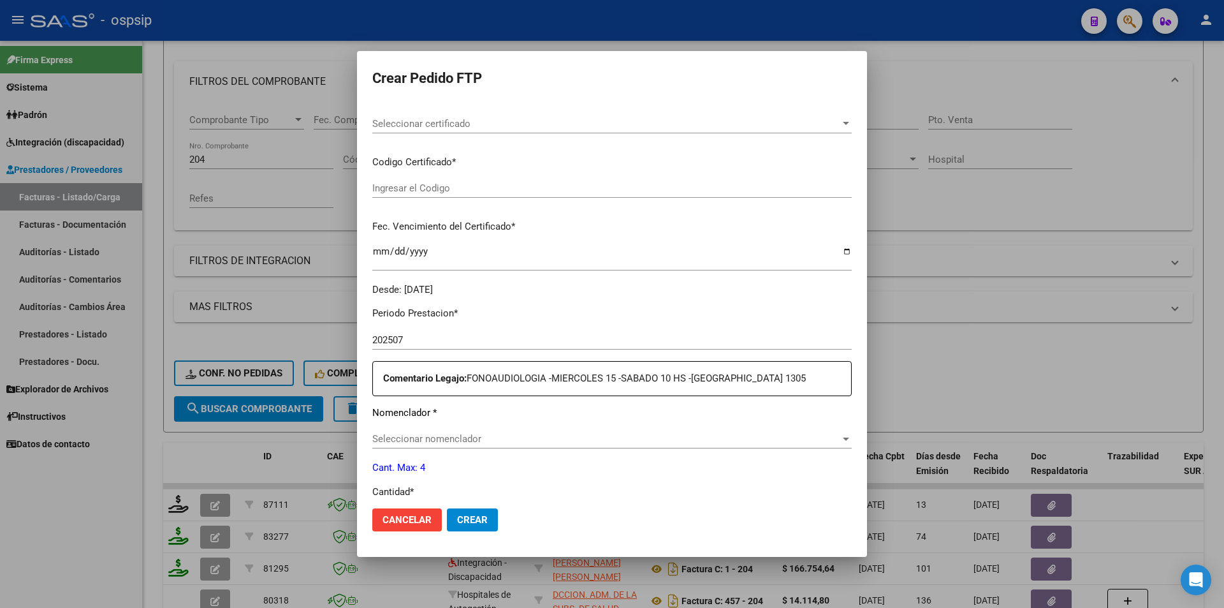
scroll to position [391, 0]
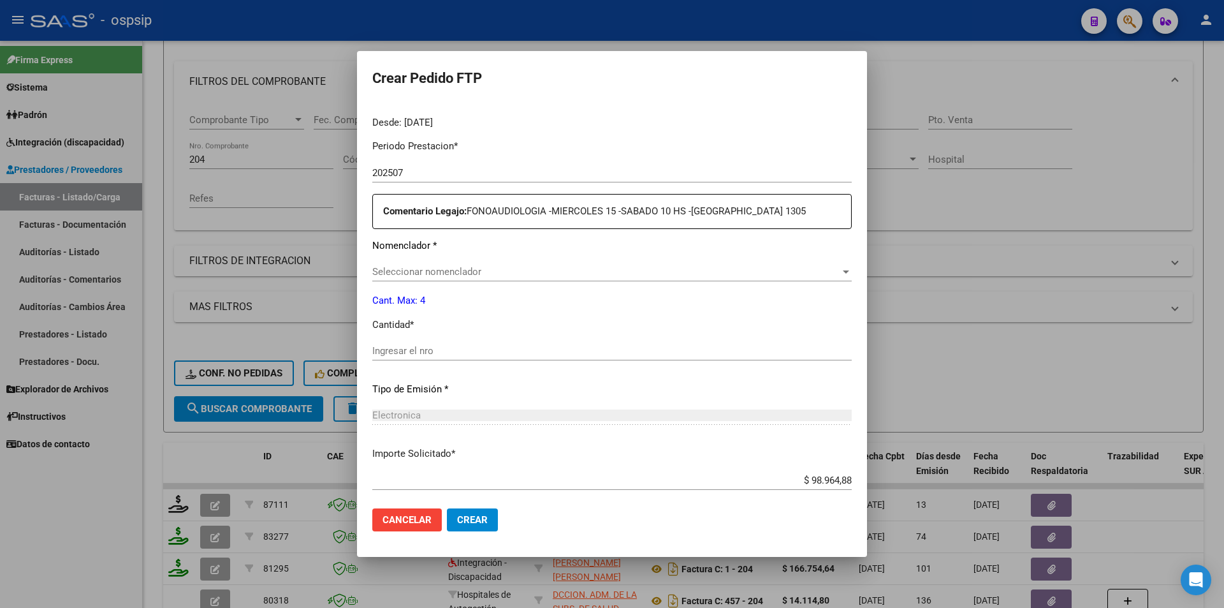
type input "AR020-00057754800-20230105-20260105"
type input "[DATE]"
click at [419, 354] on input "Ingresar el nro" at bounding box center [611, 350] width 479 height 11
type input "4"
click at [465, 517] on span "Crear" at bounding box center [472, 519] width 31 height 11
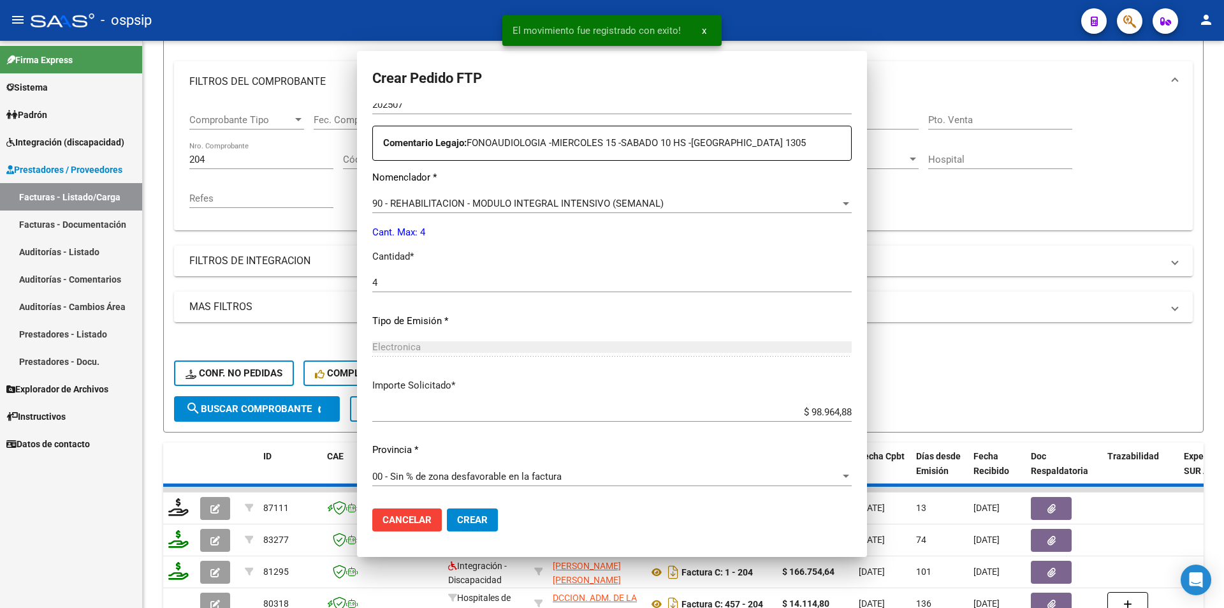
scroll to position [319, 0]
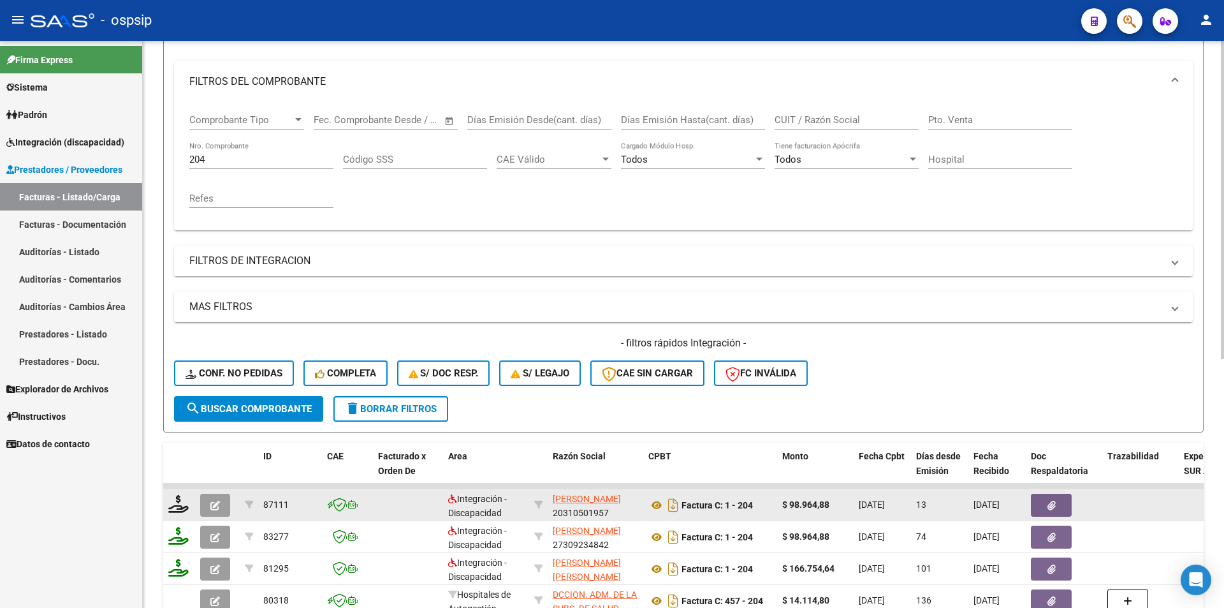
click at [210, 504] on button "button" at bounding box center [215, 504] width 30 height 23
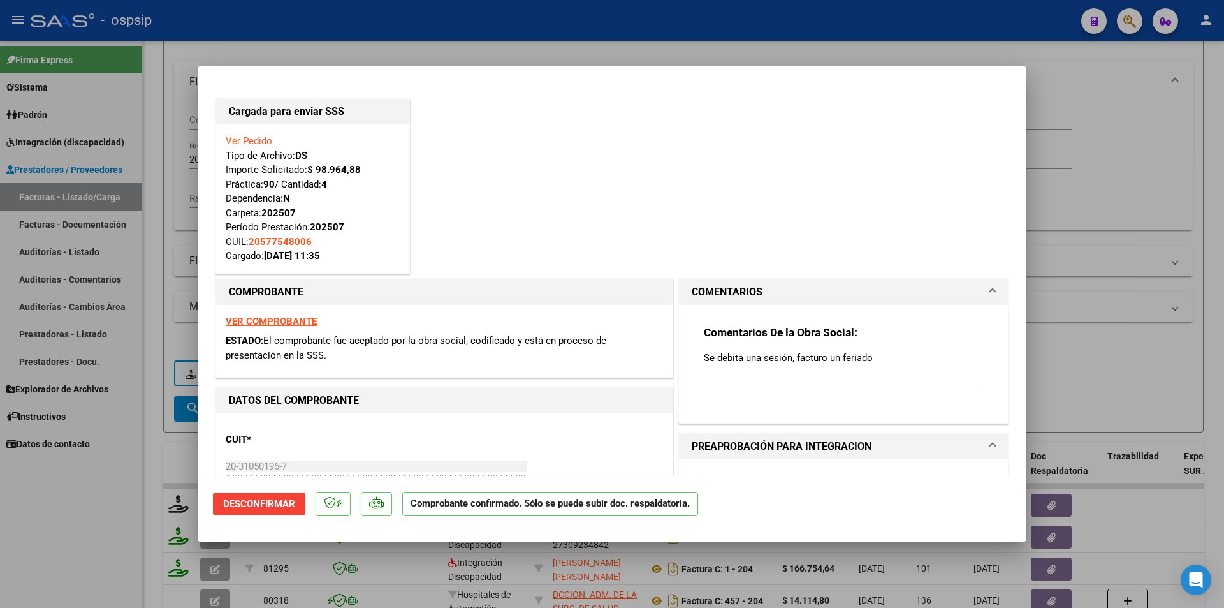
click at [261, 135] on div "Ver Pedido Tipo de Archivo: DS Importe Solicitado: $ 98.964,88 Práctica: 90 / C…" at bounding box center [313, 198] width 174 height 129
click at [259, 143] on link "Ver Pedido" at bounding box center [249, 140] width 47 height 11
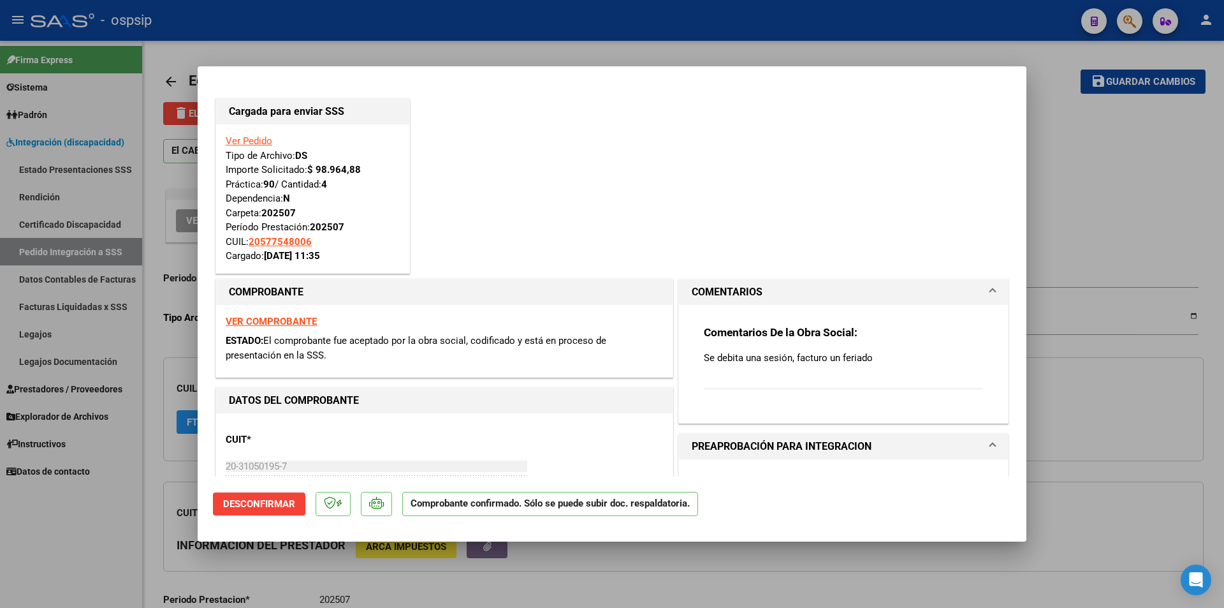
click at [61, 560] on div at bounding box center [612, 304] width 1224 height 608
type input "$ 0,00"
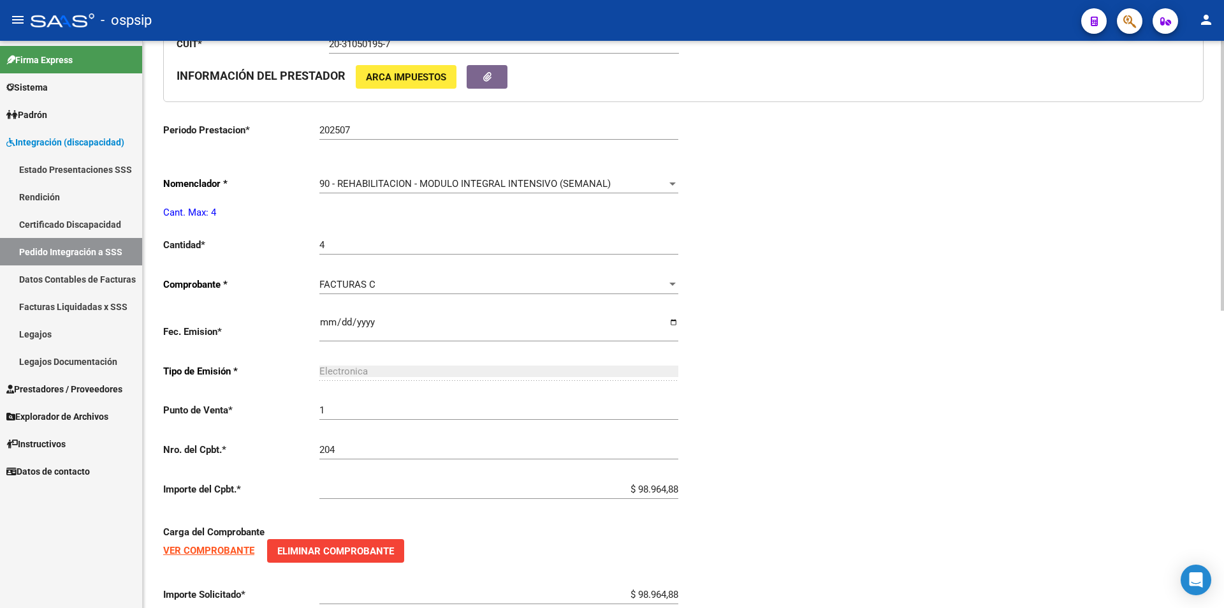
scroll to position [574, 0]
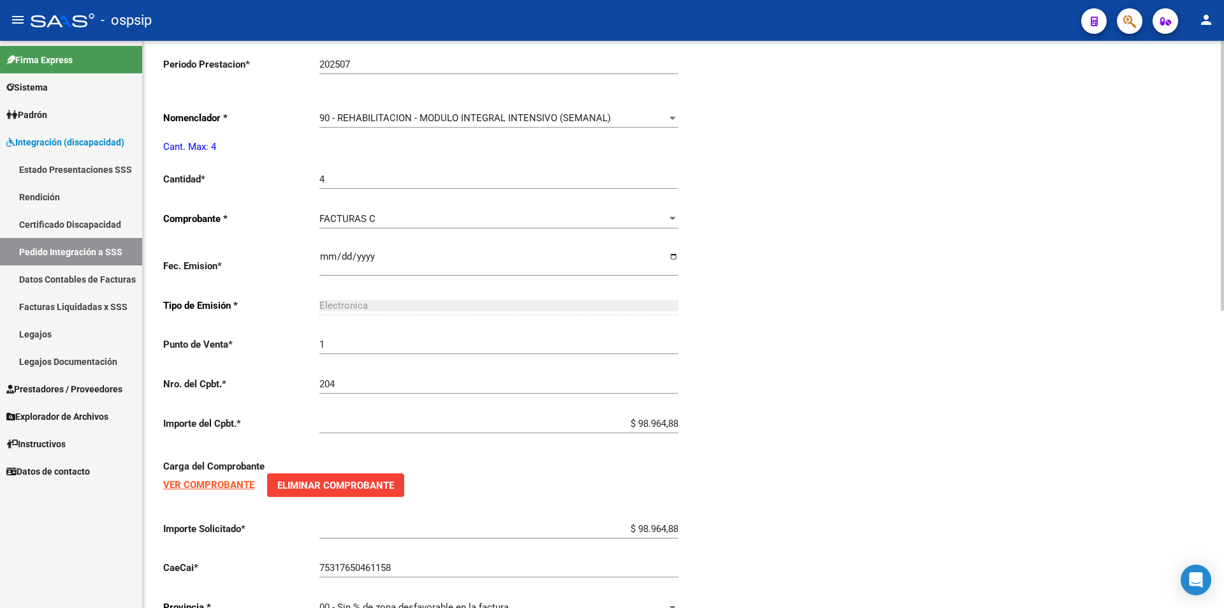
type input "20577548006"
drag, startPoint x: 633, startPoint y: 525, endPoint x: 694, endPoint y: 538, distance: 62.5
click at [694, 538] on div "Periodo Presentacion * 202507 Ingresar el Periodo Tipo Archivo * DS Seleccionar…" at bounding box center [683, 157] width 1040 height 942
type input "$ 86.594,27"
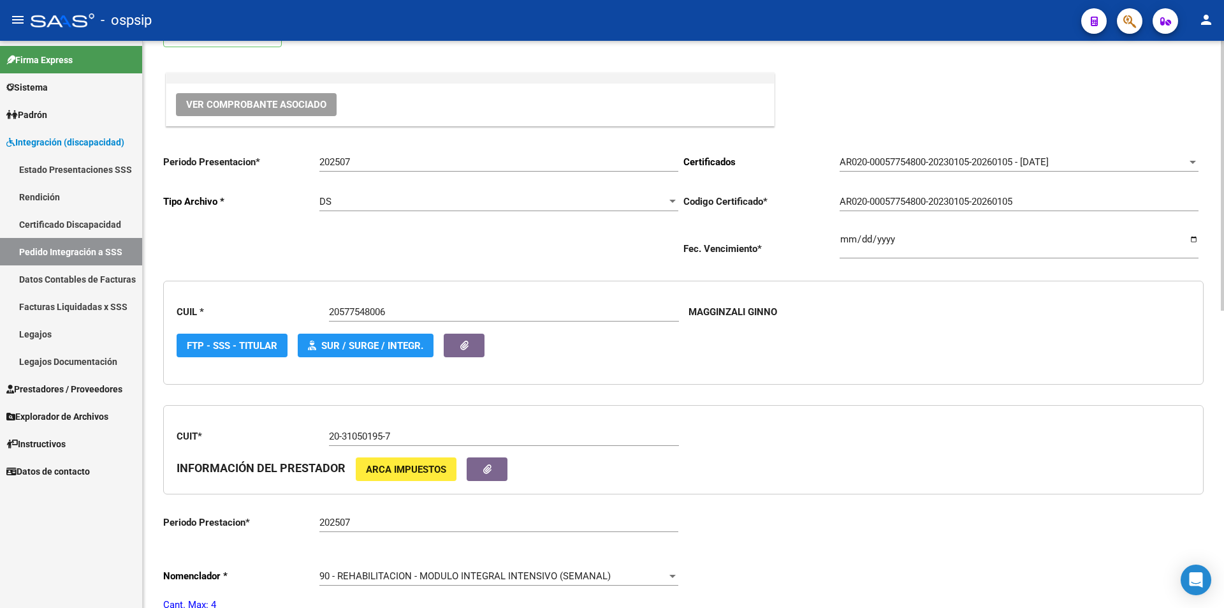
scroll to position [0, 0]
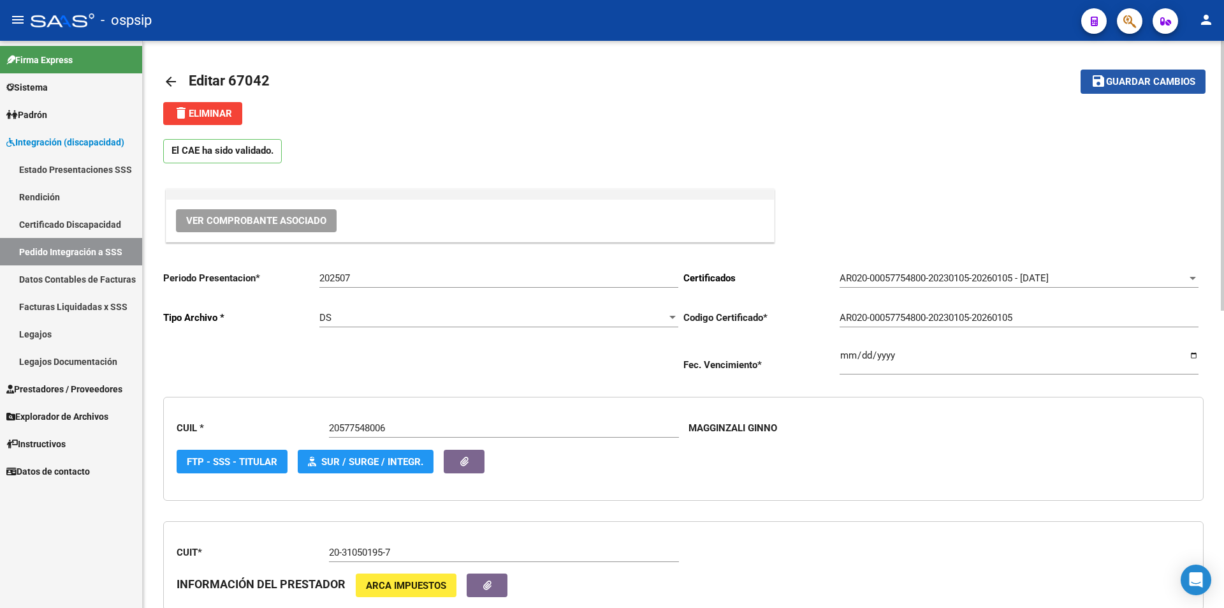
click at [1152, 77] on span "Guardar cambios" at bounding box center [1150, 81] width 89 height 11
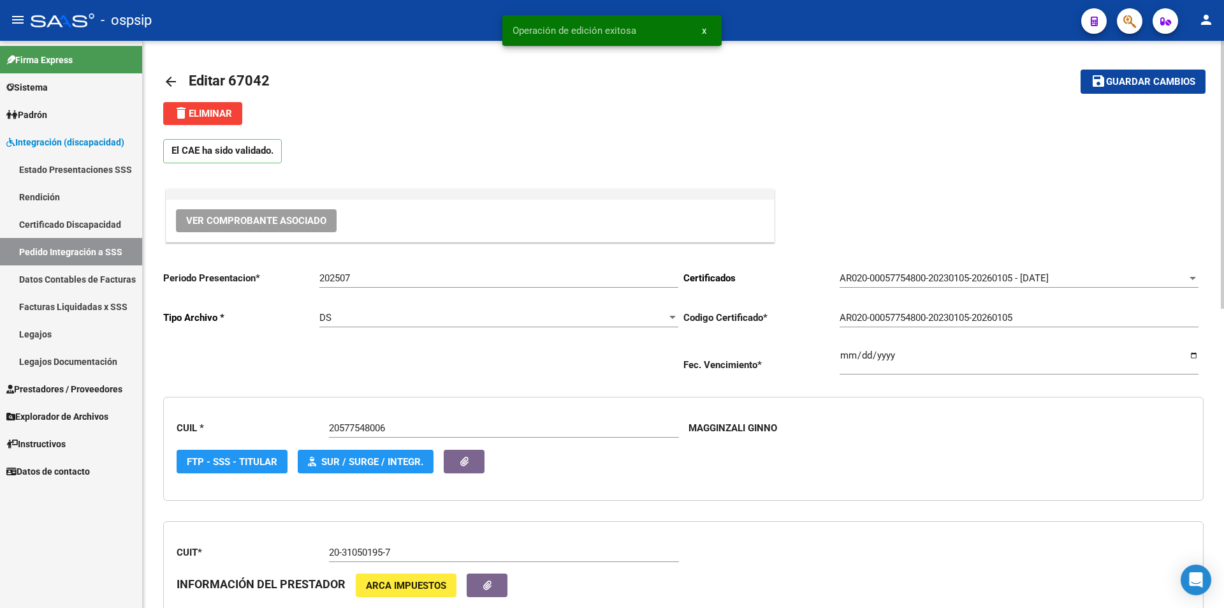
click at [1127, 85] on span "Guardar cambios" at bounding box center [1150, 81] width 89 height 11
click at [94, 387] on span "Prestadores / Proveedores" at bounding box center [64, 389] width 116 height 14
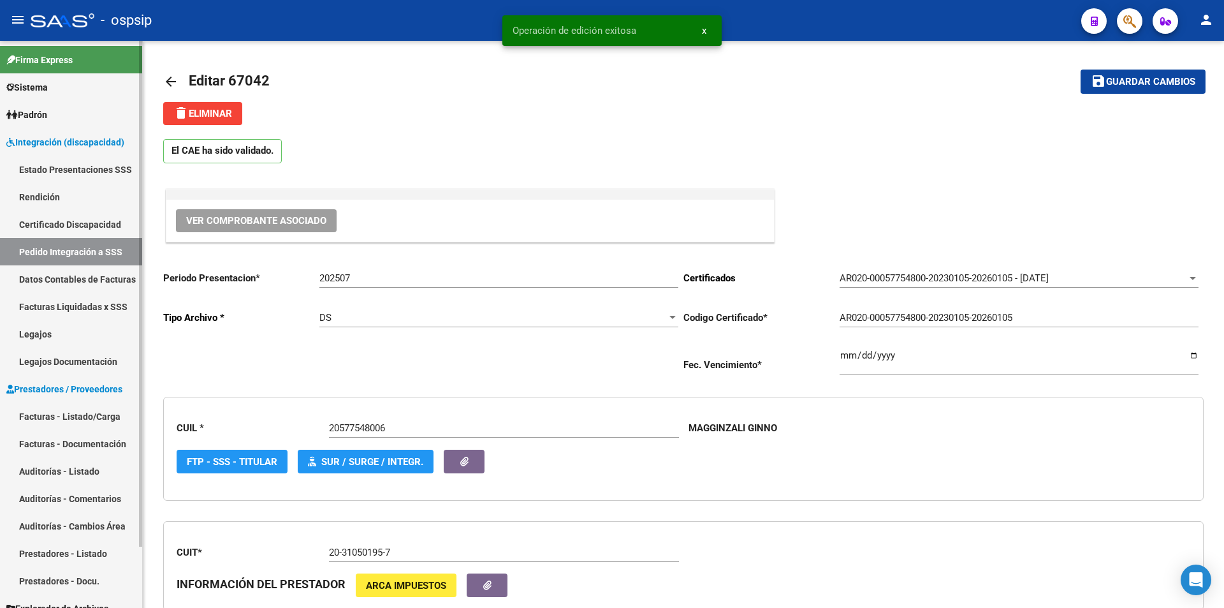
click at [92, 411] on link "Facturas - Listado/Carga" at bounding box center [71, 415] width 142 height 27
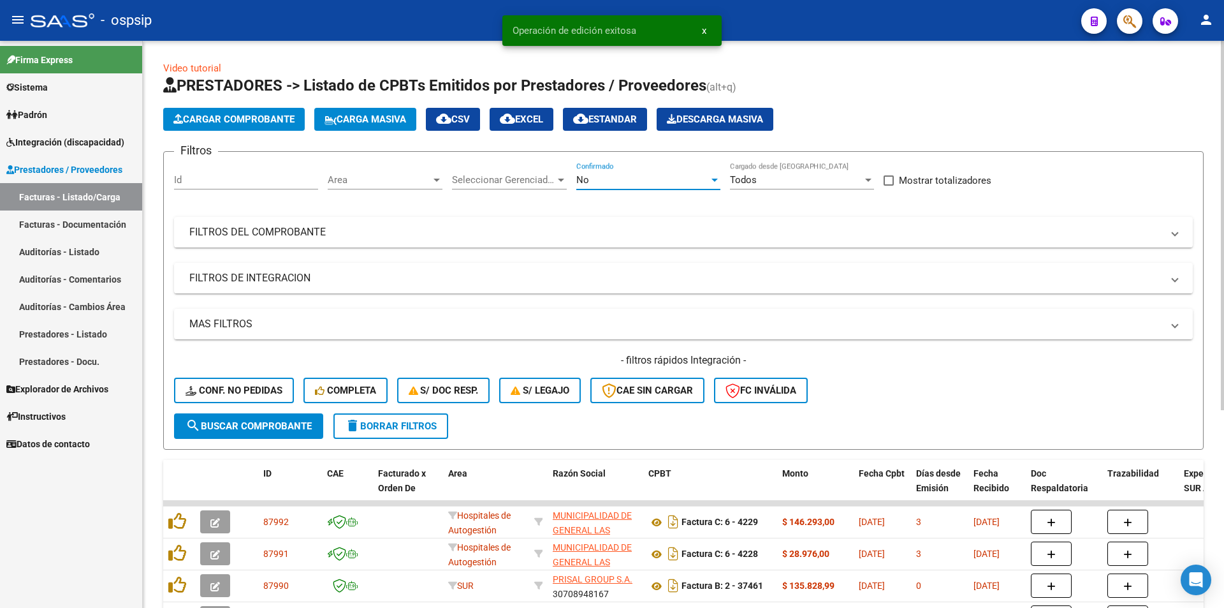
click at [650, 174] on div "No" at bounding box center [642, 179] width 133 height 11
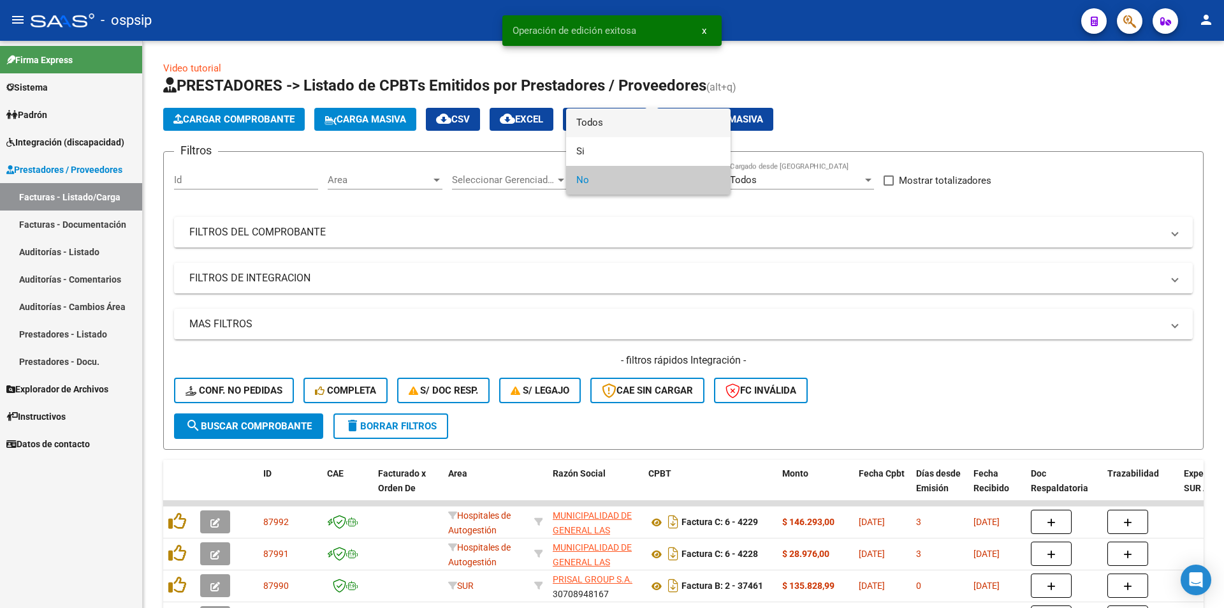
click at [590, 122] on span "Todos" at bounding box center [648, 122] width 144 height 29
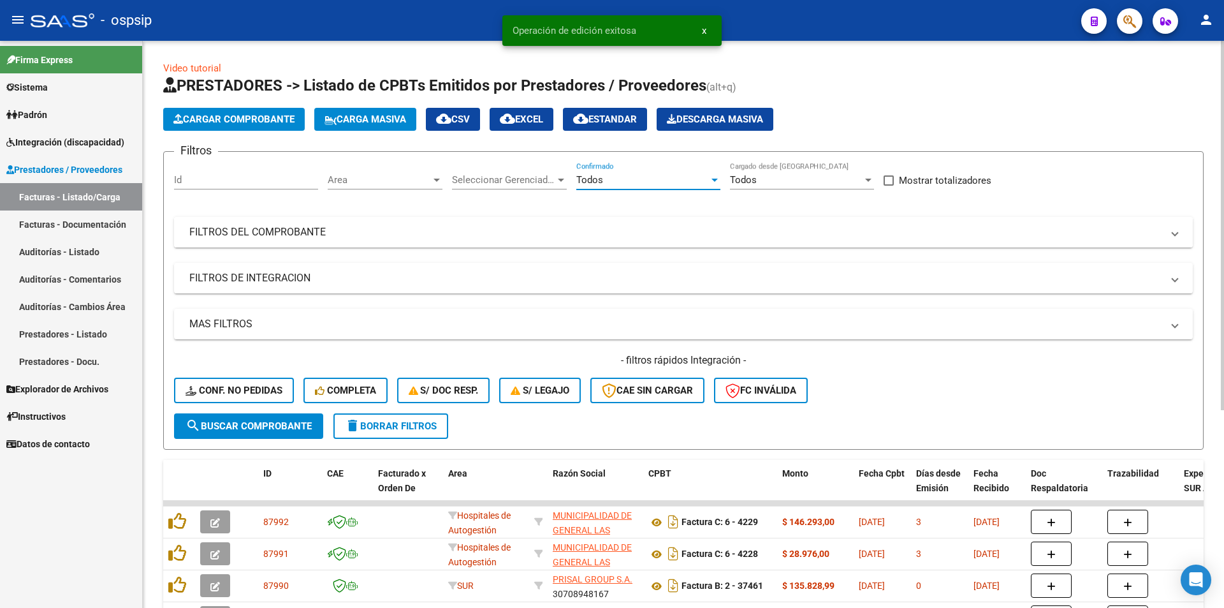
click at [293, 238] on mat-panel-title "FILTROS DEL COMPROBANTE" at bounding box center [675, 232] width 973 height 14
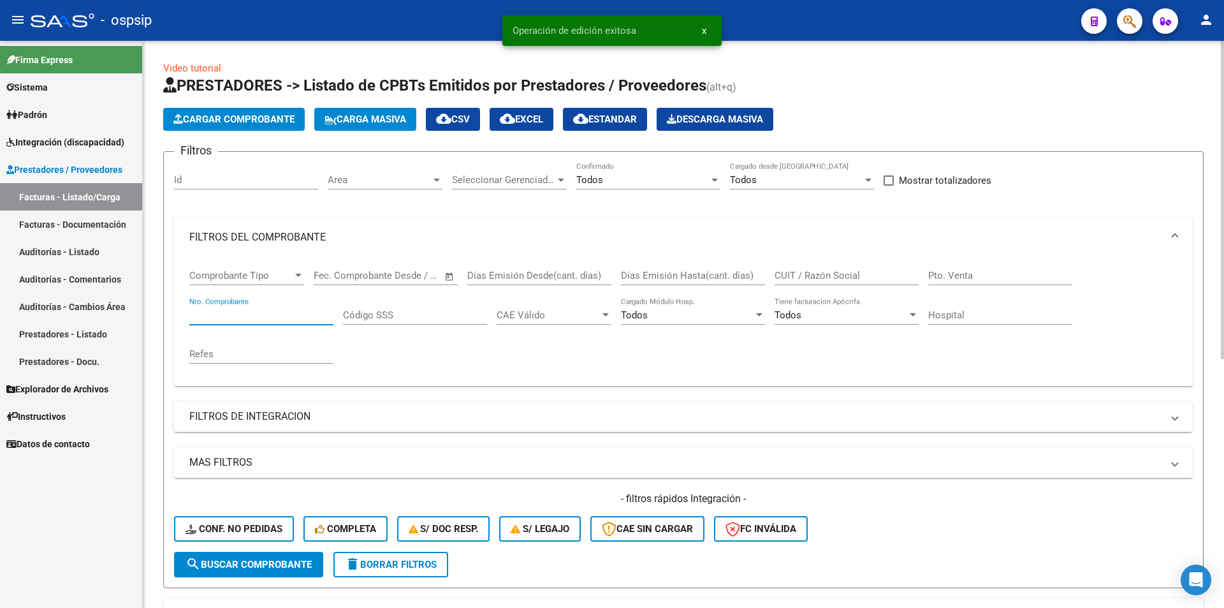
click at [215, 316] on input "Nro. Comprobante" at bounding box center [261, 314] width 144 height 11
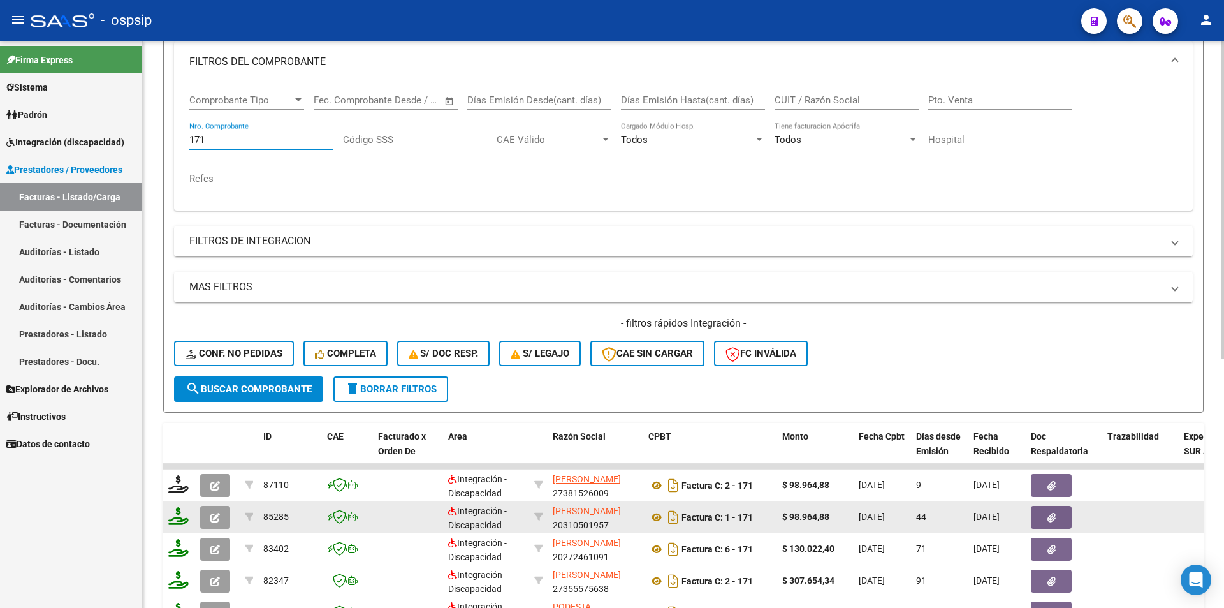
scroll to position [255, 0]
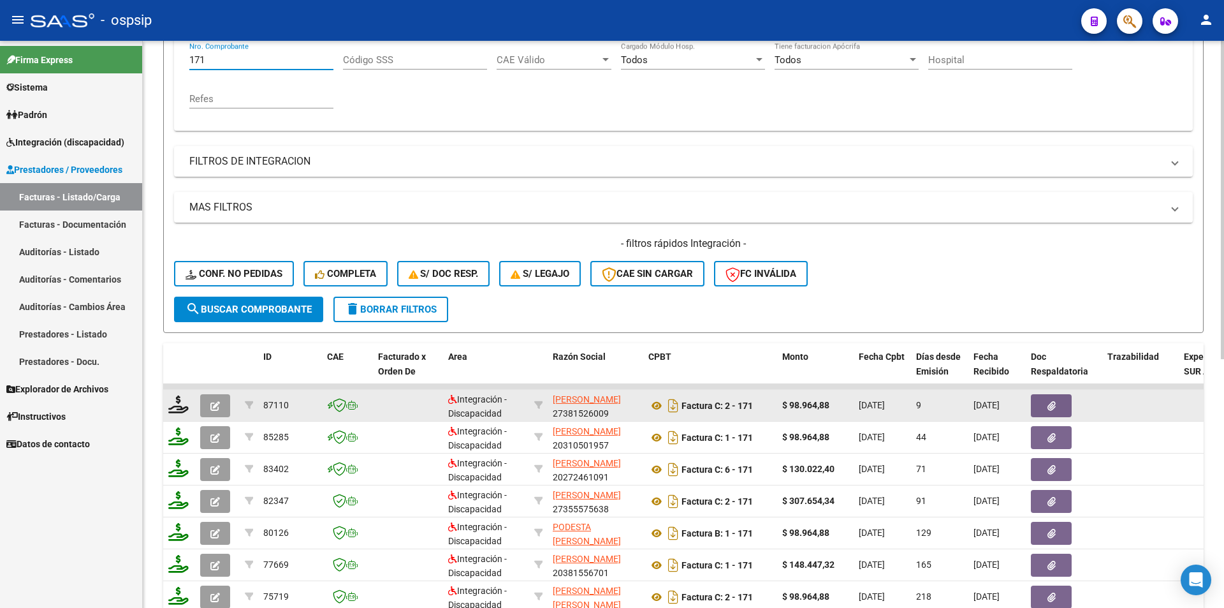
type input "171"
click at [166, 405] on datatable-body-cell at bounding box center [179, 404] width 32 height 31
click at [181, 405] on icon at bounding box center [178, 404] width 20 height 18
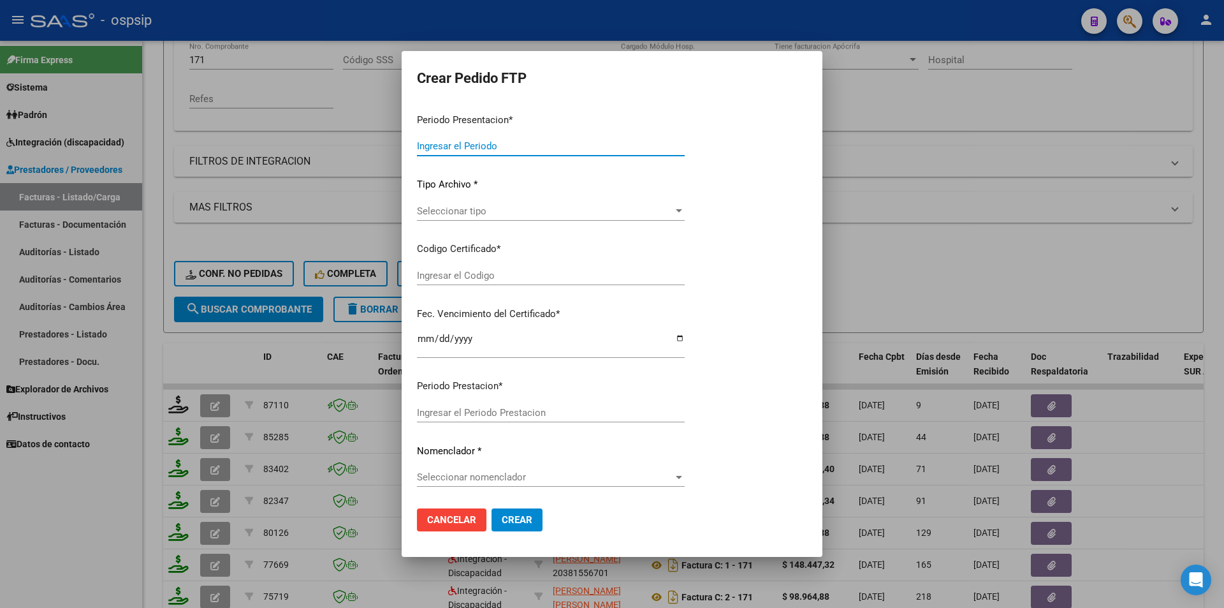
type input "202507"
type input "$ 98.964,88"
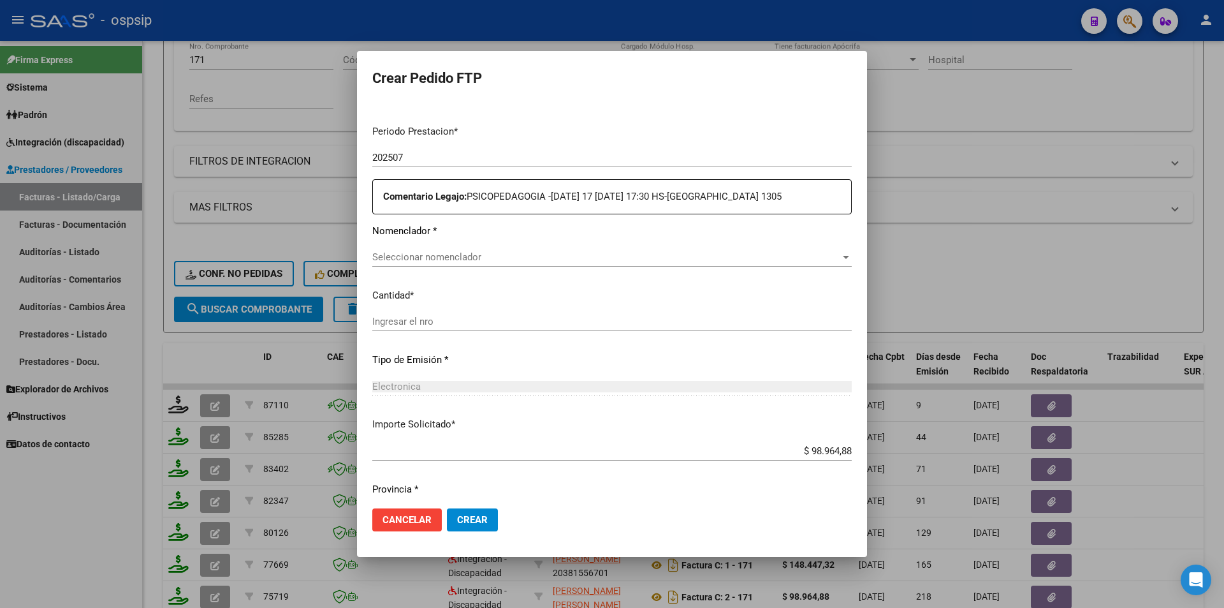
type input "AR020-00057754800-20230105-20260105"
type input "[DATE]"
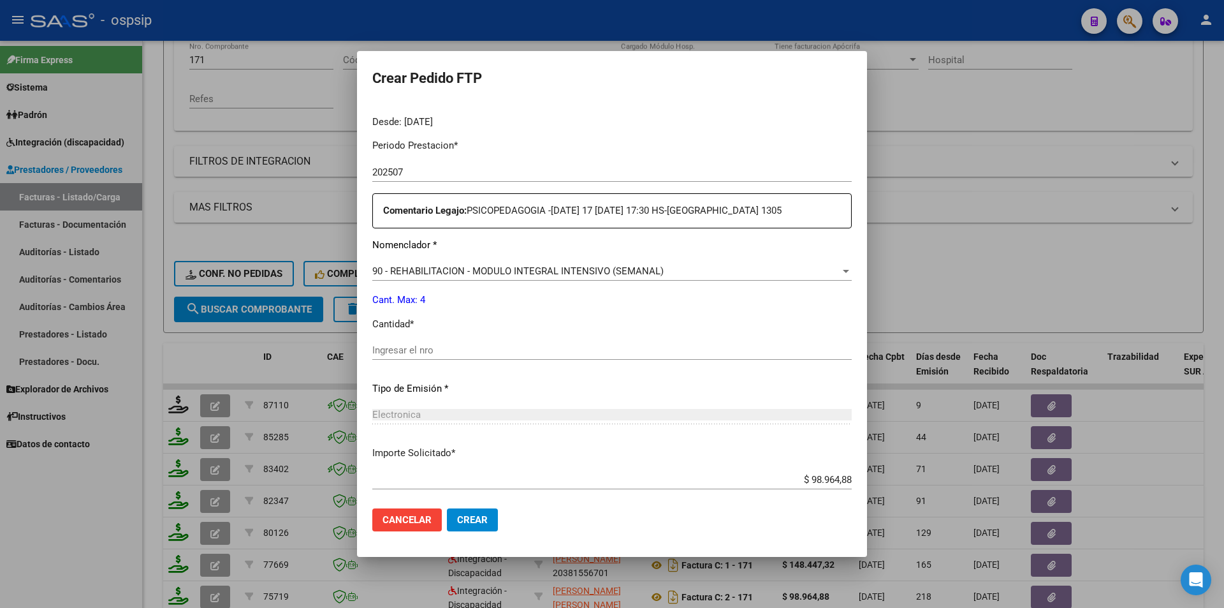
click at [415, 346] on input "Ingresar el nro" at bounding box center [611, 349] width 479 height 11
type input "4"
click at [472, 521] on span "Crear" at bounding box center [472, 519] width 31 height 11
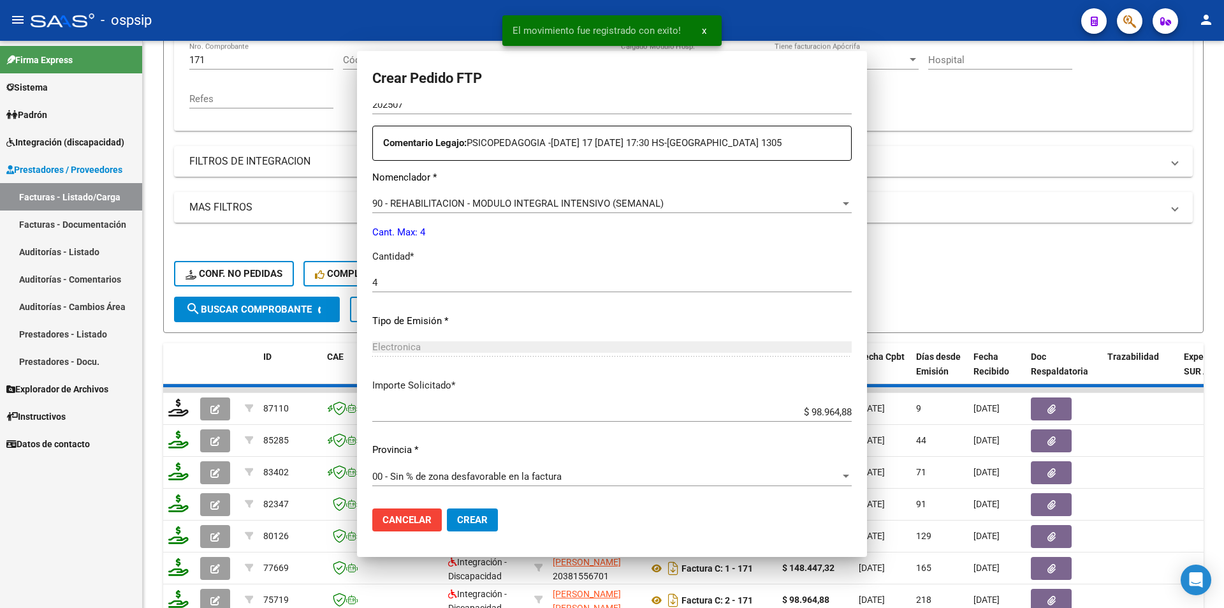
scroll to position [0, 0]
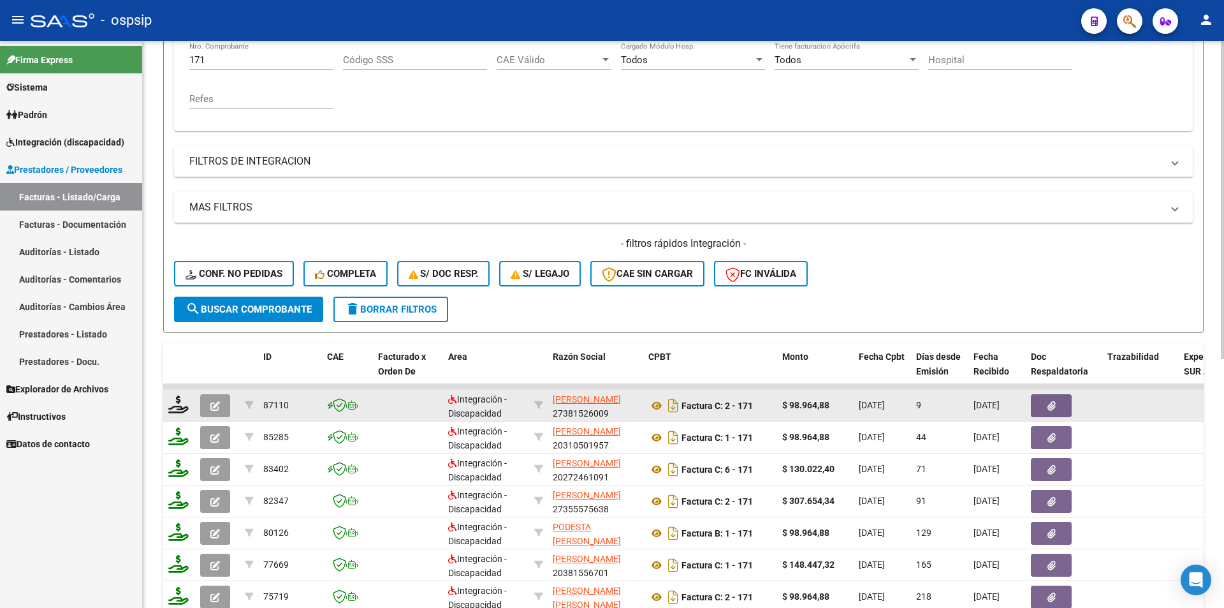
click at [216, 407] on icon "button" at bounding box center [215, 406] width 10 height 10
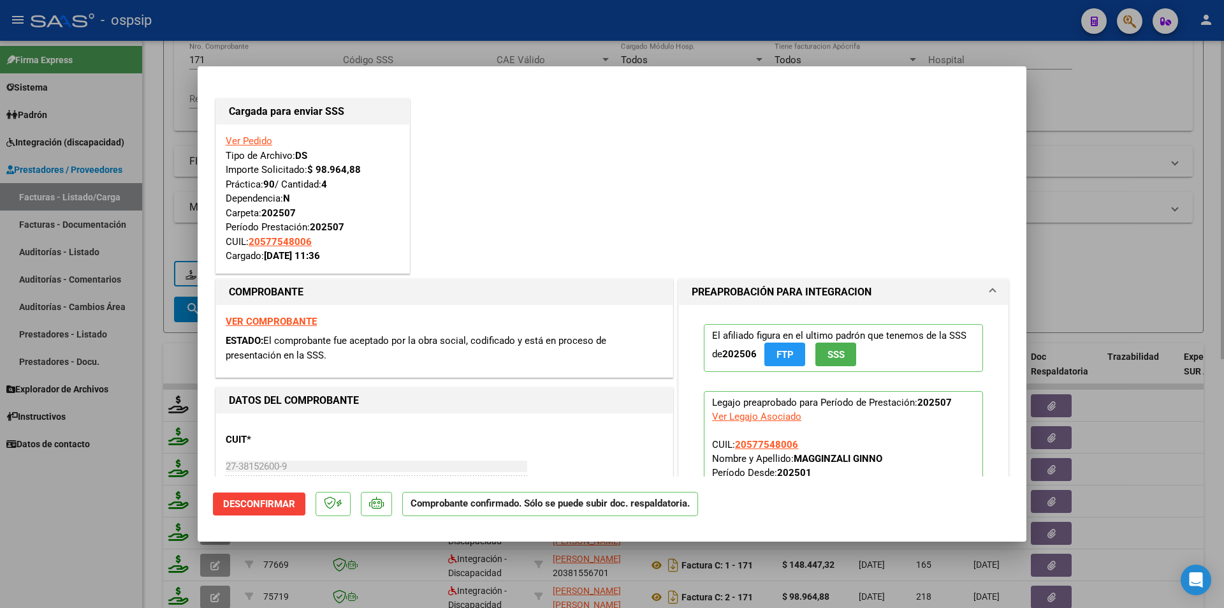
drag, startPoint x: 157, startPoint y: 179, endPoint x: 207, endPoint y: 78, distance: 112.3
click at [157, 175] on div at bounding box center [612, 304] width 1224 height 608
type input "$ 0,00"
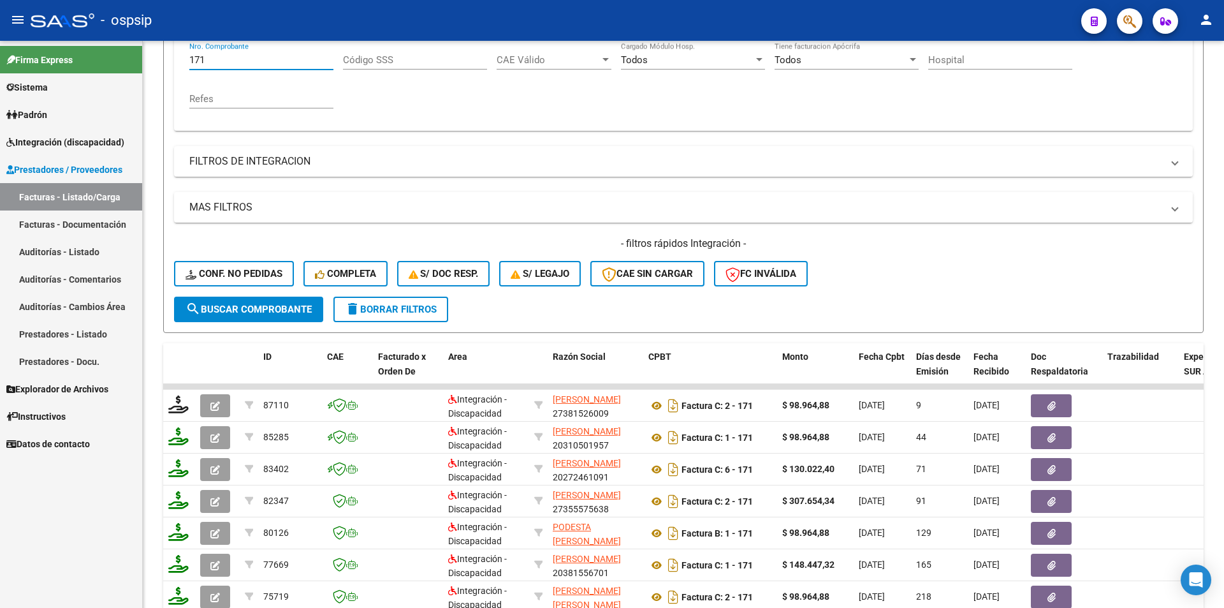
drag, startPoint x: 215, startPoint y: 58, endPoint x: 117, endPoint y: 61, distance: 97.6
click at [117, 61] on mat-sidenav-container "Firma Express Sistema Usuarios Todos los Usuarios Padrón Afiliados Empadronados…" at bounding box center [612, 324] width 1224 height 567
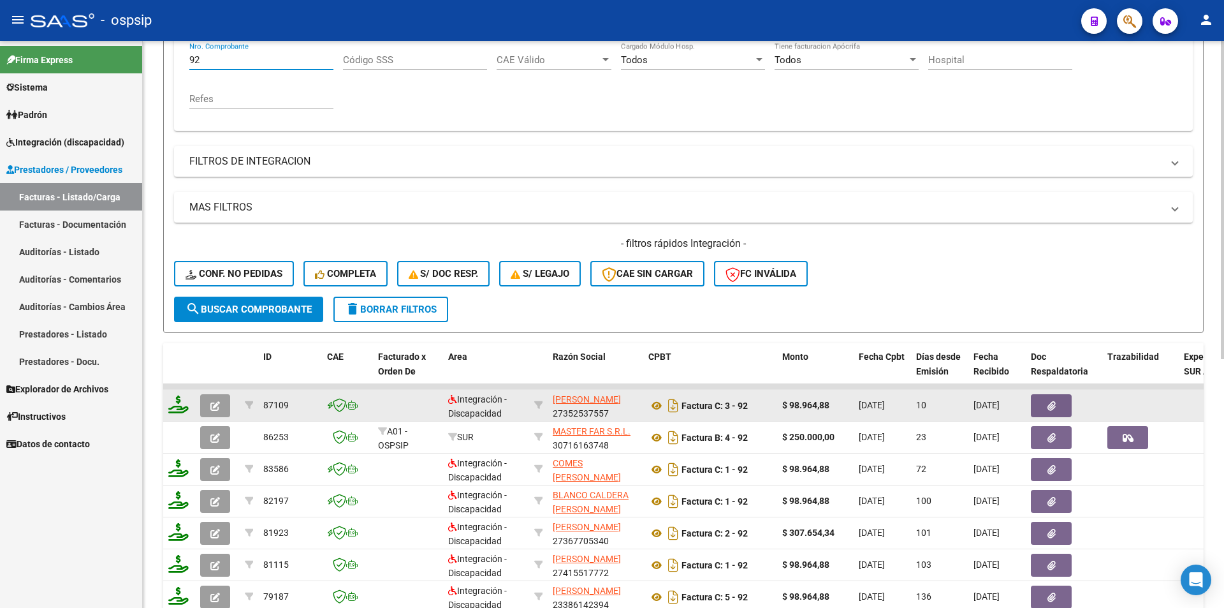
type input "92"
click at [182, 403] on icon at bounding box center [178, 404] width 20 height 18
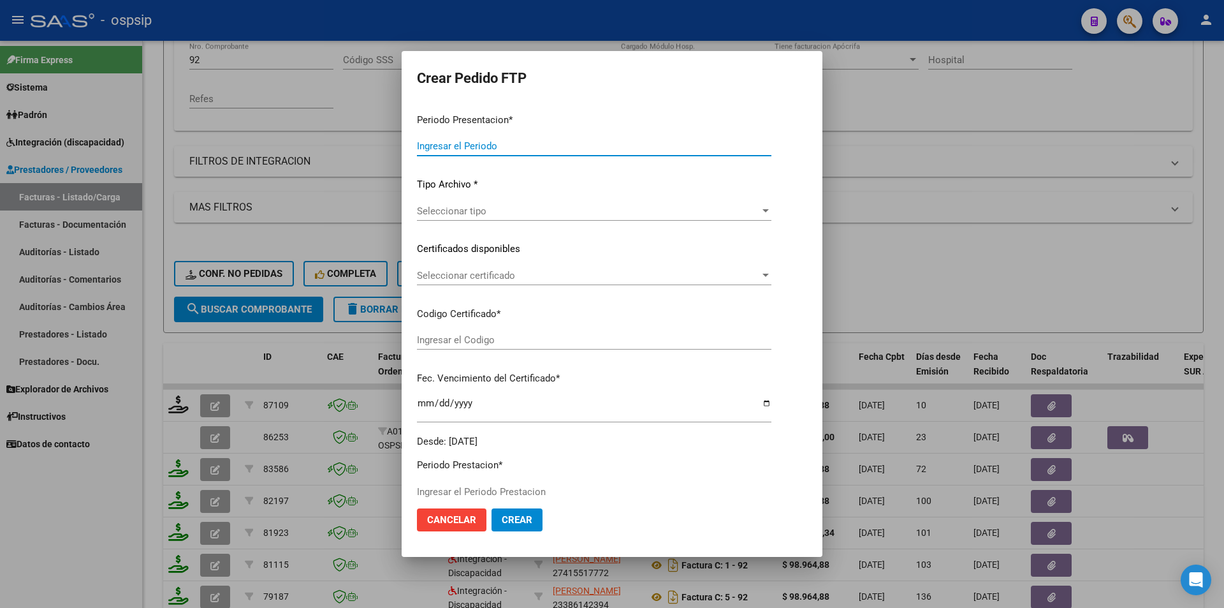
type input "202507"
type input "$ 98.964,88"
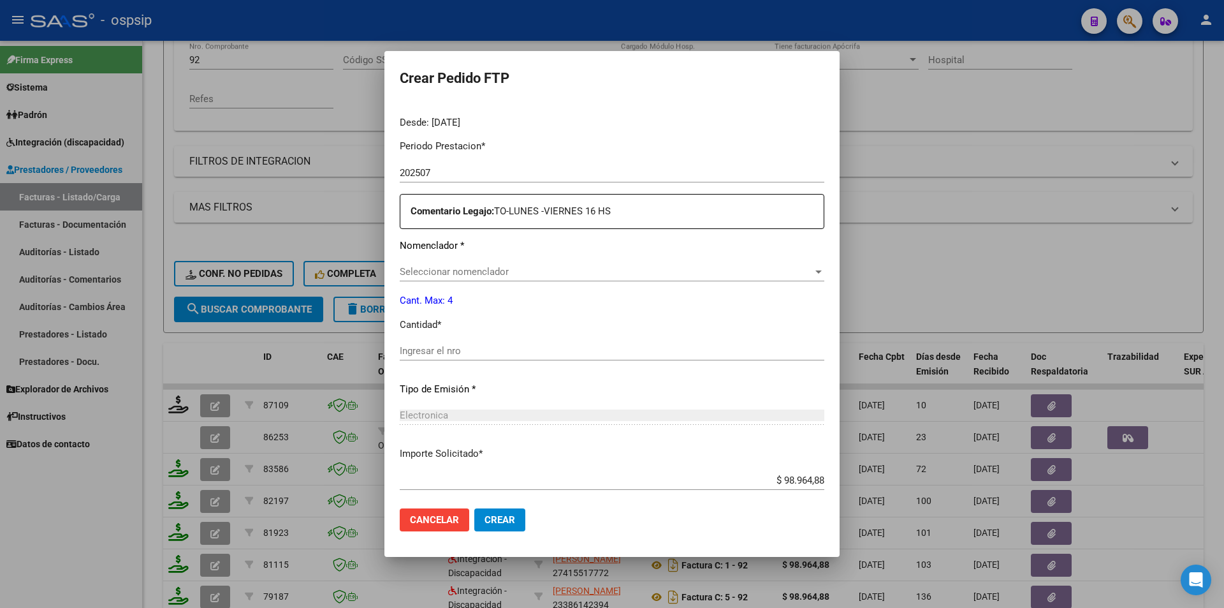
type input "AR020-00057754800-20230105-20260105"
type input "[DATE]"
click at [434, 354] on input "Ingresar el nro" at bounding box center [612, 350] width 425 height 11
type input "4"
click at [504, 516] on button "Crear" at bounding box center [499, 519] width 51 height 23
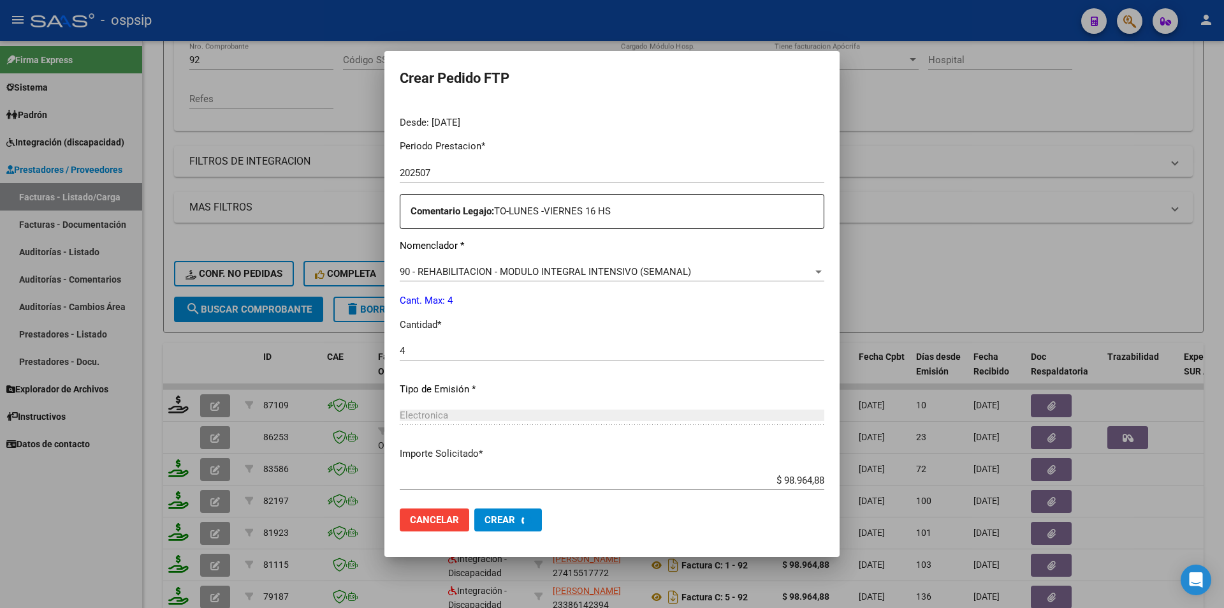
scroll to position [0, 0]
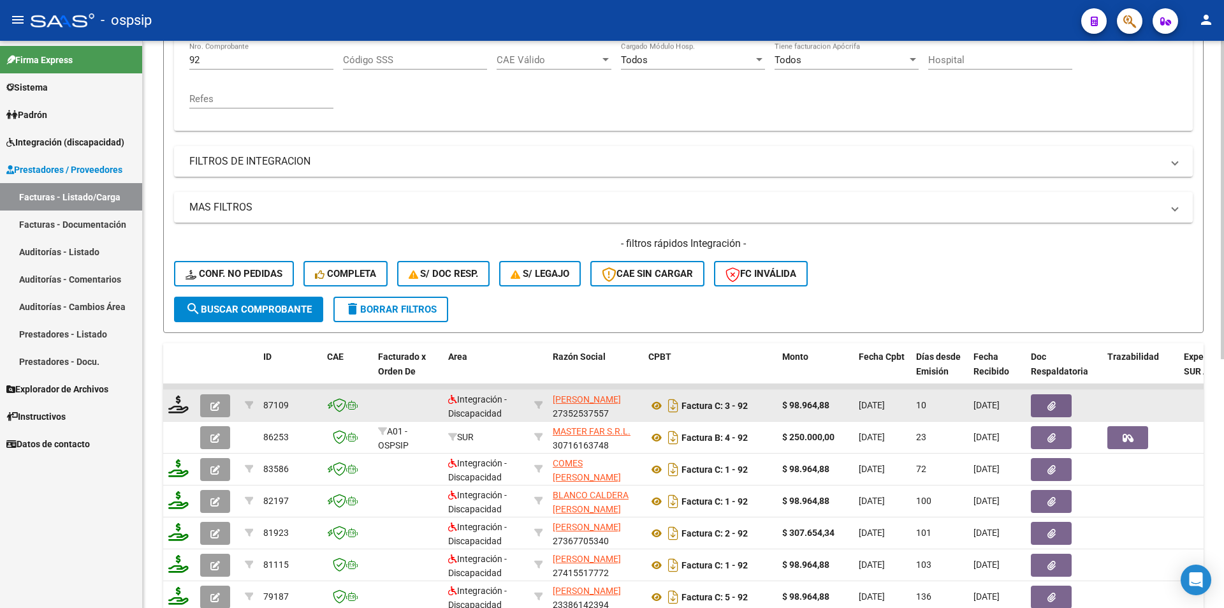
click at [210, 400] on span "button" at bounding box center [215, 405] width 10 height 11
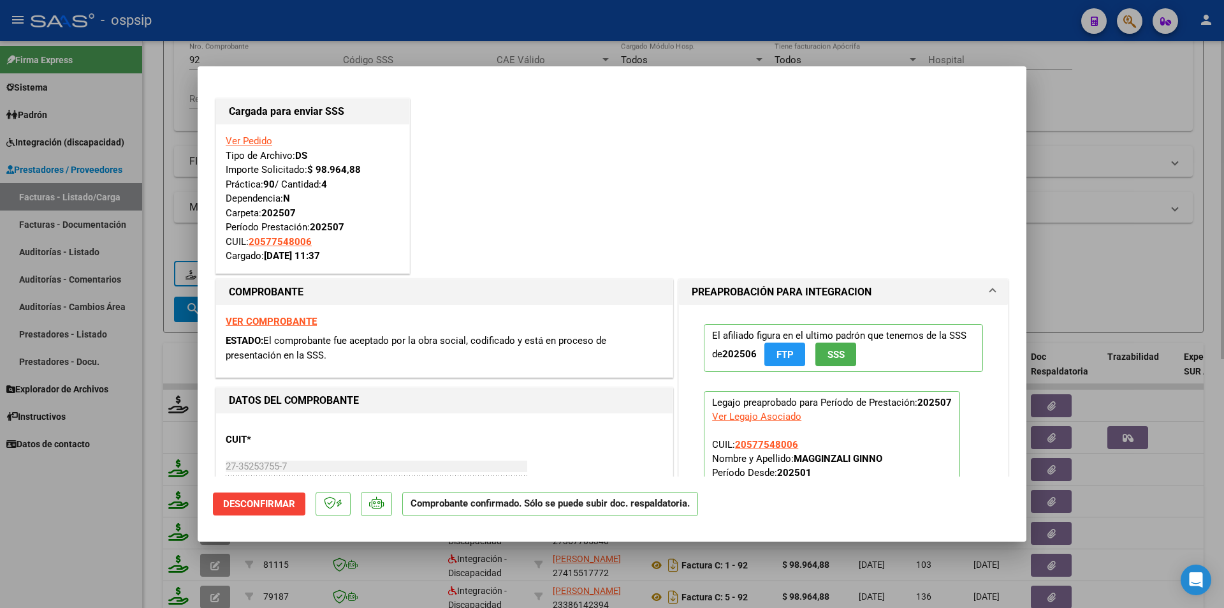
drag, startPoint x: 142, startPoint y: 166, endPoint x: 215, endPoint y: 103, distance: 96.7
click at [142, 164] on div at bounding box center [612, 304] width 1224 height 608
type input "$ 0,00"
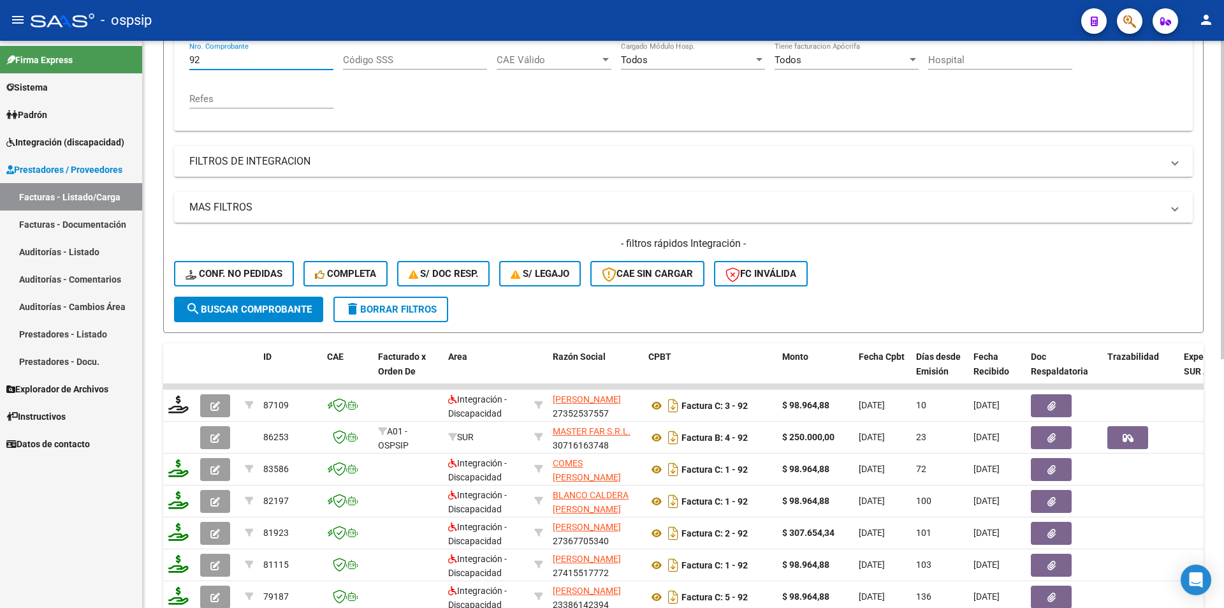
drag, startPoint x: 226, startPoint y: 64, endPoint x: 143, endPoint y: 61, distance: 83.6
click at [143, 61] on div "Video tutorial PRESTADORES -> Listado de CPBTs Emitidos por Prestadores / Prove…" at bounding box center [683, 286] width 1081 height 1000
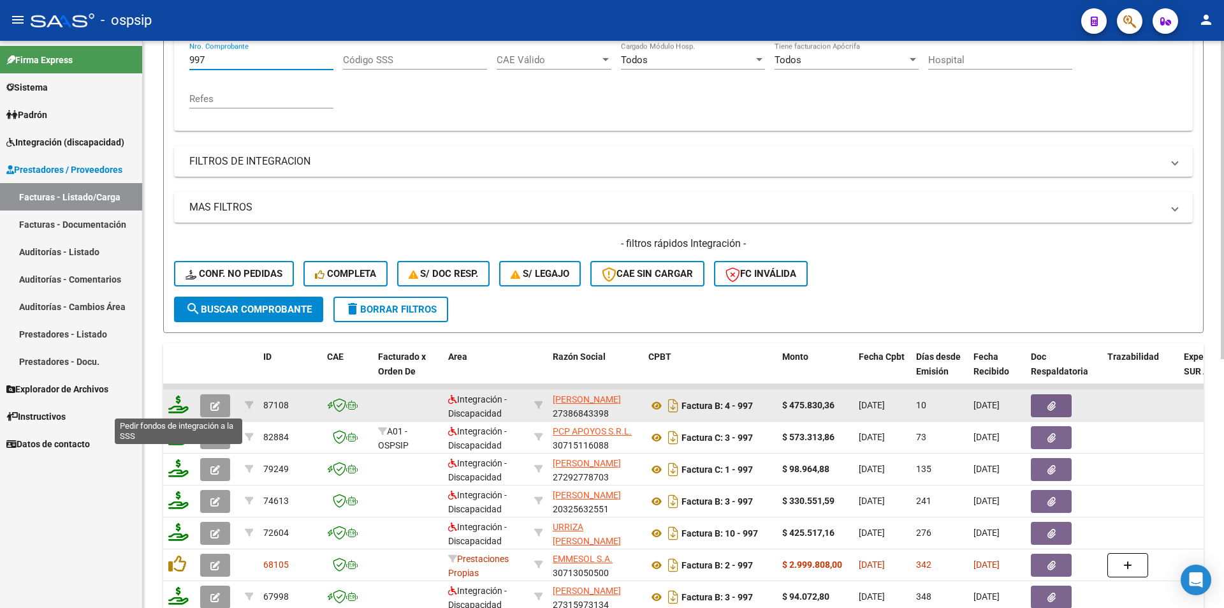
type input "997"
click at [183, 405] on icon at bounding box center [178, 404] width 20 height 18
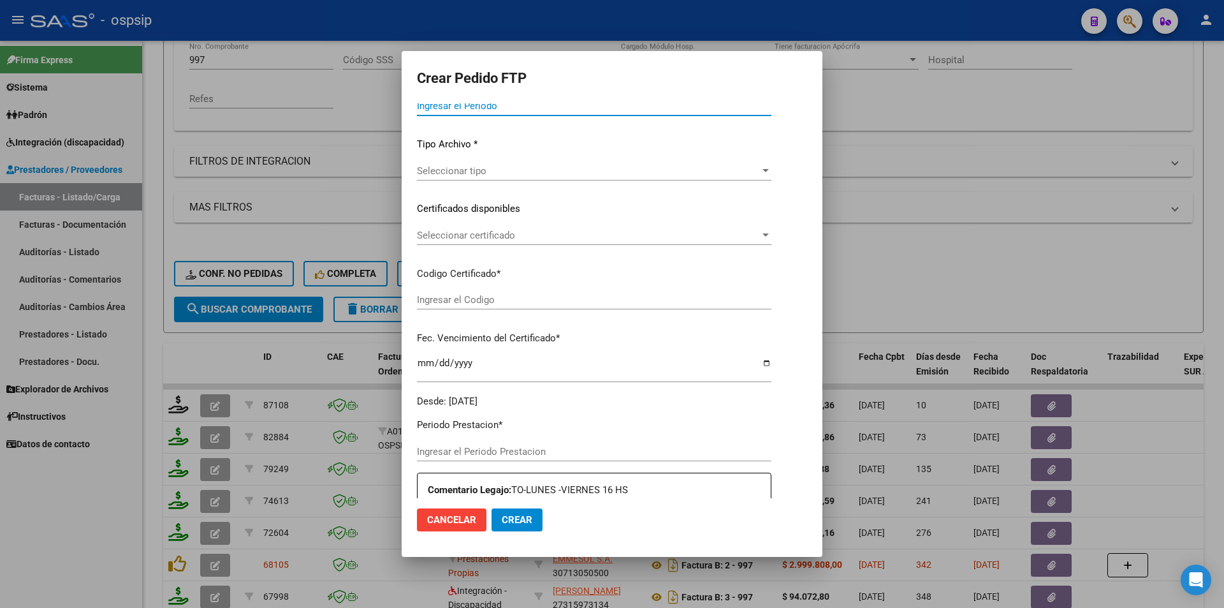
type input "202507"
type input "$ 475.830,36"
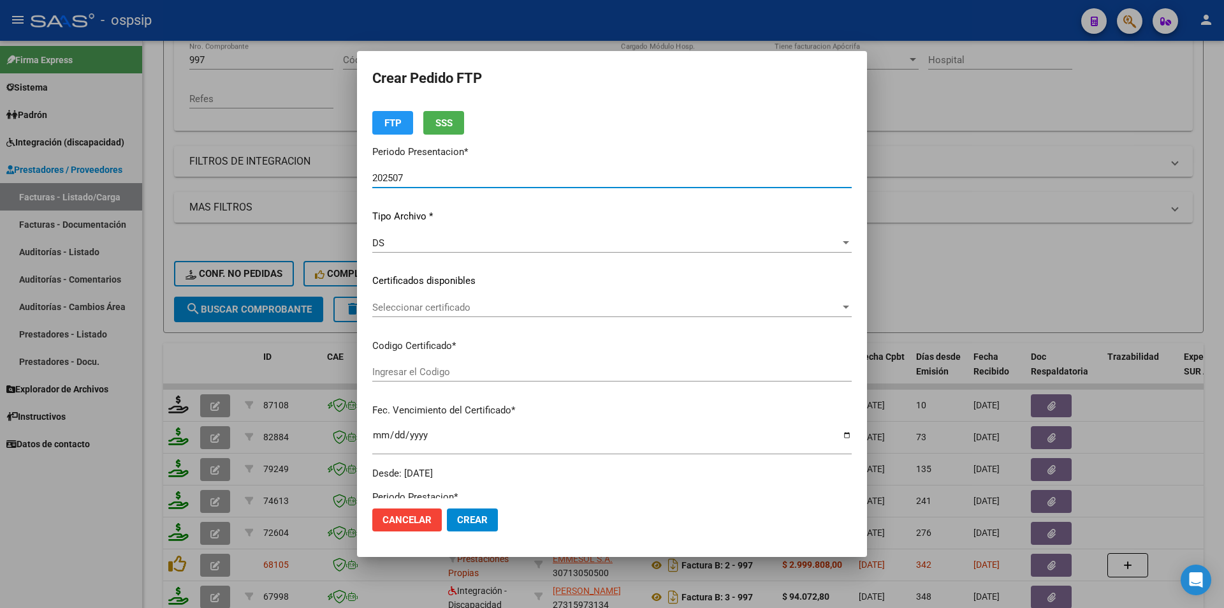
scroll to position [391, 0]
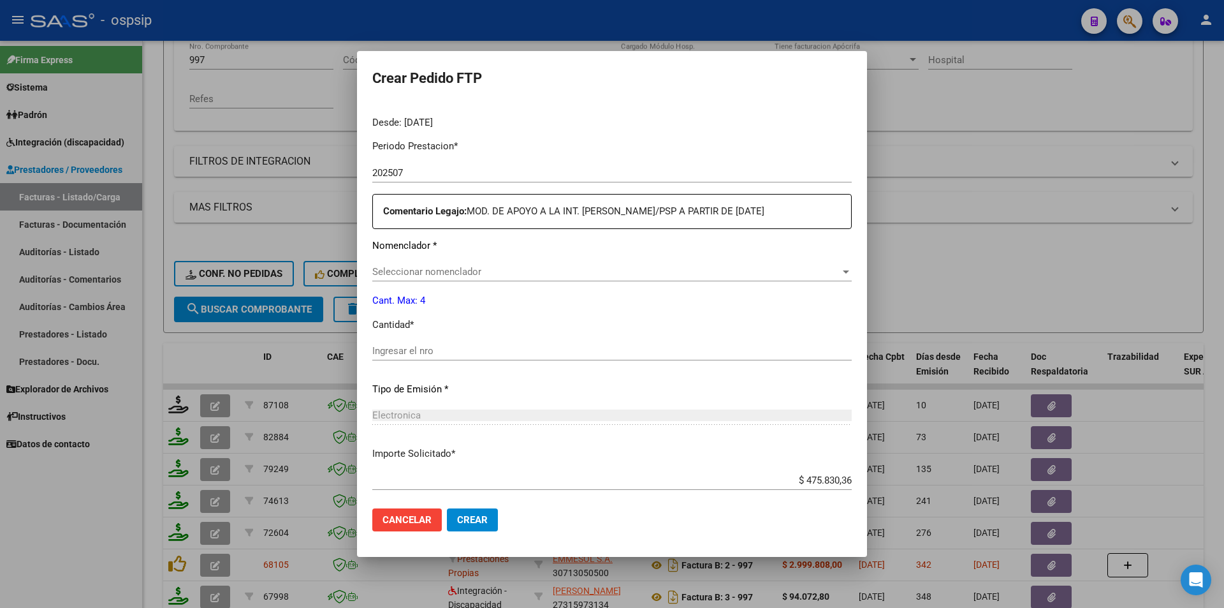
type input "AR020-00057754800-20230105-20260105"
type input "[DATE]"
click at [434, 353] on input "Ingresar el nro" at bounding box center [611, 350] width 479 height 11
type input "1"
click at [481, 518] on span "Crear" at bounding box center [472, 519] width 31 height 11
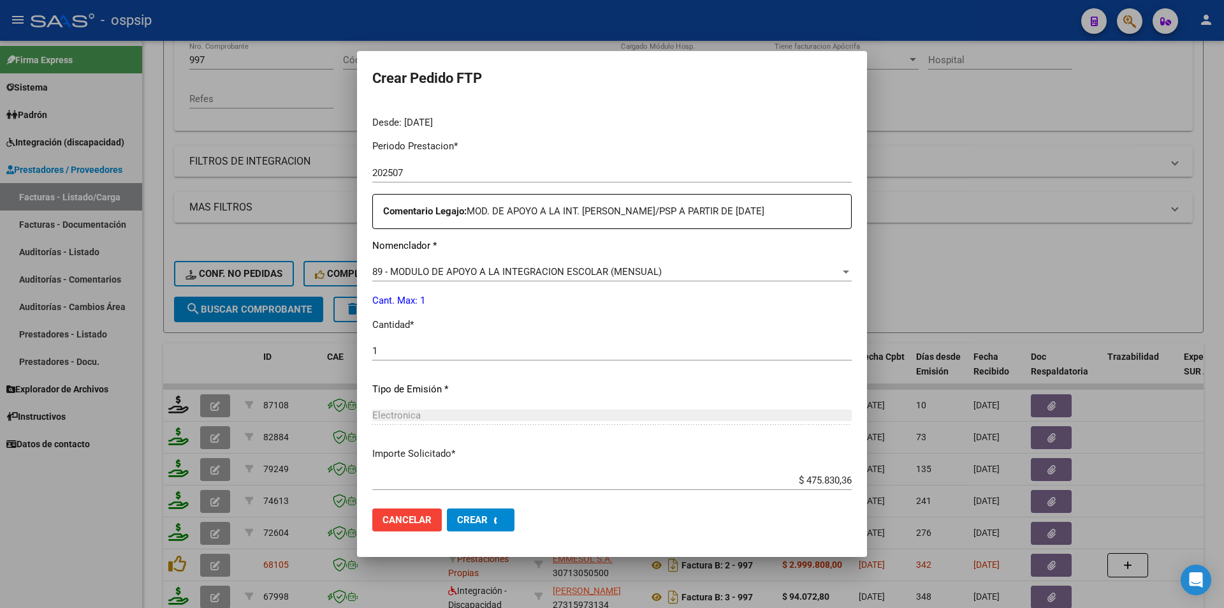
scroll to position [0, 0]
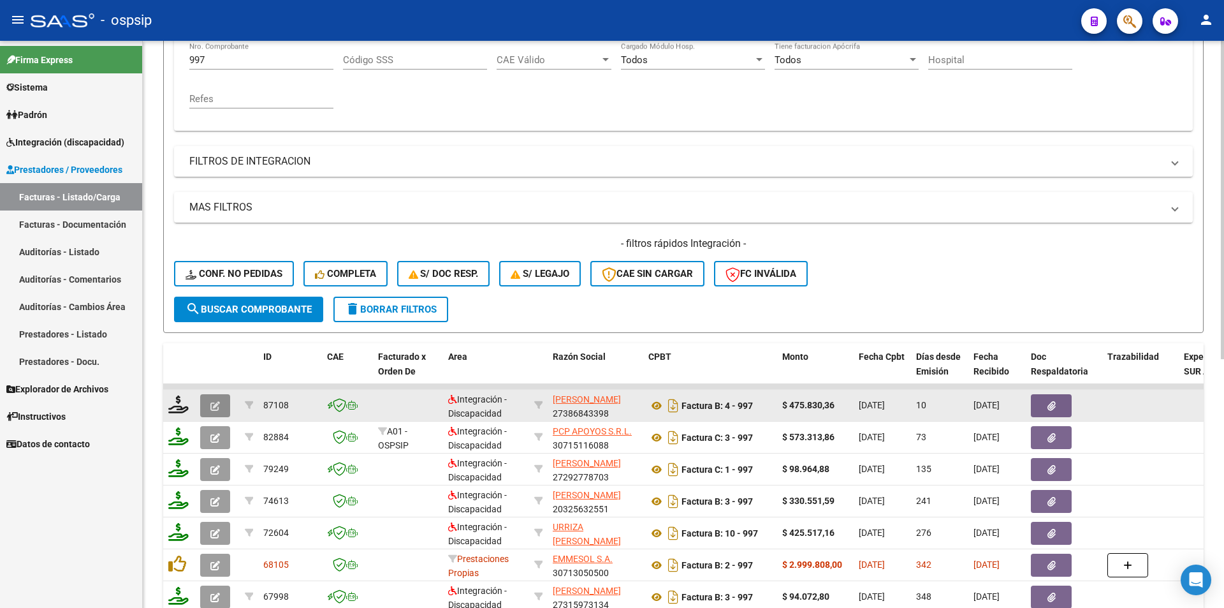
click at [219, 403] on icon "button" at bounding box center [215, 406] width 10 height 10
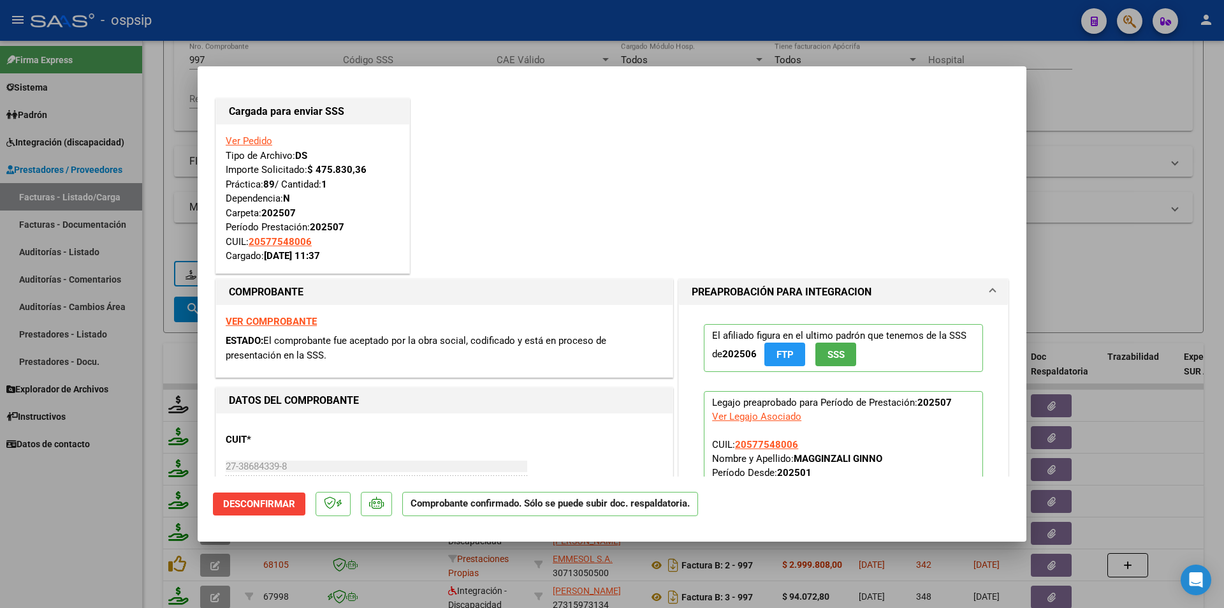
click at [211, 64] on div at bounding box center [612, 304] width 1224 height 608
type input "$ 0,00"
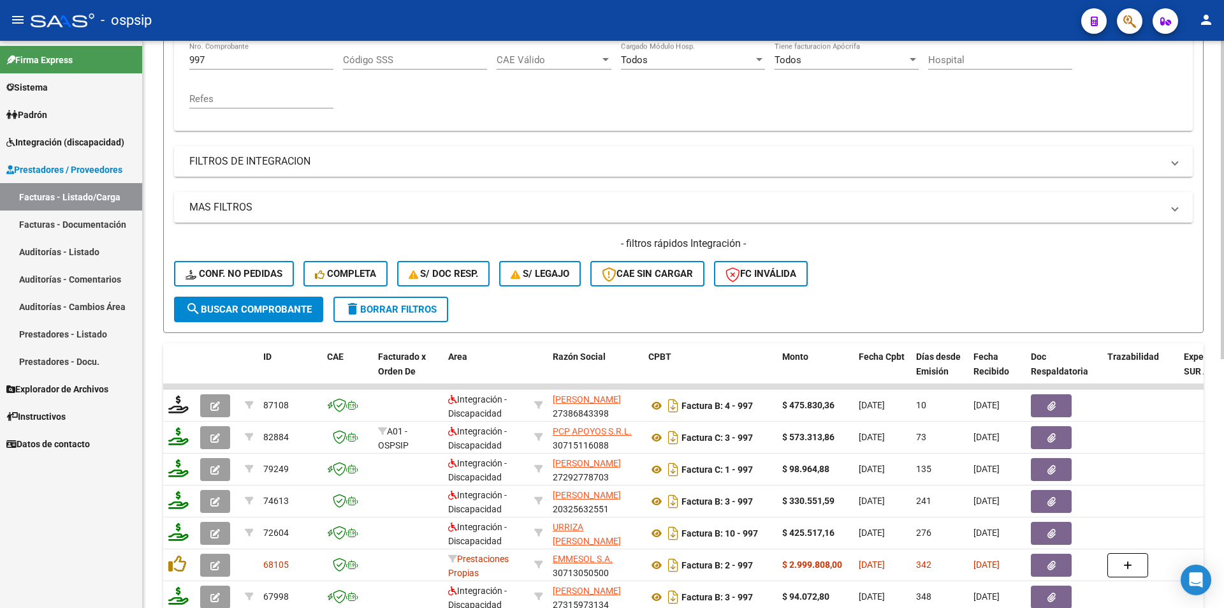
drag, startPoint x: 211, startPoint y: 61, endPoint x: 149, endPoint y: 54, distance: 62.9
click at [149, 54] on div "Video tutorial PRESTADORES -> Listado de CPBTs Emitidos por Prestadores / Prove…" at bounding box center [683, 286] width 1081 height 1000
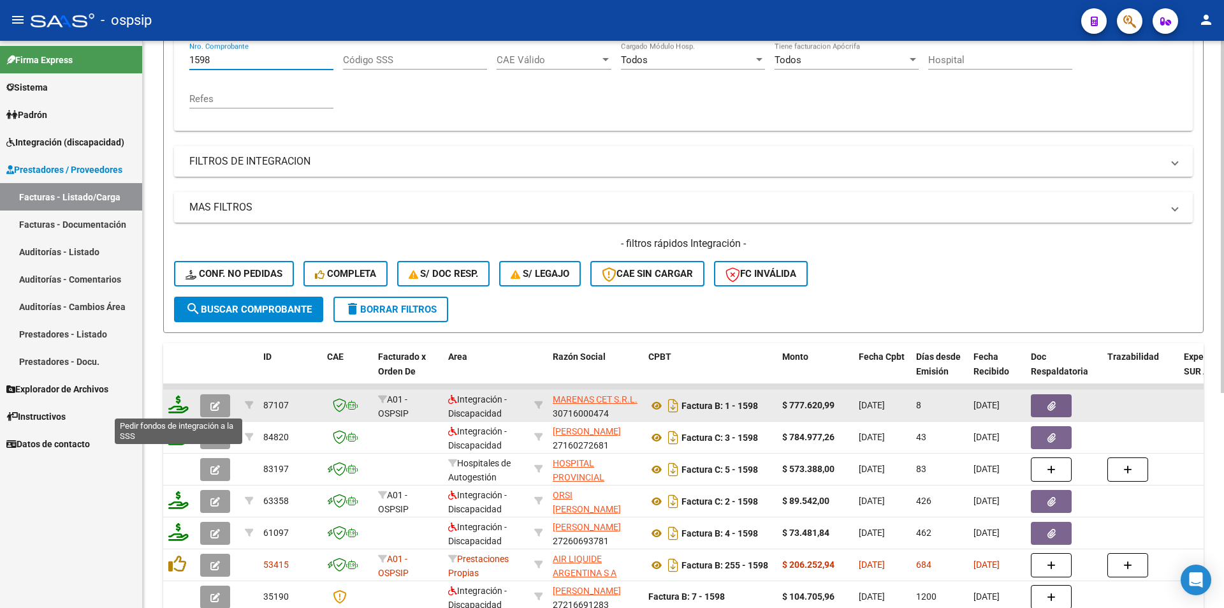
type input "1598"
click at [177, 405] on icon at bounding box center [178, 404] width 20 height 18
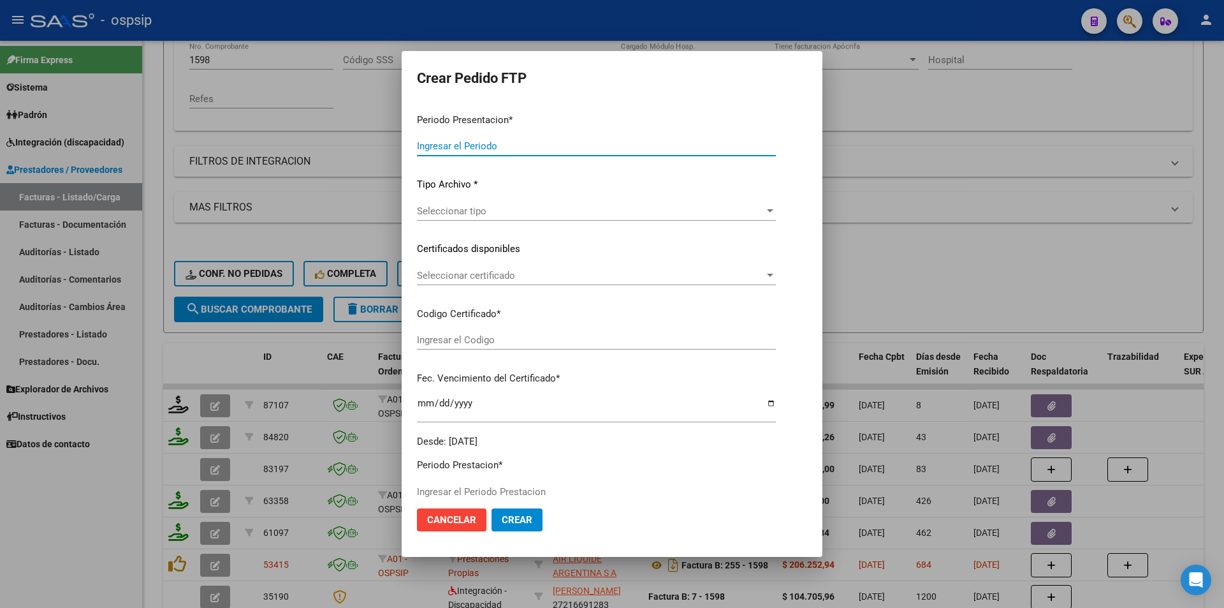
type input "202507"
type input "$ 777.620,99"
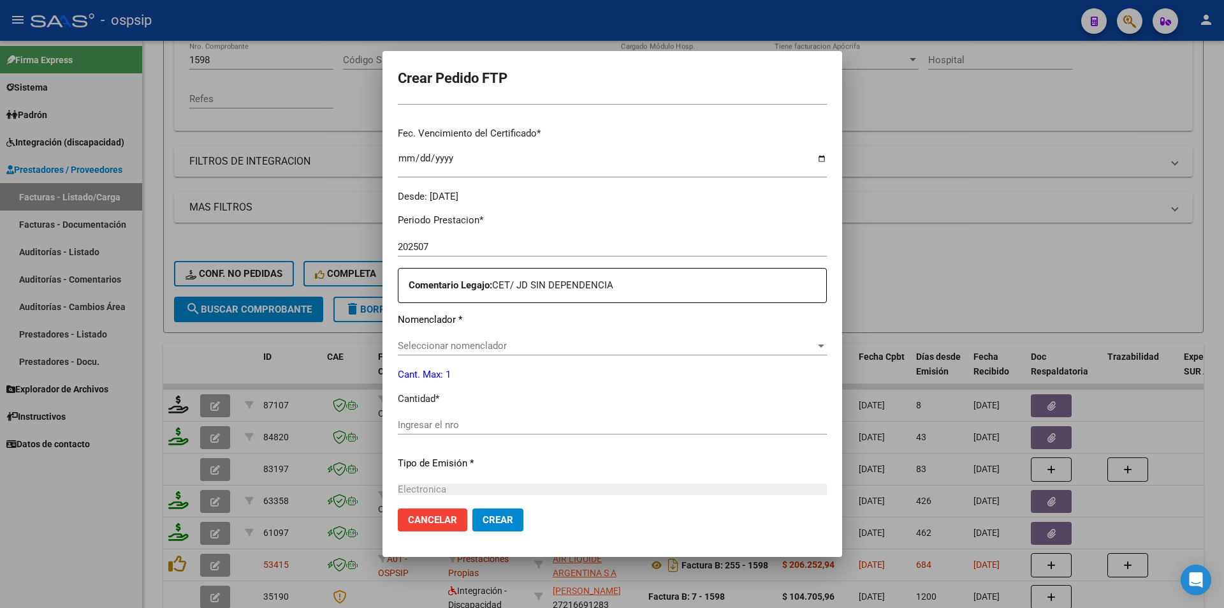
scroll to position [327, 0]
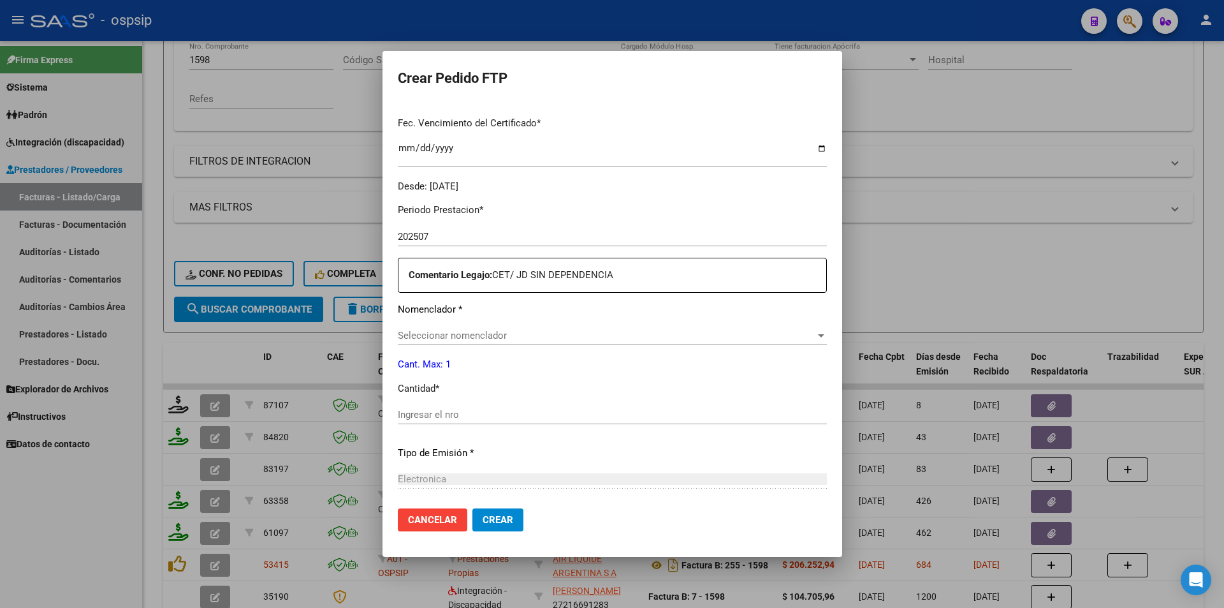
type input "1333237449"
type input "[DATE]"
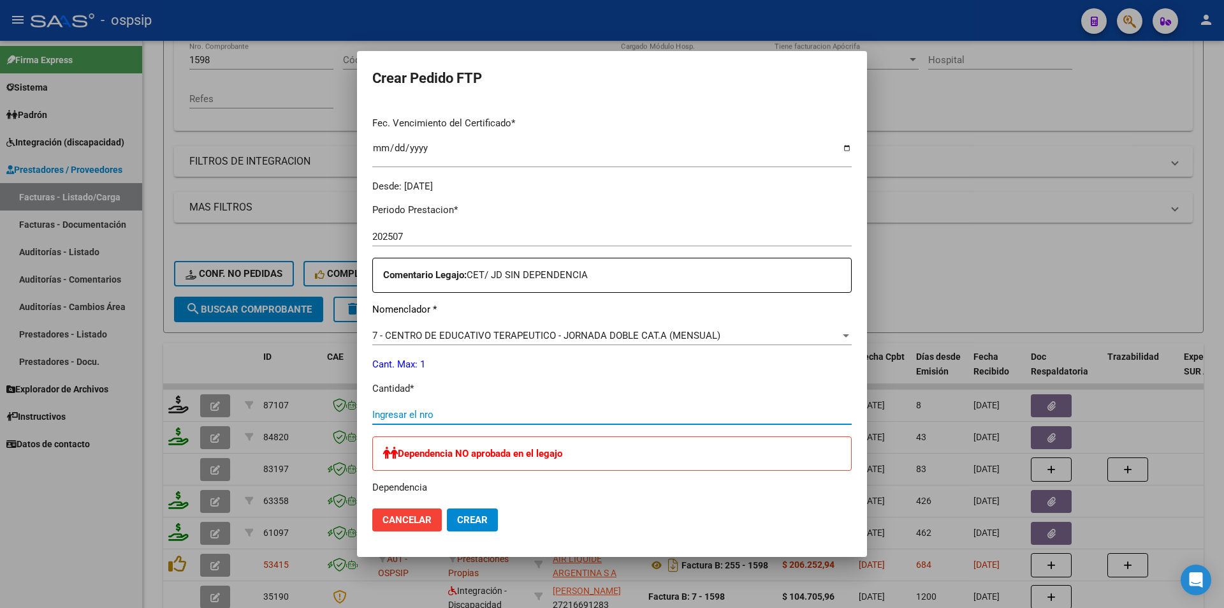
click at [433, 418] on input "Ingresar el nro" at bounding box center [611, 414] width 479 height 11
type input "1"
click at [473, 514] on span "Crear" at bounding box center [472, 519] width 31 height 11
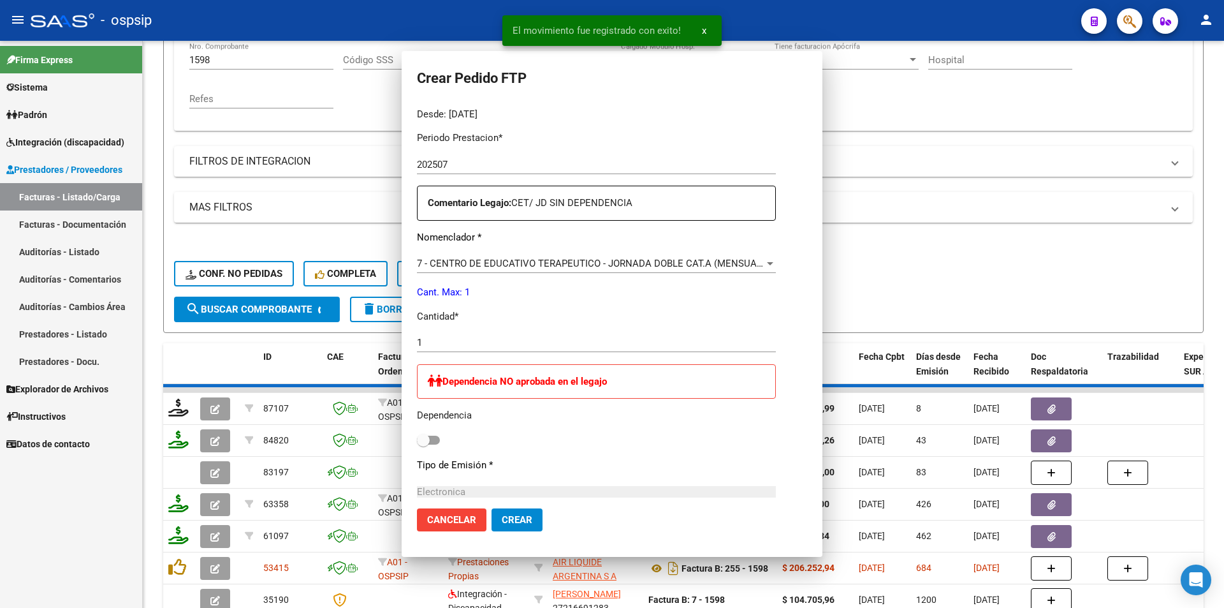
scroll to position [0, 0]
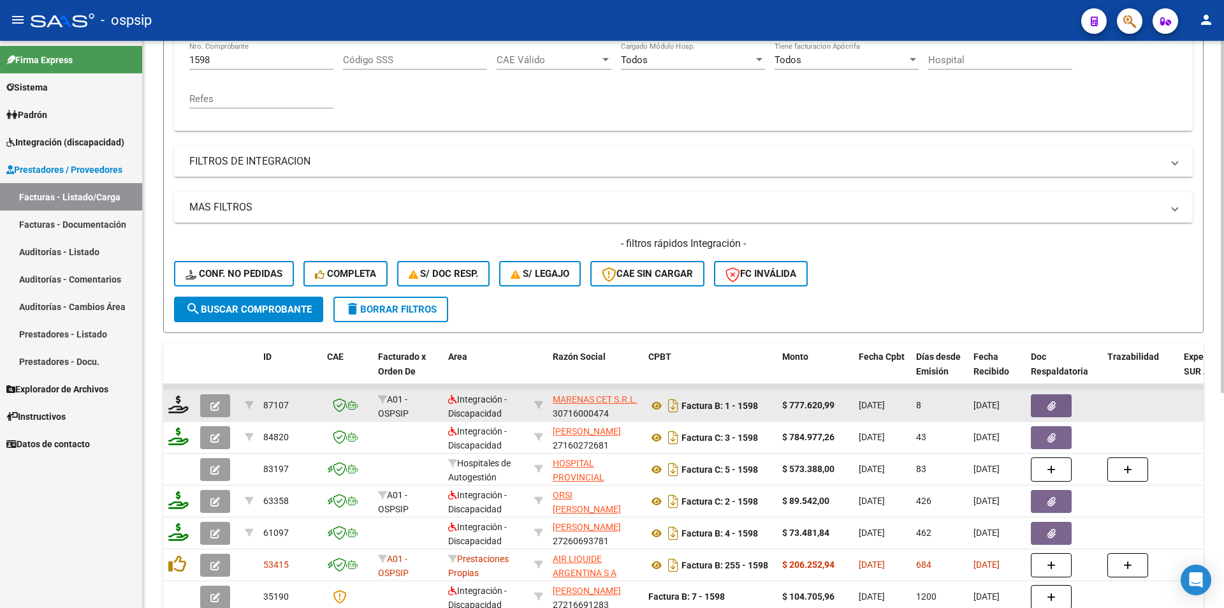
click at [208, 398] on button "button" at bounding box center [215, 405] width 30 height 23
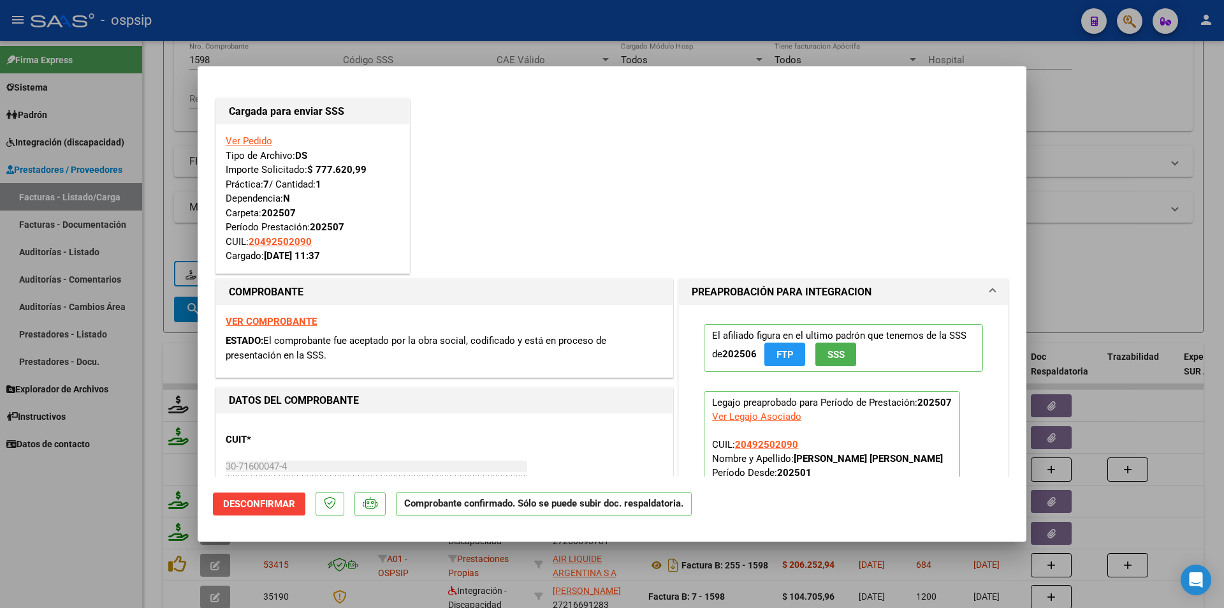
click at [116, 464] on div at bounding box center [612, 304] width 1224 height 608
type input "$ 0,00"
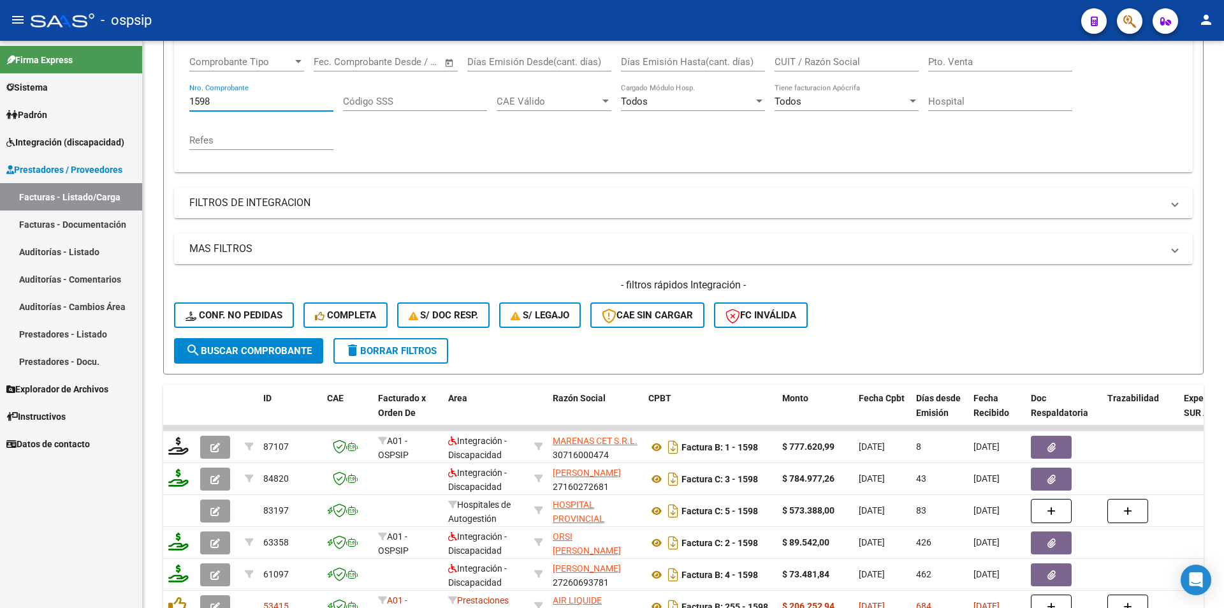
drag, startPoint x: 223, startPoint y: 59, endPoint x: 78, endPoint y: 47, distance: 145.2
click at [78, 47] on mat-sidenav-container "Firma Express Sistema Usuarios Todos los Usuarios Padrón Afiliados Empadronados…" at bounding box center [612, 324] width 1224 height 567
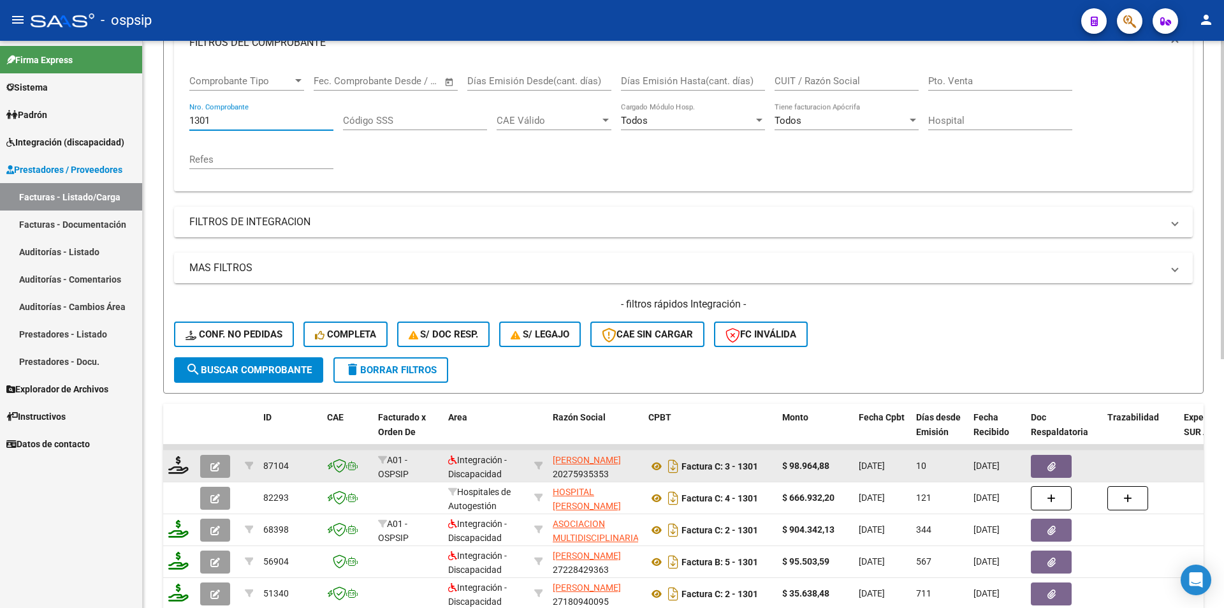
type input "1301"
click at [208, 462] on button "button" at bounding box center [215, 466] width 30 height 23
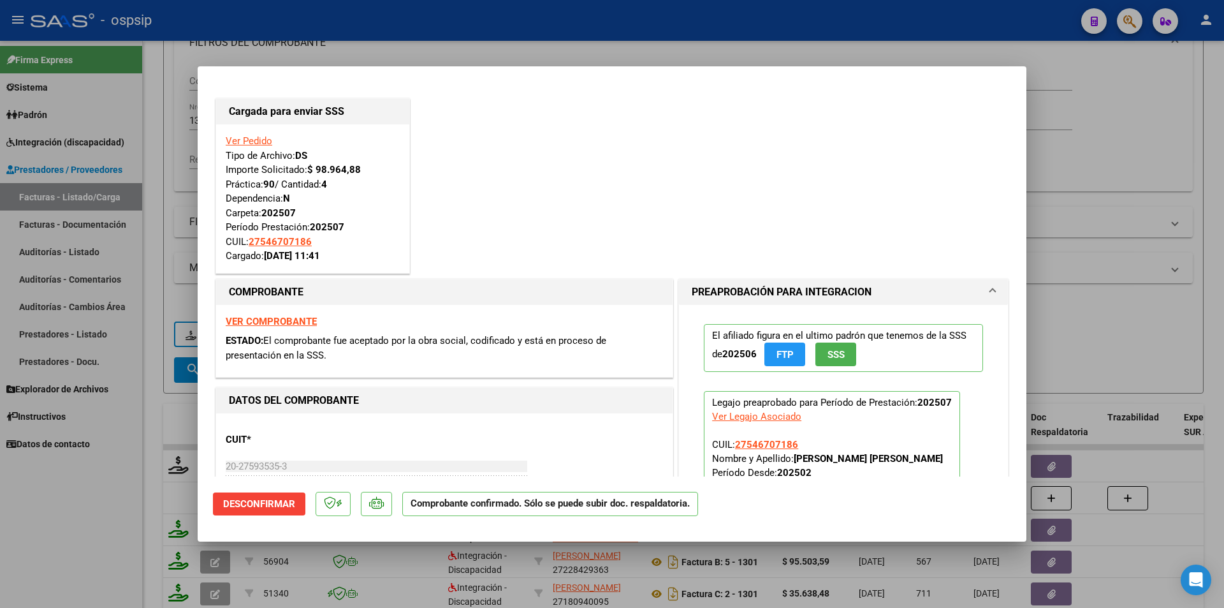
click at [115, 495] on div at bounding box center [612, 304] width 1224 height 608
type input "$ 0,00"
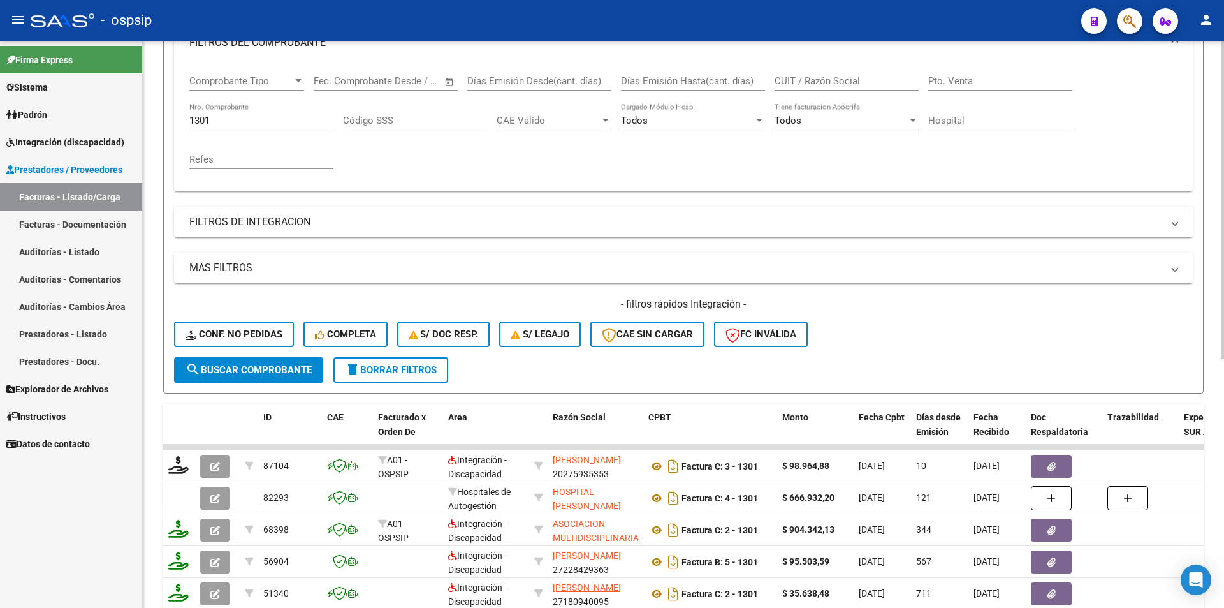
drag, startPoint x: 215, startPoint y: 119, endPoint x: 200, endPoint y: 119, distance: 15.3
click at [200, 119] on div "1301 Nro. Comprobante" at bounding box center [261, 116] width 144 height 27
drag, startPoint x: 219, startPoint y: 119, endPoint x: 149, endPoint y: 115, distance: 70.2
click at [149, 115] on div "Video tutorial PRESTADORES -> Listado de CPBTs Emitidos por Prestadores / Prove…" at bounding box center [683, 346] width 1081 height 1000
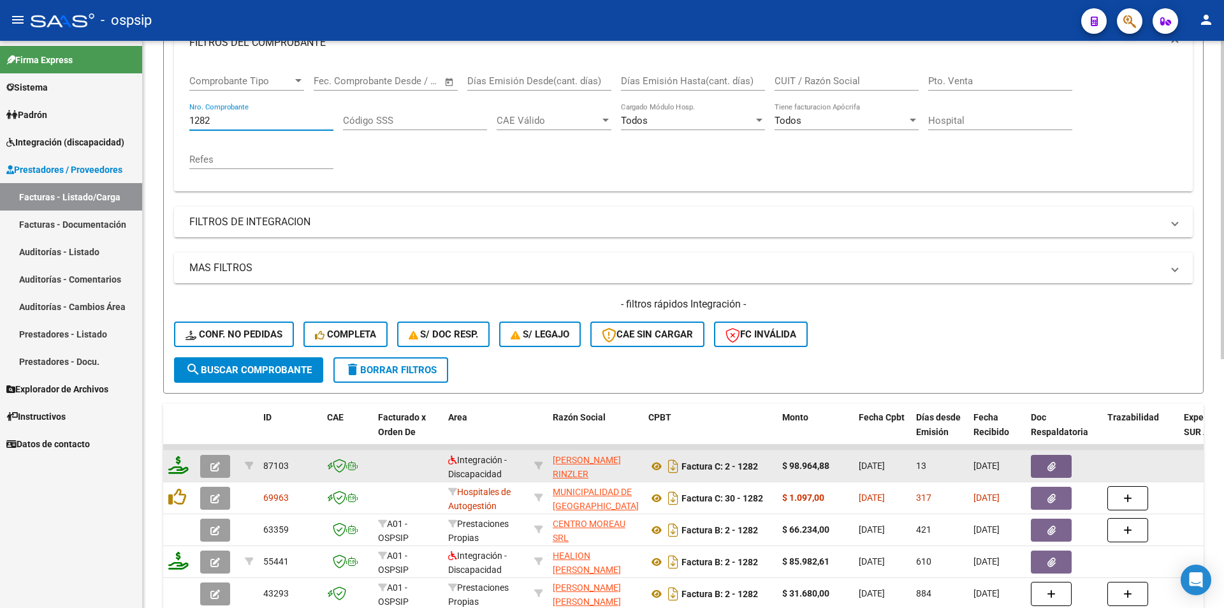
type input "1282"
click at [178, 469] on icon at bounding box center [178, 465] width 20 height 18
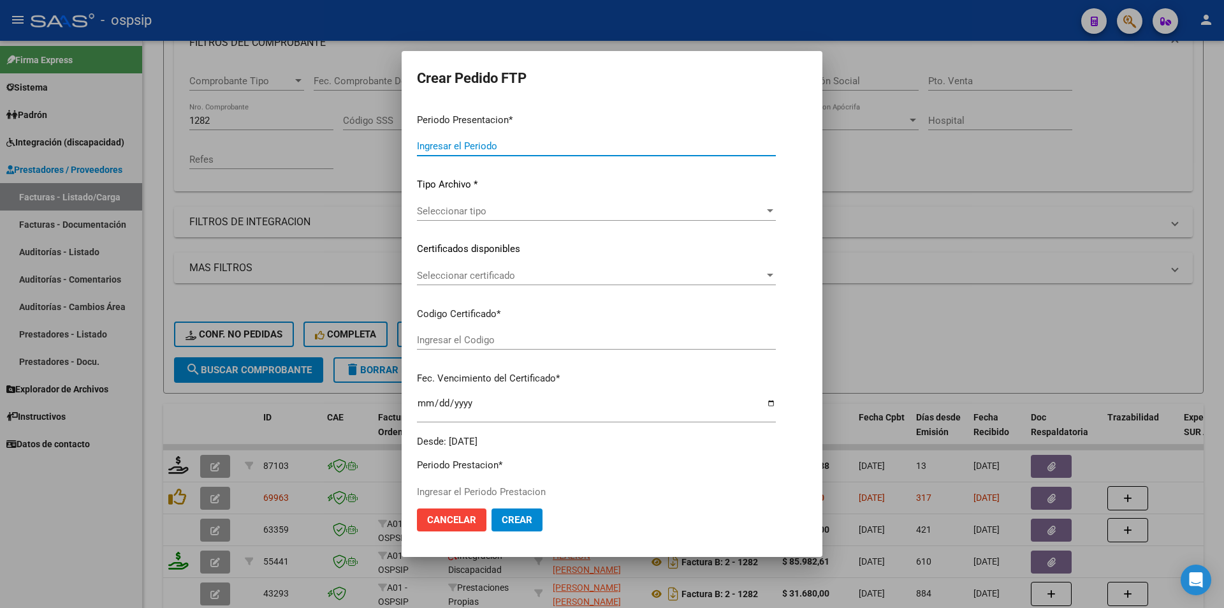
type input "202507"
type input "$ 98.964,88"
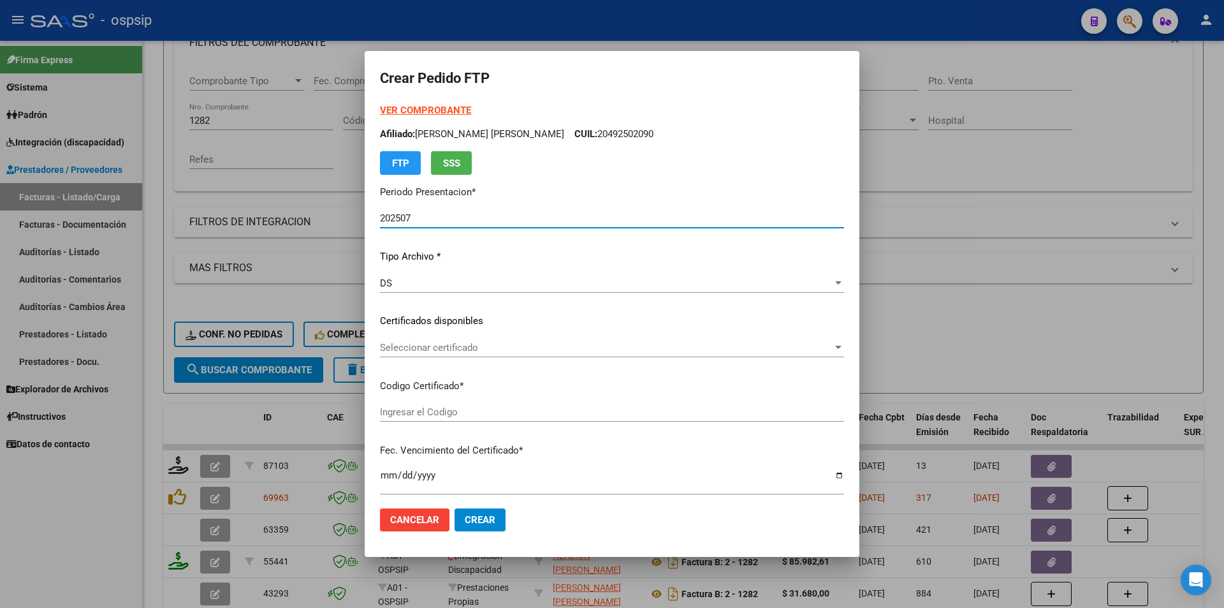
type input "5228968013"
type input "2025-05-30"
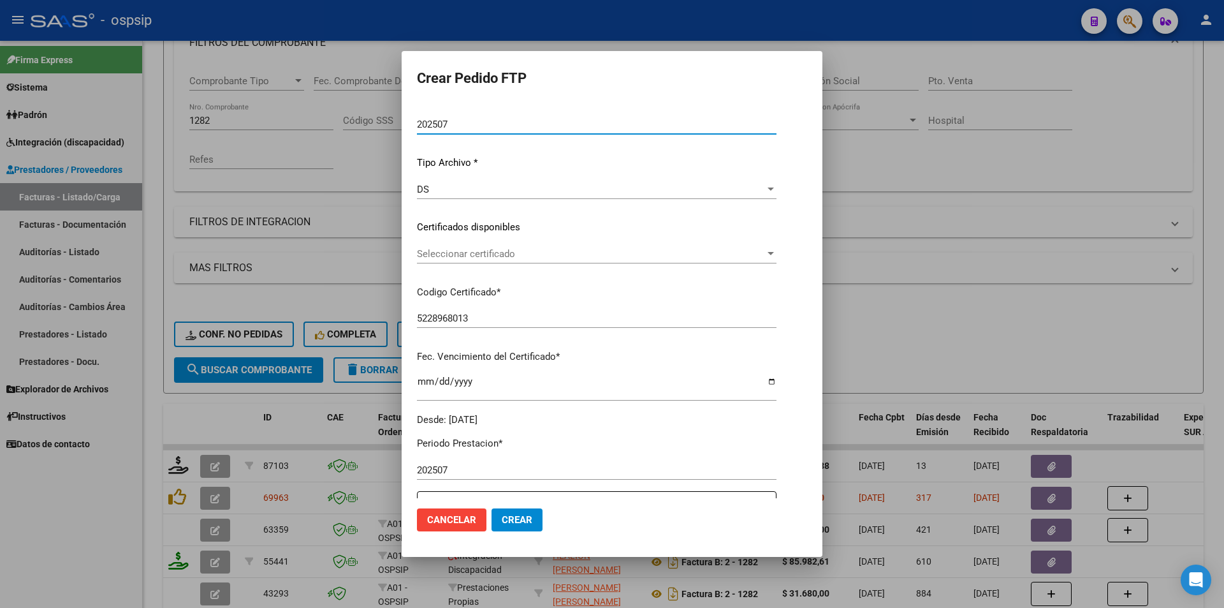
scroll to position [319, 0]
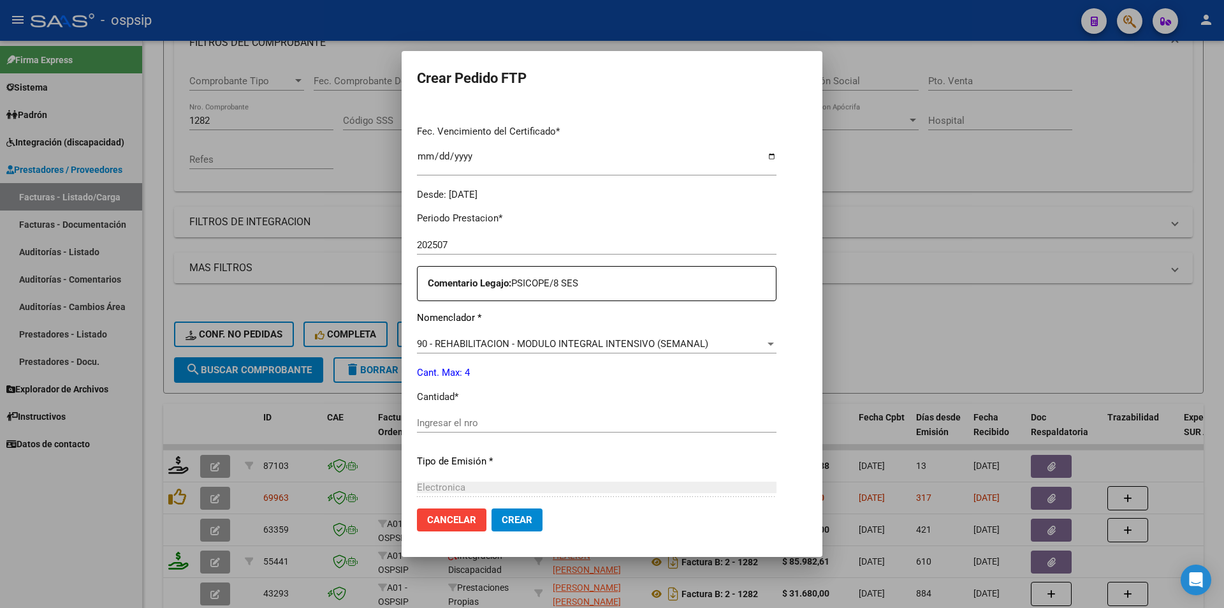
click at [509, 423] on input "Ingresar el nro" at bounding box center [597, 422] width 360 height 11
type input "4"
click at [502, 517] on span "Crear" at bounding box center [517, 519] width 31 height 11
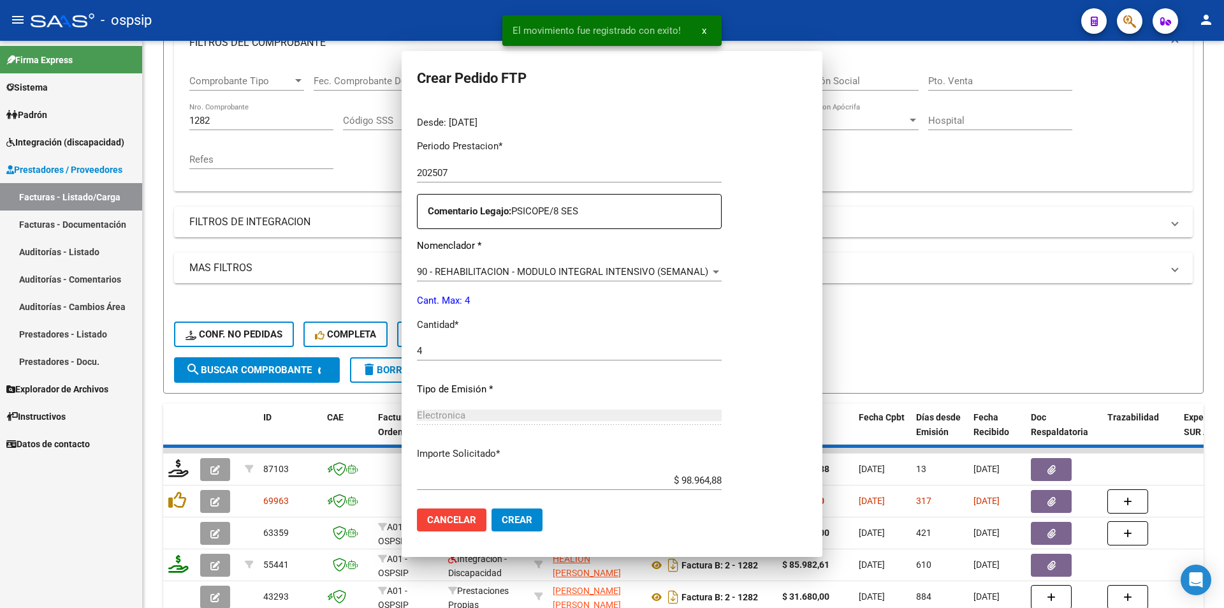
scroll to position [247, 0]
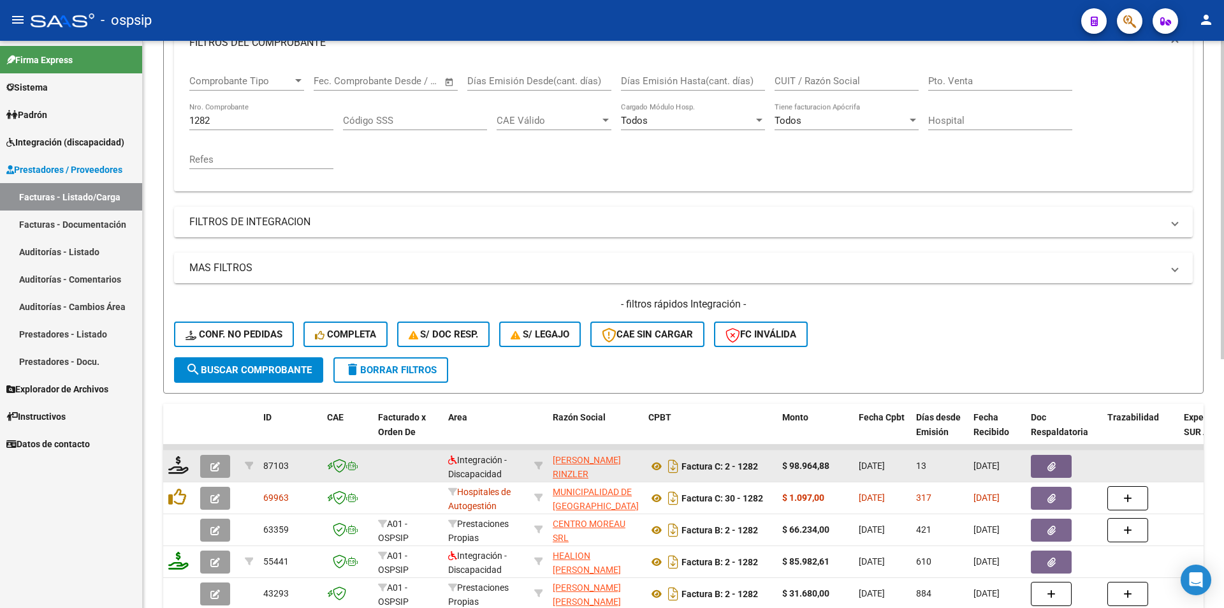
click at [207, 458] on button "button" at bounding box center [215, 466] width 30 height 23
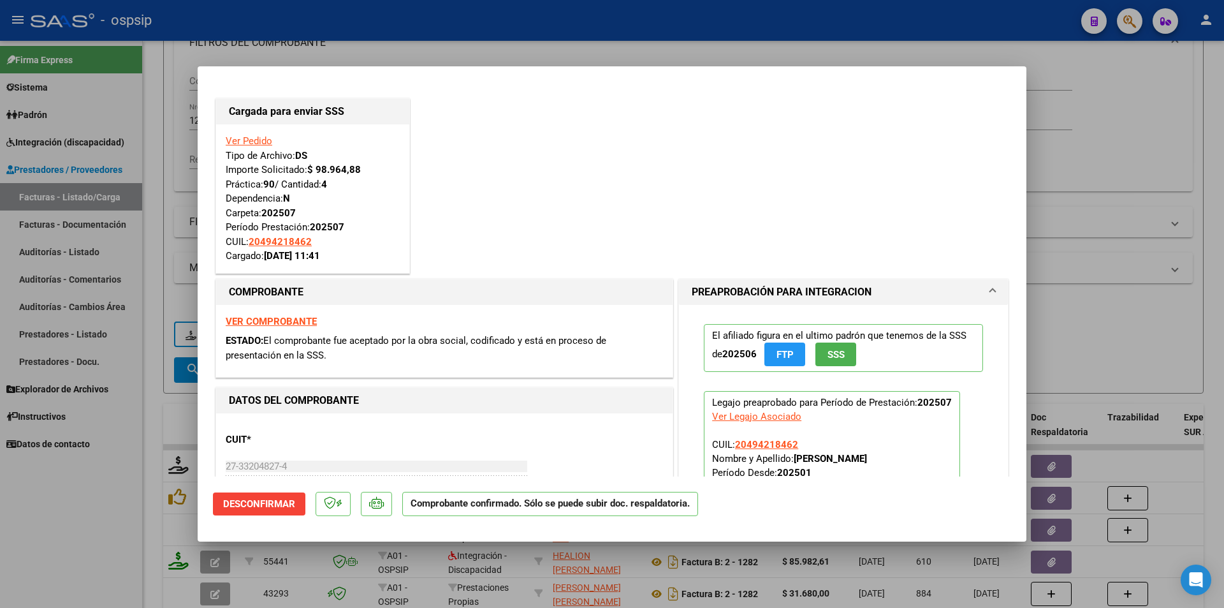
click at [143, 402] on div at bounding box center [612, 304] width 1224 height 608
type input "$ 0,00"
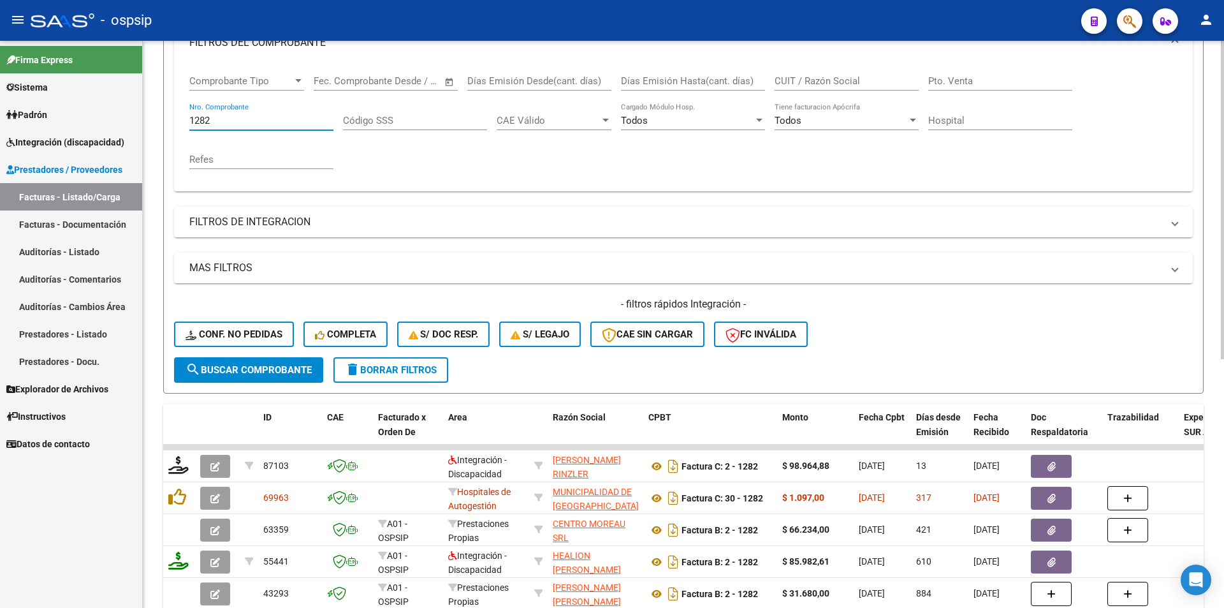
drag, startPoint x: 216, startPoint y: 121, endPoint x: 144, endPoint y: 110, distance: 72.8
click at [144, 110] on div "Video tutorial PRESTADORES -> Listado de CPBTs Emitidos por Prestadores / Prove…" at bounding box center [683, 346] width 1081 height 1000
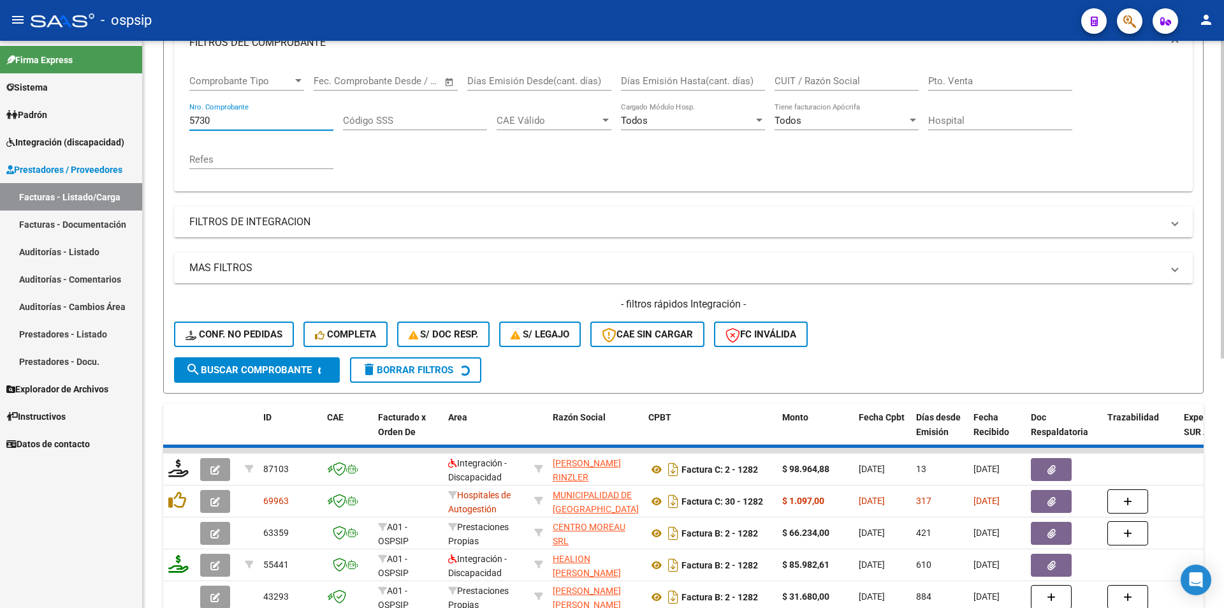
scroll to position [156, 0]
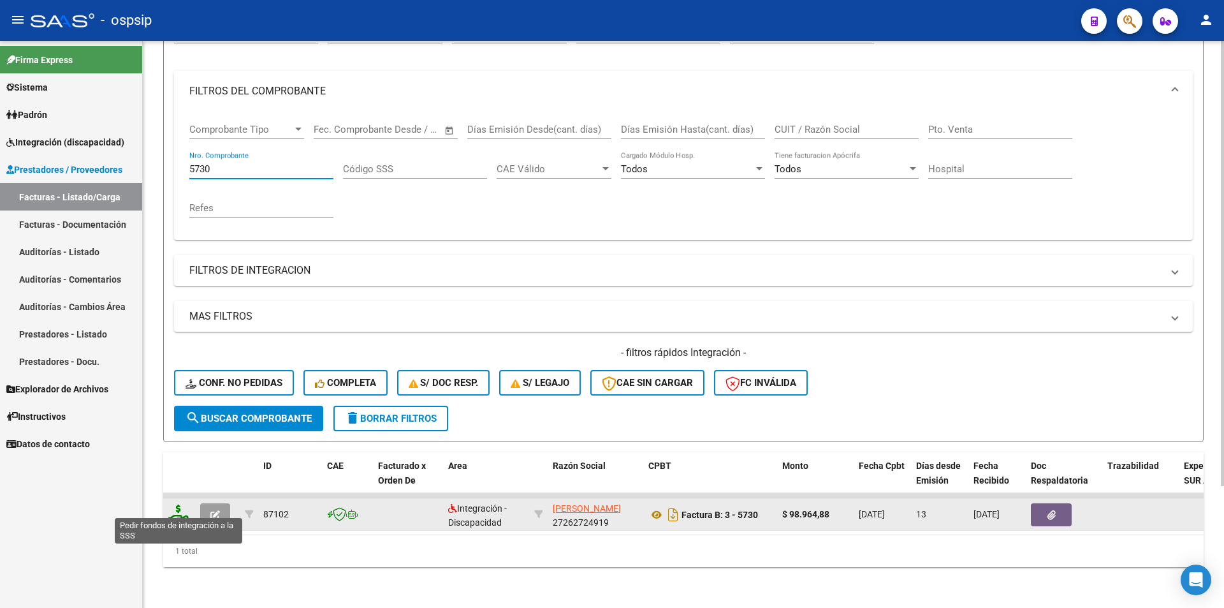
type input "5730"
click at [176, 505] on icon at bounding box center [178, 513] width 20 height 18
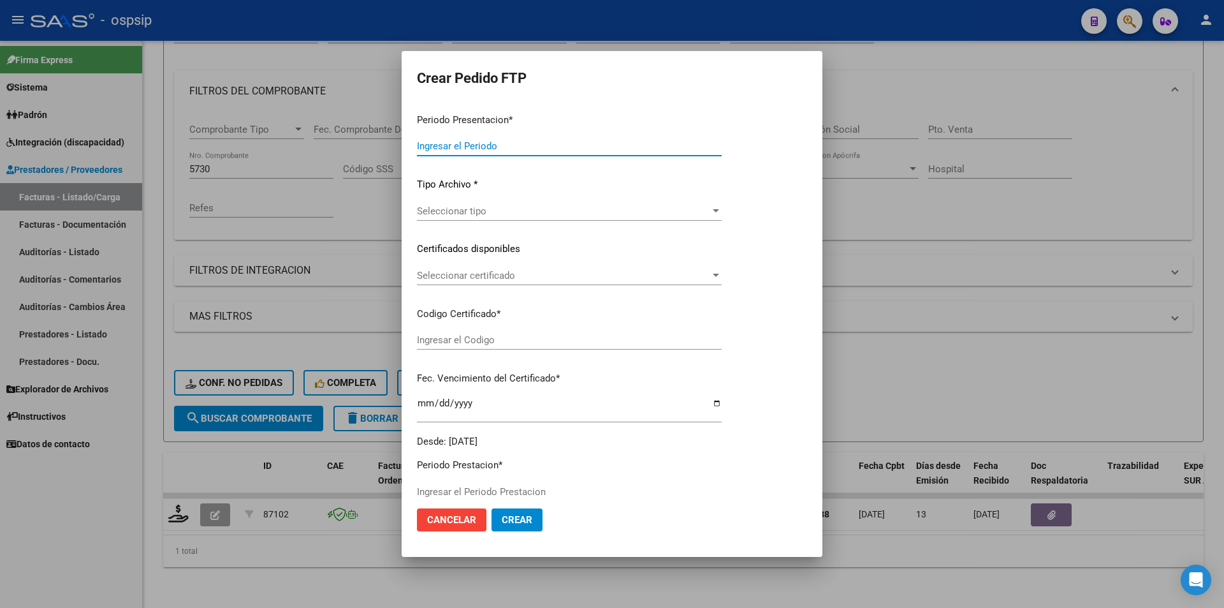
type input "202507"
type input "$ 98.964,88"
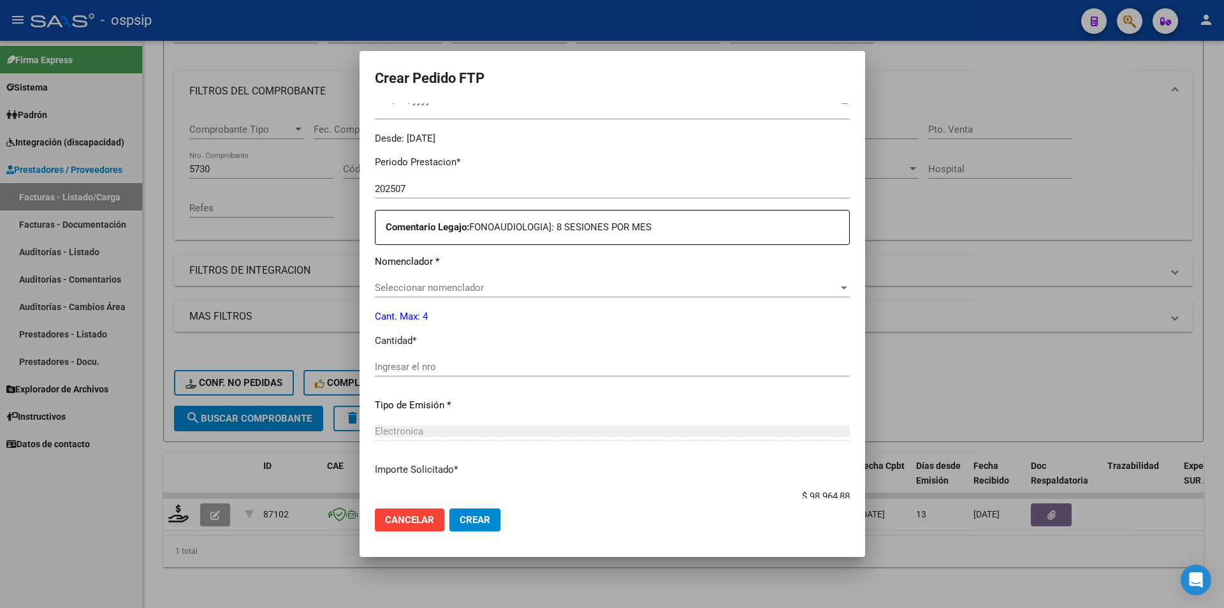
type input "ARG01000546707182021061420240614BS440"
type input "2025-06-14"
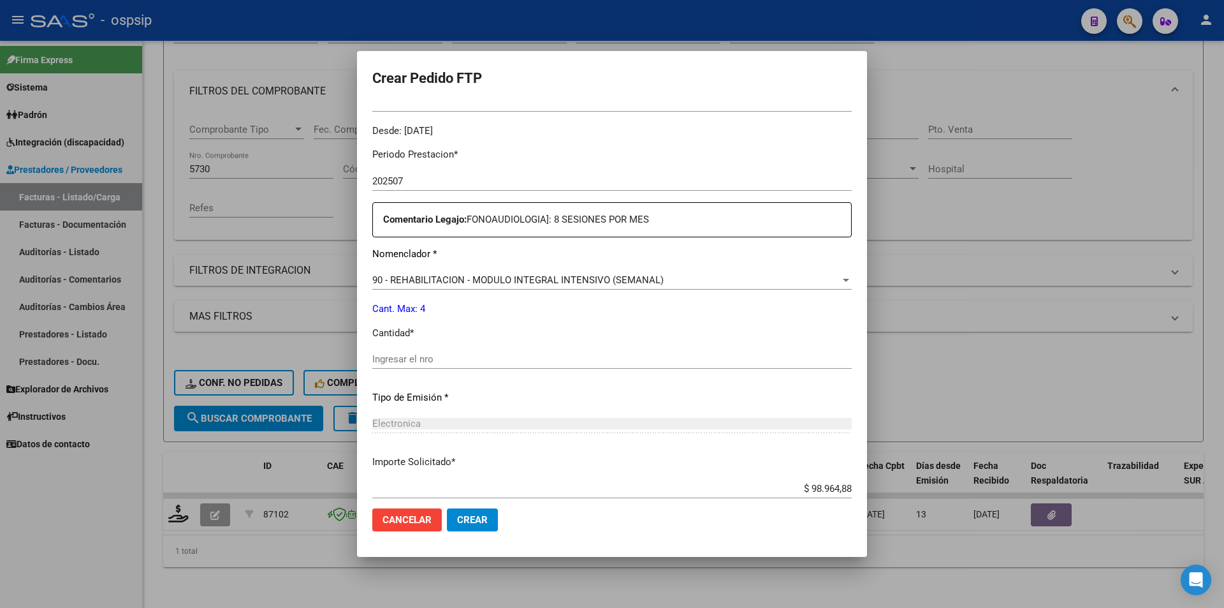
click at [502, 352] on div "Ingresar el nro" at bounding box center [611, 358] width 479 height 19
type input "4"
click at [477, 523] on span "Crear" at bounding box center [472, 519] width 31 height 11
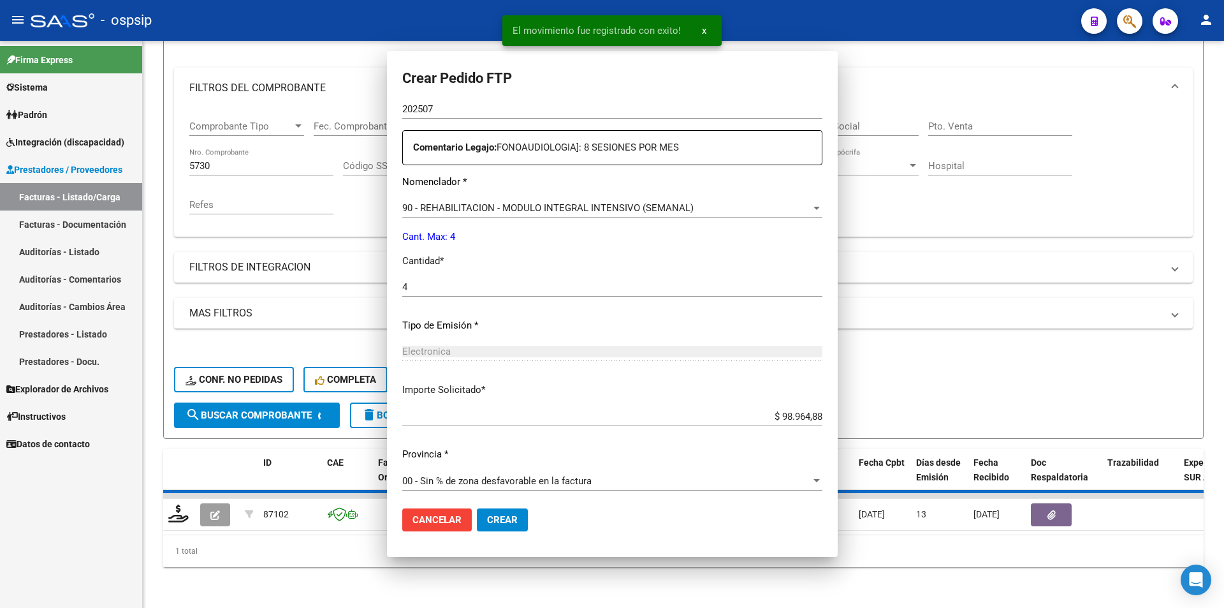
scroll to position [310, 0]
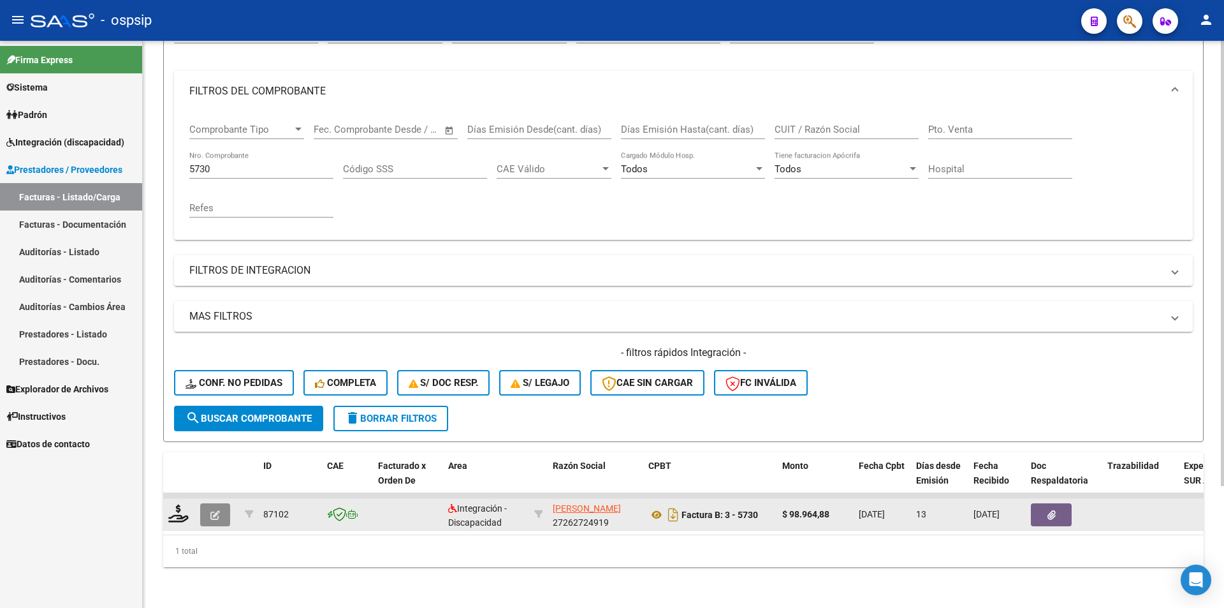
click at [210, 507] on button "button" at bounding box center [215, 514] width 30 height 23
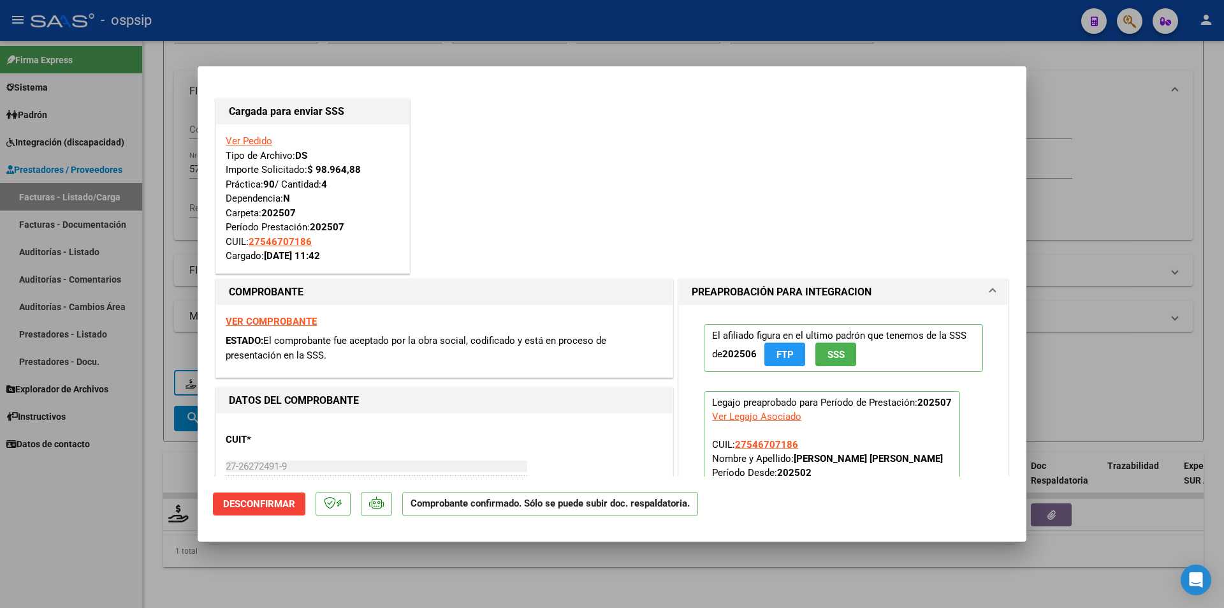
click at [154, 494] on div at bounding box center [612, 304] width 1224 height 608
type input "$ 0,00"
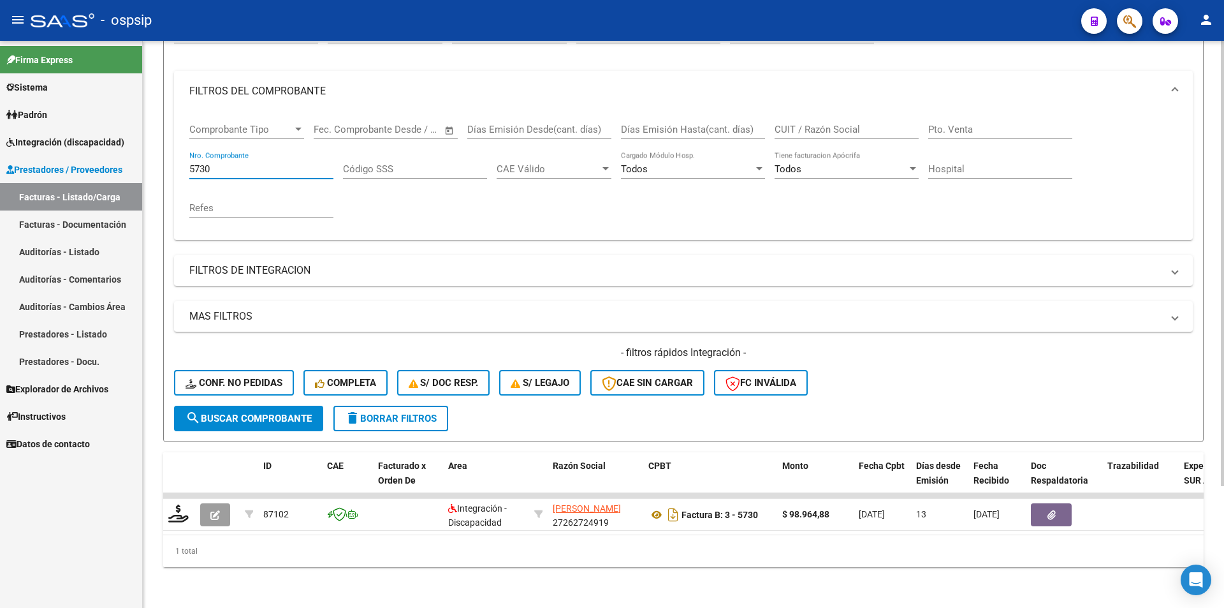
drag, startPoint x: 214, startPoint y: 160, endPoint x: 145, endPoint y: 150, distance: 68.9
click at [143, 149] on div "Video tutorial PRESTADORES -> Listado de CPBTs Emitidos por Prestadores / Prove…" at bounding box center [683, 251] width 1081 height 713
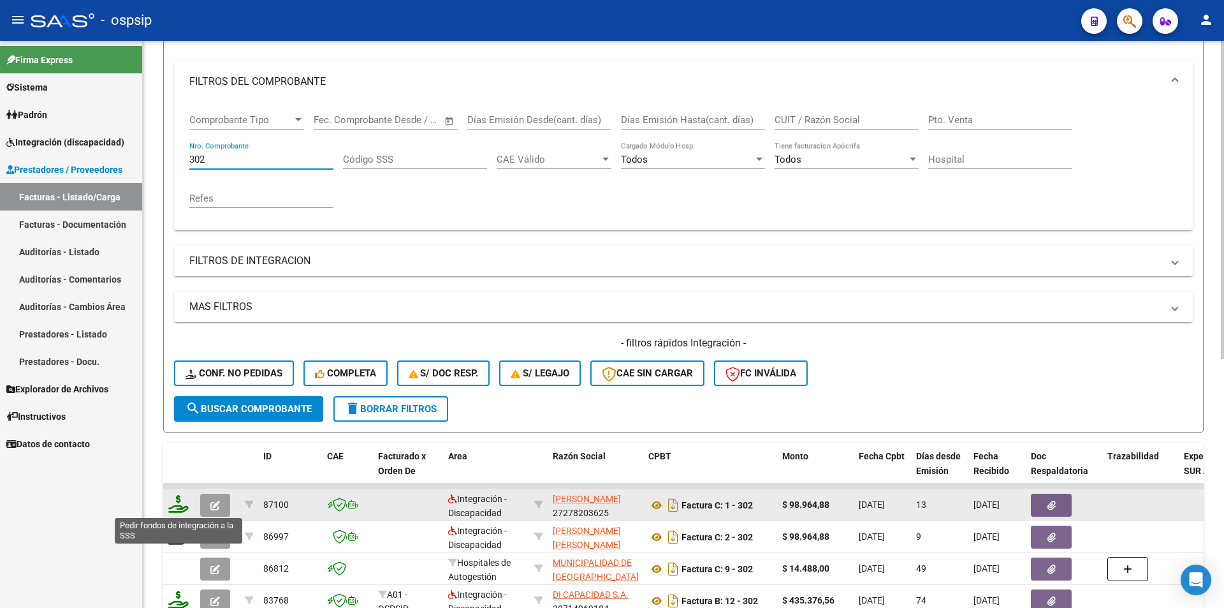
type input "302"
click at [173, 503] on icon at bounding box center [178, 504] width 20 height 18
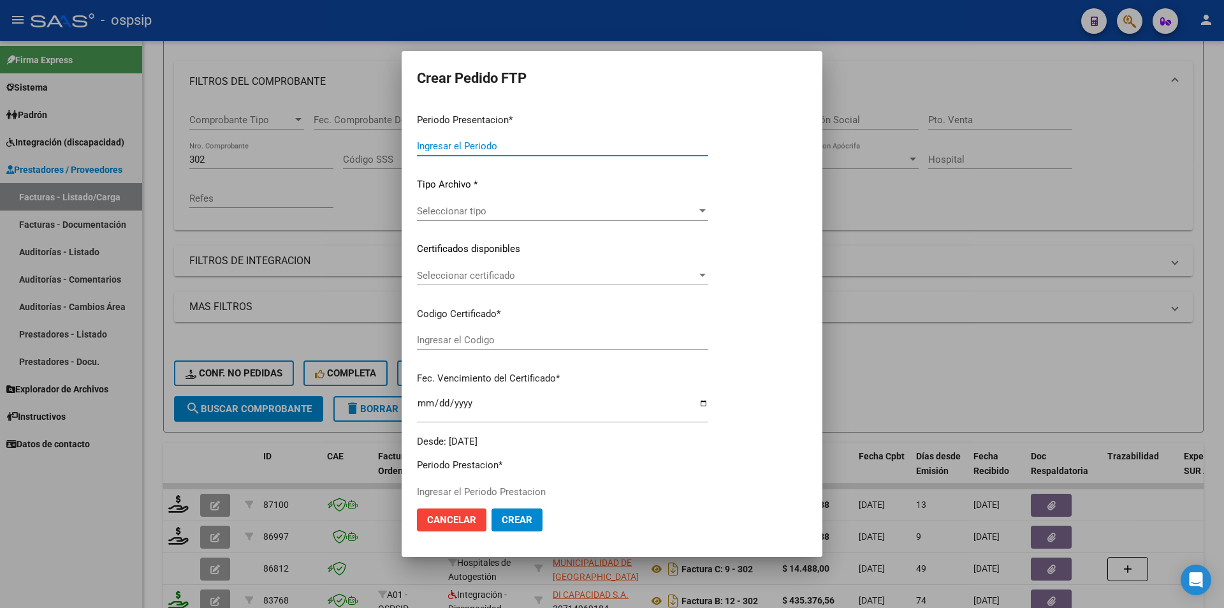
type input "202507"
type input "$ 98.964,88"
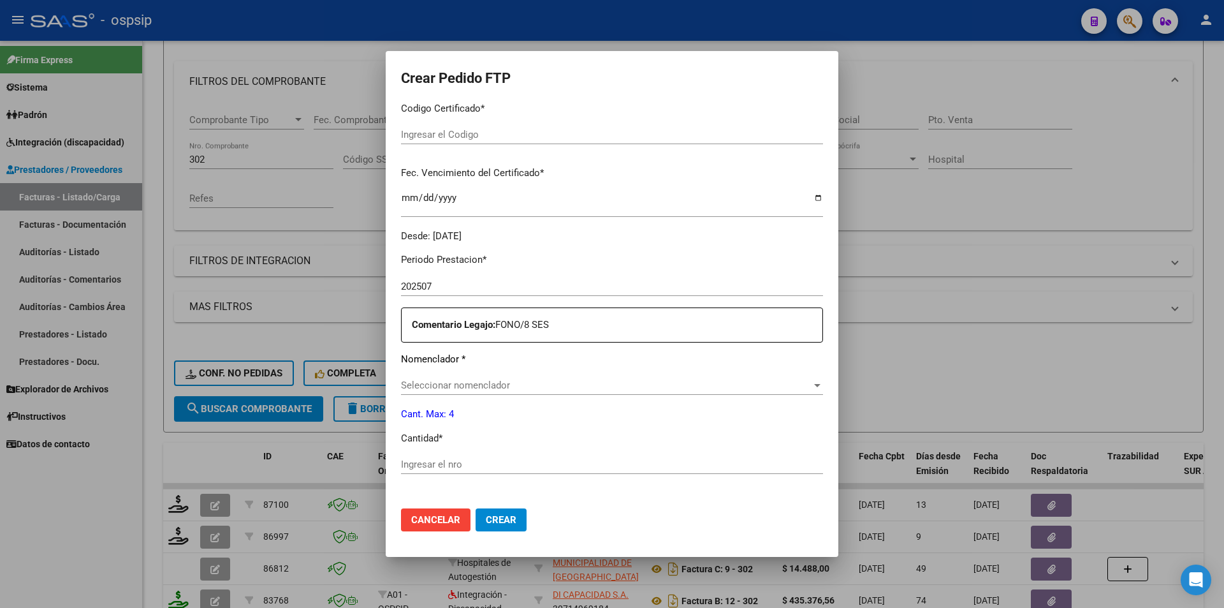
type input "ARG020-00057033273-20240103-20290103-"
type input "2029-01-04"
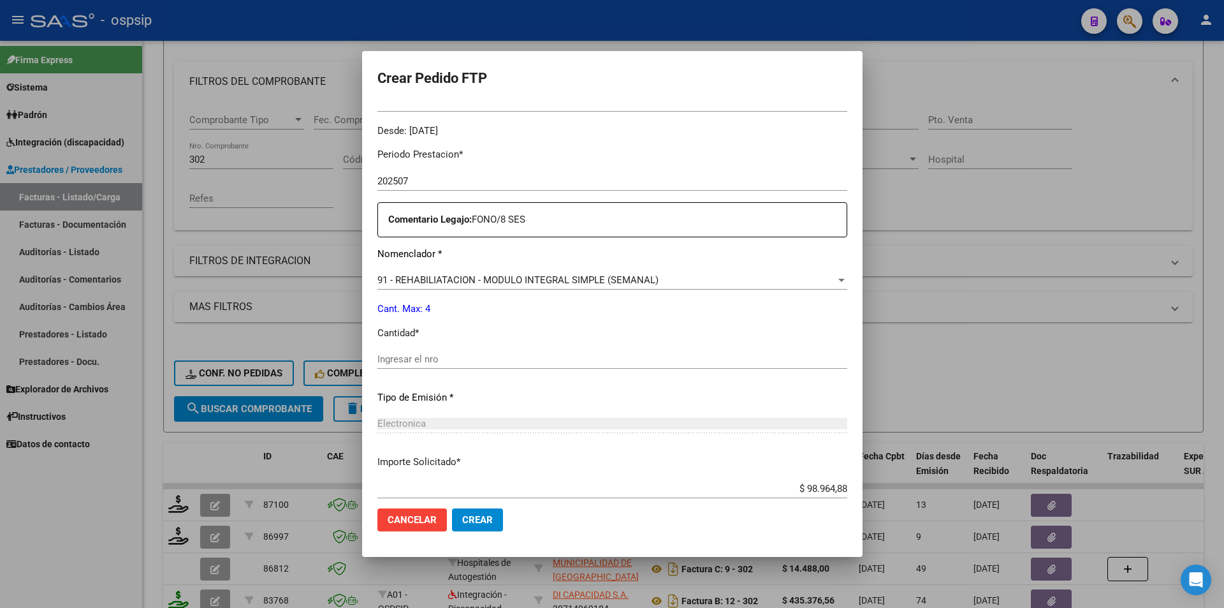
click at [418, 356] on input "Ingresar el nro" at bounding box center [612, 358] width 470 height 11
type input "4"
drag, startPoint x: 495, startPoint y: 519, endPoint x: 474, endPoint y: 533, distance: 25.8
click at [491, 519] on button "Crear" at bounding box center [477, 519] width 51 height 23
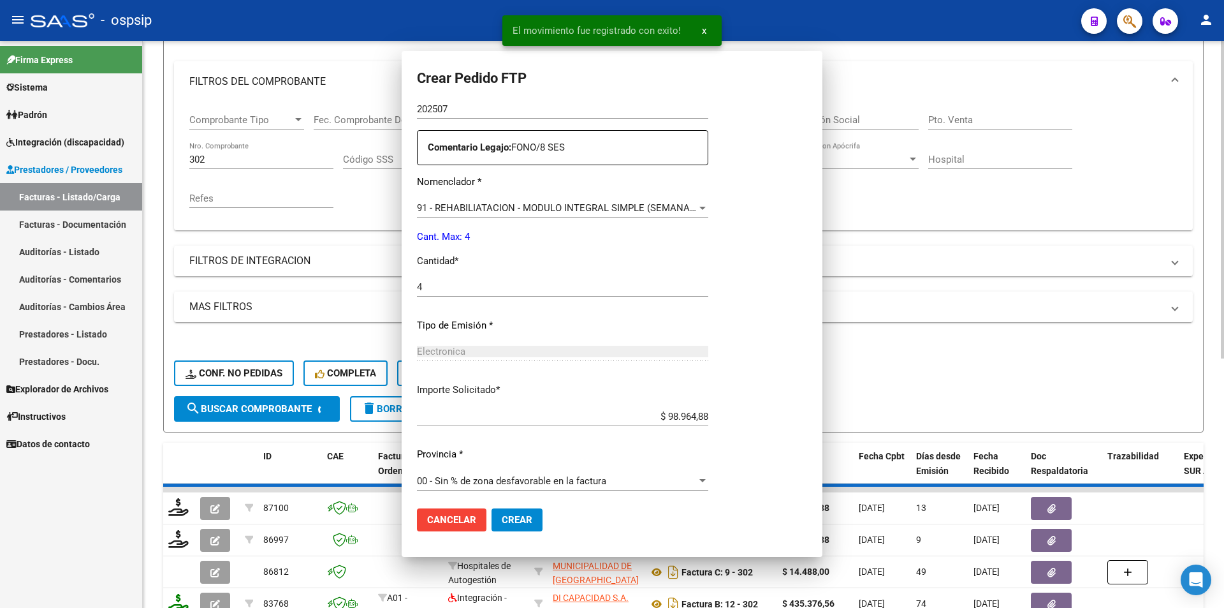
scroll to position [310, 0]
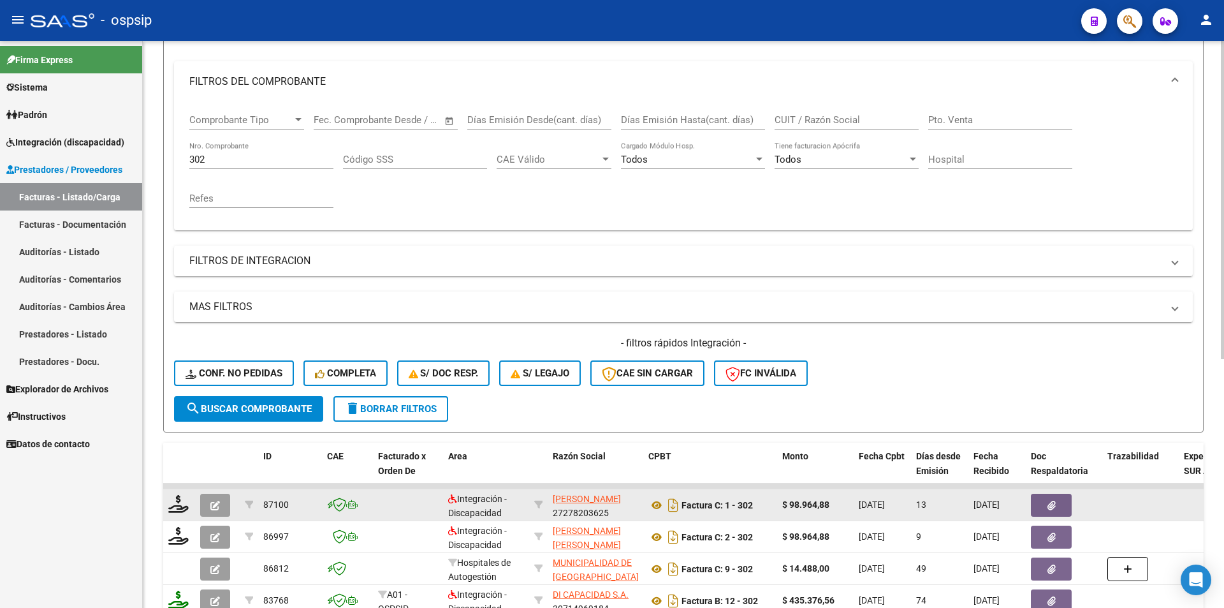
click at [212, 503] on icon "button" at bounding box center [215, 505] width 10 height 10
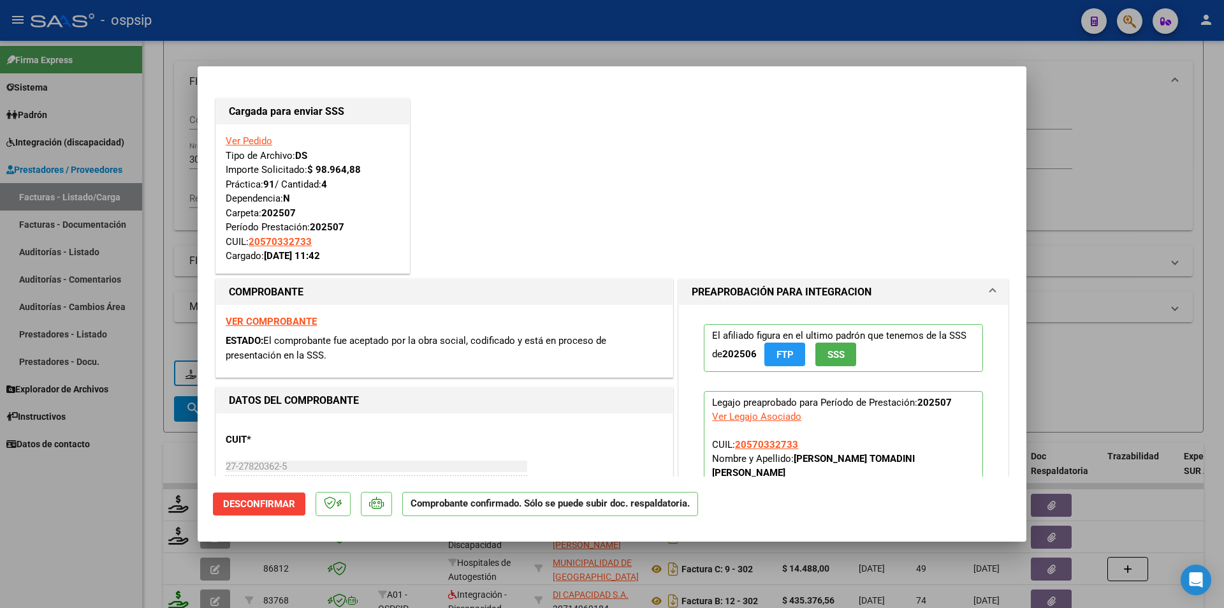
click at [94, 508] on div at bounding box center [612, 304] width 1224 height 608
type input "$ 0,00"
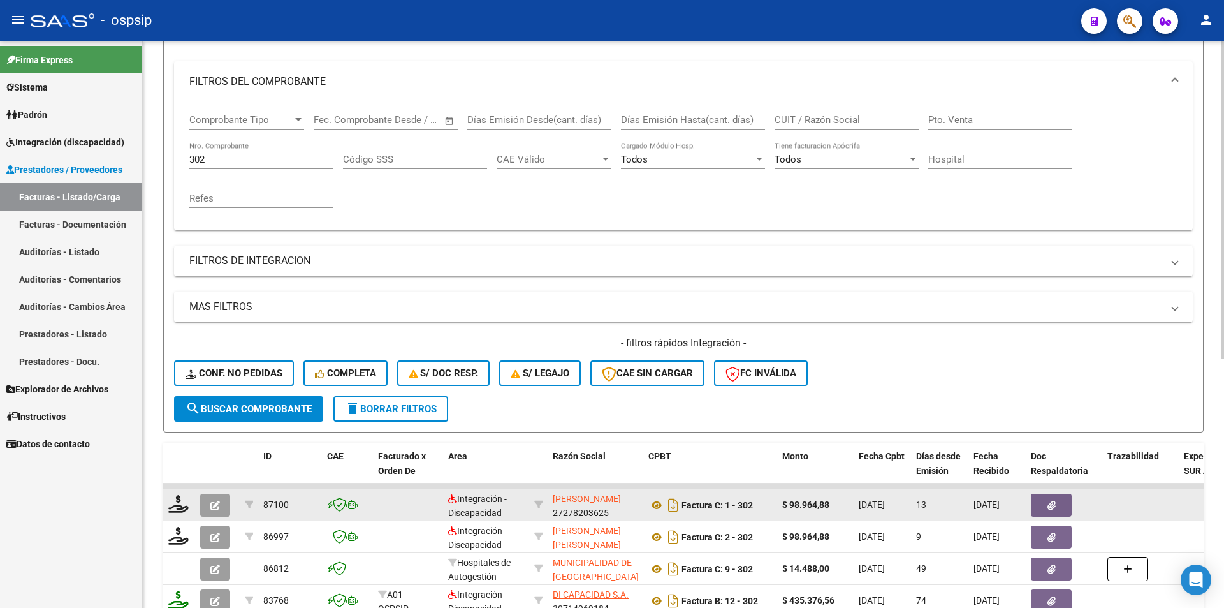
click at [218, 505] on icon "button" at bounding box center [215, 505] width 10 height 10
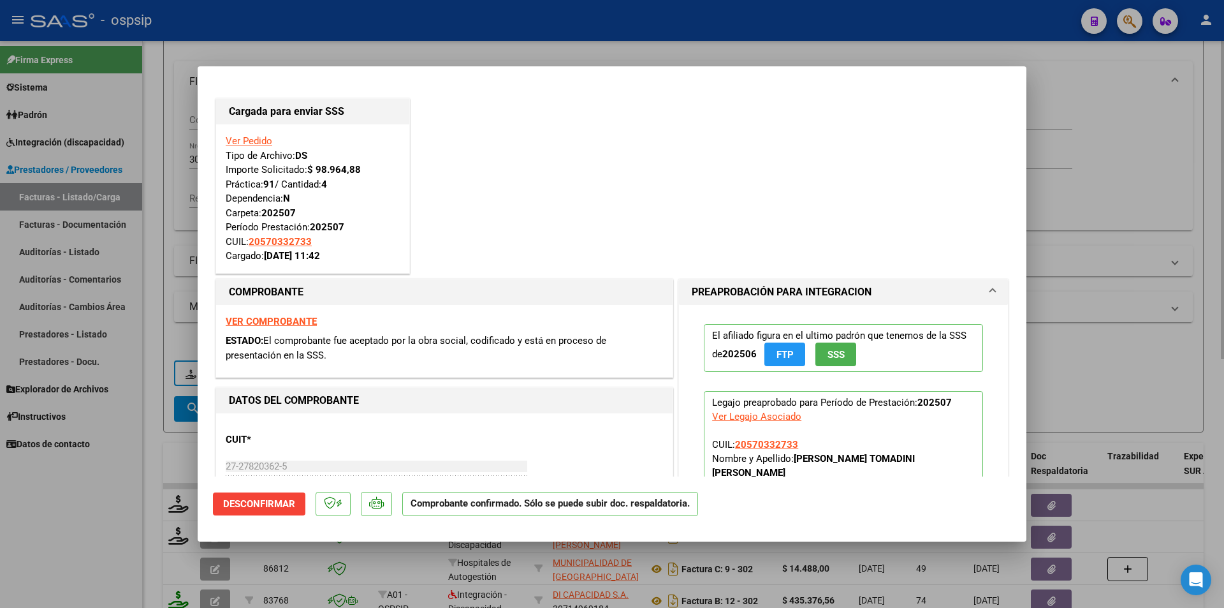
drag, startPoint x: 142, startPoint y: 170, endPoint x: 174, endPoint y: 181, distance: 34.3
click at [143, 170] on div at bounding box center [612, 304] width 1224 height 608
type input "$ 0,00"
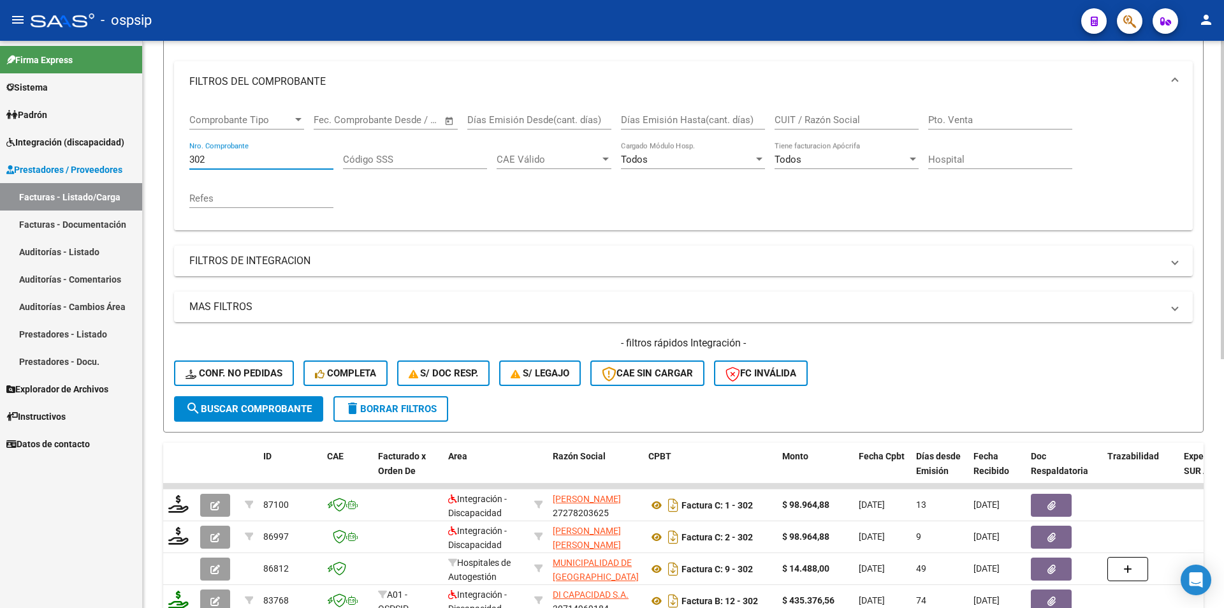
drag, startPoint x: 208, startPoint y: 157, endPoint x: 157, endPoint y: 156, distance: 51.7
click at [158, 156] on div "Video tutorial PRESTADORES -> Listado de CPBTs Emitidos por Prestadores / Prove…" at bounding box center [683, 385] width 1081 height 1000
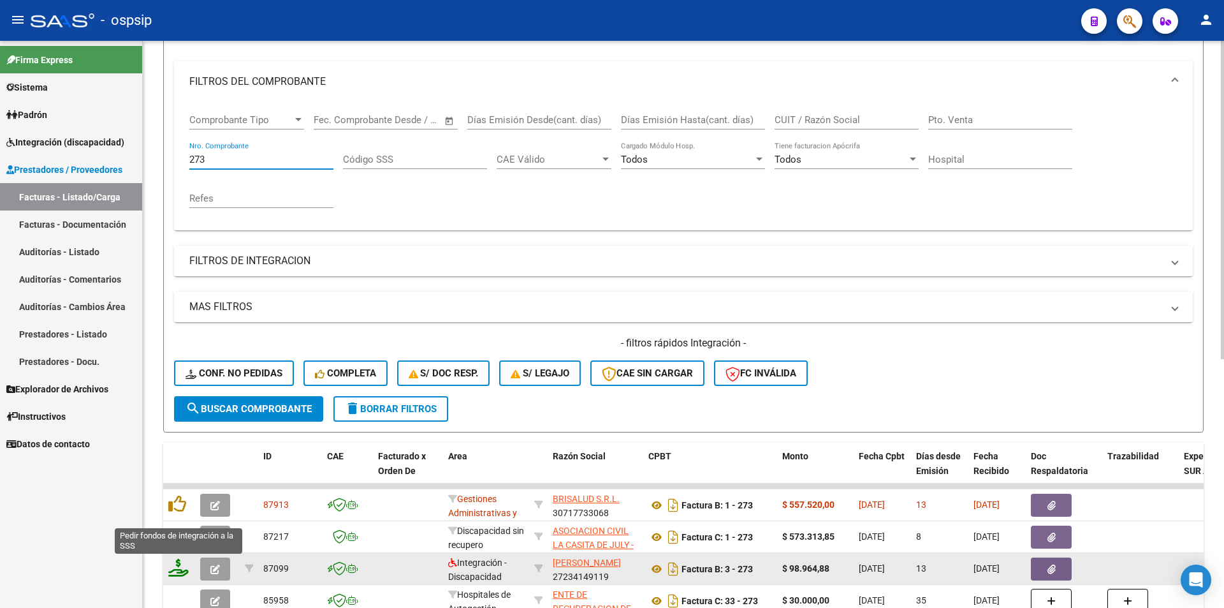
type input "273"
click at [182, 574] on icon at bounding box center [178, 567] width 20 height 18
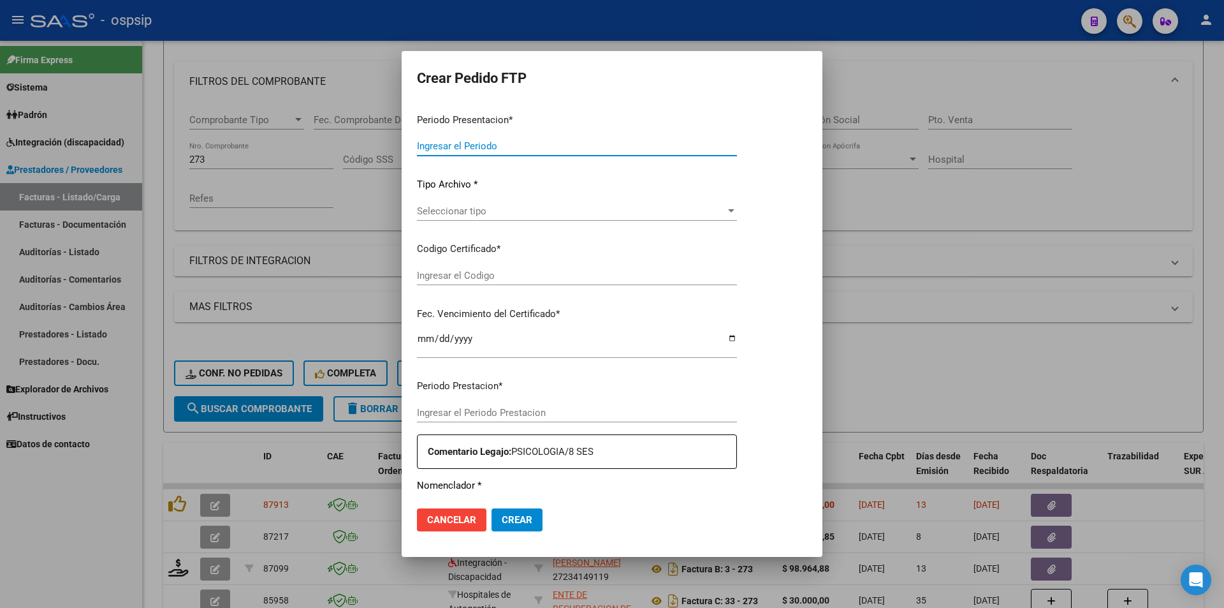
type input "202507"
type input "$ 98.964,88"
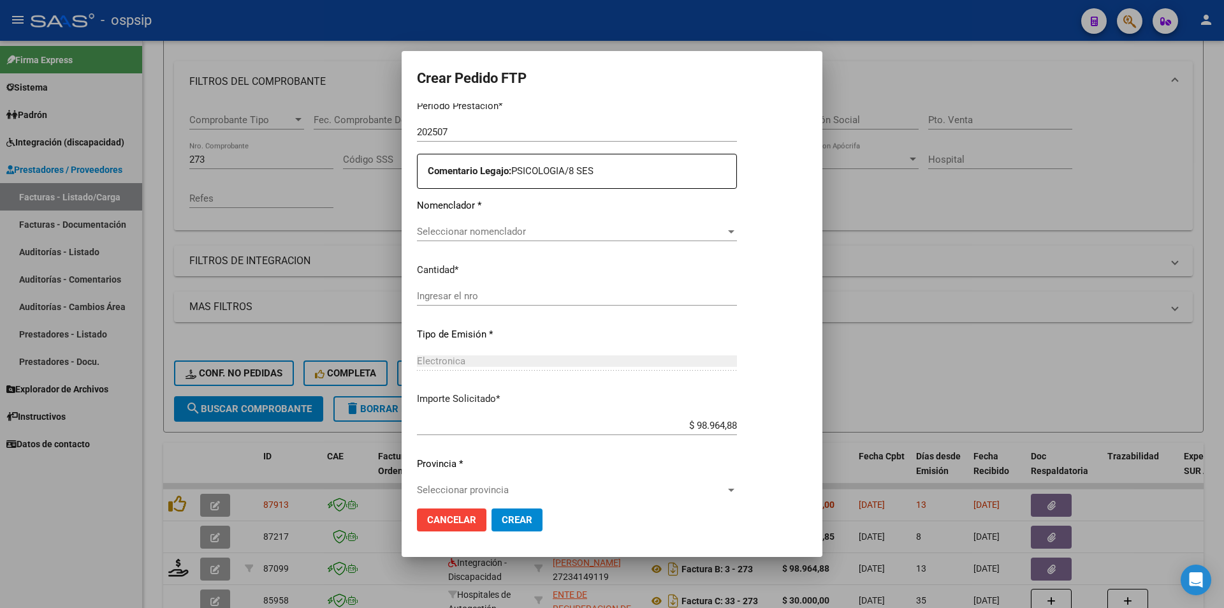
type input "ARG02000581376502023072120280721BSAS44A"
type input "2028-07-21"
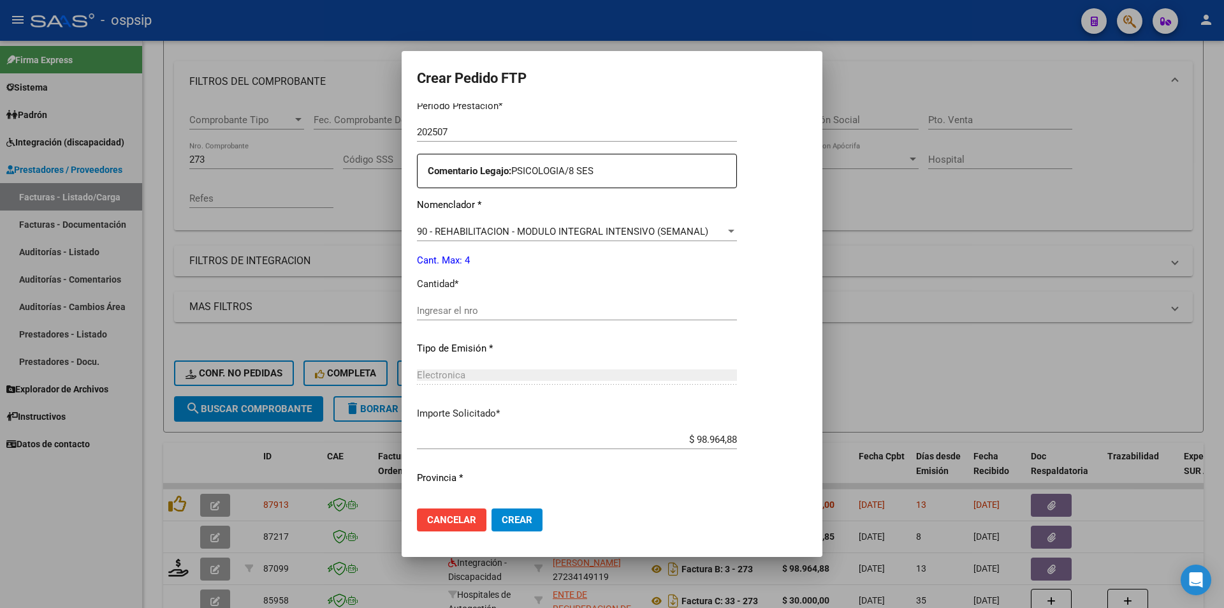
scroll to position [431, 0]
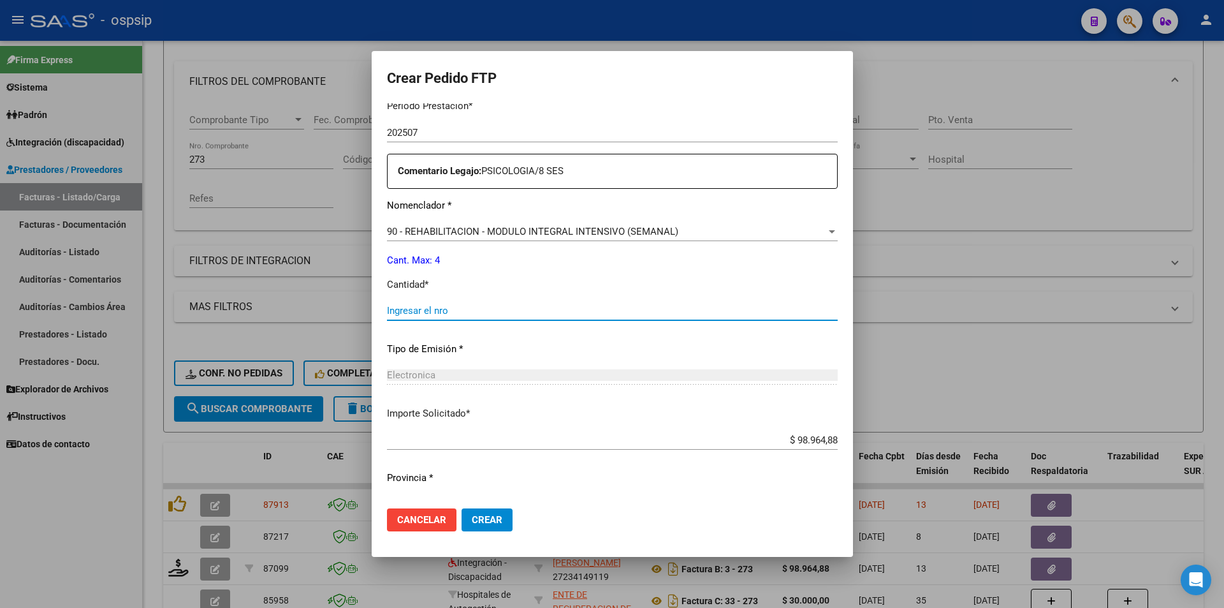
click at [417, 313] on input "Ingresar el nro" at bounding box center [612, 310] width 451 height 11
type input "4"
click at [482, 528] on button "Crear" at bounding box center [487, 519] width 51 height 23
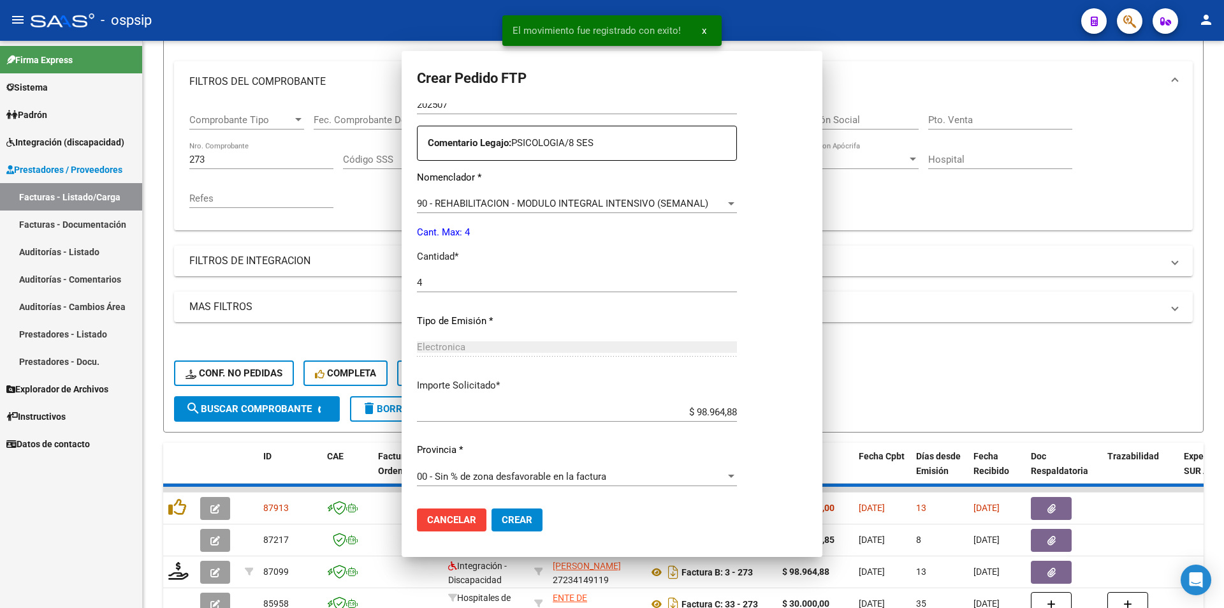
scroll to position [359, 0]
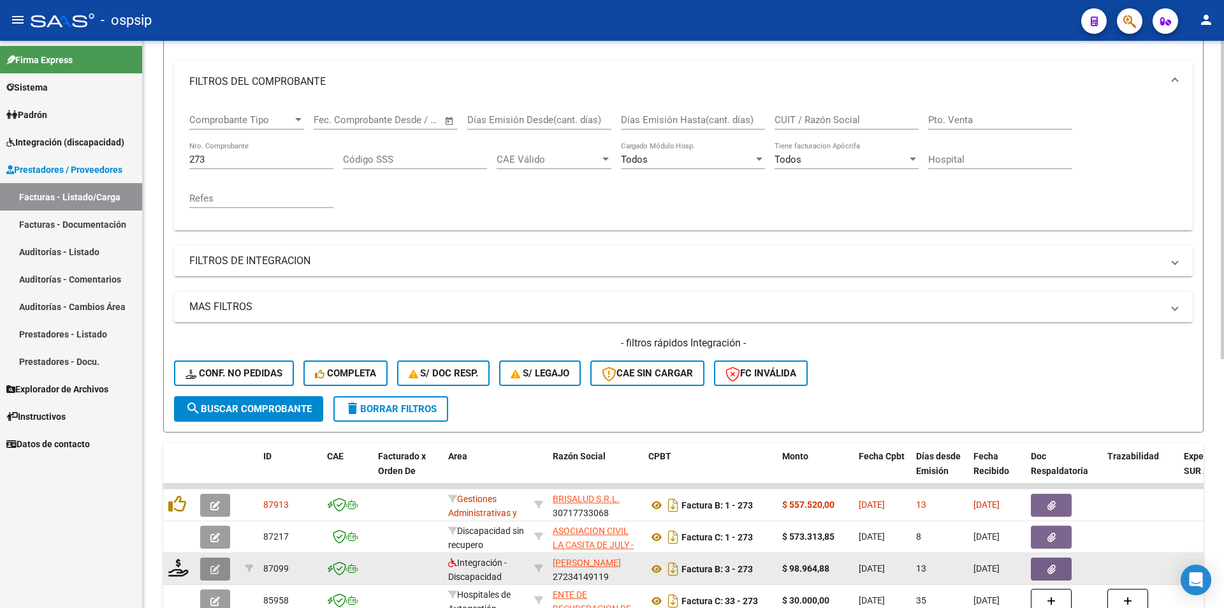
click at [213, 571] on icon "button" at bounding box center [215, 569] width 10 height 10
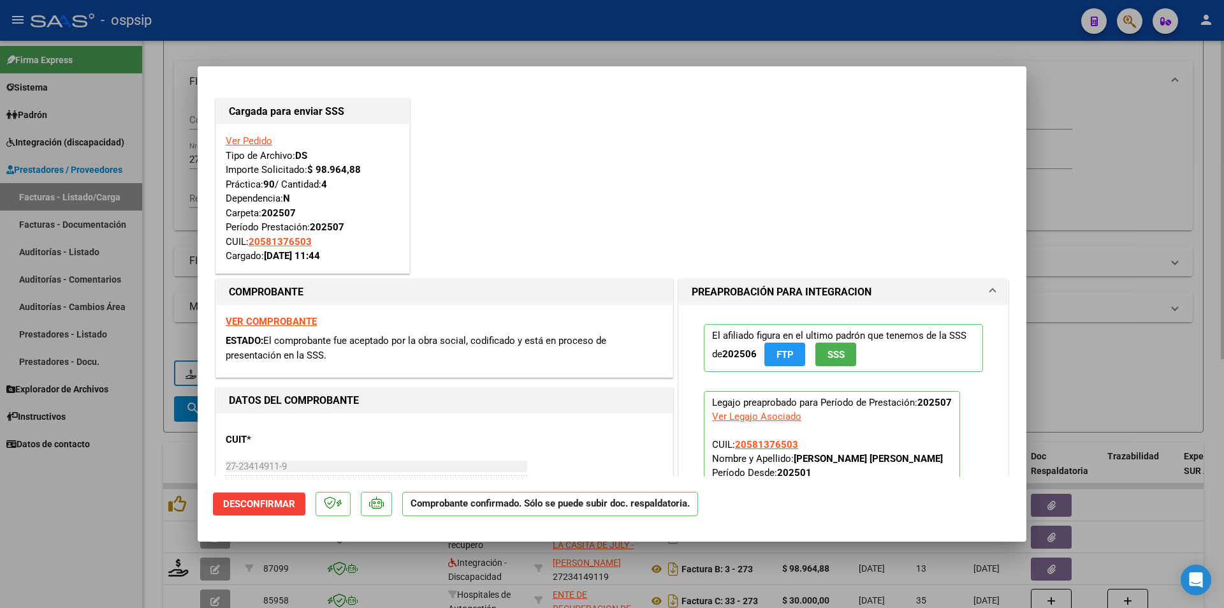
drag, startPoint x: 157, startPoint y: 515, endPoint x: 187, endPoint y: 227, distance: 289.7
click at [157, 514] on div at bounding box center [612, 304] width 1224 height 608
type input "$ 0,00"
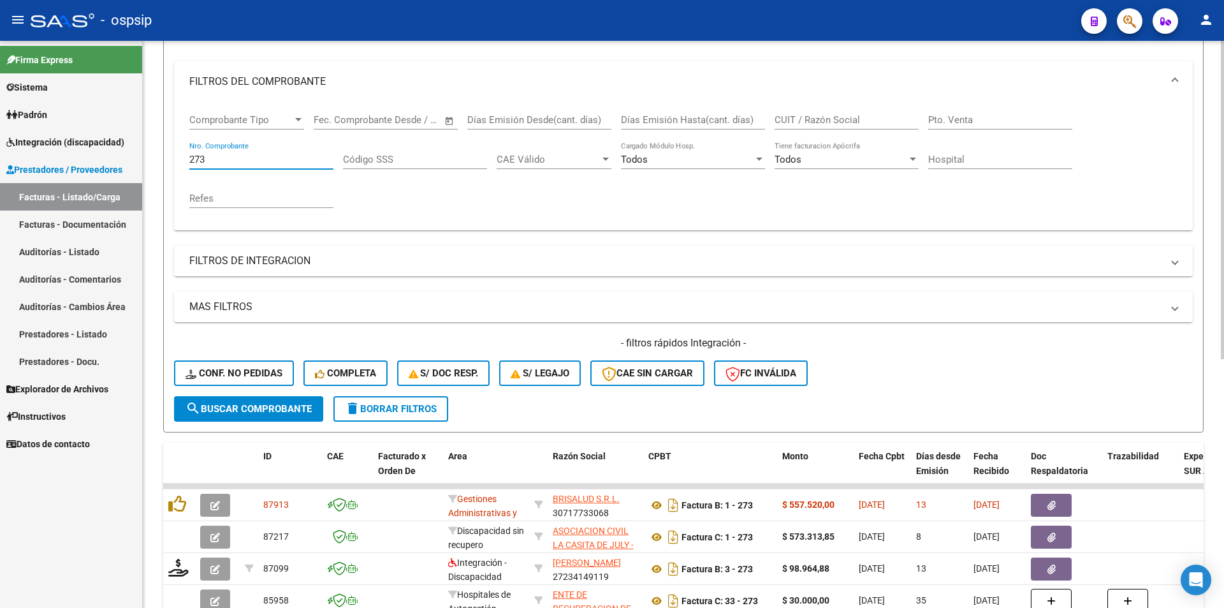
drag, startPoint x: 215, startPoint y: 159, endPoint x: 156, endPoint y: 152, distance: 59.8
click at [156, 152] on div "Video tutorial PRESTADORES -> Listado de CPBTs Emitidos por Prestadores / Prove…" at bounding box center [683, 385] width 1081 height 1000
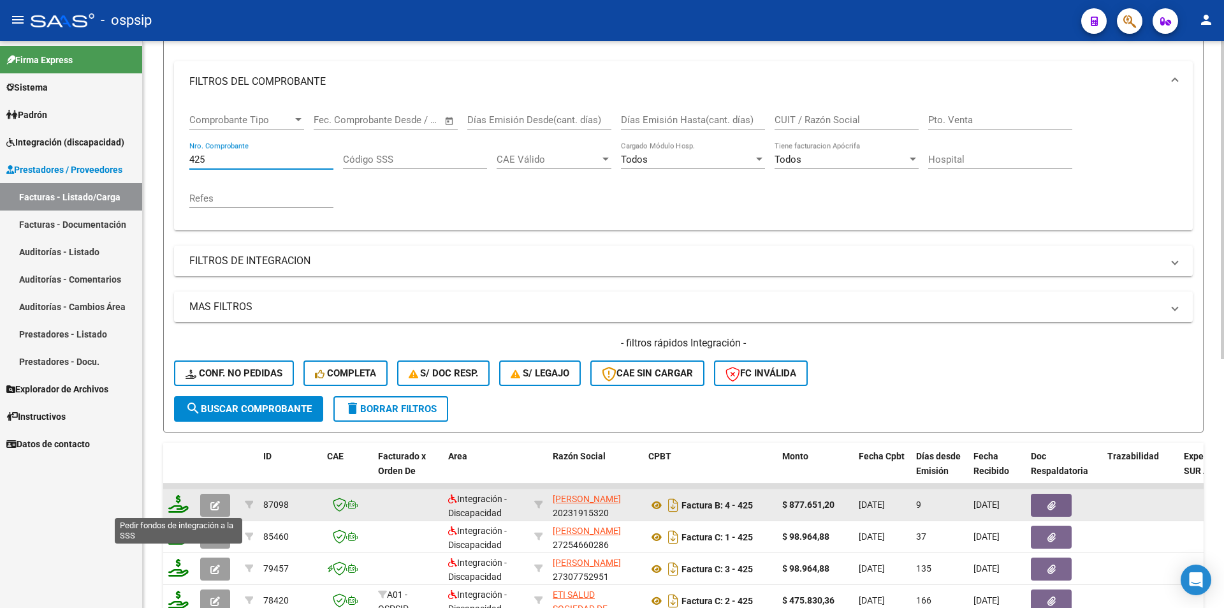
type input "425"
click at [183, 505] on icon at bounding box center [178, 504] width 20 height 18
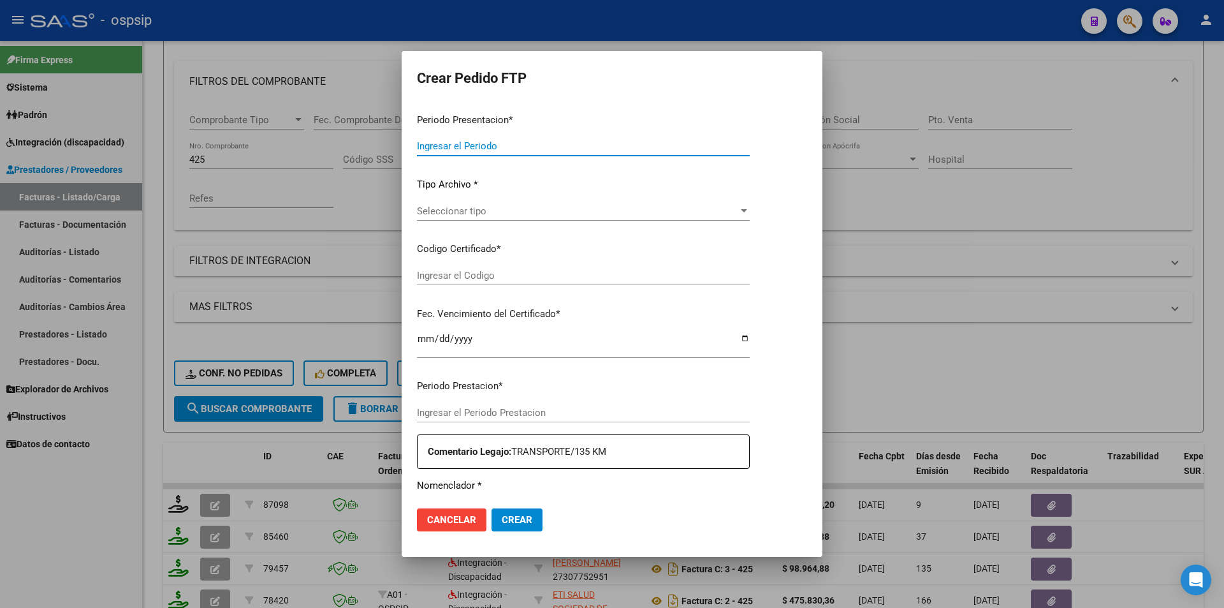
type input "202507"
type input "$ 877.651,20"
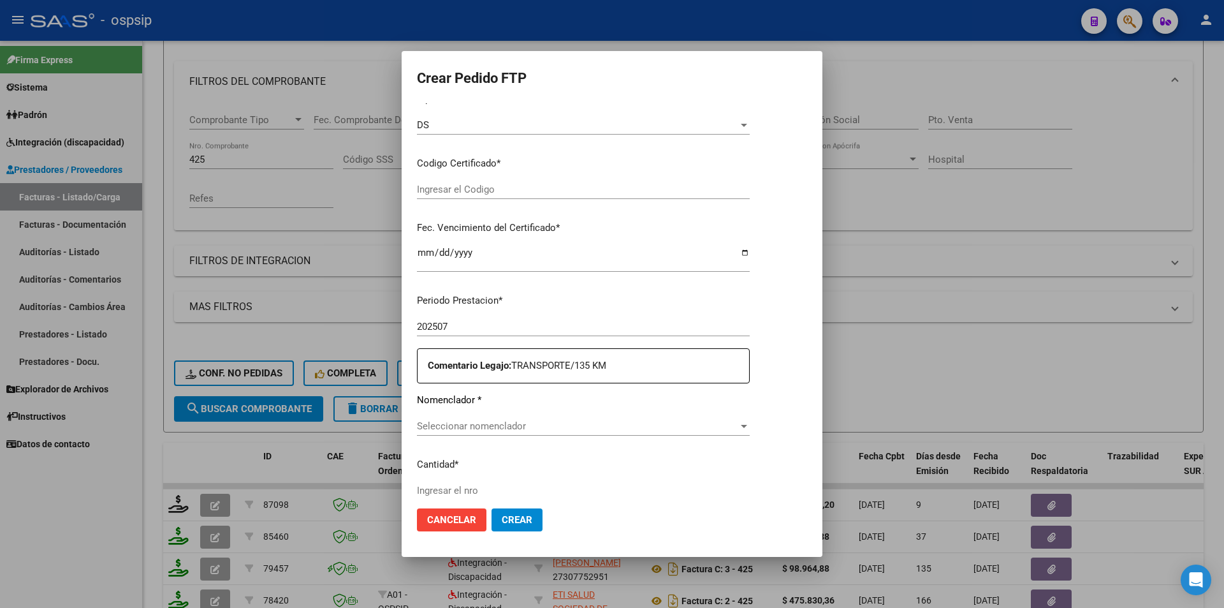
type input "ARG02-00057403764-20231017-20281017"
type input "[DATE]"
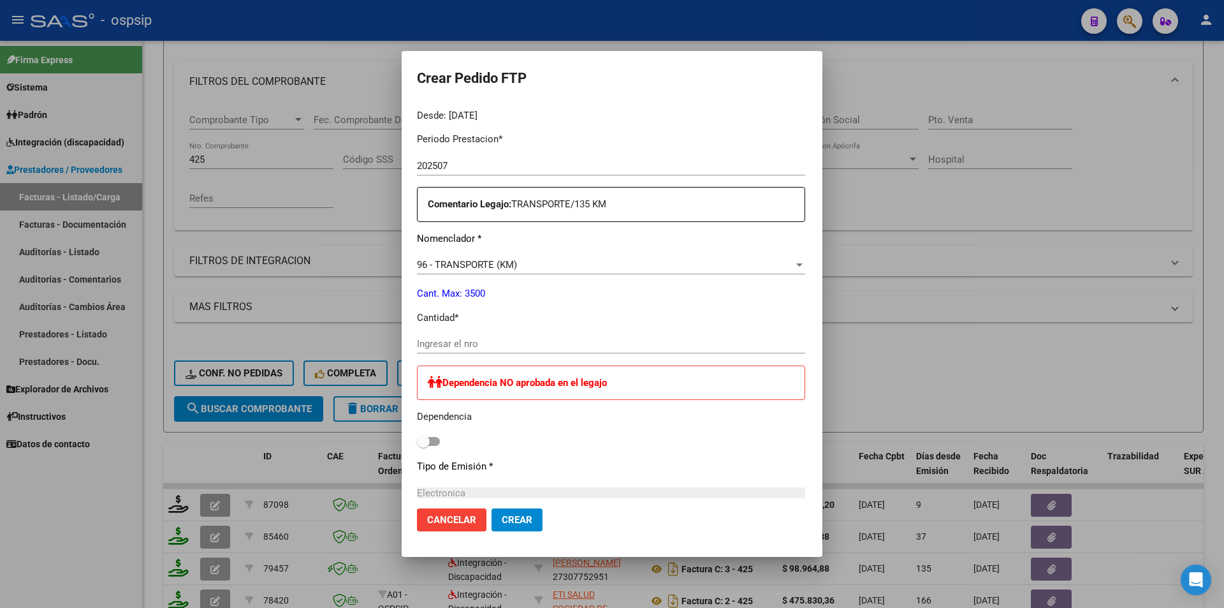
scroll to position [431, 0]
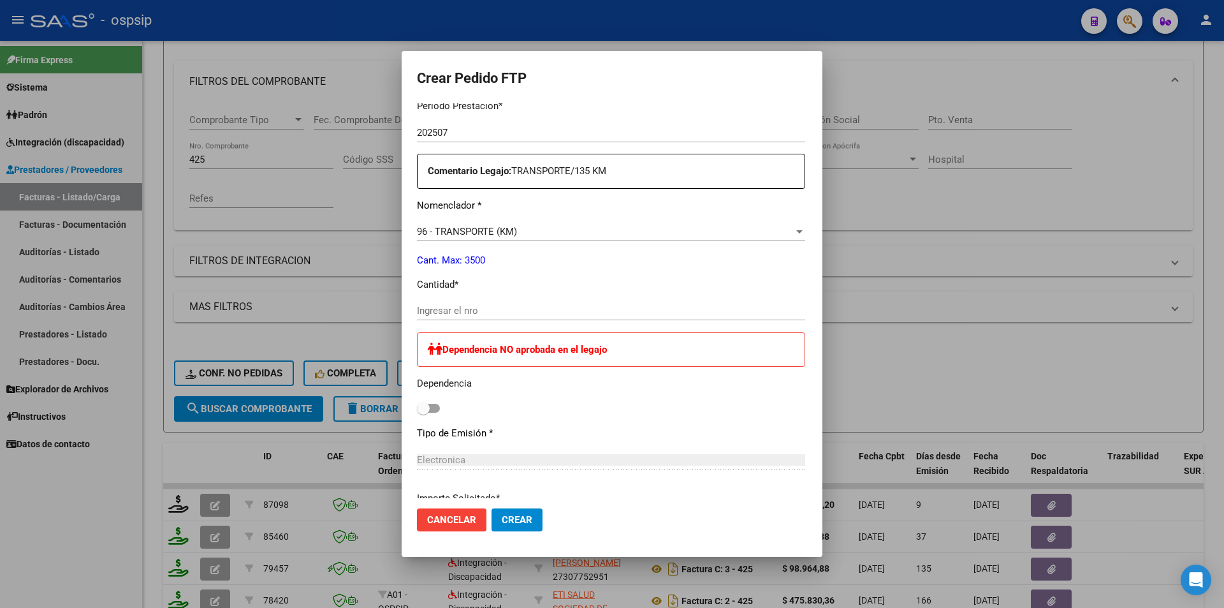
click at [423, 309] on input "Ingresar el nro" at bounding box center [611, 310] width 388 height 11
type input "1620"
drag, startPoint x: 489, startPoint y: 521, endPoint x: 480, endPoint y: 521, distance: 8.9
click at [502, 521] on span "Crear" at bounding box center [517, 519] width 31 height 11
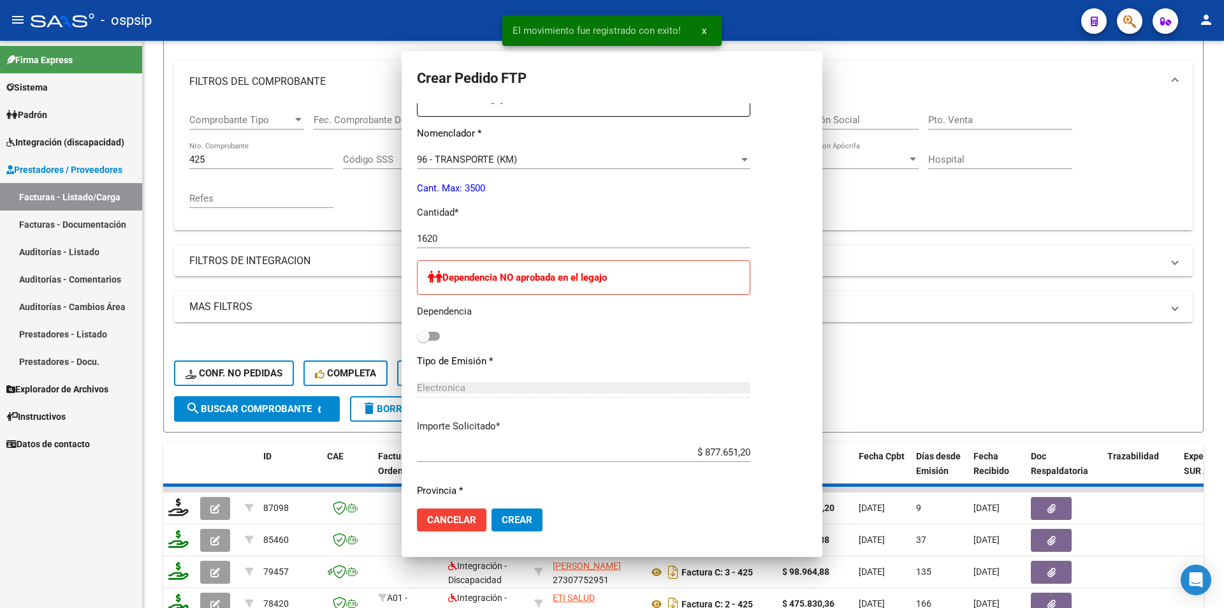
scroll to position [0, 0]
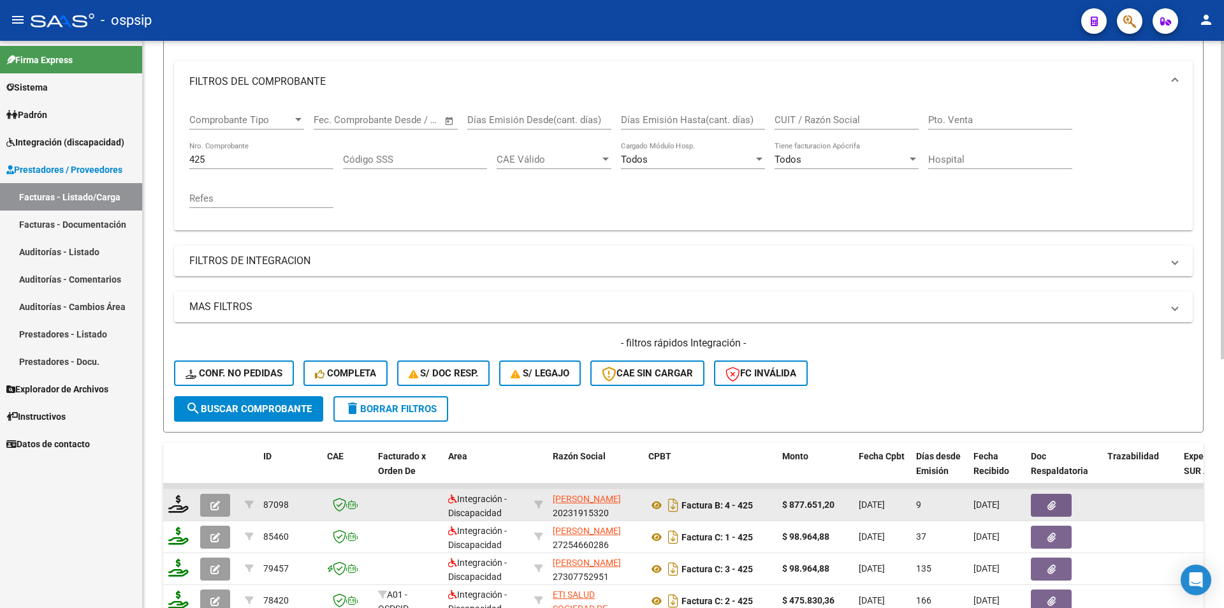
click at [217, 503] on icon "button" at bounding box center [215, 505] width 10 height 10
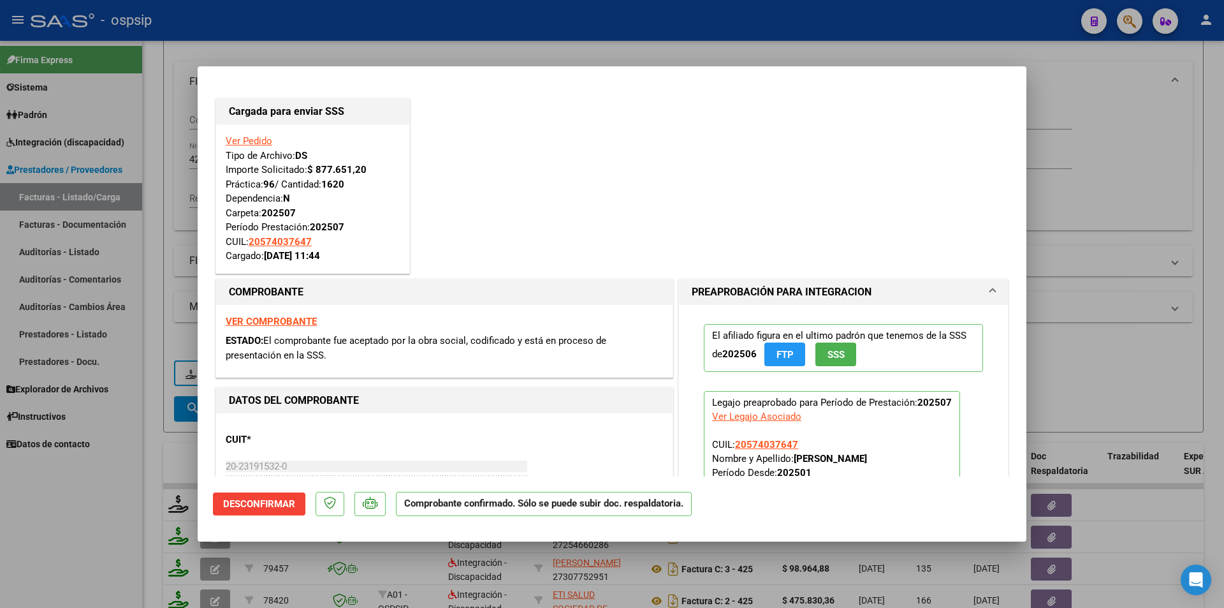
drag, startPoint x: 117, startPoint y: 488, endPoint x: 126, endPoint y: 460, distance: 30.0
click at [117, 486] on div at bounding box center [612, 304] width 1224 height 608
type input "$ 0,00"
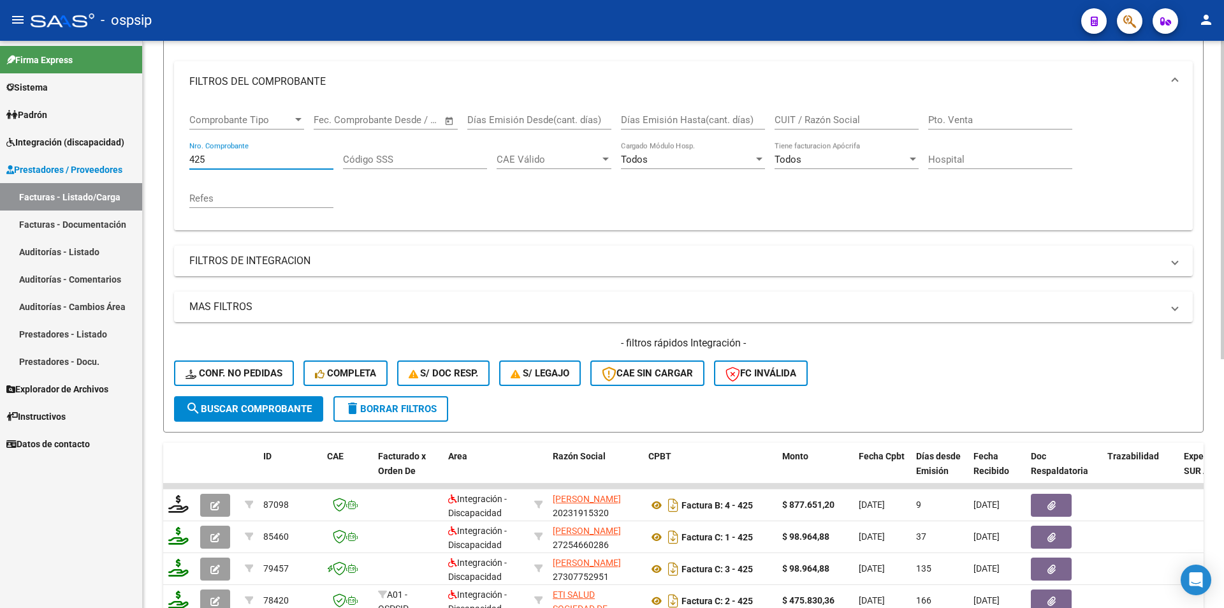
click at [168, 159] on form "Filtros Id Area Area Seleccionar Gerenciador Seleccionar Gerenciador Todos Conf…" at bounding box center [683, 214] width 1040 height 437
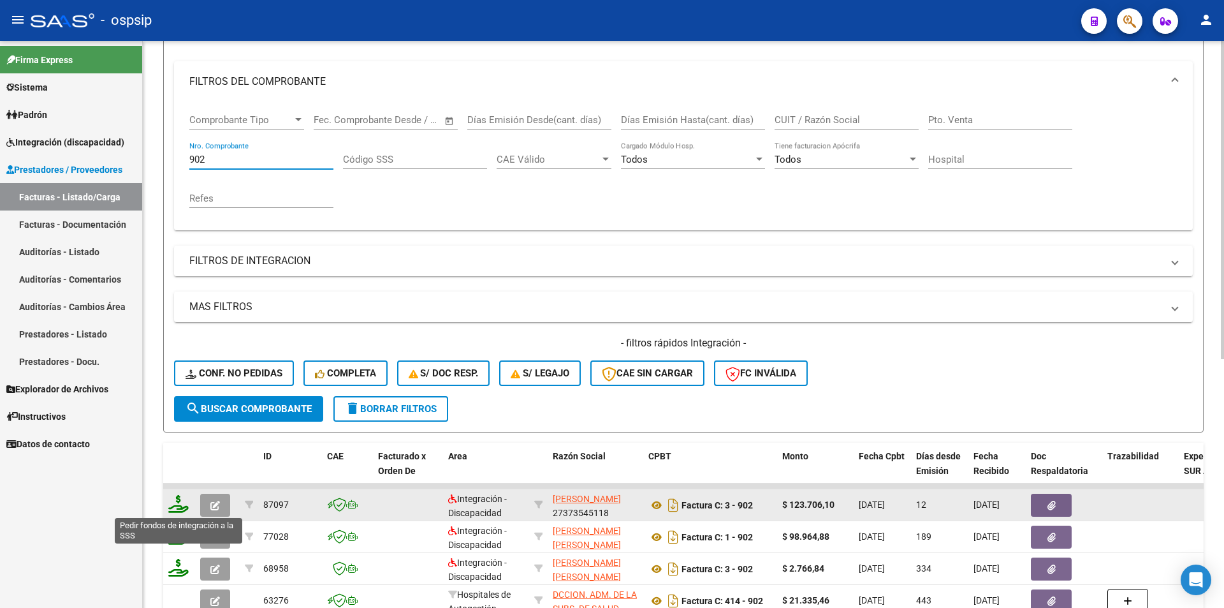
click at [178, 506] on icon at bounding box center [178, 504] width 20 height 18
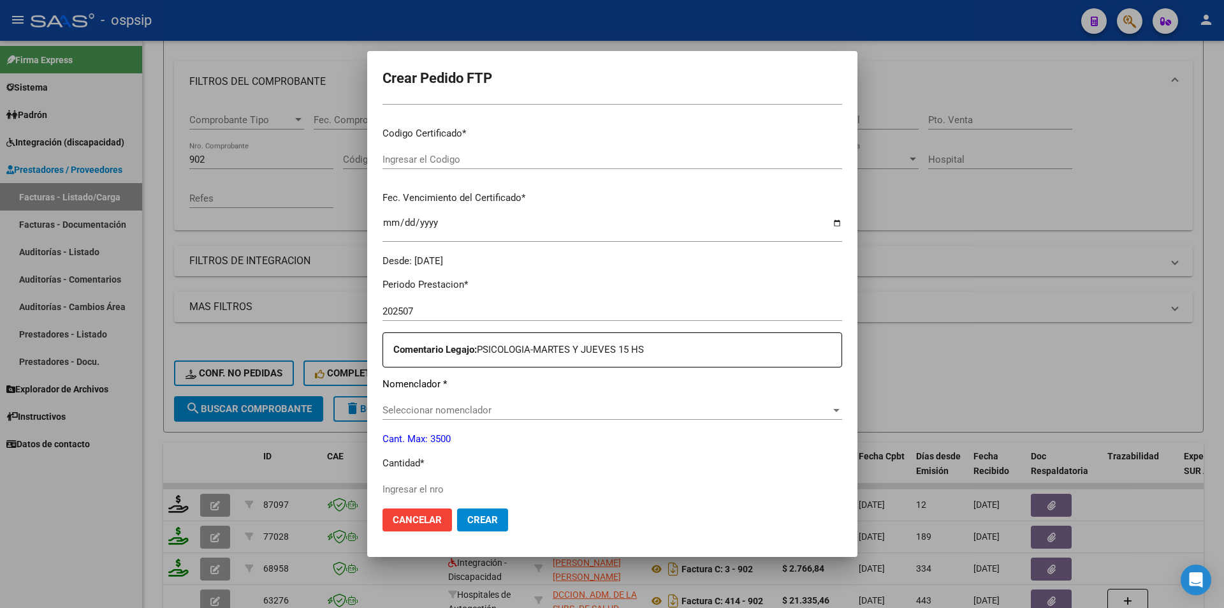
scroll to position [391, 0]
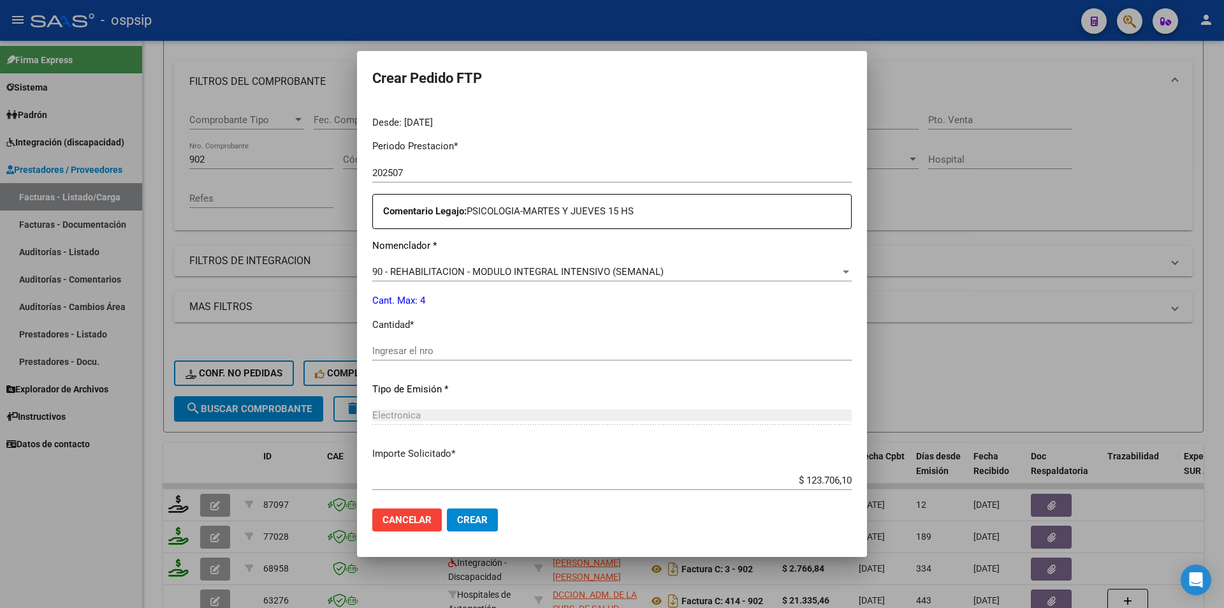
click at [408, 356] on input "Ingresar el nro" at bounding box center [611, 350] width 479 height 11
drag, startPoint x: 796, startPoint y: 477, endPoint x: 889, endPoint y: 481, distance: 93.1
click at [889, 481] on div "Crear Pedido FTP VER COMPROBANTE ARCA Padrón Afiliado: SAAVEDRA MONZON ALYSON V…" at bounding box center [612, 304] width 1224 height 608
click at [484, 519] on span "Crear" at bounding box center [472, 519] width 31 height 11
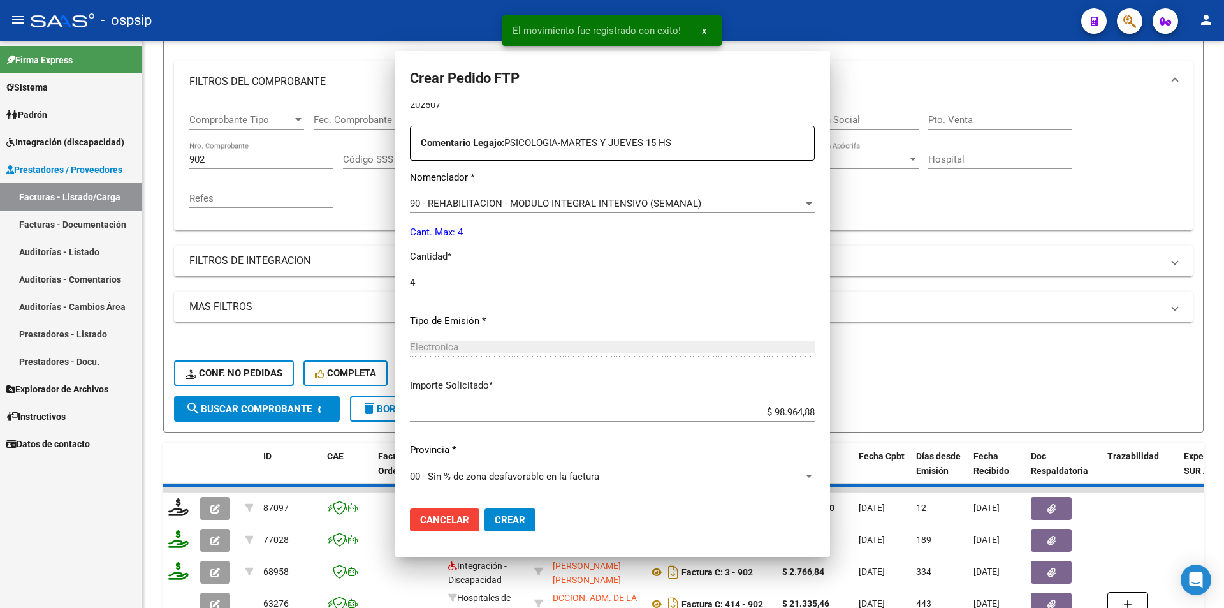
scroll to position [0, 0]
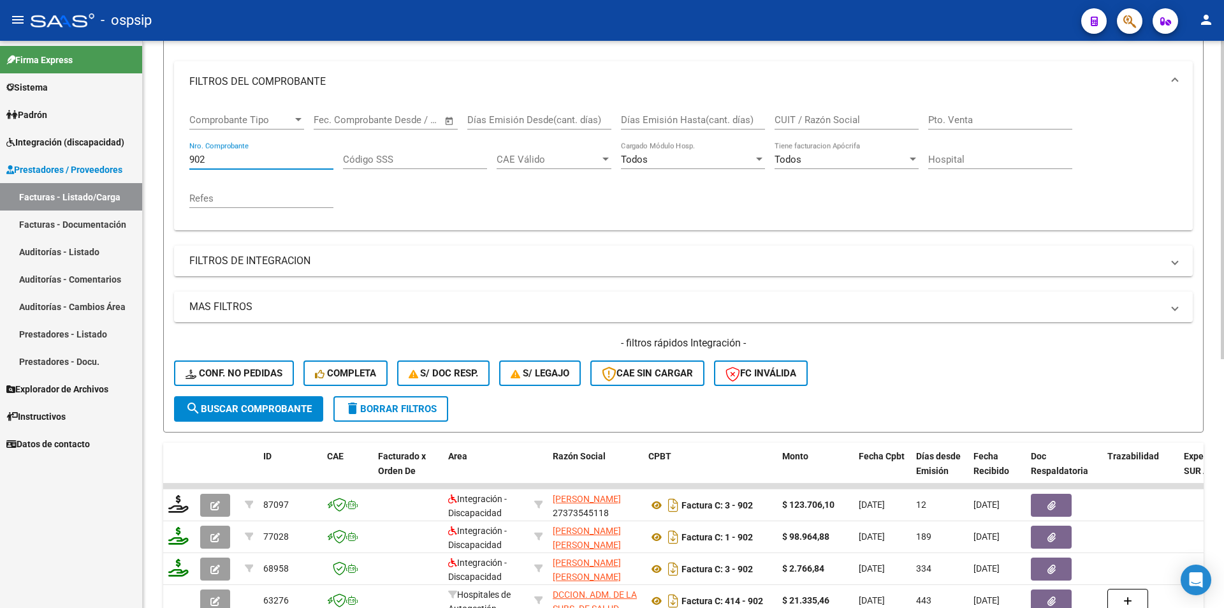
drag, startPoint x: 216, startPoint y: 163, endPoint x: 143, endPoint y: 152, distance: 74.0
click at [143, 152] on div "Video tutorial PRESTADORES -> Listado de CPBTs Emitidos por Prestadores / Prove…" at bounding box center [683, 385] width 1081 height 1000
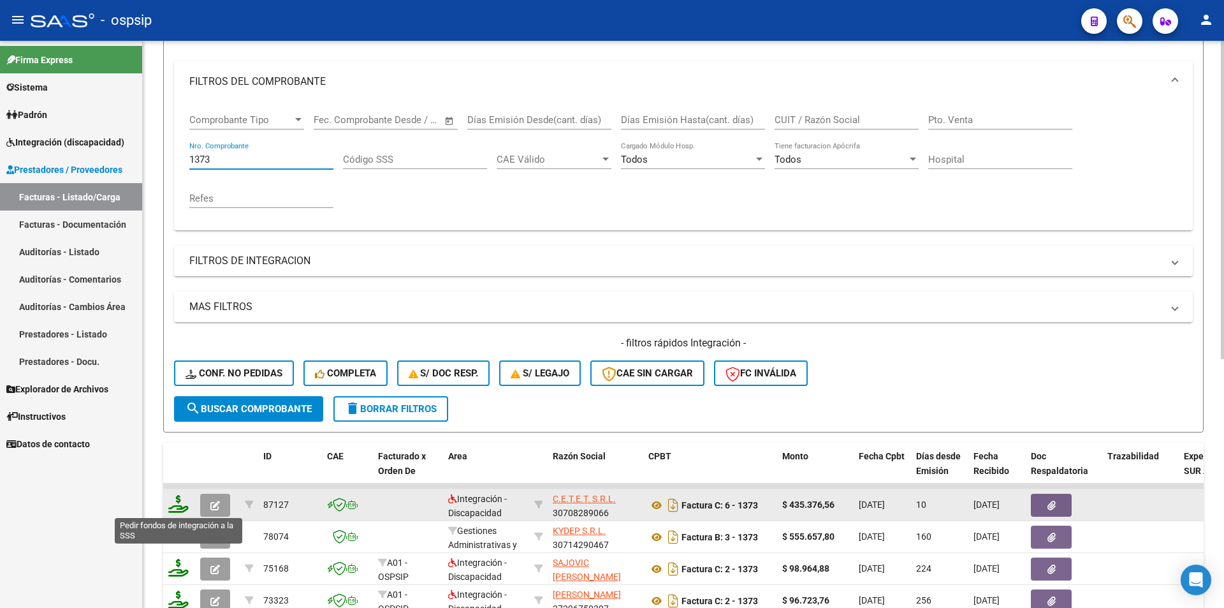
click at [177, 502] on icon at bounding box center [178, 504] width 20 height 18
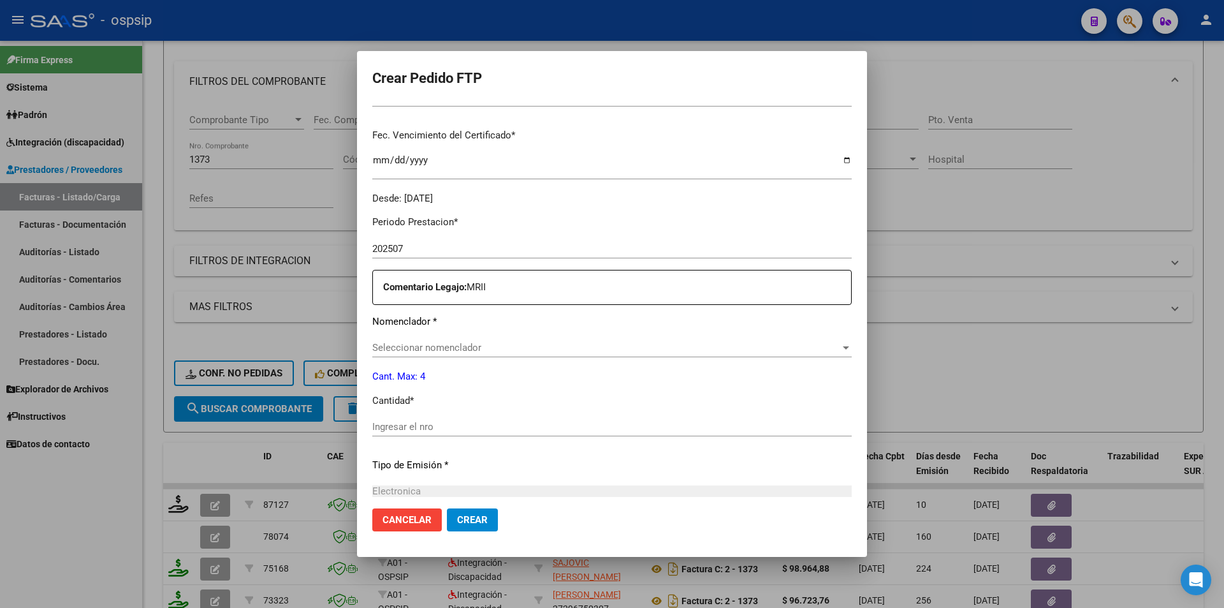
scroll to position [319, 0]
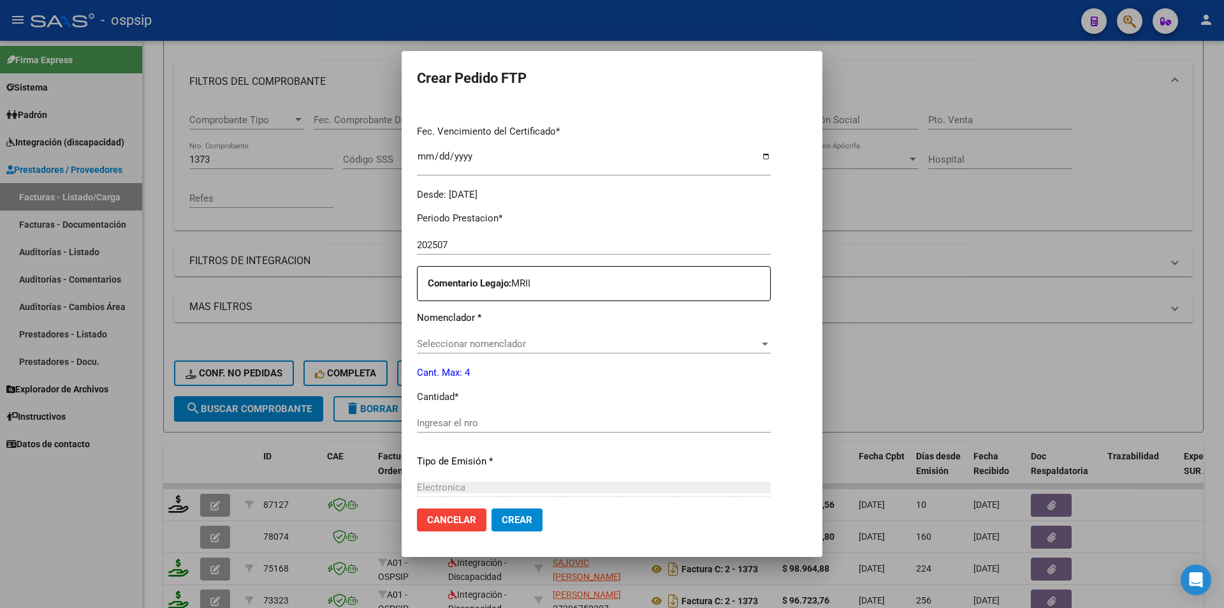
click at [457, 347] on span "Seleccionar nomenclador" at bounding box center [588, 343] width 342 height 11
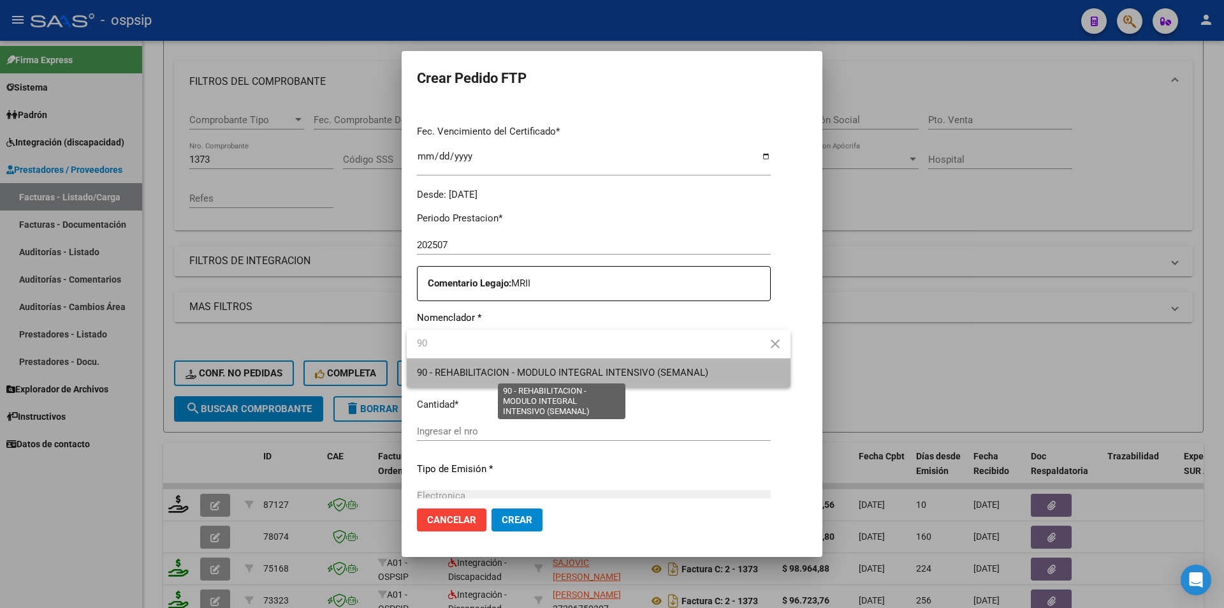
click at [475, 368] on span "90 - REHABILITACION - MODULO INTEGRAL INTENSIVO (SEMANAL)" at bounding box center [562, 372] width 291 height 11
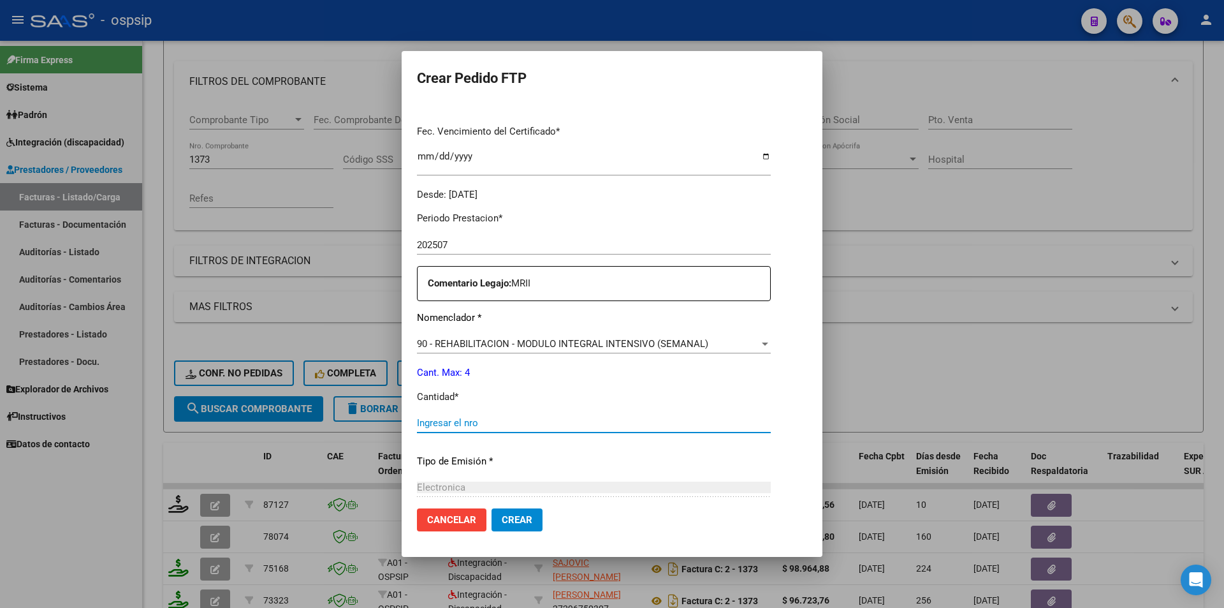
click at [433, 419] on input "Ingresar el nro" at bounding box center [594, 422] width 354 height 11
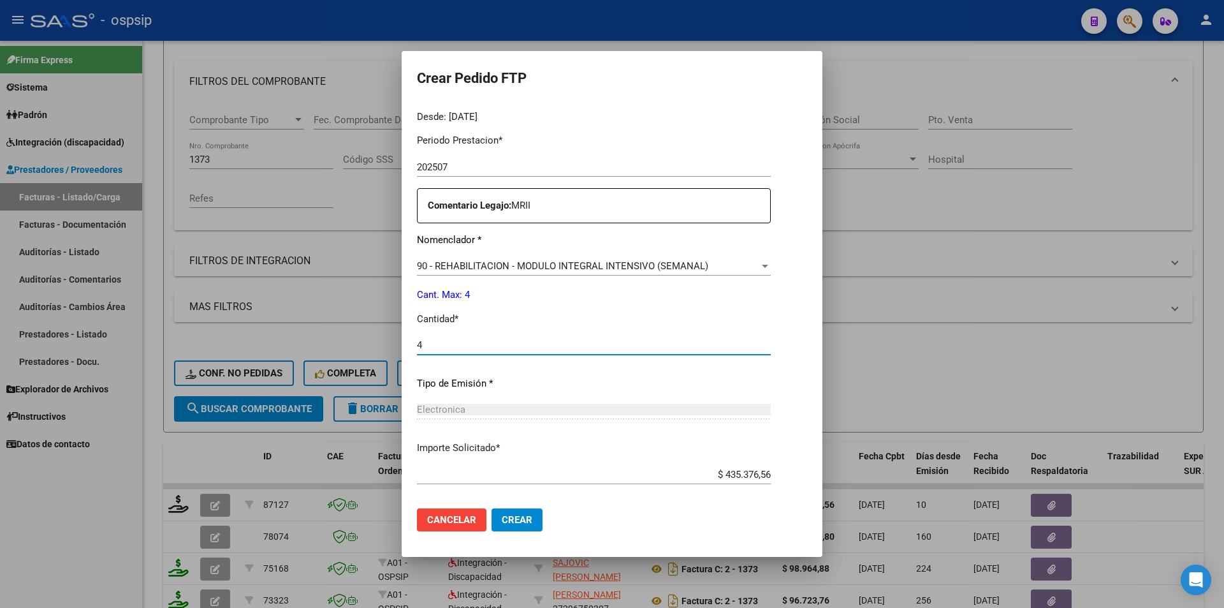
scroll to position [459, 0]
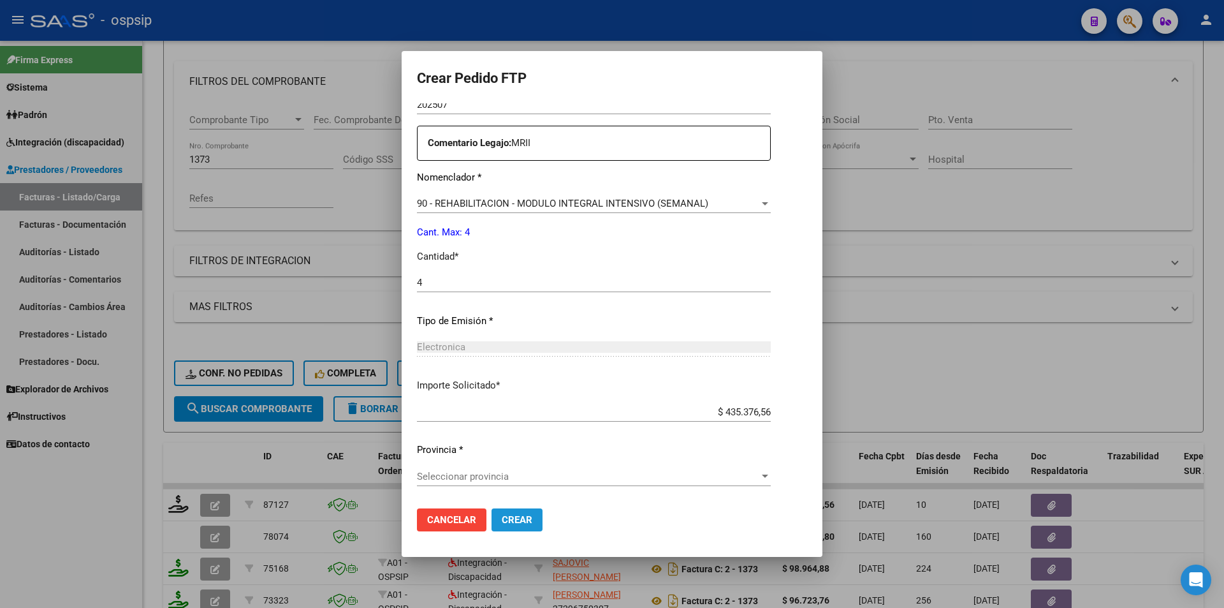
click at [531, 512] on button "Crear" at bounding box center [516, 519] width 51 height 23
click at [518, 483] on div "Seleccionar provincia Seleccionar provincia" at bounding box center [594, 476] width 354 height 19
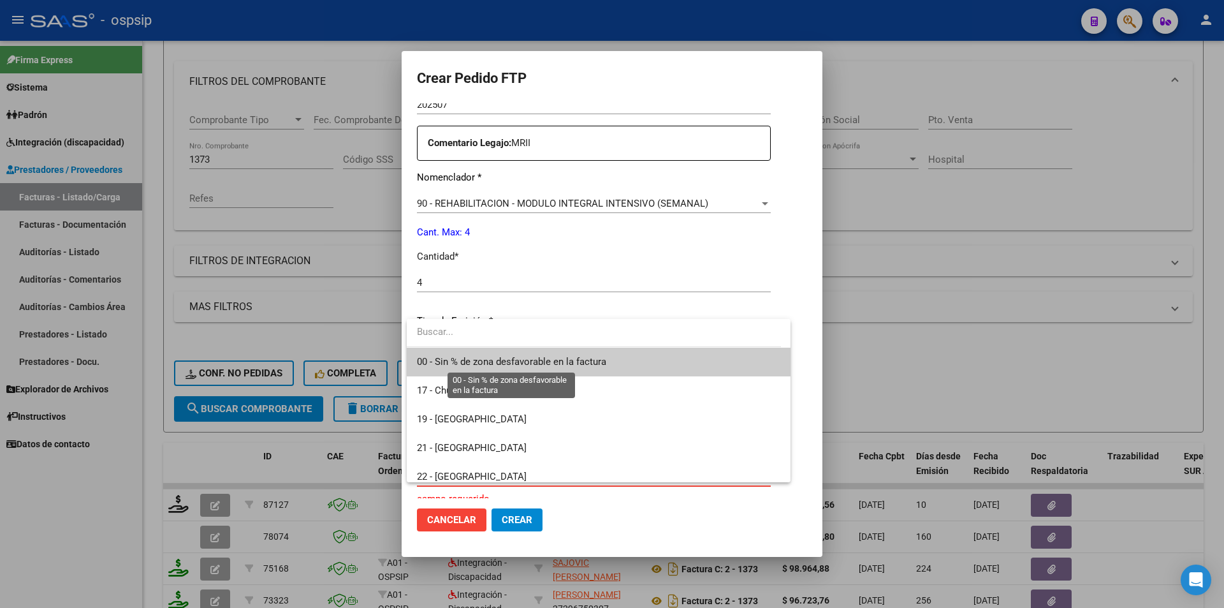
click at [518, 361] on span "00 - Sin % de zona desfavorable en la factura" at bounding box center [511, 361] width 189 height 11
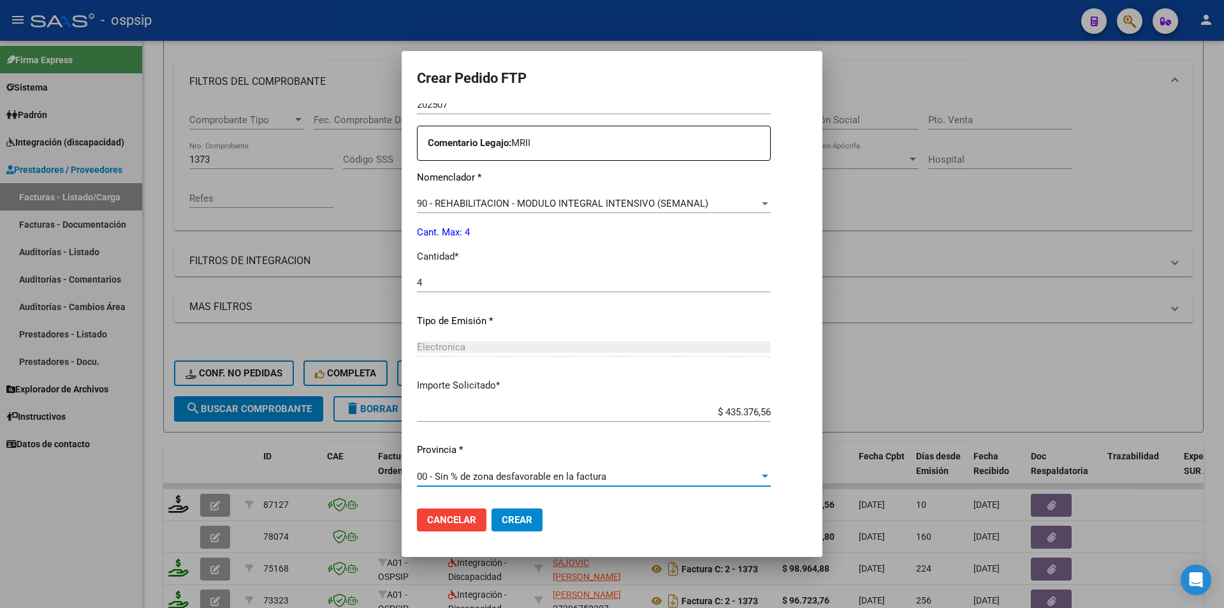
click at [525, 516] on span "Crear" at bounding box center [517, 519] width 31 height 11
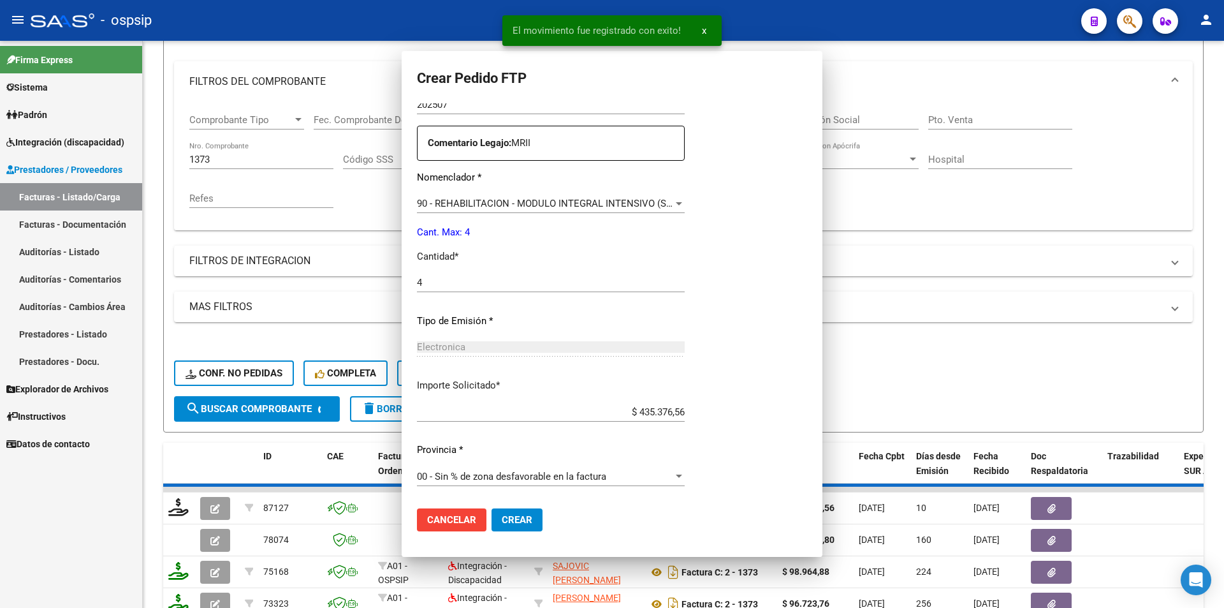
scroll to position [0, 0]
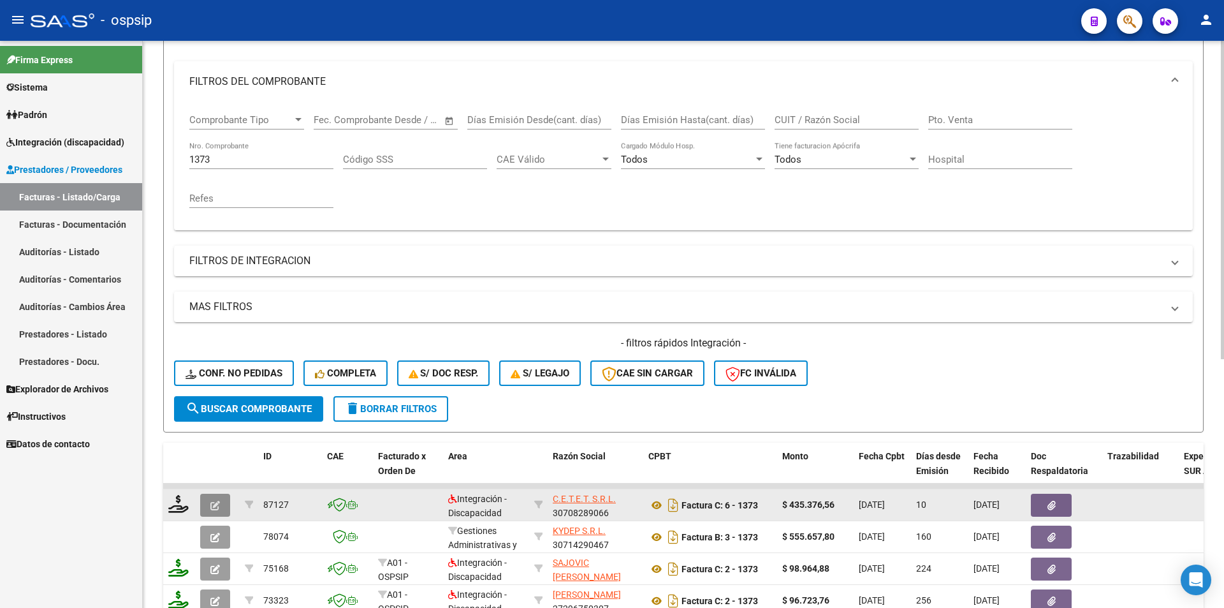
click at [211, 508] on icon "button" at bounding box center [215, 505] width 10 height 10
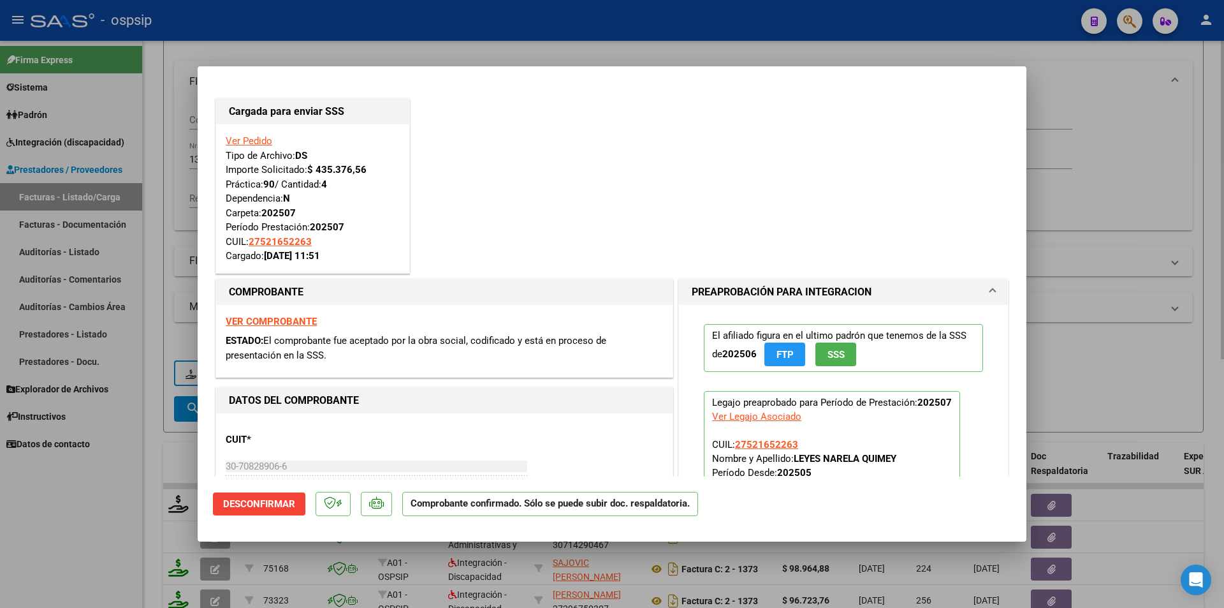
drag, startPoint x: 168, startPoint y: 215, endPoint x: 178, endPoint y: 196, distance: 22.2
click at [168, 214] on div at bounding box center [612, 304] width 1224 height 608
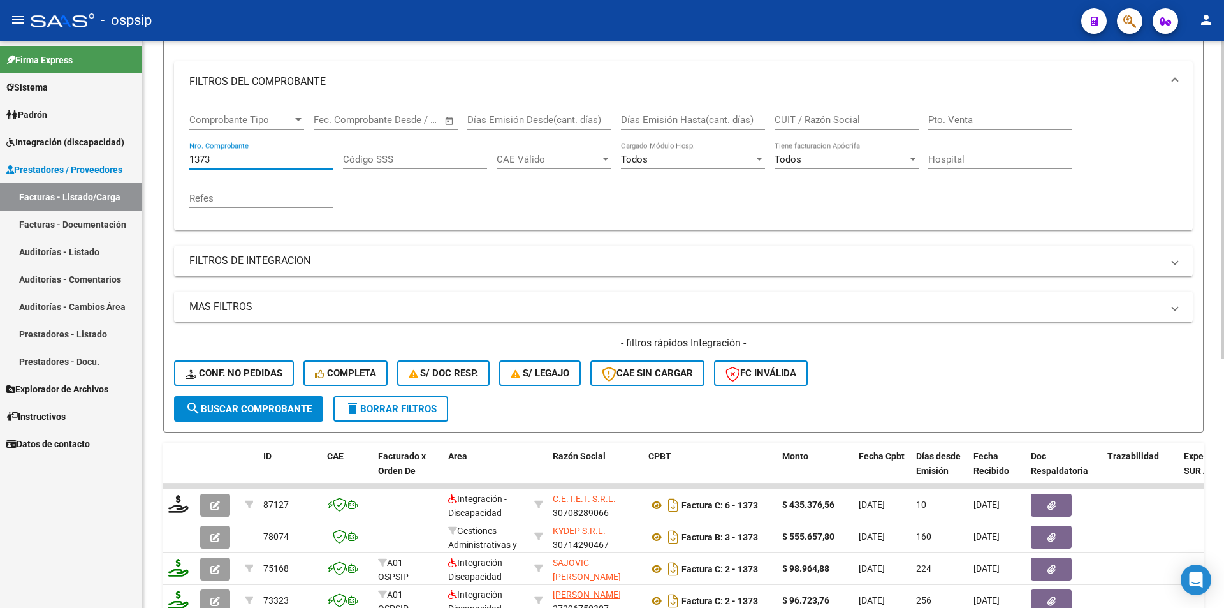
drag, startPoint x: 218, startPoint y: 154, endPoint x: 183, endPoint y: 152, distance: 35.1
click at [183, 152] on div "Comprobante Tipo Comprobante Tipo Start date – End date Fec. Comprobante Desde …" at bounding box center [683, 166] width 1019 height 128
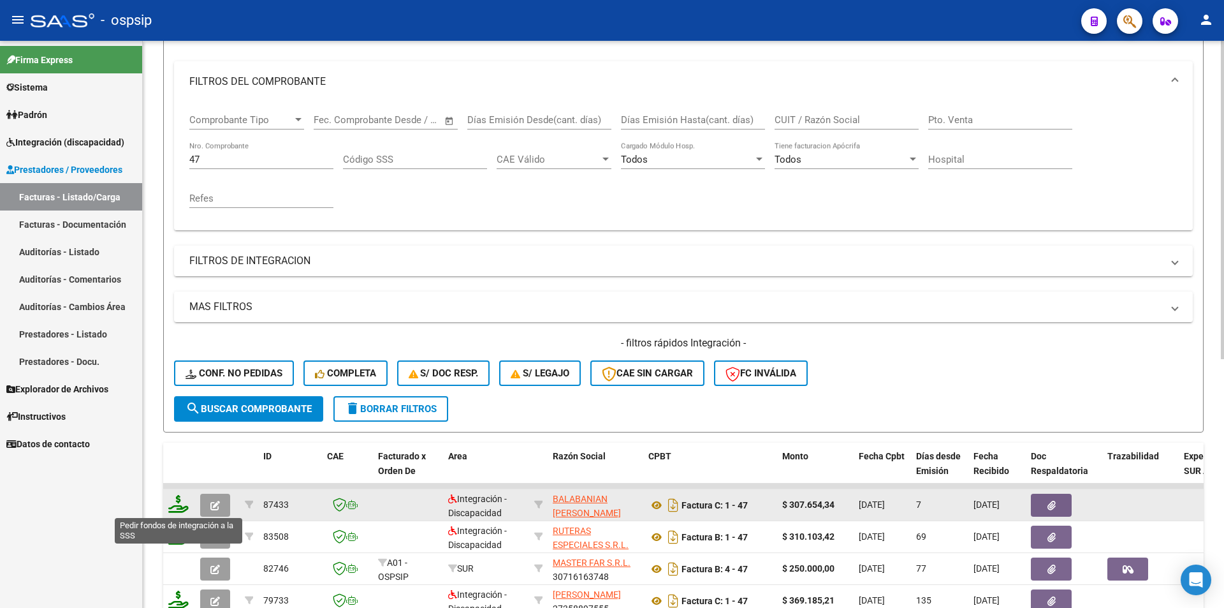
click at [170, 504] on icon at bounding box center [178, 504] width 20 height 18
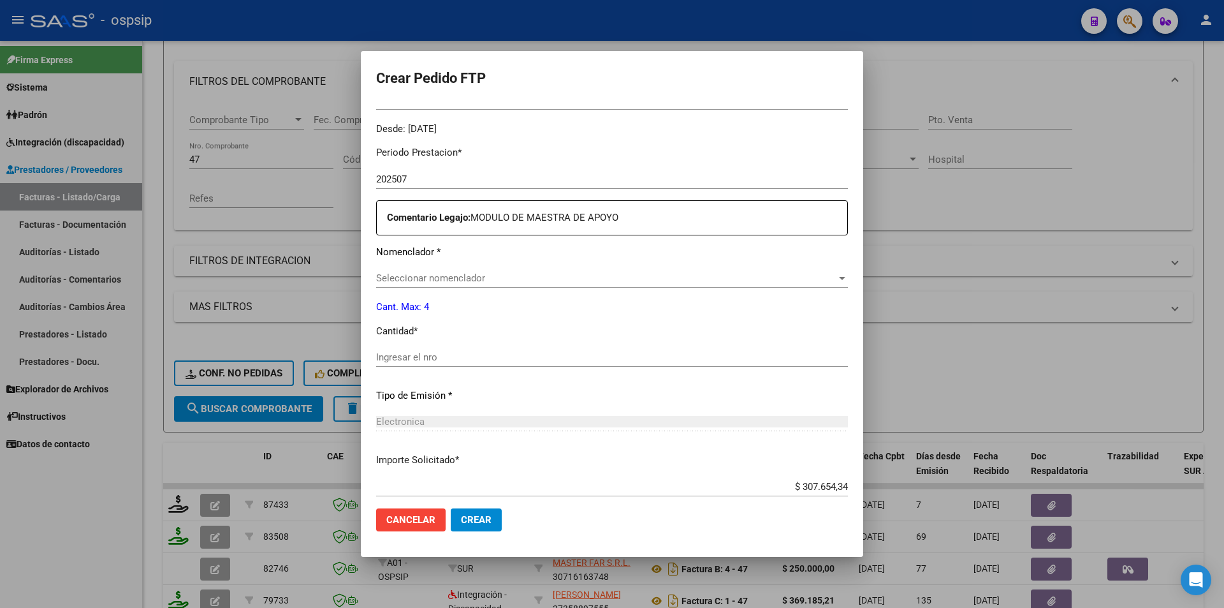
scroll to position [391, 0]
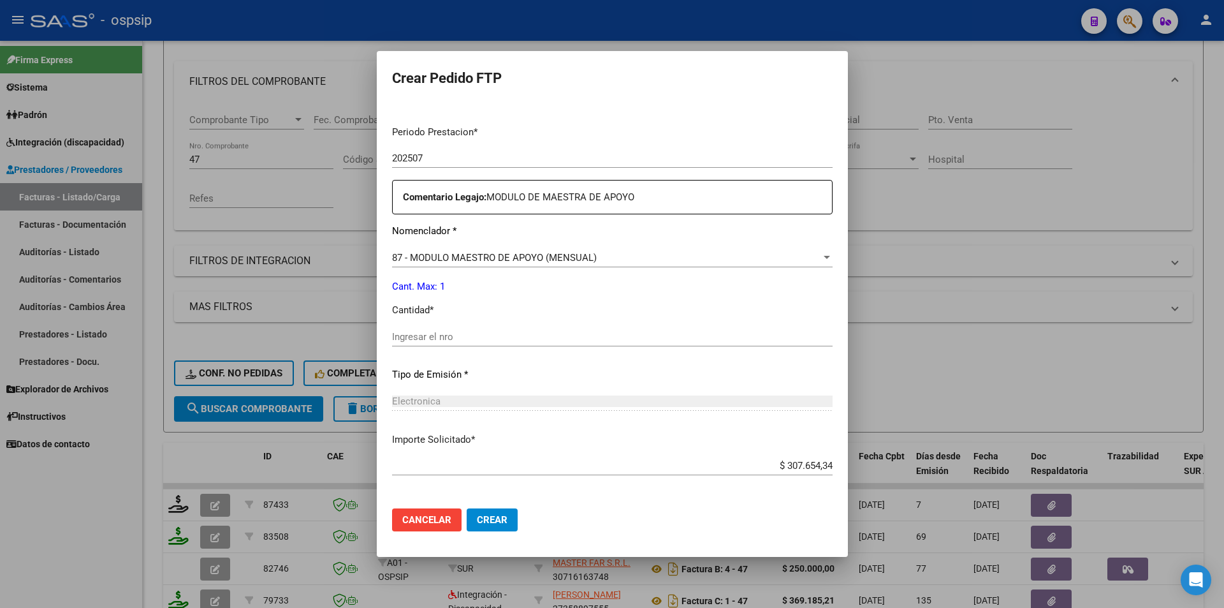
click at [416, 340] on input "Ingresar el nro" at bounding box center [612, 336] width 440 height 11
click at [482, 514] on span "Crear" at bounding box center [492, 519] width 31 height 11
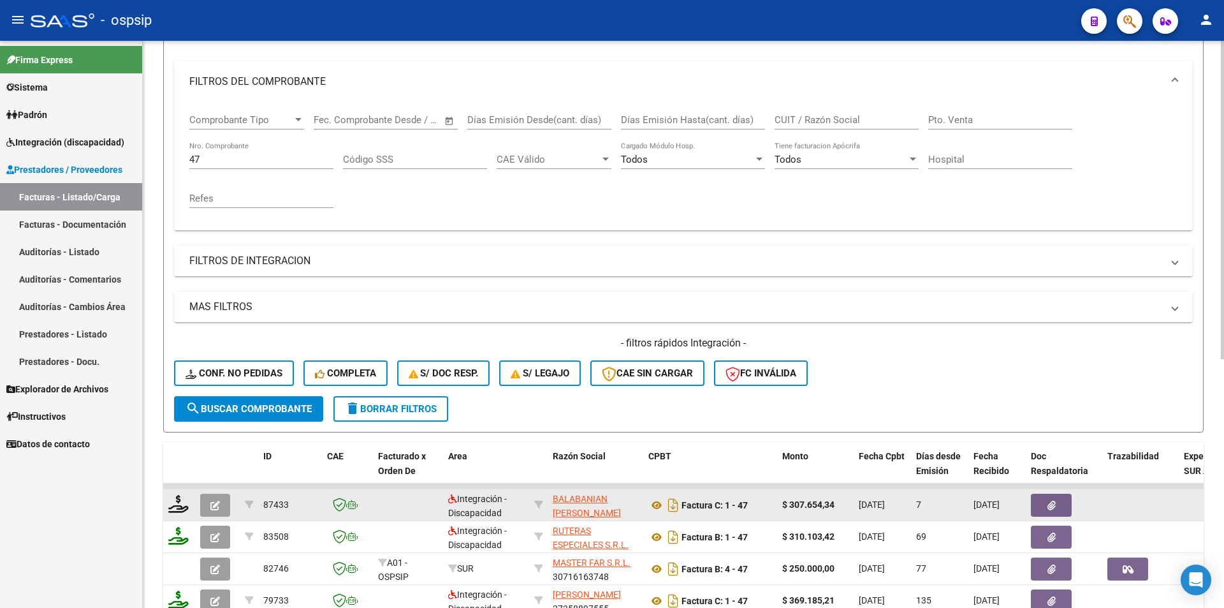
click at [208, 507] on button "button" at bounding box center [215, 504] width 30 height 23
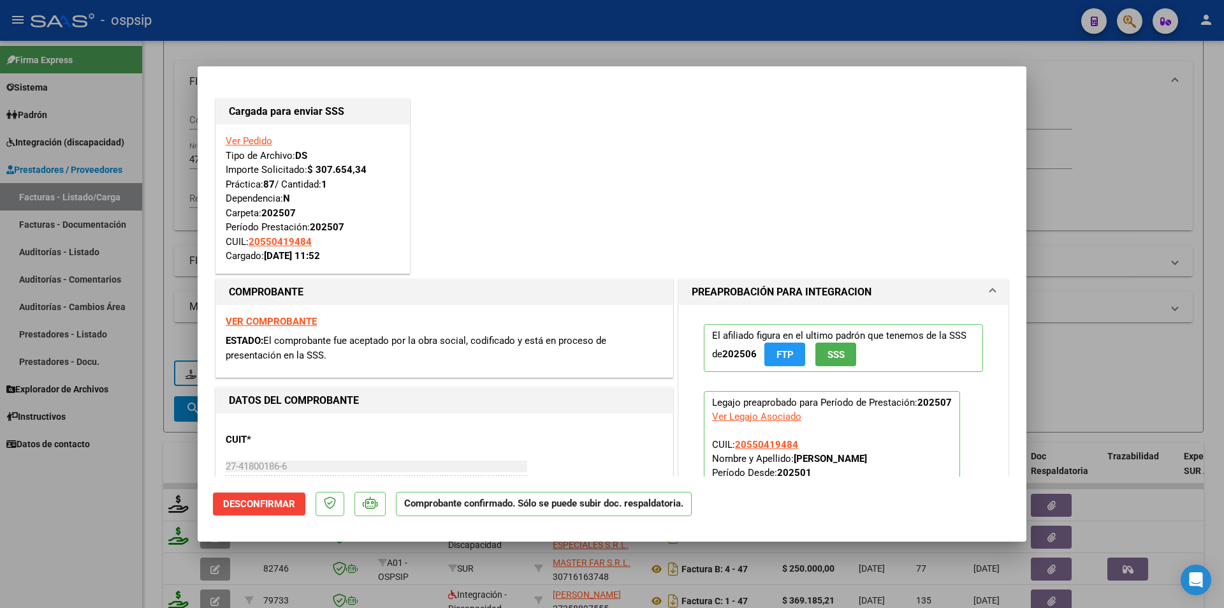
click at [157, 483] on div at bounding box center [612, 304] width 1224 height 608
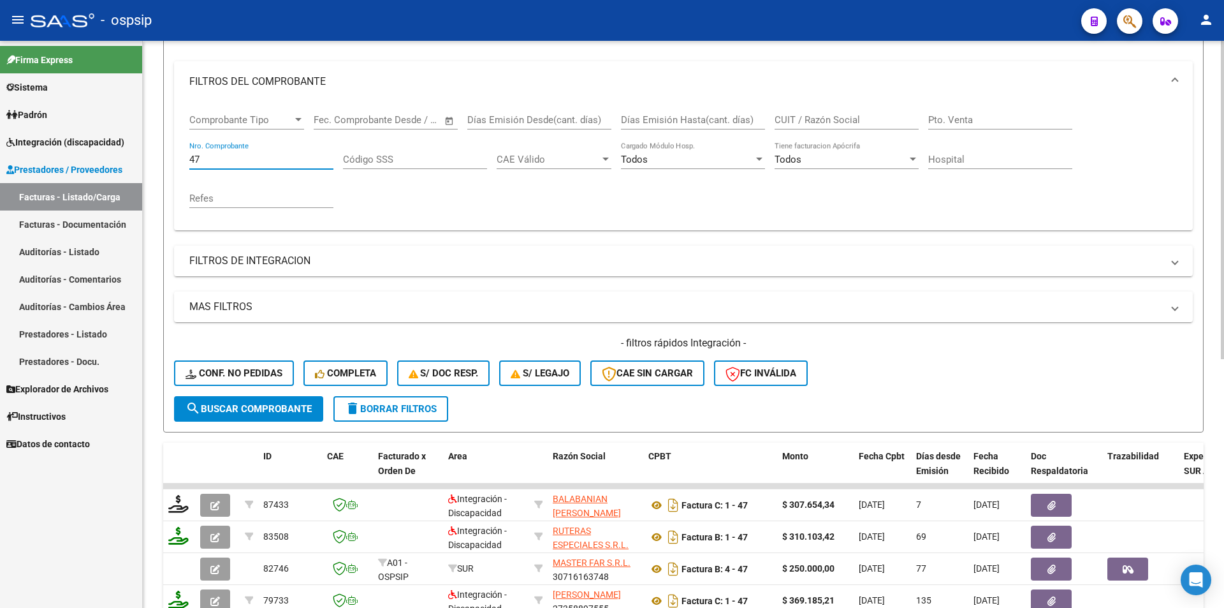
drag, startPoint x: 205, startPoint y: 163, endPoint x: 148, endPoint y: 159, distance: 57.5
click at [148, 159] on div "Video tutorial PRESTADORES -> Listado de CPBTs Emitidos por Prestadores / Prove…" at bounding box center [683, 385] width 1081 height 1000
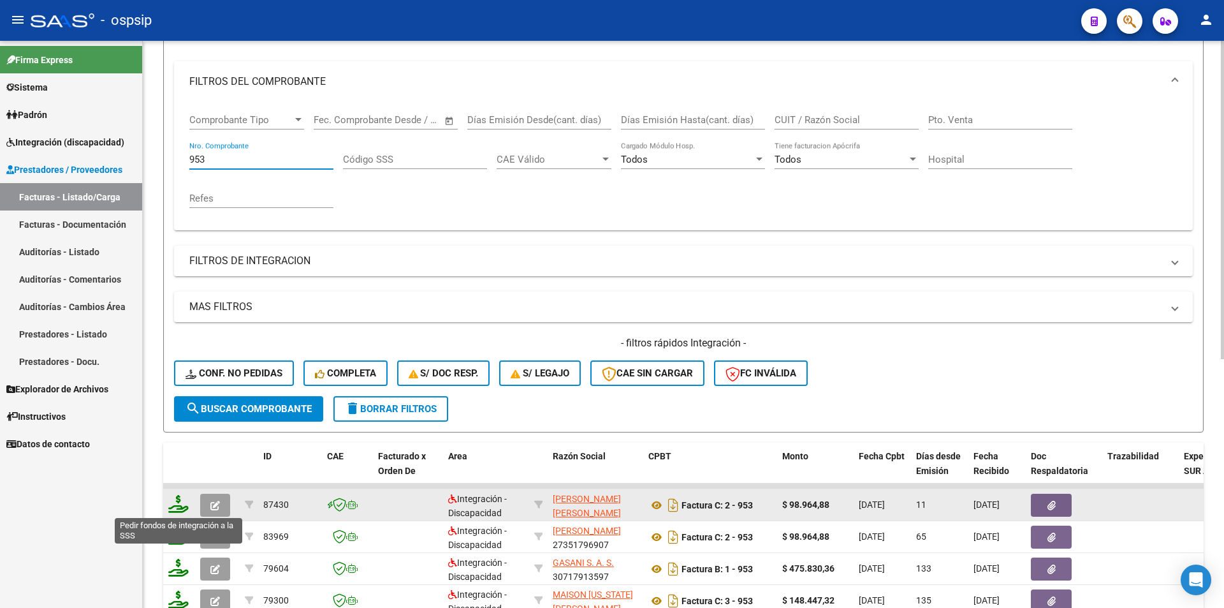
click at [175, 506] on icon at bounding box center [178, 504] width 20 height 18
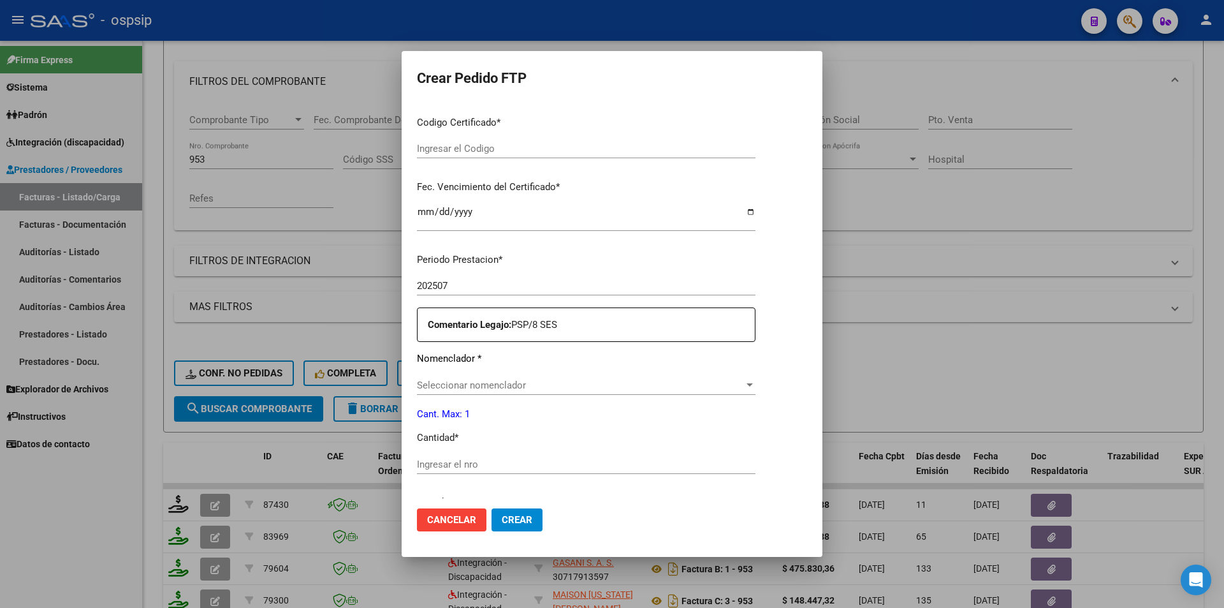
scroll to position [319, 0]
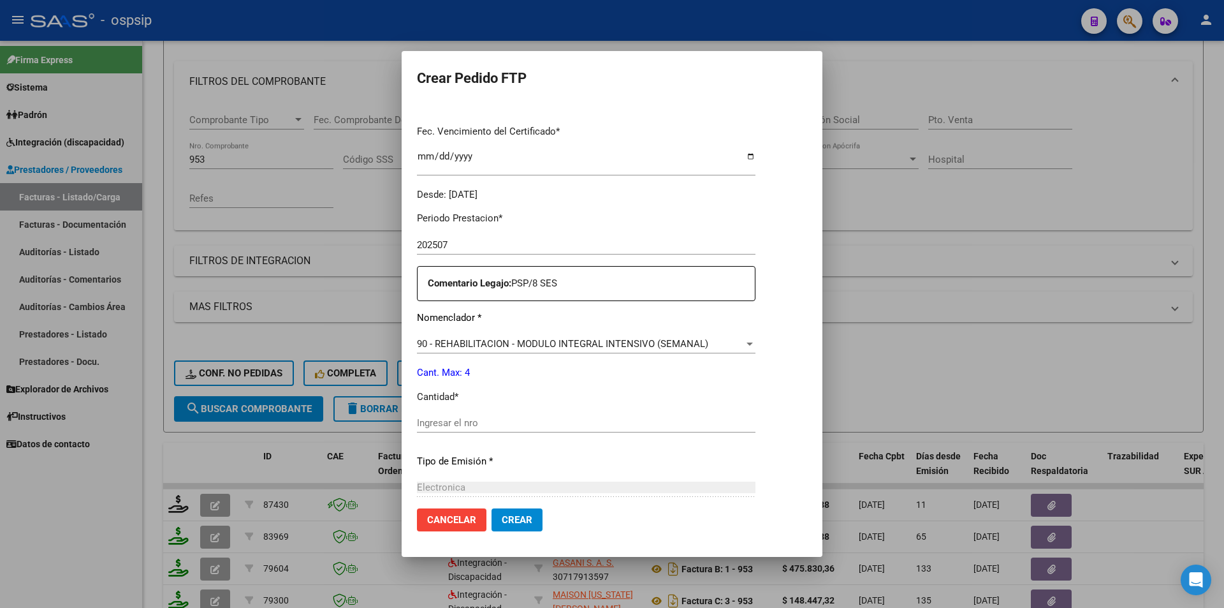
click at [446, 431] on div "Ingresar el nro" at bounding box center [586, 422] width 338 height 19
click at [507, 518] on span "Crear" at bounding box center [517, 519] width 31 height 11
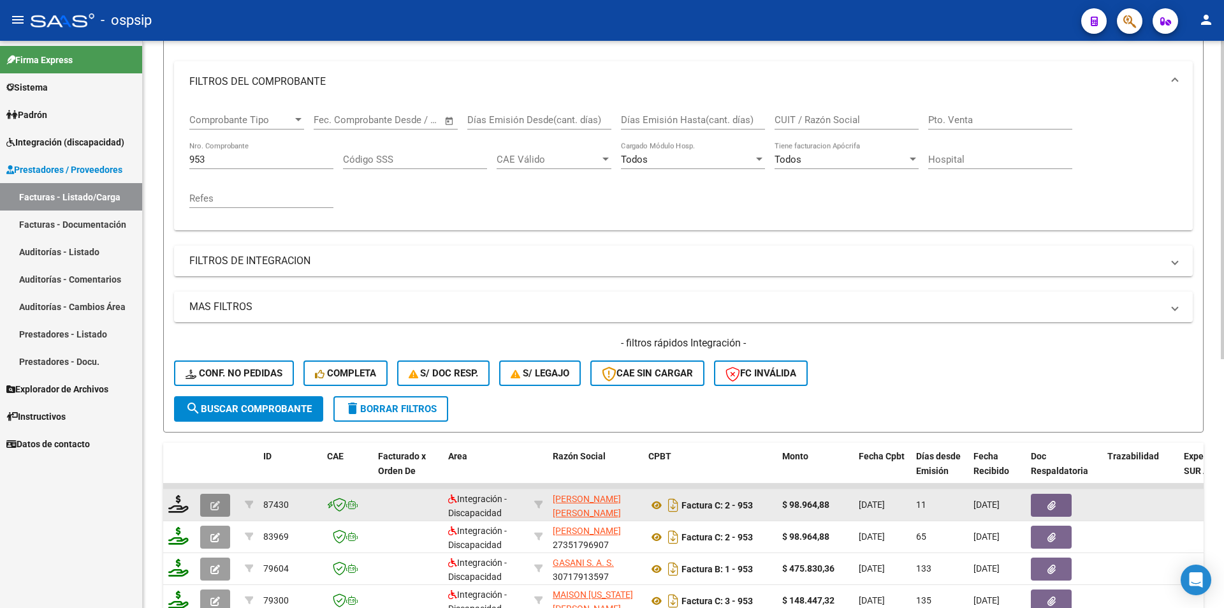
click at [208, 503] on button "button" at bounding box center [215, 504] width 30 height 23
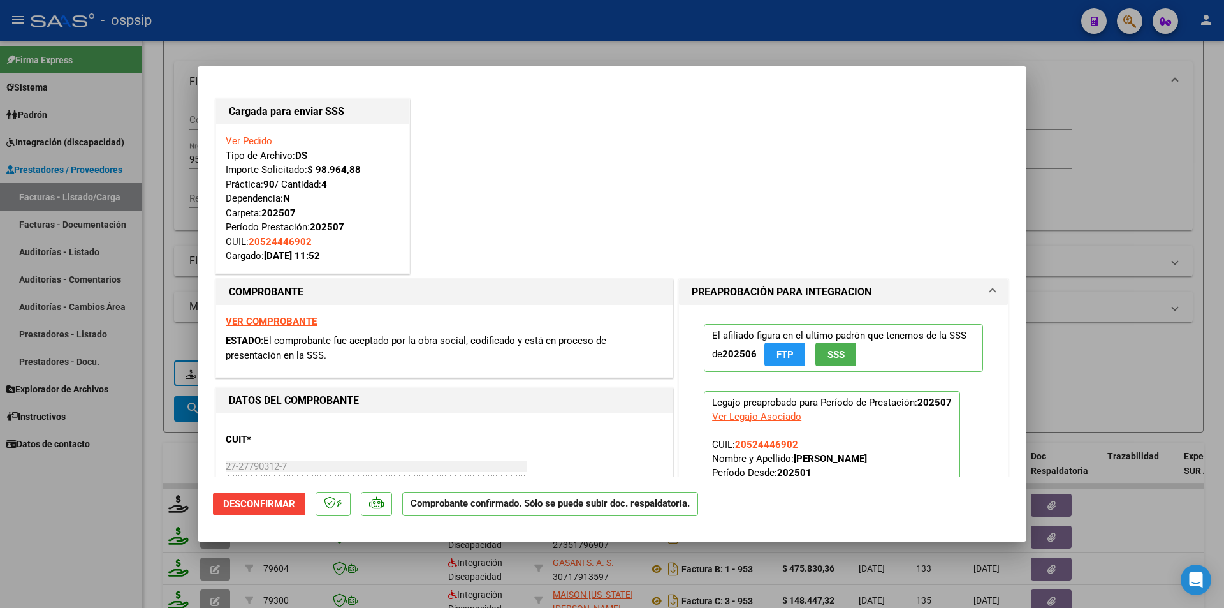
click at [145, 445] on div at bounding box center [612, 304] width 1224 height 608
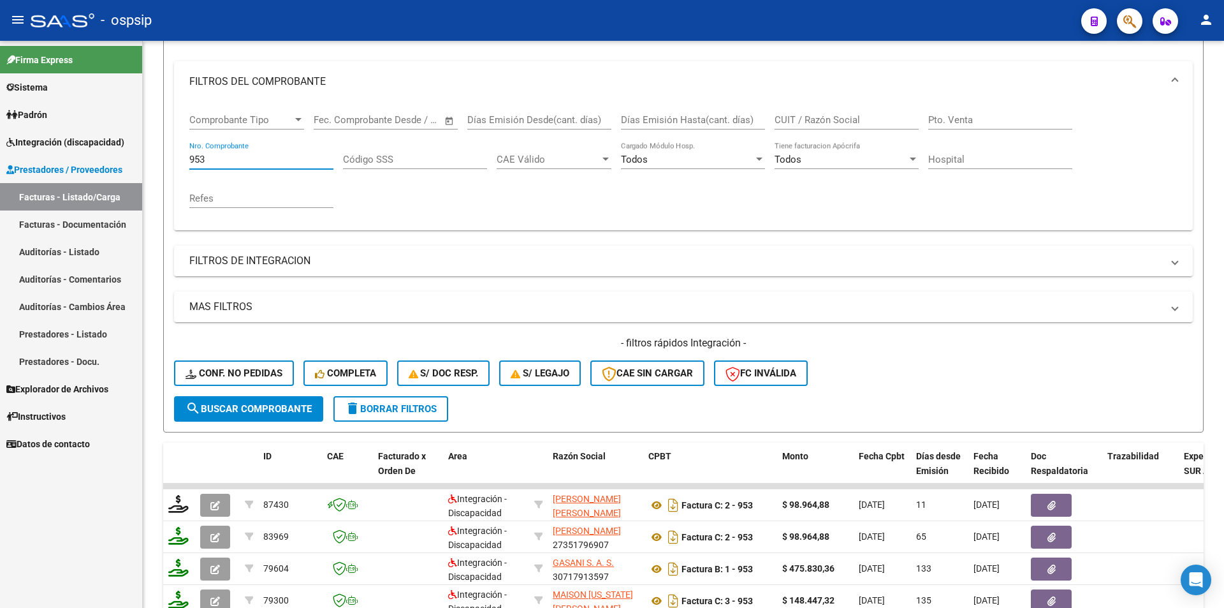
drag, startPoint x: 212, startPoint y: 158, endPoint x: 135, endPoint y: 158, distance: 77.8
click at [135, 158] on mat-sidenav-container "Firma Express Sistema Usuarios Todos los Usuarios Padrón Afiliados Empadronados…" at bounding box center [612, 324] width 1224 height 567
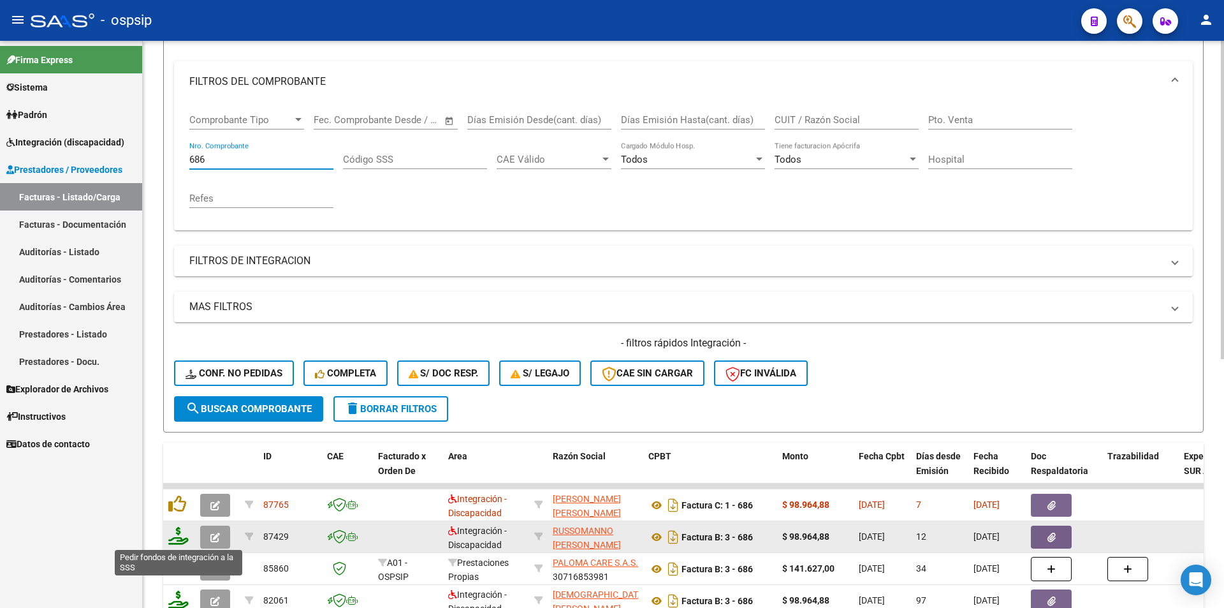
click at [179, 539] on icon at bounding box center [178, 536] width 20 height 18
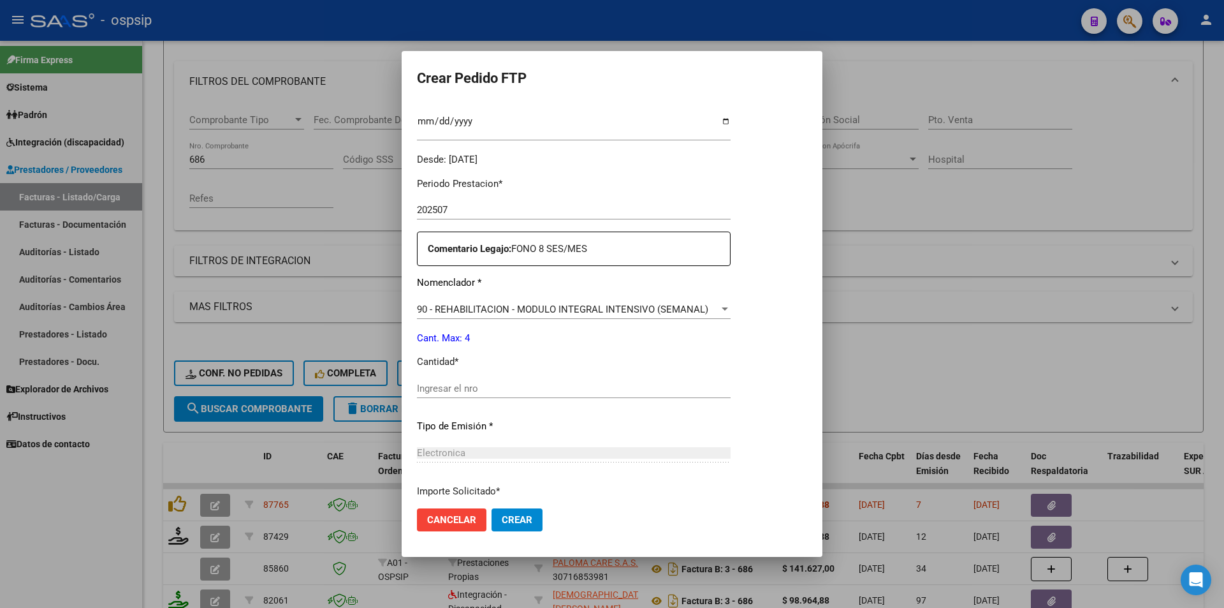
scroll to position [353, 0]
click at [455, 385] on input "Ingresar el nro" at bounding box center [601, 387] width 368 height 11
click at [502, 520] on span "Crear" at bounding box center [517, 519] width 31 height 11
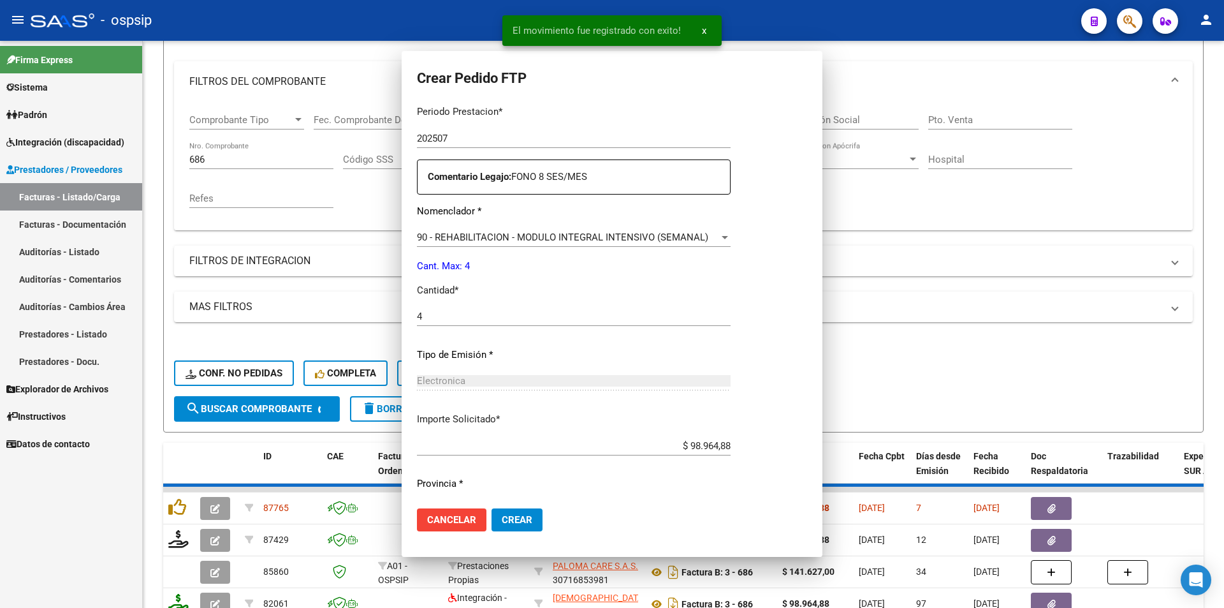
scroll to position [0, 0]
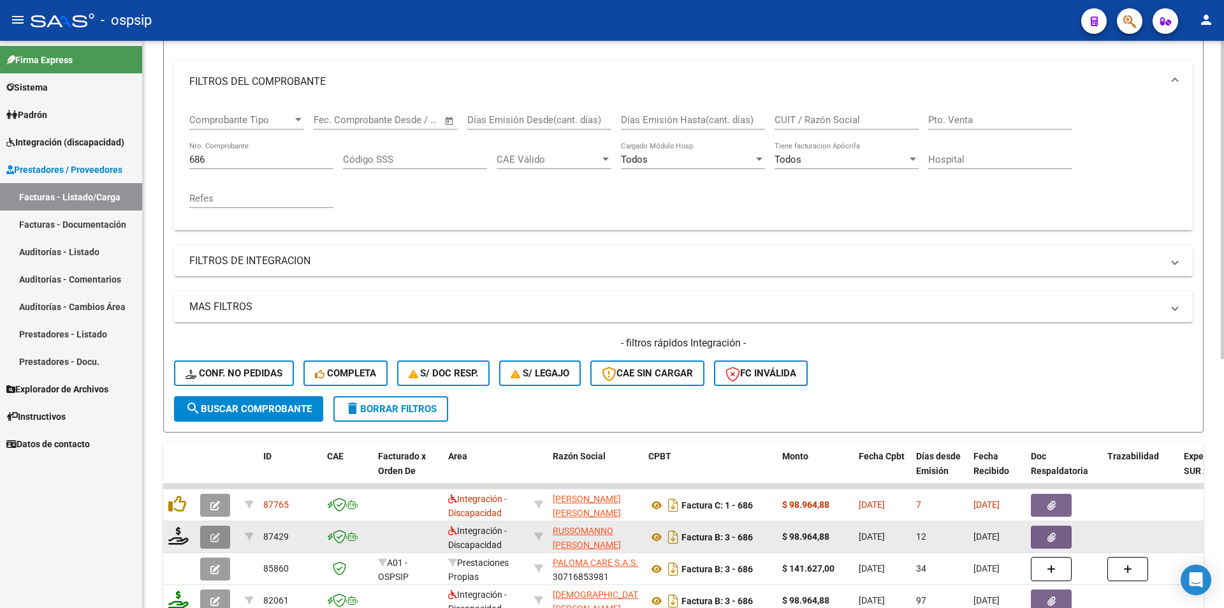
click at [217, 539] on icon "button" at bounding box center [215, 537] width 10 height 10
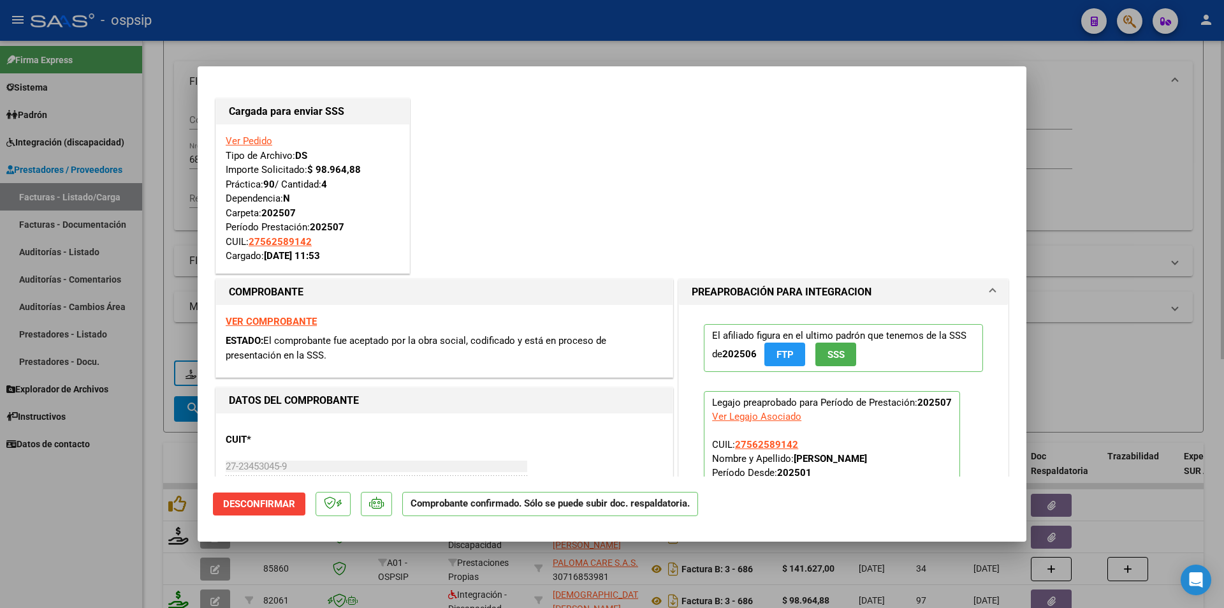
click at [173, 196] on div at bounding box center [612, 304] width 1224 height 608
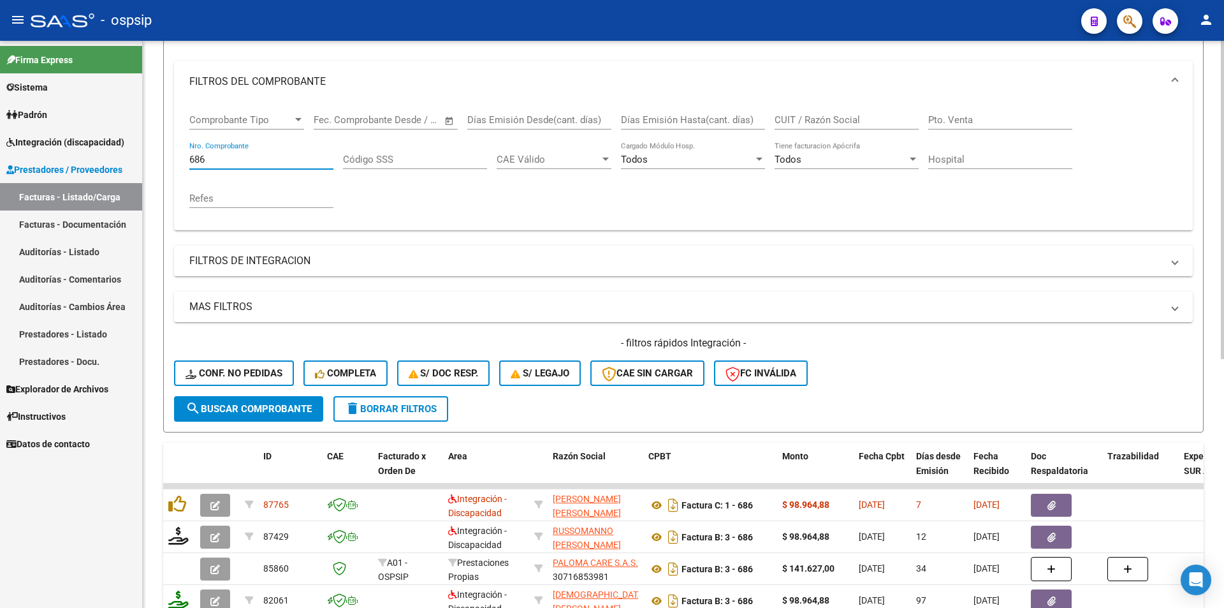
drag, startPoint x: 215, startPoint y: 156, endPoint x: 161, endPoint y: 146, distance: 55.0
click at [161, 146] on div "Video tutorial PRESTADORES -> Listado de CPBTs Emitidos por Prestadores / Prove…" at bounding box center [683, 385] width 1081 height 1000
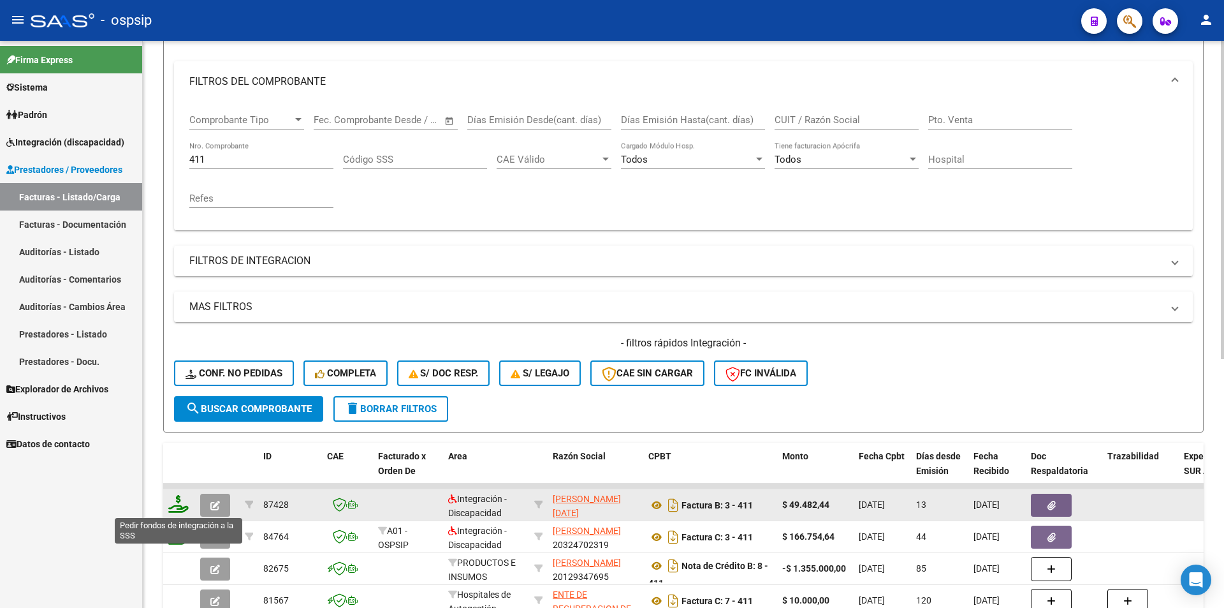
click at [183, 504] on icon at bounding box center [178, 504] width 20 height 18
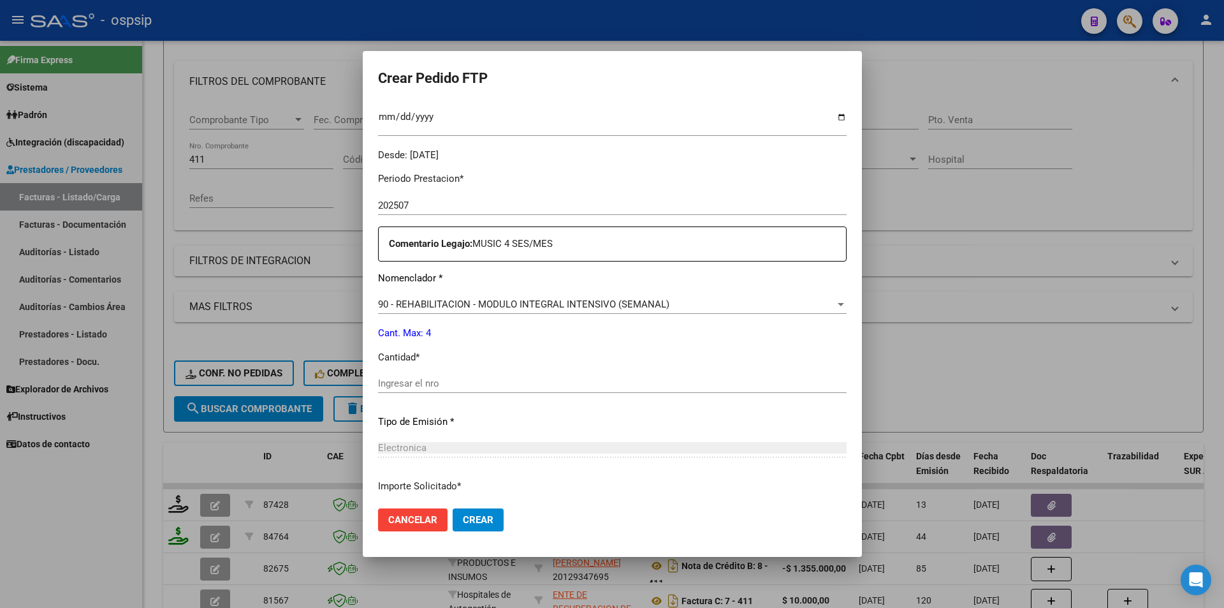
scroll to position [391, 0]
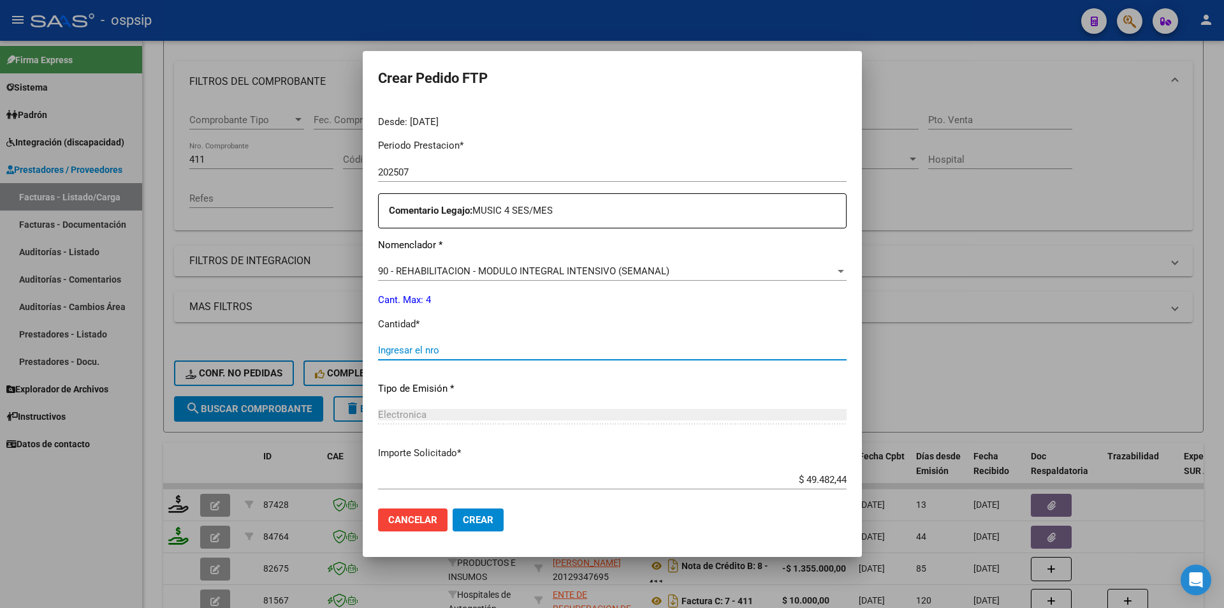
click at [451, 354] on input "Ingresar el nro" at bounding box center [612, 349] width 469 height 11
click at [470, 518] on span "Crear" at bounding box center [478, 519] width 31 height 11
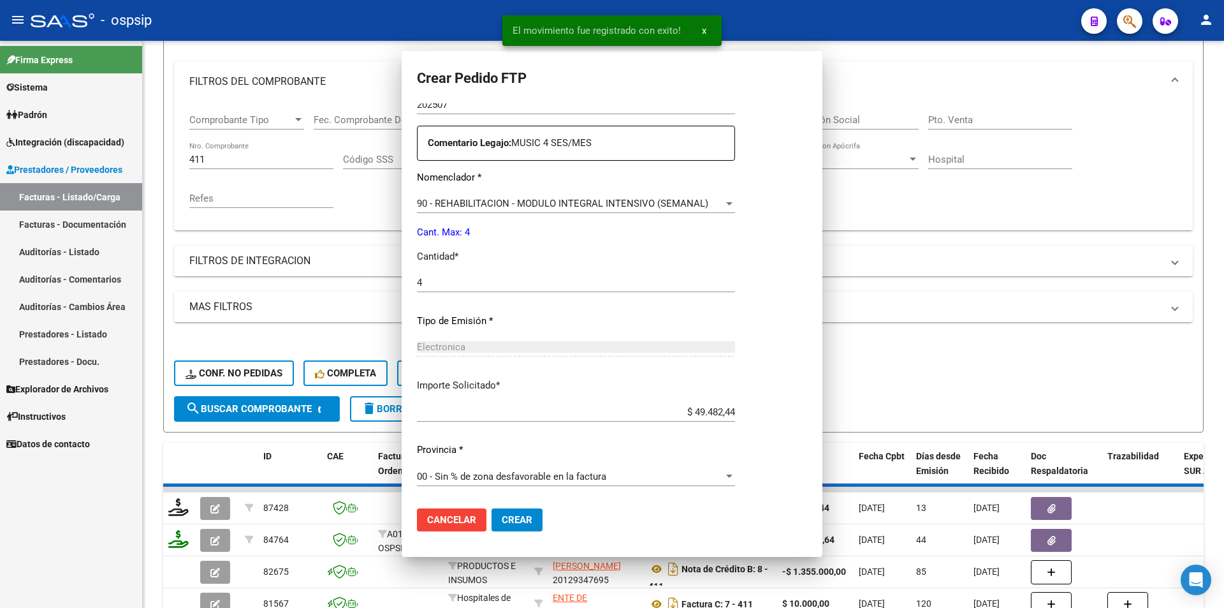
scroll to position [319, 0]
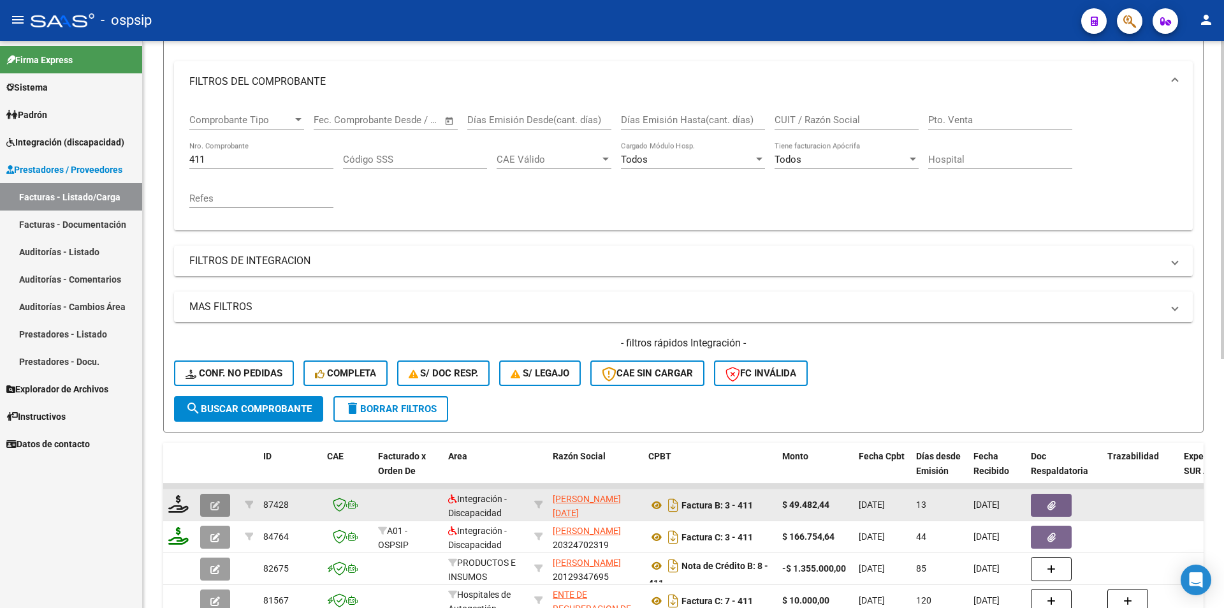
click at [214, 504] on icon "button" at bounding box center [215, 505] width 10 height 10
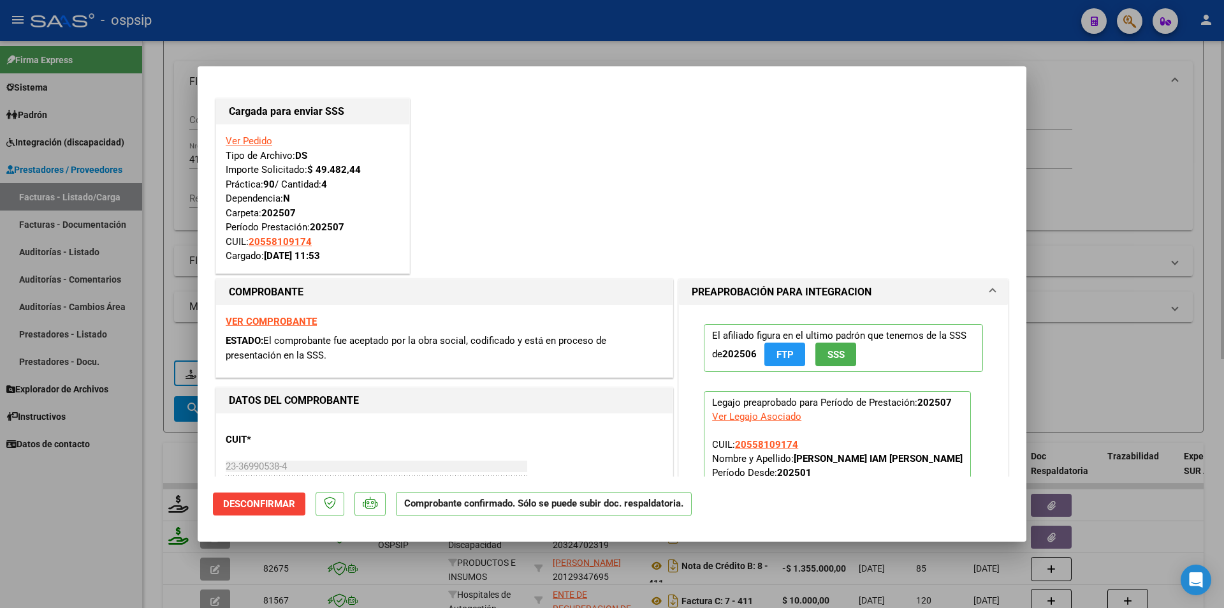
click at [193, 198] on div at bounding box center [612, 304] width 1224 height 608
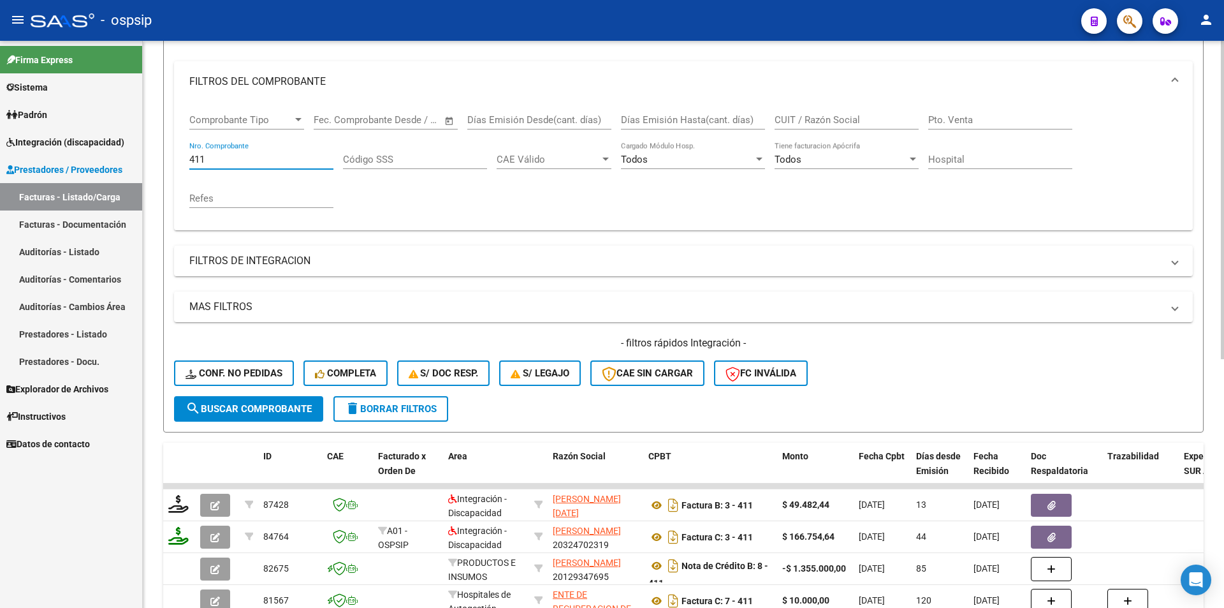
drag, startPoint x: 207, startPoint y: 161, endPoint x: 192, endPoint y: 157, distance: 15.8
click at [192, 157] on input "411" at bounding box center [261, 159] width 144 height 11
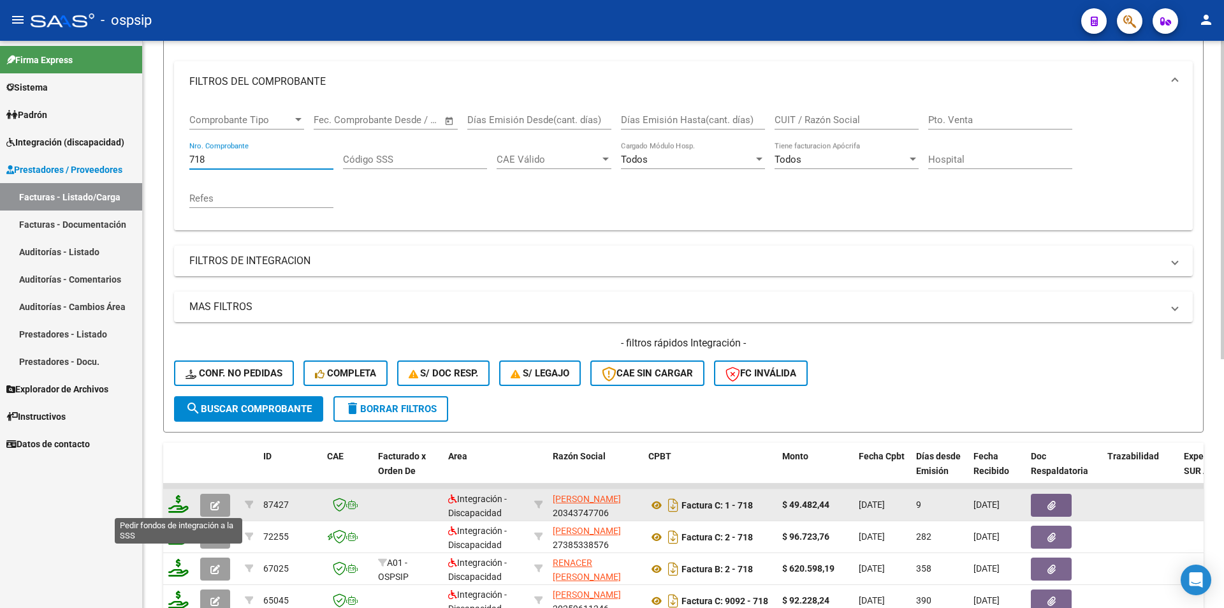
click at [173, 502] on icon at bounding box center [178, 504] width 20 height 18
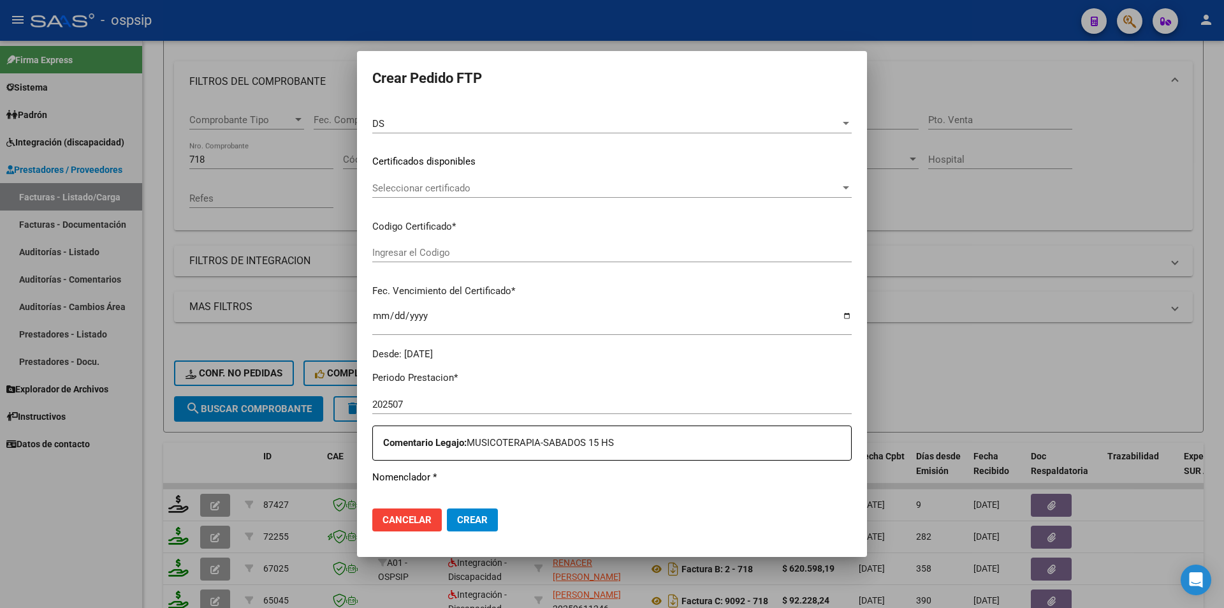
scroll to position [391, 0]
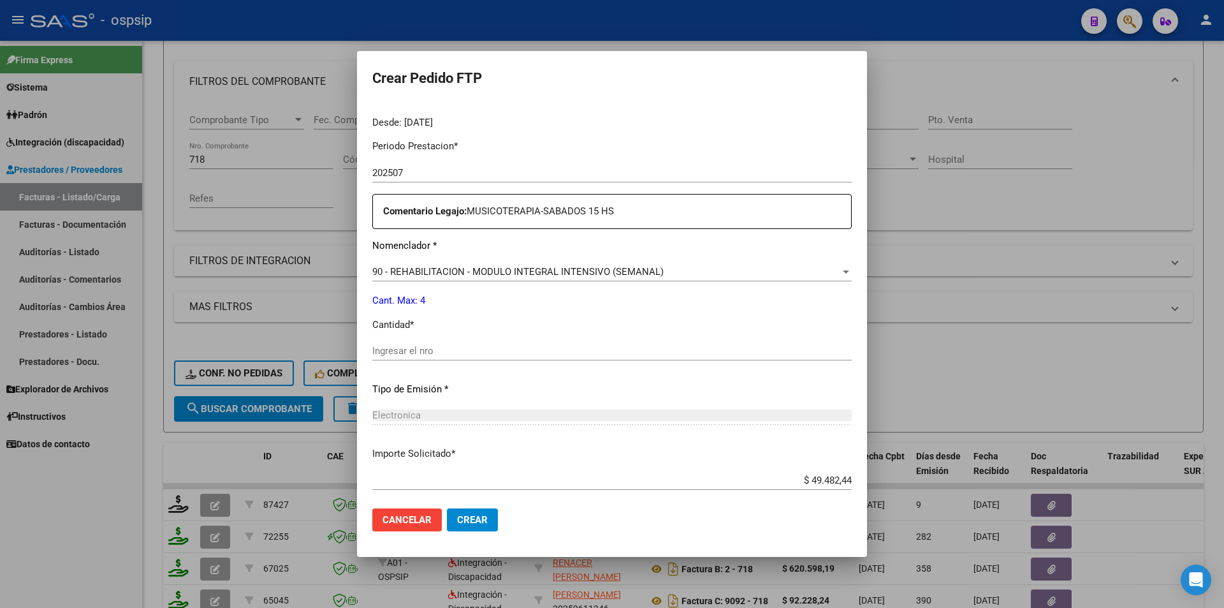
click at [386, 353] on input "Ingresar el nro" at bounding box center [611, 350] width 479 height 11
click at [485, 527] on button "Crear" at bounding box center [472, 519] width 51 height 23
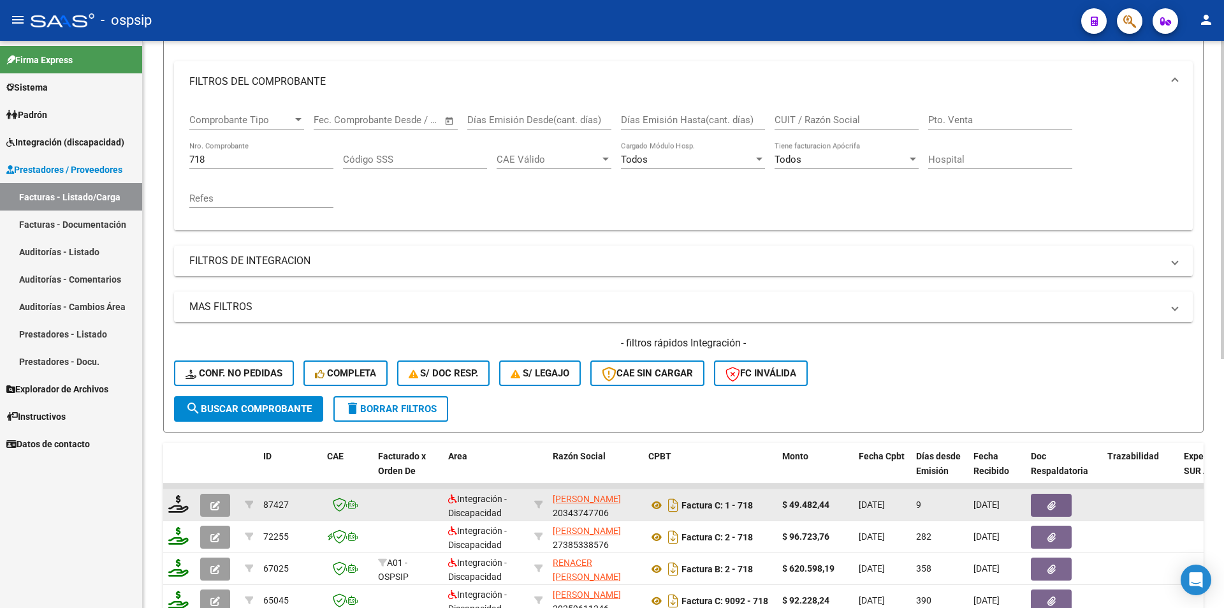
click at [218, 514] on button "button" at bounding box center [215, 504] width 30 height 23
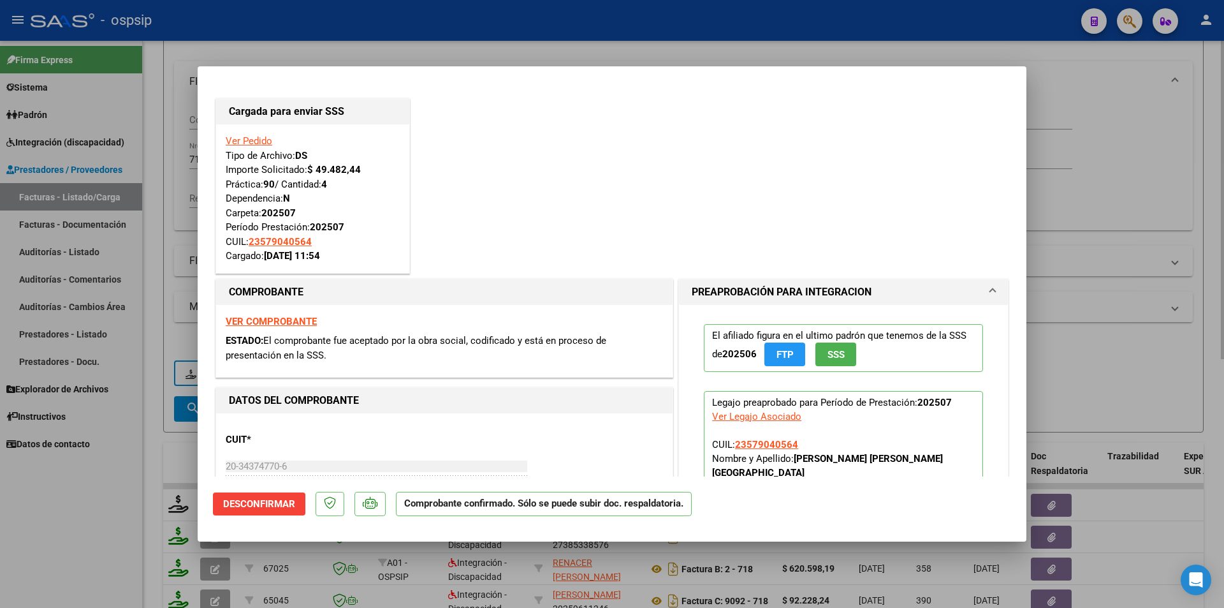
drag, startPoint x: 139, startPoint y: 411, endPoint x: 175, endPoint y: 320, distance: 98.1
click at [139, 407] on div at bounding box center [612, 304] width 1224 height 608
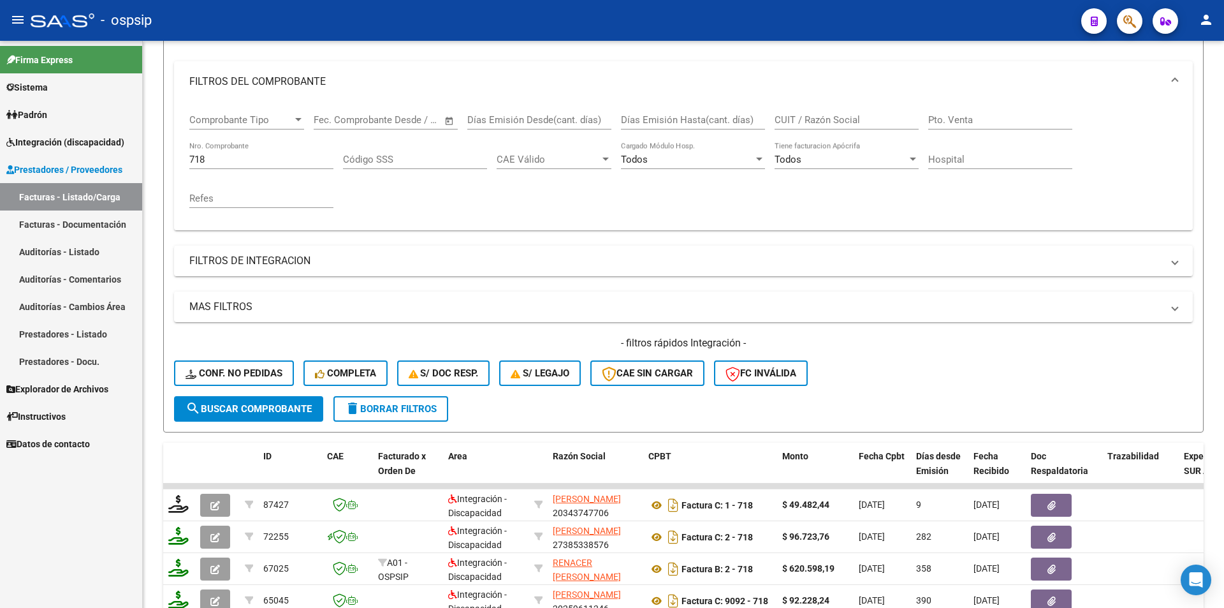
click at [113, 157] on mat-sidenav-container "Firma Express Sistema Usuarios Todos los Usuarios Padrón Afiliados Empadronados…" at bounding box center [612, 324] width 1224 height 567
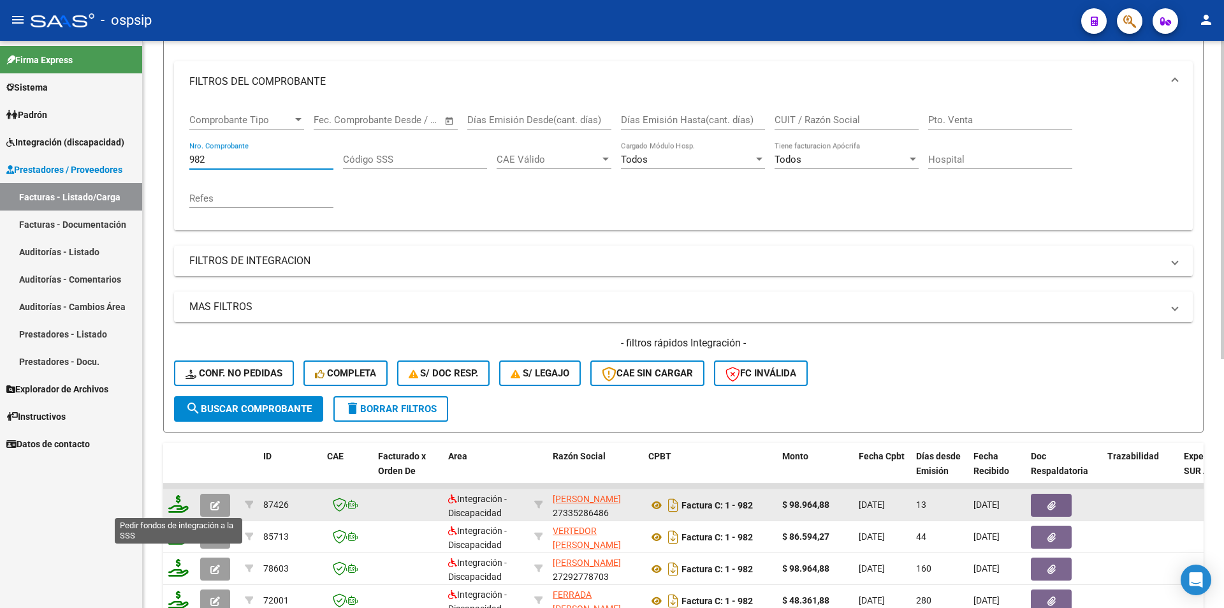
click at [173, 506] on icon at bounding box center [178, 504] width 20 height 18
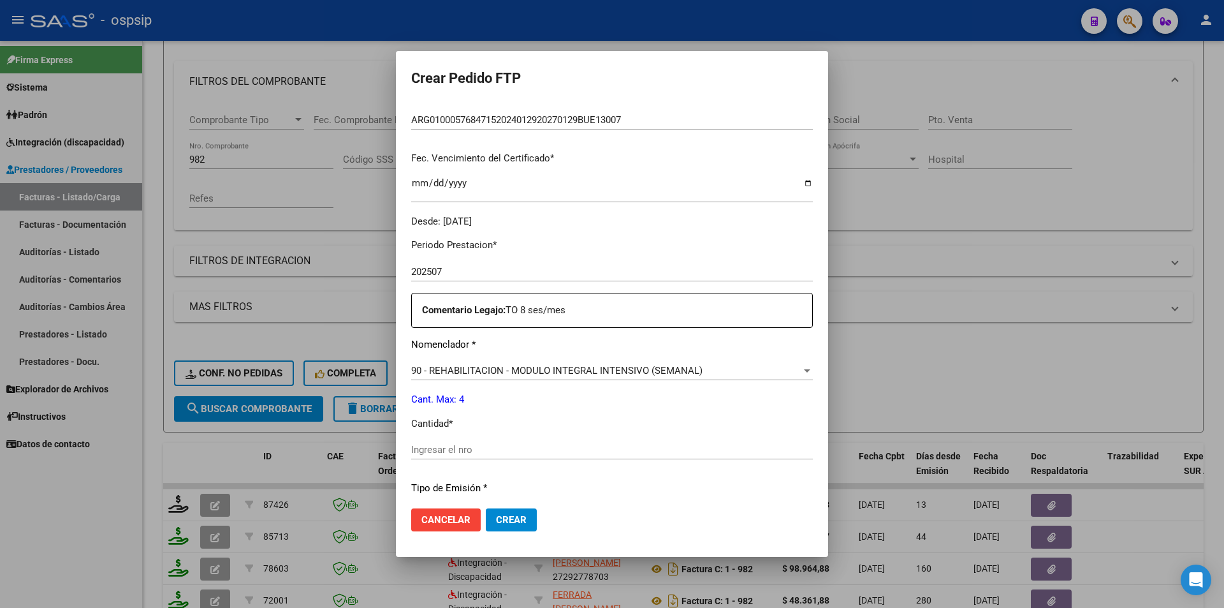
scroll to position [319, 0]
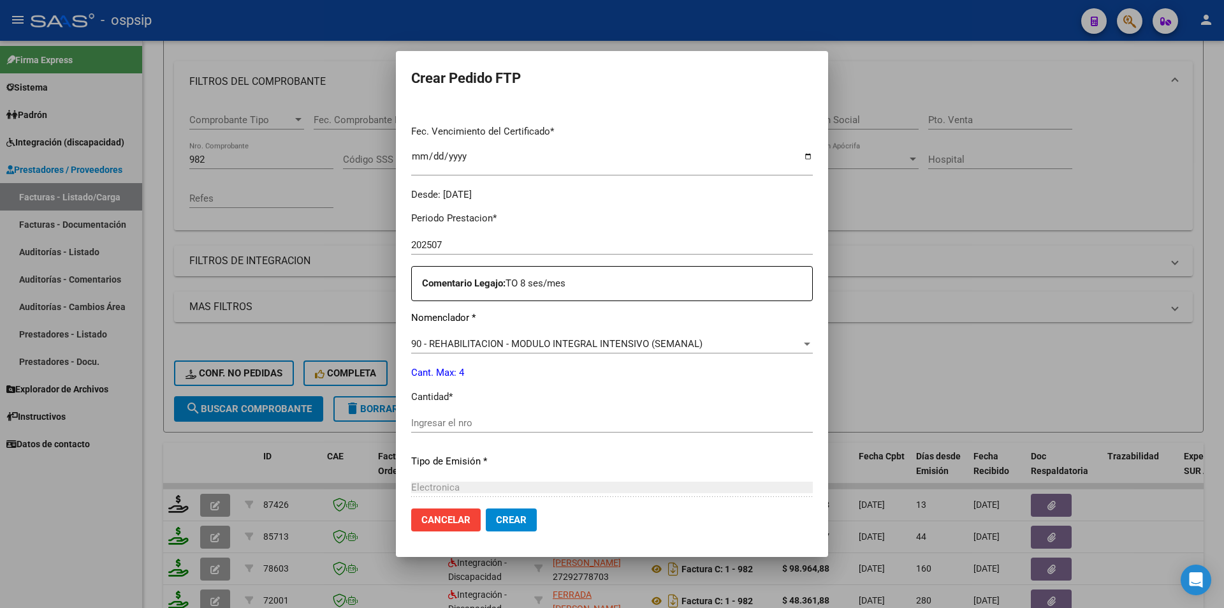
click at [411, 421] on input "Ingresar el nro" at bounding box center [612, 422] width 402 height 11
click at [496, 520] on span "Crear" at bounding box center [511, 519] width 31 height 11
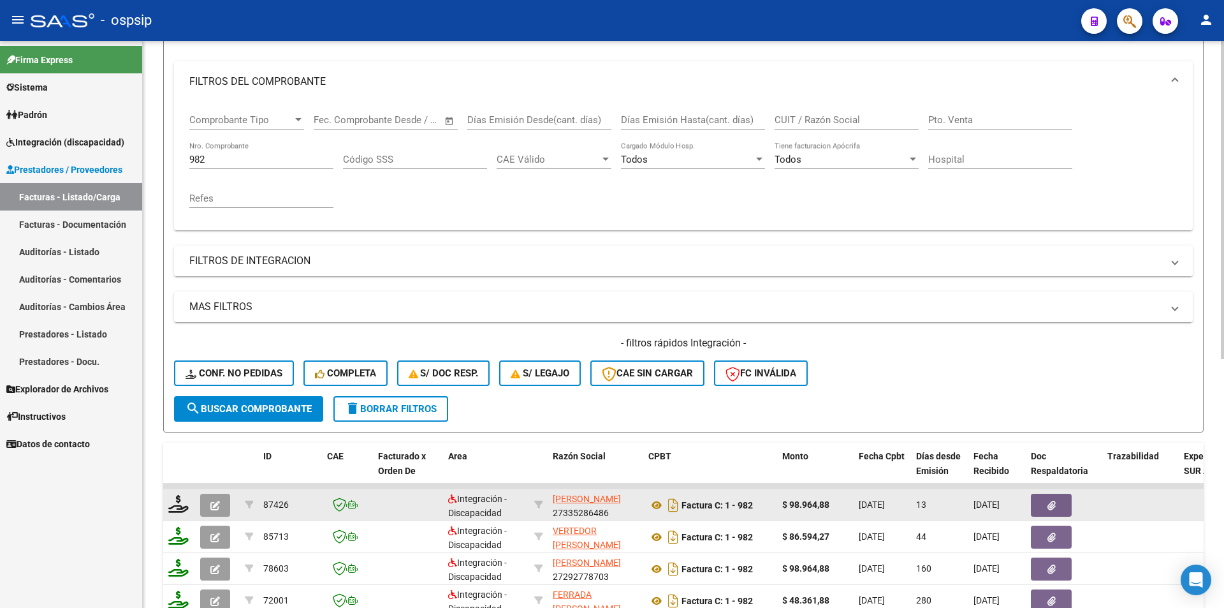
click at [217, 497] on button "button" at bounding box center [215, 504] width 30 height 23
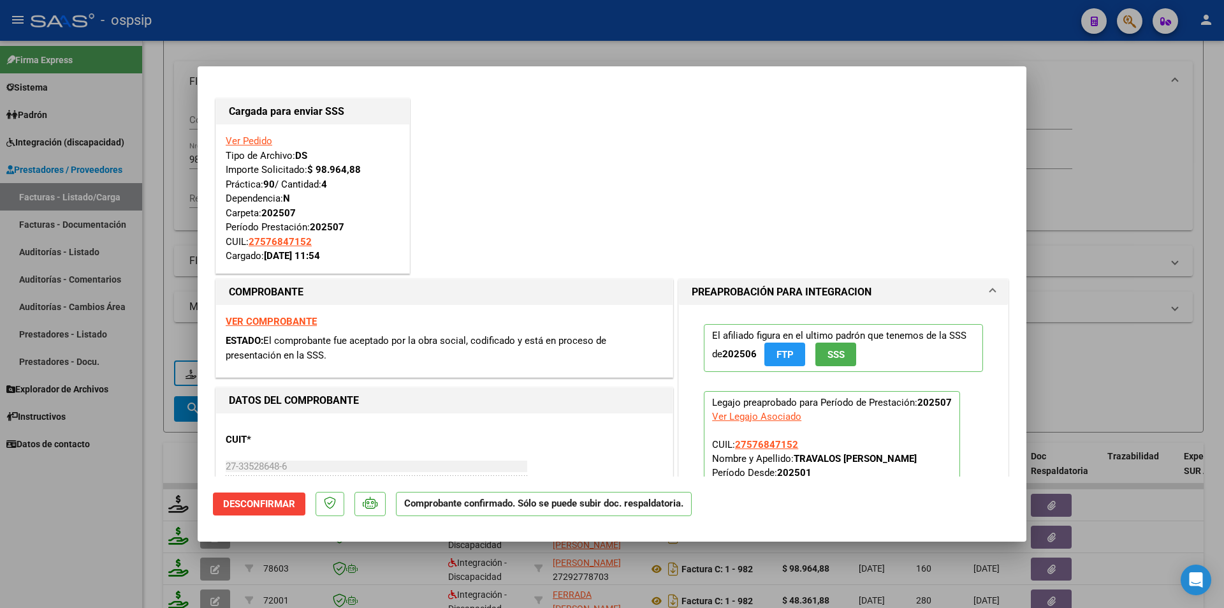
click at [171, 221] on div at bounding box center [612, 304] width 1224 height 608
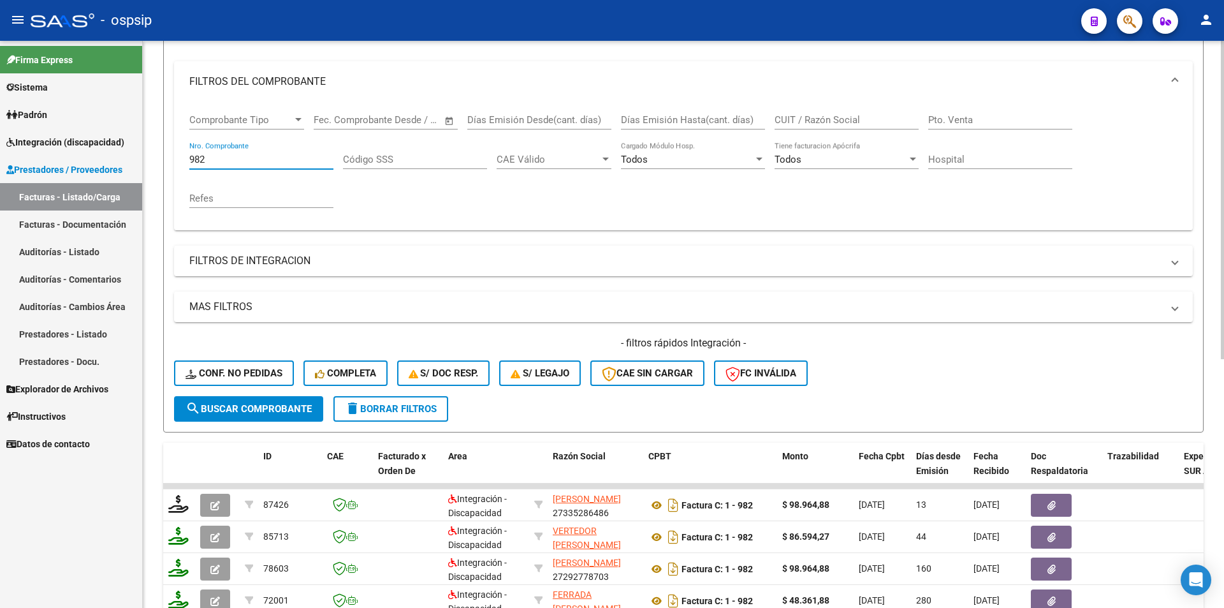
drag, startPoint x: 177, startPoint y: 156, endPoint x: 164, endPoint y: 156, distance: 12.1
click at [168, 156] on form "Filtros Id Area Area Seleccionar Gerenciador Seleccionar Gerenciador Todos Conf…" at bounding box center [683, 214] width 1040 height 437
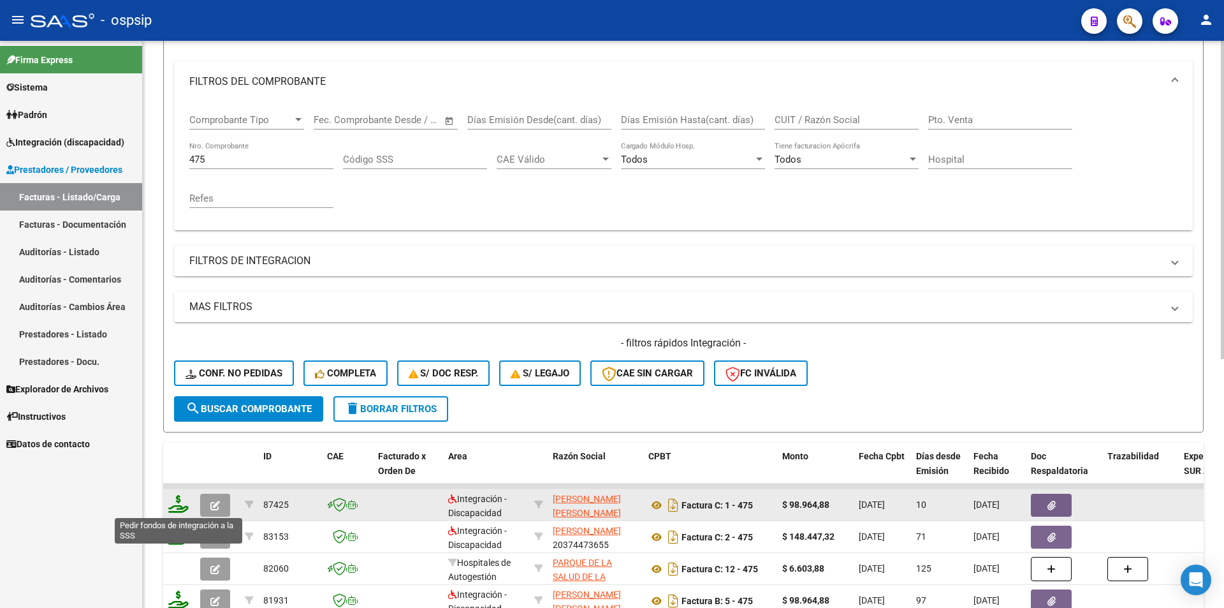
click at [175, 500] on icon at bounding box center [178, 504] width 20 height 18
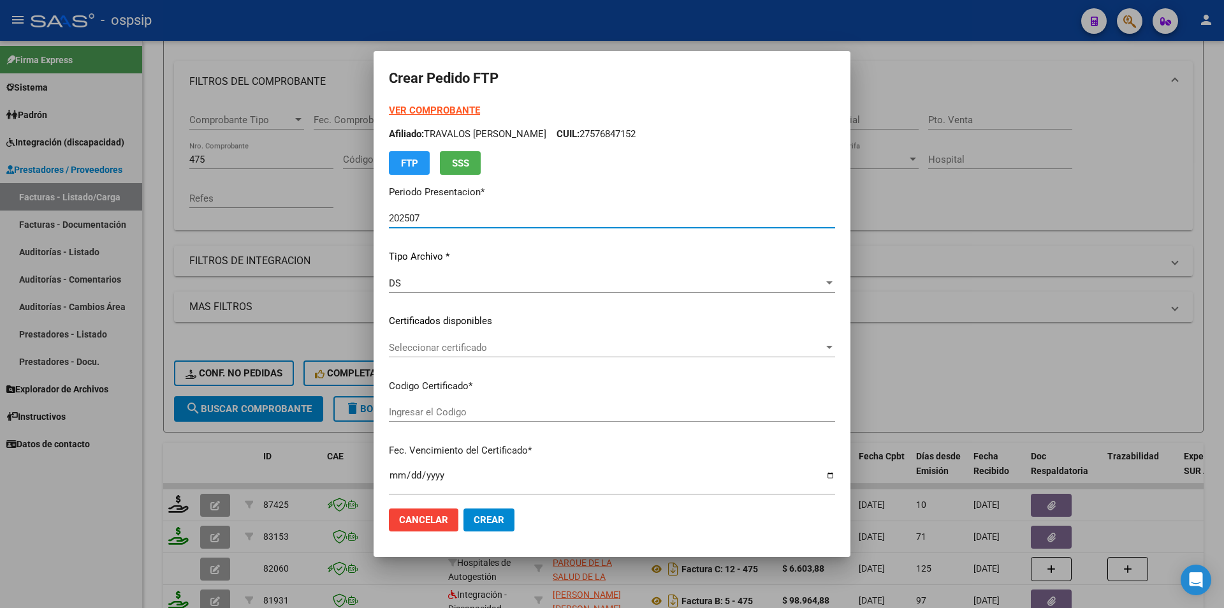
scroll to position [391, 0]
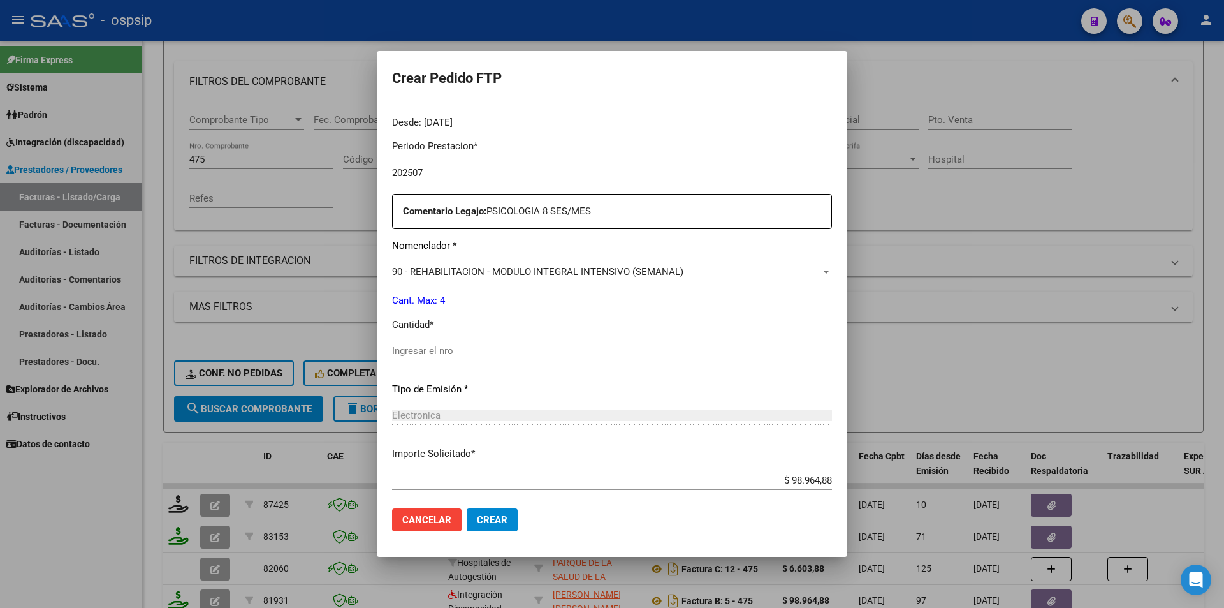
click at [416, 349] on input "Ingresar el nro" at bounding box center [612, 350] width 440 height 11
click at [481, 522] on span "Crear" at bounding box center [492, 519] width 31 height 11
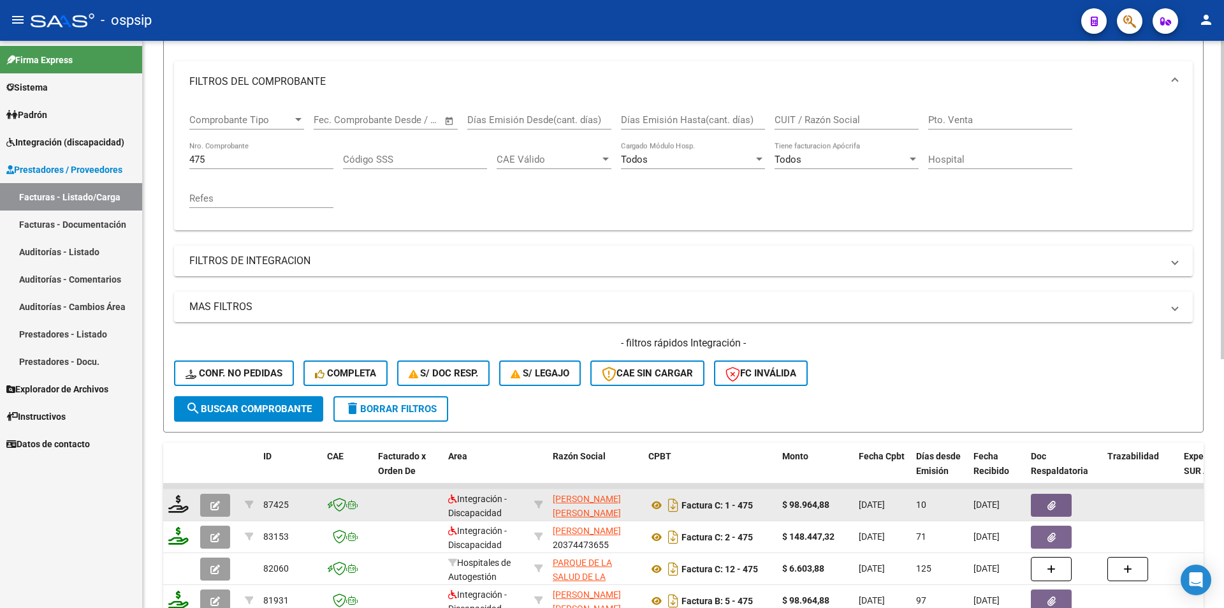
click at [215, 511] on button "button" at bounding box center [215, 504] width 30 height 23
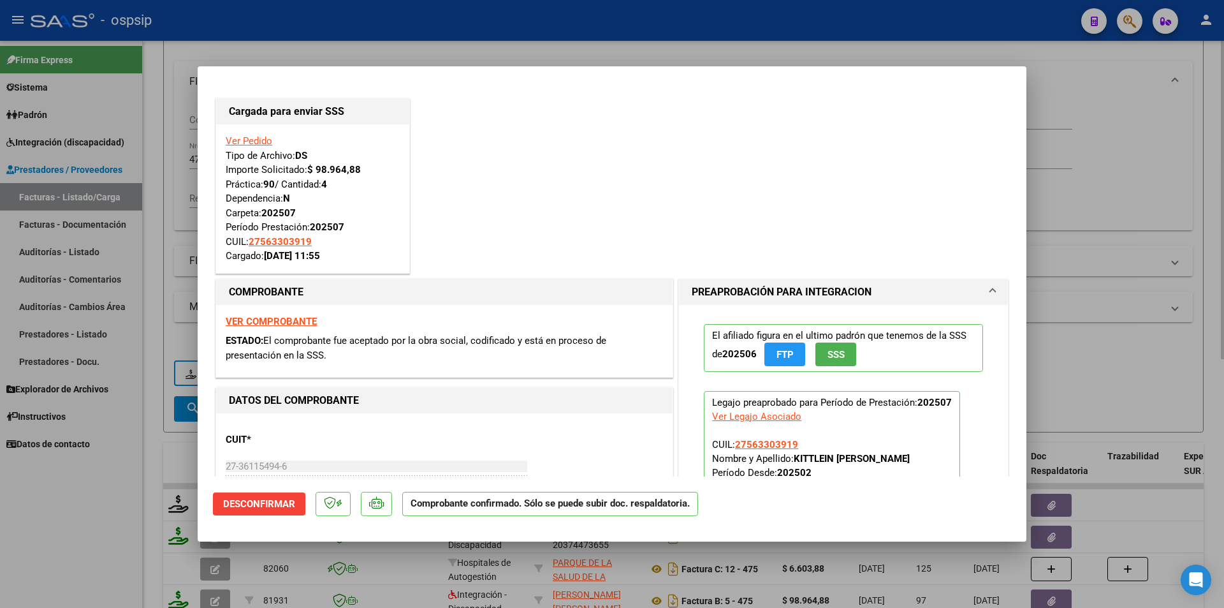
drag, startPoint x: 163, startPoint y: 333, endPoint x: 186, endPoint y: 257, distance: 79.1
click at [163, 323] on div at bounding box center [612, 304] width 1224 height 608
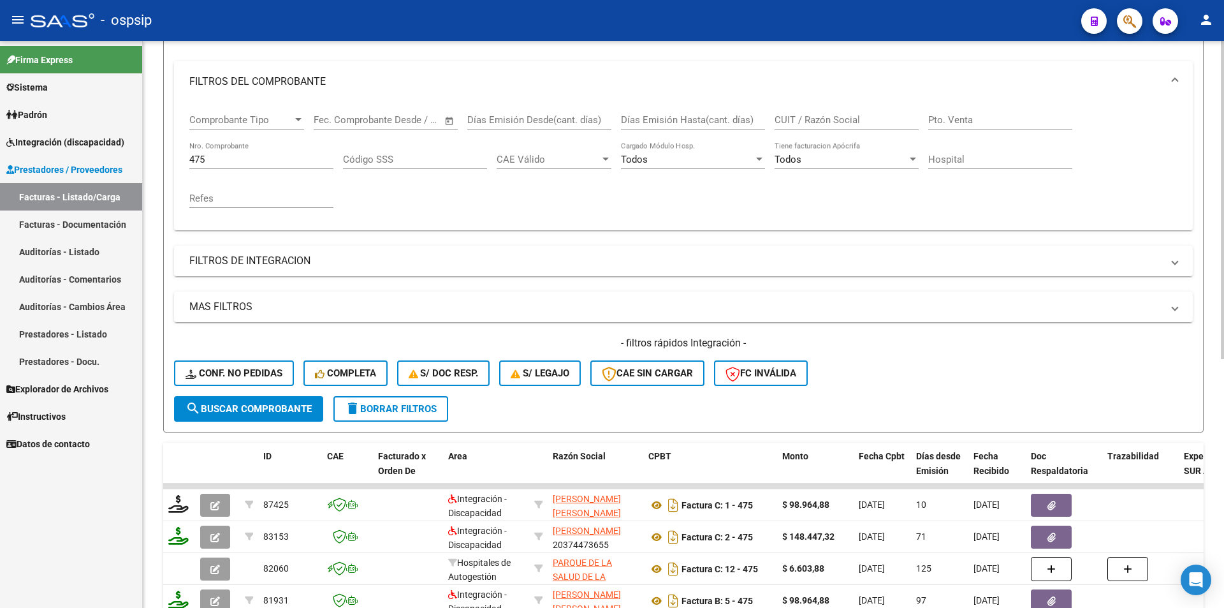
click at [216, 152] on div "475 Nro. Comprobante" at bounding box center [261, 155] width 144 height 27
drag, startPoint x: 216, startPoint y: 157, endPoint x: 169, endPoint y: 157, distance: 47.2
click at [169, 157] on form "Filtros Id Area Area Seleccionar Gerenciador Seleccionar Gerenciador Todos Conf…" at bounding box center [683, 214] width 1040 height 437
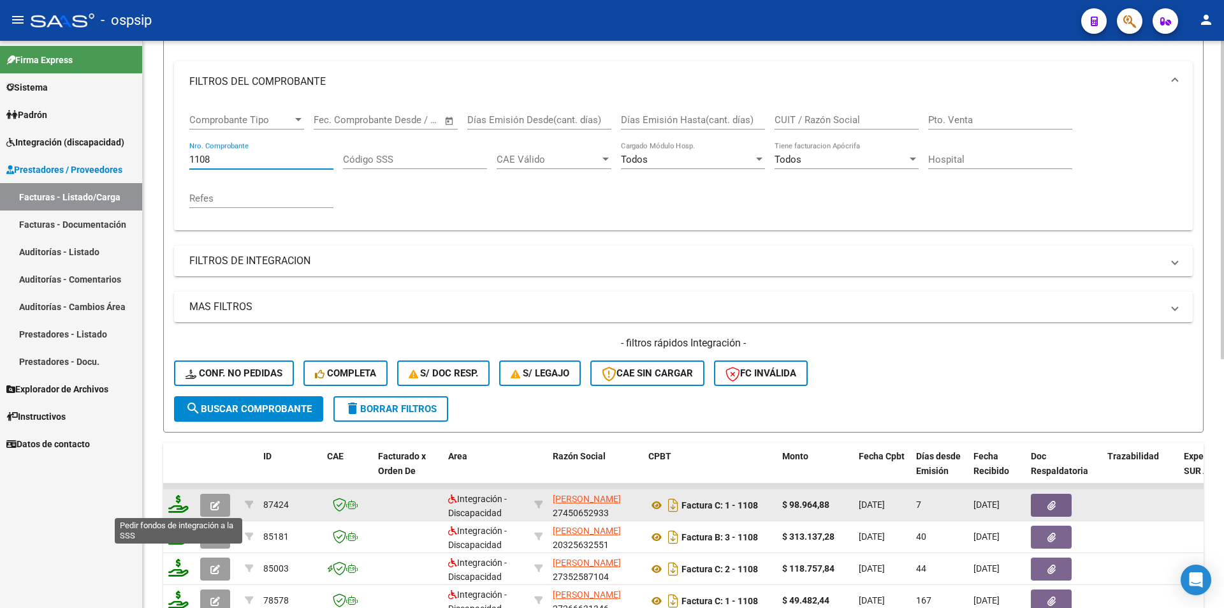
click at [181, 504] on icon at bounding box center [178, 504] width 20 height 18
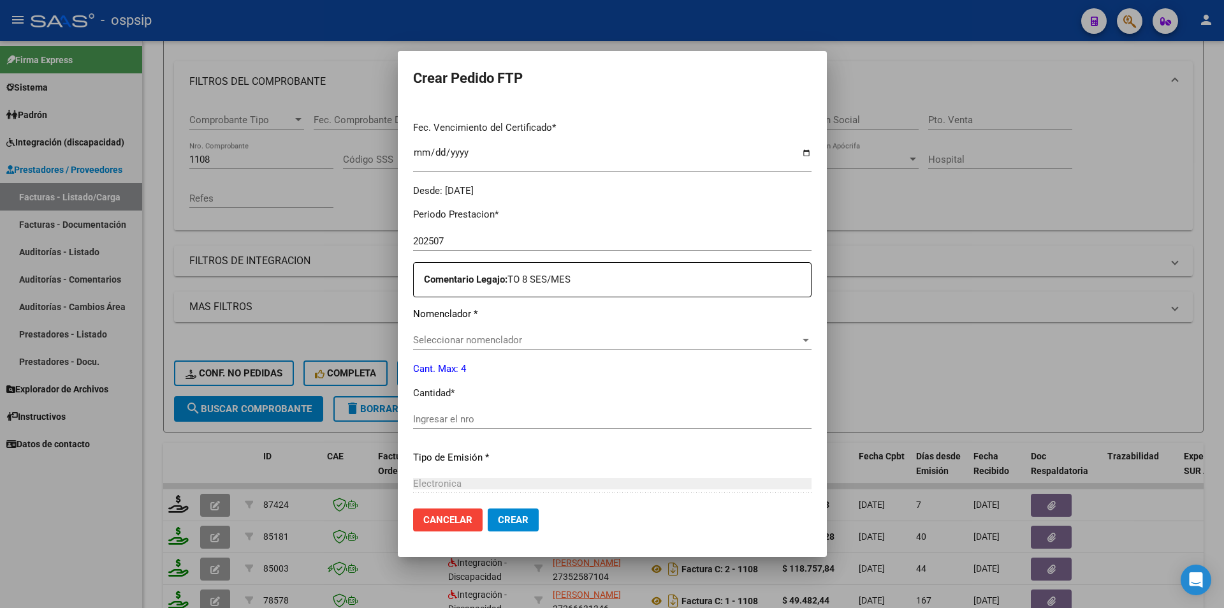
scroll to position [327, 0]
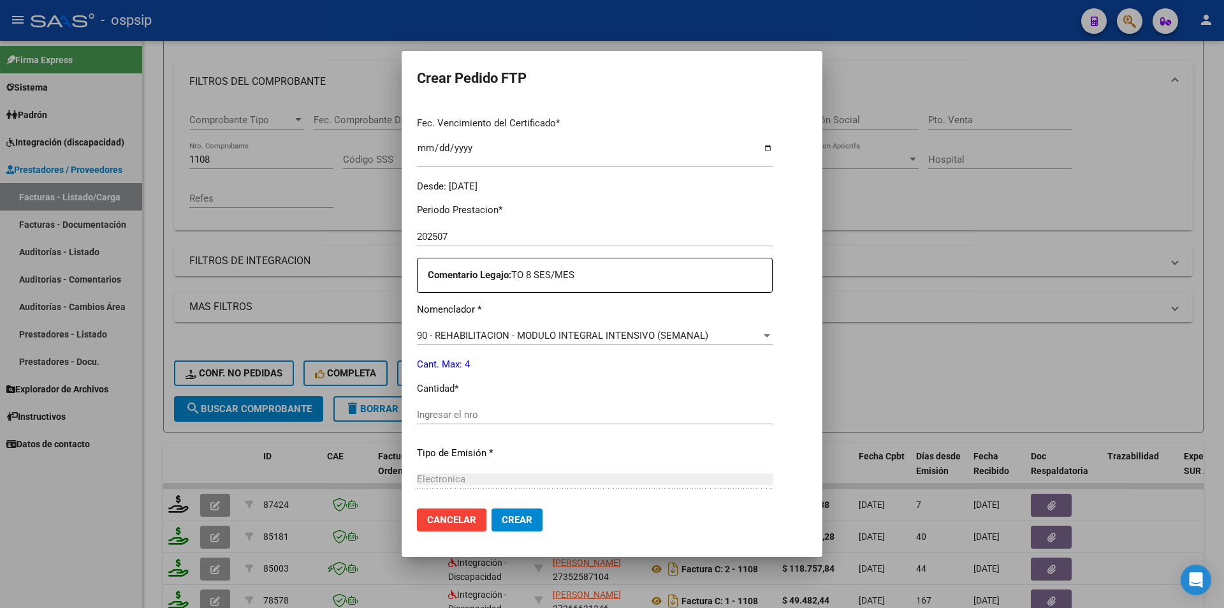
click at [436, 416] on input "Ingresar el nro" at bounding box center [595, 414] width 356 height 11
click at [493, 527] on button "Crear" at bounding box center [516, 519] width 51 height 23
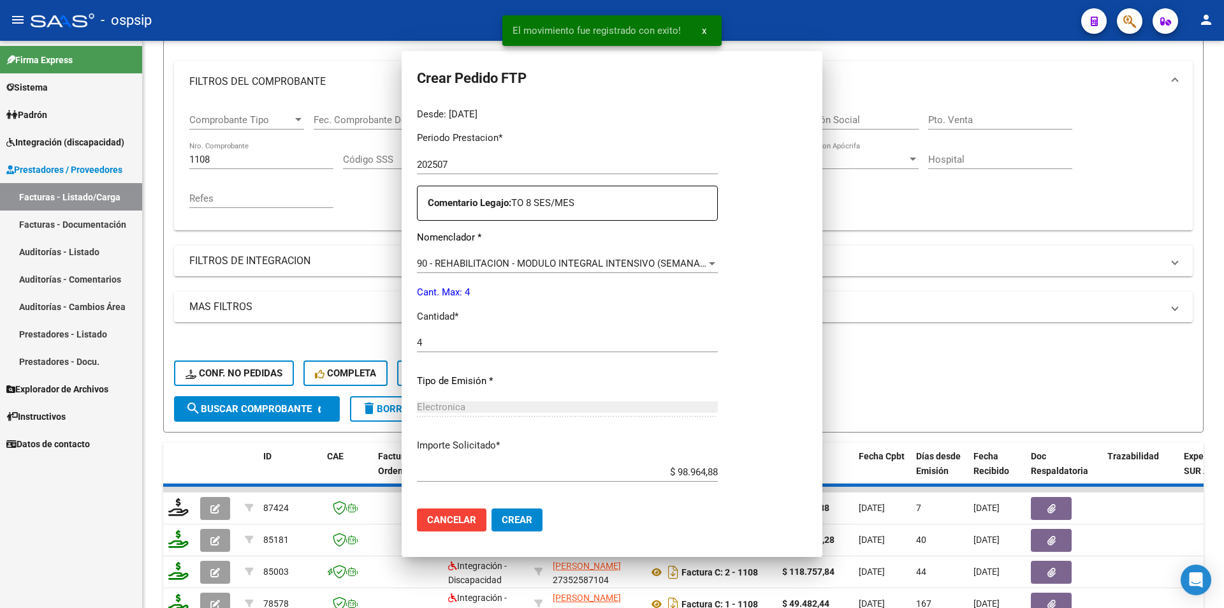
scroll to position [255, 0]
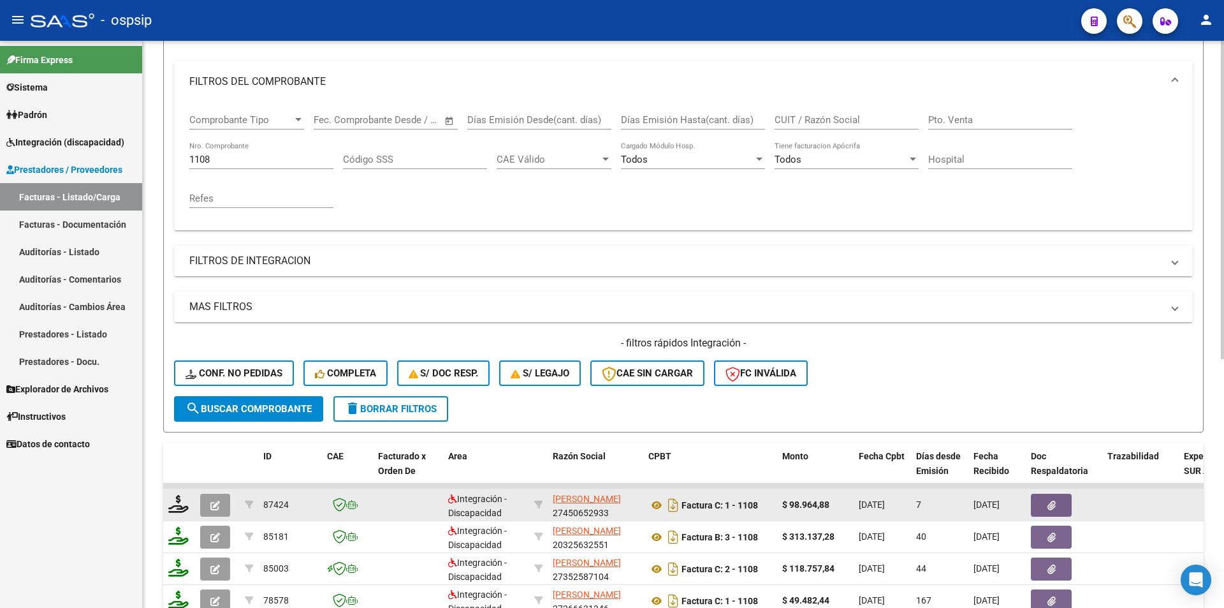
click at [216, 501] on icon "button" at bounding box center [215, 505] width 10 height 10
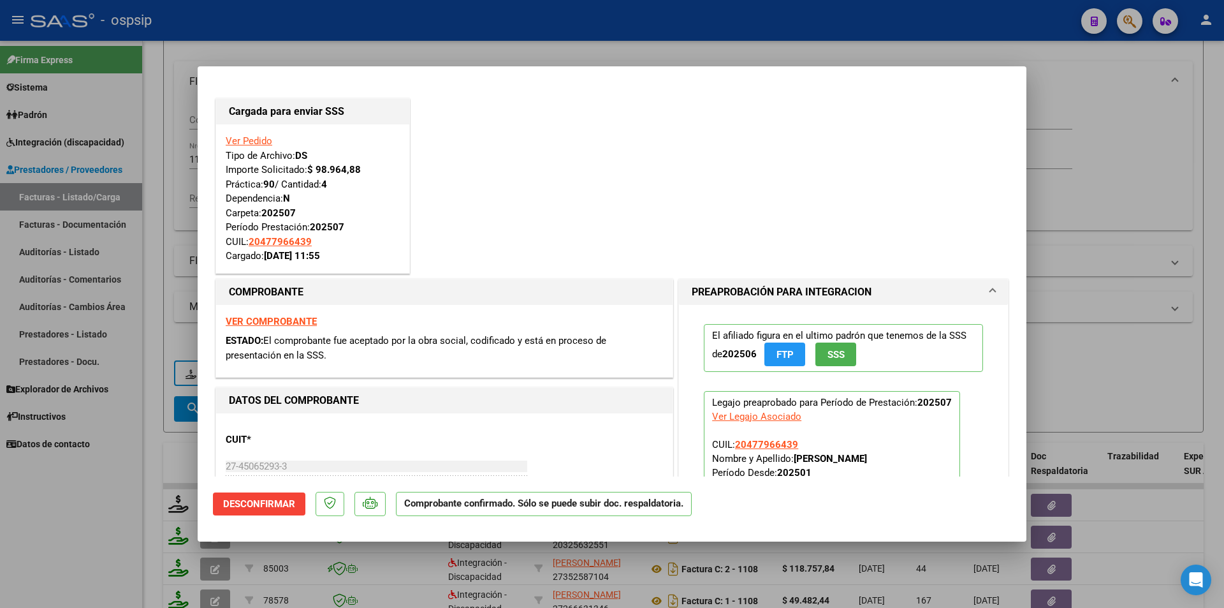
click at [182, 207] on div at bounding box center [612, 304] width 1224 height 608
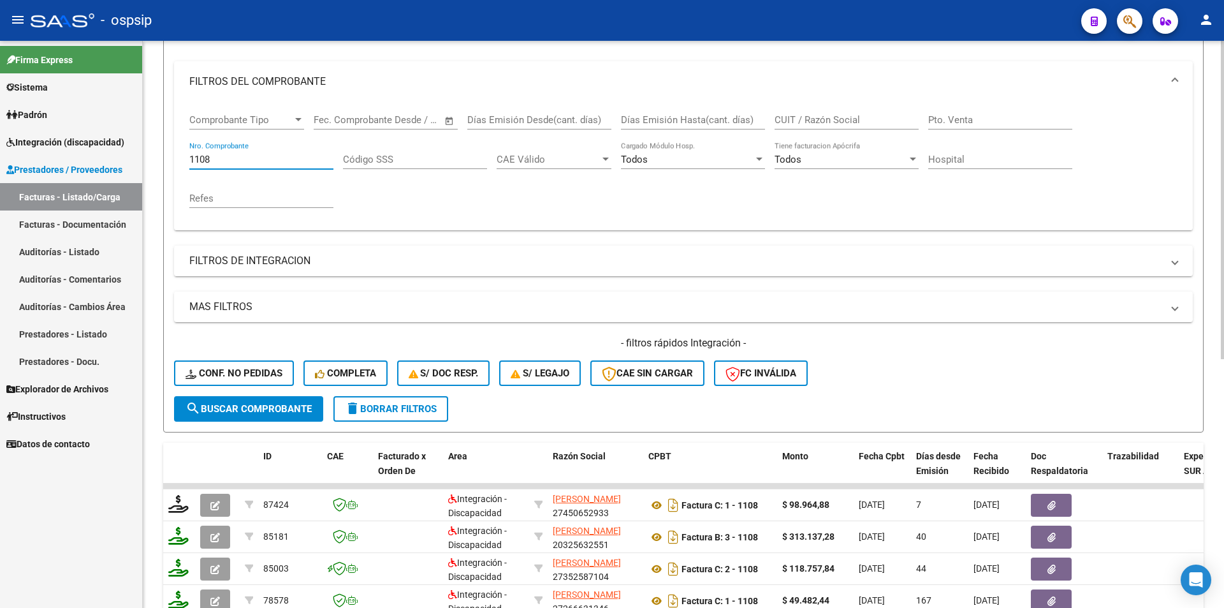
drag, startPoint x: 219, startPoint y: 160, endPoint x: 142, endPoint y: 152, distance: 77.6
click at [143, 152] on div "Video tutorial PRESTADORES -> Listado de CPBTs Emitidos por Prestadores / Prove…" at bounding box center [683, 385] width 1081 height 1000
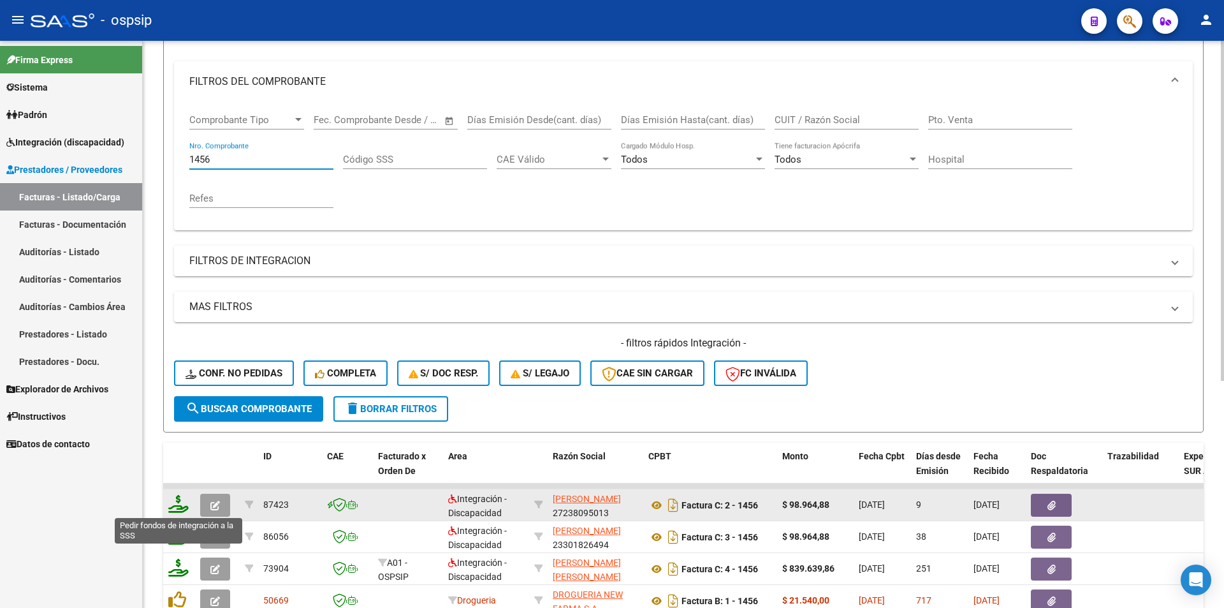
click at [178, 497] on icon at bounding box center [178, 504] width 20 height 18
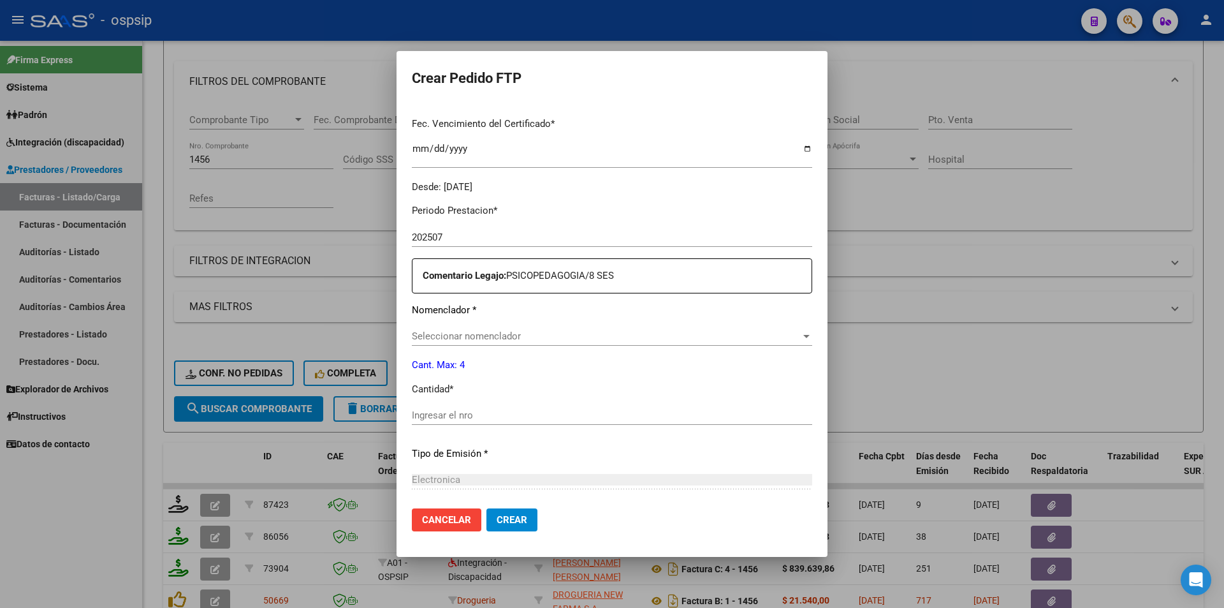
scroll to position [327, 0]
click at [448, 419] on input "Ingresar el nro" at bounding box center [612, 414] width 400 height 11
click at [497, 517] on span "Crear" at bounding box center [512, 519] width 31 height 11
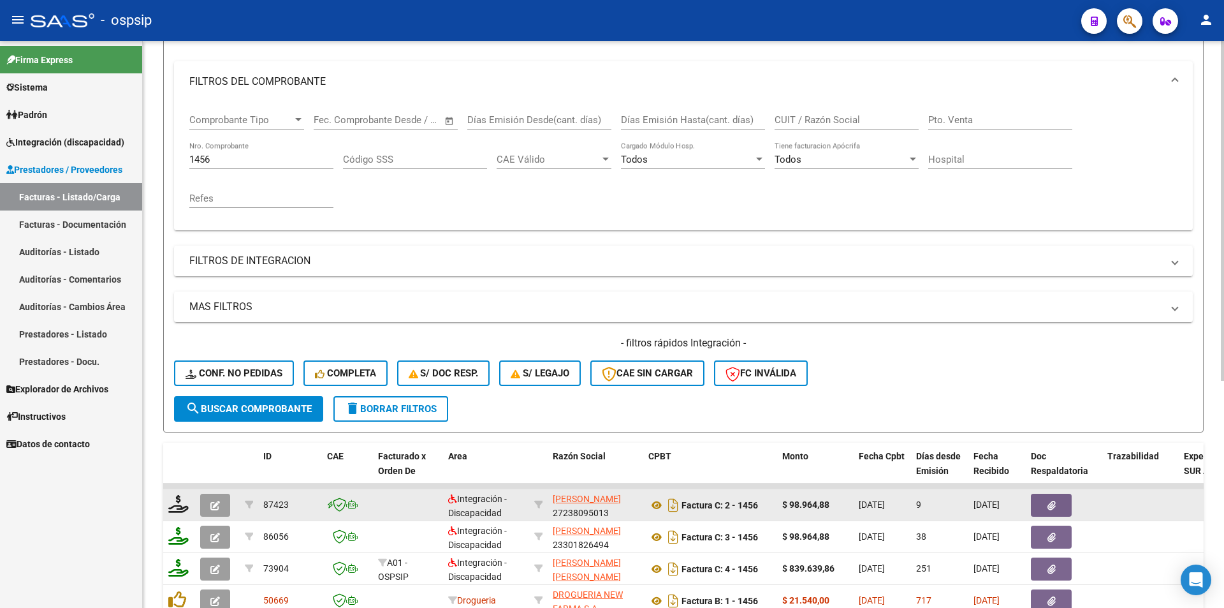
click at [217, 507] on icon "button" at bounding box center [215, 505] width 10 height 10
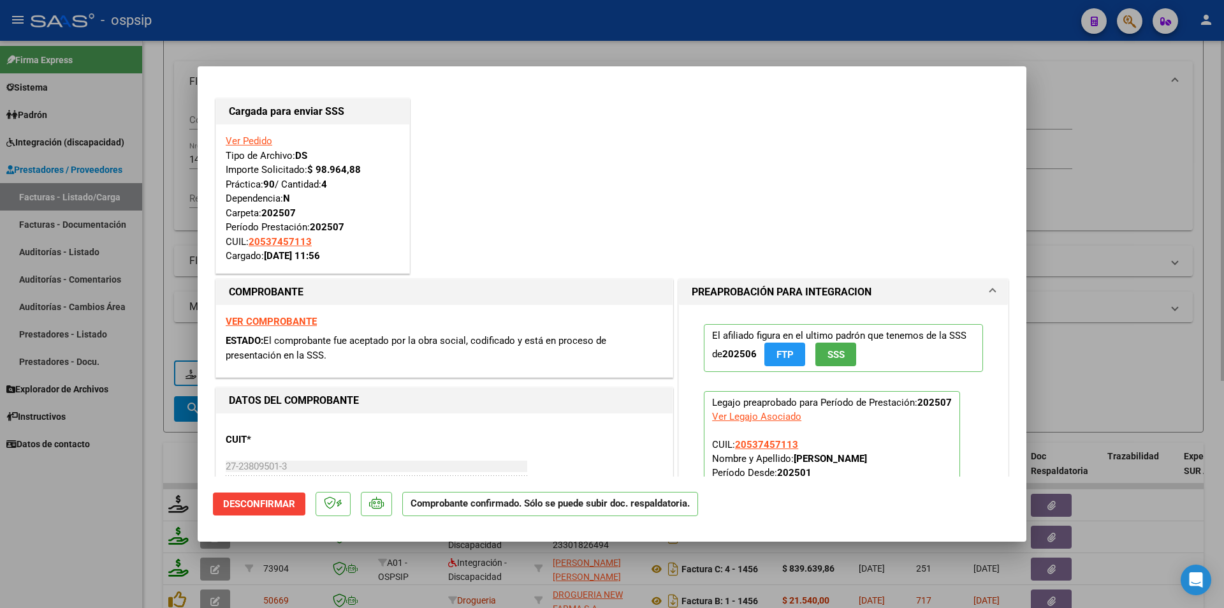
click at [145, 191] on div at bounding box center [612, 304] width 1224 height 608
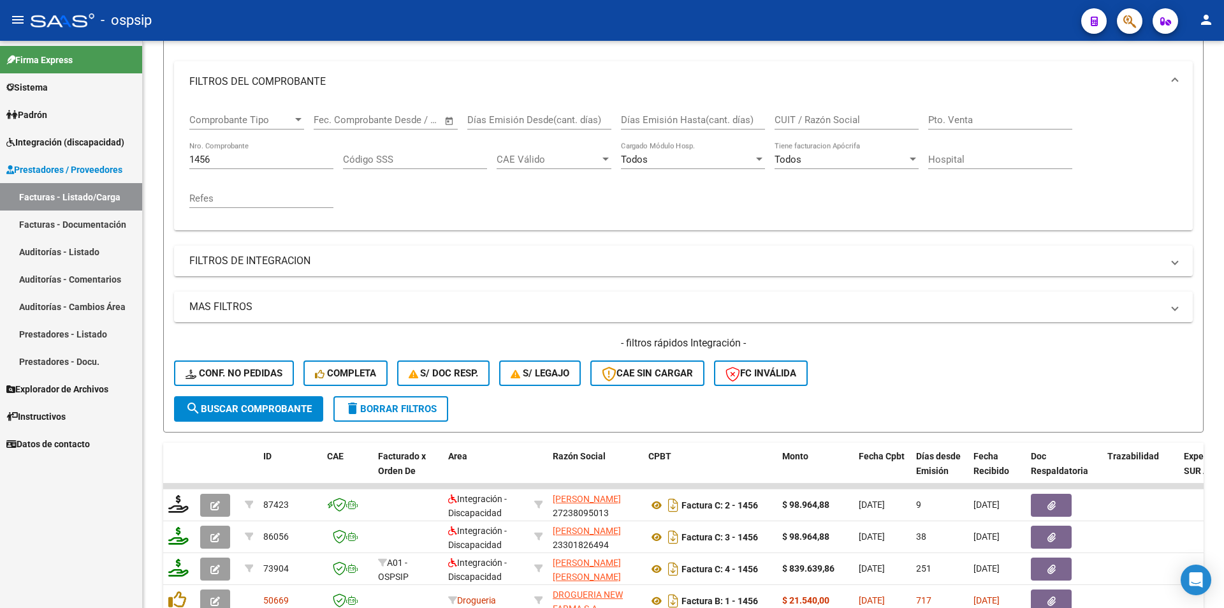
drag, startPoint x: 219, startPoint y: 157, endPoint x: 140, endPoint y: 150, distance: 79.9
click at [140, 150] on mat-sidenav-container "Firma Express Sistema Usuarios Todos los Usuarios Padrón Afiliados Empadronados…" at bounding box center [612, 324] width 1224 height 567
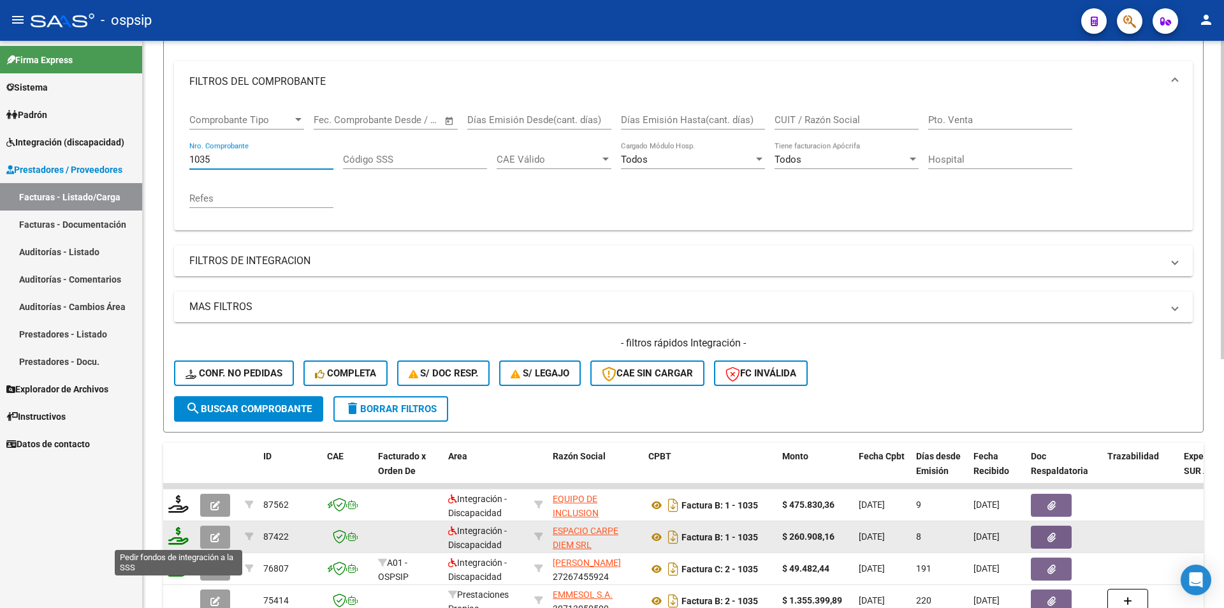
click at [173, 537] on icon at bounding box center [178, 536] width 20 height 18
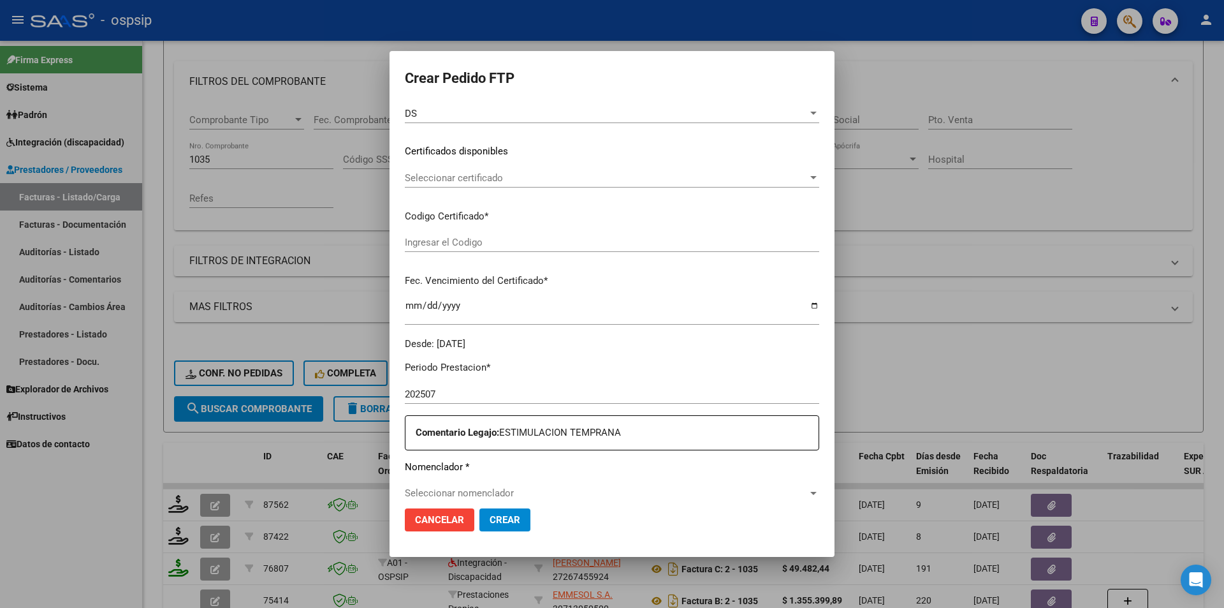
scroll to position [263, 0]
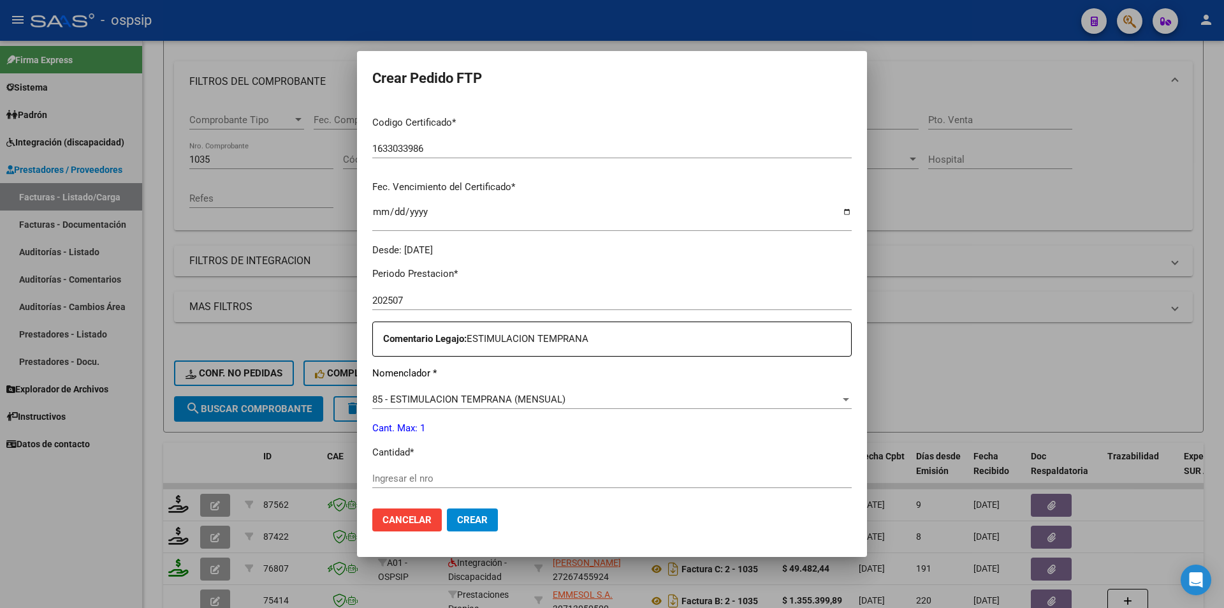
click at [425, 476] on input "Ingresar el nro" at bounding box center [611, 477] width 479 height 11
click at [469, 516] on span "Crear" at bounding box center [472, 519] width 31 height 11
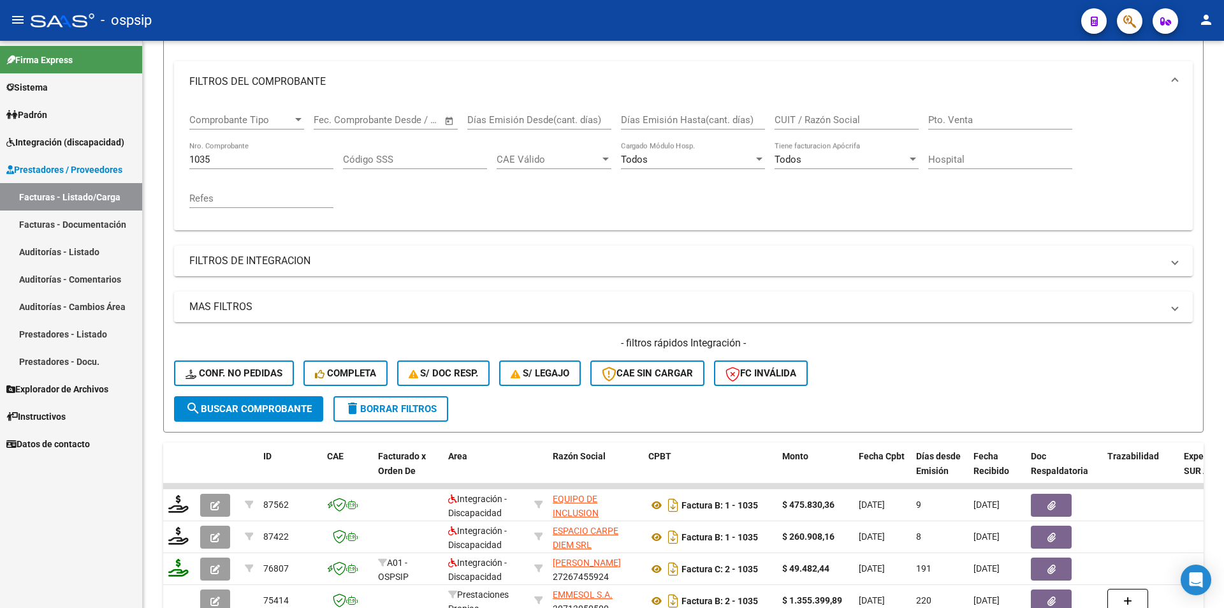
click at [71, 135] on span "Integración (discapacidad)" at bounding box center [65, 142] width 118 height 14
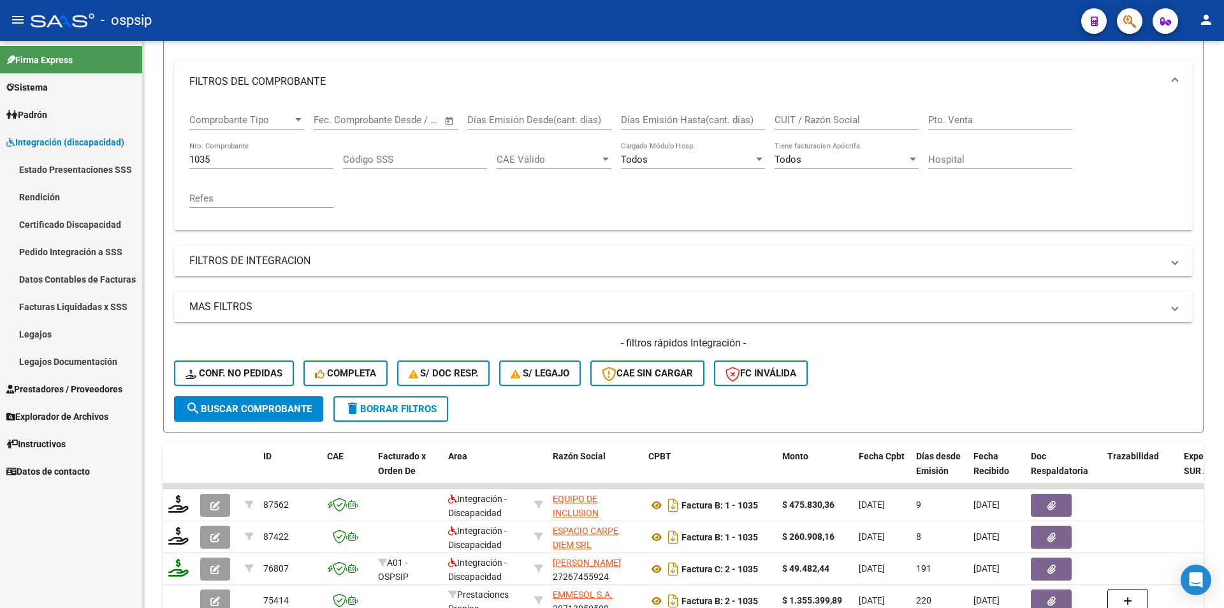
click at [55, 341] on link "Legajos" at bounding box center [71, 333] width 142 height 27
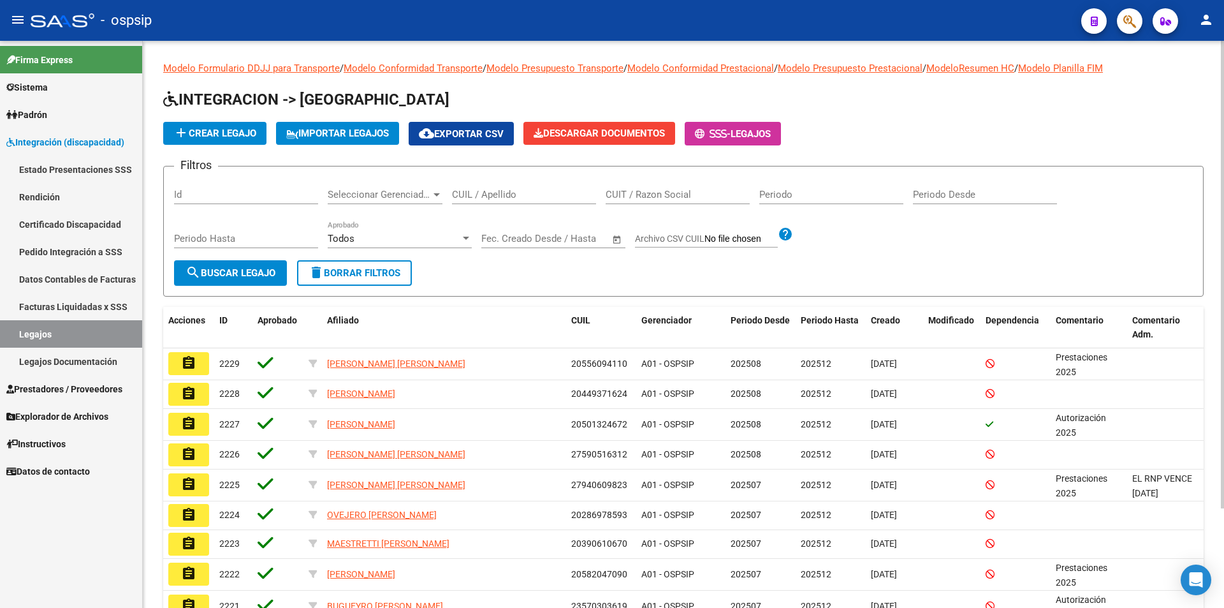
click at [473, 194] on input "CUIL / Apellido" at bounding box center [524, 194] width 144 height 11
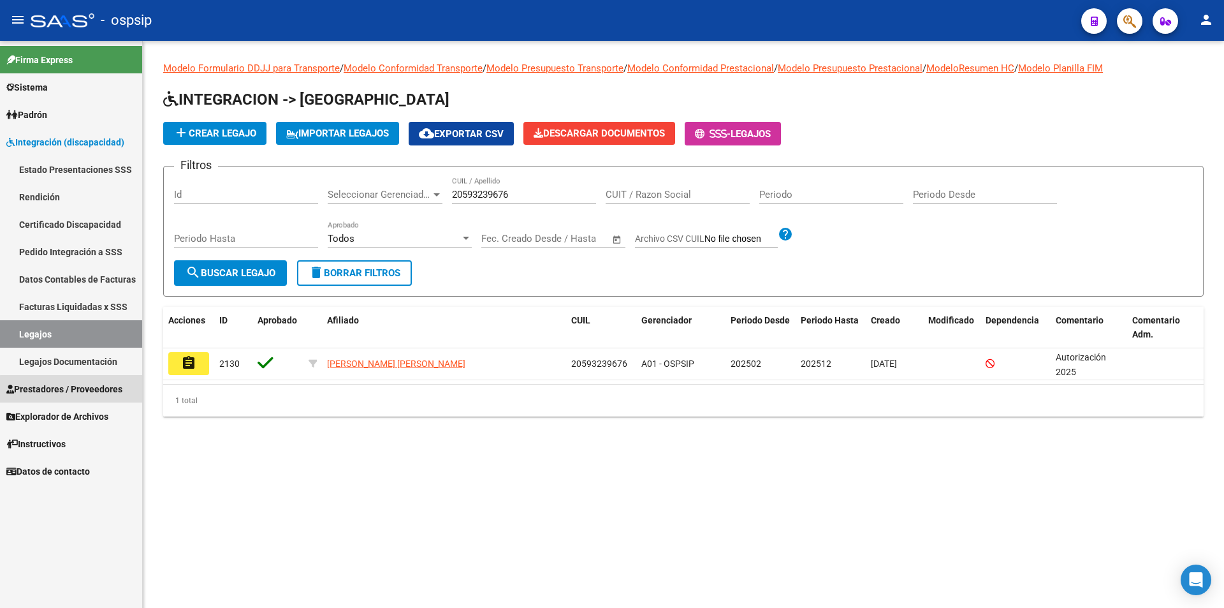
click at [92, 390] on span "Prestadores / Proveedores" at bounding box center [64, 389] width 116 height 14
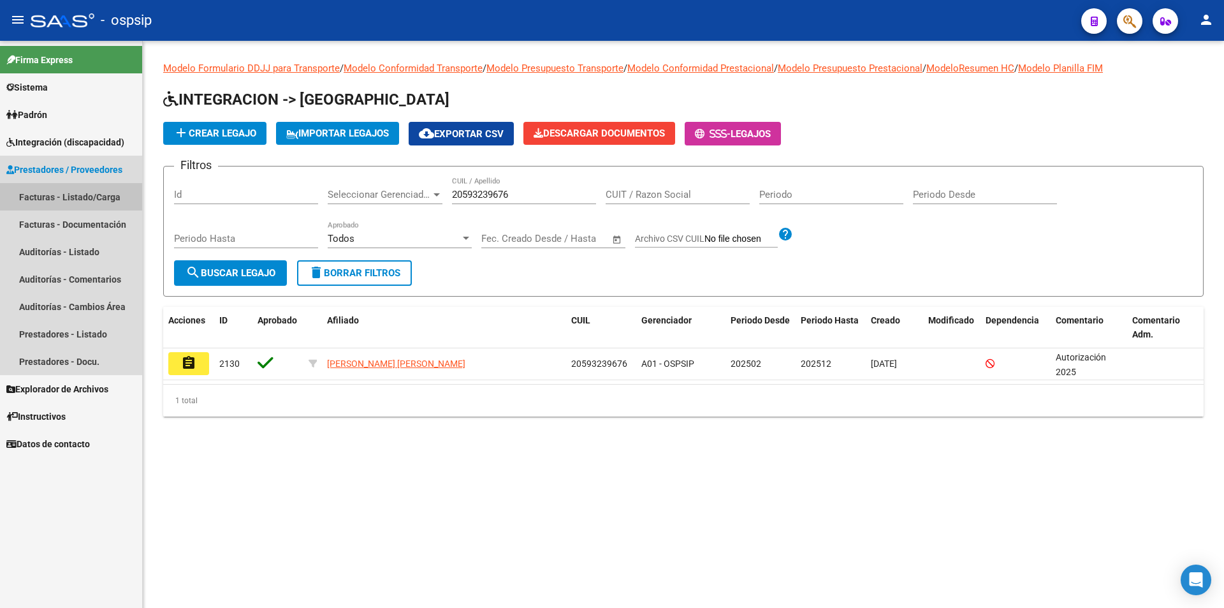
click at [105, 205] on link "Facturas - Listado/Carga" at bounding box center [71, 196] width 142 height 27
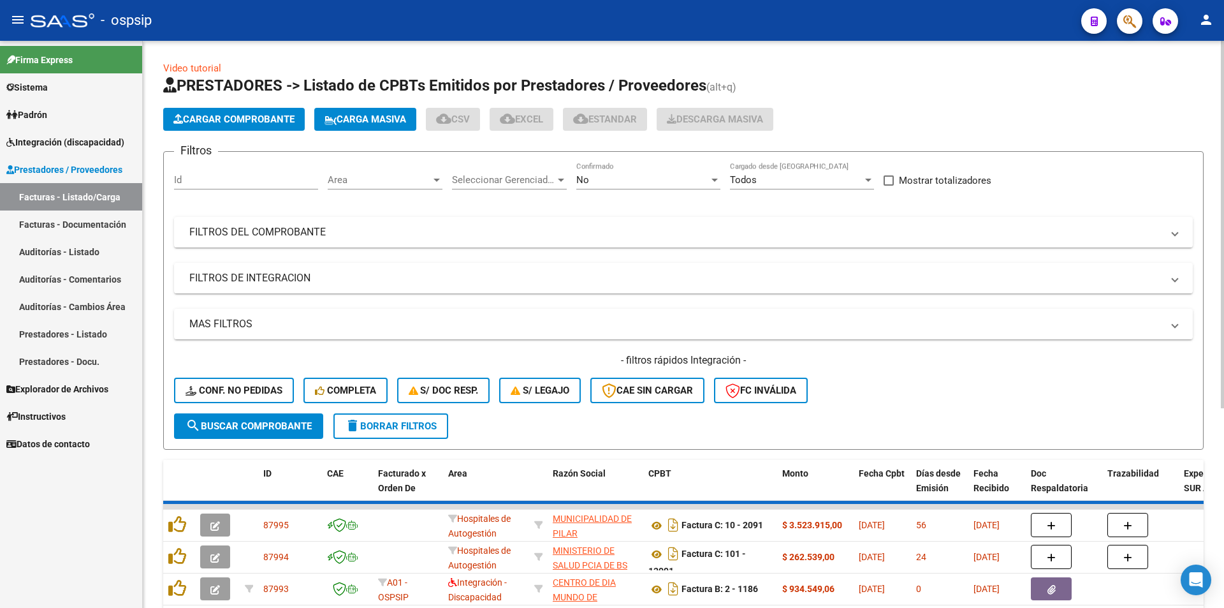
click at [615, 178] on div "No" at bounding box center [642, 179] width 133 height 11
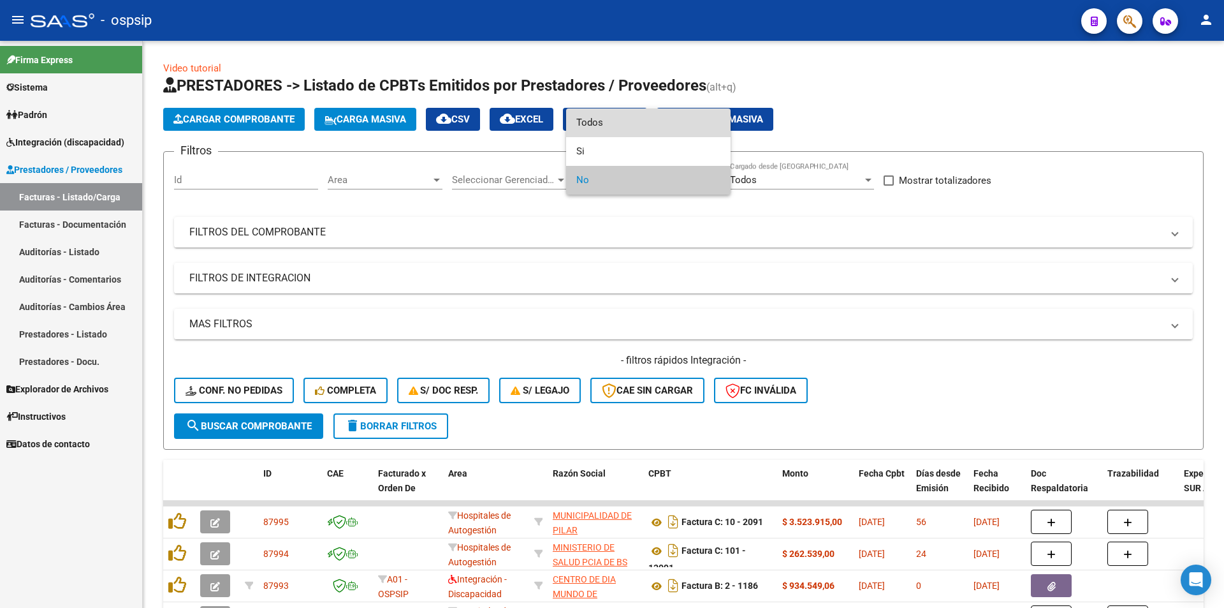
click at [611, 128] on span "Todos" at bounding box center [648, 122] width 144 height 29
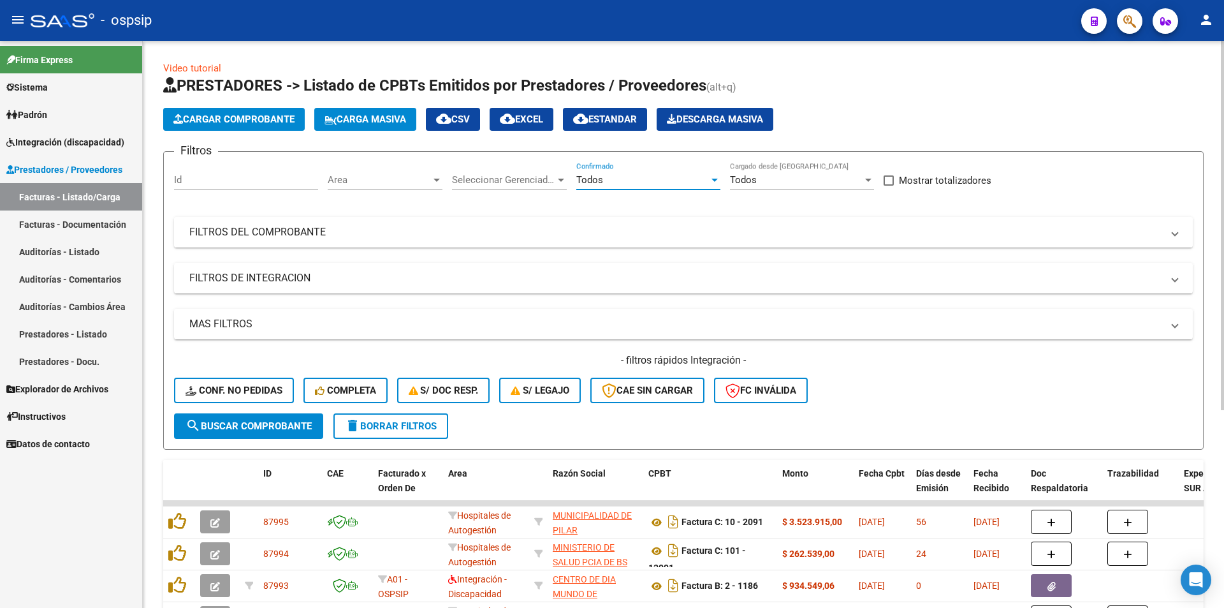
click at [290, 230] on mat-panel-title "FILTROS DEL COMPROBANTE" at bounding box center [675, 232] width 973 height 14
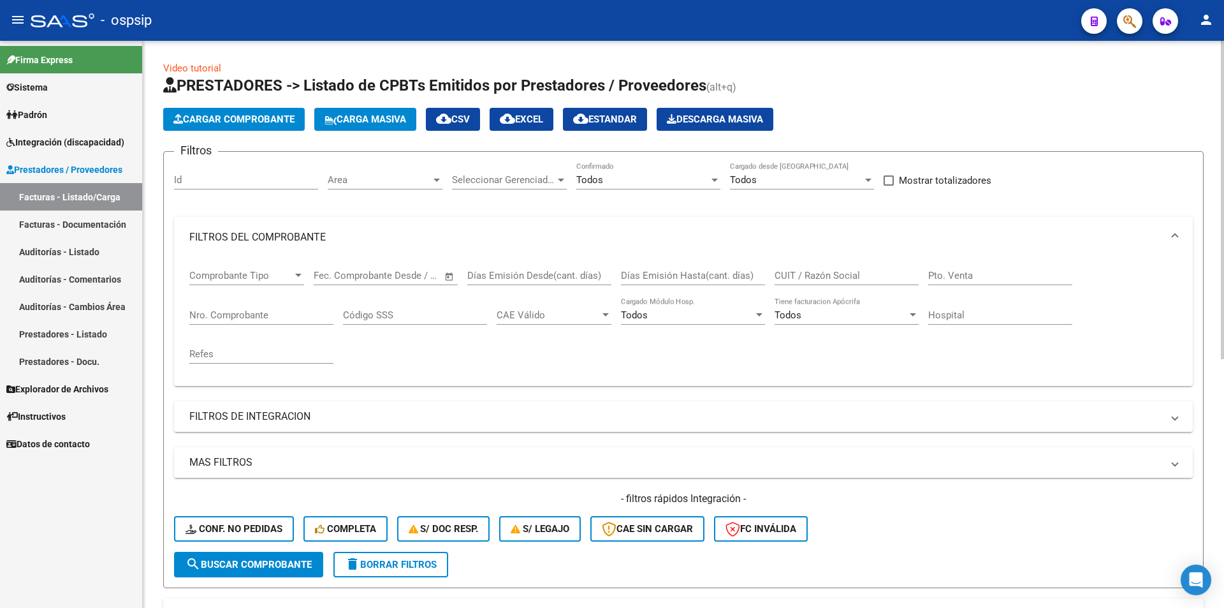
click at [248, 313] on input "Nro. Comprobante" at bounding box center [261, 314] width 144 height 11
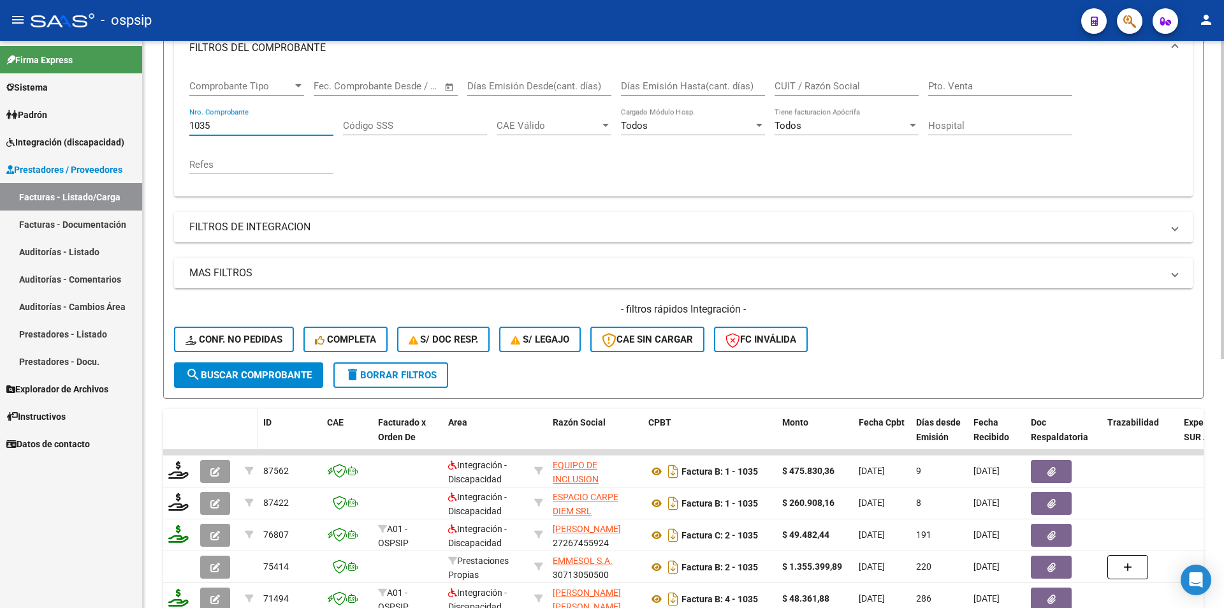
scroll to position [191, 0]
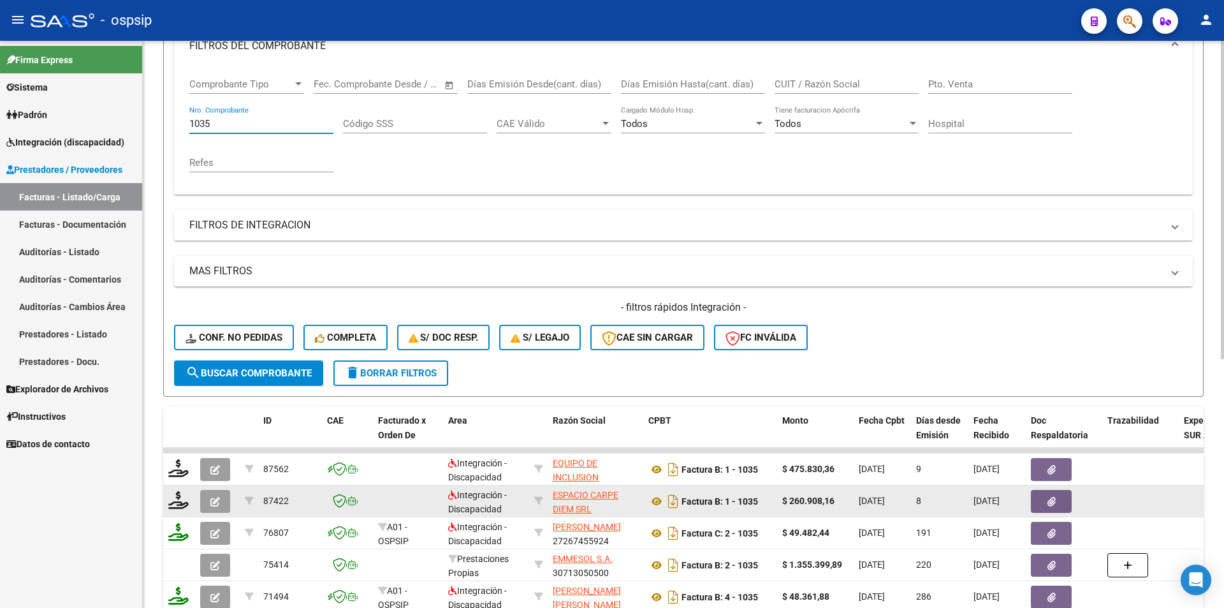
click at [207, 497] on button "button" at bounding box center [215, 501] width 30 height 23
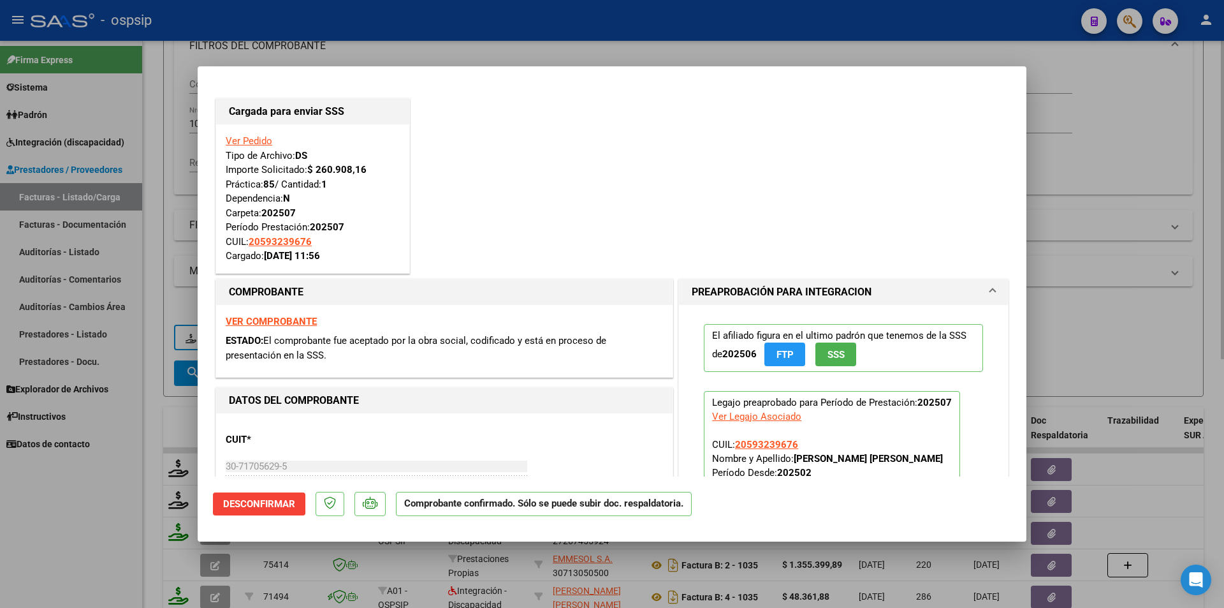
drag, startPoint x: 131, startPoint y: 497, endPoint x: 193, endPoint y: 365, distance: 145.1
click at [131, 496] on div at bounding box center [612, 304] width 1224 height 608
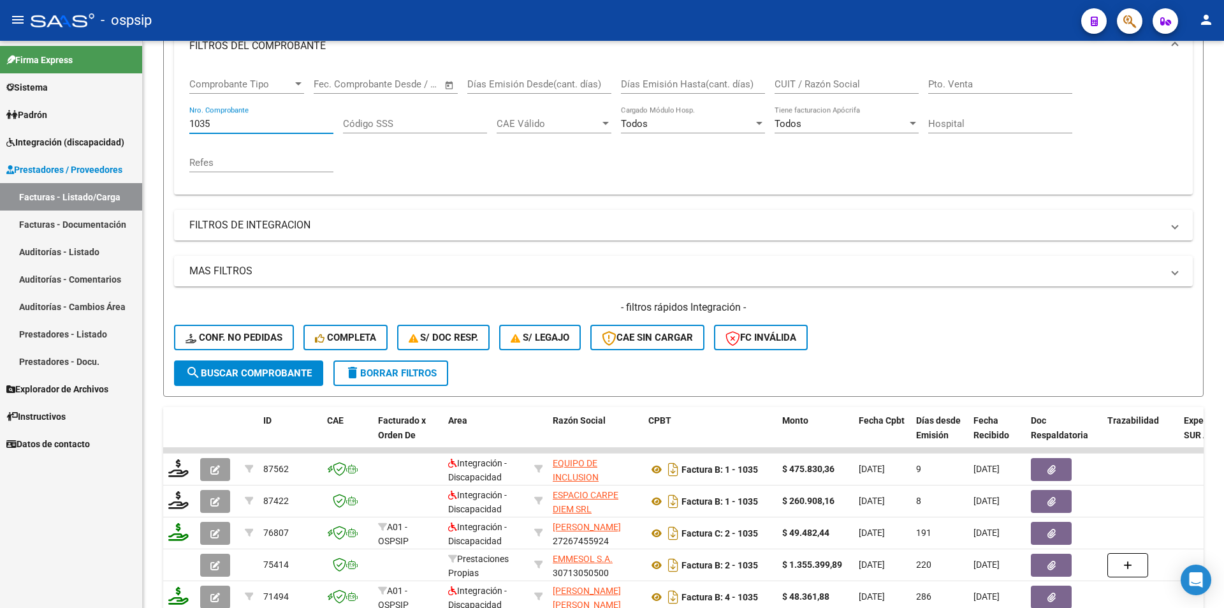
drag, startPoint x: 217, startPoint y: 122, endPoint x: 130, endPoint y: 124, distance: 87.3
click at [135, 124] on mat-sidenav-container "Firma Express Sistema Usuarios Todos los Usuarios Padrón Afiliados Empadronados…" at bounding box center [612, 324] width 1224 height 567
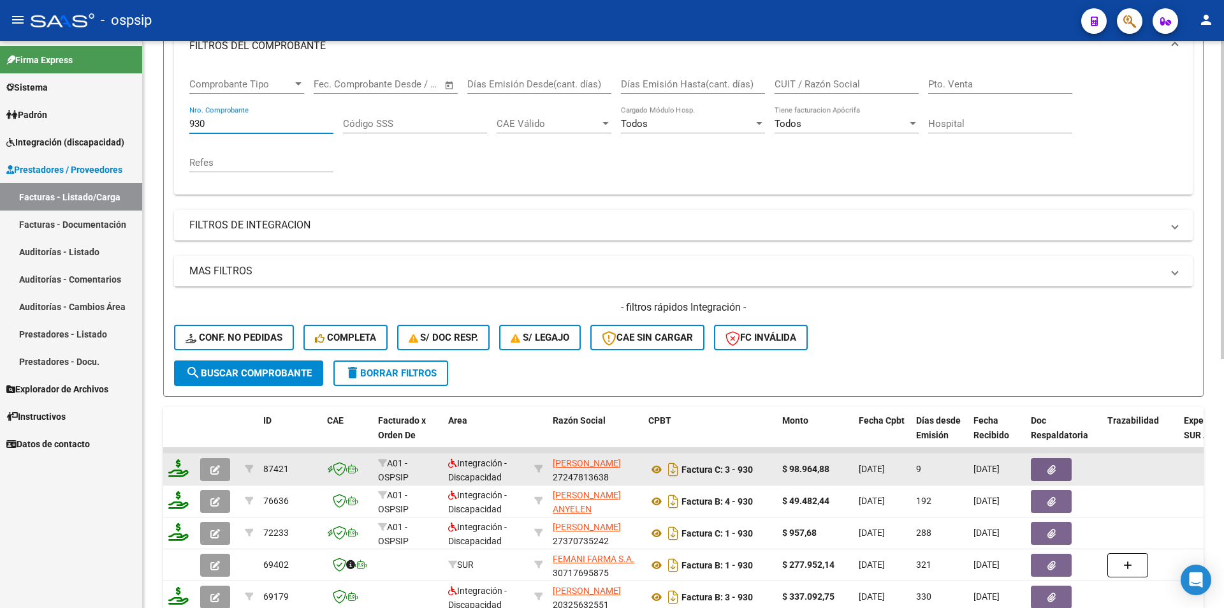
click at [174, 476] on icon at bounding box center [178, 468] width 20 height 18
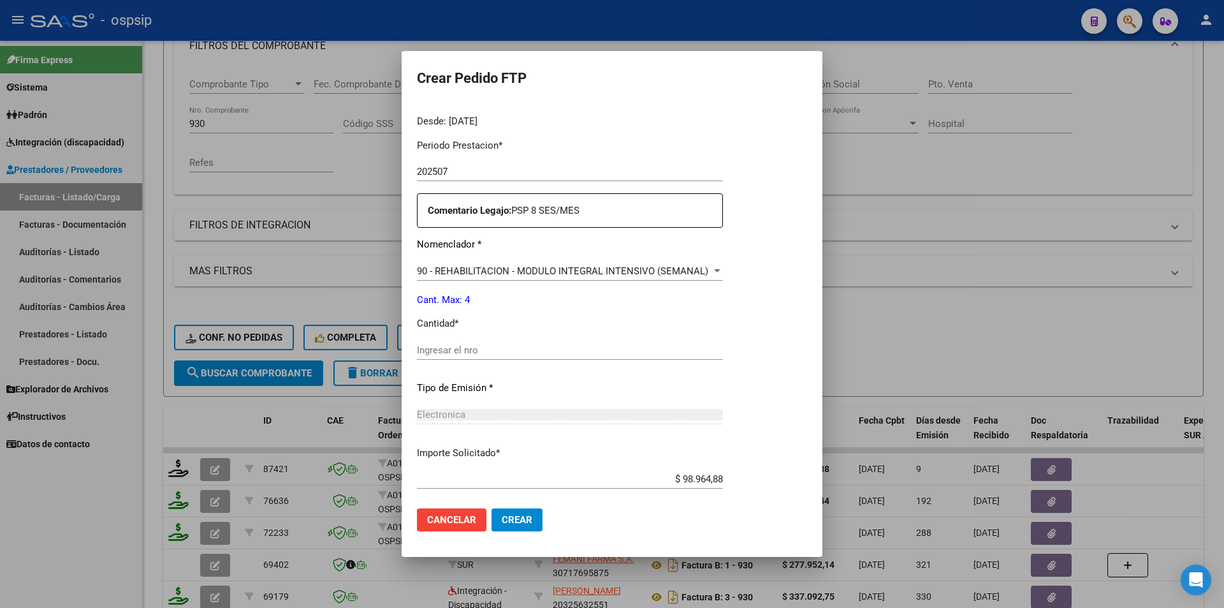
scroll to position [391, 0]
click at [448, 352] on input "Ingresar el nro" at bounding box center [597, 349] width 361 height 11
click at [521, 523] on span "Crear" at bounding box center [517, 519] width 31 height 11
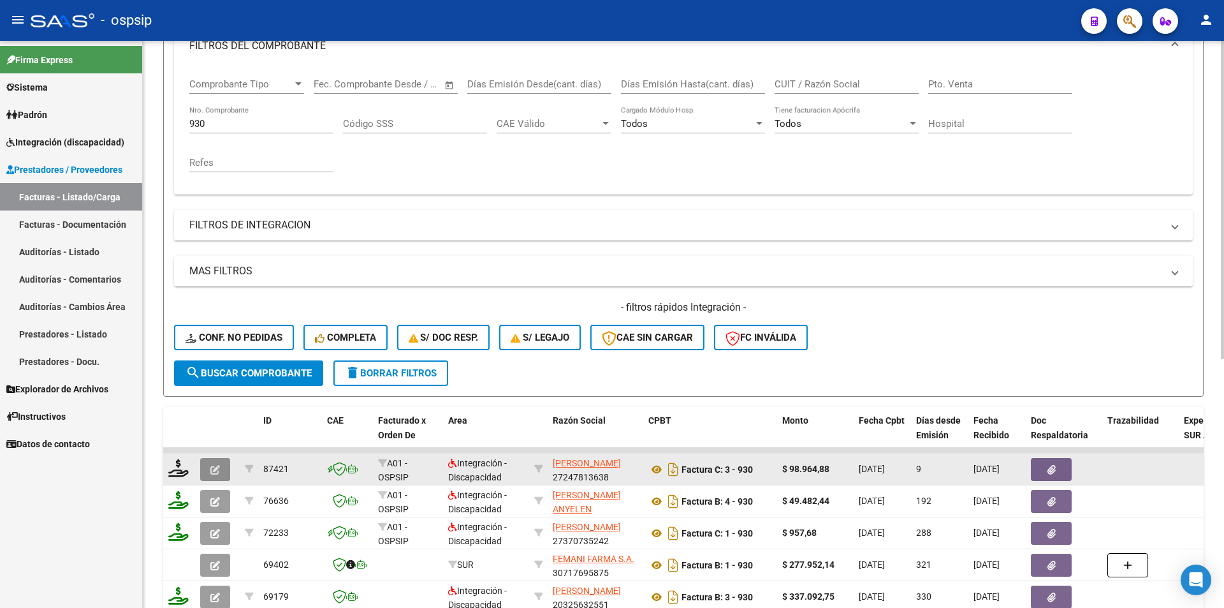
click at [221, 465] on button "button" at bounding box center [215, 469] width 30 height 23
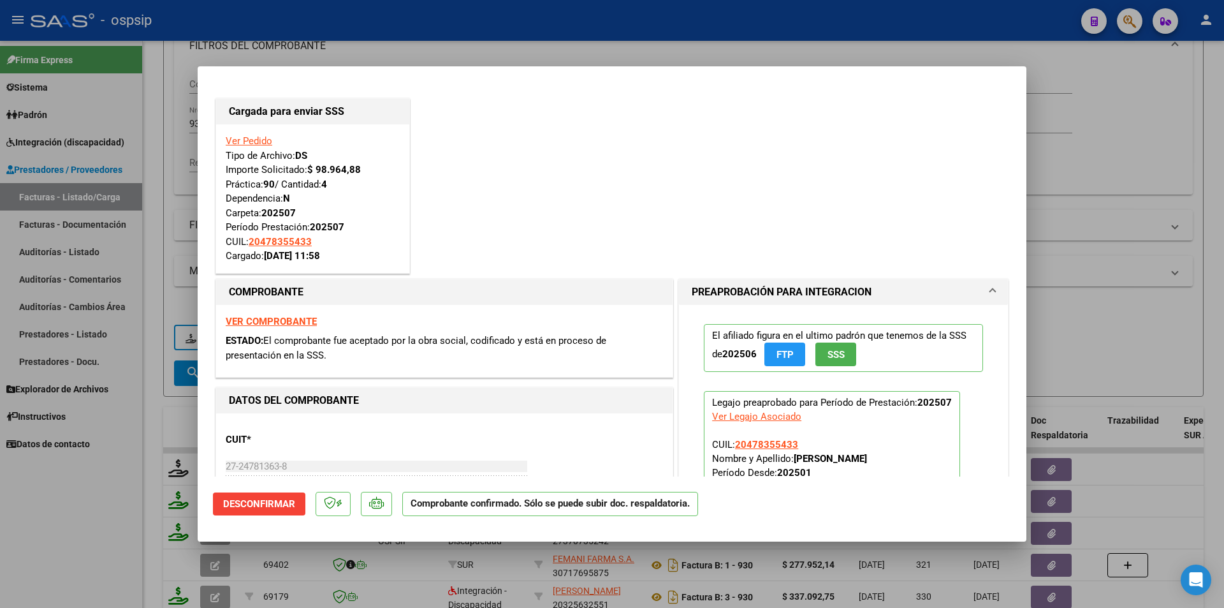
click at [172, 402] on div at bounding box center [612, 304] width 1224 height 608
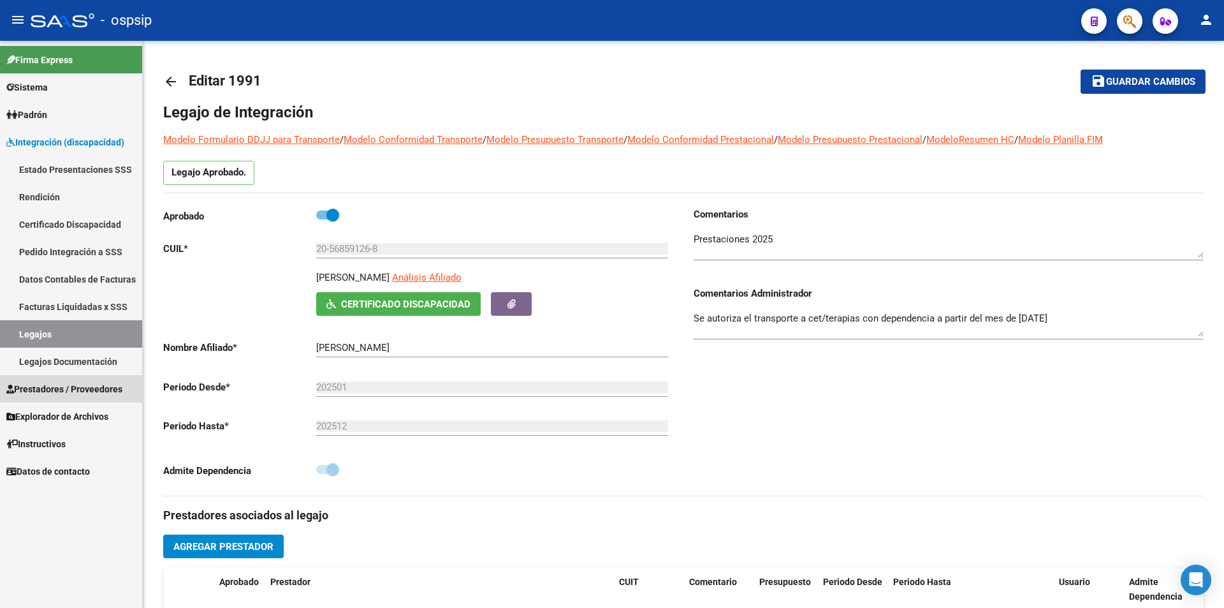
click at [80, 397] on link "Prestadores / Proveedores" at bounding box center [71, 388] width 142 height 27
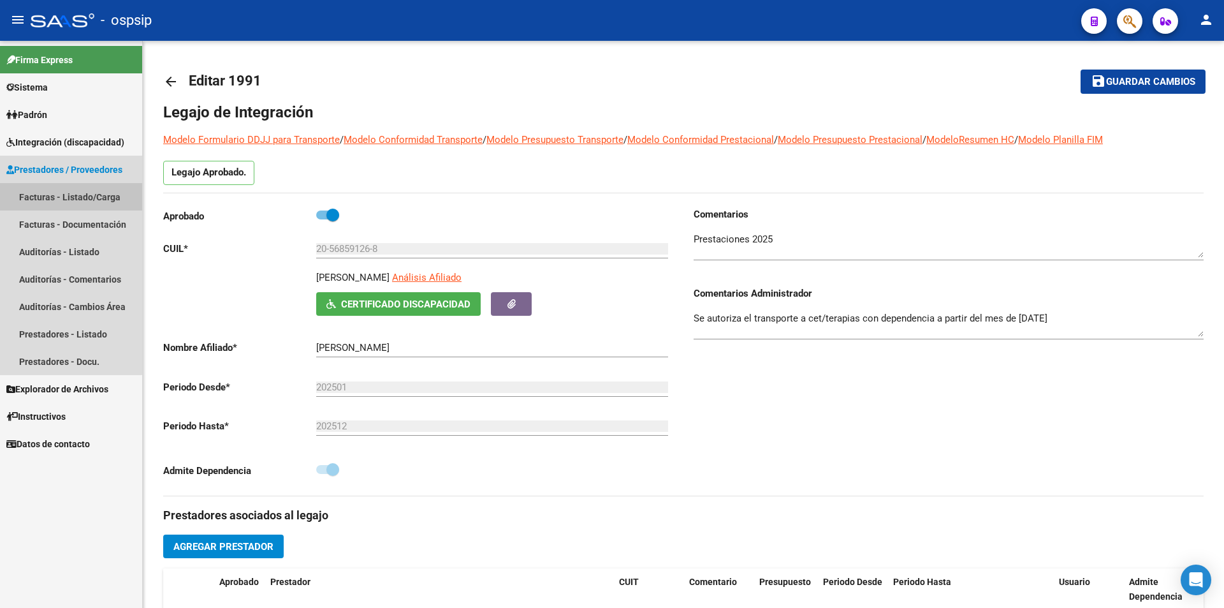
click at [56, 200] on link "Facturas - Listado/Carga" at bounding box center [71, 196] width 142 height 27
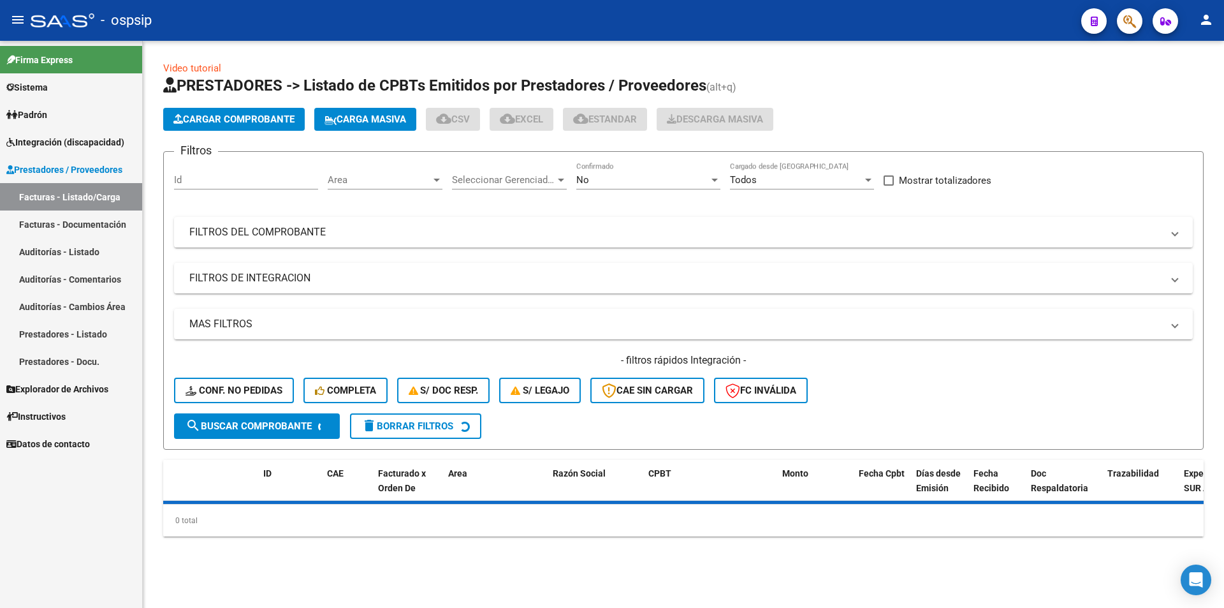
click at [590, 171] on div "No Confirmado" at bounding box center [648, 175] width 144 height 27
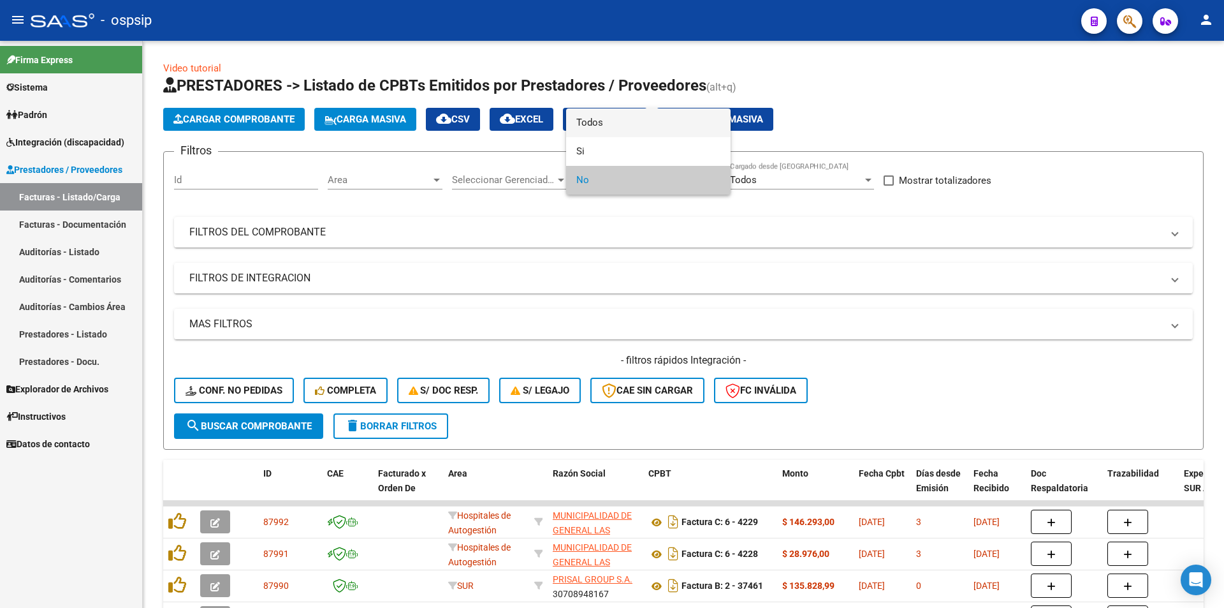
click at [580, 124] on span "Todos" at bounding box center [648, 122] width 144 height 29
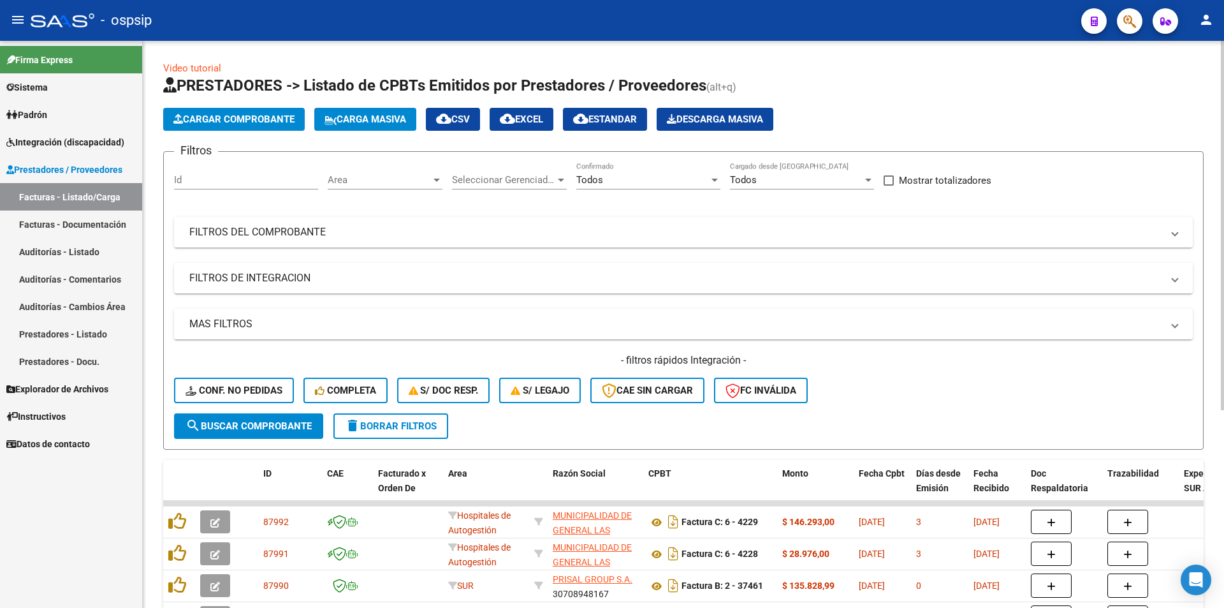
click at [288, 228] on mat-panel-title "FILTROS DEL COMPROBANTE" at bounding box center [675, 232] width 973 height 14
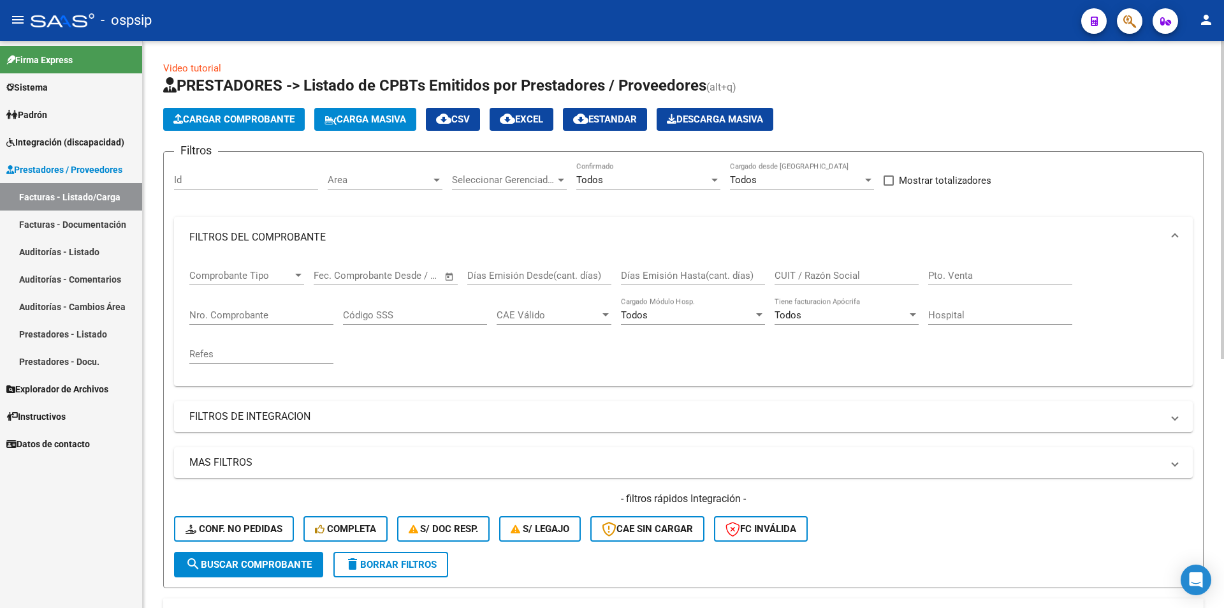
click at [261, 316] on input "Nro. Comprobante" at bounding box center [261, 314] width 144 height 11
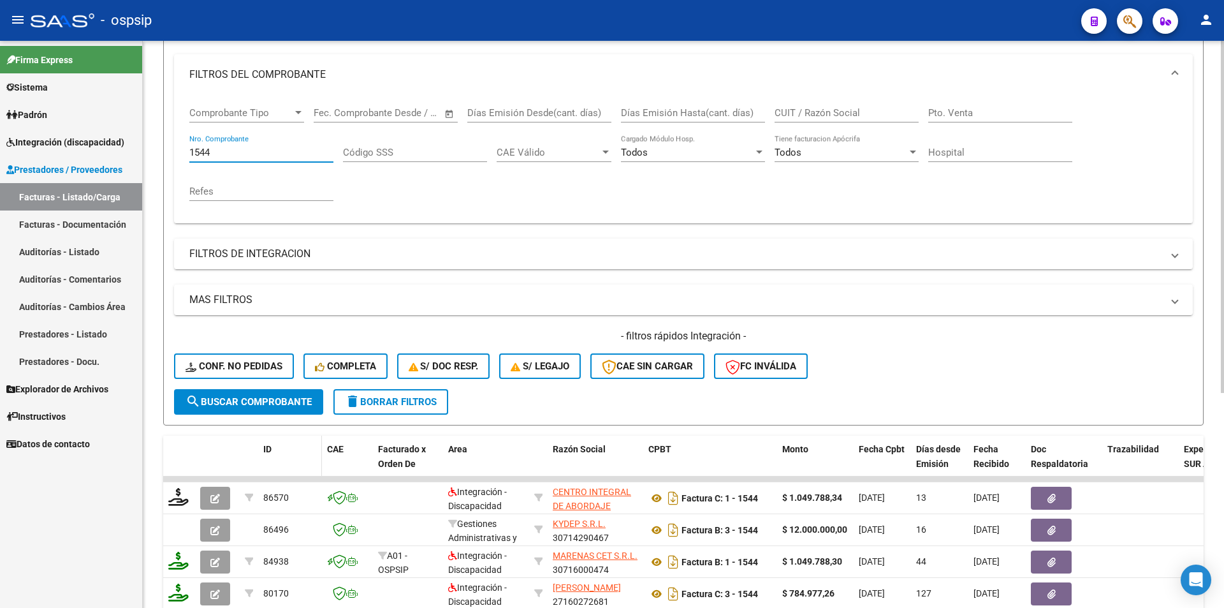
scroll to position [191, 0]
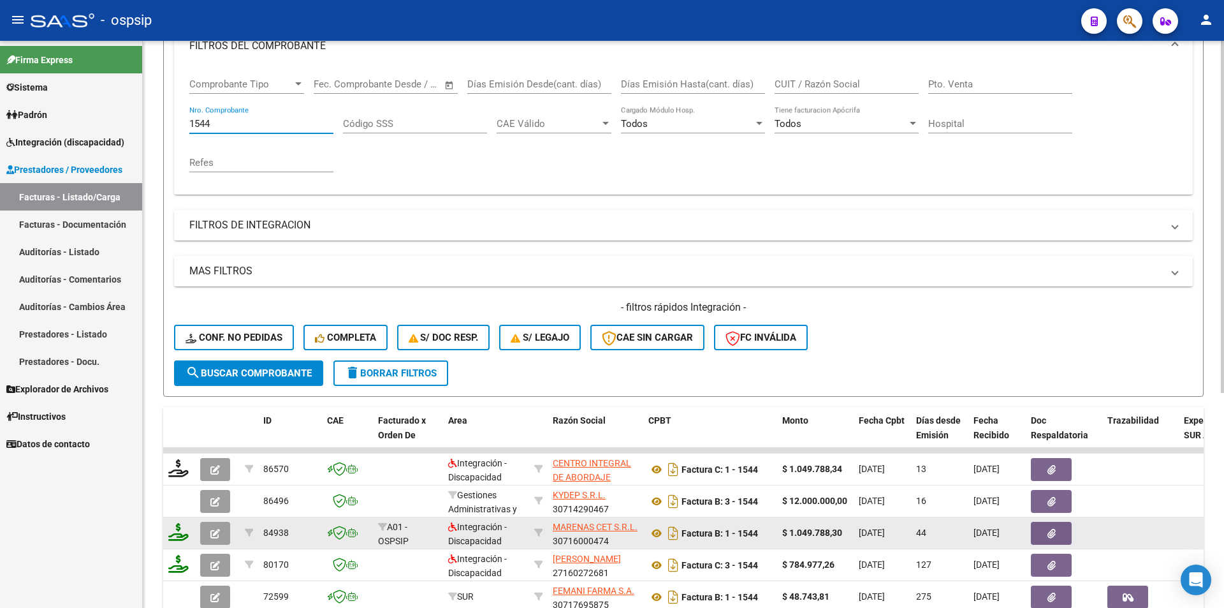
type input "1544"
click at [215, 536] on icon "button" at bounding box center [215, 533] width 10 height 10
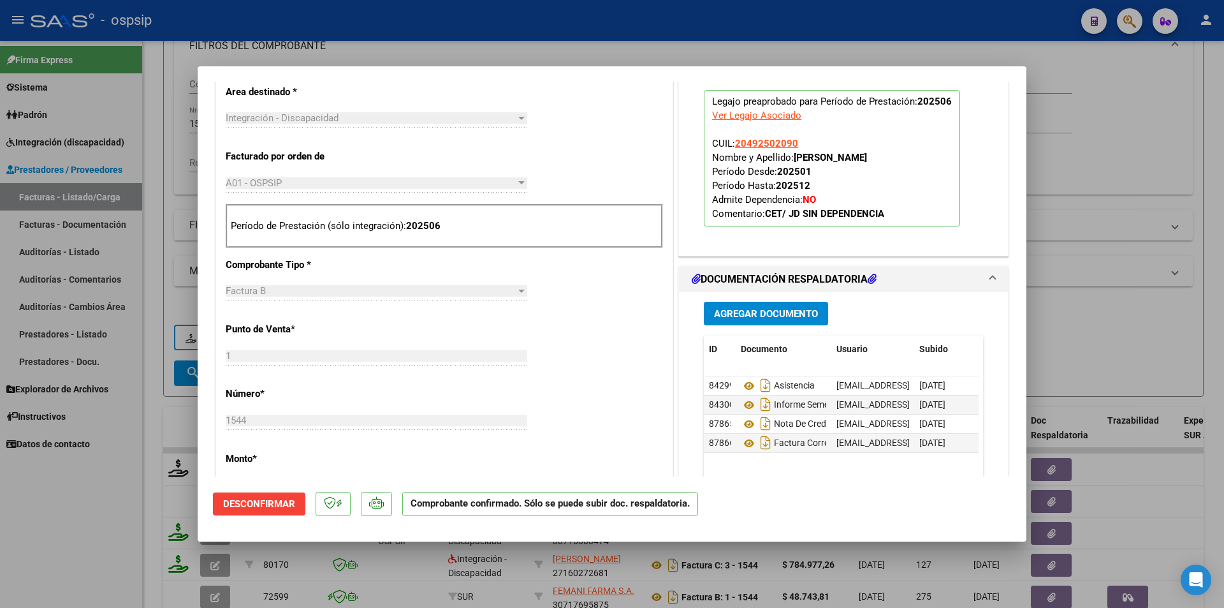
scroll to position [510, 0]
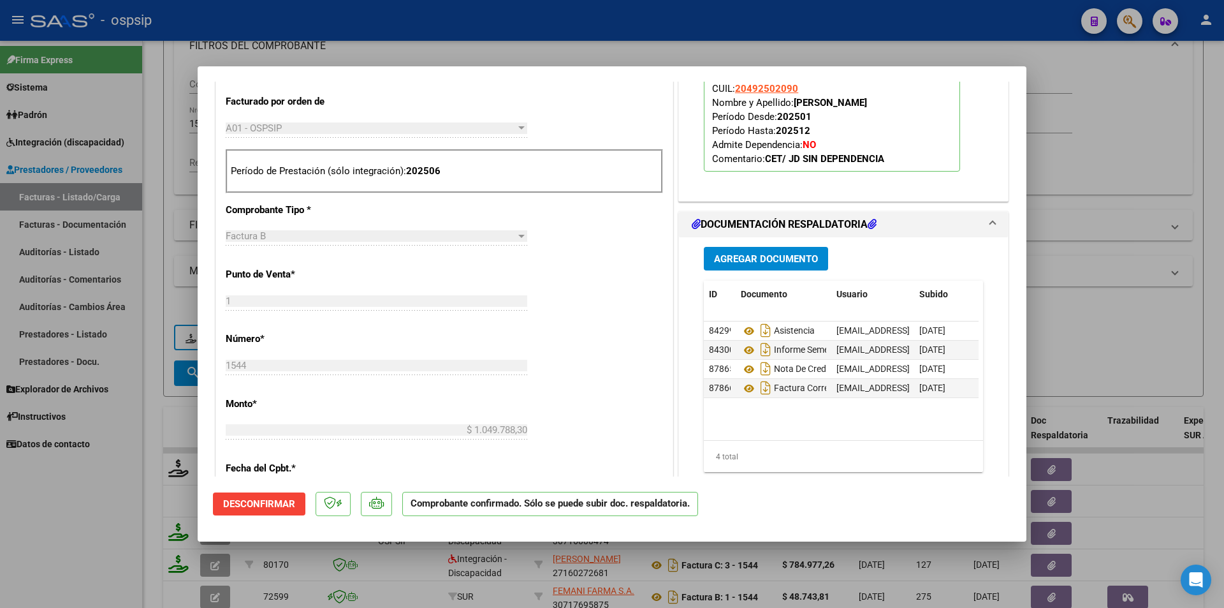
click at [138, 474] on div at bounding box center [612, 304] width 1224 height 608
type input "$ 0,00"
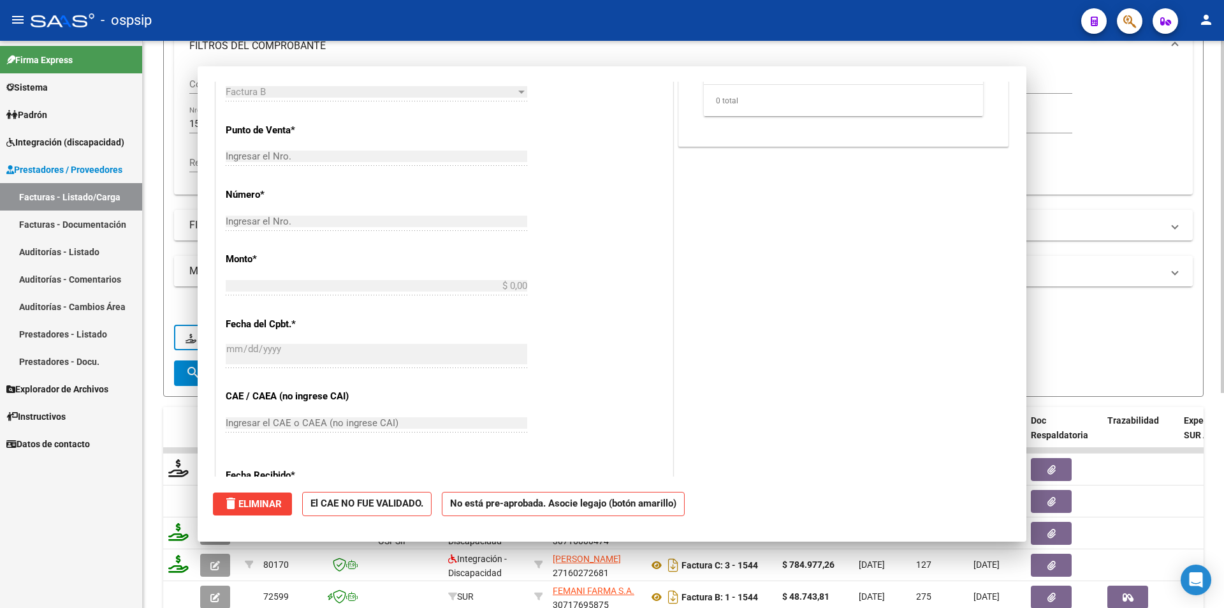
scroll to position [0, 0]
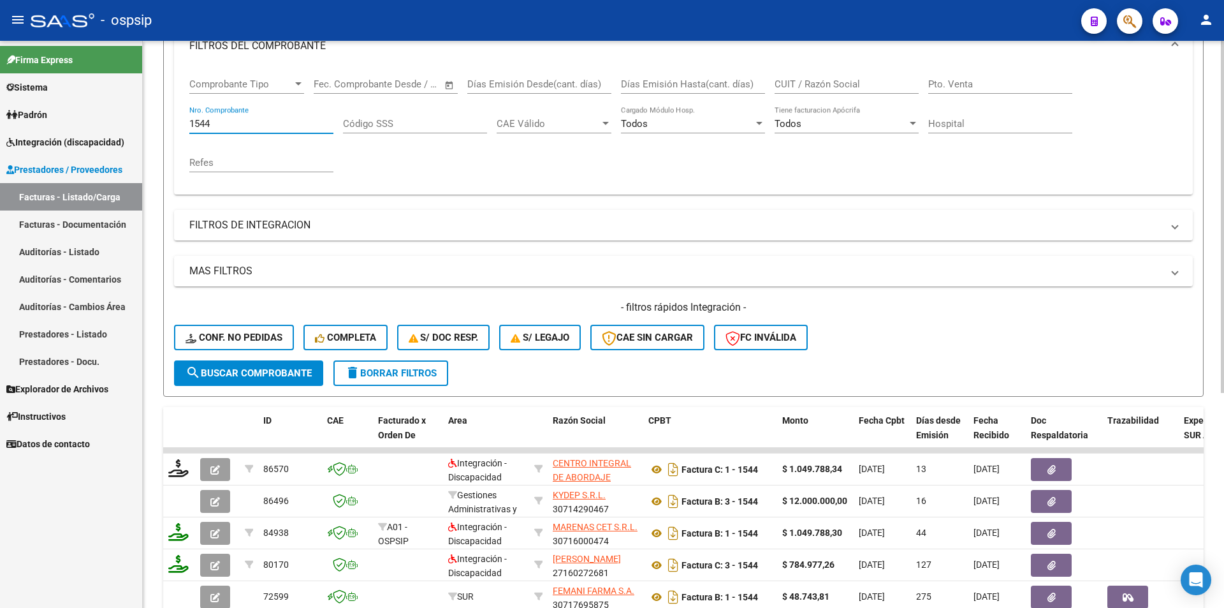
drag, startPoint x: 235, startPoint y: 125, endPoint x: 163, endPoint y: 117, distance: 73.1
click at [164, 117] on form "Filtros Id Area Area Seleccionar Gerenciador Seleccionar Gerenciador Todos Conf…" at bounding box center [683, 178] width 1040 height 437
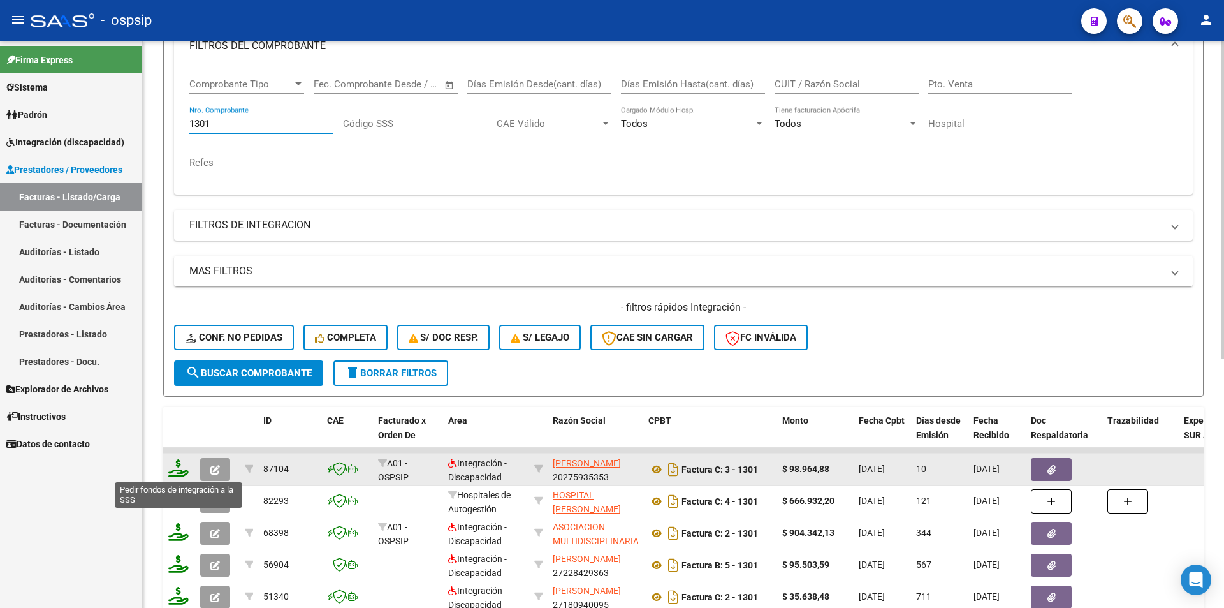
type input "1301"
click at [173, 467] on icon at bounding box center [178, 468] width 20 height 18
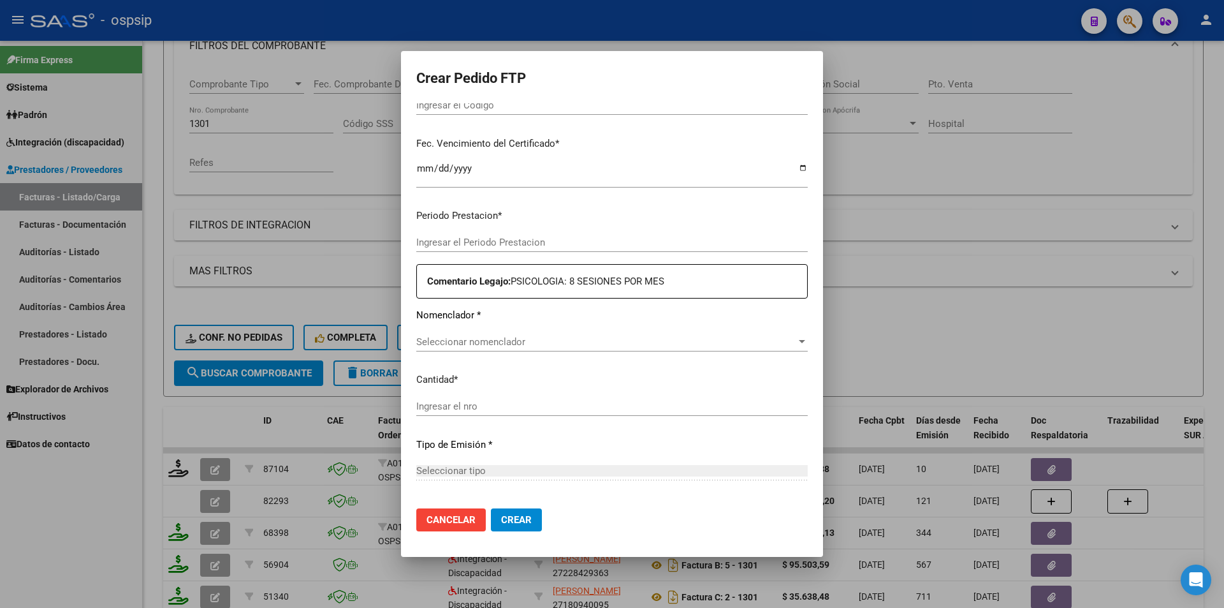
type input "202507"
type input "$ 98.964,88"
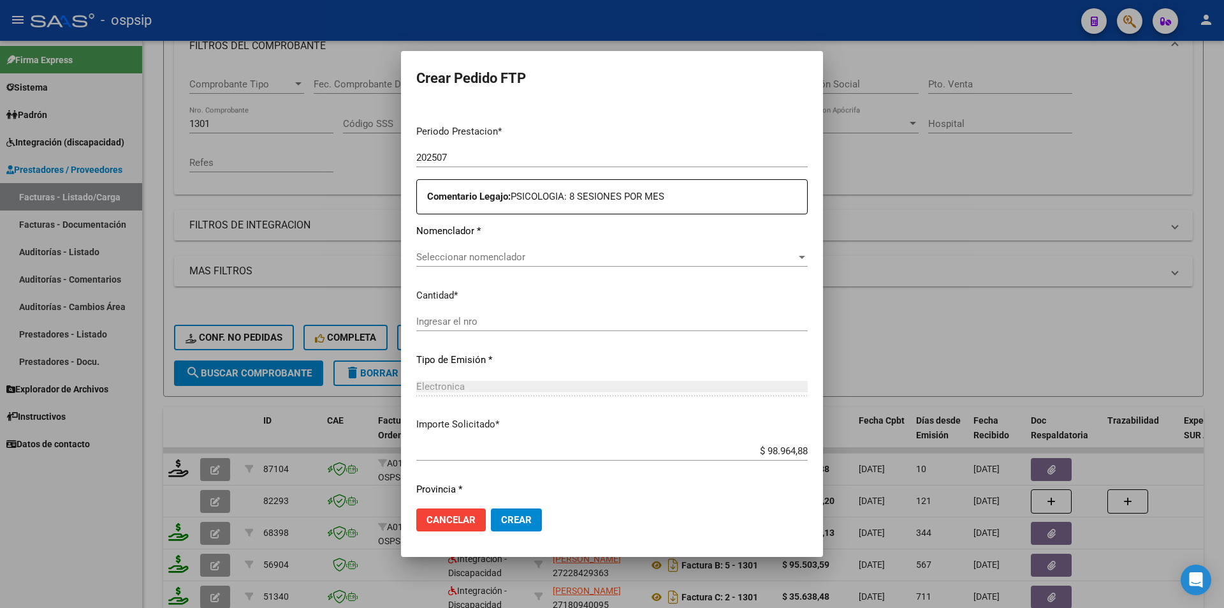
type input "ARG01000546707182021061420240614BS440"
type input "2025-06-14"
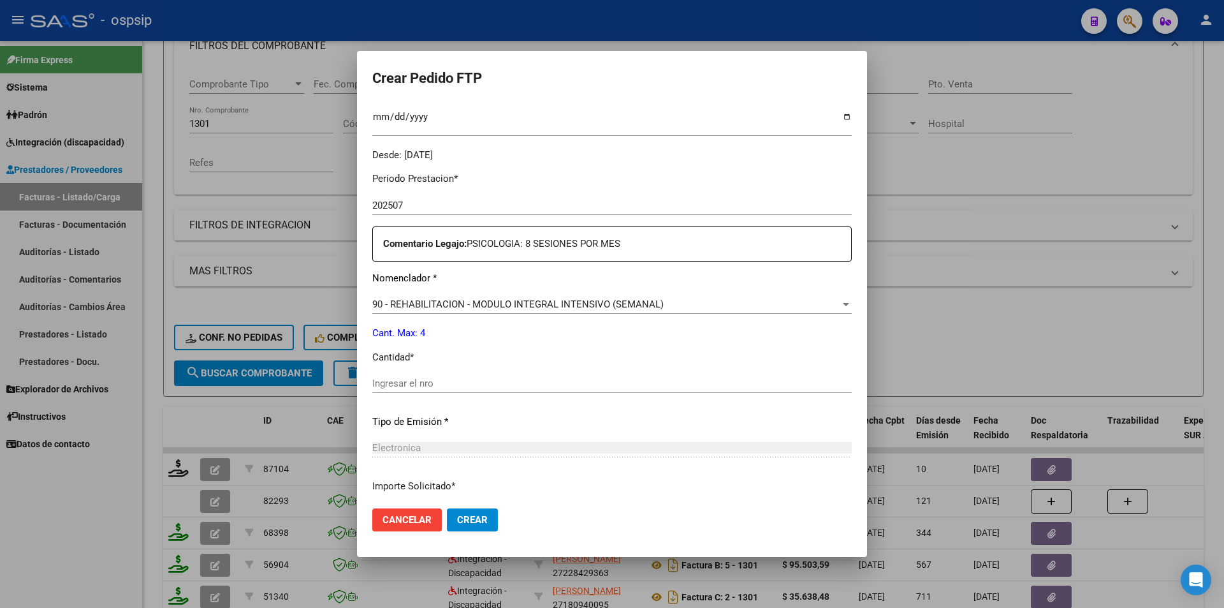
scroll to position [391, 0]
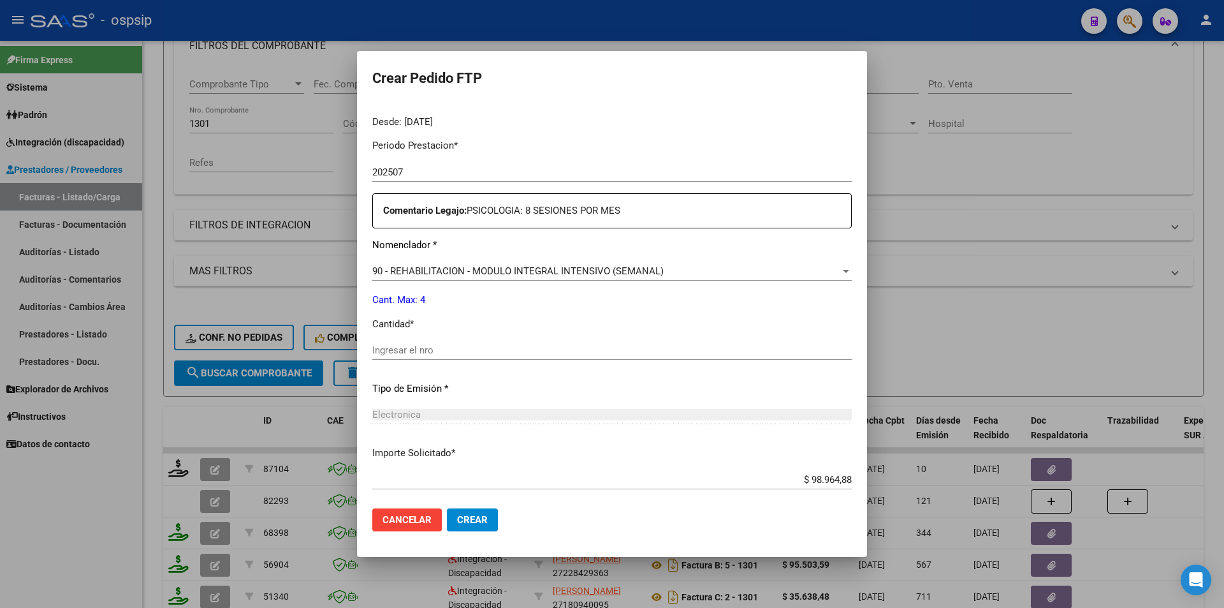
click at [433, 351] on input "Ingresar el nro" at bounding box center [611, 349] width 479 height 11
type input "4"
click at [467, 520] on span "Crear" at bounding box center [472, 519] width 31 height 11
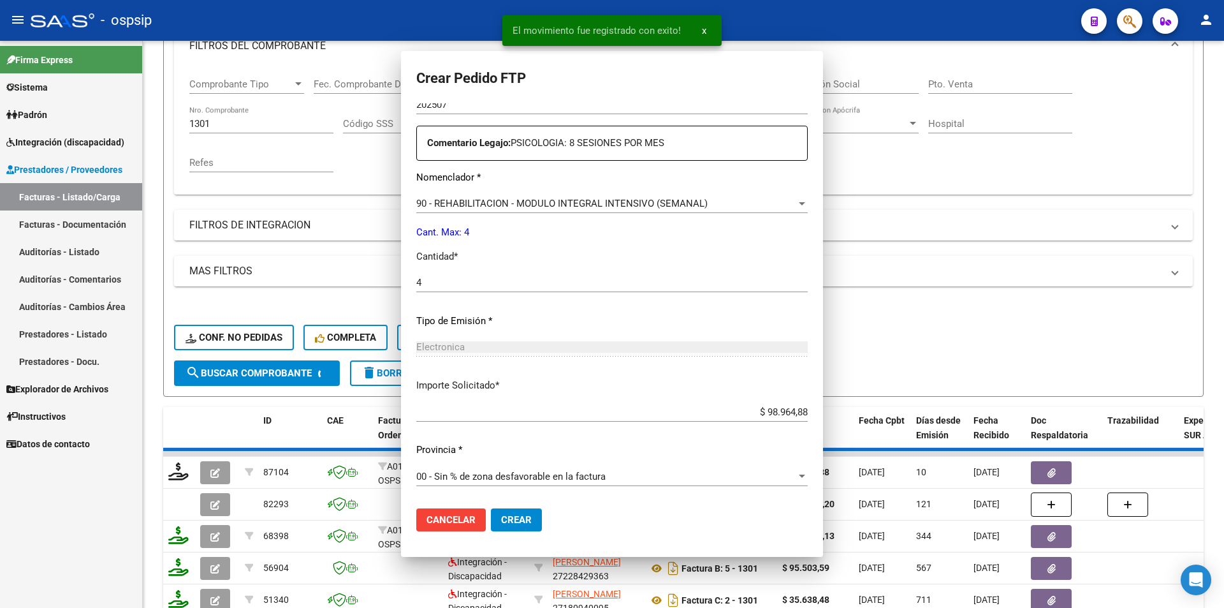
scroll to position [0, 0]
